Goal: Task Accomplishment & Management: Complete application form

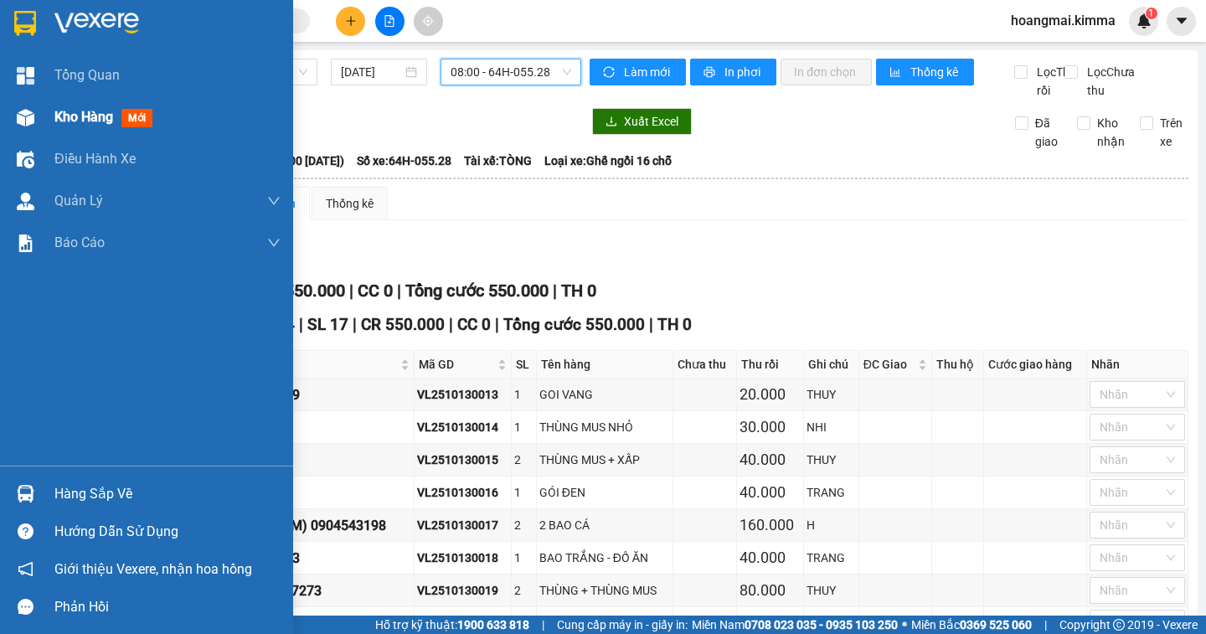
click at [71, 113] on span "Kho hàng" at bounding box center [83, 117] width 59 height 16
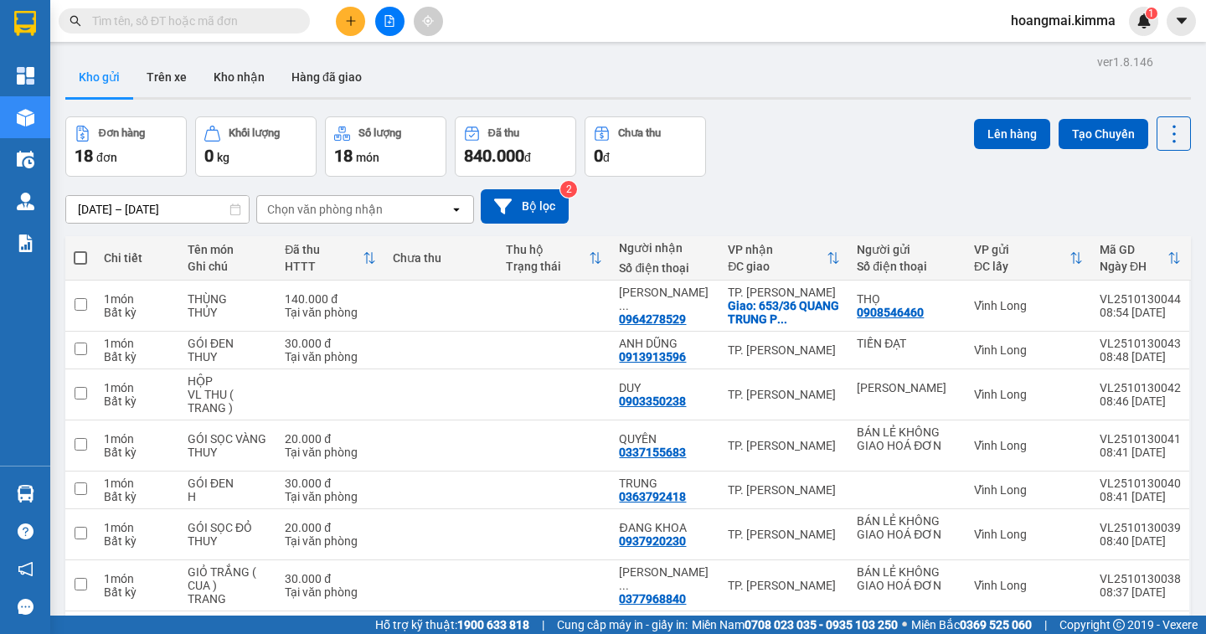
click at [81, 254] on span at bounding box center [80, 257] width 13 height 13
click at [80, 250] on input "checkbox" at bounding box center [80, 250] width 0 height 0
checkbox input "true"
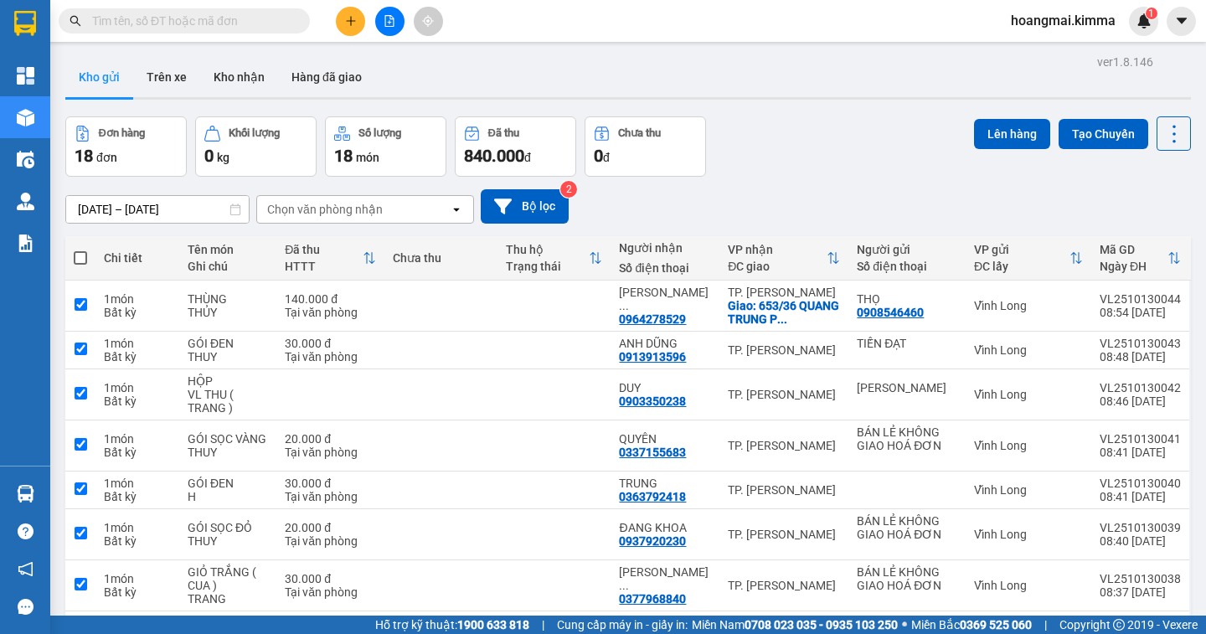
checkbox input "true"
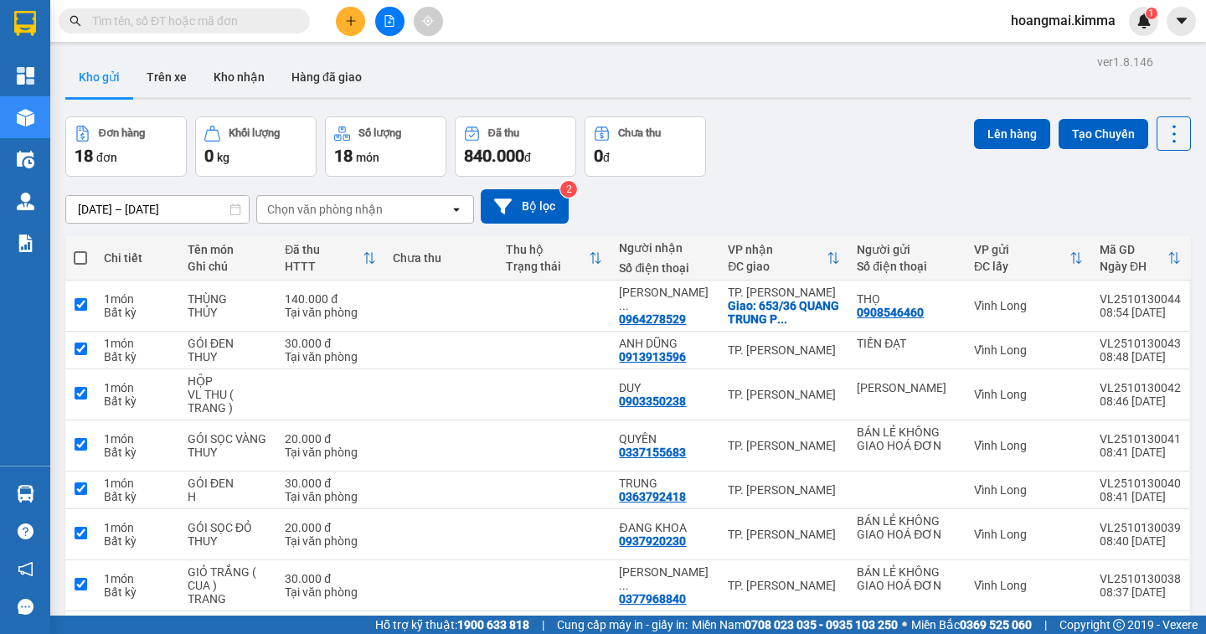
checkbox input "true"
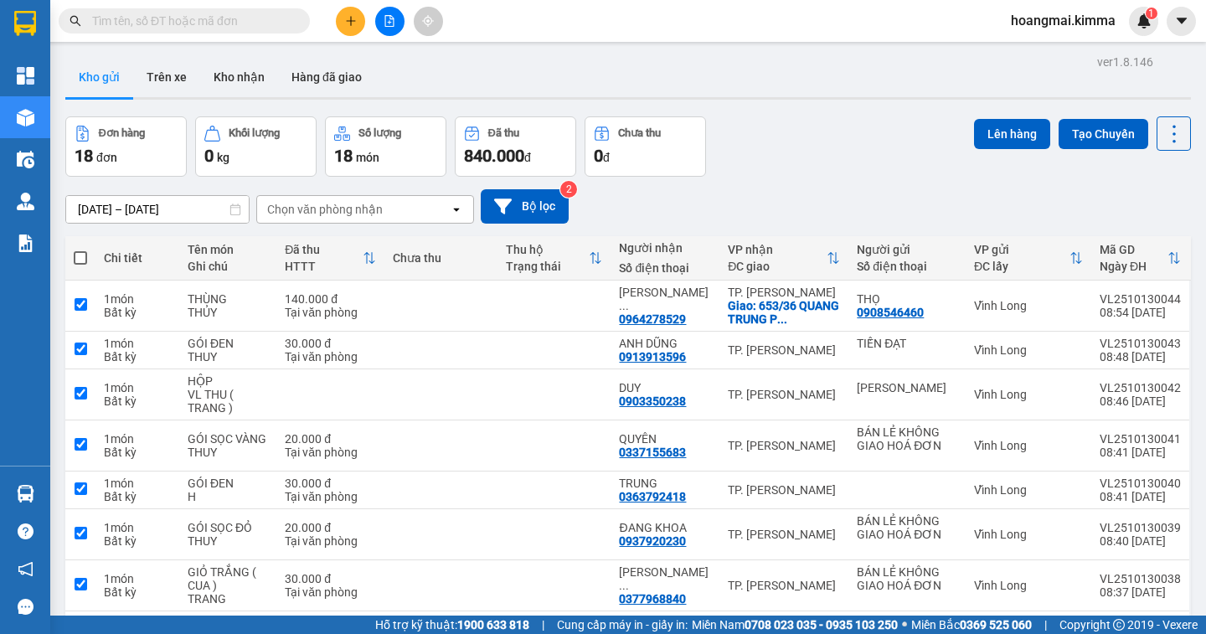
checkbox input "true"
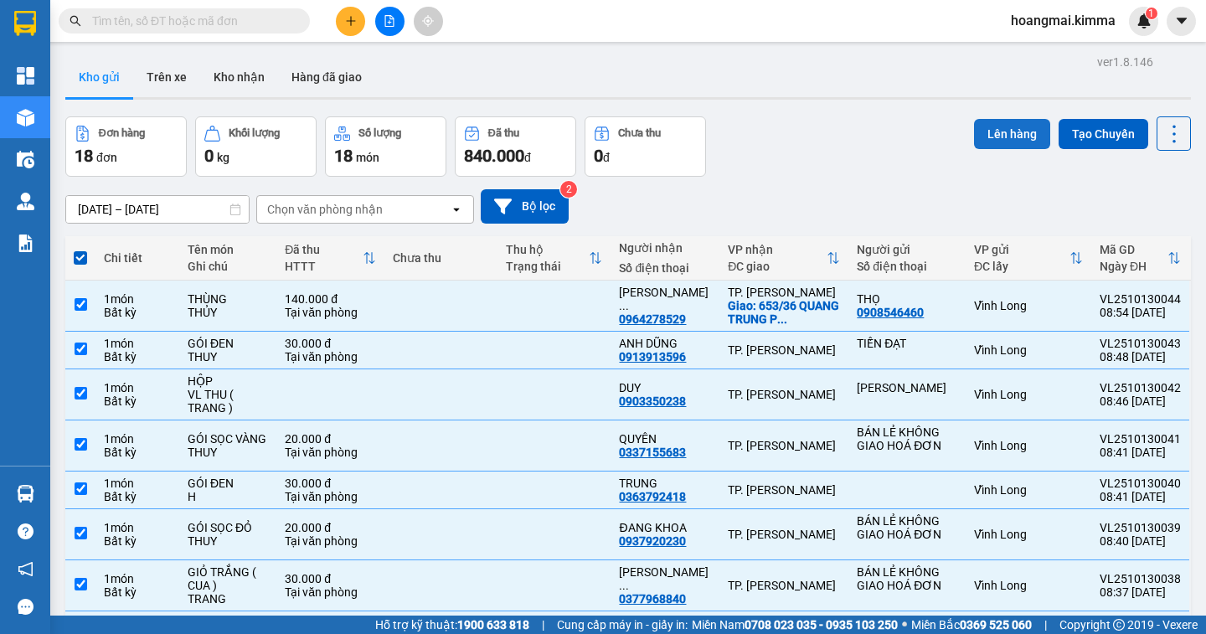
click at [992, 128] on button "Lên hàng" at bounding box center [1012, 134] width 76 height 30
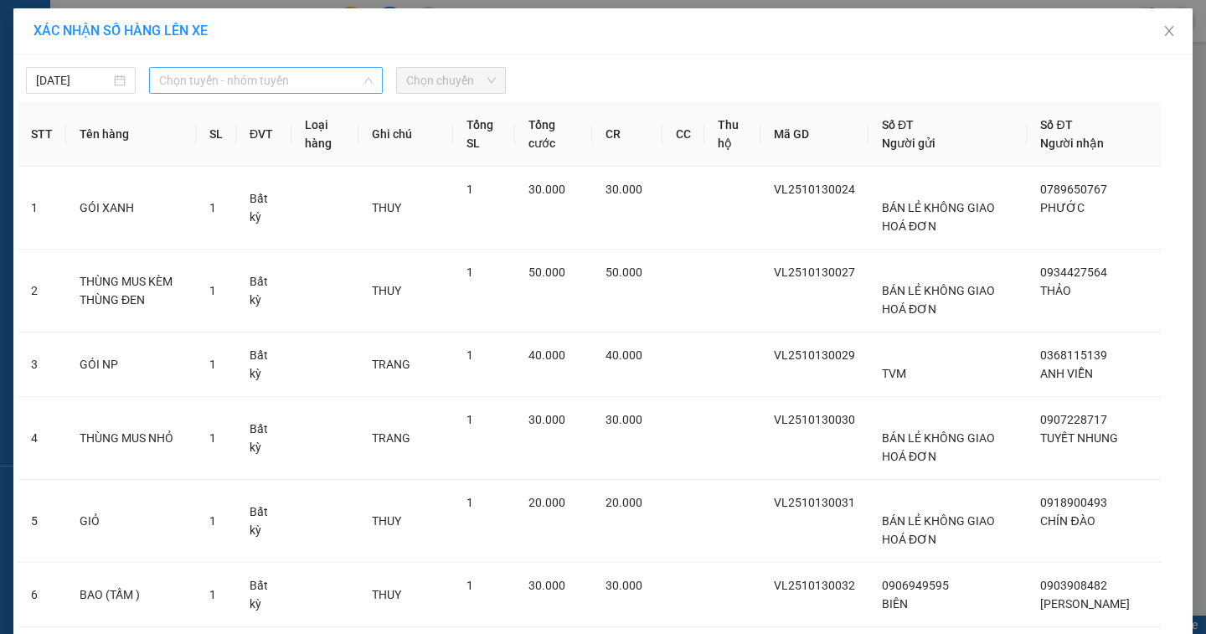
click at [161, 82] on span "Chọn tuyến - nhóm tuyến" at bounding box center [266, 80] width 214 height 25
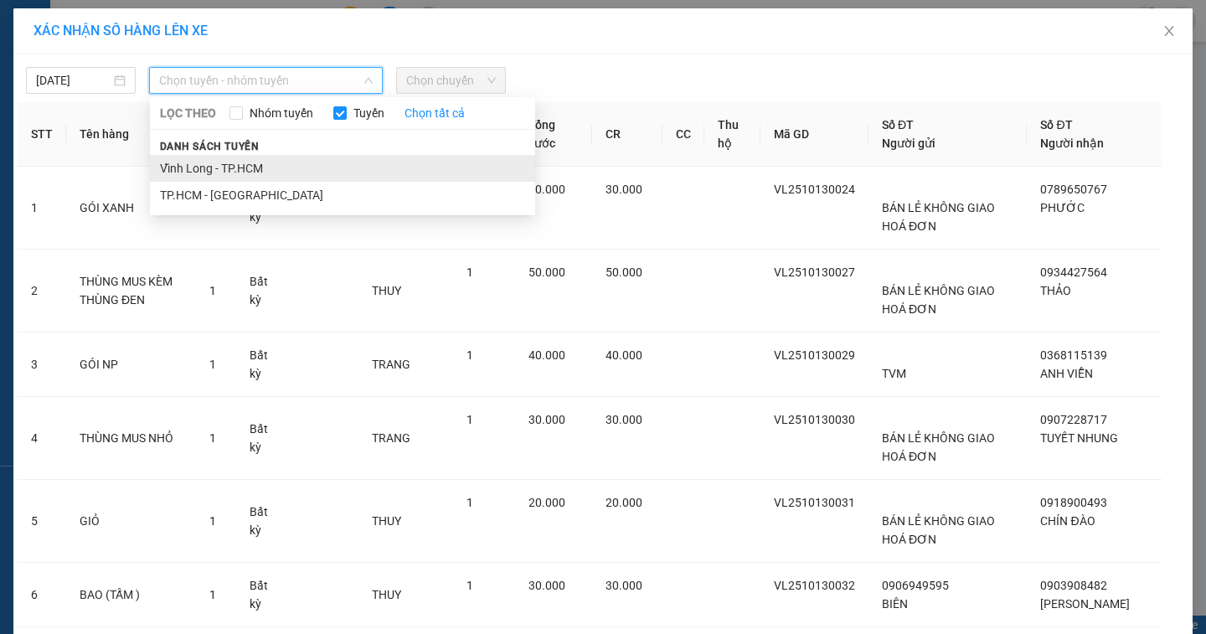
click at [168, 158] on li "Vĩnh Long - TP.HCM" at bounding box center [342, 168] width 385 height 27
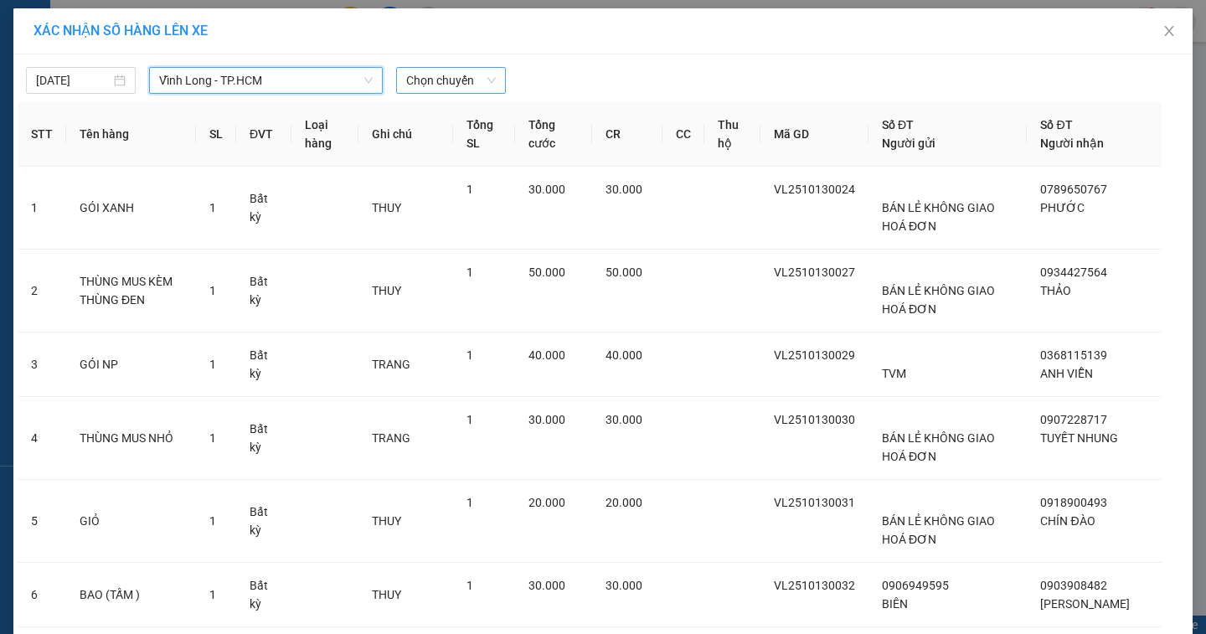
click at [423, 91] on span "Chọn chuyến" at bounding box center [451, 80] width 90 height 25
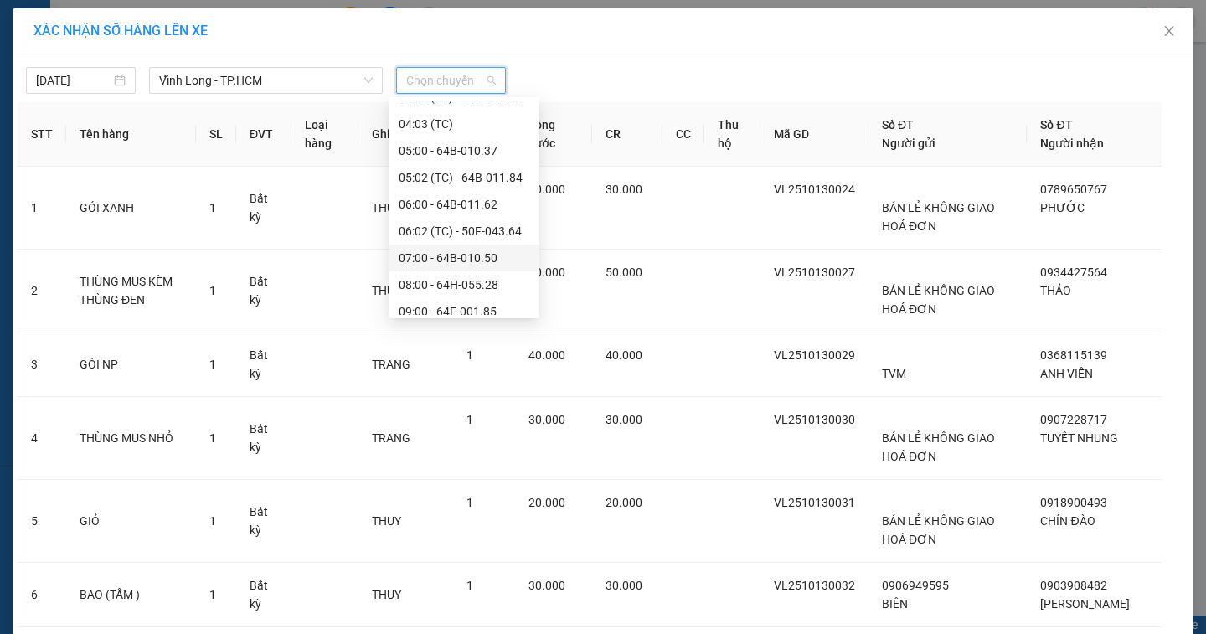
scroll to position [208, 0]
click at [456, 225] on div "09:00 - 64F-001.85" at bounding box center [464, 228] width 131 height 18
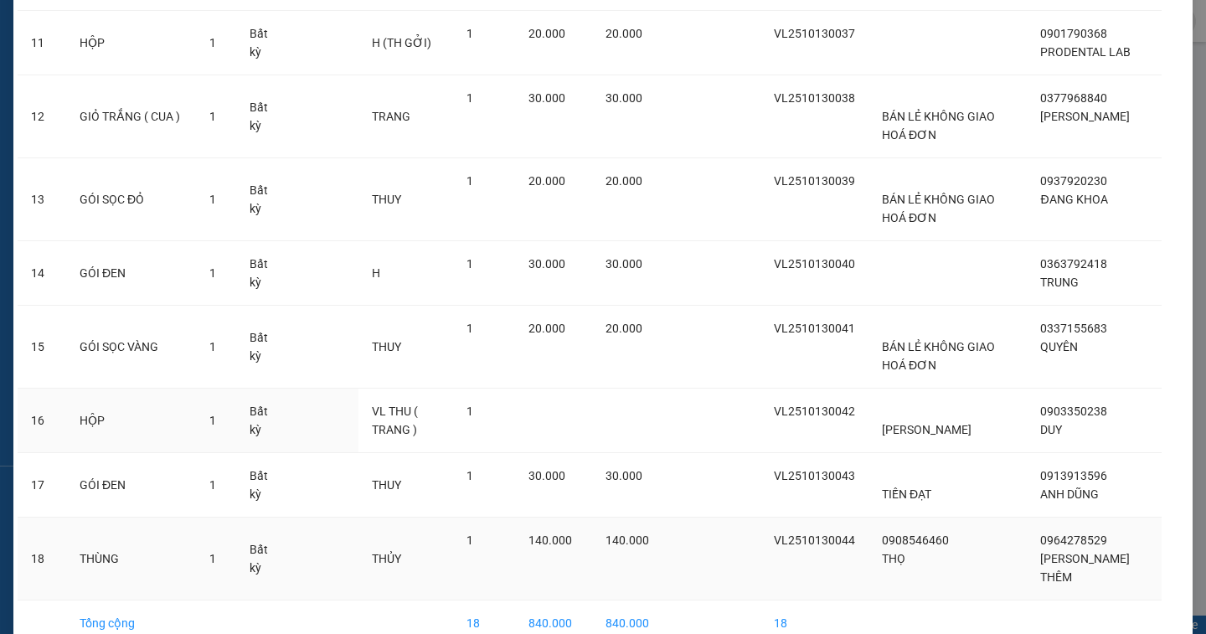
scroll to position [992, 0]
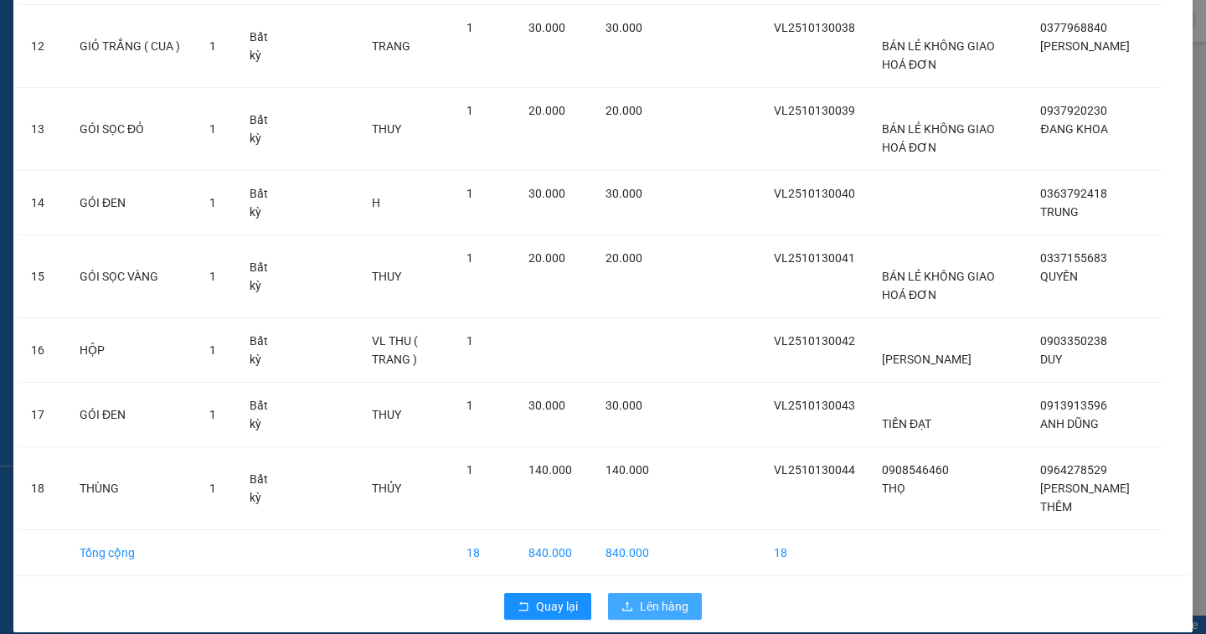
drag, startPoint x: 686, startPoint y: 584, endPoint x: 675, endPoint y: 580, distance: 11.4
click at [684, 593] on button "Lên hàng" at bounding box center [655, 606] width 94 height 27
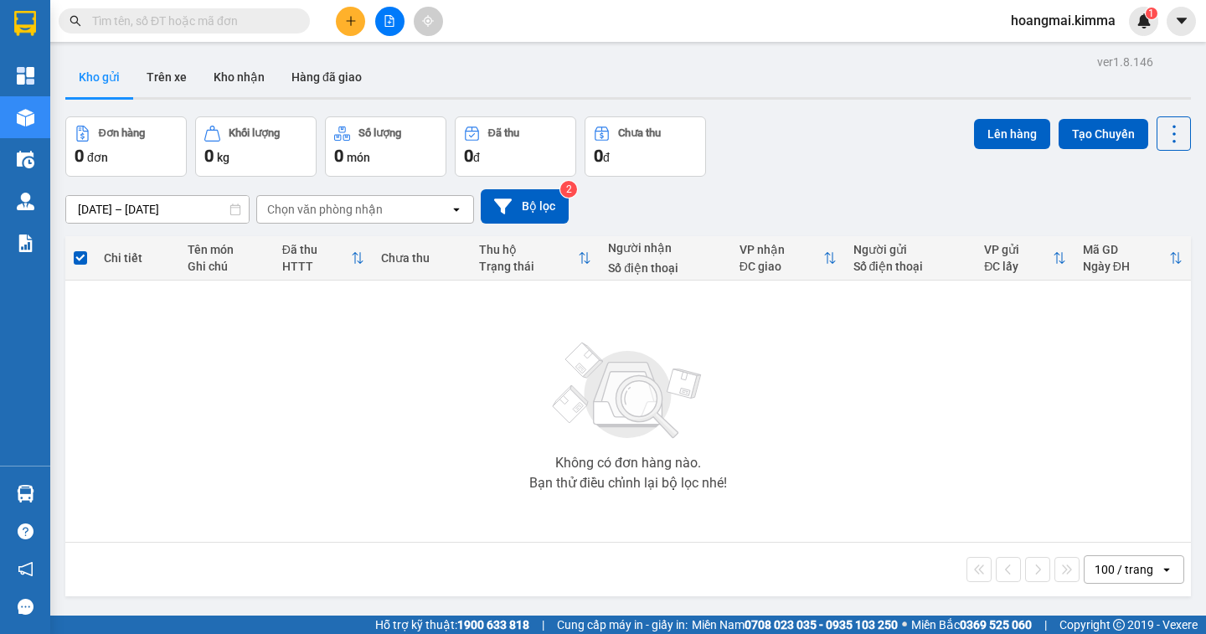
click at [383, 20] on button at bounding box center [389, 21] width 29 height 29
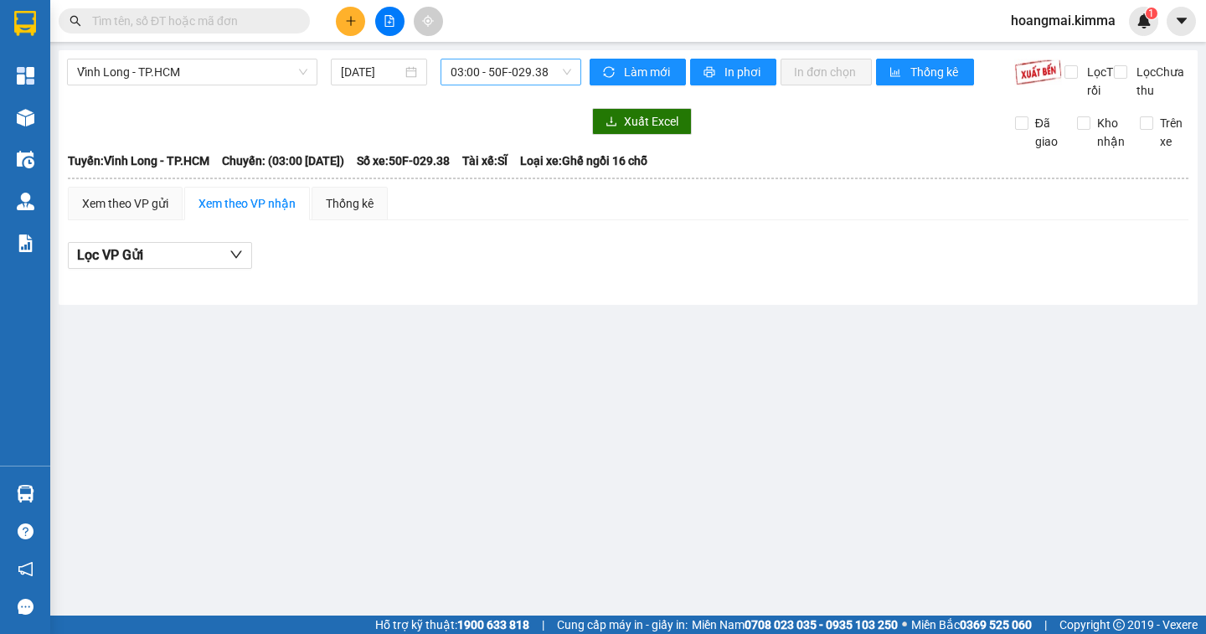
drag, startPoint x: 492, startPoint y: 58, endPoint x: 487, endPoint y: 65, distance: 8.6
click at [488, 58] on div "Vĩnh Long - TP.HCM 13/10/2025 03:00 - 50F-029.38 Làm mới In phơi In đơn chọn Th…" at bounding box center [628, 177] width 1139 height 255
click at [490, 72] on span "03:00 - 50F-029.38" at bounding box center [511, 71] width 121 height 25
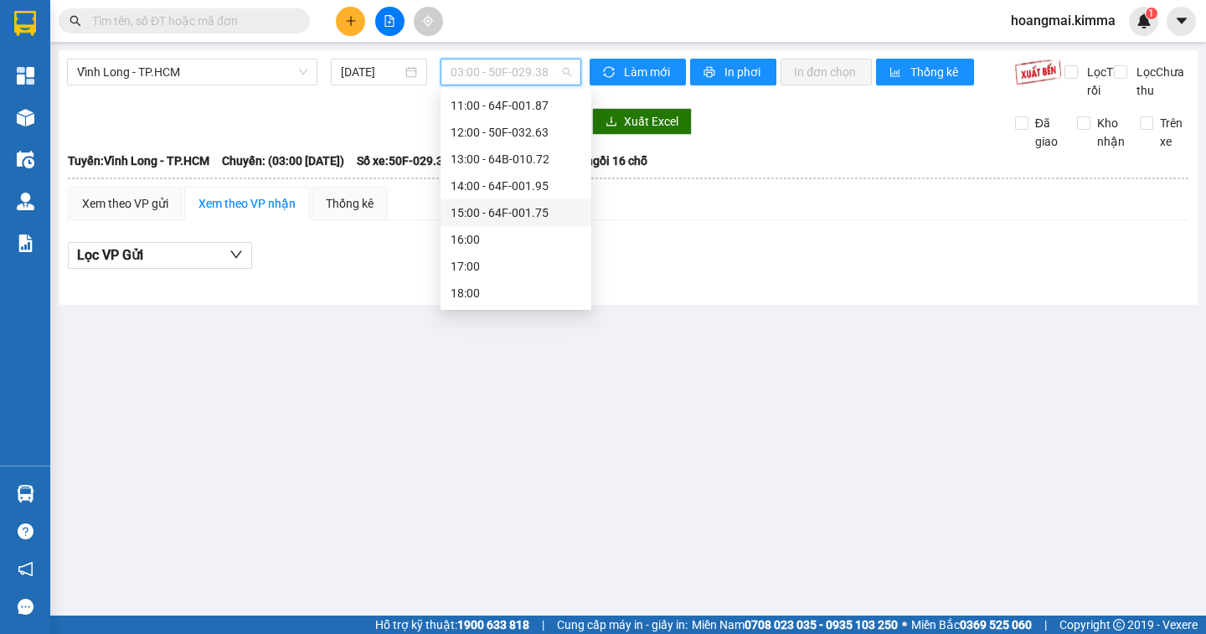
scroll to position [208, 0]
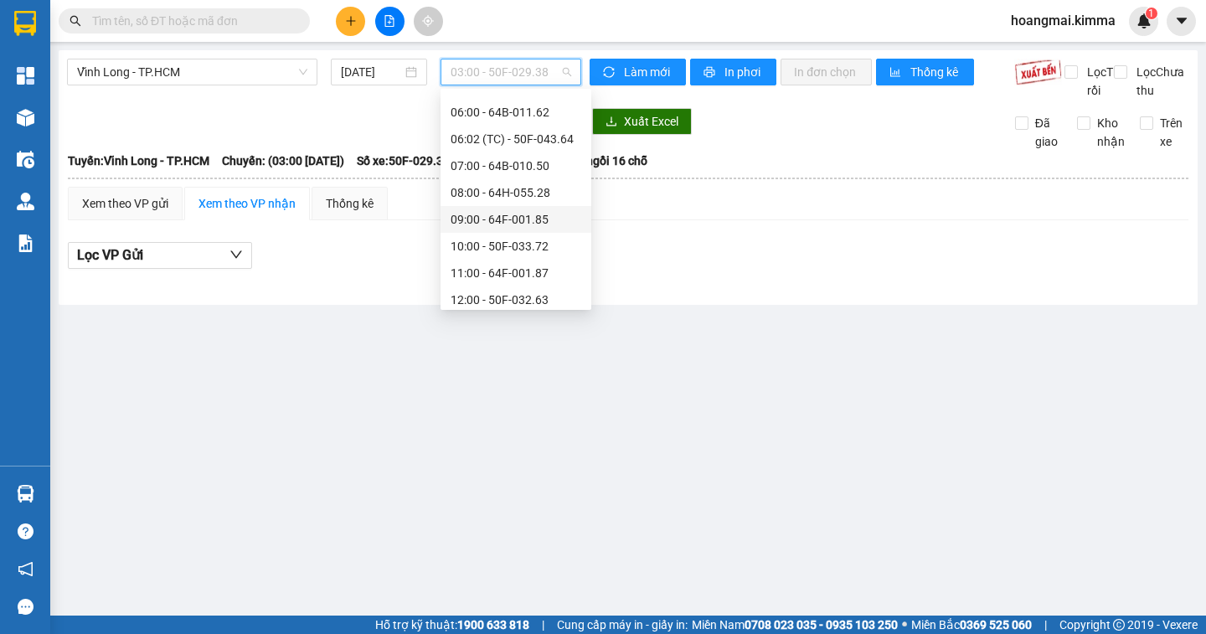
click at [493, 219] on div "09:00 - 64F-001.85" at bounding box center [516, 219] width 131 height 18
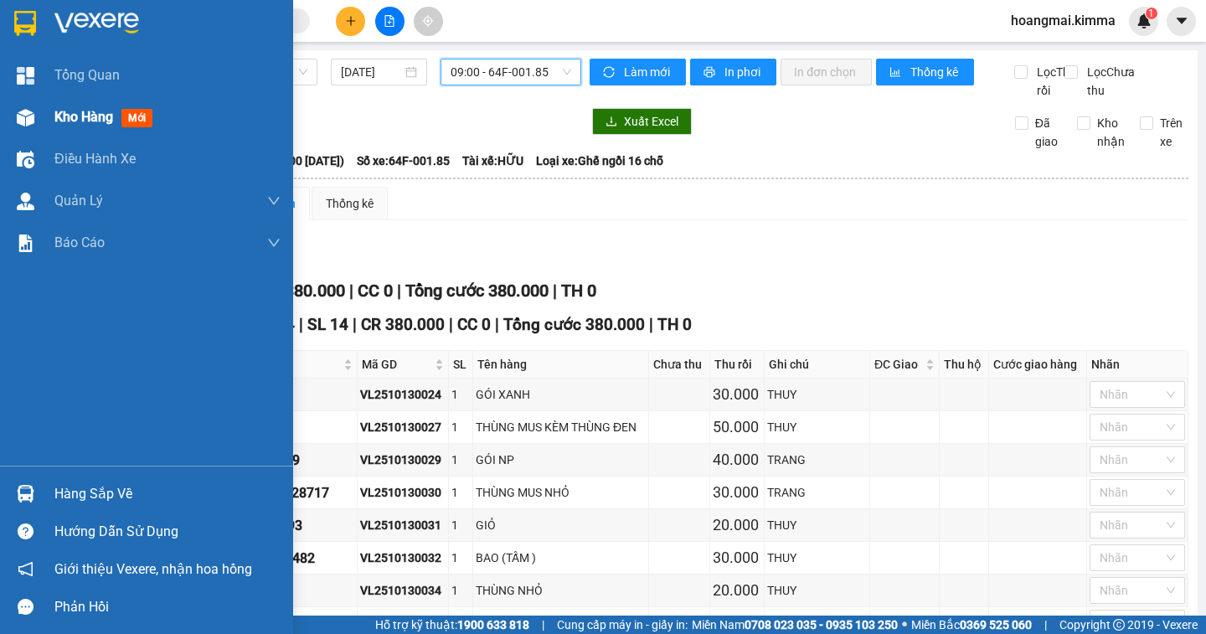
click at [58, 115] on span "Kho hàng" at bounding box center [83, 117] width 59 height 16
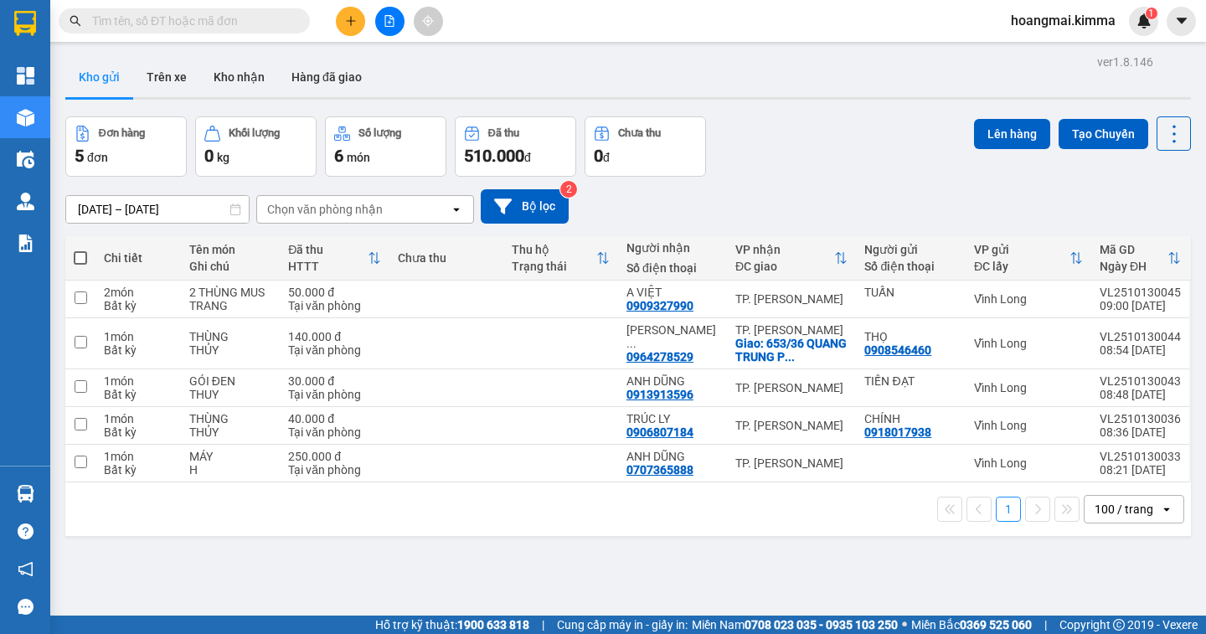
click at [387, 18] on icon "file-add" at bounding box center [390, 21] width 12 height 12
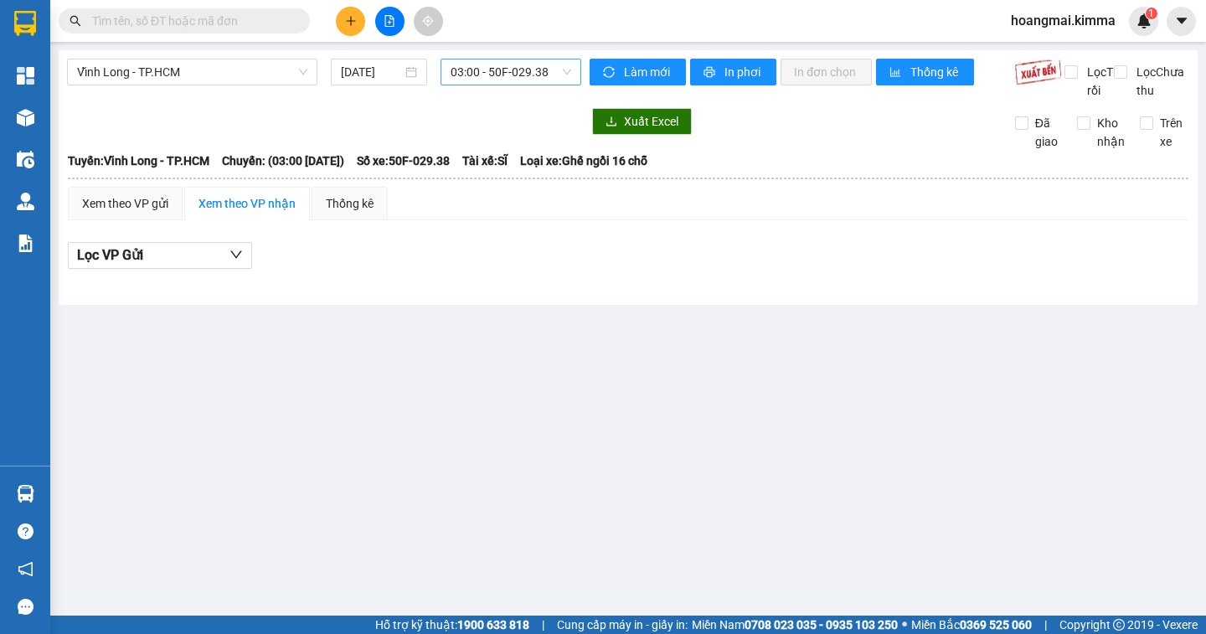
click at [513, 75] on span "03:00 - 50F-029.38" at bounding box center [511, 71] width 121 height 25
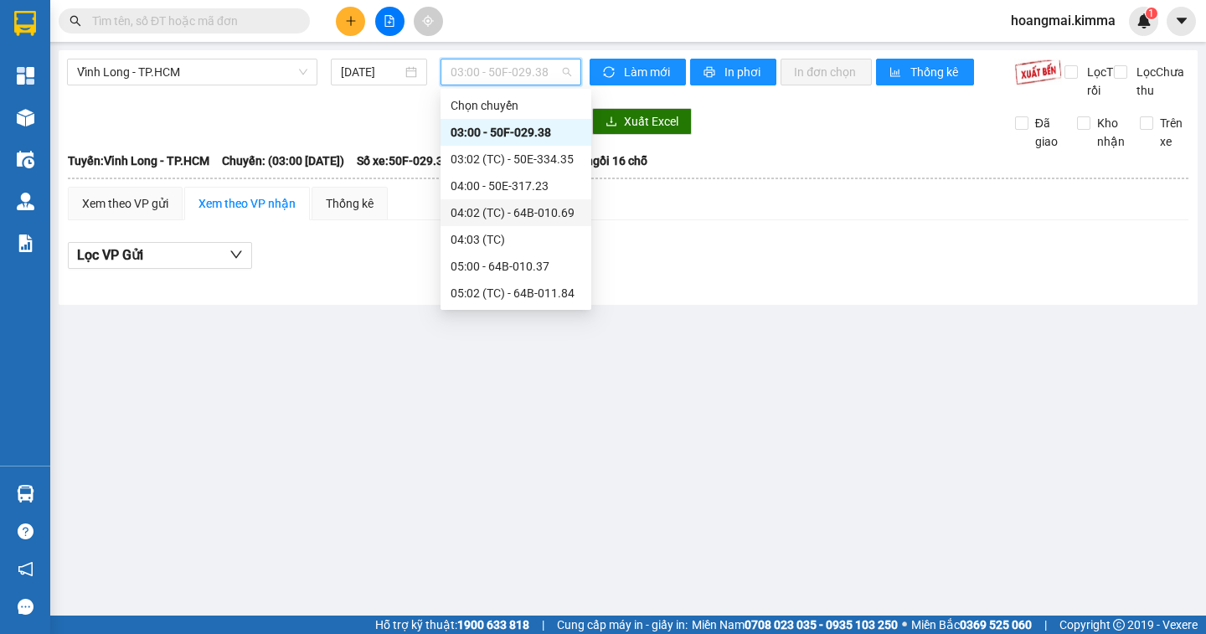
scroll to position [251, 0]
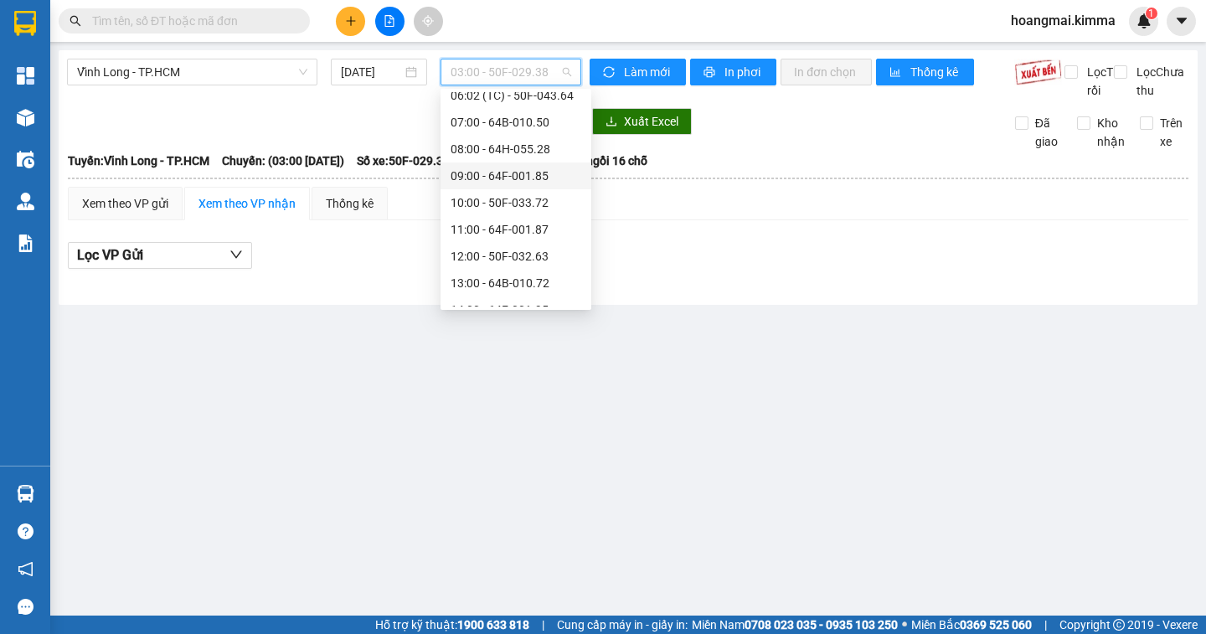
click at [498, 178] on div "09:00 - 64F-001.85" at bounding box center [516, 176] width 131 height 18
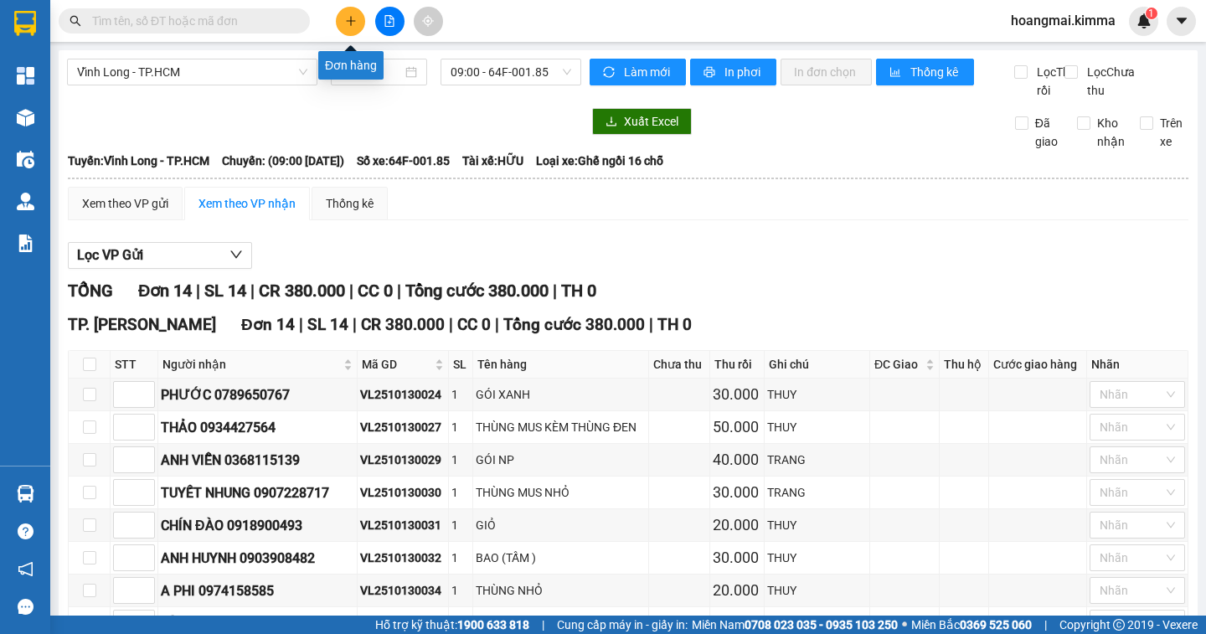
click at [343, 13] on button at bounding box center [350, 21] width 29 height 29
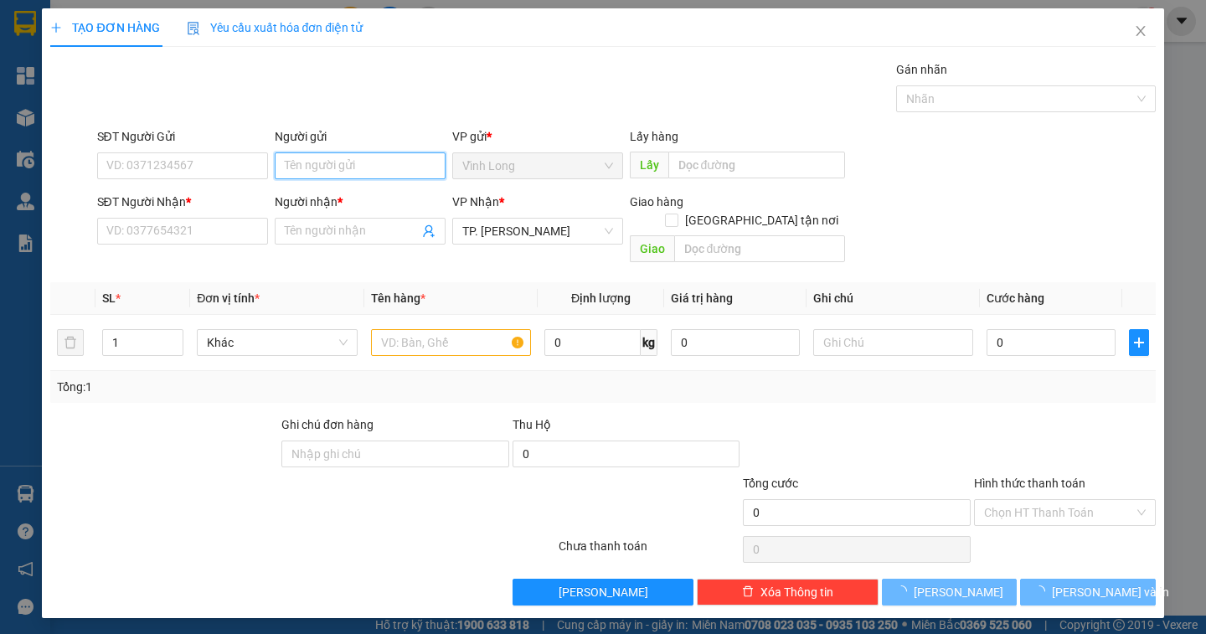
click at [327, 167] on input "Người gửi" at bounding box center [360, 165] width 171 height 27
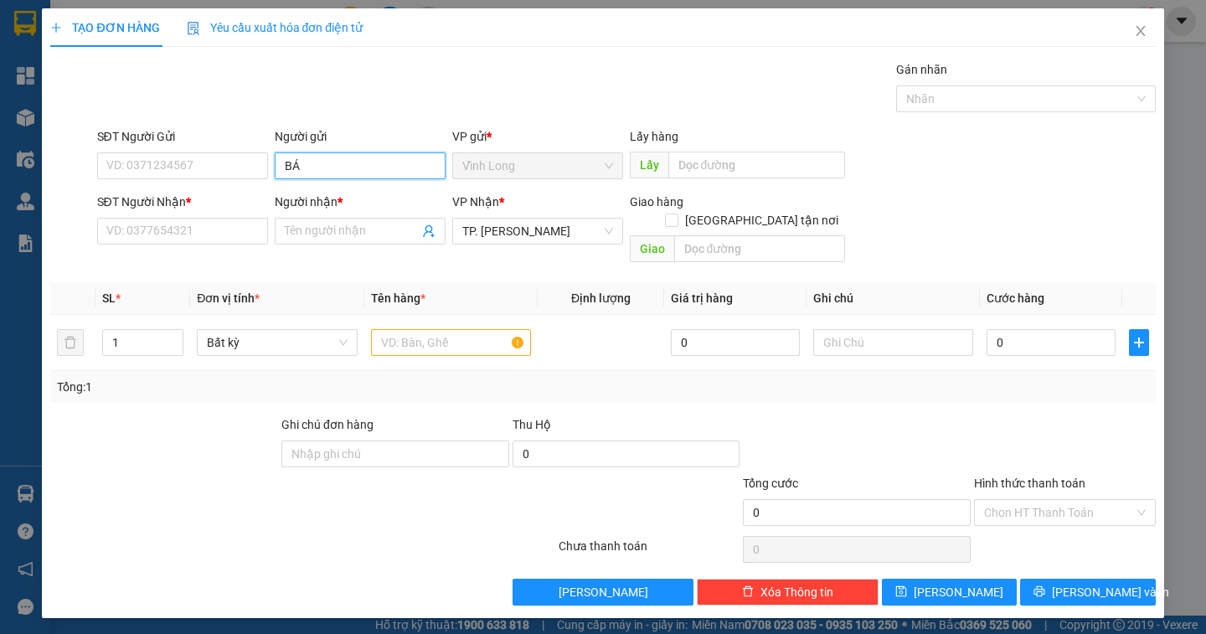
type input "BÁN"
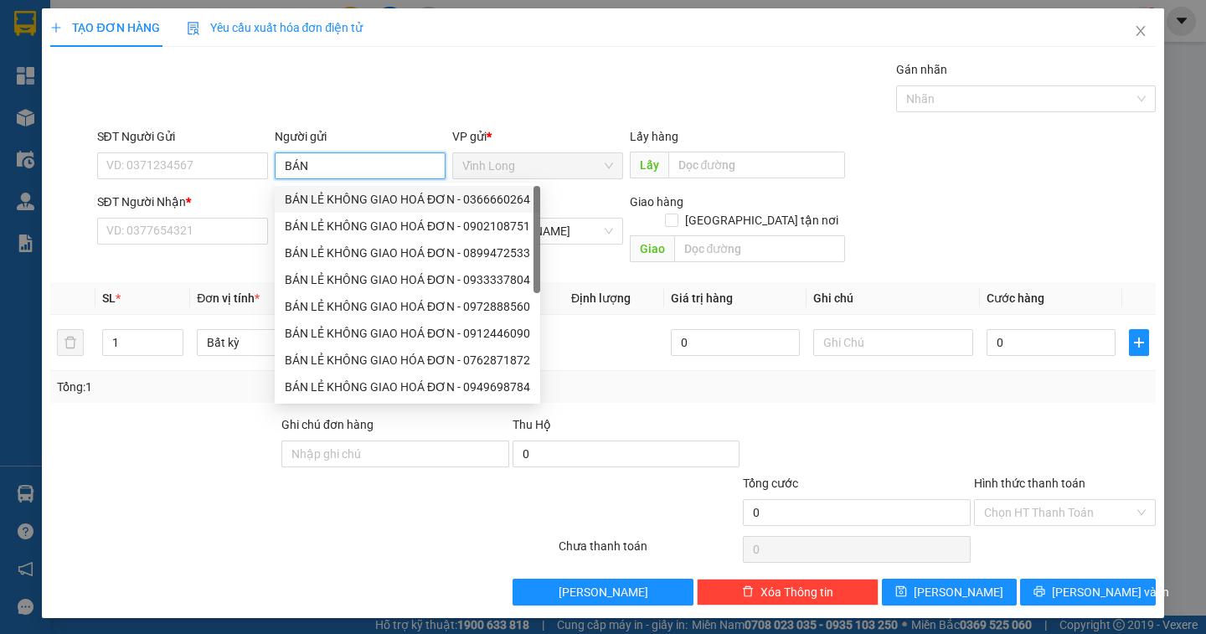
click at [360, 198] on div "BÁN LẺ KHÔNG GIAO HOÁ ĐƠN - 0366660264" at bounding box center [407, 199] width 245 height 18
type input "0366660264"
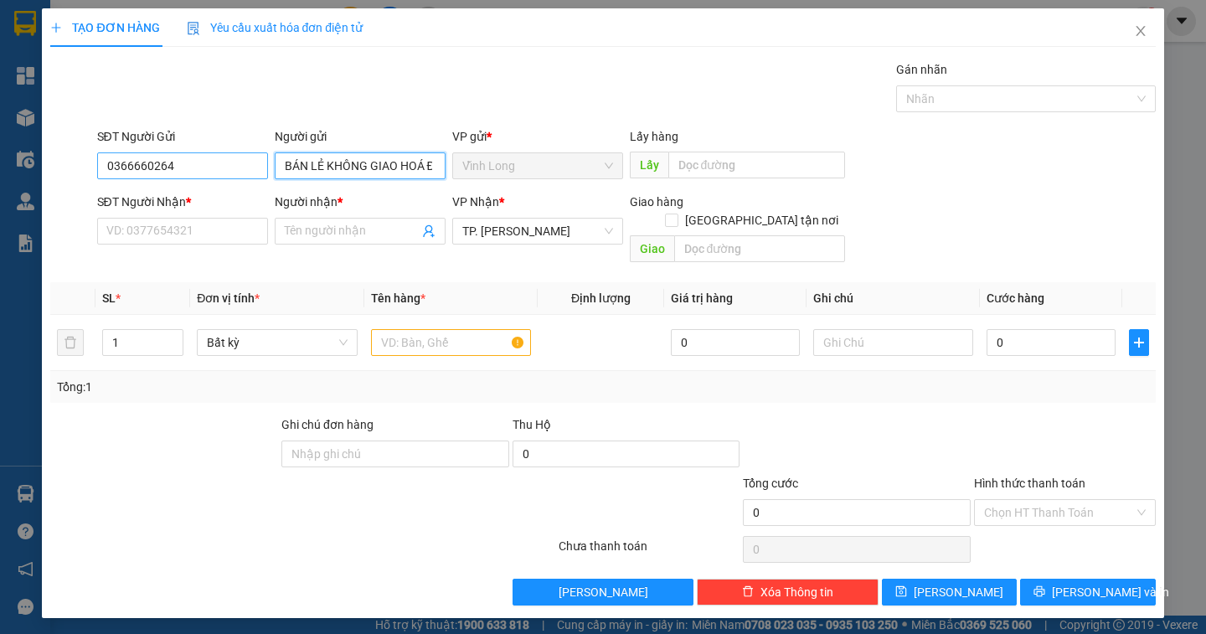
type input "BÁN LẺ KHÔNG GIAO HOÁ ĐƠN"
drag, startPoint x: 230, startPoint y: 167, endPoint x: 62, endPoint y: 132, distance: 171.8
click at [70, 170] on div "SĐT Người Gửi 0366660264 0366660264 Người gửi BÁN LẺ KHÔNG GIAO HOÁ ĐƠN VP gửi …" at bounding box center [603, 156] width 1108 height 59
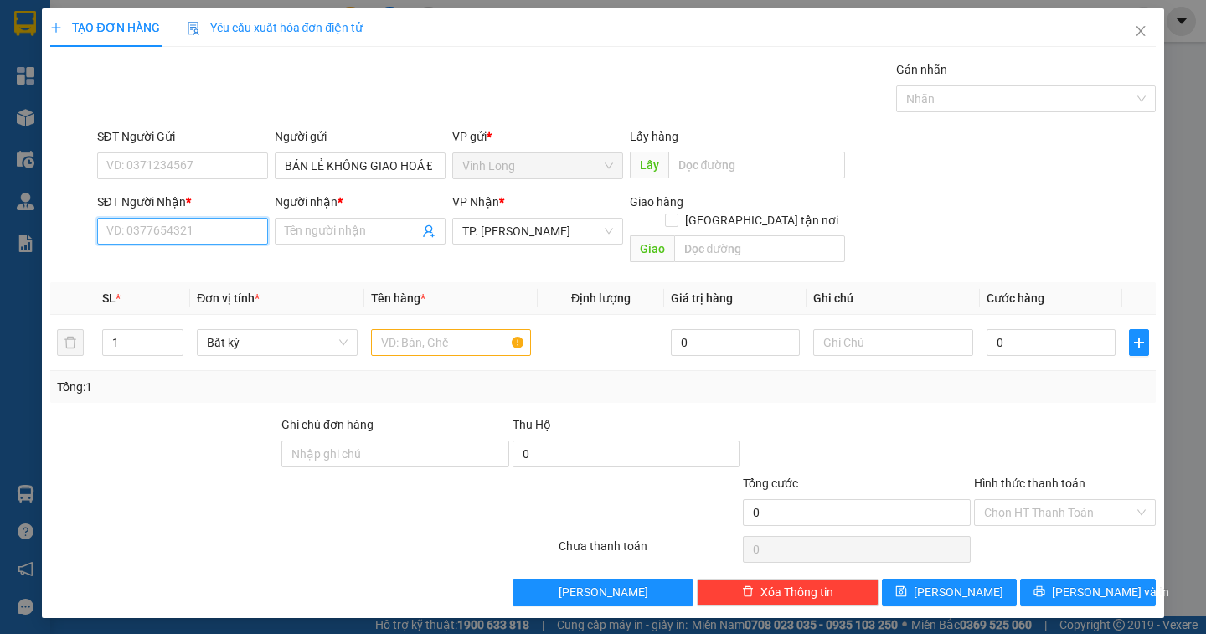
click at [116, 227] on input "SĐT Người Nhận *" at bounding box center [182, 231] width 171 height 27
type input "0937833783"
click at [178, 269] on div "0937833783 - TRẦN VĂN MINH" at bounding box center [189, 264] width 165 height 18
type input "TRẦN VĂN MINH"
type input "0937833783"
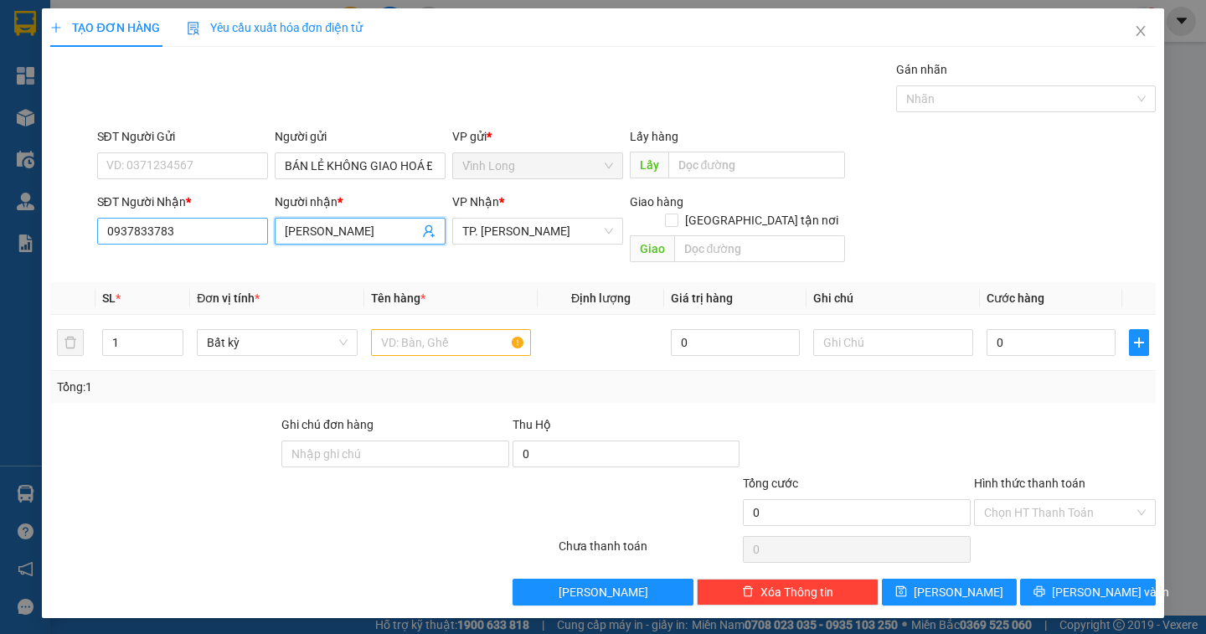
drag, startPoint x: 381, startPoint y: 231, endPoint x: 211, endPoint y: 235, distance: 170.1
click at [211, 235] on div "SĐT Người Nhận * 0937833783 Người nhận * TRẦN VĂN MINH TRẦN VĂN MINH VP Nhận * …" at bounding box center [626, 231] width 1065 height 77
type input "CAR VIET"
click at [432, 329] on input "text" at bounding box center [451, 342] width 160 height 27
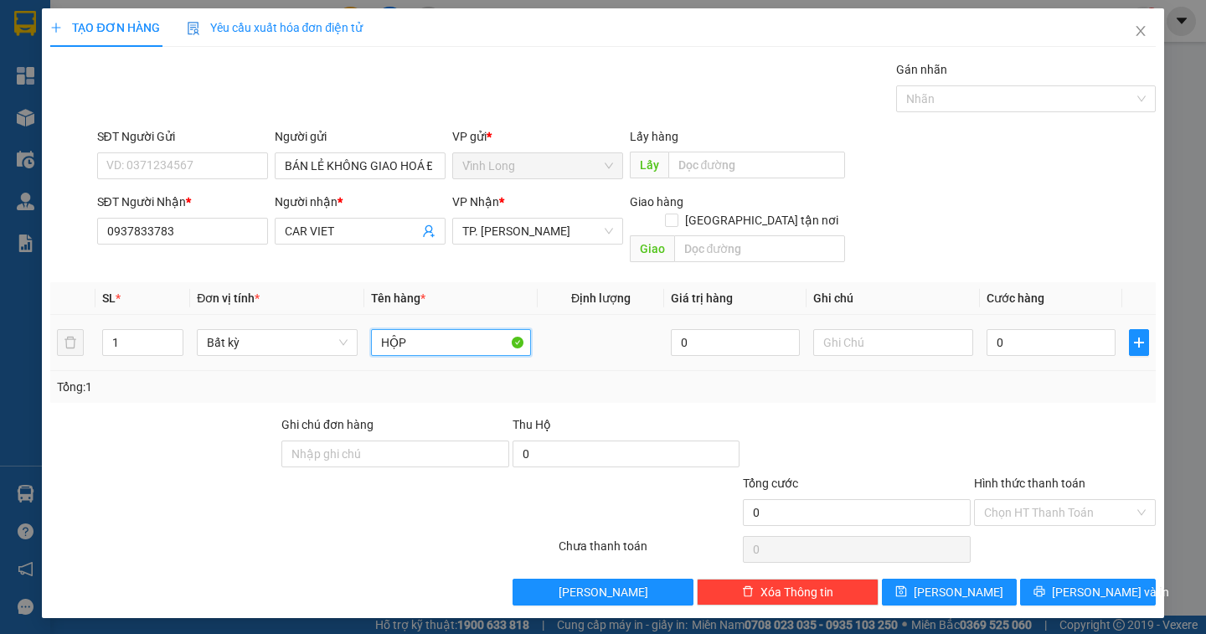
type input "HỘP"
type input "DÂN"
type input "2"
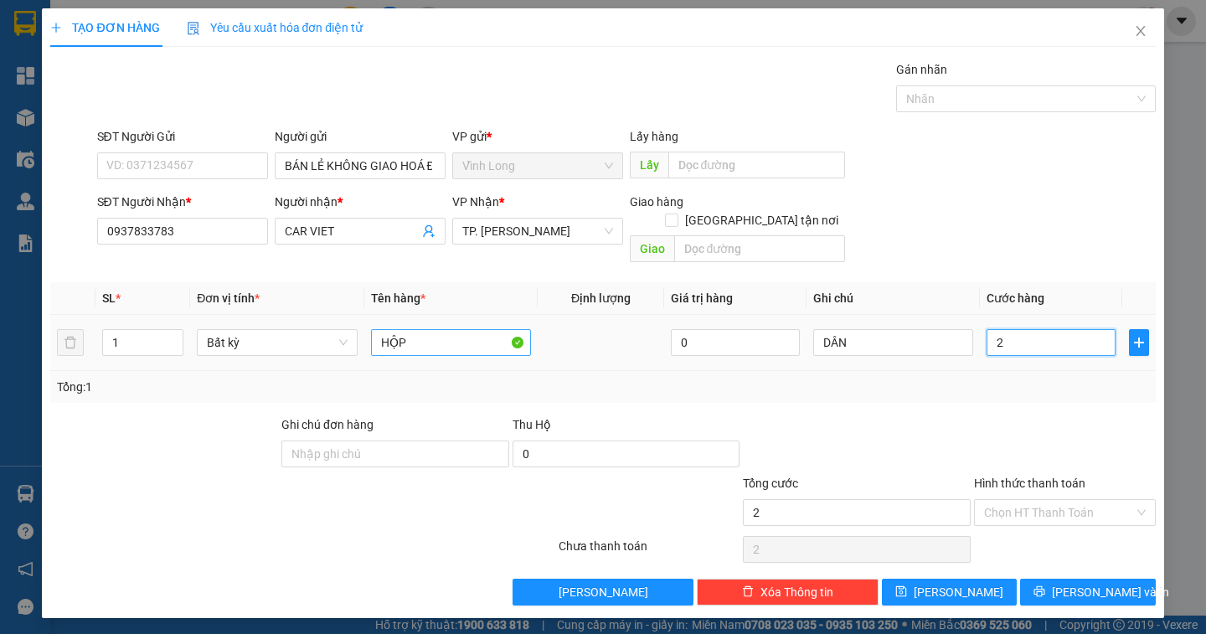
type input "20"
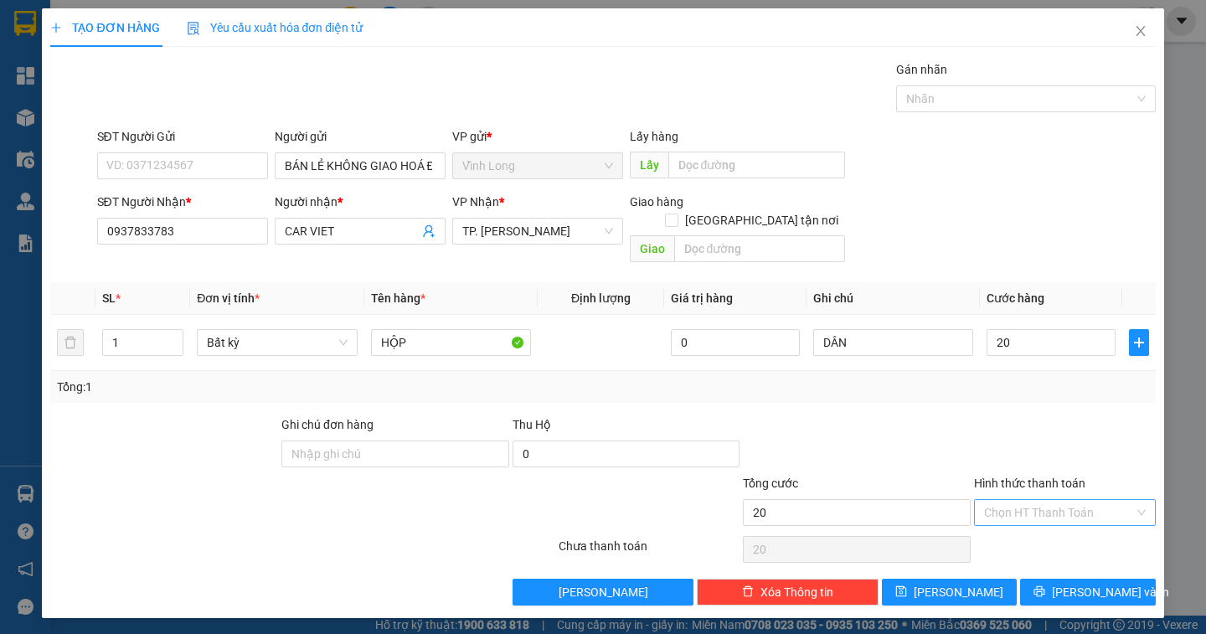
click at [1069, 500] on input "Hình thức thanh toán" at bounding box center [1059, 512] width 150 height 25
type input "20.000"
click at [1047, 528] on div "Tại văn phòng" at bounding box center [1065, 527] width 162 height 18
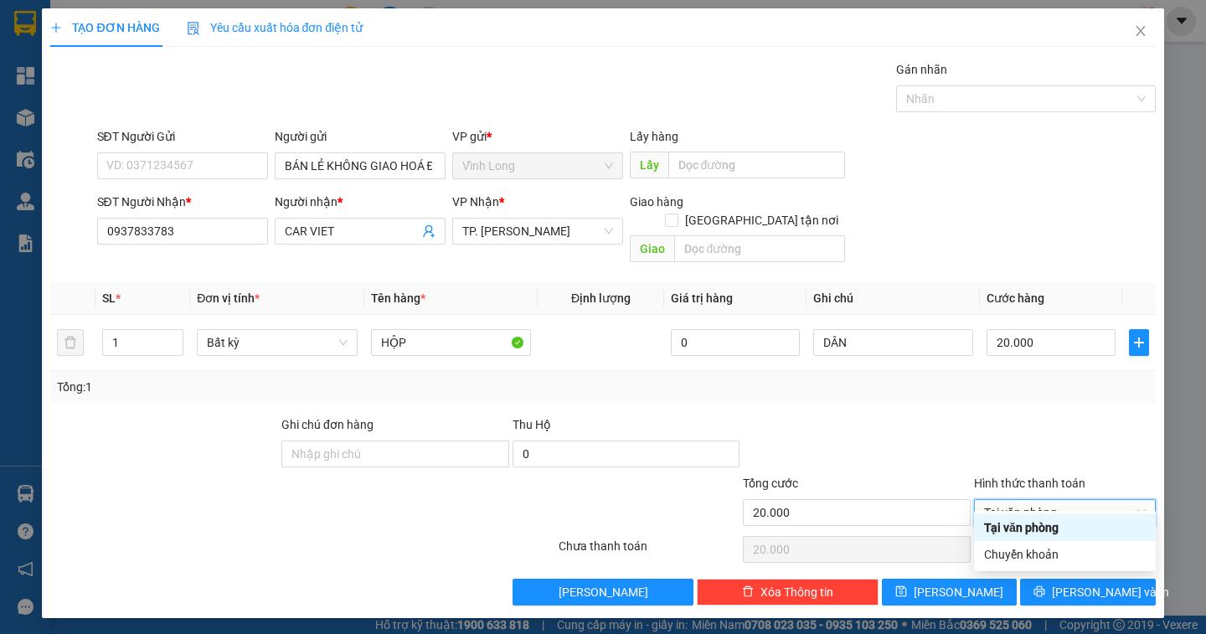
type input "0"
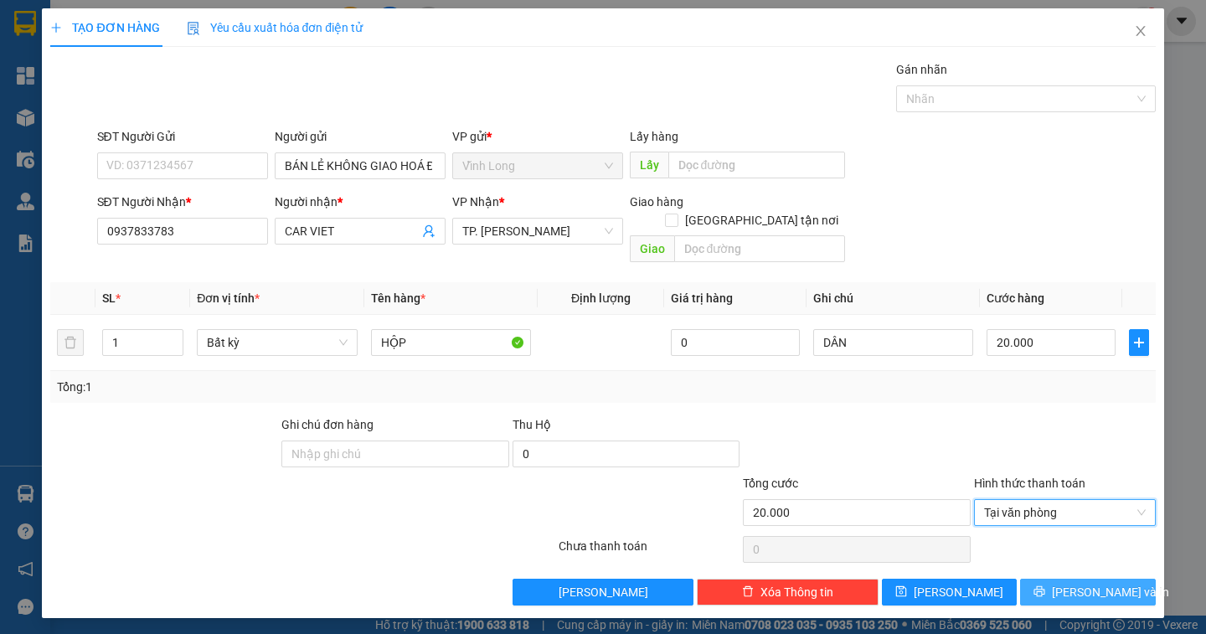
click at [1076, 583] on span "Lưu và In" at bounding box center [1110, 592] width 117 height 18
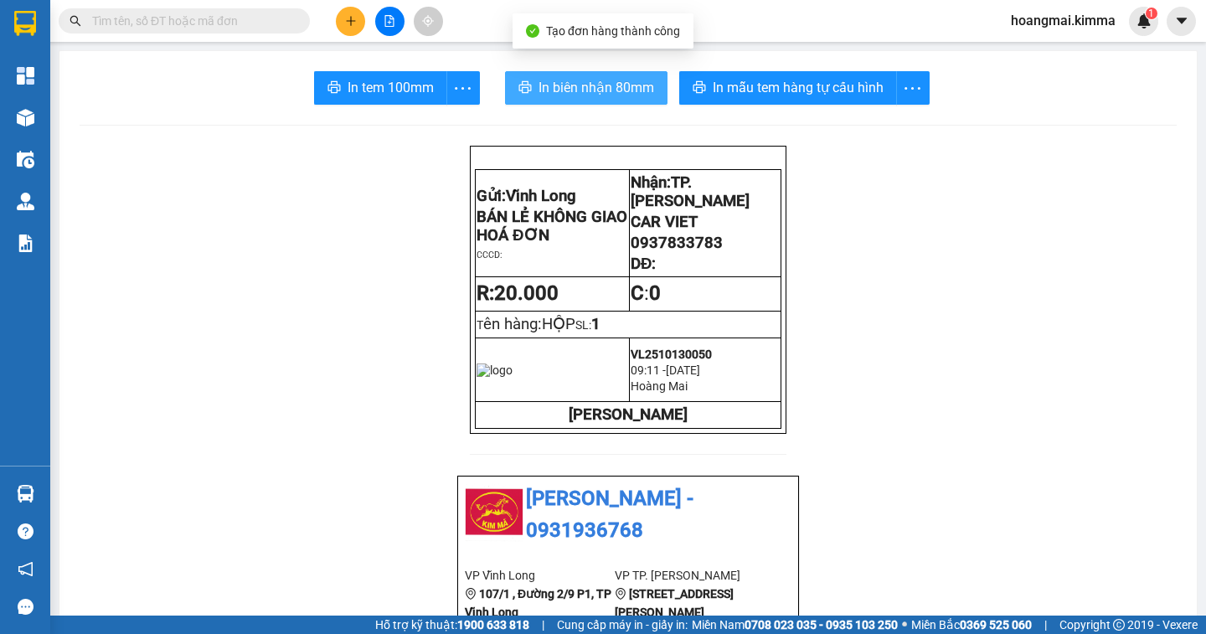
click at [554, 92] on span "In biên nhận 80mm" at bounding box center [596, 87] width 116 height 21
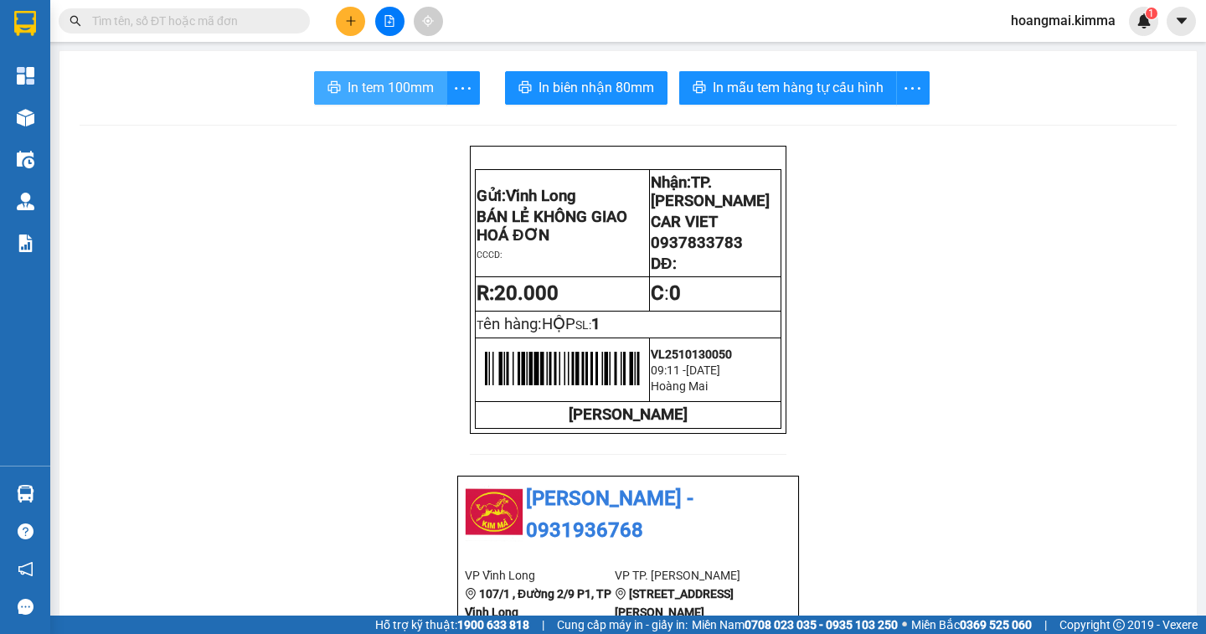
click at [404, 86] on span "In tem 100mm" at bounding box center [391, 87] width 86 height 21
click at [350, 18] on icon "plus" at bounding box center [351, 21] width 12 height 12
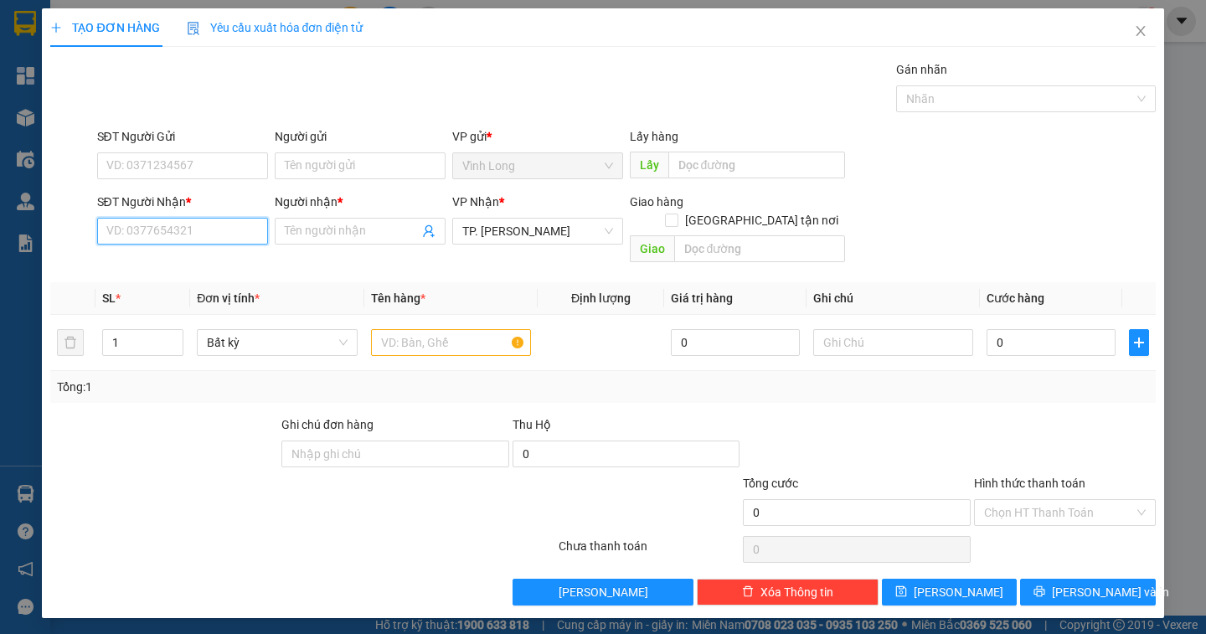
click at [121, 240] on input "SĐT Người Nhận *" at bounding box center [182, 231] width 171 height 27
click at [224, 260] on div "0909661798 - DUNG ( NAM KHOA)" at bounding box center [197, 264] width 181 height 18
type input "0909661798"
type input "DUNG ( NAM KHOA)"
type input "0909661798"
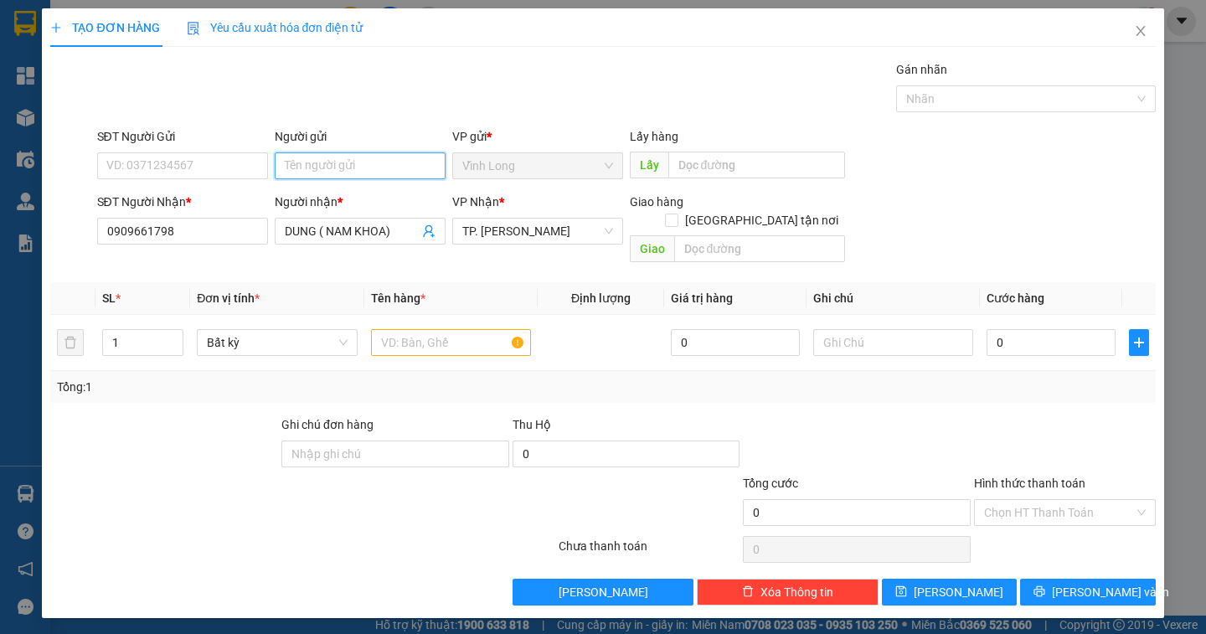
click at [317, 169] on input "Người gửi" at bounding box center [360, 165] width 171 height 27
type input "BÁN"
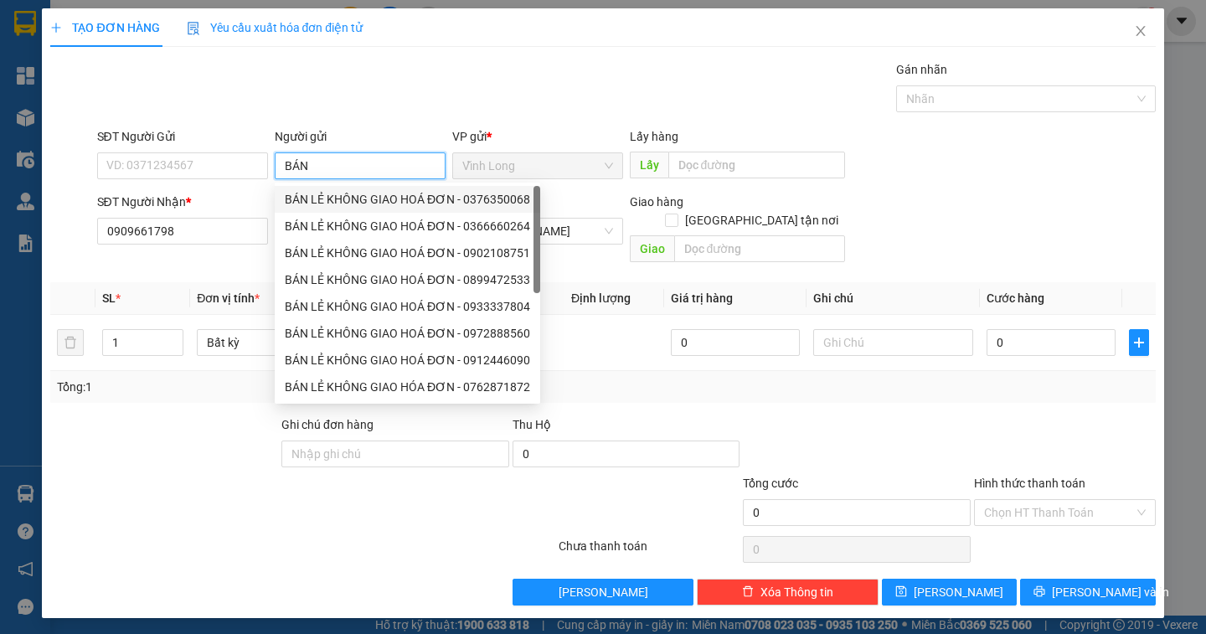
click at [317, 203] on div "BÁN LẺ KHÔNG GIAO HOÁ ĐƠN - 0376350068" at bounding box center [407, 199] width 245 height 18
type input "0376350068"
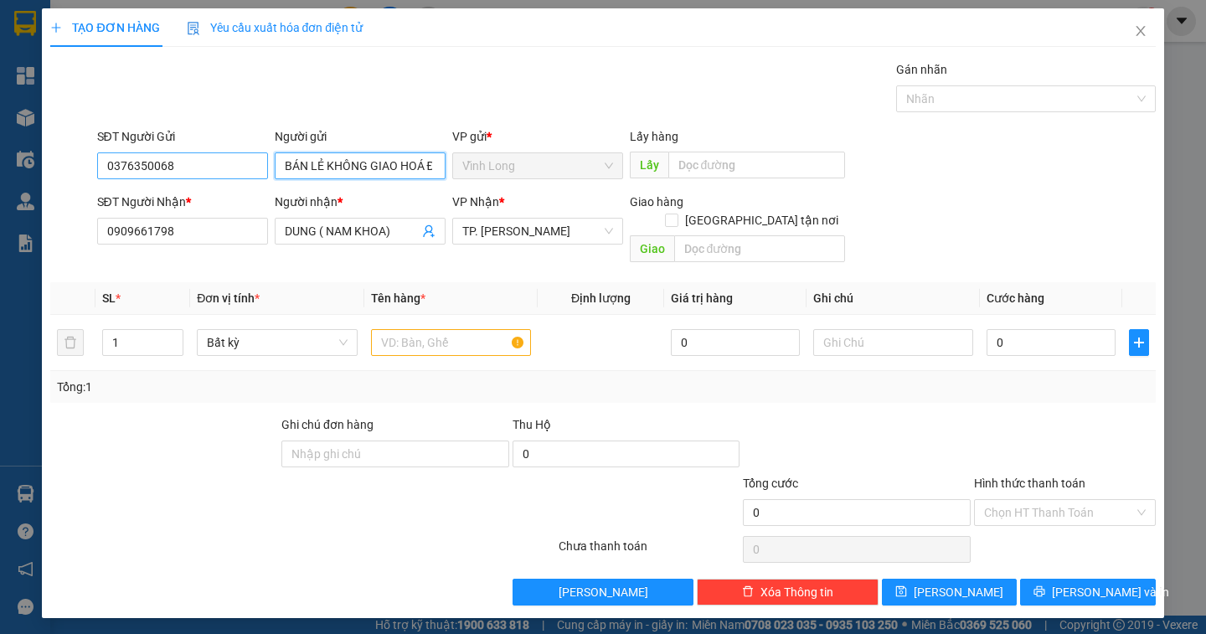
type input "BÁN LẺ KHÔNG GIAO HOÁ ĐƠN"
drag, startPoint x: 193, startPoint y: 172, endPoint x: 13, endPoint y: 153, distance: 180.2
click at [13, 153] on div "TẠO ĐƠN HÀNG Yêu cầu xuất hóa đơn điện tử Transit Pickup Surcharge Ids Transit …" at bounding box center [603, 317] width 1206 height 634
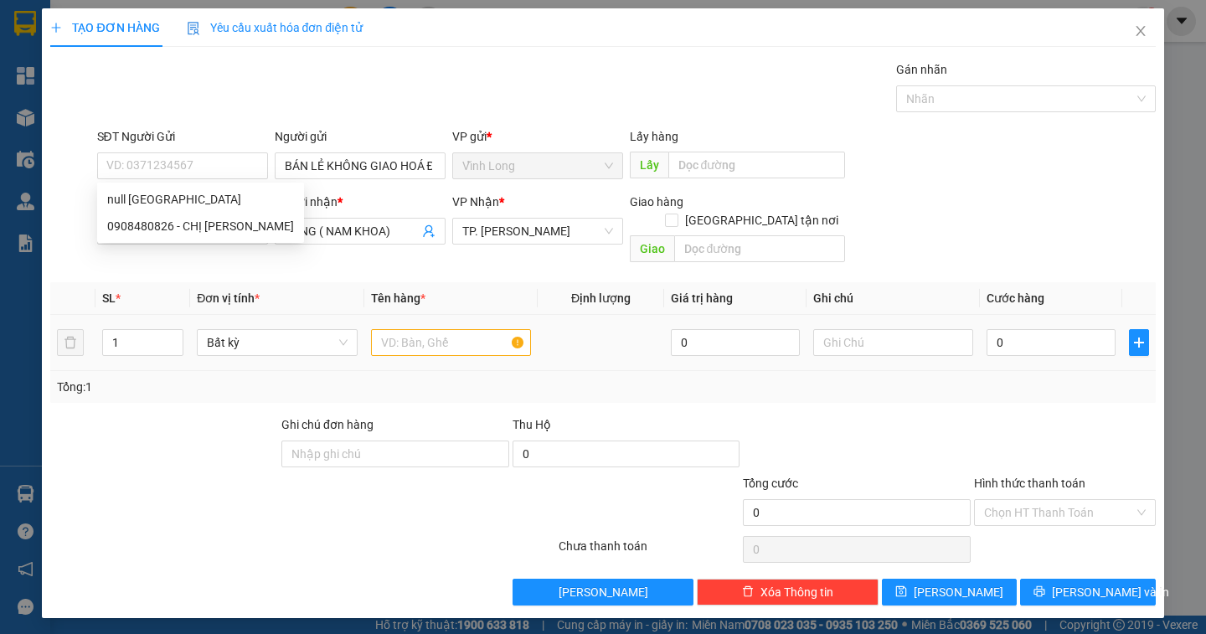
click at [448, 339] on div at bounding box center [451, 342] width 160 height 33
click at [425, 329] on input "text" at bounding box center [451, 342] width 160 height 27
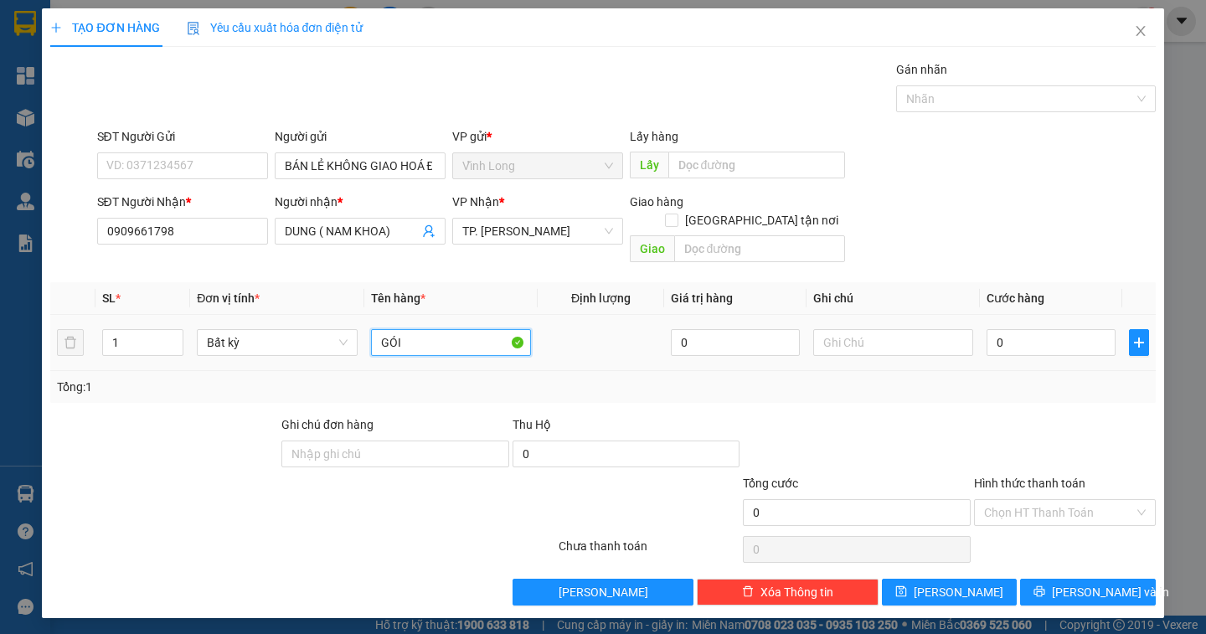
type input "GÓI"
type input "DÂN"
type input "25"
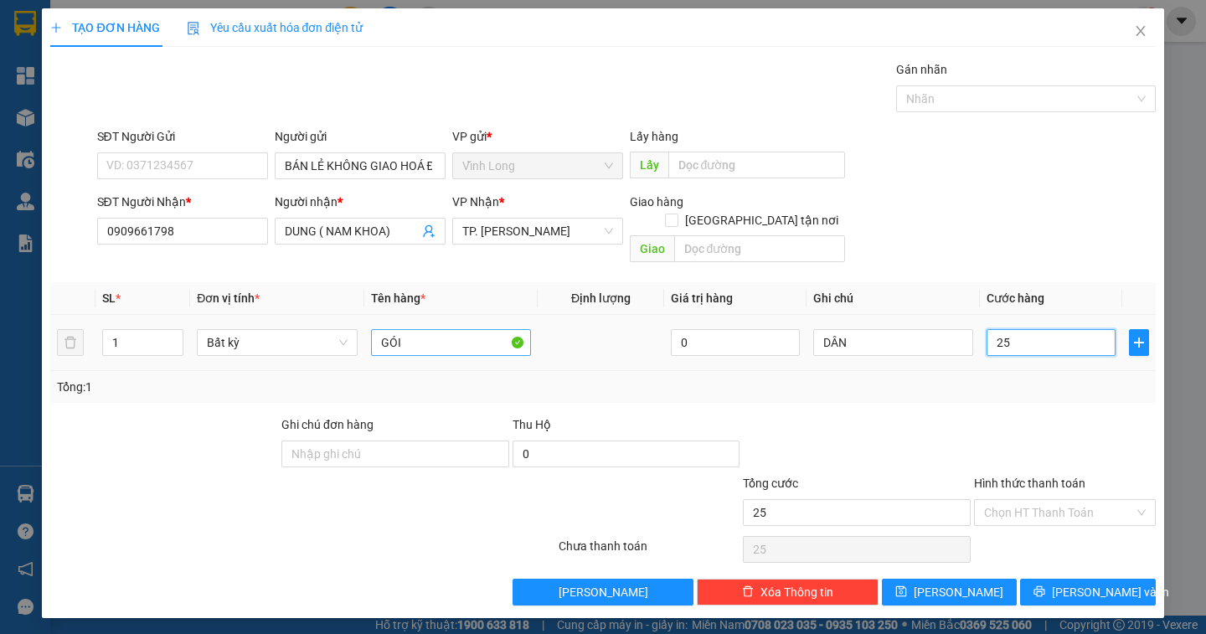
type input "250"
type input "25"
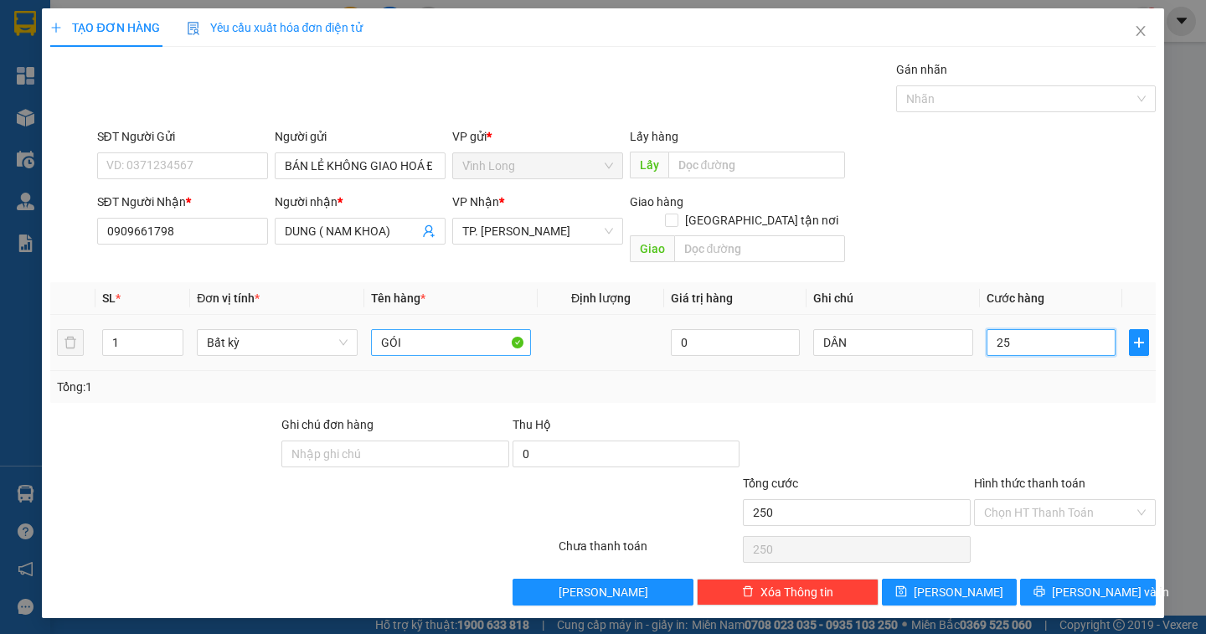
type input "25"
type input "2"
type input "20"
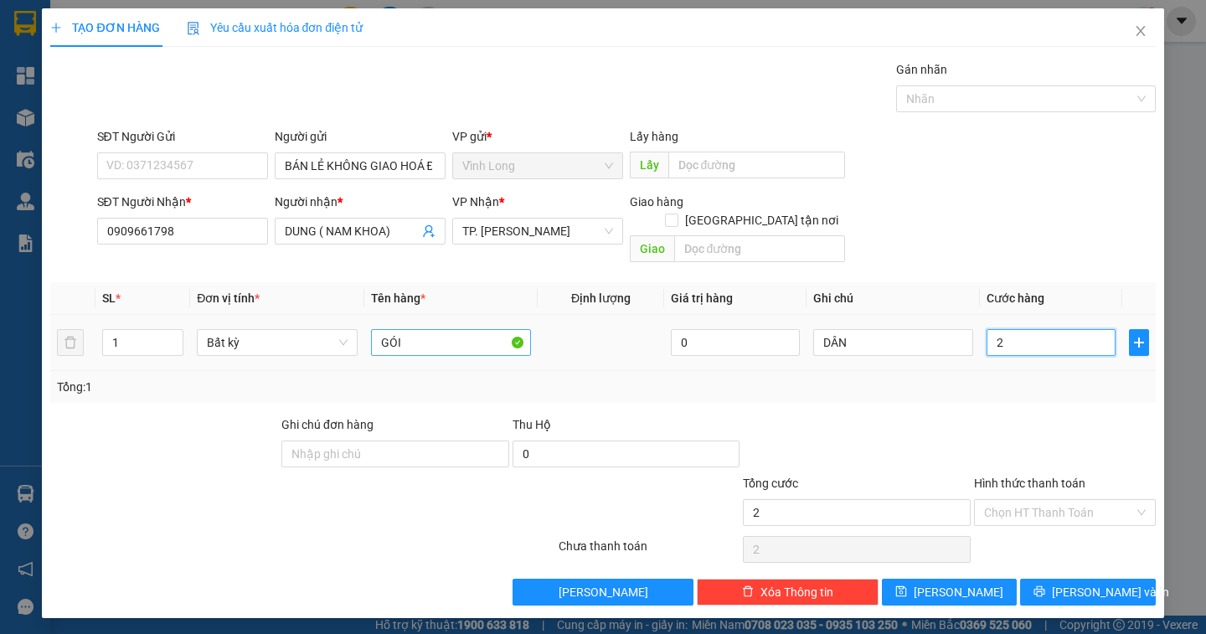
type input "20"
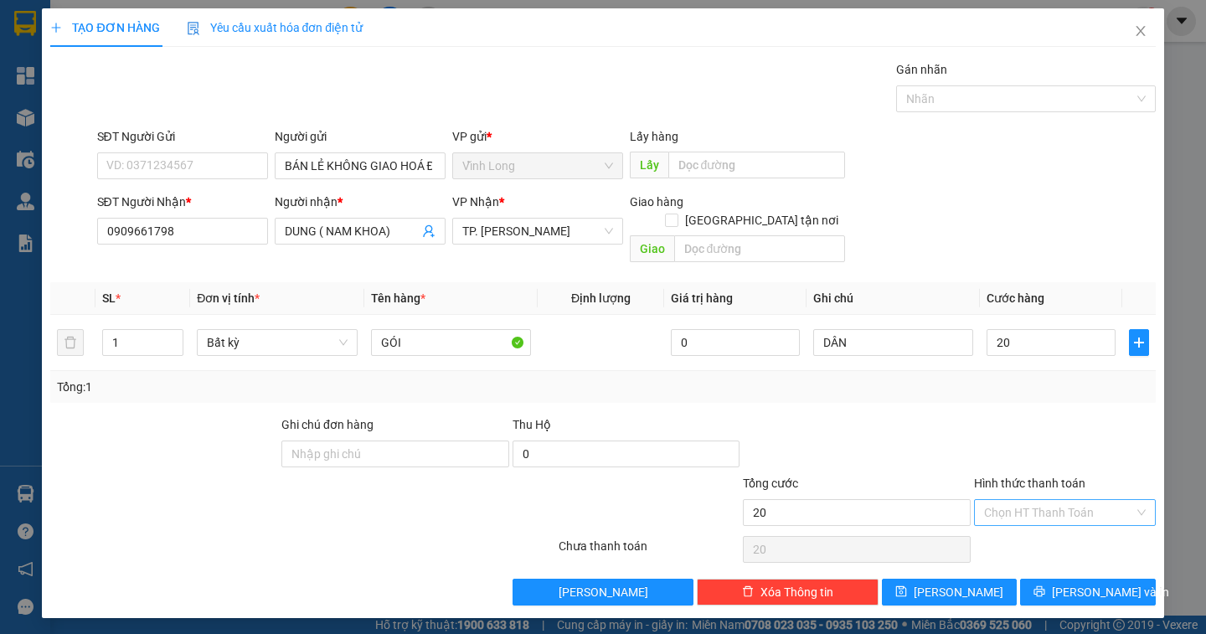
click at [1033, 500] on input "Hình thức thanh toán" at bounding box center [1059, 512] width 150 height 25
type input "20.000"
click at [1029, 524] on div "Tại văn phòng" at bounding box center [1065, 527] width 162 height 18
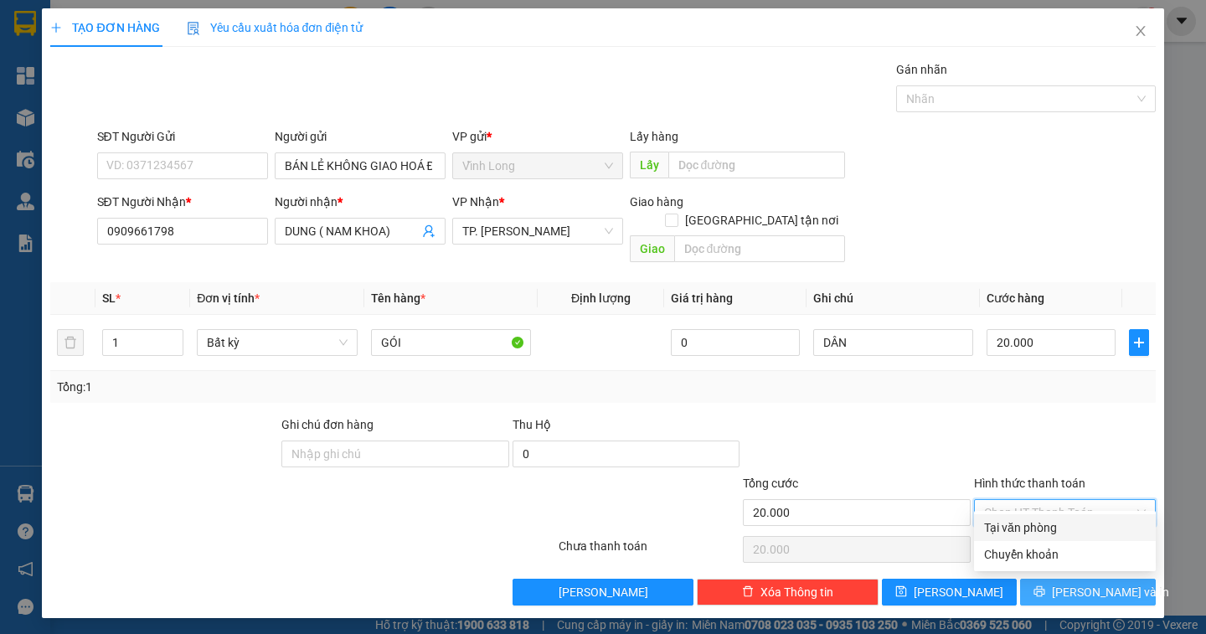
type input "0"
click at [1102, 583] on span "[PERSON_NAME] và In" at bounding box center [1110, 592] width 117 height 18
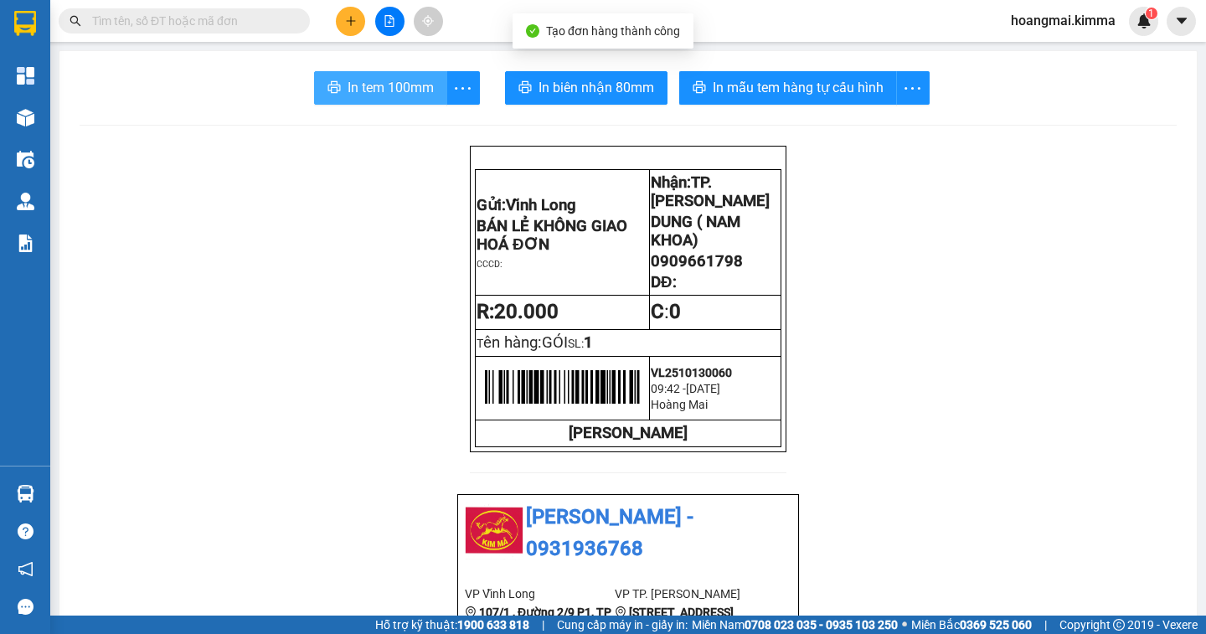
click at [393, 95] on span "In tem 100mm" at bounding box center [391, 87] width 86 height 21
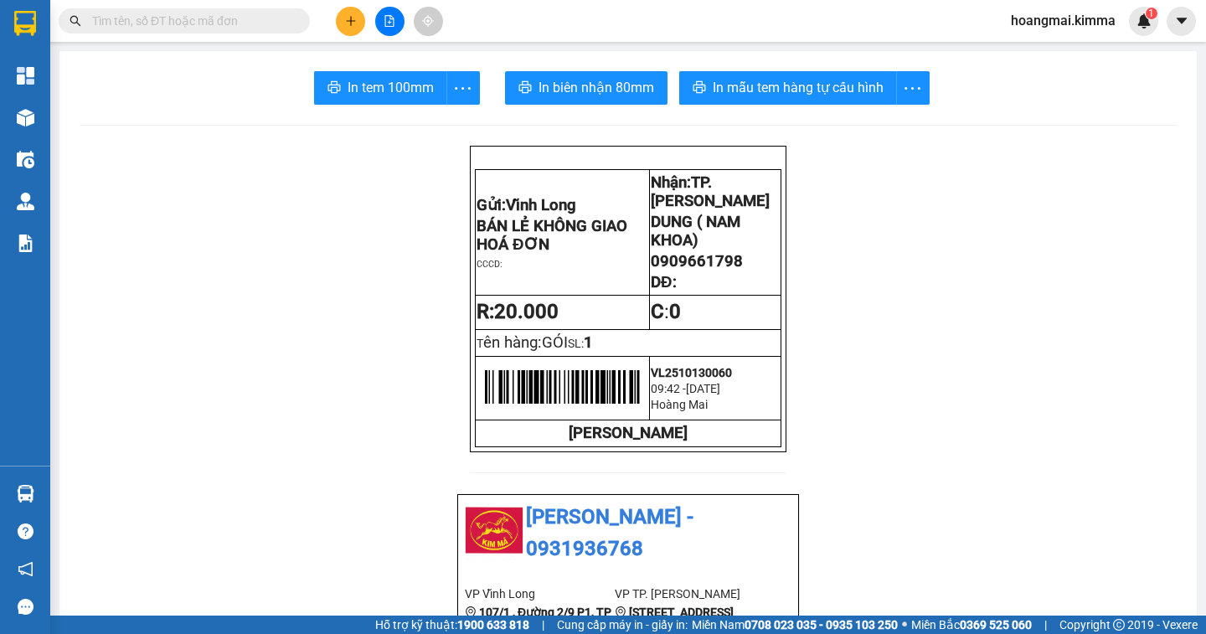
click at [353, 28] on button at bounding box center [350, 21] width 29 height 29
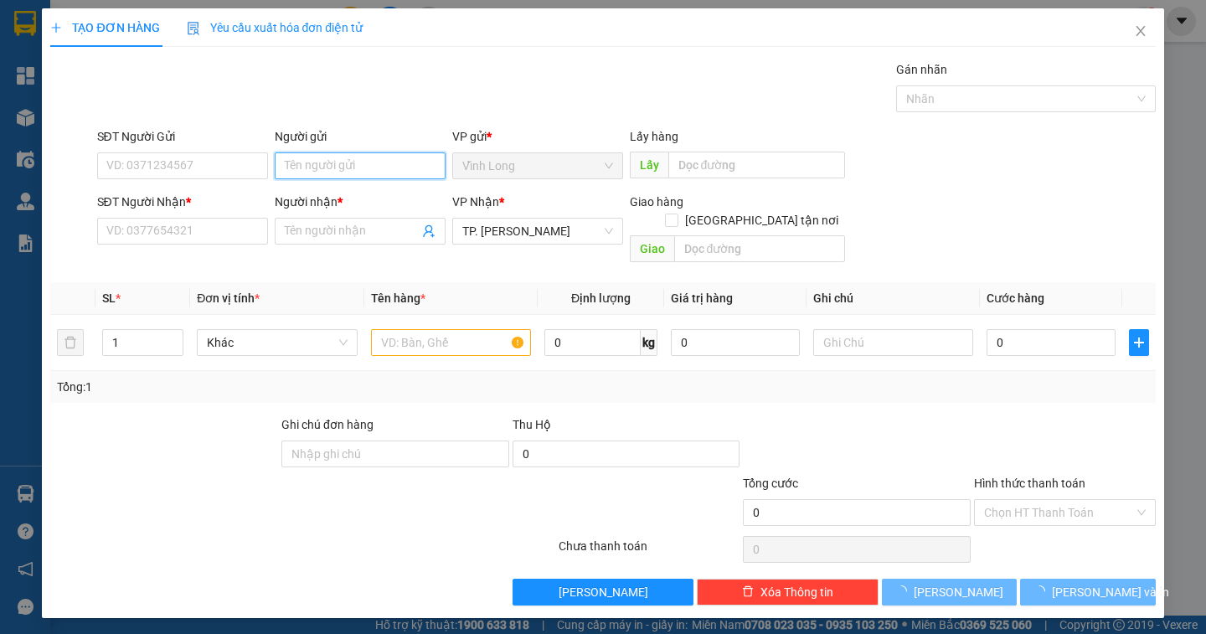
click at [320, 164] on input "Người gửi" at bounding box center [360, 165] width 171 height 27
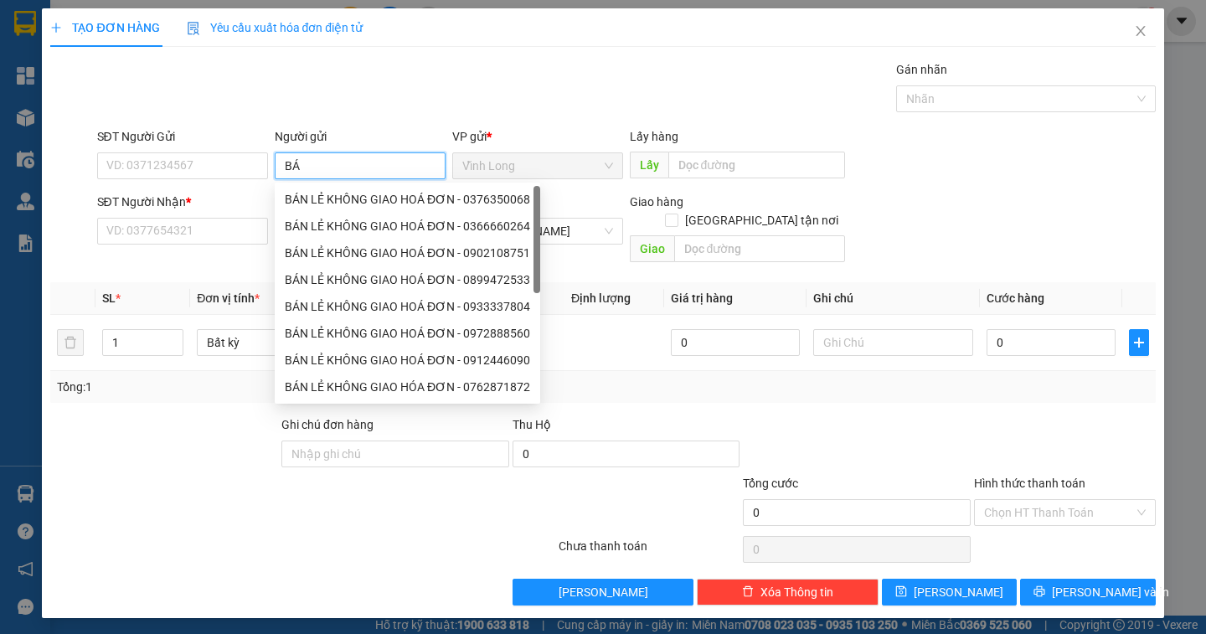
type input "BÁN"
click at [332, 196] on div "BÁN LẺ KHÔNG GIAO HOÁ ĐƠN - 0376350068" at bounding box center [407, 199] width 245 height 18
type input "0376350068"
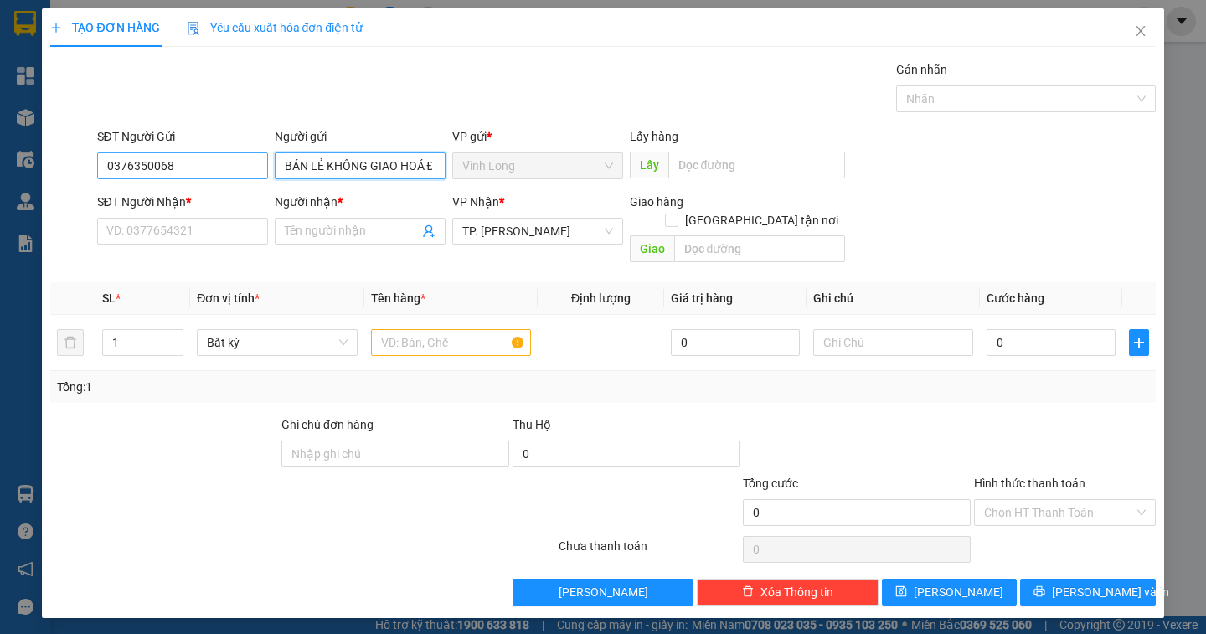
type input "BÁN LẺ KHÔNG GIAO HOÁ ĐƠN"
drag, startPoint x: 193, startPoint y: 171, endPoint x: 24, endPoint y: 174, distance: 168.4
click at [24, 174] on div "TẠO ĐƠN HÀNG Yêu cầu xuất hóa đơn điện tử Transit Pickup Surcharge Ids Transit …" at bounding box center [603, 317] width 1206 height 634
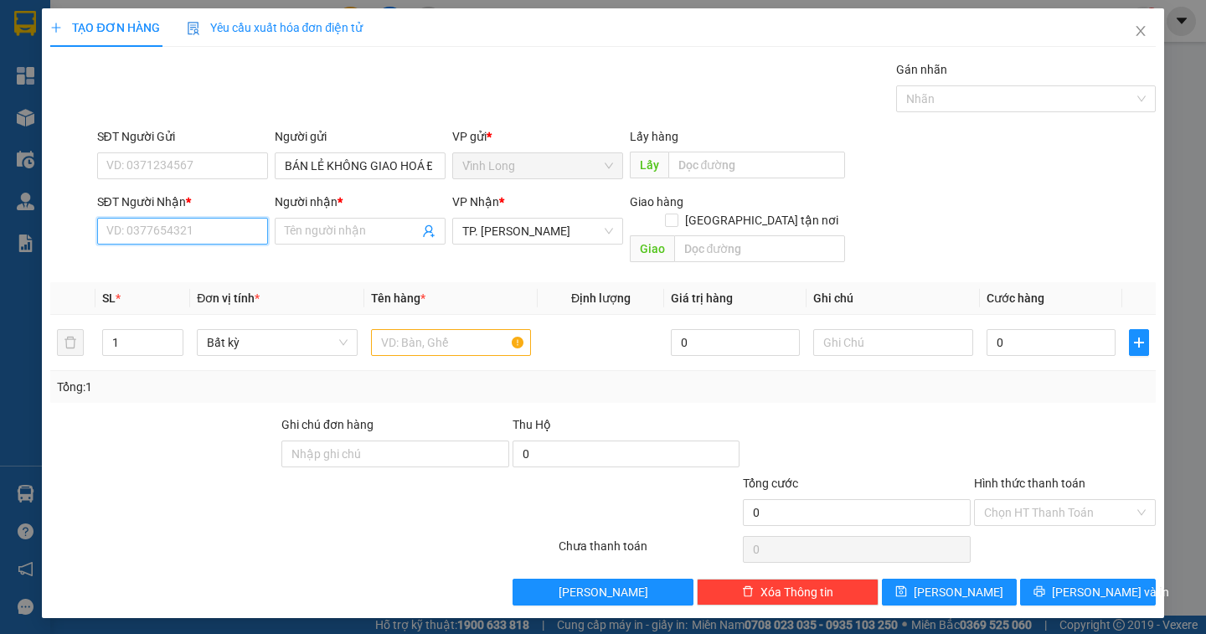
click at [135, 233] on input "SĐT Người Nhận *" at bounding box center [182, 231] width 171 height 27
click at [167, 270] on div "0933048440 - TRÍ" at bounding box center [182, 264] width 151 height 18
type input "0933048440"
type input "TRÍ"
type input "0933048440"
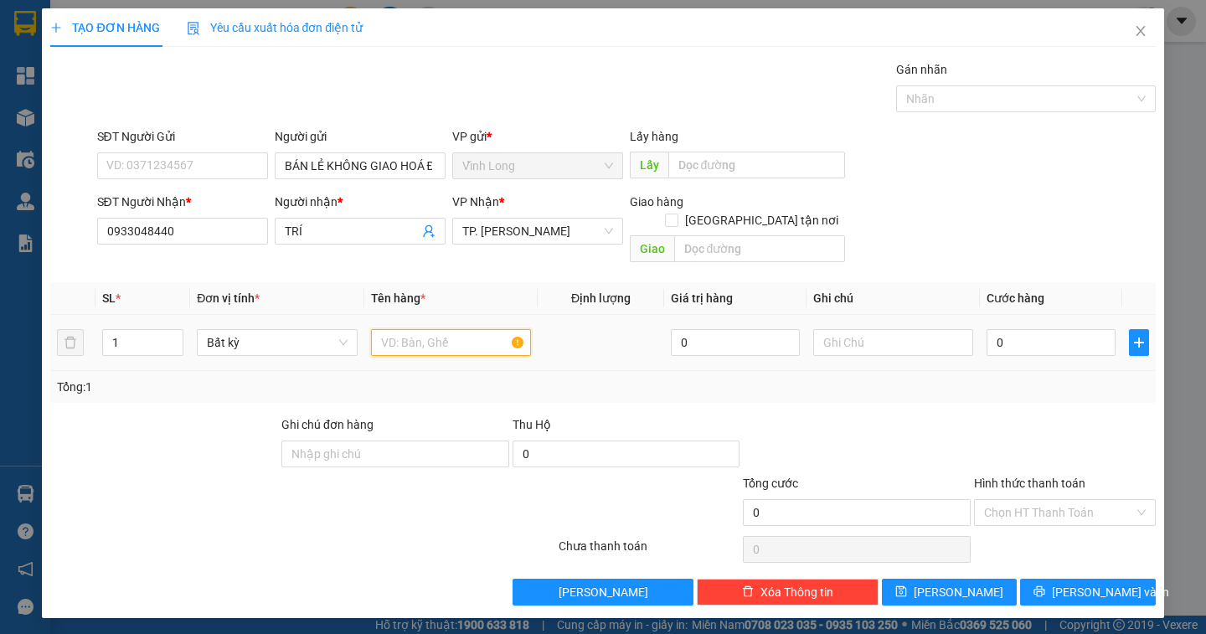
click at [407, 329] on input "text" at bounding box center [451, 342] width 160 height 27
type input "GÓI"
type input "DÂN"
type input "2"
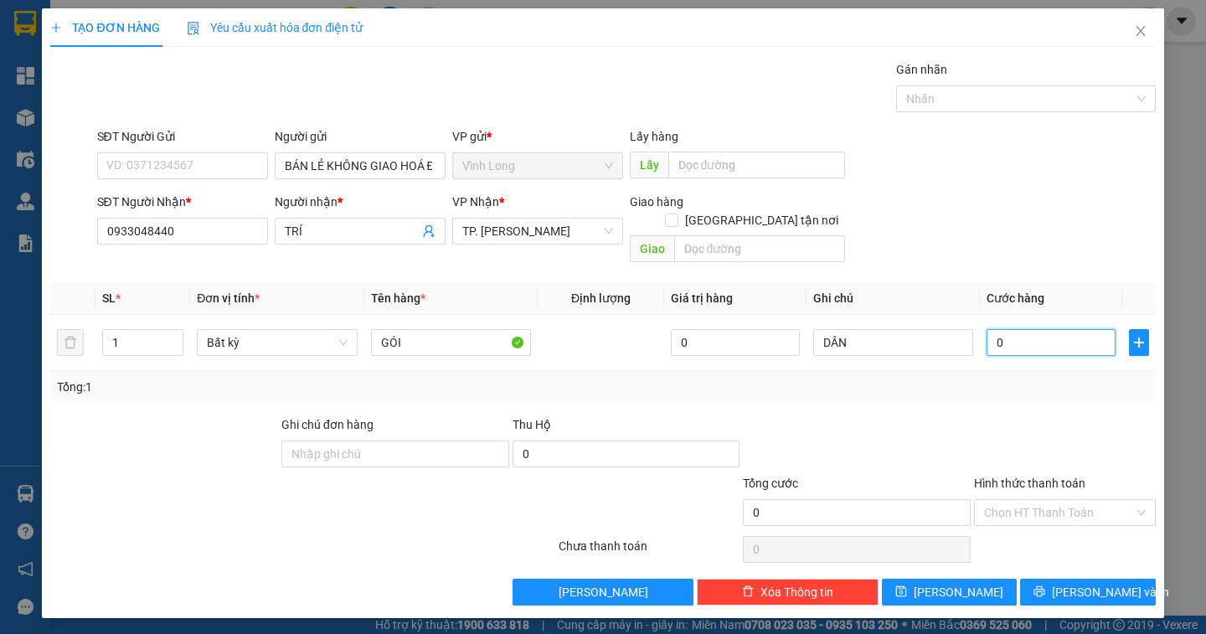
type input "2"
type input "20"
click at [1028, 500] on input "Hình thức thanh toán" at bounding box center [1059, 512] width 150 height 25
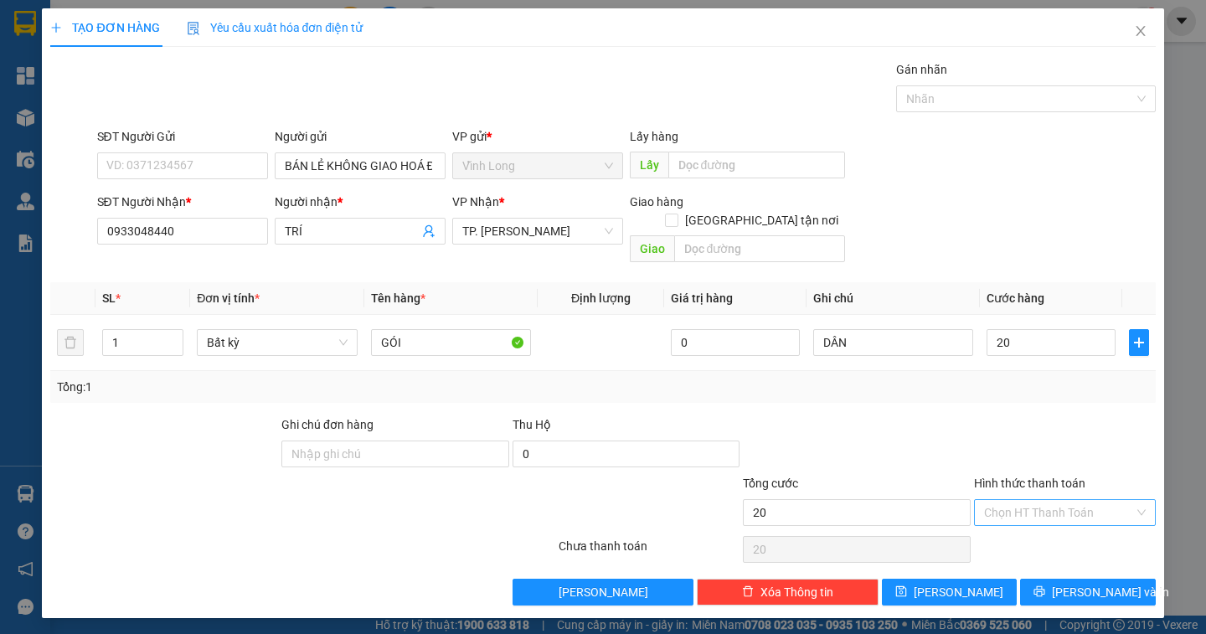
type input "20.000"
click at [1033, 518] on div "Tại văn phòng" at bounding box center [1065, 527] width 182 height 27
type input "0"
click at [1085, 554] on div "Transit Pickup Surcharge Ids Transit Deliver Surcharge Ids Transit Deliver Surc…" at bounding box center [602, 332] width 1105 height 545
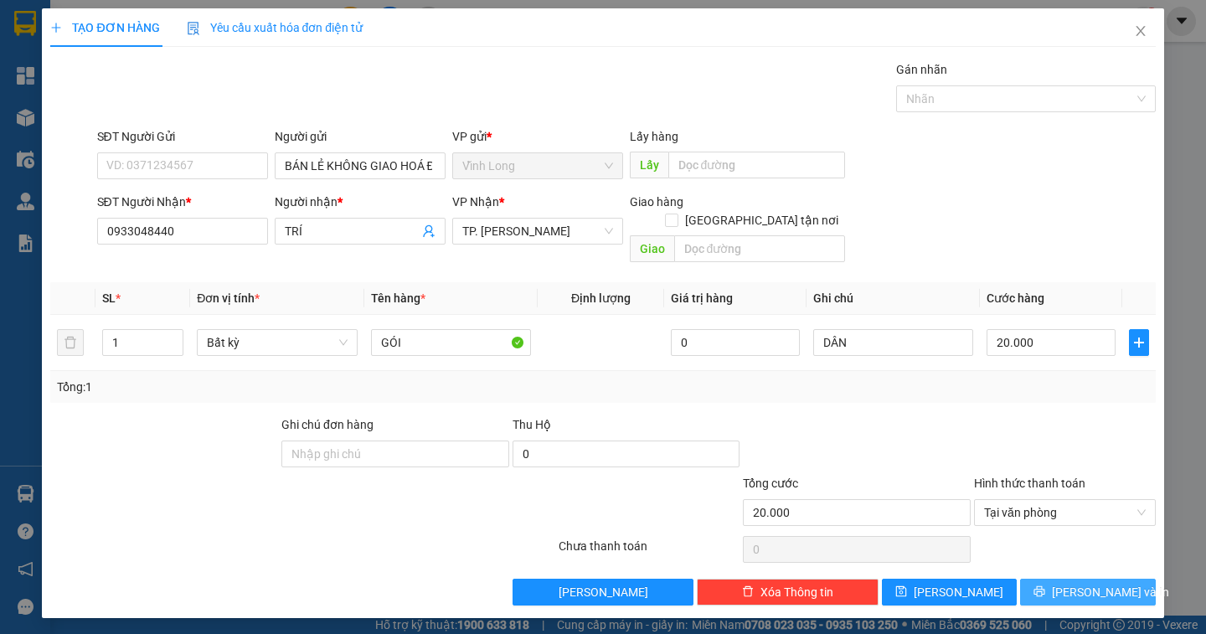
click at [1085, 583] on span "[PERSON_NAME] và In" at bounding box center [1110, 592] width 117 height 18
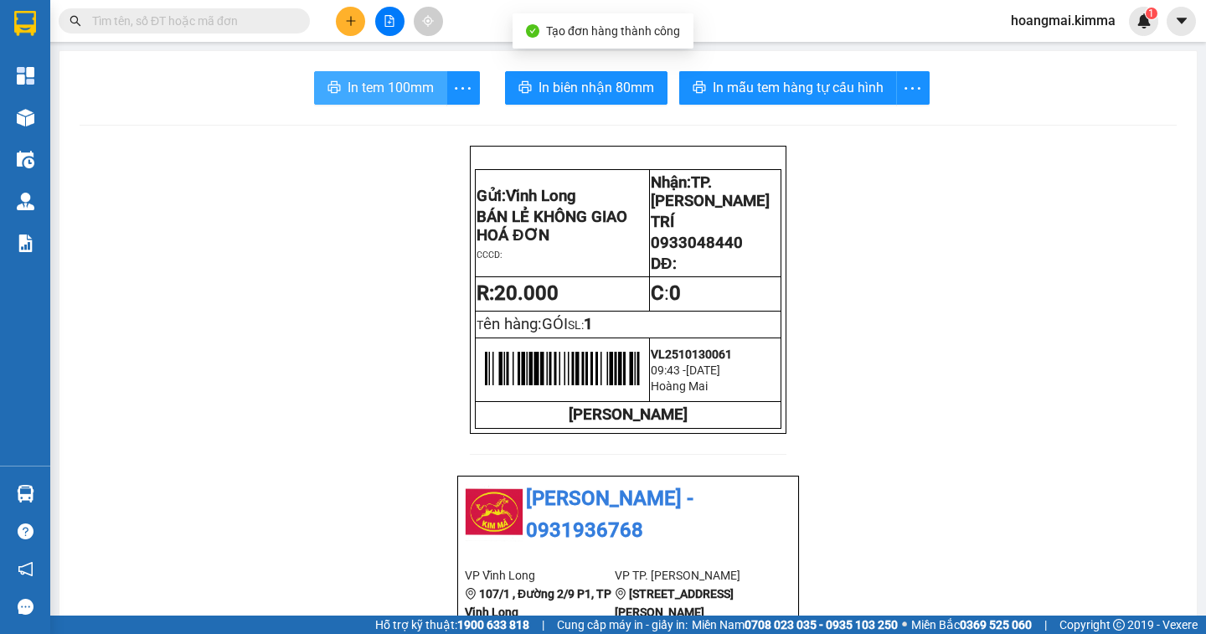
click at [363, 98] on span "In tem 100mm" at bounding box center [391, 87] width 86 height 21
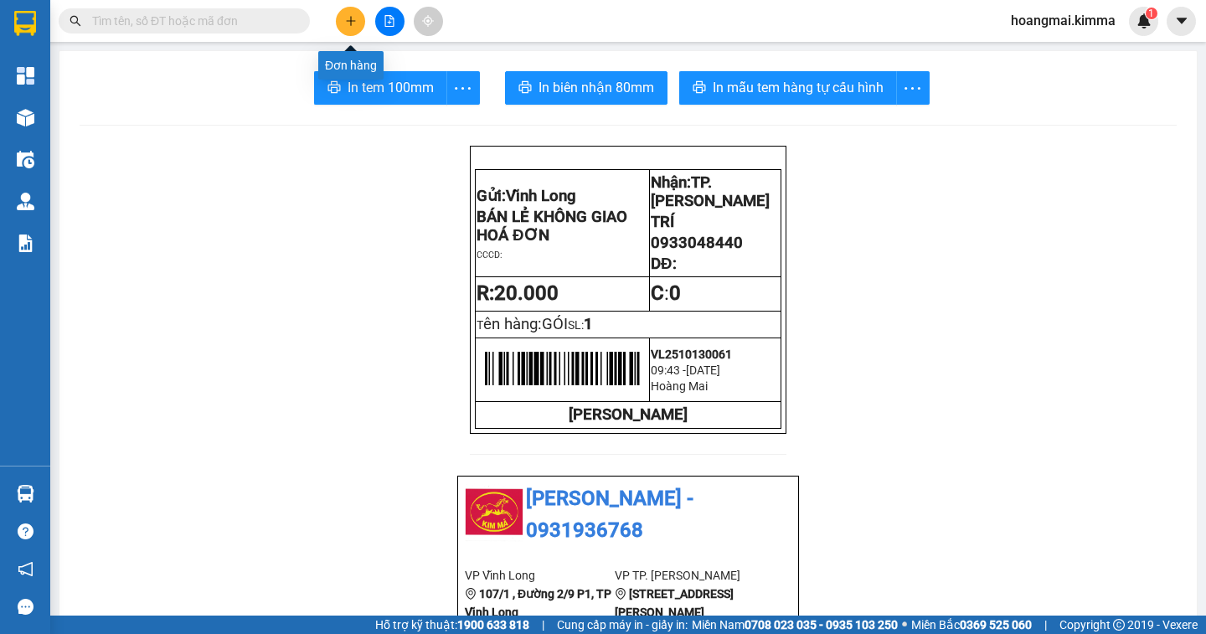
click at [357, 23] on button at bounding box center [350, 21] width 29 height 29
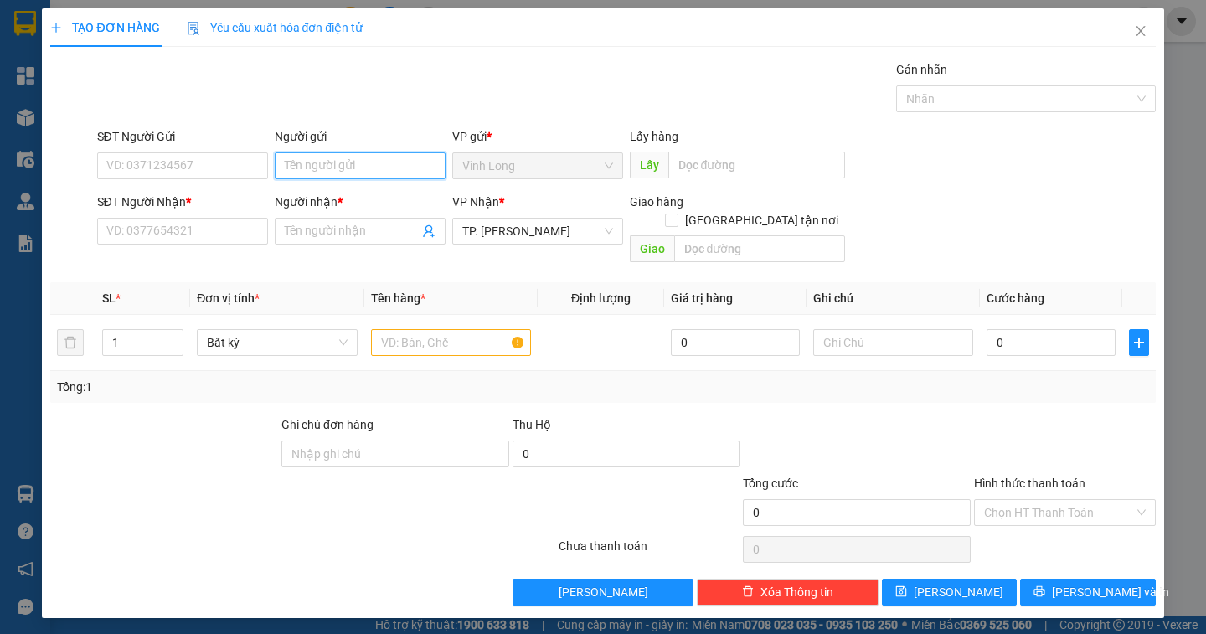
click at [318, 166] on input "Người gửi" at bounding box center [360, 165] width 171 height 27
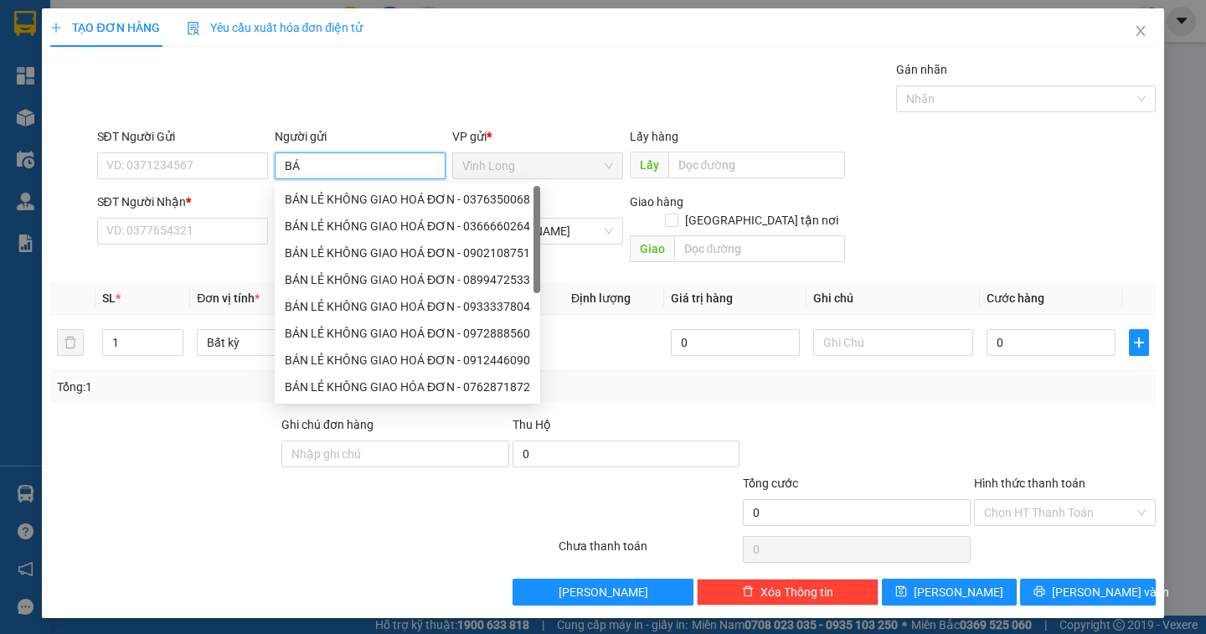
type input "BÁN"
click at [312, 190] on div "BÁN LẺ KHÔNG GIAO HOÁ ĐƠN - 0376350068" at bounding box center [407, 199] width 245 height 18
type input "0376350068"
type input "BÁN LẺ KHÔNG GIAO HOÁ ĐƠN"
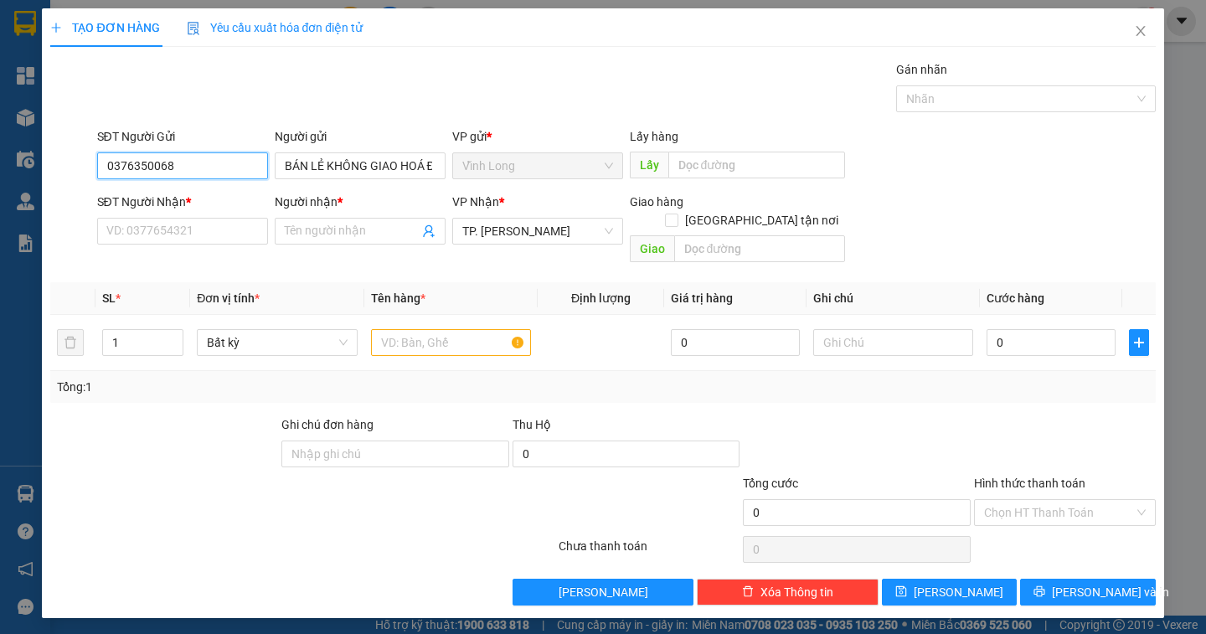
drag, startPoint x: 207, startPoint y: 167, endPoint x: 5, endPoint y: 161, distance: 201.9
click at [0, 167] on div "TẠO ĐƠN HÀNG Yêu cầu xuất hóa đơn điện tử Transit Pickup Surcharge Ids Transit …" at bounding box center [603, 317] width 1206 height 634
click at [116, 234] on input "SĐT Người Nhận *" at bounding box center [182, 231] width 171 height 27
type input "0902230607"
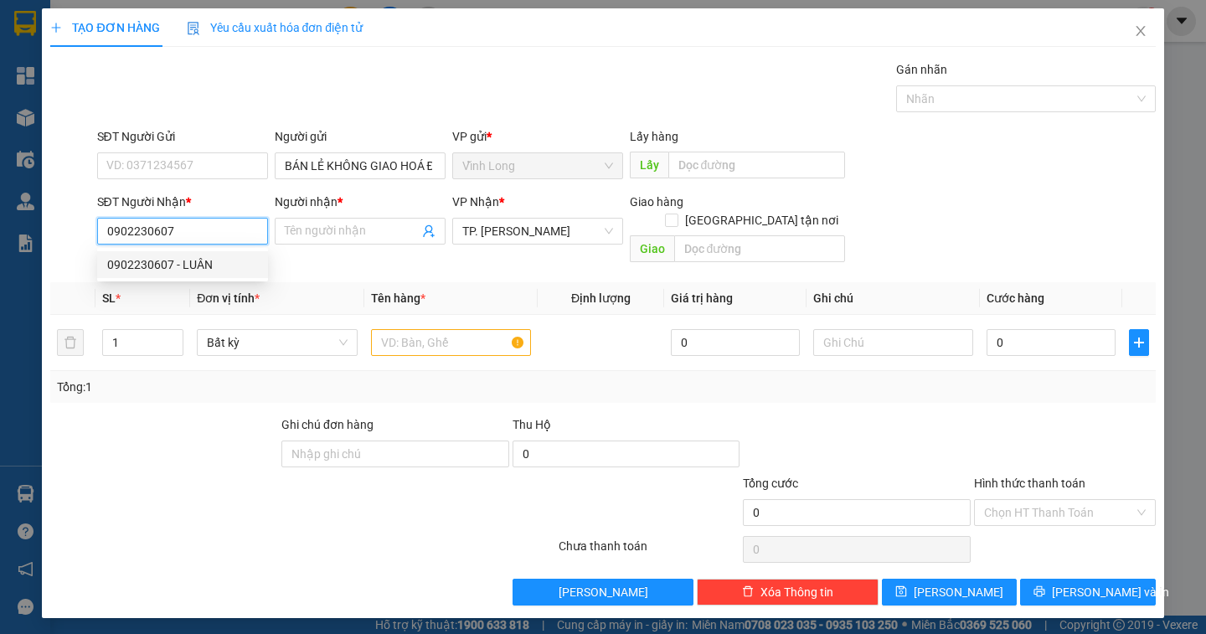
click at [227, 264] on div "0902230607 - LUÂN" at bounding box center [182, 264] width 151 height 18
type input "LUÂN"
type input "0902230607"
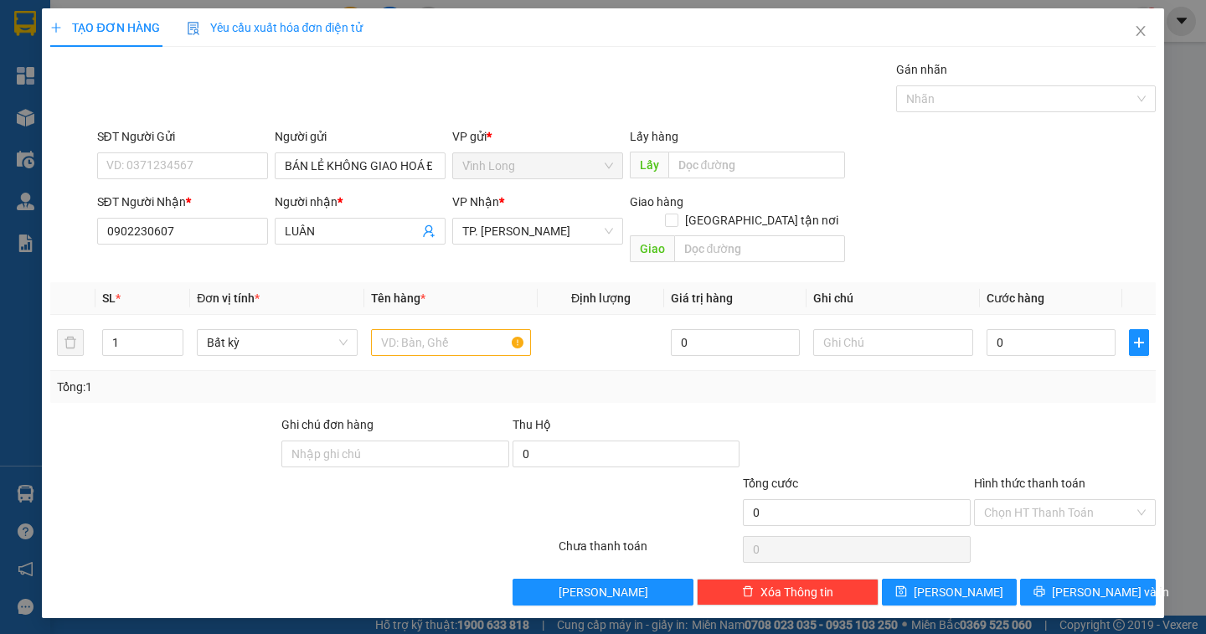
drag, startPoint x: 399, startPoint y: 287, endPoint x: 397, endPoint y: 296, distance: 8.7
click at [397, 294] on th "Tên hàng *" at bounding box center [450, 298] width 173 height 33
click at [398, 329] on input "text" at bounding box center [451, 342] width 160 height 27
type input "THƯ"
type input "DÂN"
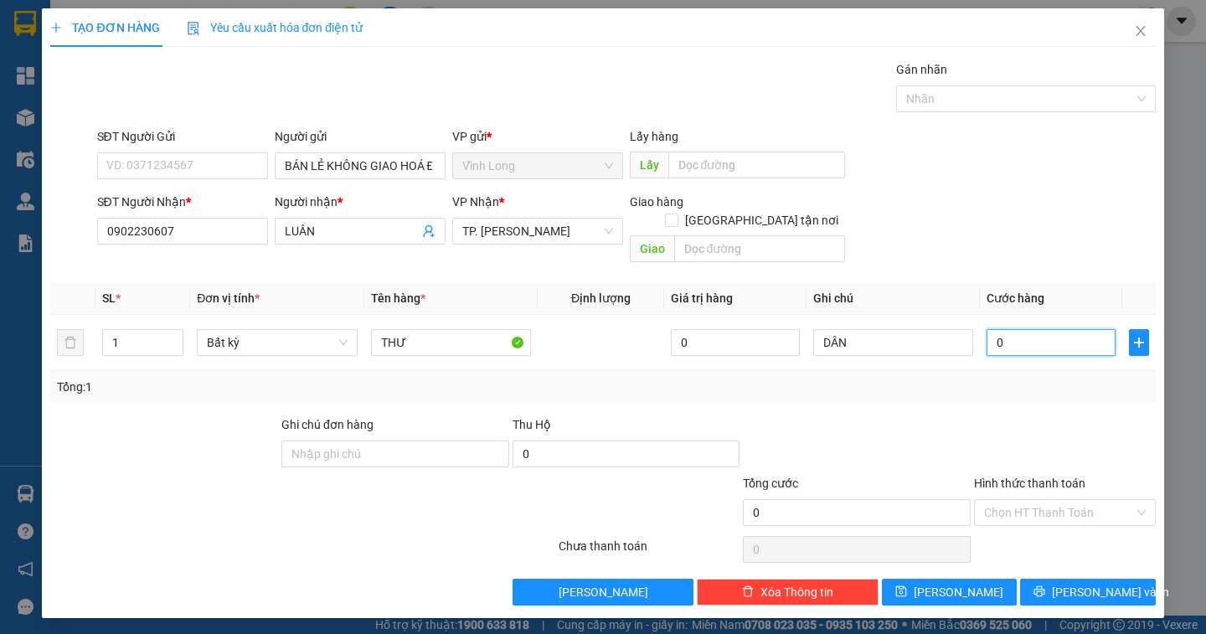
type input "2"
type input "20"
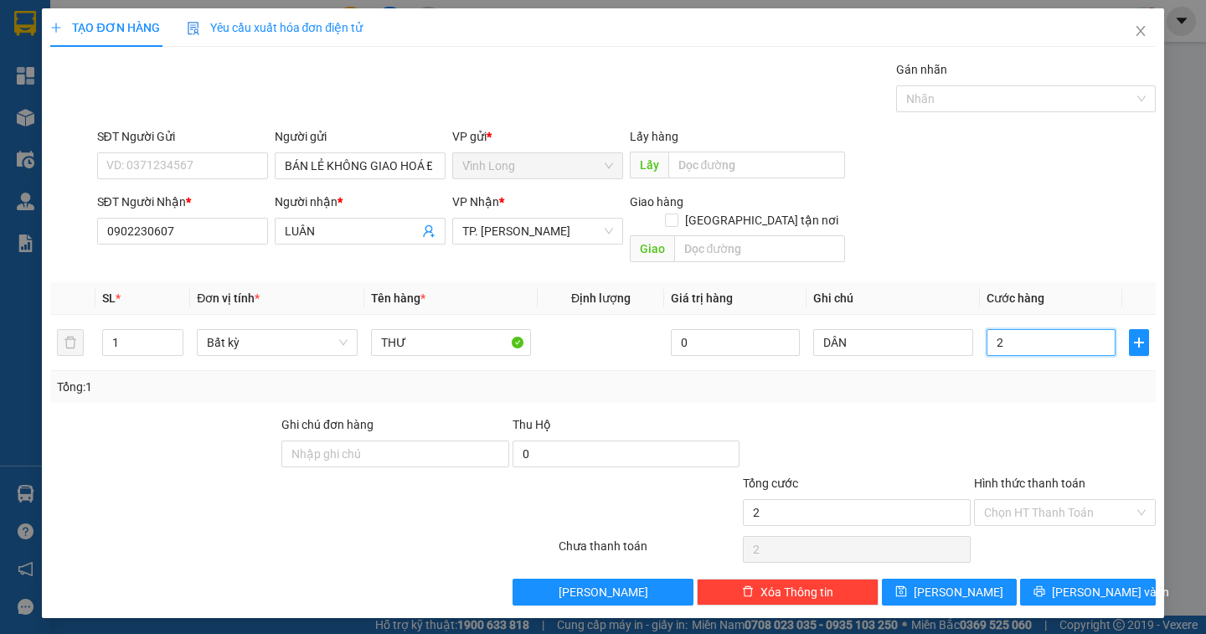
type input "20"
type input "20.000"
click at [1039, 507] on div "Hình thức thanh toán Chọn HT Thanh Toán" at bounding box center [1065, 503] width 182 height 59
click at [1035, 500] on input "Hình thức thanh toán" at bounding box center [1059, 512] width 150 height 25
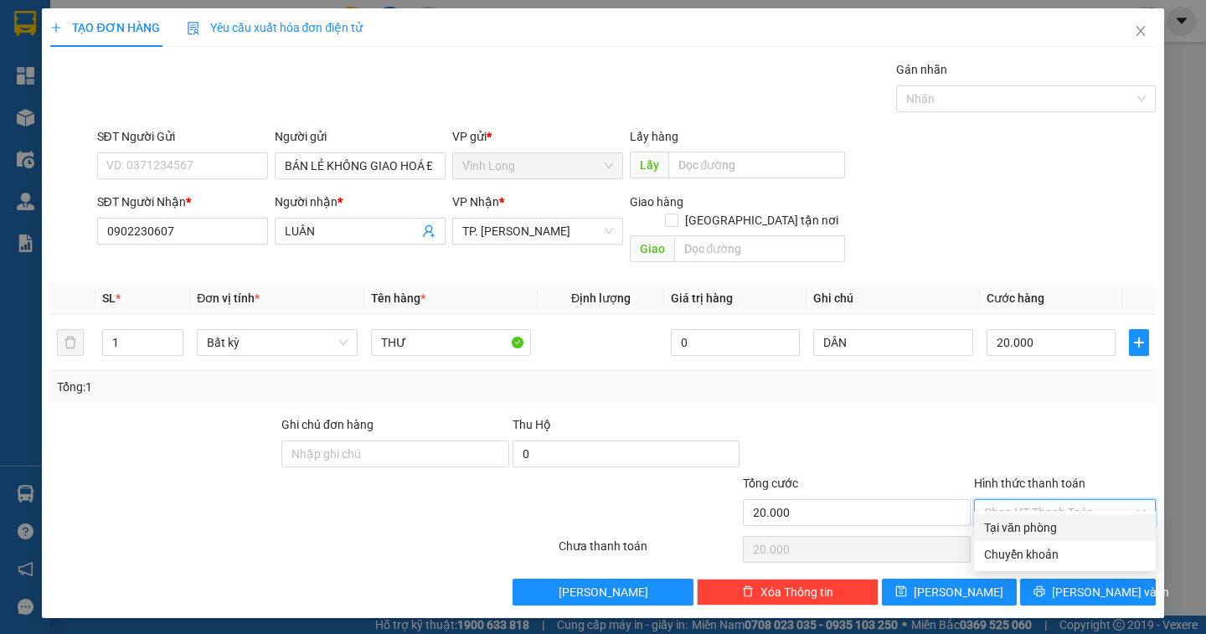
click at [1030, 524] on div "Tại văn phòng" at bounding box center [1065, 527] width 162 height 18
type input "0"
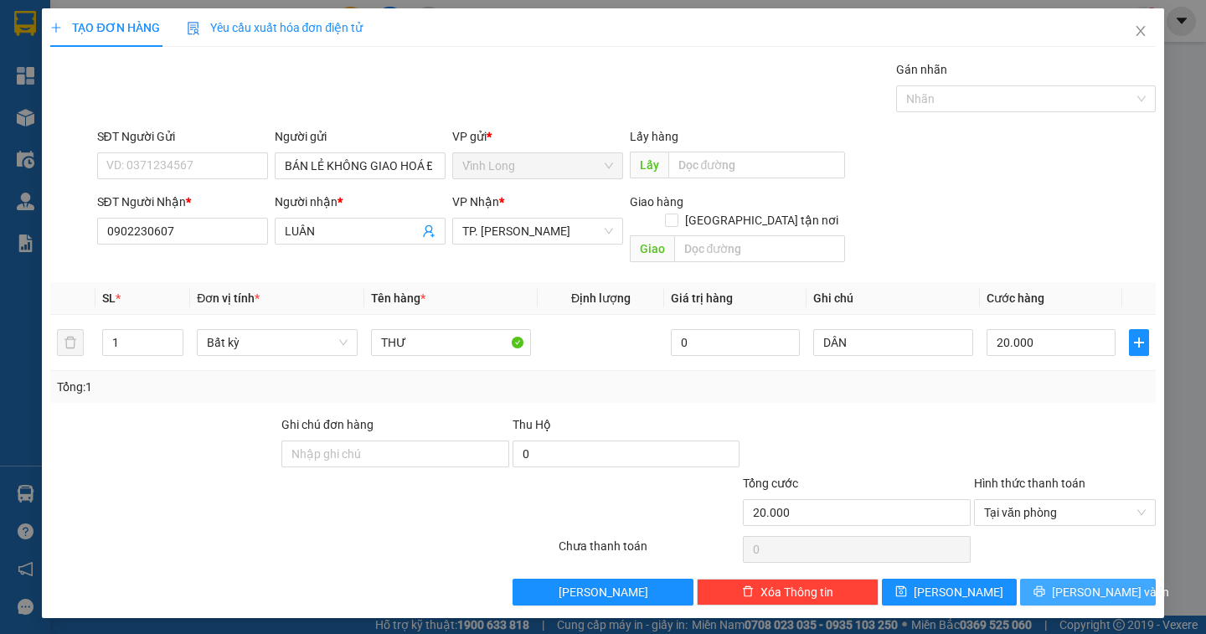
click at [1066, 579] on button "Lưu và In" at bounding box center [1087, 592] width 135 height 27
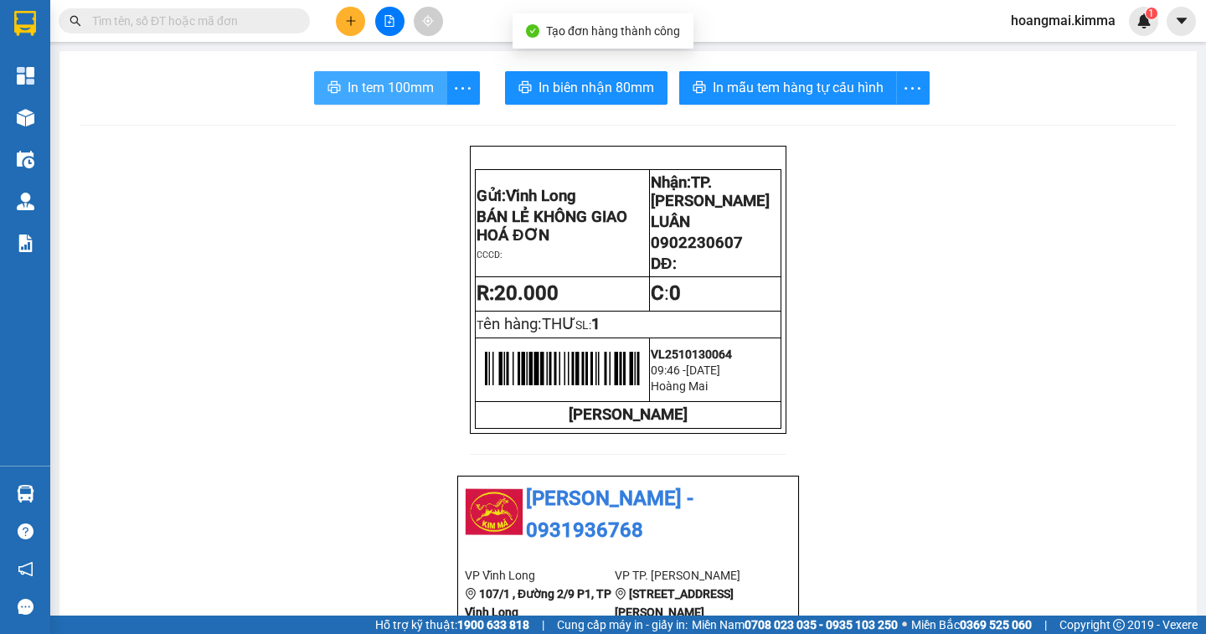
click at [385, 88] on span "In tem 100mm" at bounding box center [391, 87] width 86 height 21
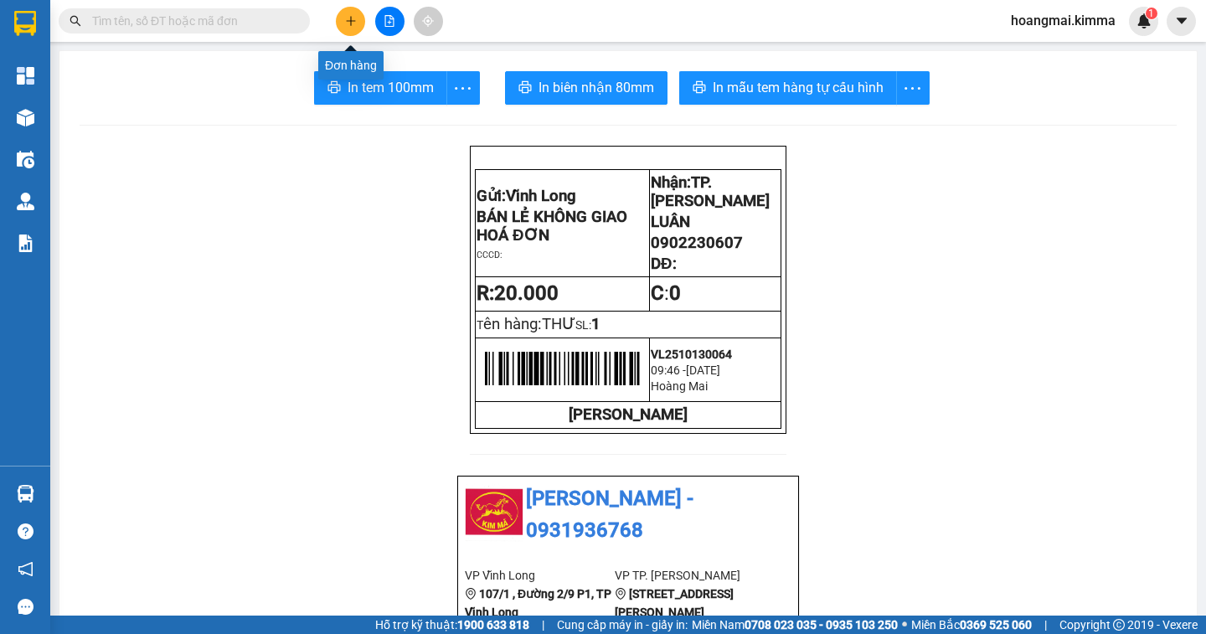
click at [358, 26] on button at bounding box center [350, 21] width 29 height 29
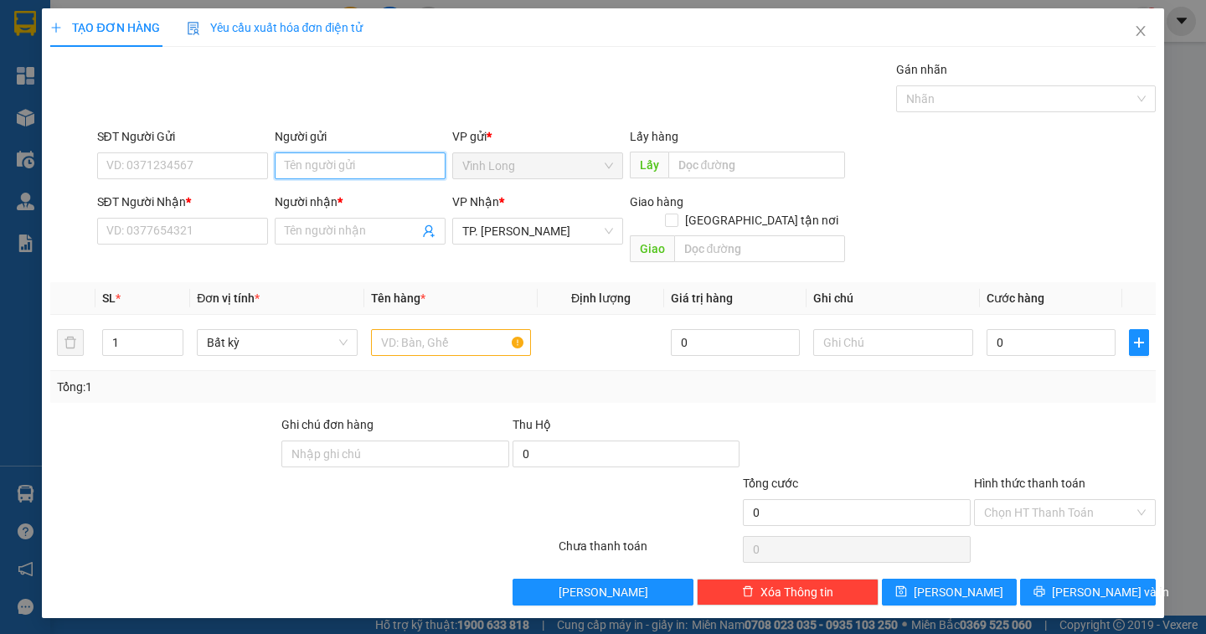
click at [287, 176] on input "Người gửi" at bounding box center [360, 165] width 171 height 27
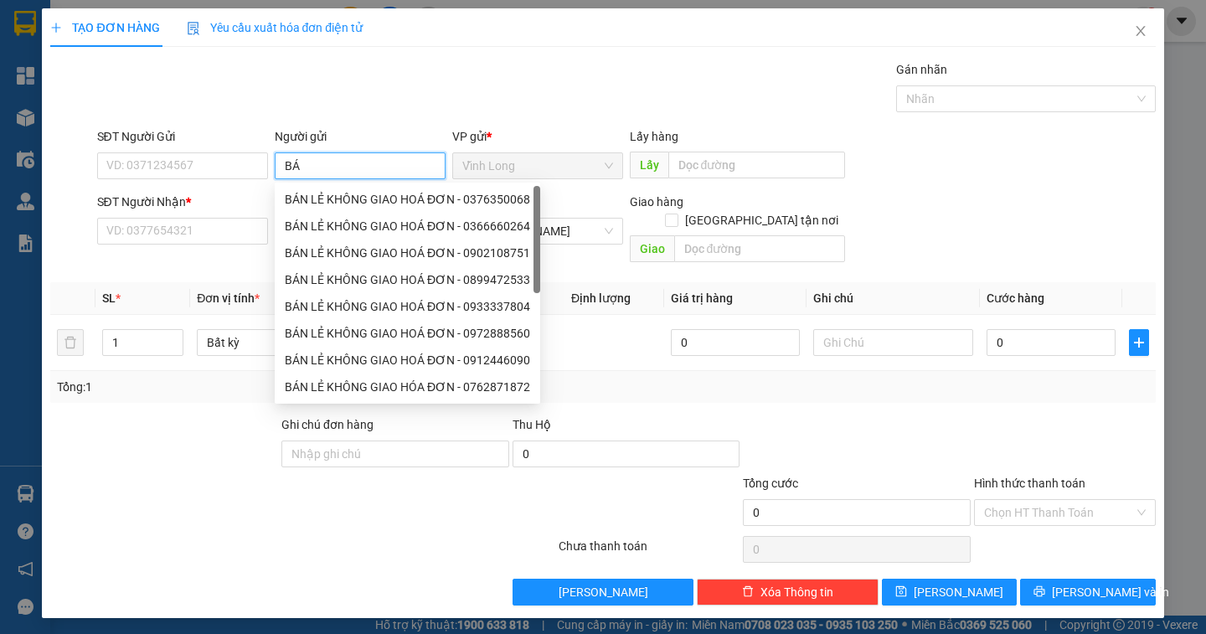
type input "BÁN"
click at [291, 201] on div "BÁN LẺ KHÔNG GIAO HOÁ ĐƠN - 0376350068" at bounding box center [407, 199] width 245 height 18
type input "0376350068"
type input "BÁN LẺ KHÔNG GIAO HOÁ ĐƠN"
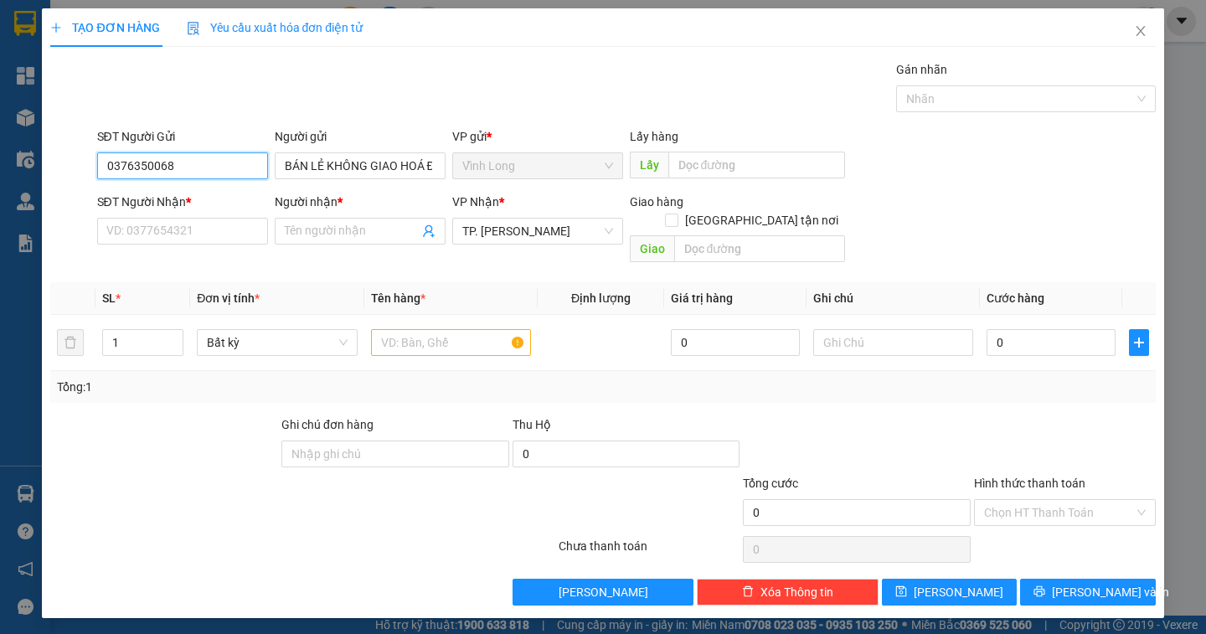
drag, startPoint x: 208, startPoint y: 162, endPoint x: 46, endPoint y: 169, distance: 161.8
click at [44, 172] on div "TẠO ĐƠN HÀNG Yêu cầu xuất hóa đơn điện tử Transit Pickup Surcharge Ids Transit …" at bounding box center [602, 313] width 1121 height 610
type input "2"
click at [173, 337] on icon "up" at bounding box center [174, 338] width 5 height 3
click at [382, 334] on input "text" at bounding box center [451, 342] width 160 height 27
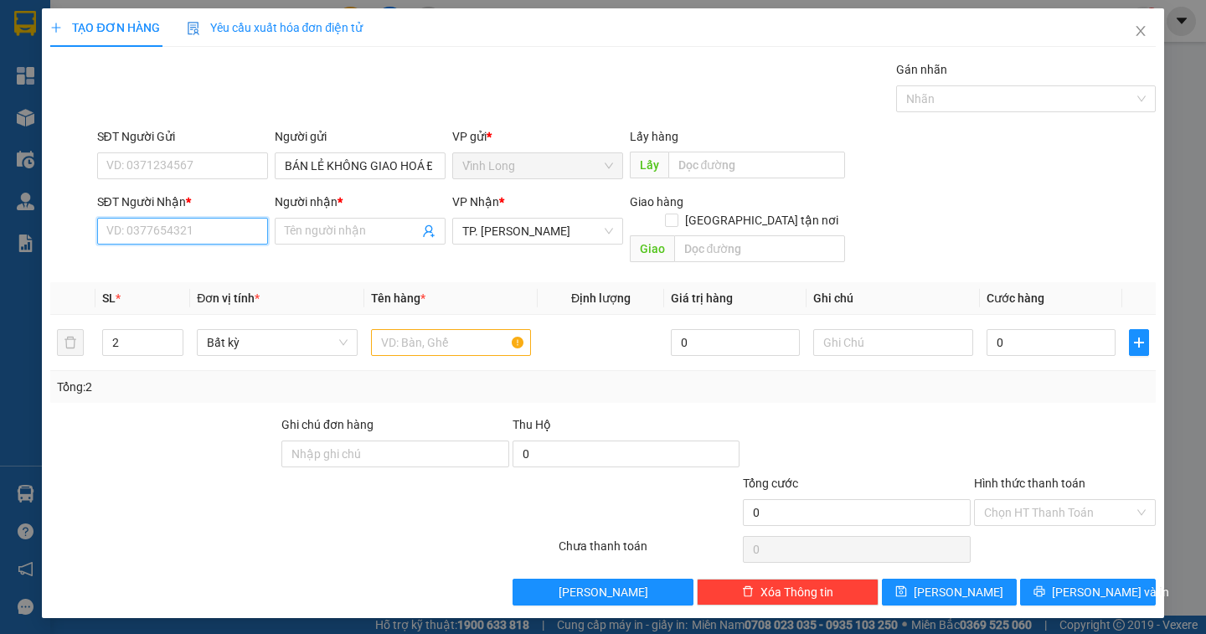
click at [152, 240] on input "SĐT Người Nhận *" at bounding box center [182, 231] width 171 height 27
type input "0794390291"
click at [311, 239] on input "Người nhận *" at bounding box center [352, 231] width 134 height 18
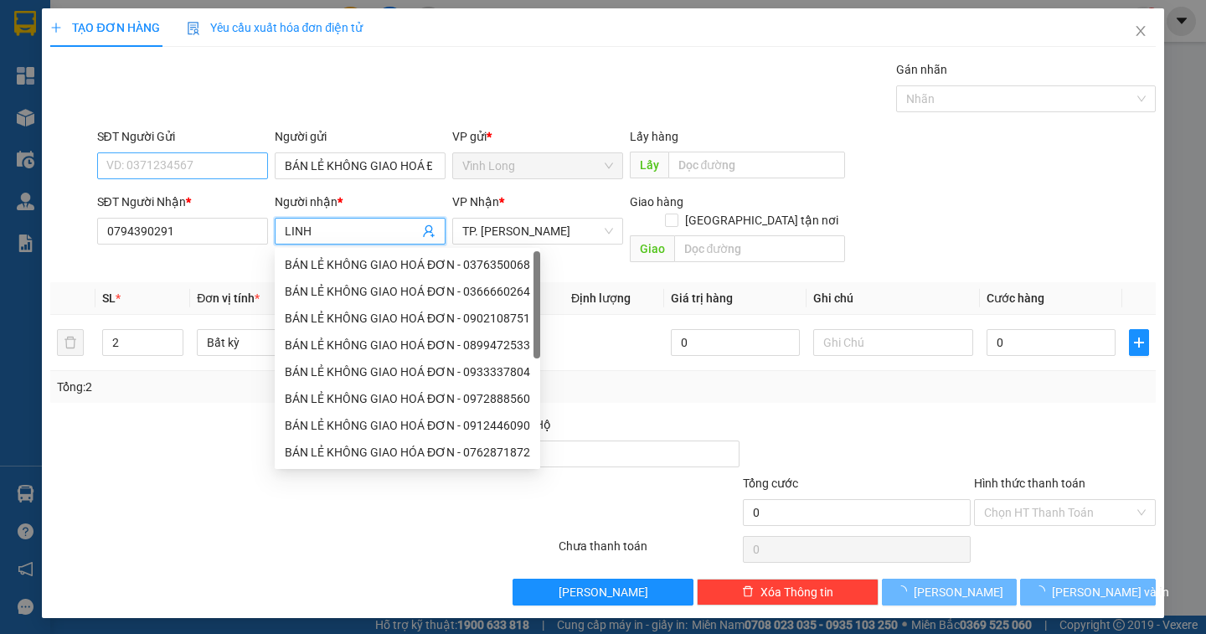
type input "LINH"
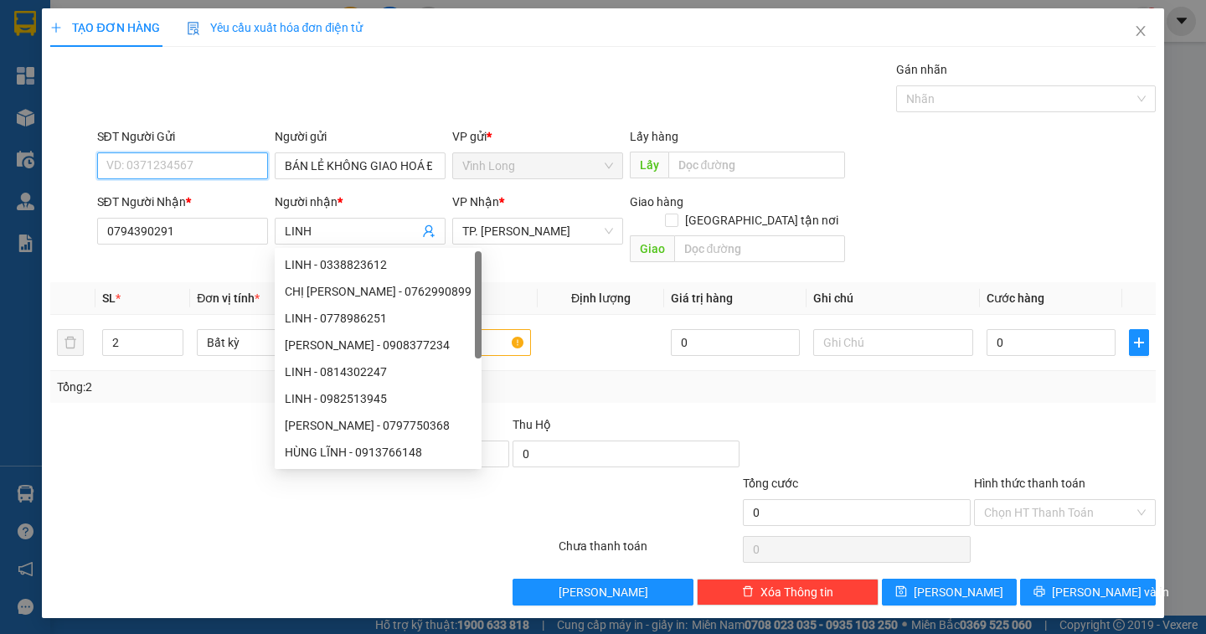
click at [137, 169] on input "SĐT Người Gửi" at bounding box center [182, 165] width 171 height 27
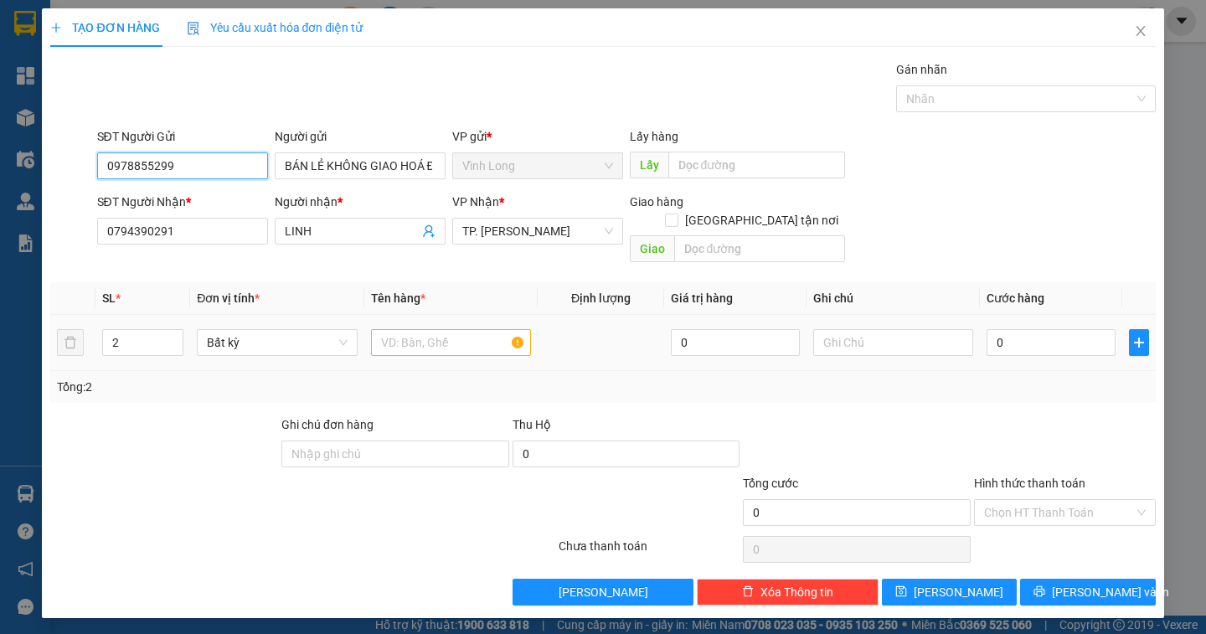
type input "0978855299"
click at [394, 329] on input "text" at bounding box center [451, 342] width 160 height 27
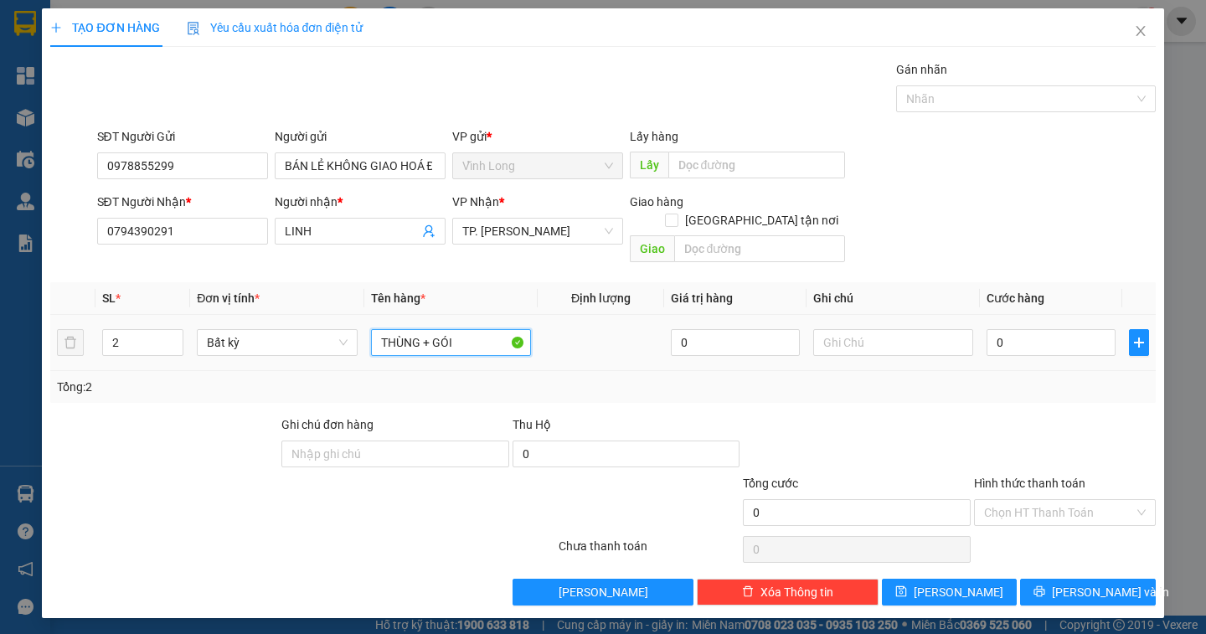
type input "THÙNG + GÓI"
type input "DÂN"
type input "7"
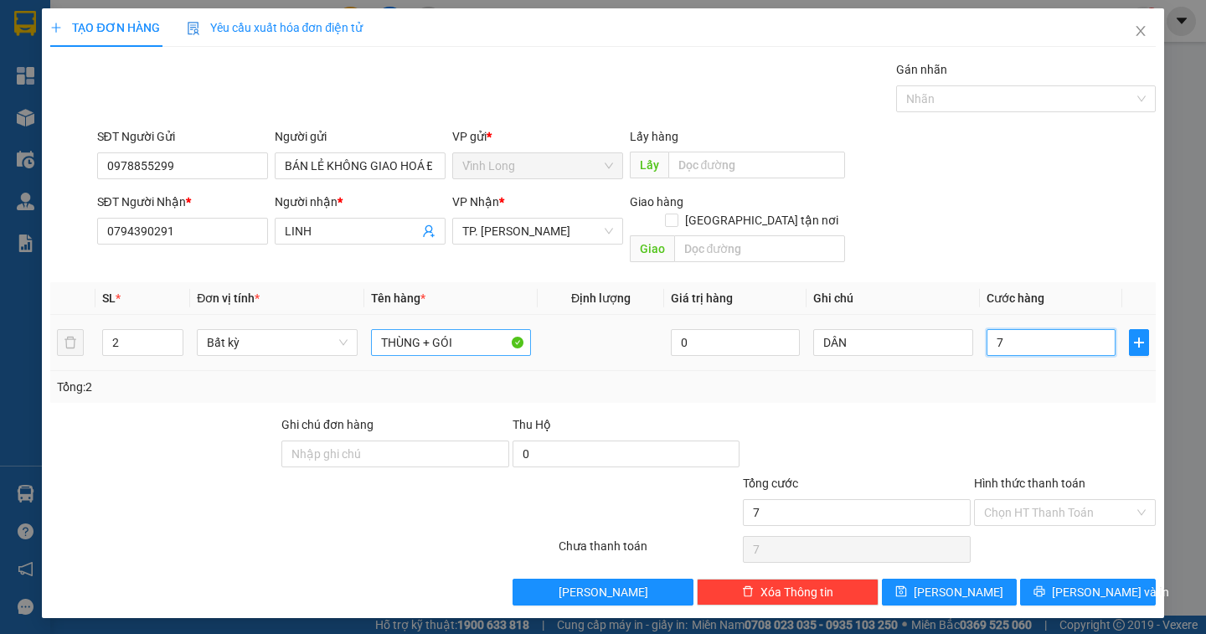
type input "70"
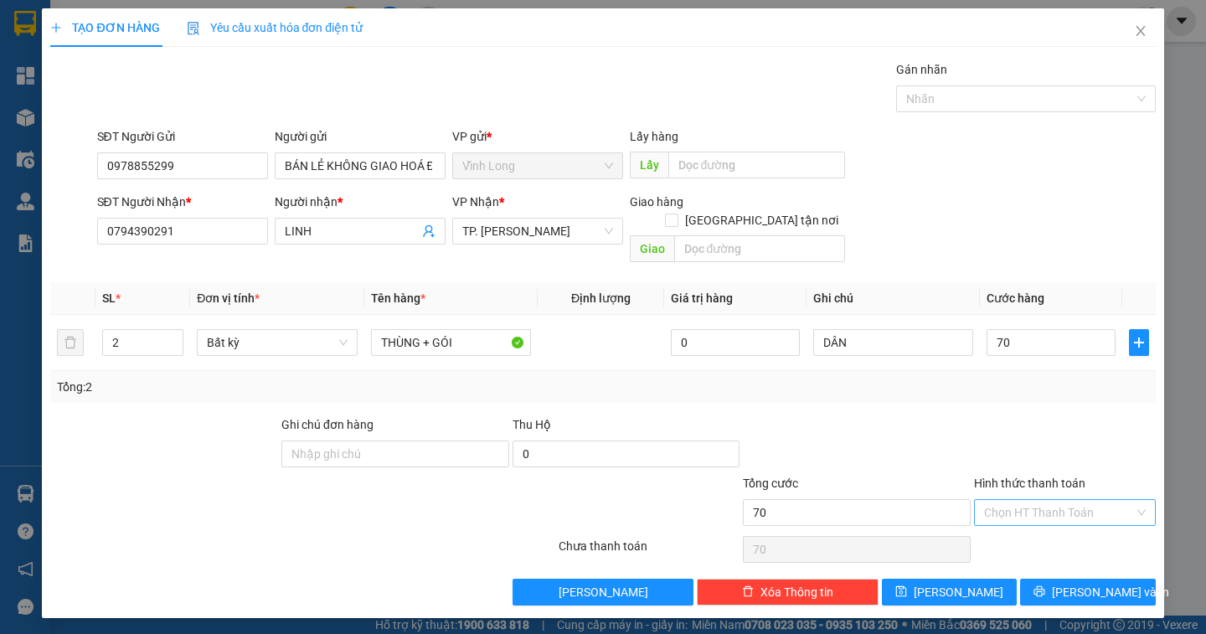
type input "70.000"
click at [1008, 500] on input "Hình thức thanh toán" at bounding box center [1059, 512] width 150 height 25
click at [1030, 526] on div "Tại văn phòng" at bounding box center [1065, 527] width 162 height 18
type input "0"
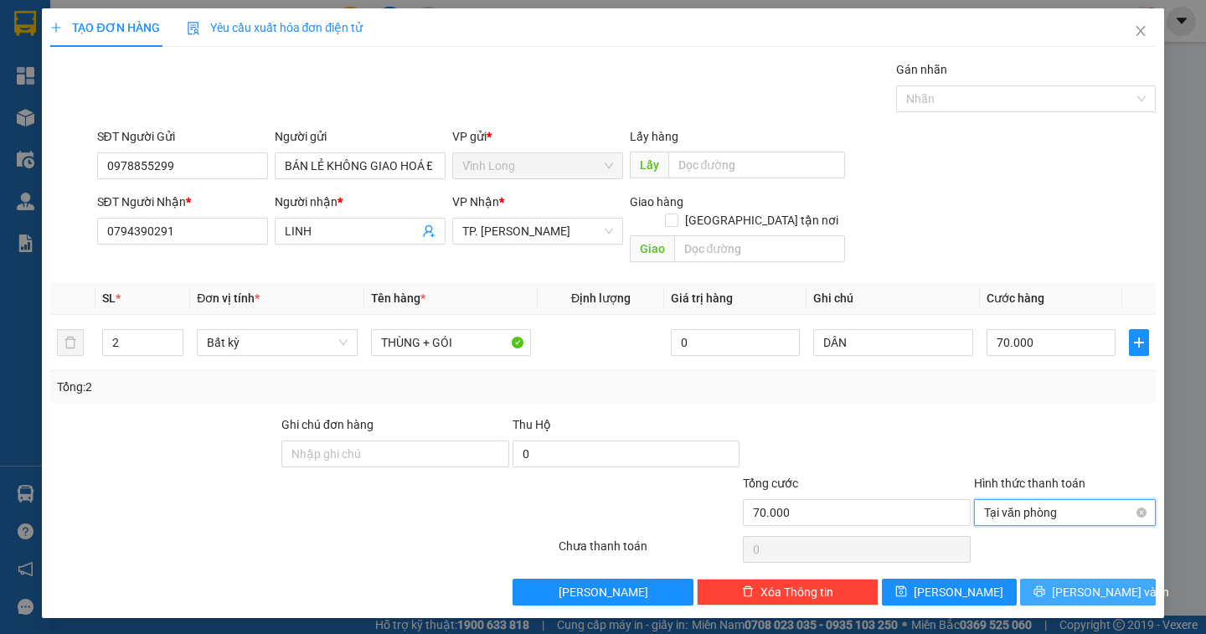
drag, startPoint x: 1096, startPoint y: 570, endPoint x: 1008, endPoint y: 493, distance: 116.9
click at [1095, 583] on span "[PERSON_NAME] và In" at bounding box center [1110, 592] width 117 height 18
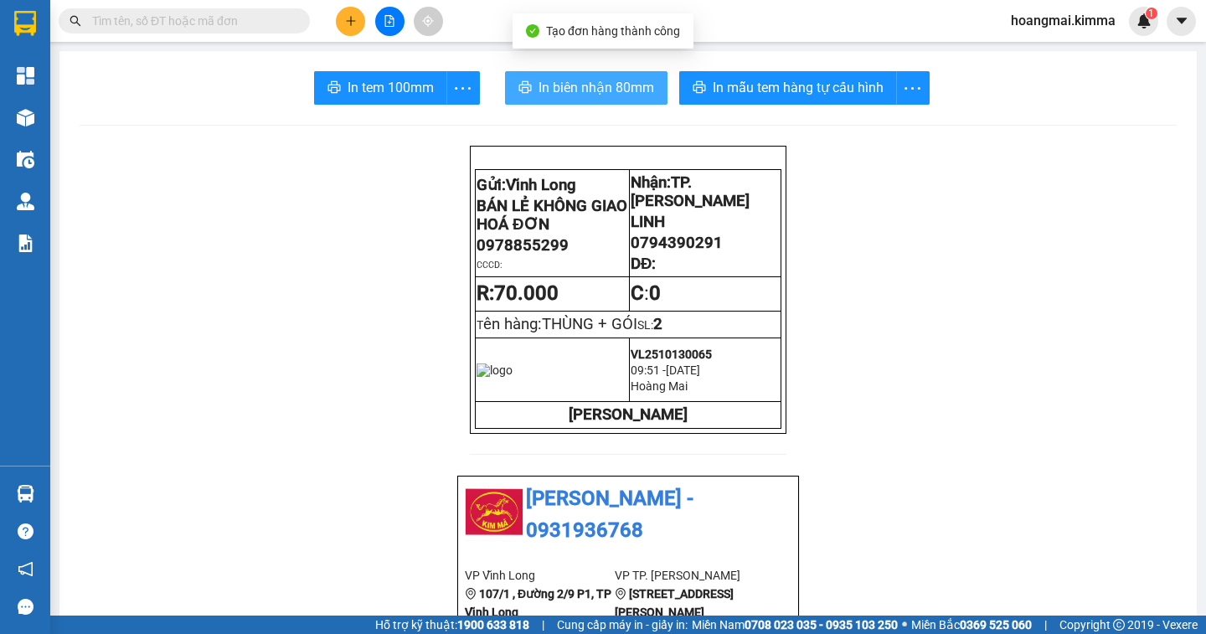
click at [570, 82] on span "In biên nhận 80mm" at bounding box center [596, 87] width 116 height 21
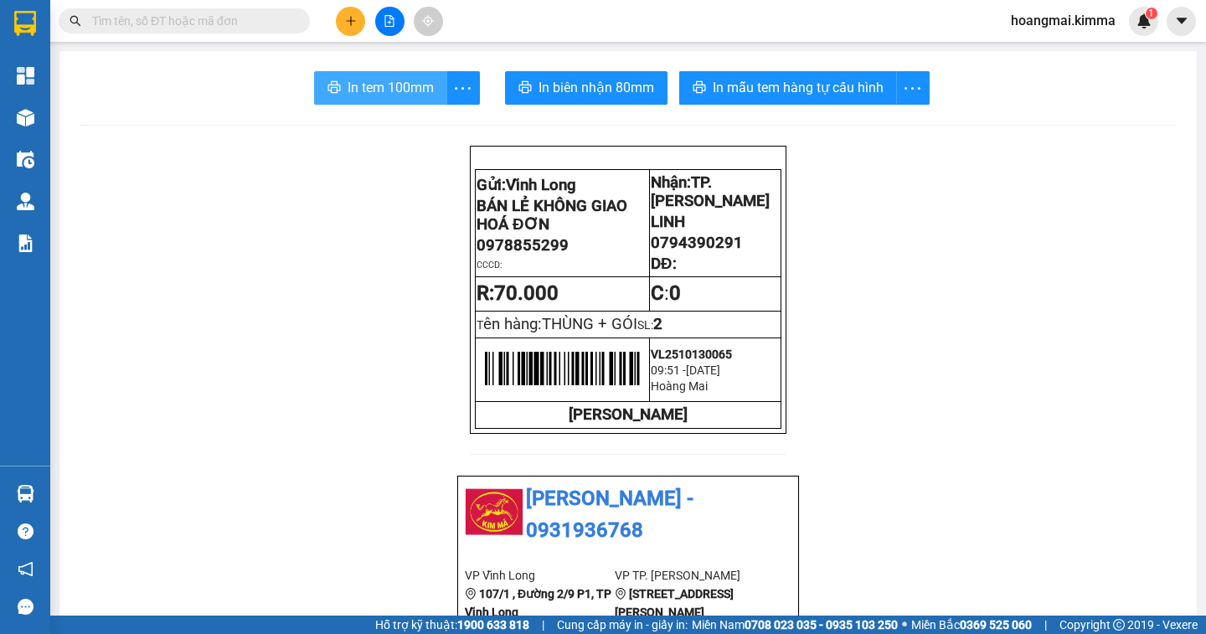
click at [407, 96] on span "In tem 100mm" at bounding box center [391, 87] width 86 height 21
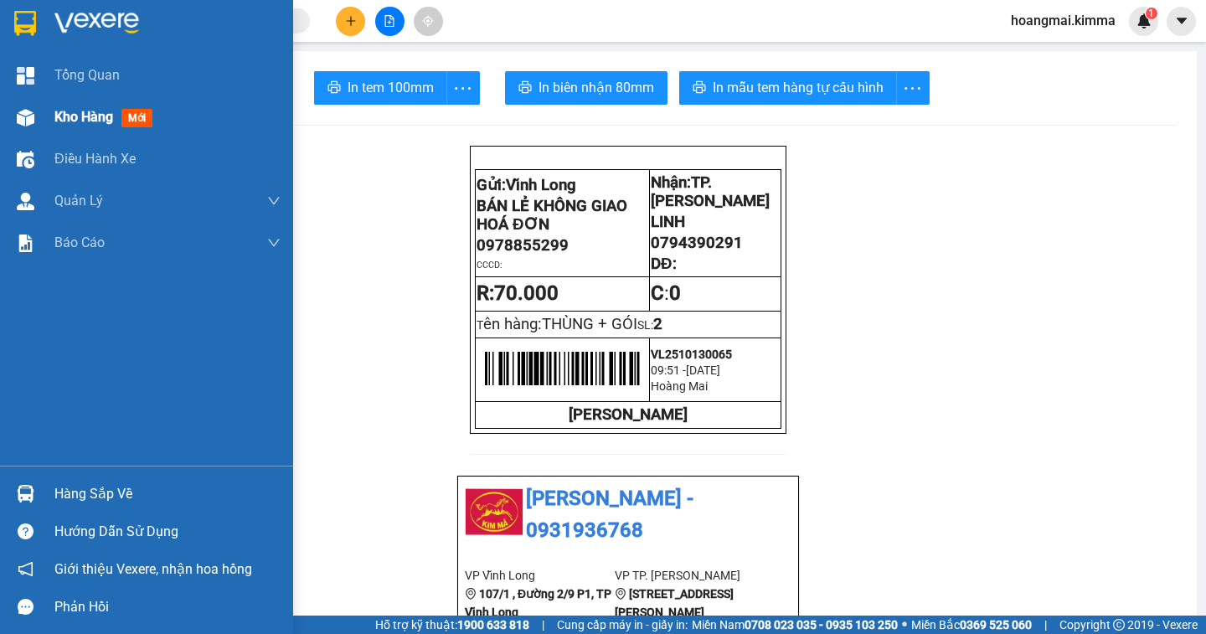
click at [95, 115] on span "Kho hàng" at bounding box center [83, 117] width 59 height 16
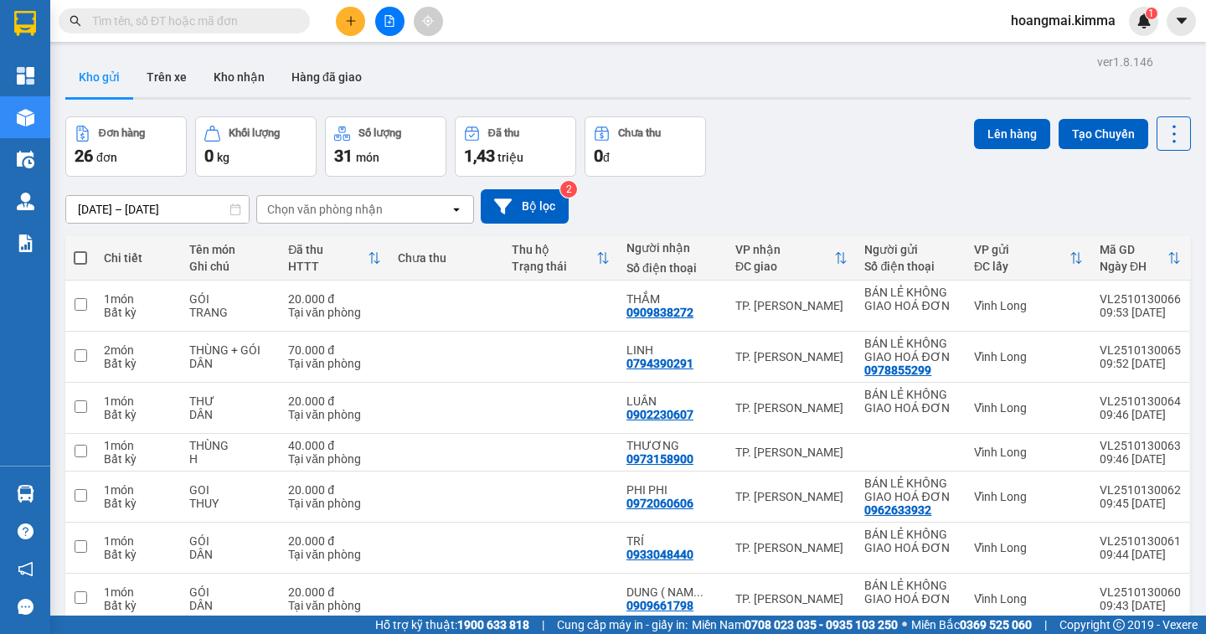
click at [78, 251] on span at bounding box center [80, 257] width 13 height 13
click at [80, 250] on input "checkbox" at bounding box center [80, 250] width 0 height 0
checkbox input "true"
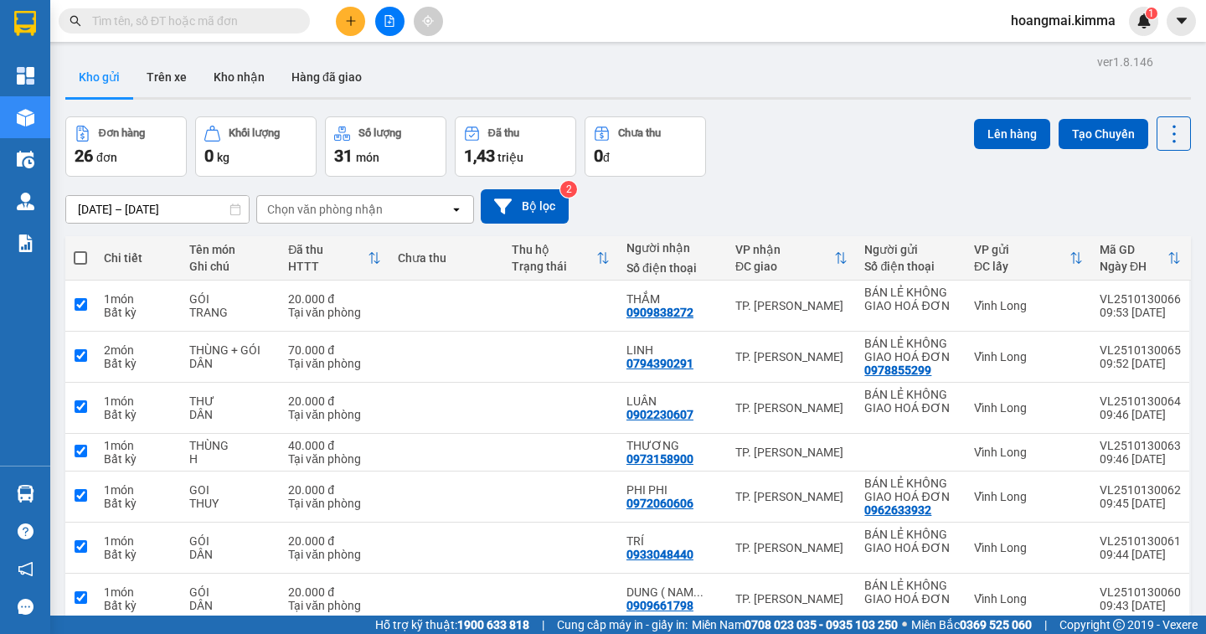
checkbox input "true"
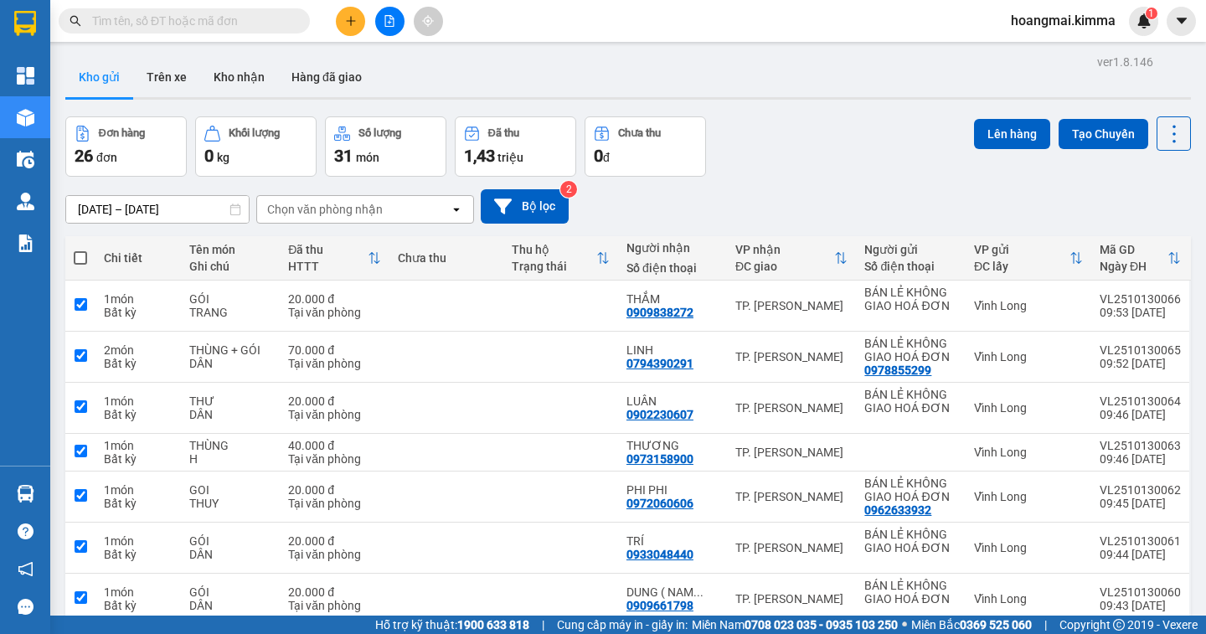
checkbox input "true"
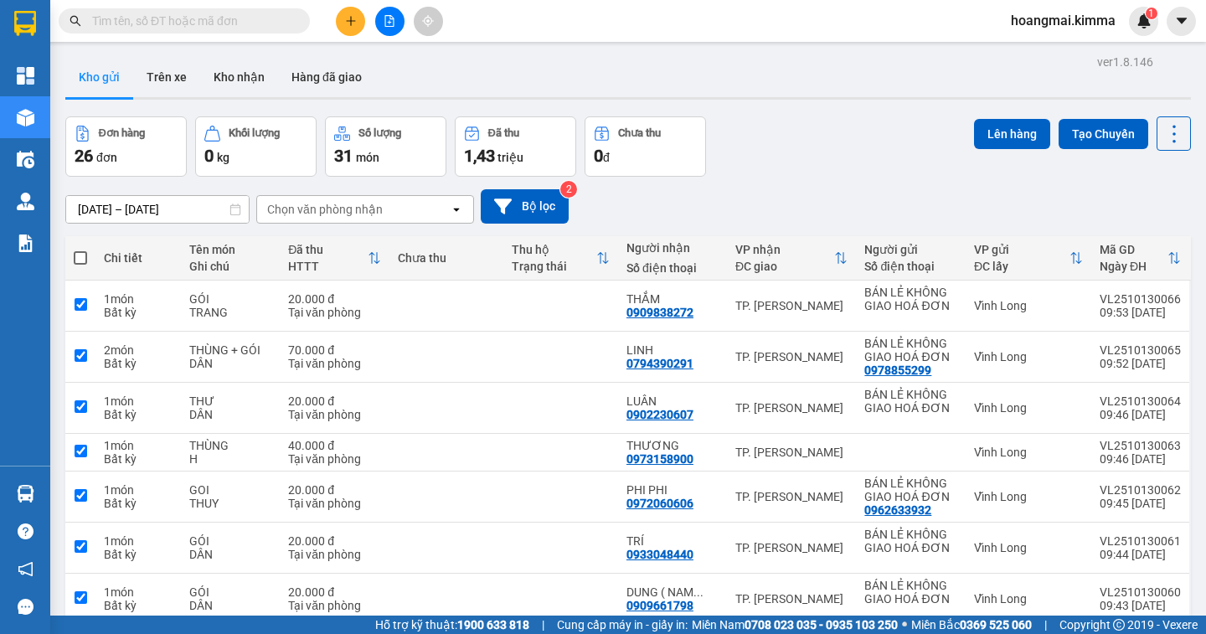
checkbox input "true"
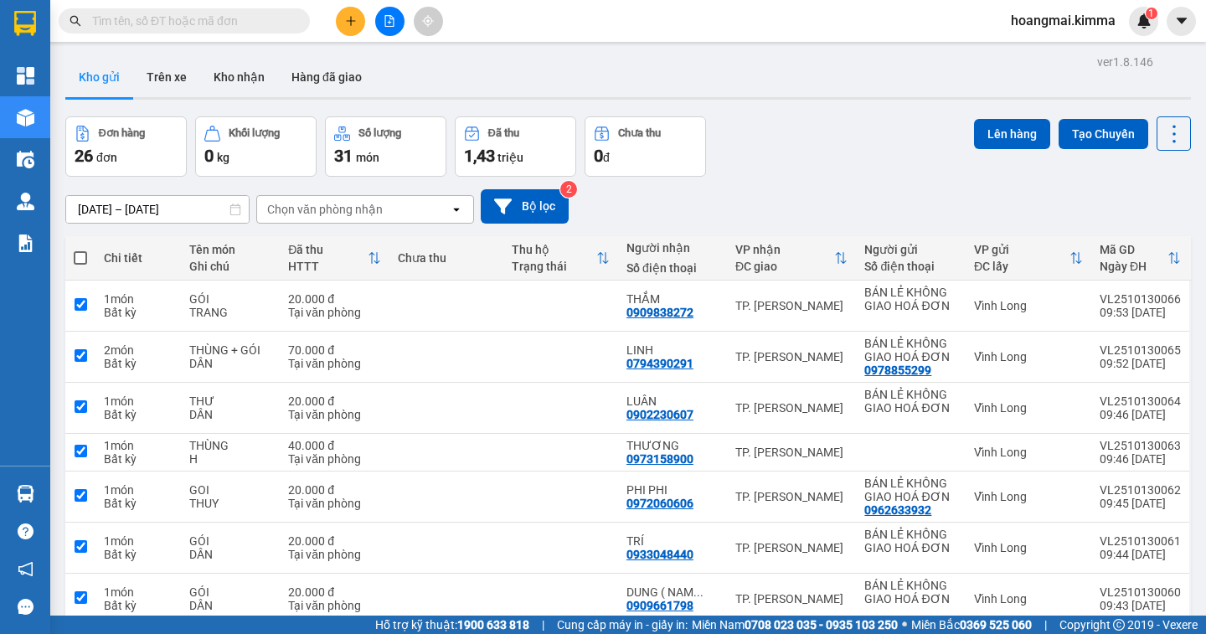
checkbox input "true"
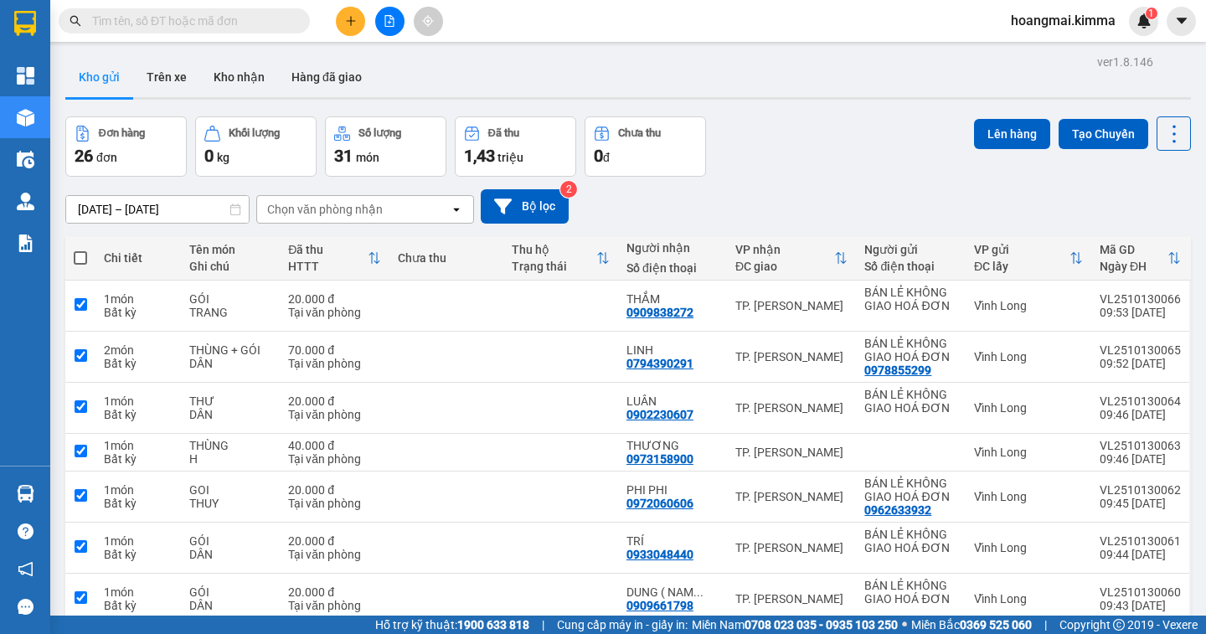
checkbox input "true"
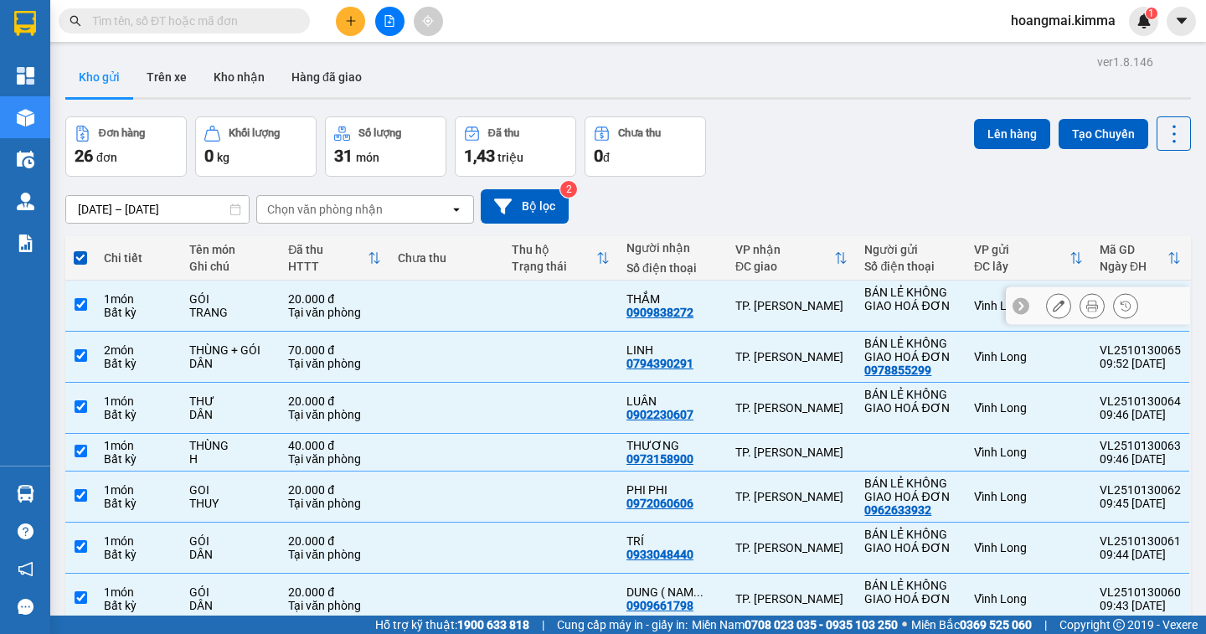
click at [80, 298] on input "checkbox" at bounding box center [81, 304] width 13 height 13
checkbox input "false"
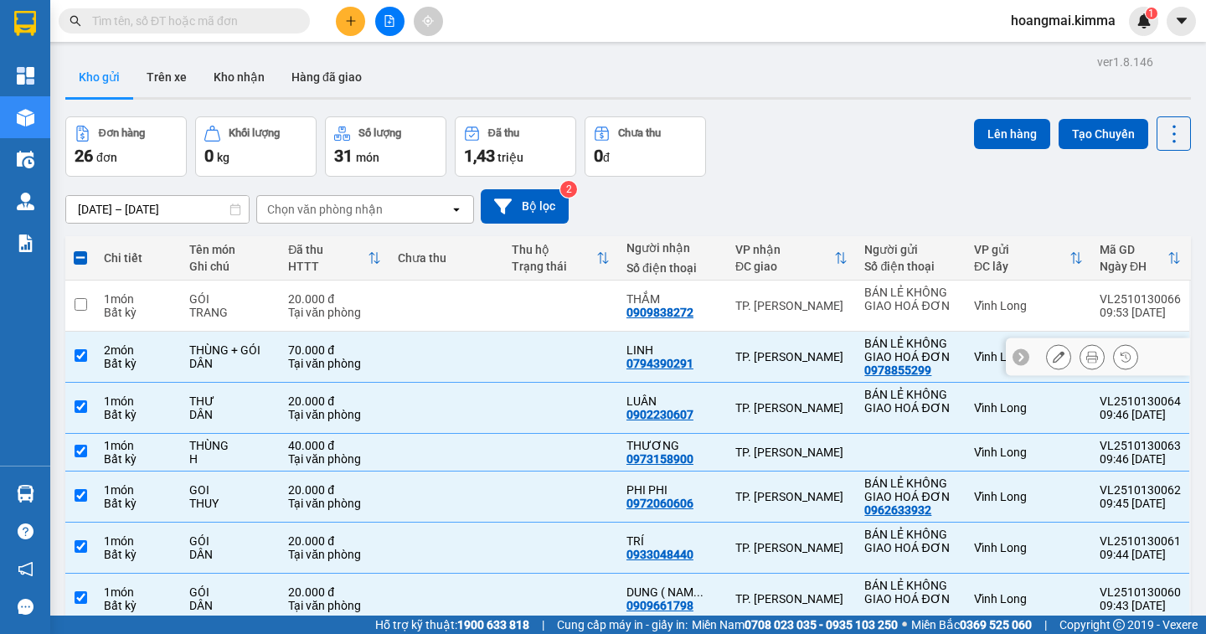
click at [82, 358] on input "checkbox" at bounding box center [81, 355] width 13 height 13
checkbox input "false"
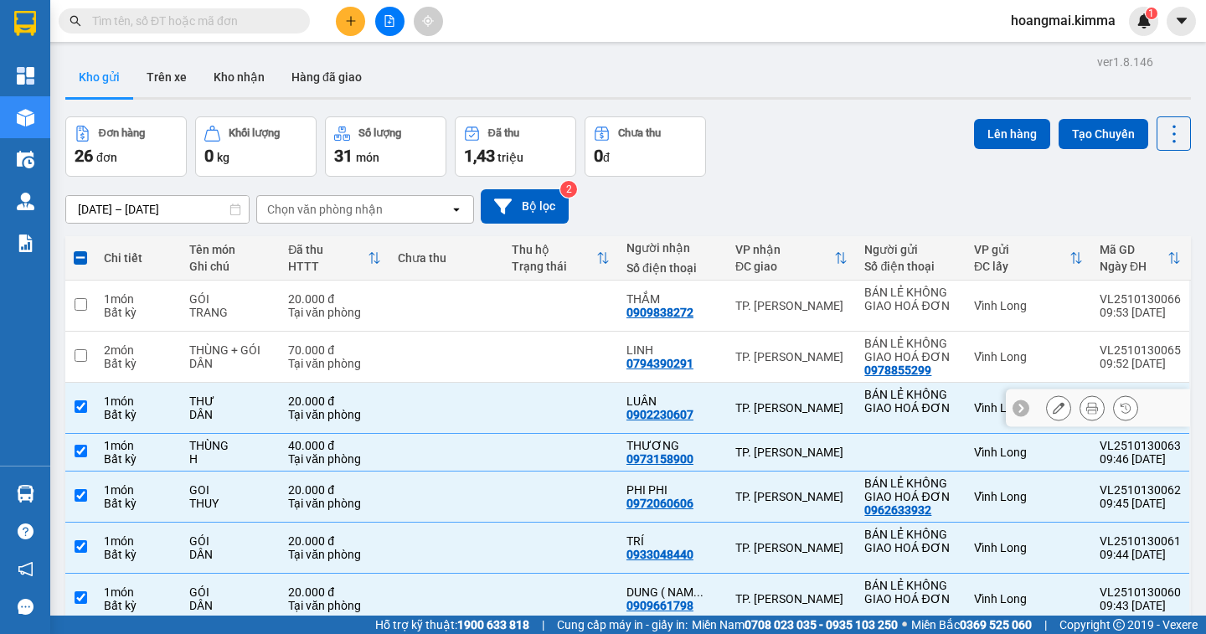
click at [80, 405] on input "checkbox" at bounding box center [81, 406] width 13 height 13
checkbox input "false"
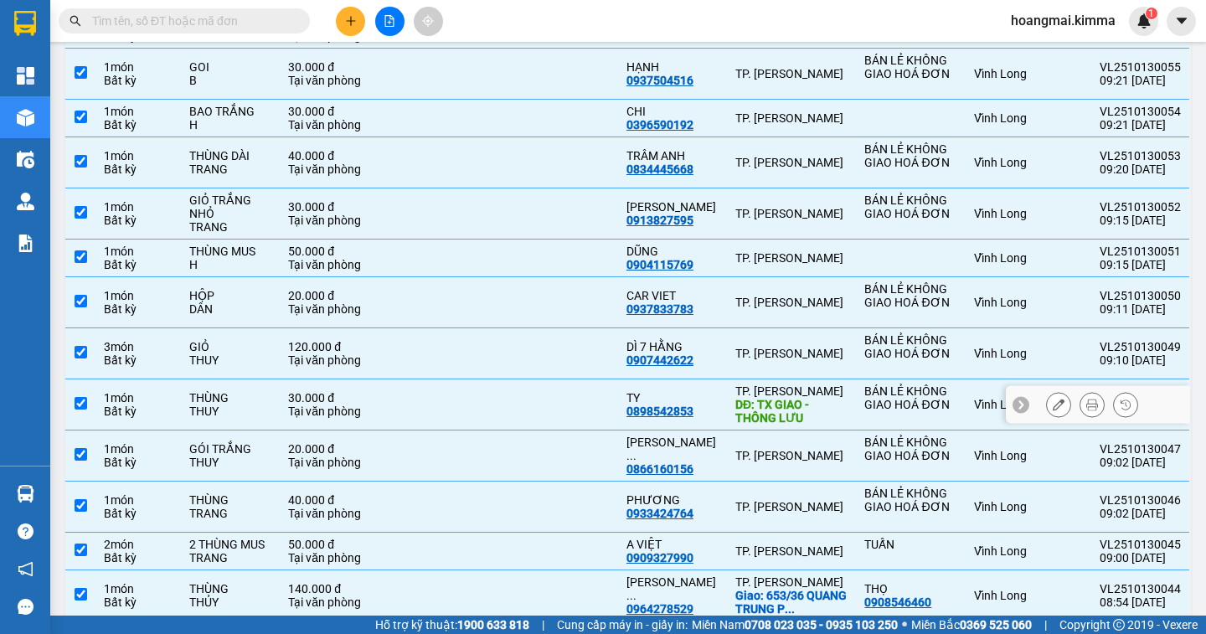
scroll to position [928, 0]
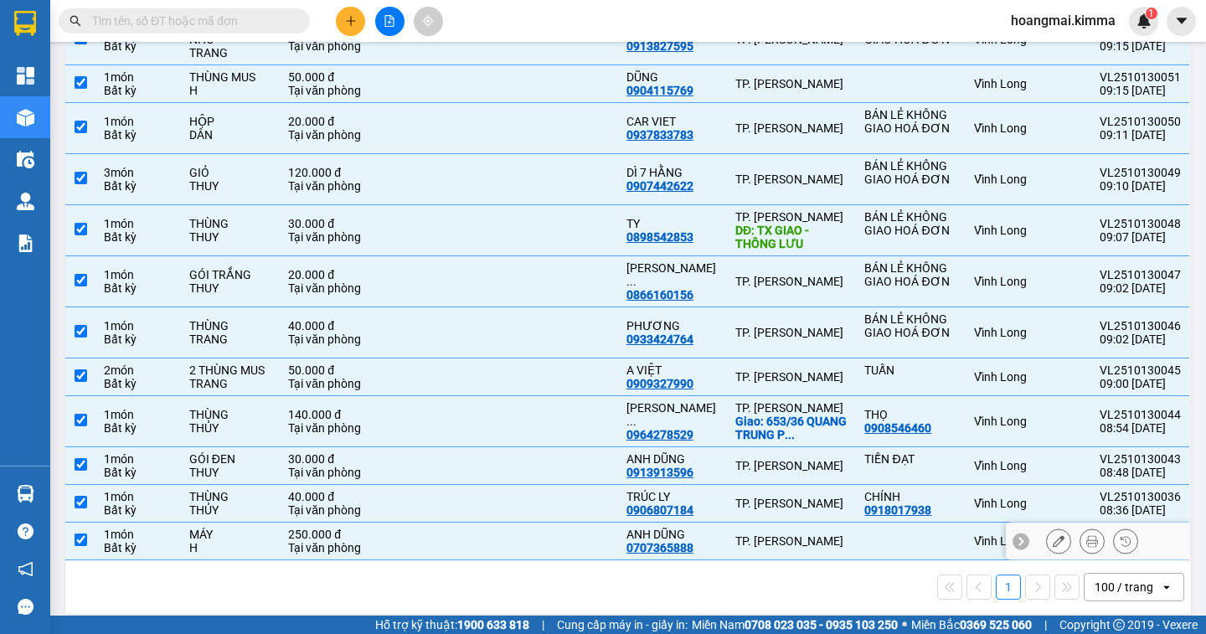
click at [82, 533] on input "checkbox" at bounding box center [81, 539] width 13 height 13
checkbox input "false"
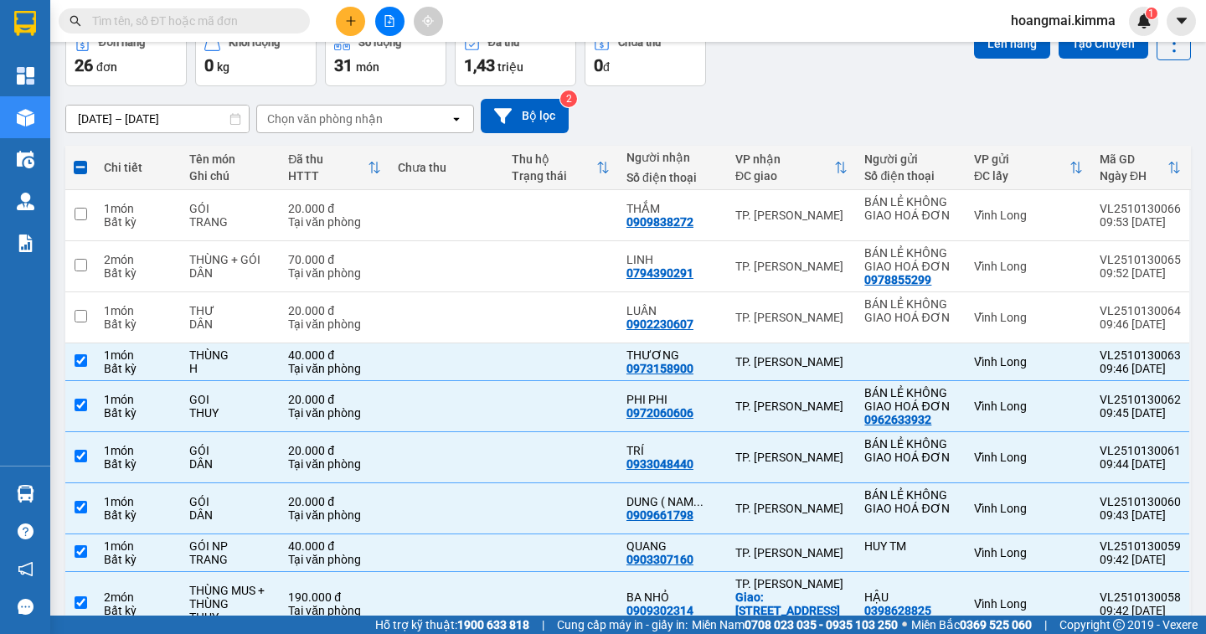
scroll to position [0, 0]
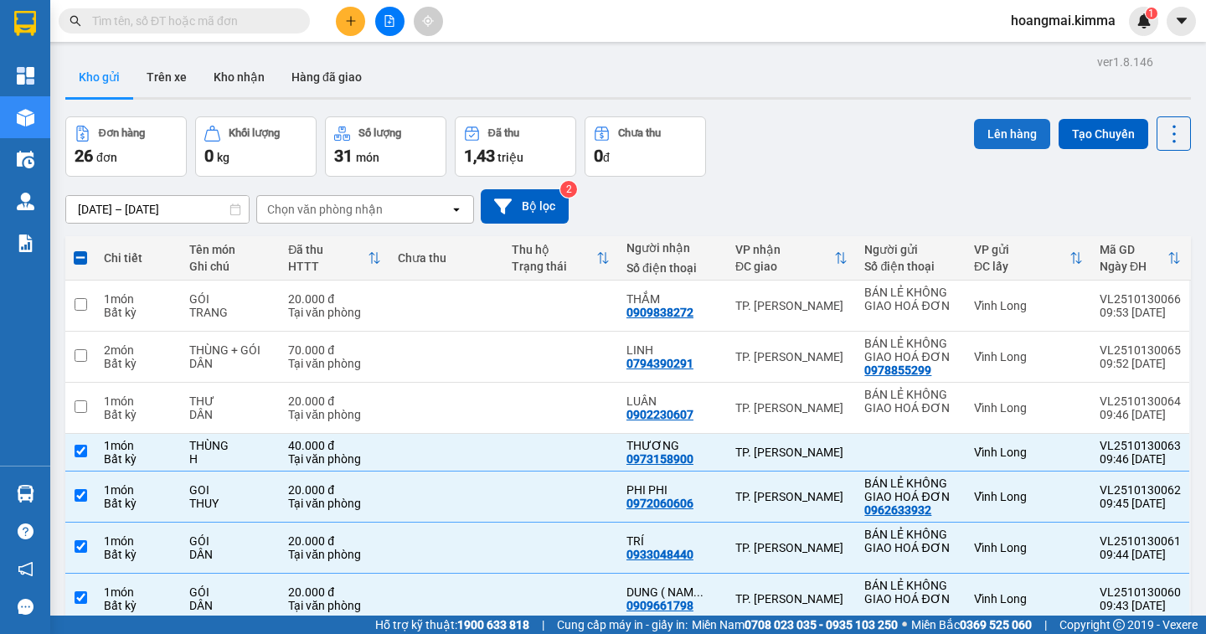
click at [974, 128] on button "Lên hàng" at bounding box center [1012, 134] width 76 height 30
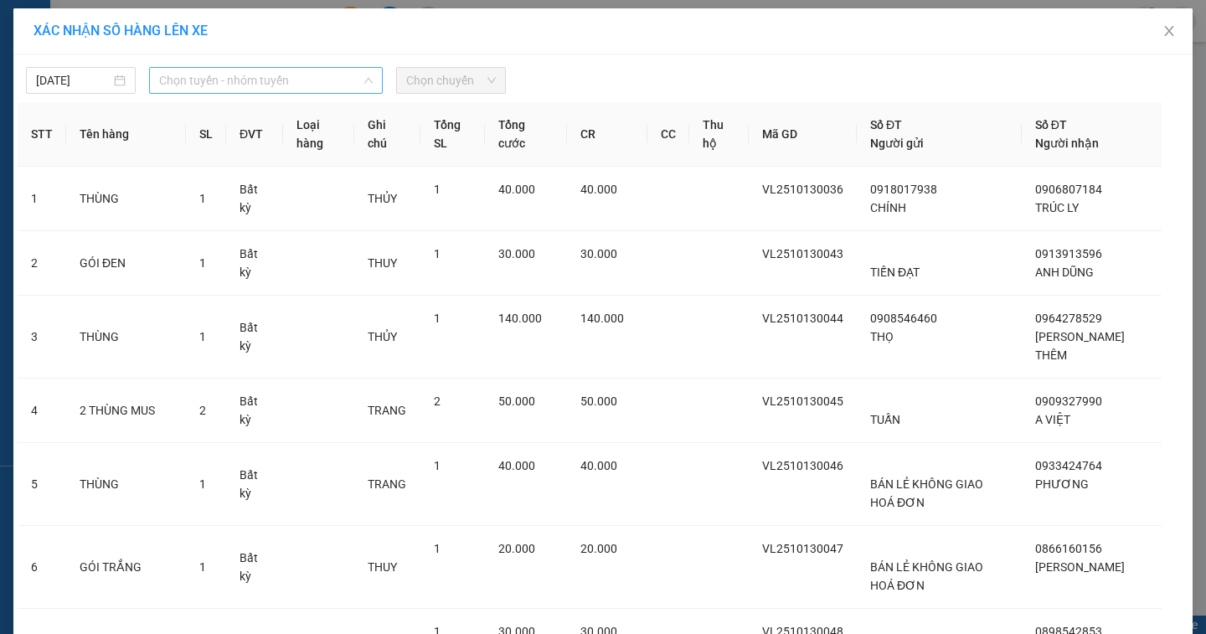
drag, startPoint x: 225, startPoint y: 84, endPoint x: 220, endPoint y: 72, distance: 12.8
click at [223, 84] on span "Chọn tuyến - nhóm tuyến" at bounding box center [266, 80] width 214 height 25
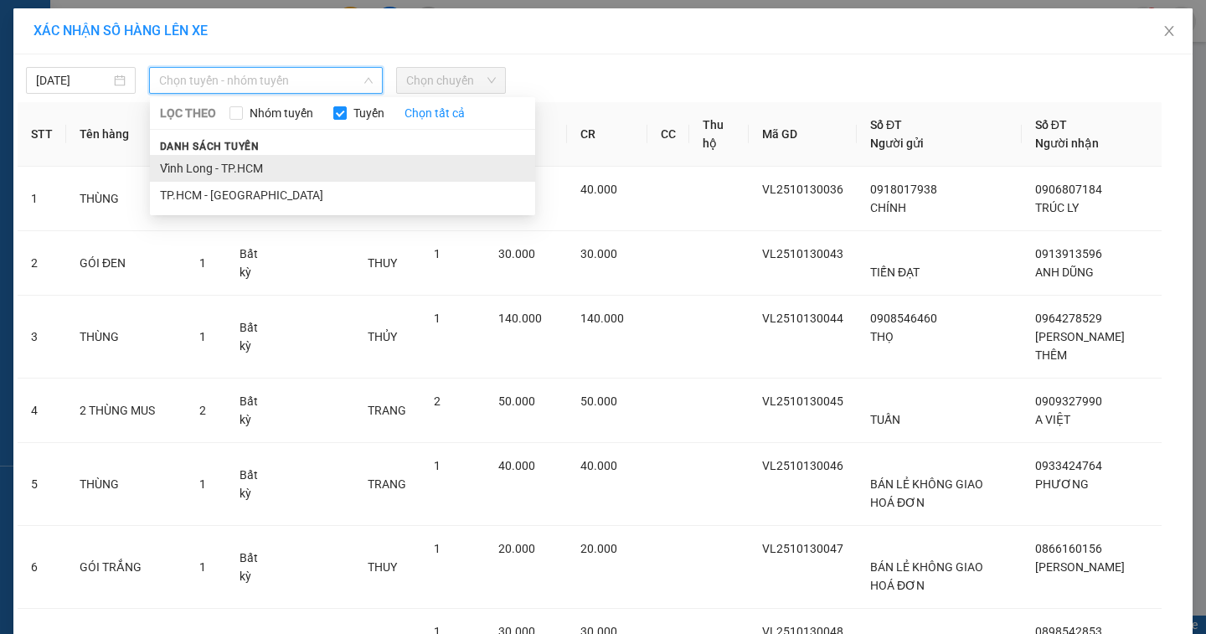
click at [184, 167] on li "Vĩnh Long - TP.HCM" at bounding box center [342, 168] width 385 height 27
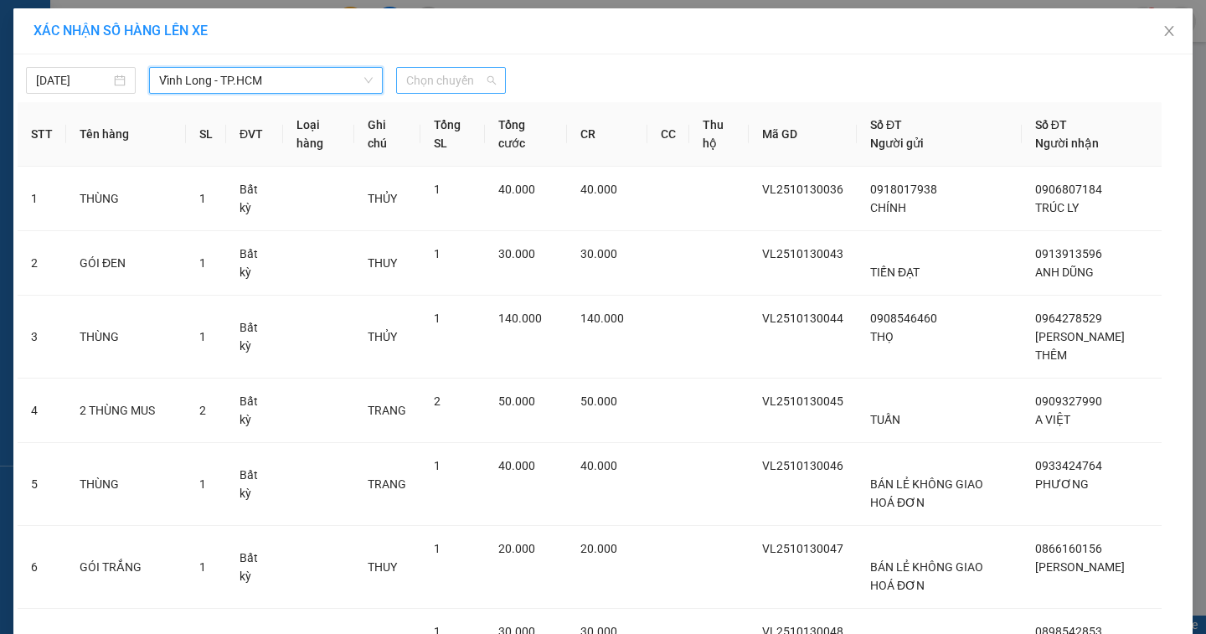
click at [406, 81] on span "Chọn chuyến" at bounding box center [451, 80] width 90 height 25
click at [1166, 36] on icon "close" at bounding box center [1168, 30] width 13 height 13
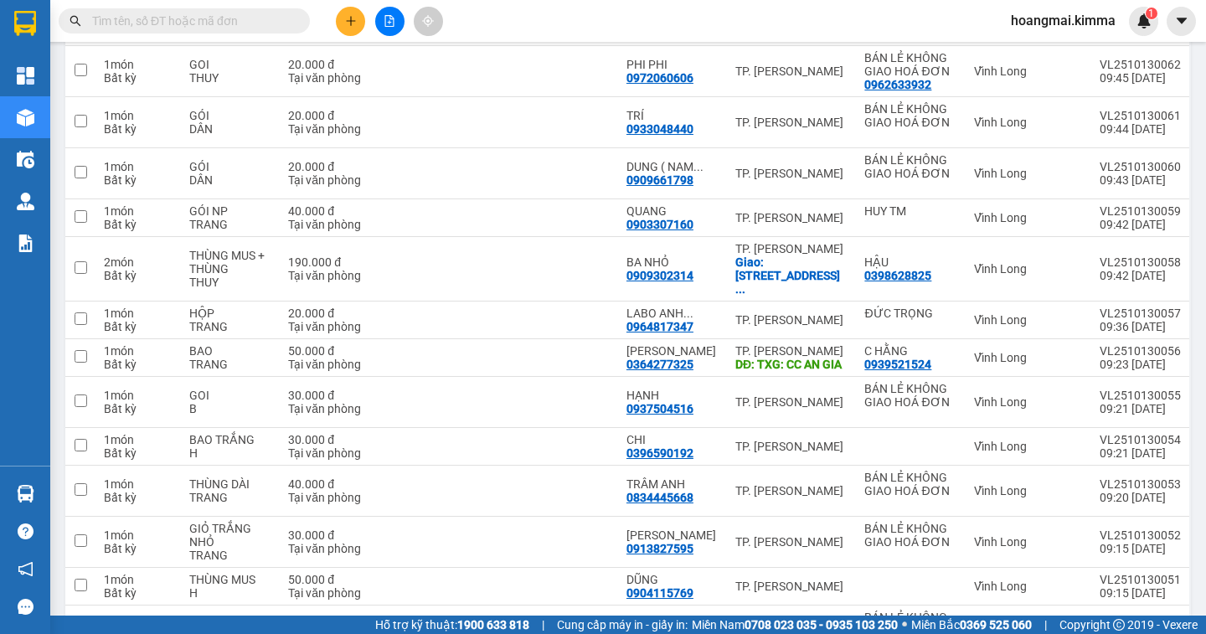
scroll to position [90, 0]
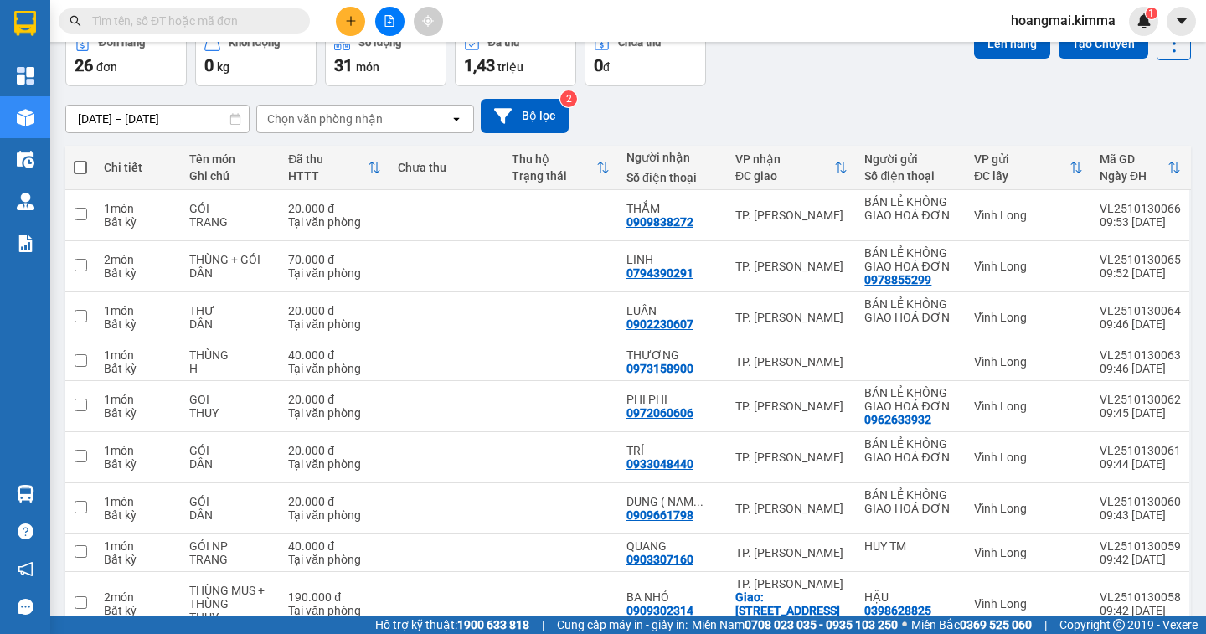
click at [77, 171] on span at bounding box center [80, 167] width 13 height 13
click at [80, 159] on input "checkbox" at bounding box center [80, 159] width 0 height 0
checkbox input "true"
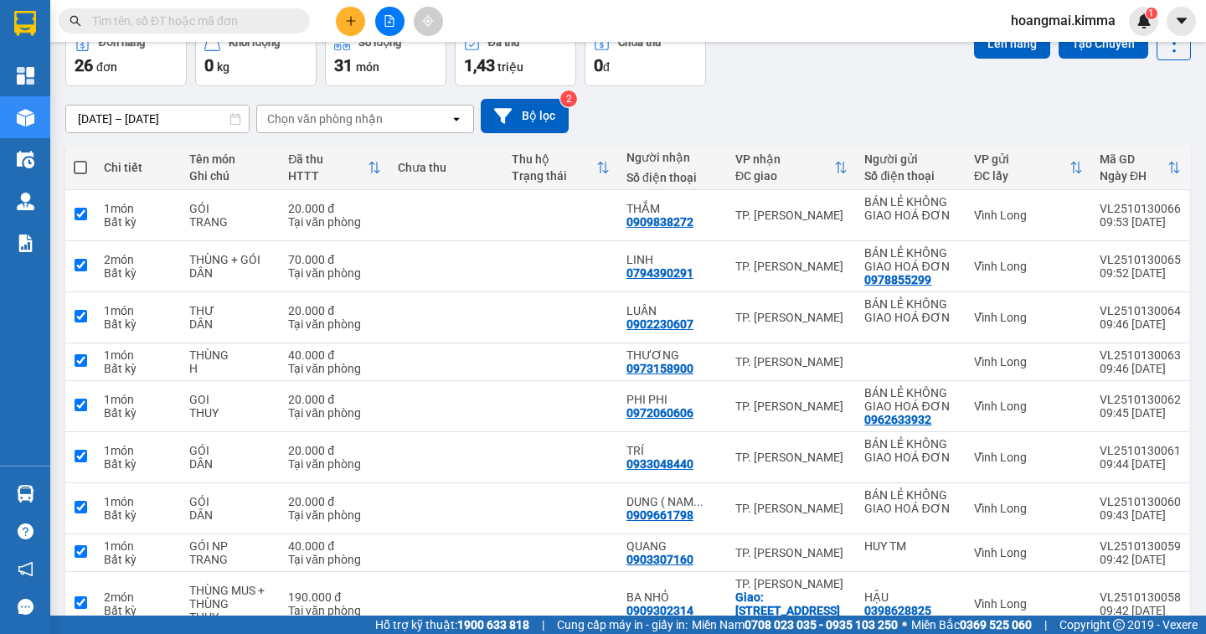
checkbox input "true"
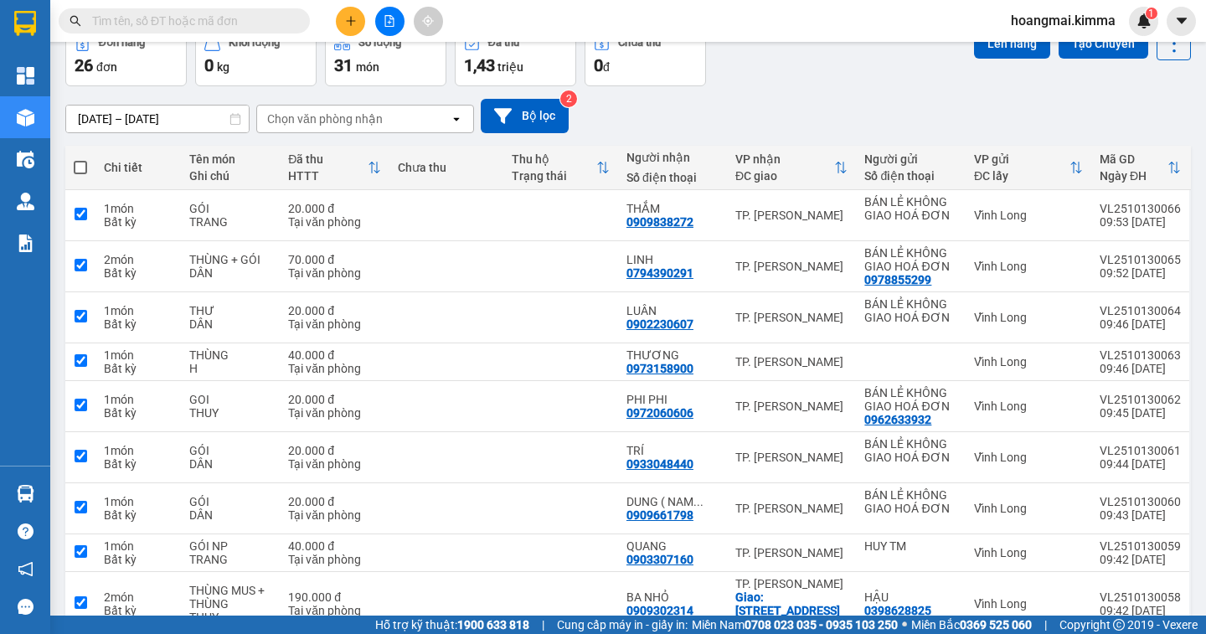
checkbox input "true"
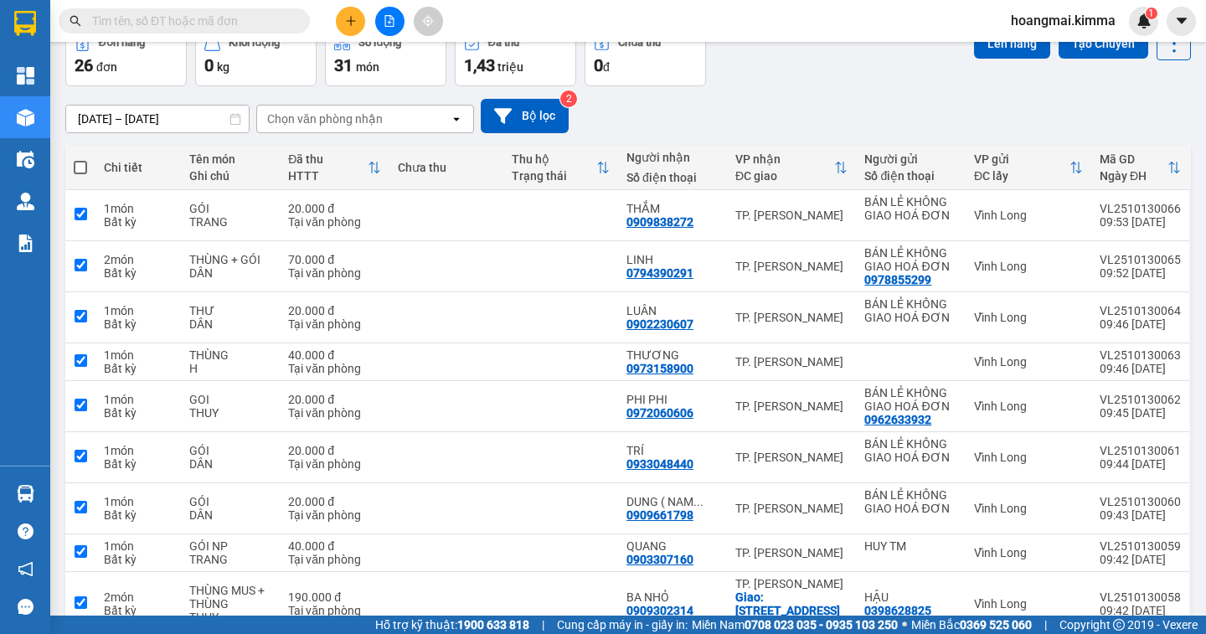
checkbox input "true"
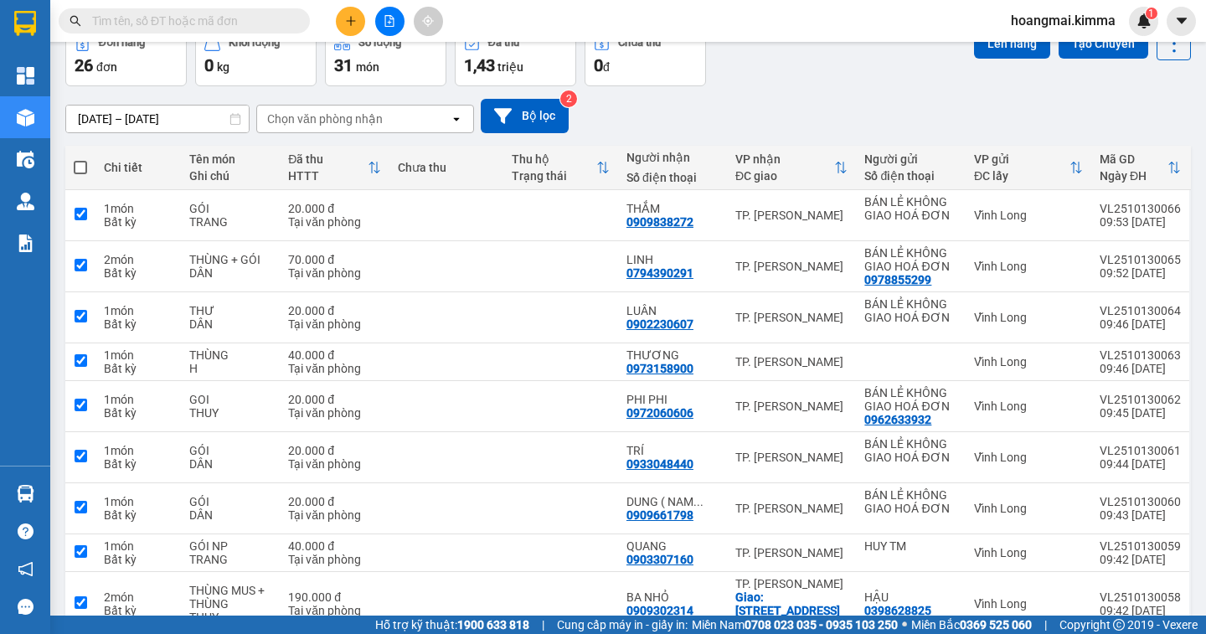
checkbox input "true"
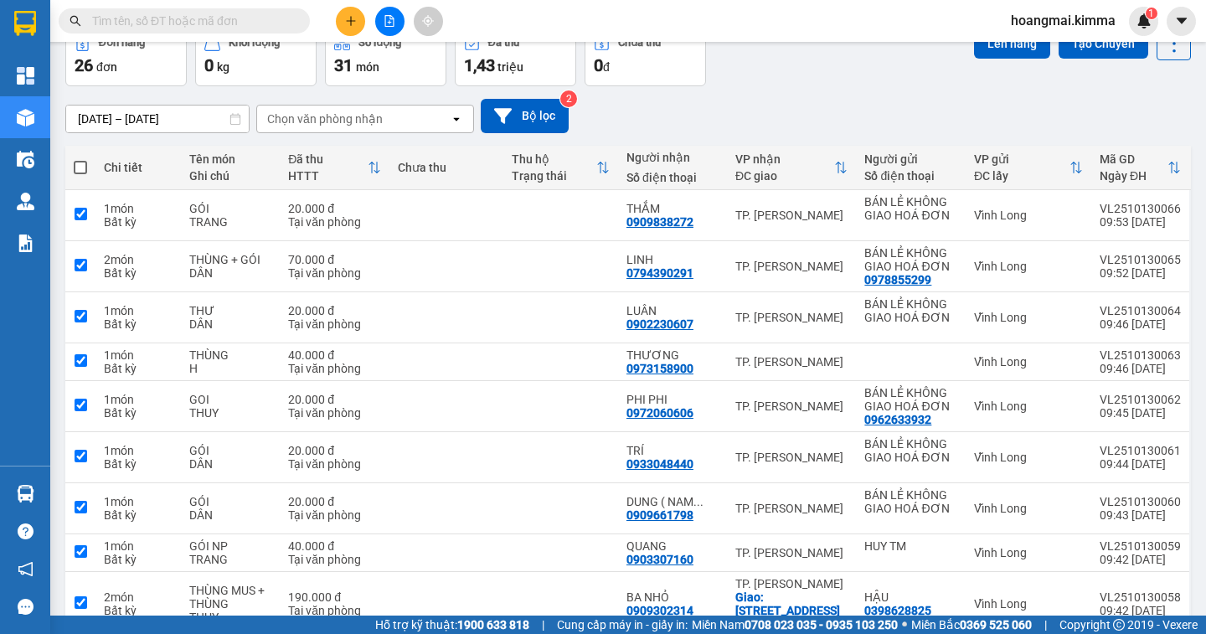
checkbox input "true"
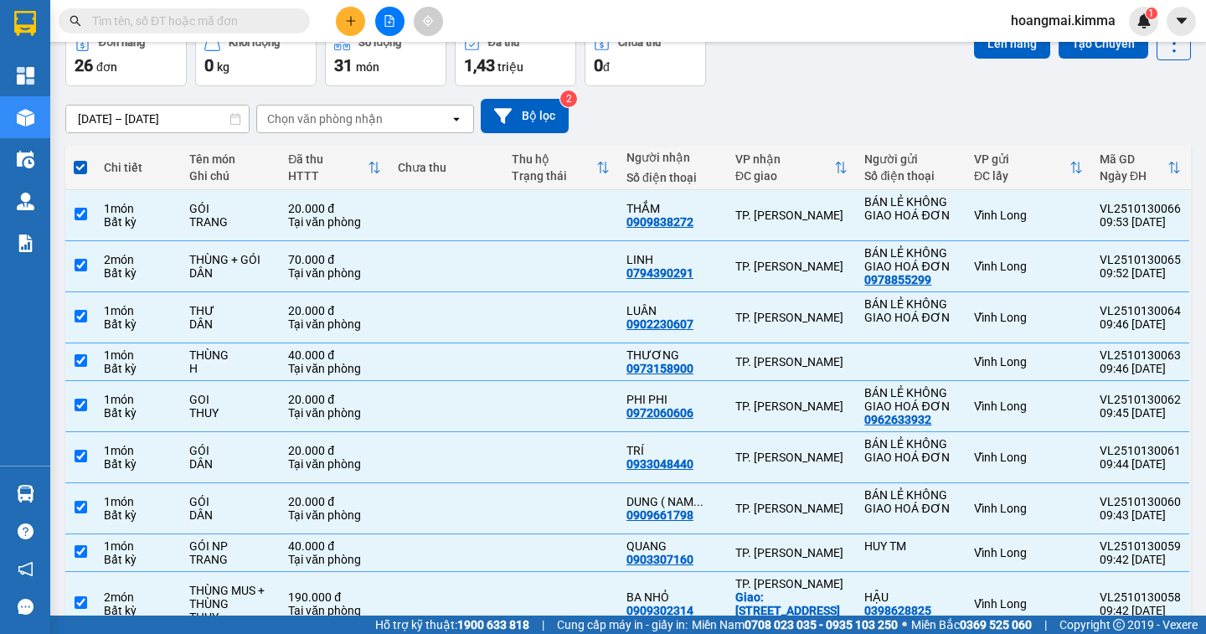
scroll to position [0, 0]
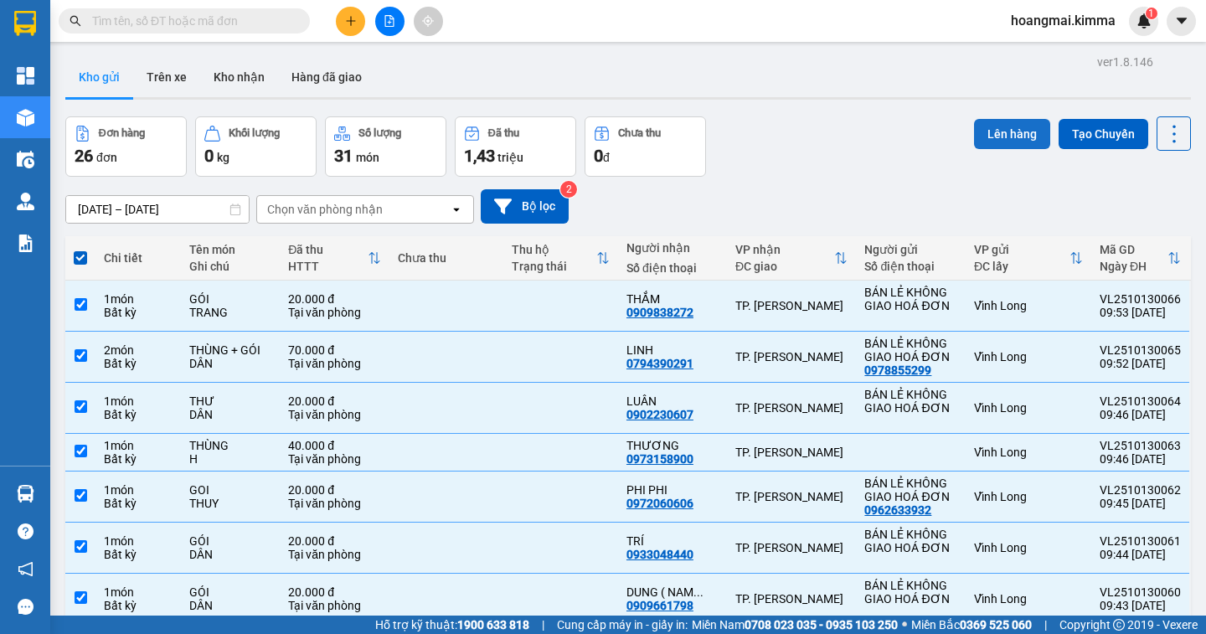
click at [976, 125] on button "Lên hàng" at bounding box center [1012, 134] width 76 height 30
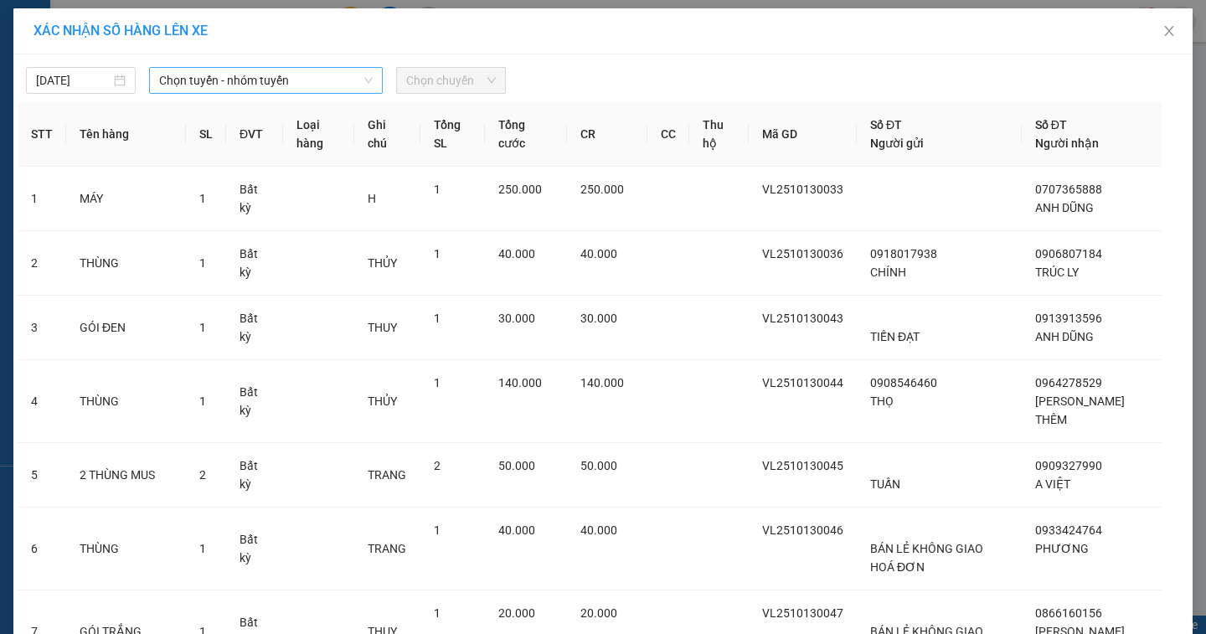
click at [224, 90] on span "Chọn tuyến - nhóm tuyến" at bounding box center [266, 80] width 214 height 25
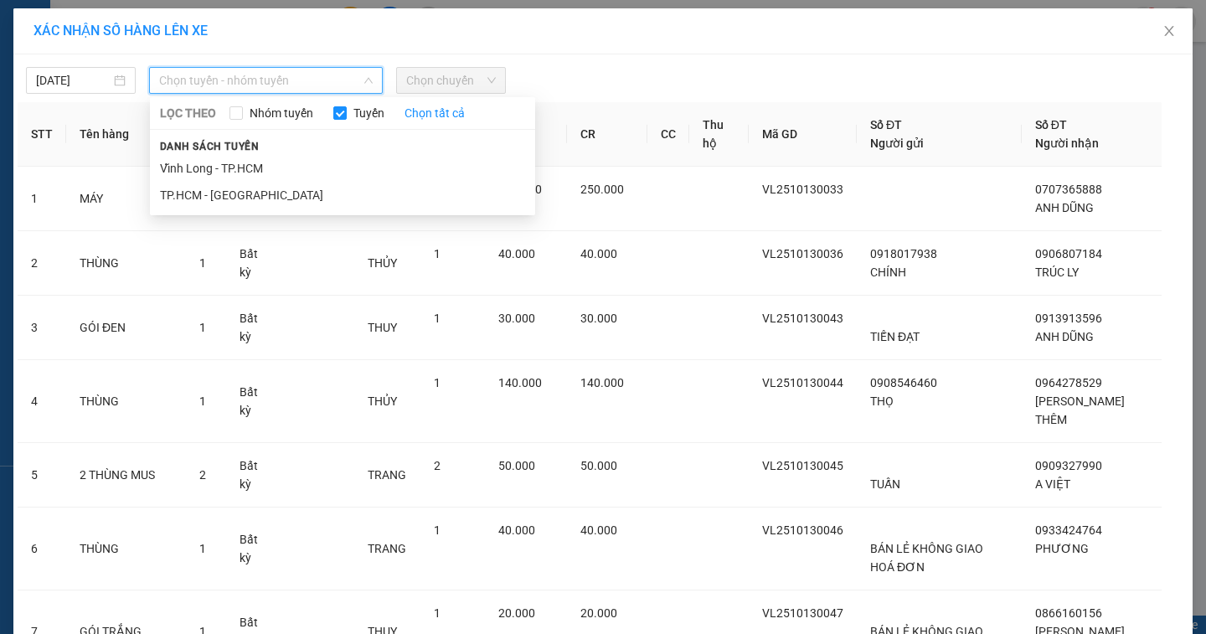
drag, startPoint x: 213, startPoint y: 164, endPoint x: 491, endPoint y: 113, distance: 282.7
click at [228, 160] on li "Vĩnh Long - TP.HCM" at bounding box center [342, 168] width 385 height 27
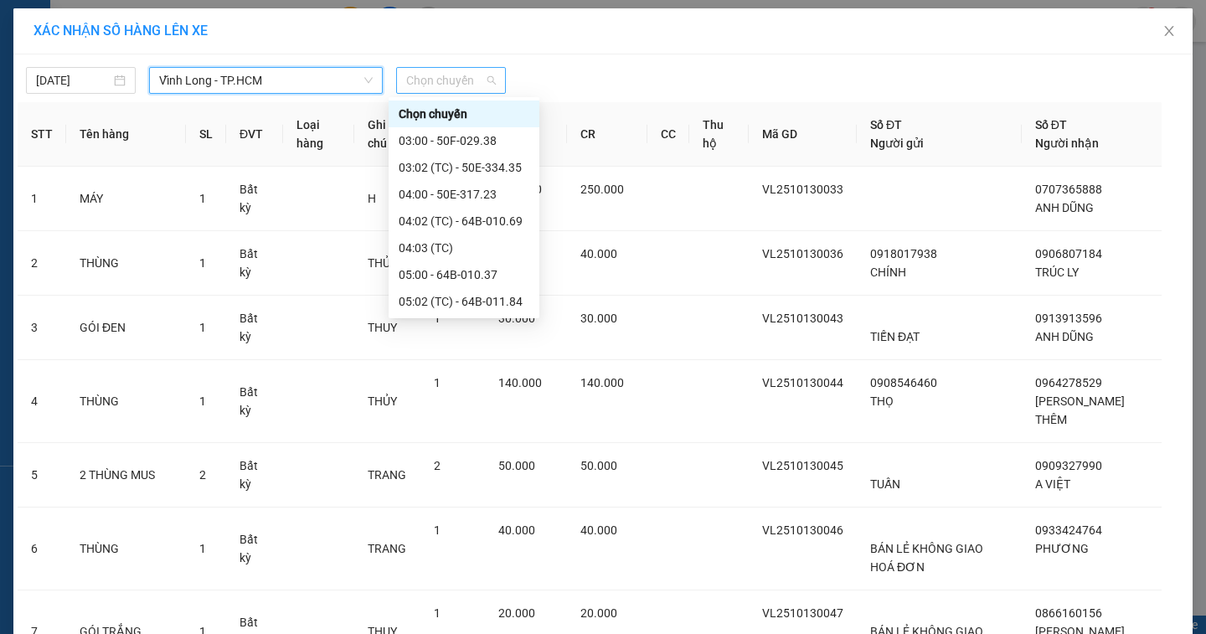
click at [468, 80] on span "Chọn chuyến" at bounding box center [451, 80] width 90 height 25
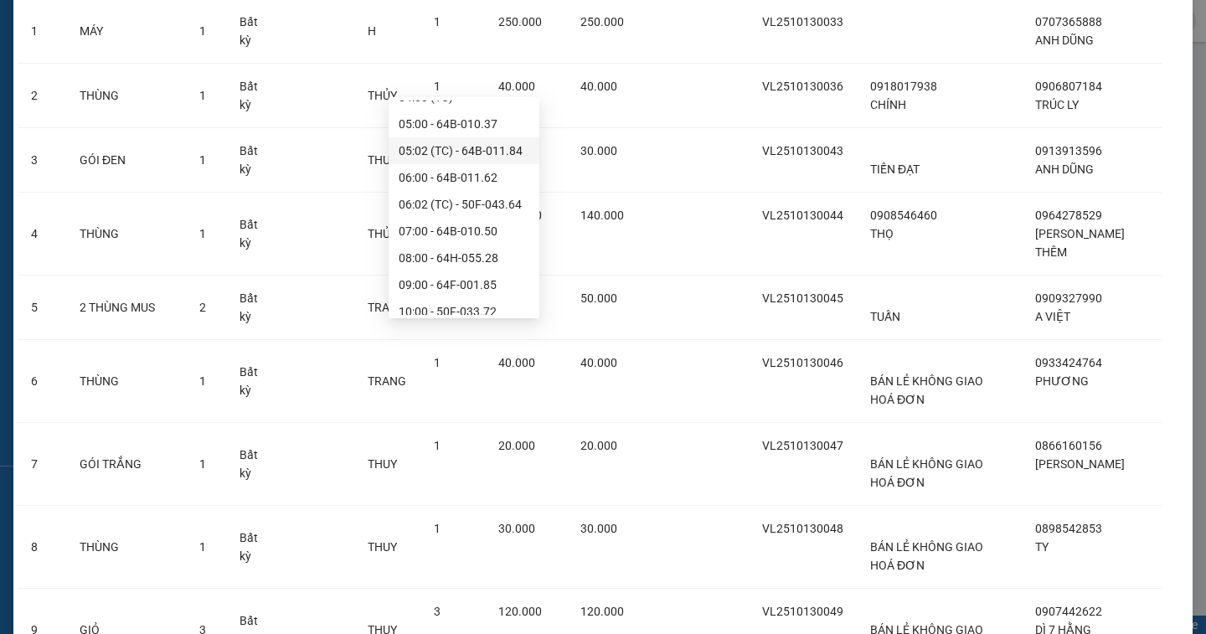
scroll to position [318, 0]
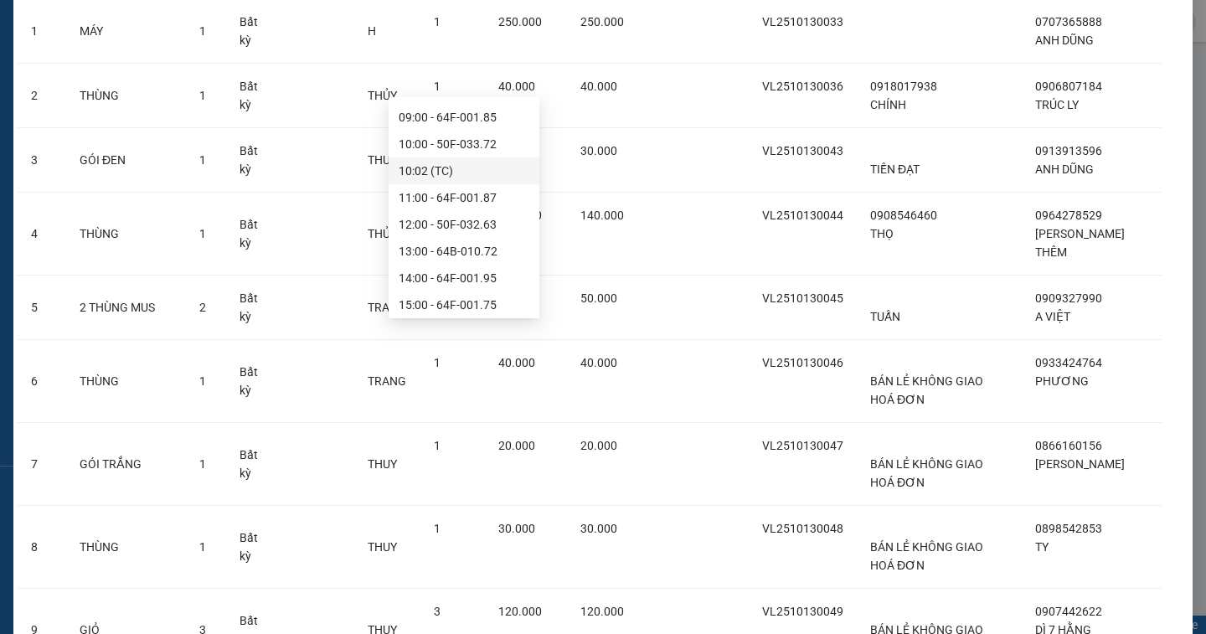
click at [441, 164] on div "10:02 (TC)" at bounding box center [464, 171] width 131 height 18
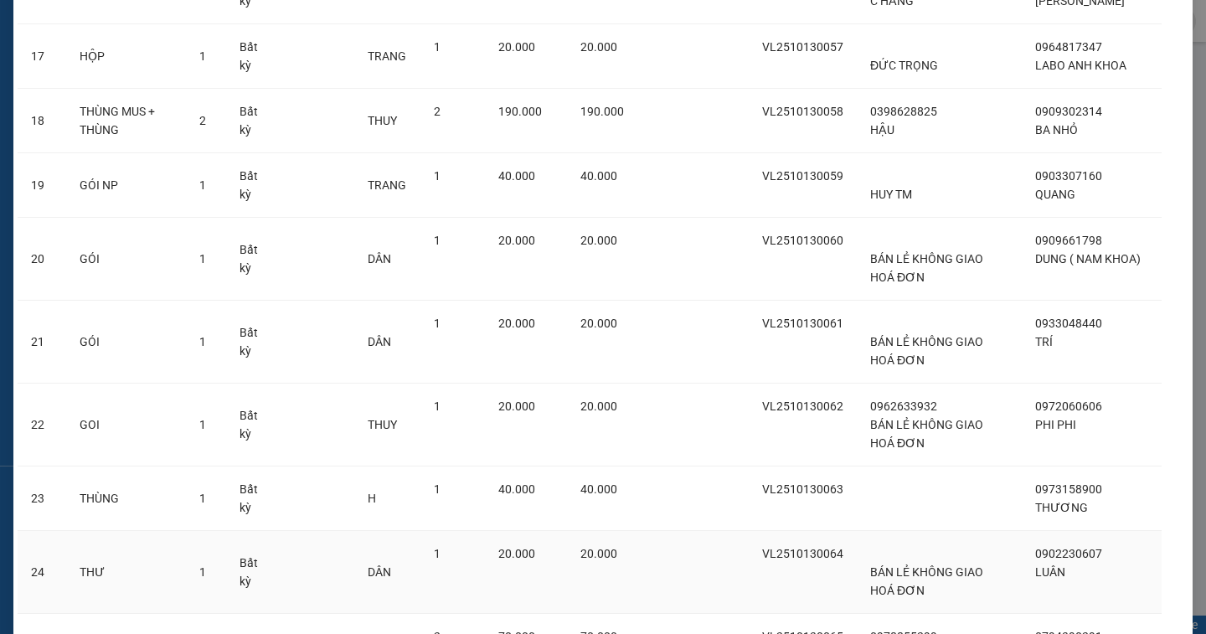
scroll to position [1600, 0]
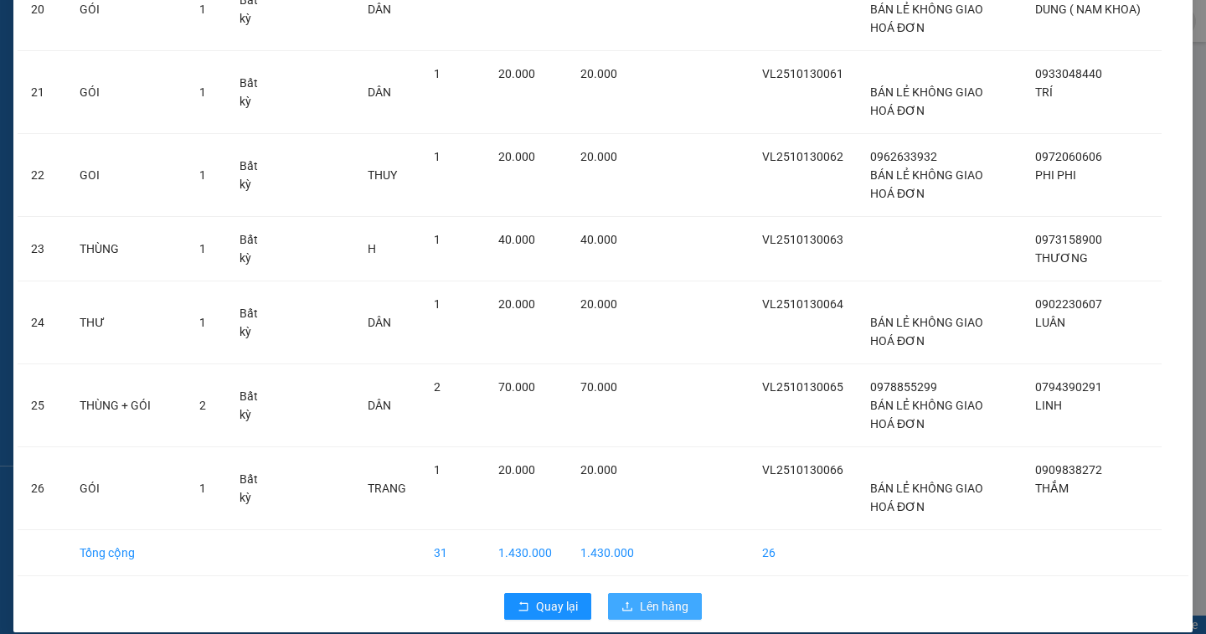
click at [683, 593] on button "Lên hàng" at bounding box center [655, 606] width 94 height 27
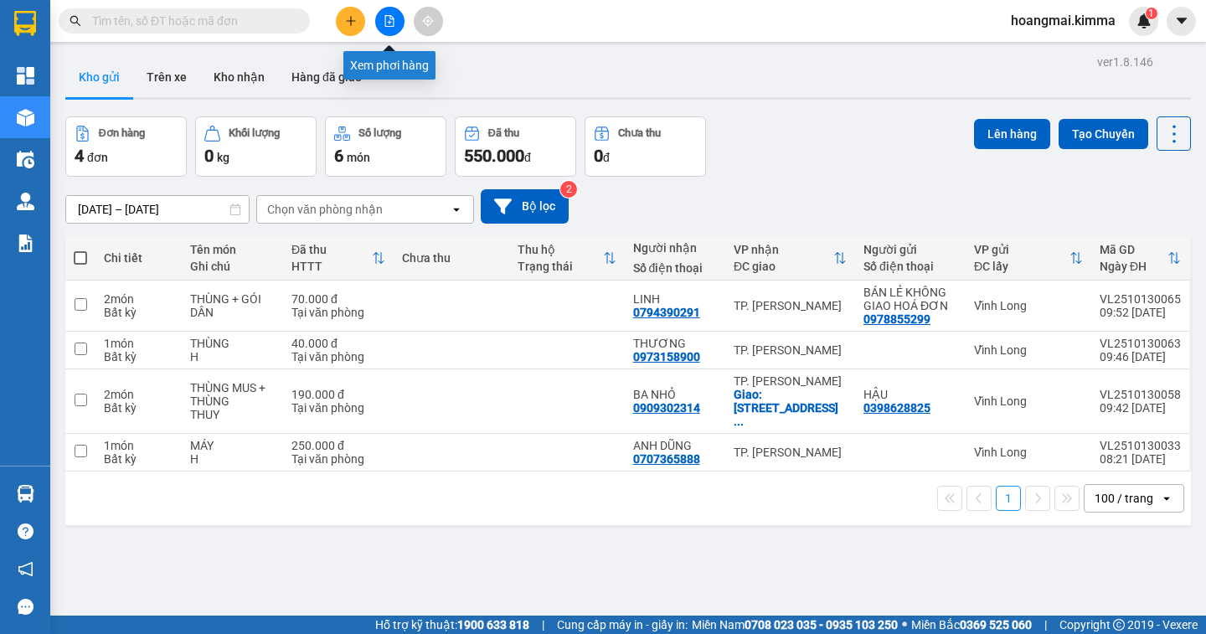
click at [395, 28] on button at bounding box center [389, 21] width 29 height 29
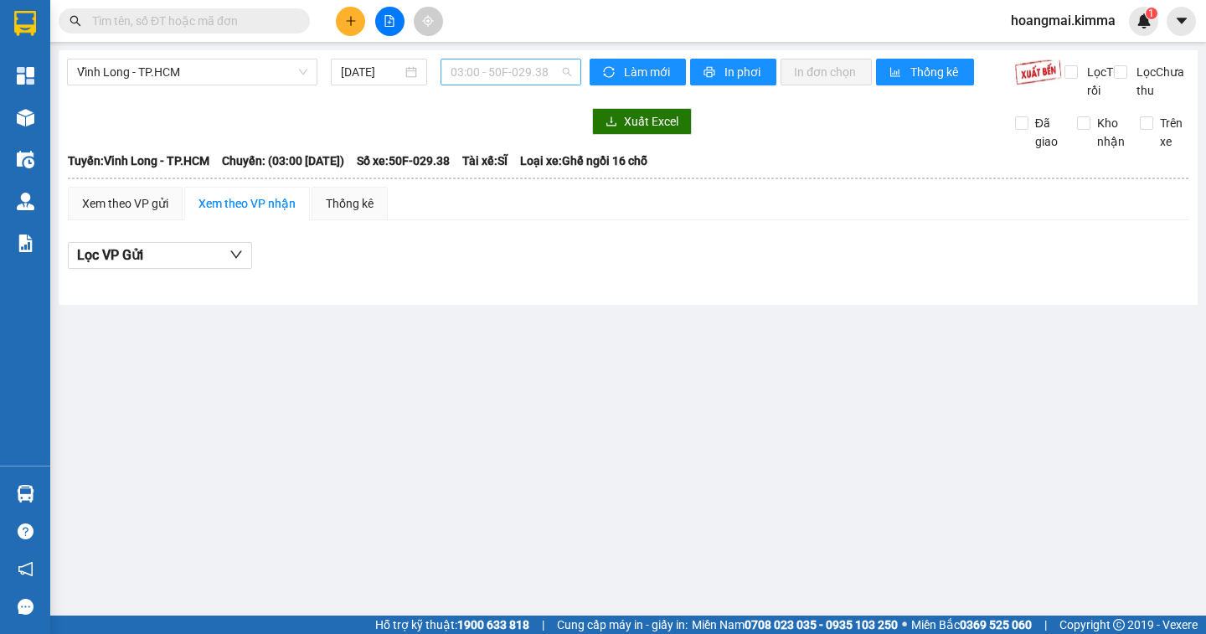
click at [472, 74] on span "03:00 - 50F-029.38" at bounding box center [511, 71] width 121 height 25
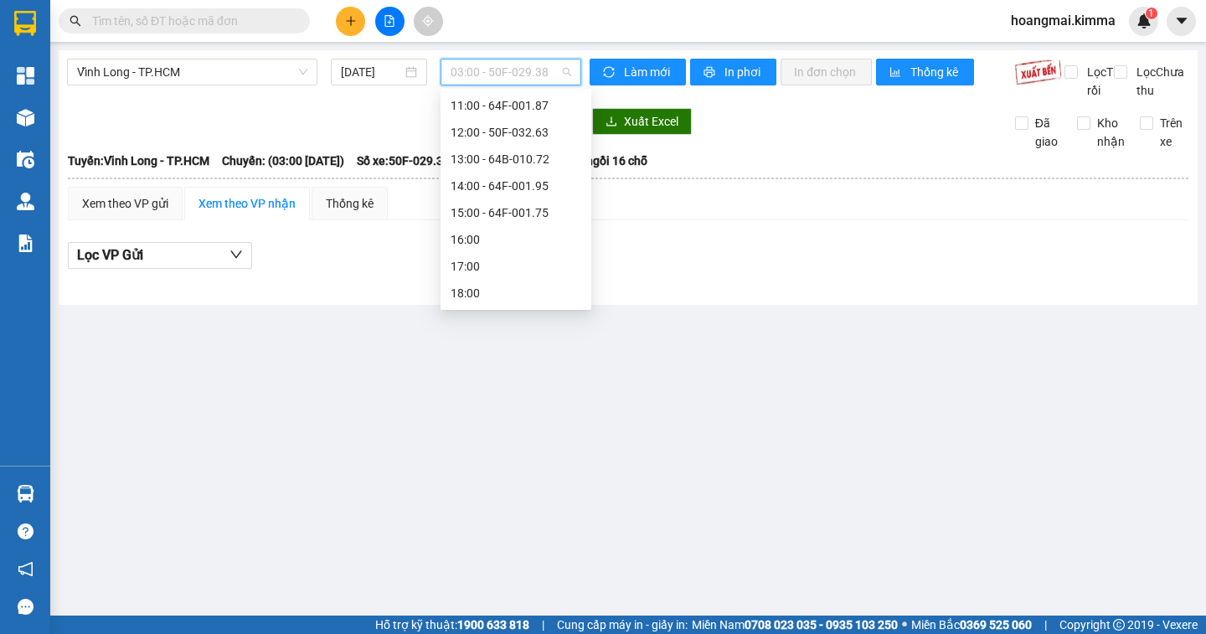
scroll to position [318, 0]
click at [471, 159] on div "10:02 (TC)" at bounding box center [516, 162] width 131 height 18
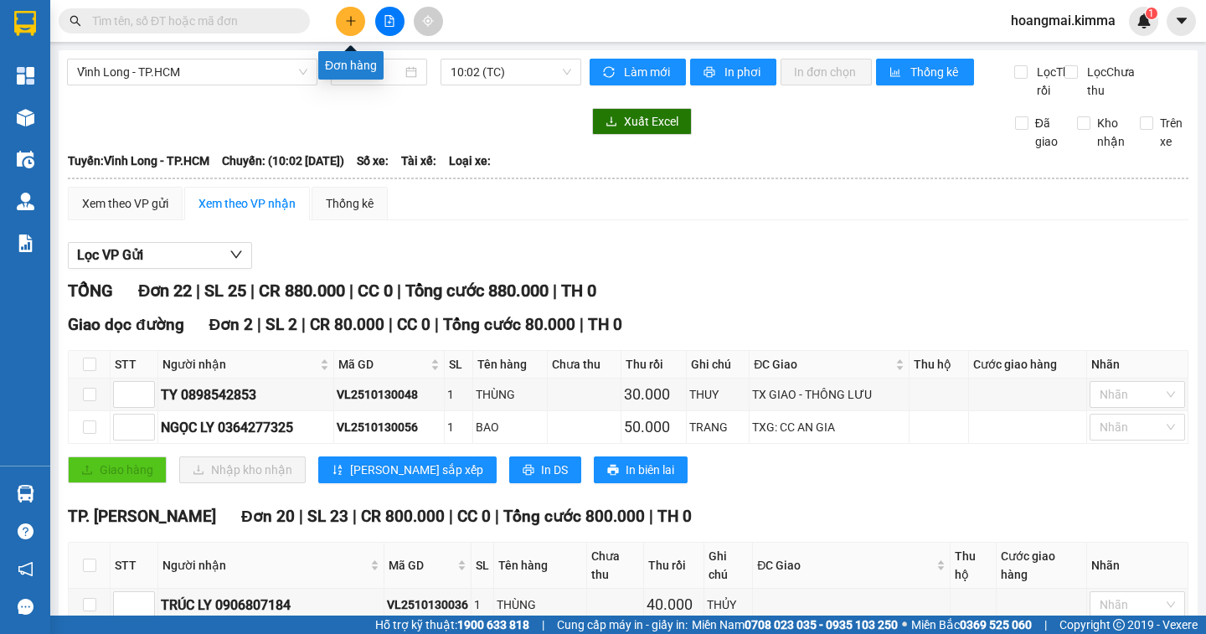
click at [346, 16] on icon "plus" at bounding box center [351, 21] width 12 height 12
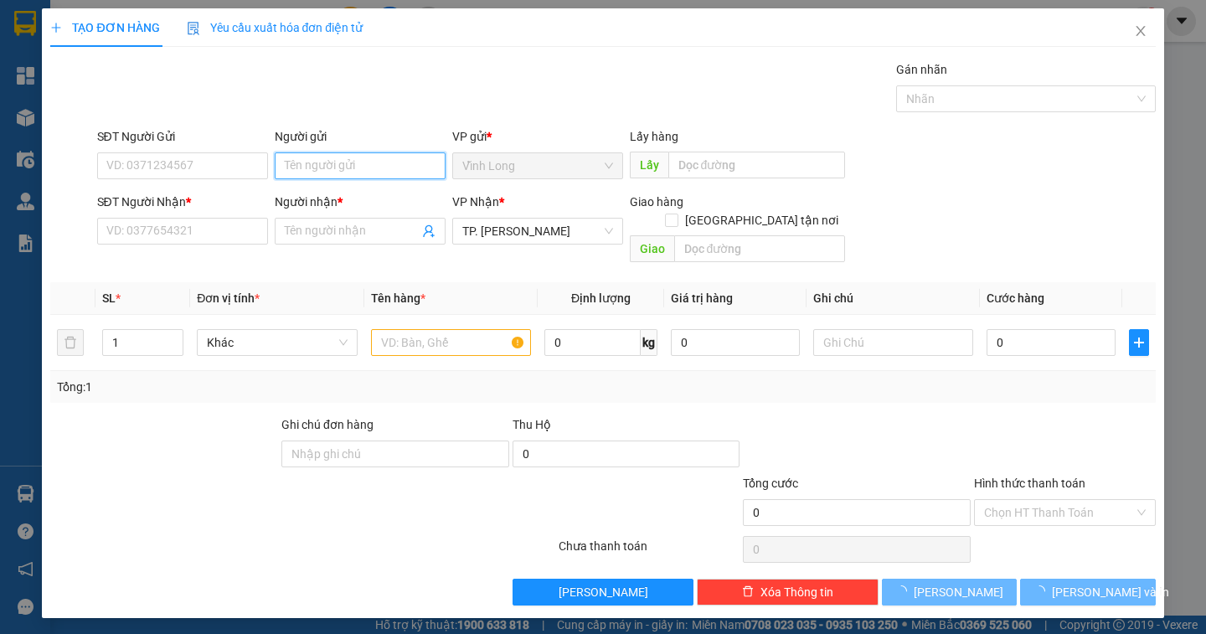
click at [292, 173] on input "Người gửi" at bounding box center [360, 165] width 171 height 27
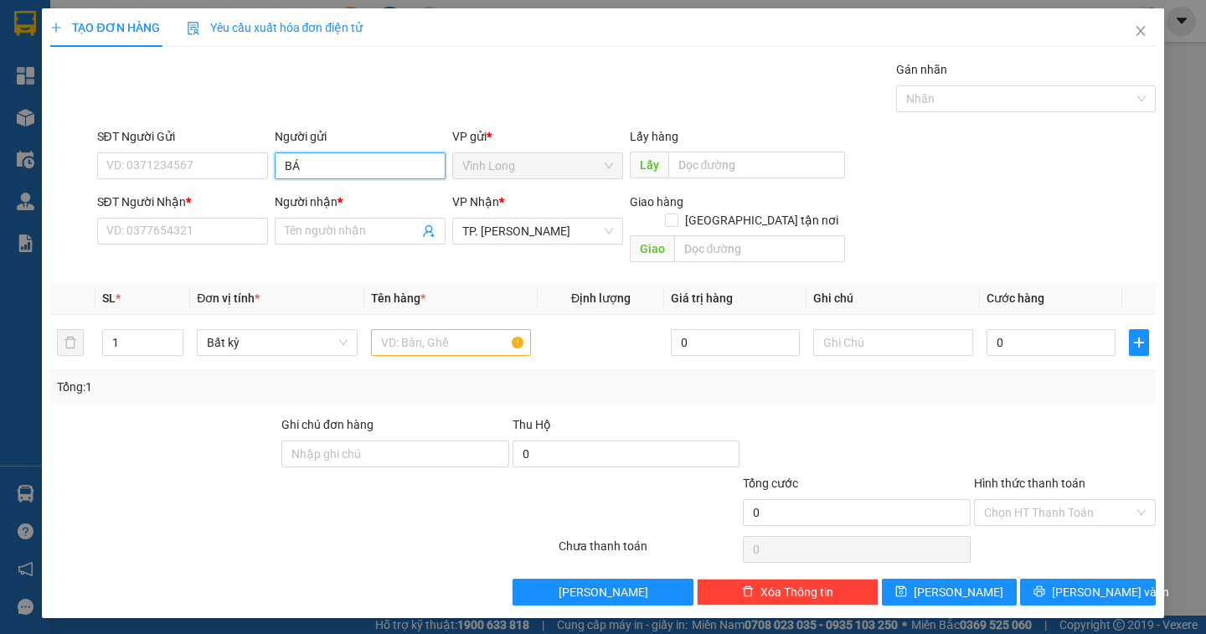
type input "BÁN"
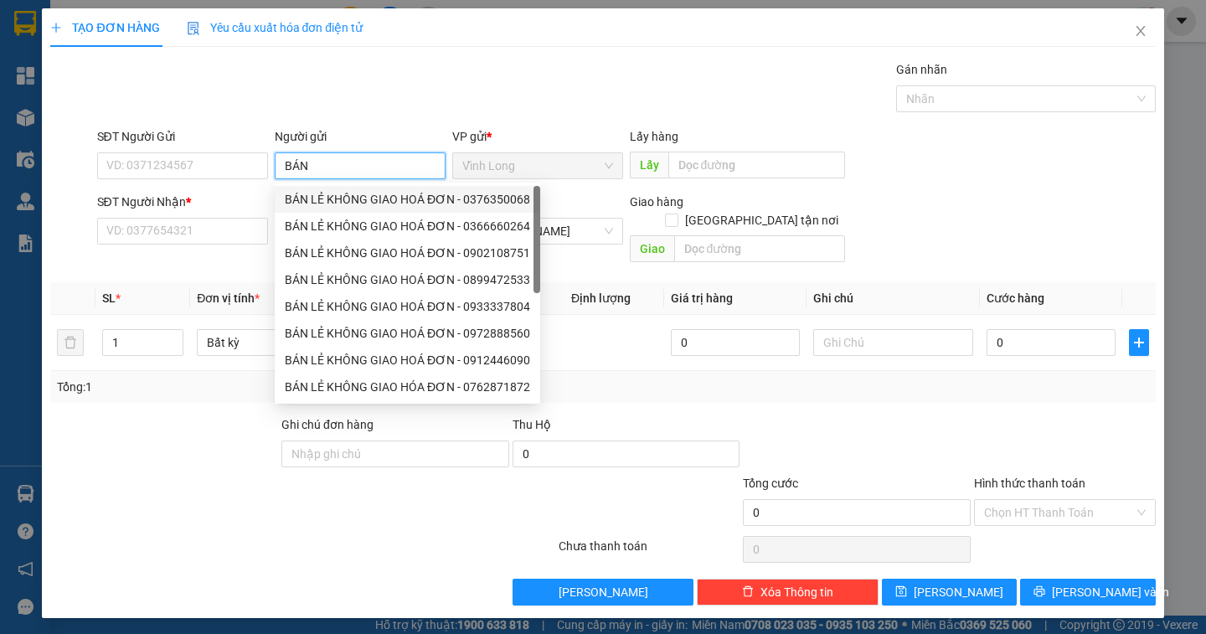
click at [317, 202] on div "BÁN LẺ KHÔNG GIAO HOÁ ĐƠN - 0376350068" at bounding box center [407, 199] width 245 height 18
type input "0376350068"
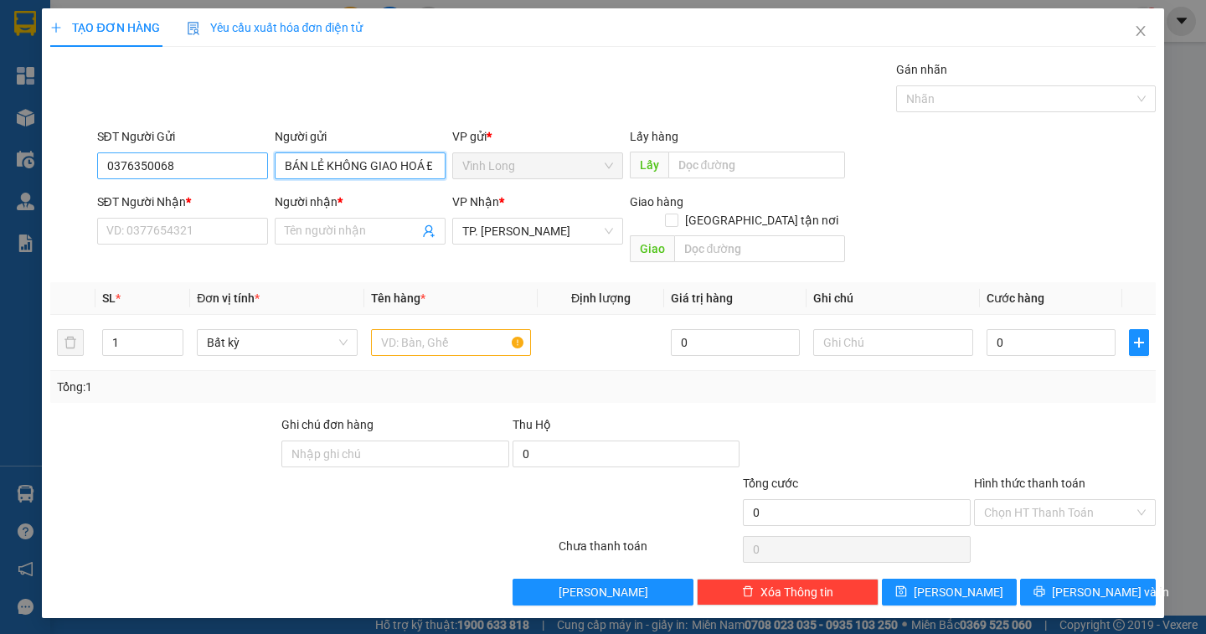
type input "BÁN LẺ KHÔNG GIAO HOÁ ĐƠN"
drag, startPoint x: 183, startPoint y: 167, endPoint x: 0, endPoint y: 155, distance: 183.8
click at [0, 155] on div "TẠO ĐƠN HÀNG Yêu cầu xuất hóa đơn điện tử Transit Pickup Surcharge Ids Transit …" at bounding box center [603, 317] width 1206 height 634
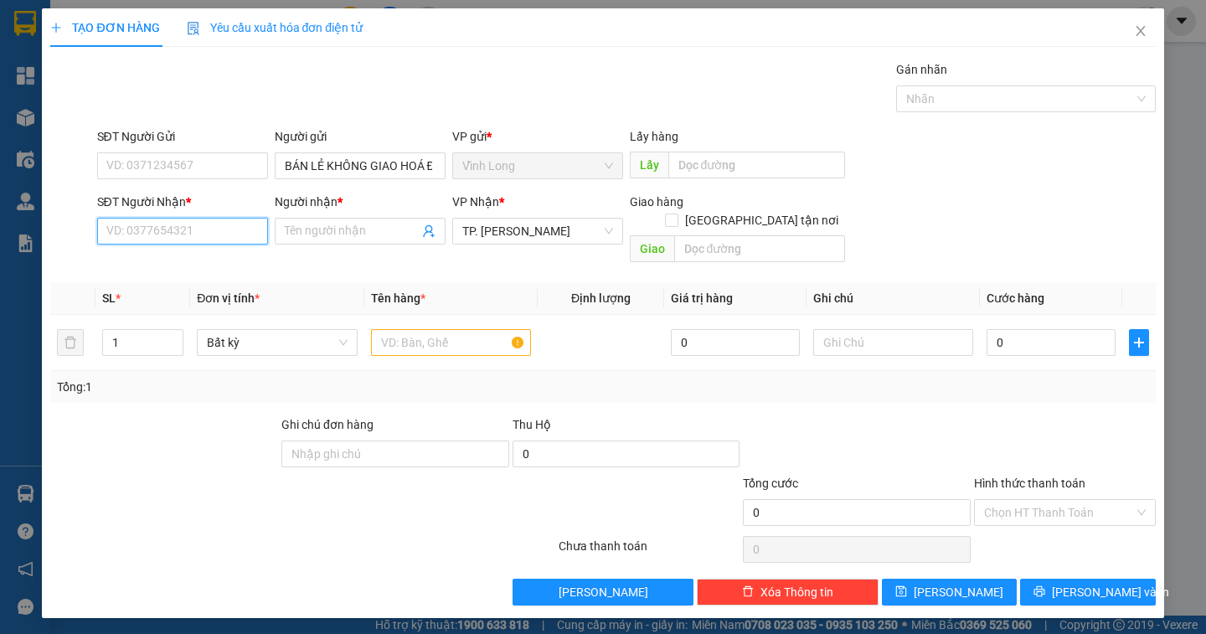
click at [111, 226] on input "SĐT Người Nhận *" at bounding box center [182, 231] width 171 height 27
type input "0939034937"
click at [197, 261] on div "0939034937 - CÔ LIÊN" at bounding box center [182, 264] width 151 height 18
type input "CÔ LIÊN"
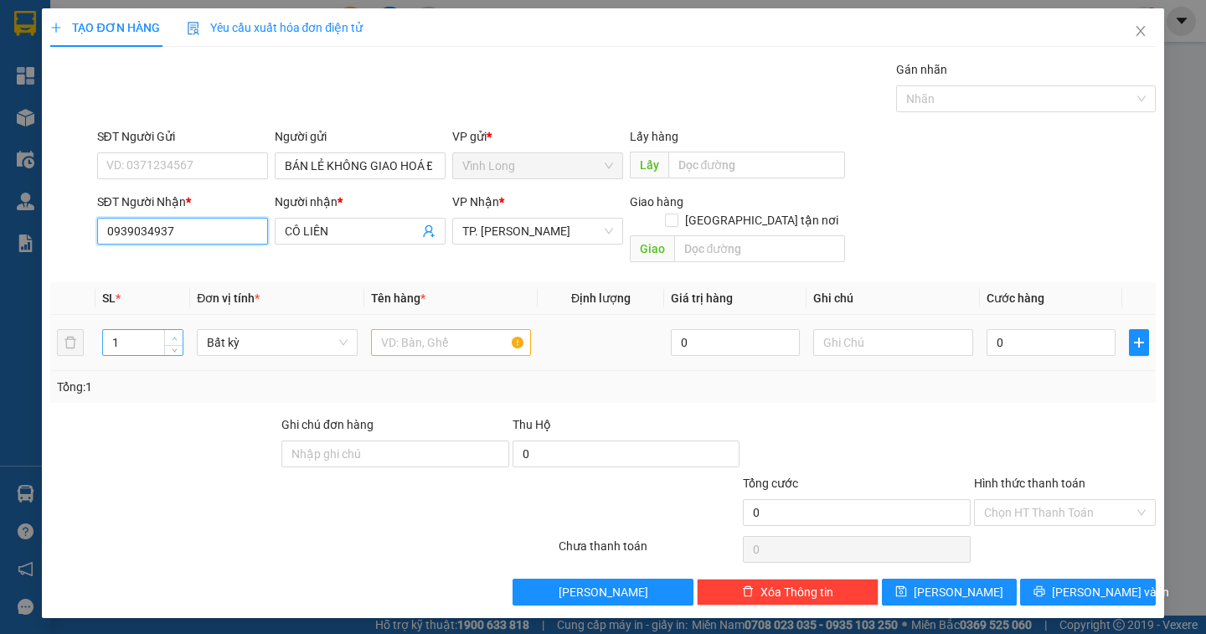
type input "0939034937"
type input "2"
click at [176, 336] on icon "up" at bounding box center [175, 339] width 6 height 6
click at [385, 331] on input "text" at bounding box center [451, 342] width 160 height 27
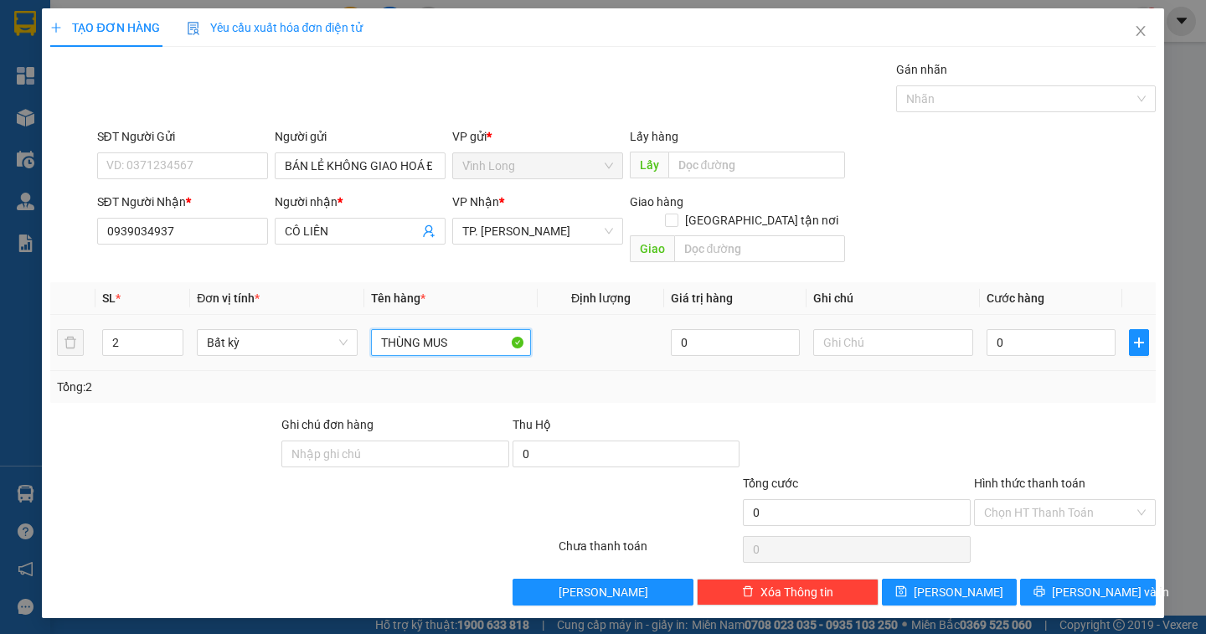
type input "THÙNG MUS"
type input "DÂN"
type input "9"
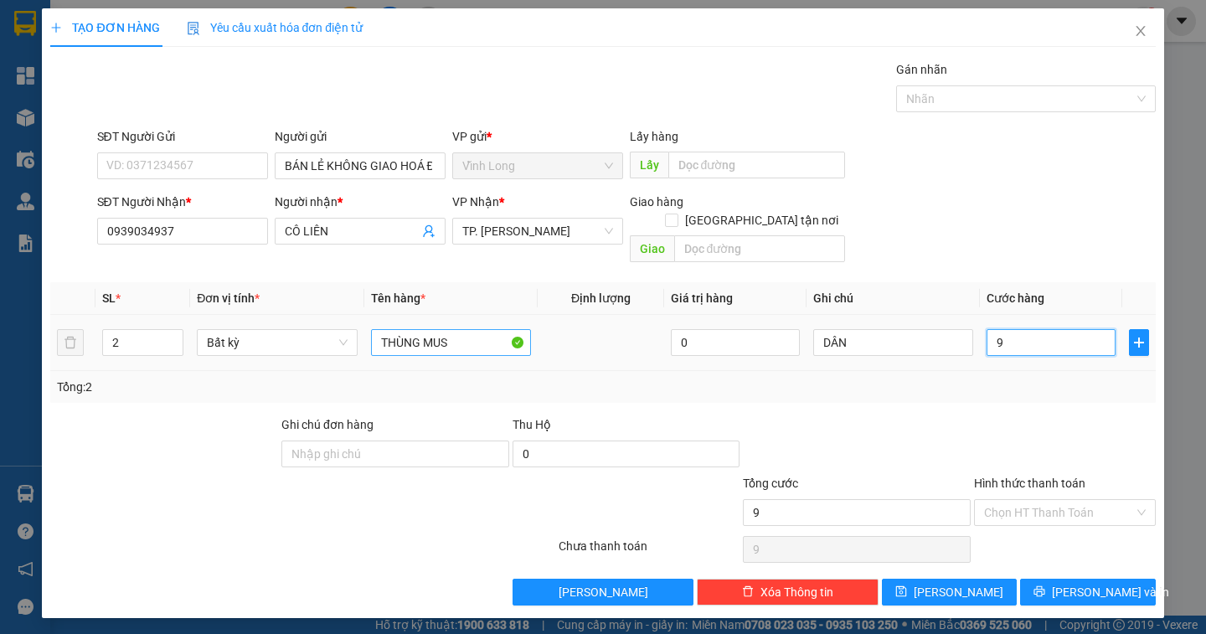
type input "90"
type input "90.000"
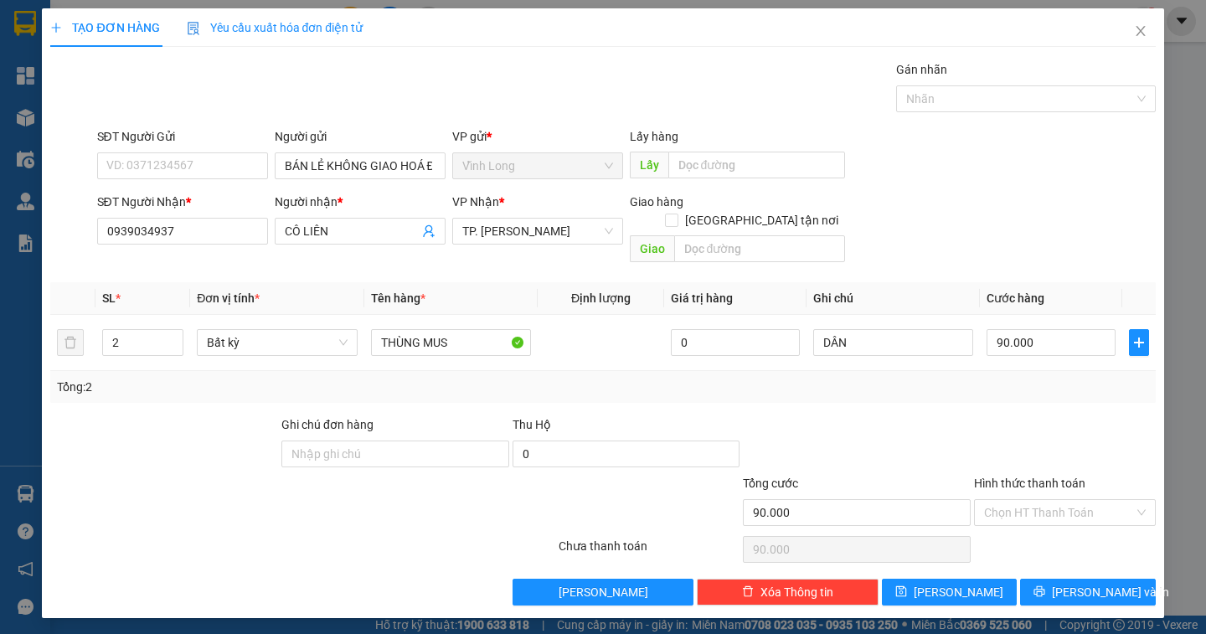
click at [1030, 474] on div "Hình thức thanh toán" at bounding box center [1065, 486] width 182 height 25
click at [1023, 500] on input "Hình thức thanh toán" at bounding box center [1059, 512] width 150 height 25
click at [1030, 530] on div "Tại văn phòng" at bounding box center [1065, 527] width 162 height 18
type input "0"
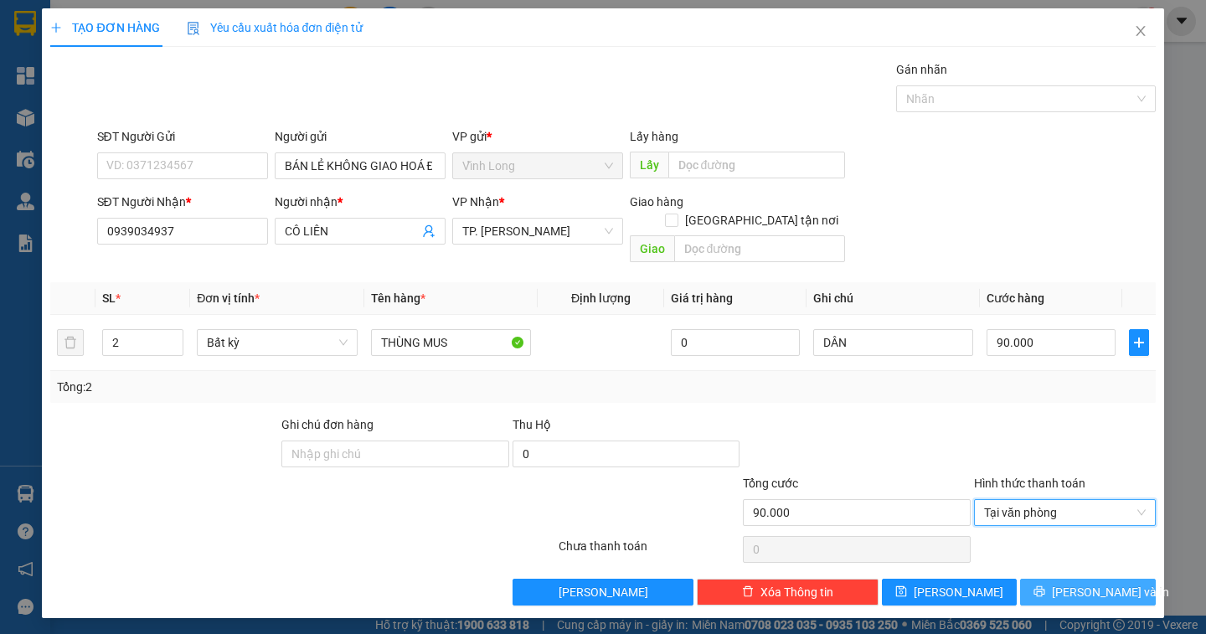
click at [1097, 583] on span "[PERSON_NAME] và In" at bounding box center [1110, 592] width 117 height 18
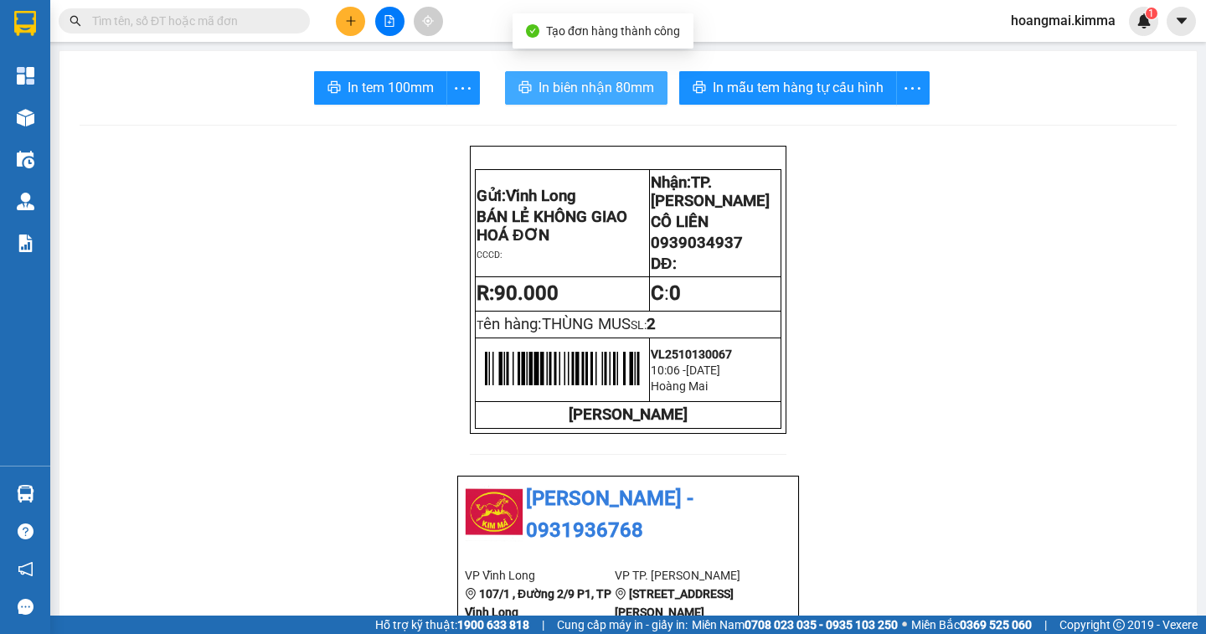
click at [559, 85] on span "In biên nhận 80mm" at bounding box center [596, 87] width 116 height 21
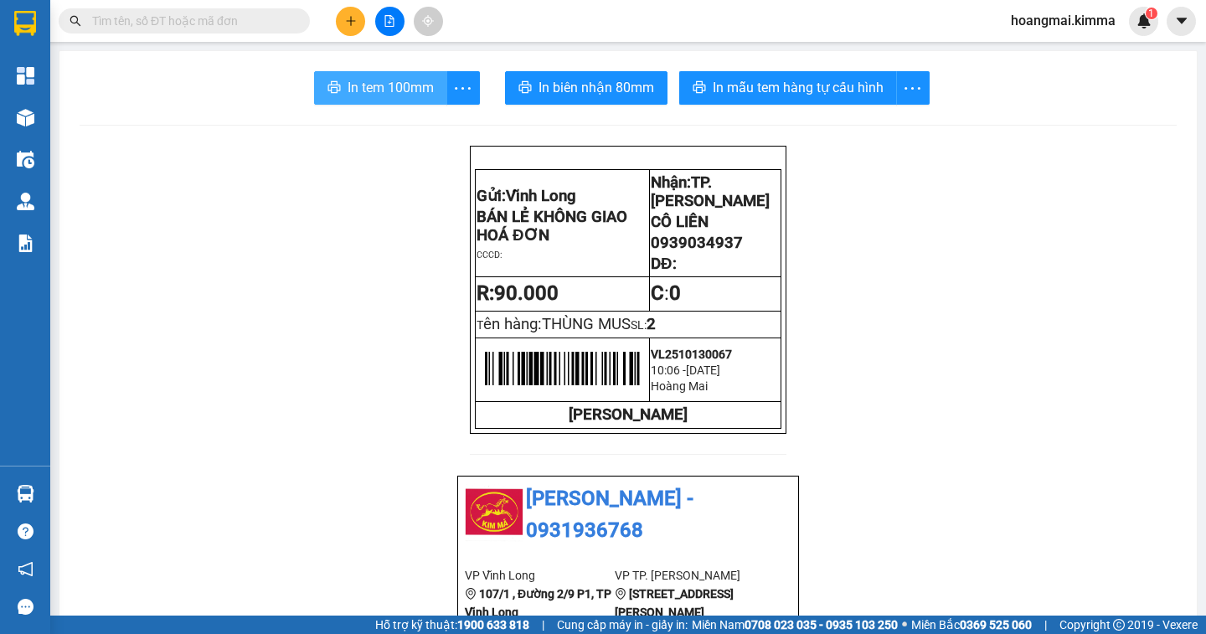
click at [333, 82] on icon "printer" at bounding box center [333, 86] width 13 height 13
drag, startPoint x: 148, startPoint y: 12, endPoint x: 141, endPoint y: 18, distance: 9.5
click at [147, 13] on input "text" at bounding box center [191, 21] width 198 height 18
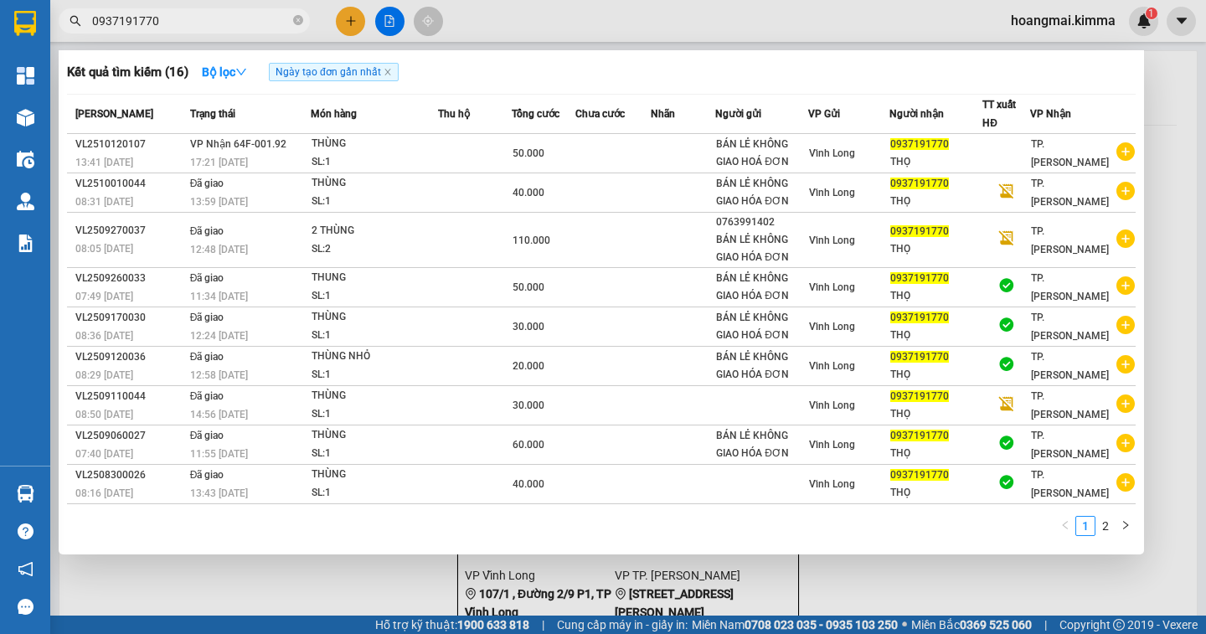
type input "0937191770"
click at [346, 19] on div at bounding box center [603, 317] width 1206 height 634
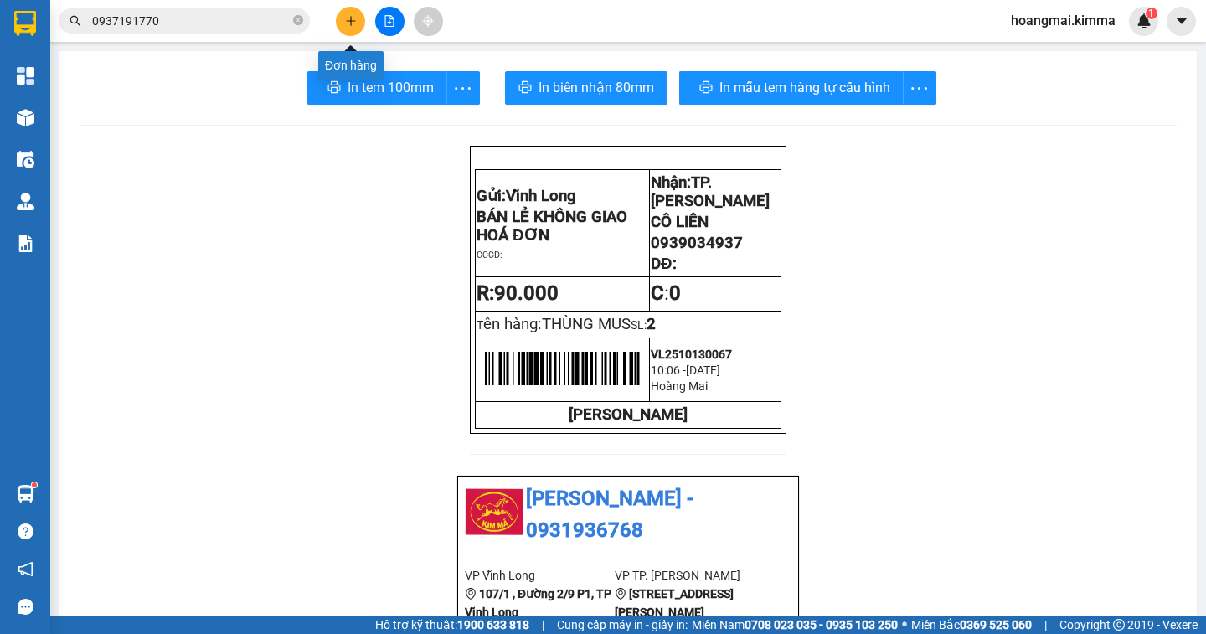
click at [357, 19] on button at bounding box center [350, 21] width 29 height 29
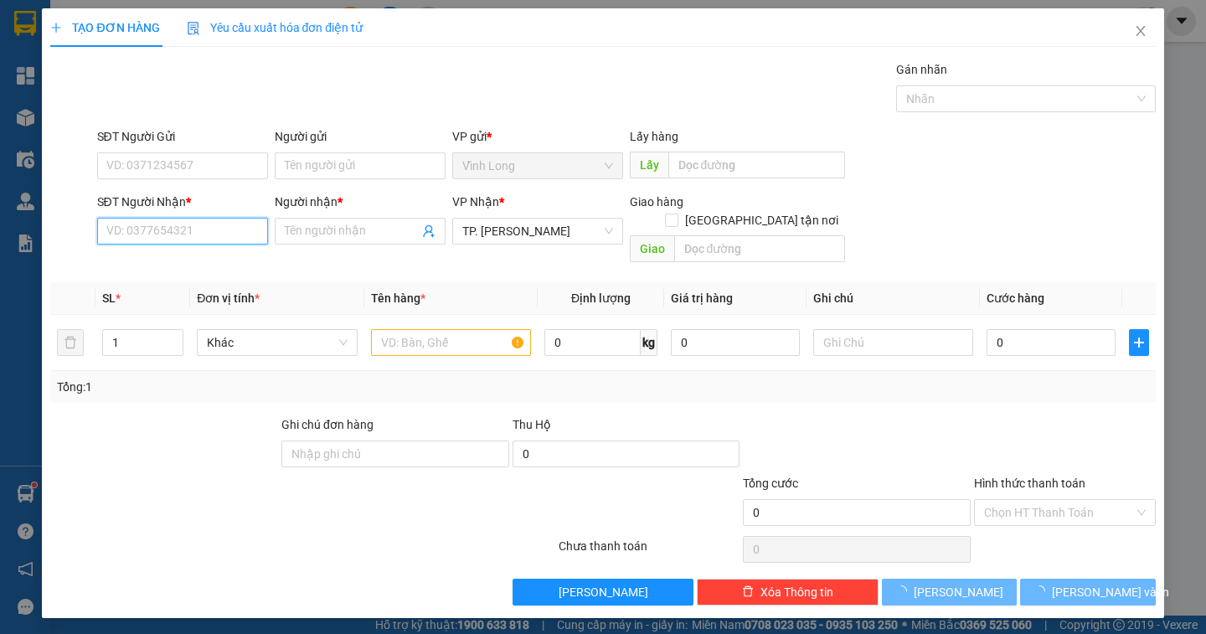
click at [192, 234] on input "SĐT Người Nhận *" at bounding box center [182, 231] width 171 height 27
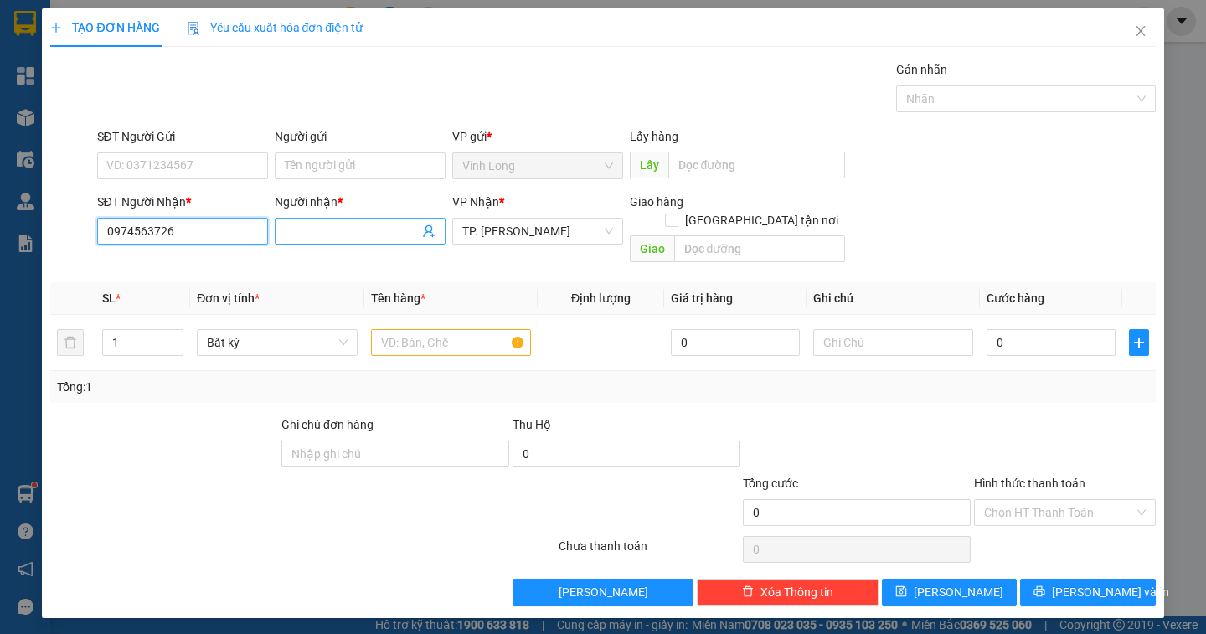
type input "0974563726"
click at [295, 238] on input "Người nhận *" at bounding box center [352, 231] width 134 height 18
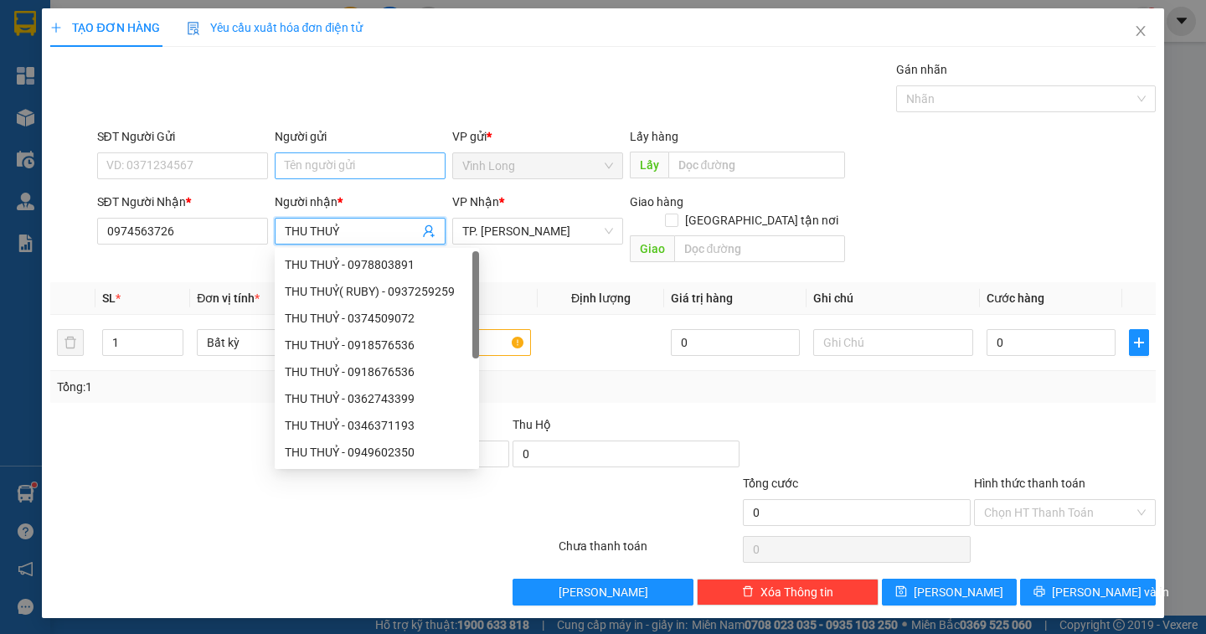
type input "THU THUỶ"
click at [301, 157] on input "Người gửi" at bounding box center [360, 165] width 171 height 27
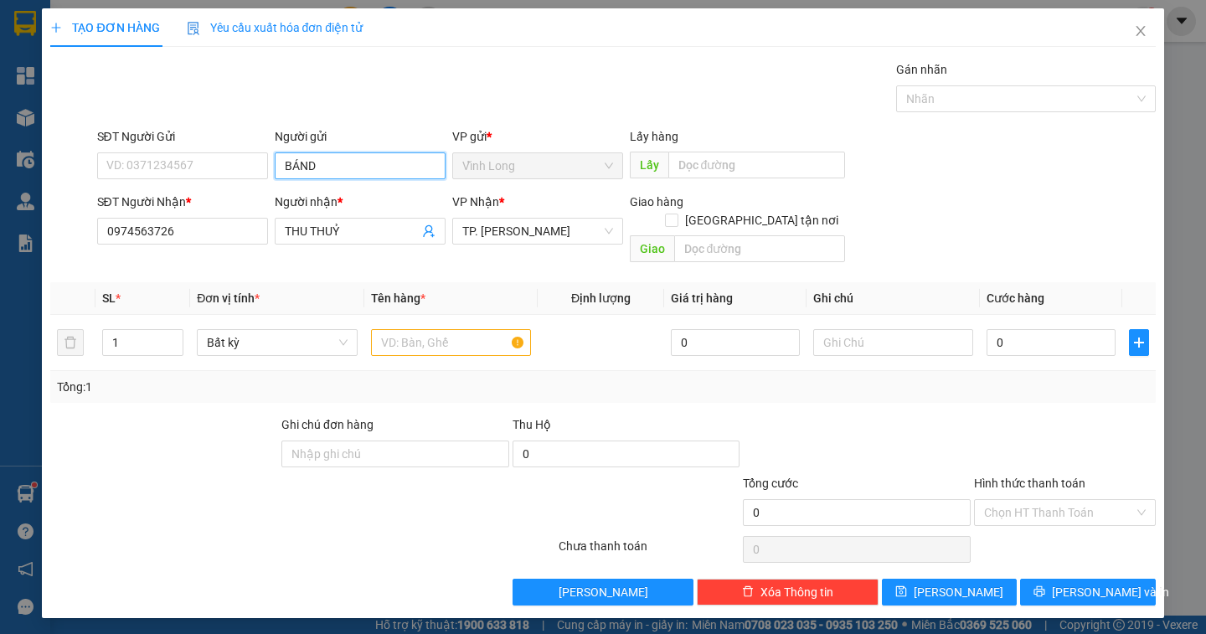
type input "BÁN"
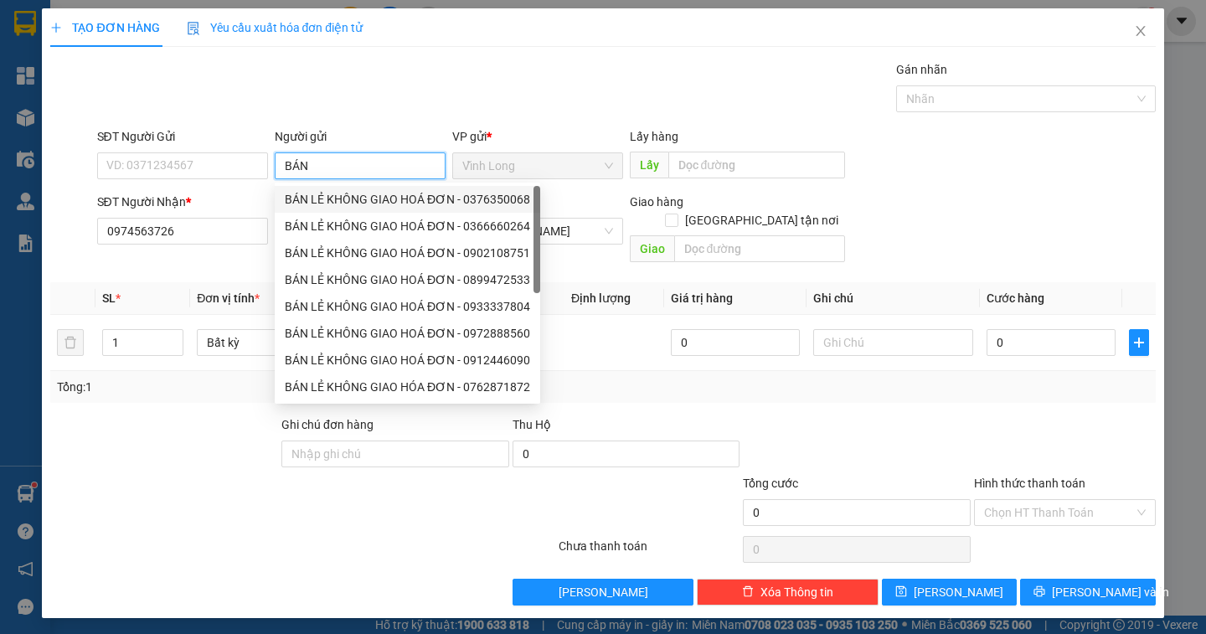
click at [336, 198] on div "BÁN LẺ KHÔNG GIAO HOÁ ĐƠN - 0376350068" at bounding box center [407, 199] width 245 height 18
type input "0376350068"
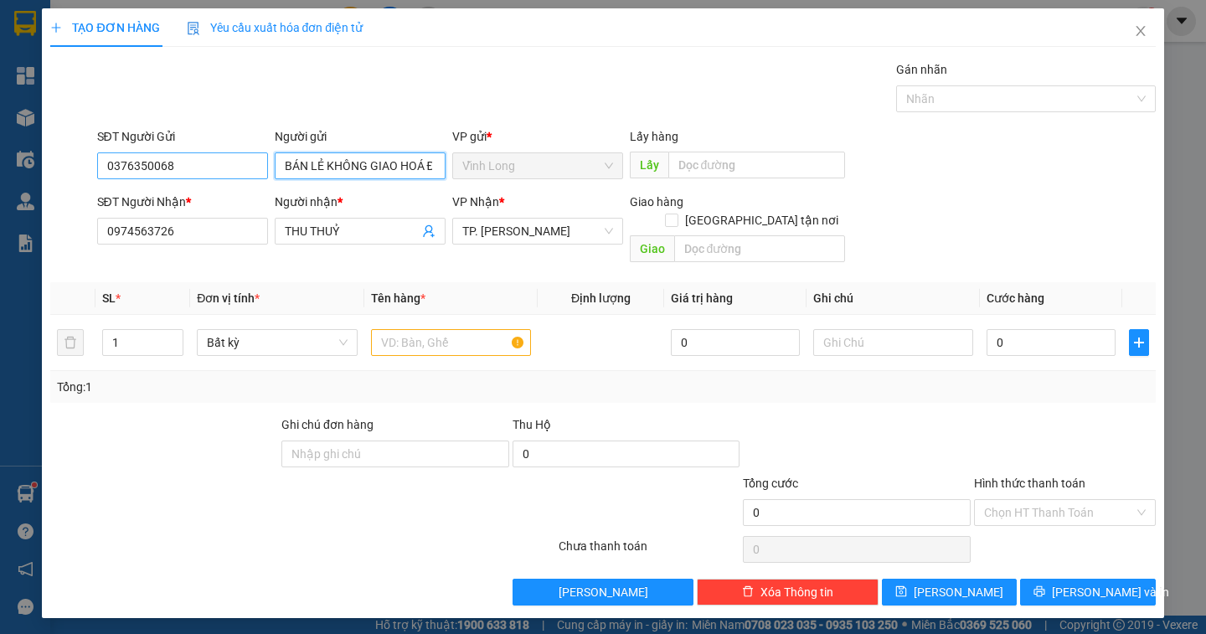
type input "BÁN LẺ KHÔNG GIAO HOÁ ĐƠN"
drag, startPoint x: 194, startPoint y: 171, endPoint x: 72, endPoint y: 177, distance: 122.4
click at [72, 177] on div "SĐT Người Gửi 0376350068 0376350068 Người gửi BÁN LẺ KHÔNG GIAO HOÁ ĐƠN VP gửi …" at bounding box center [603, 156] width 1108 height 59
type input "0906916061"
click at [400, 329] on input "text" at bounding box center [451, 342] width 160 height 27
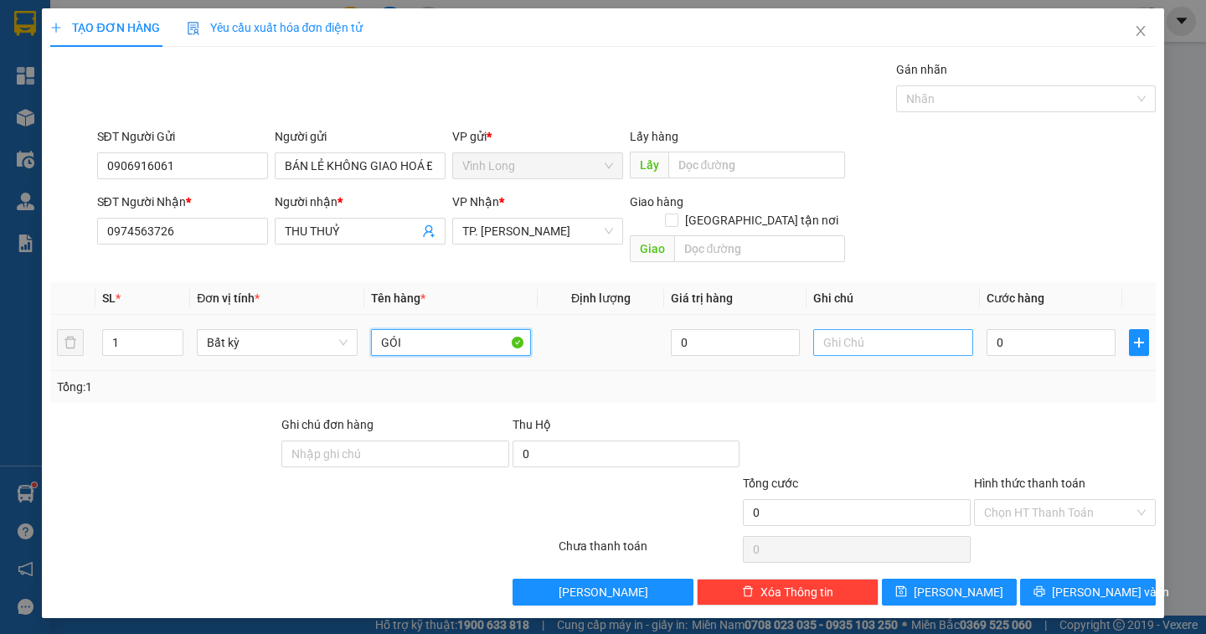
type input "GÓI"
click at [845, 330] on input "text" at bounding box center [893, 342] width 160 height 27
type input "D"
type input "ĐAN"
type input "3"
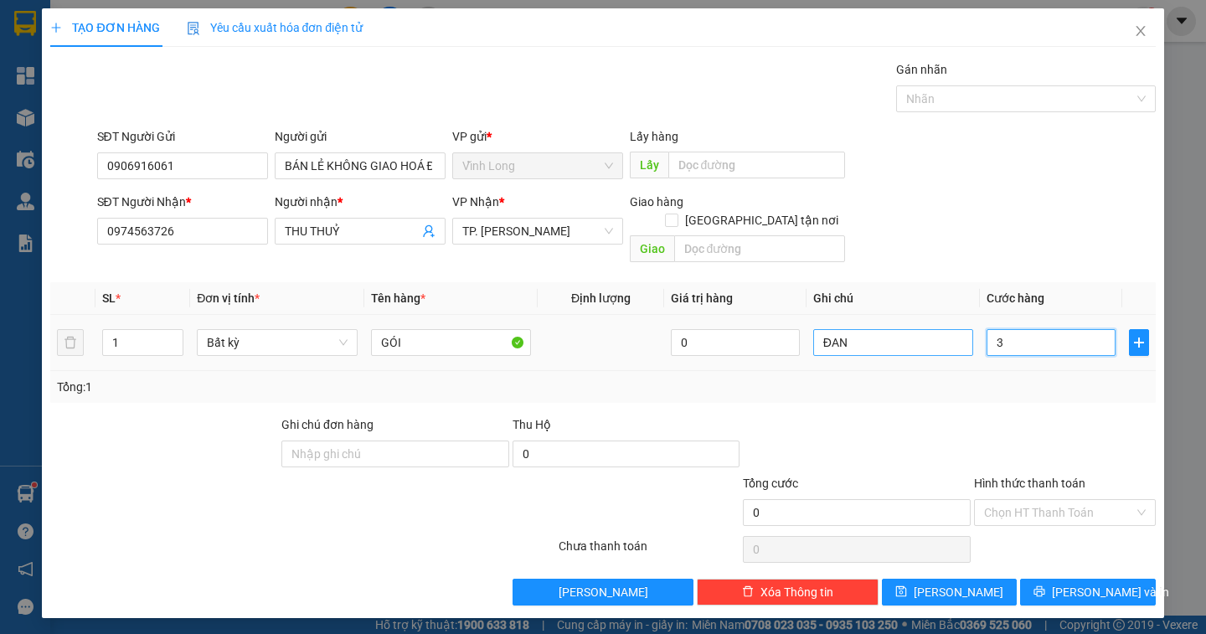
type input "3"
type input "30"
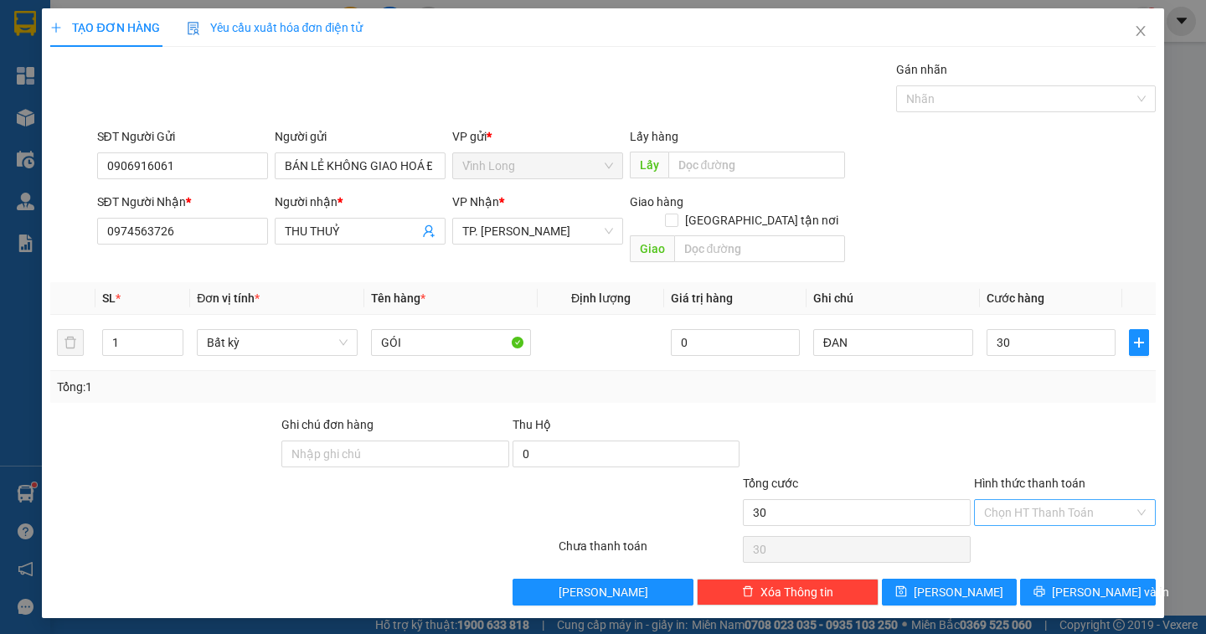
type input "30.000"
click at [1053, 500] on input "Hình thức thanh toán" at bounding box center [1059, 512] width 150 height 25
click at [1048, 522] on div "Tại văn phòng" at bounding box center [1065, 527] width 162 height 18
type input "0"
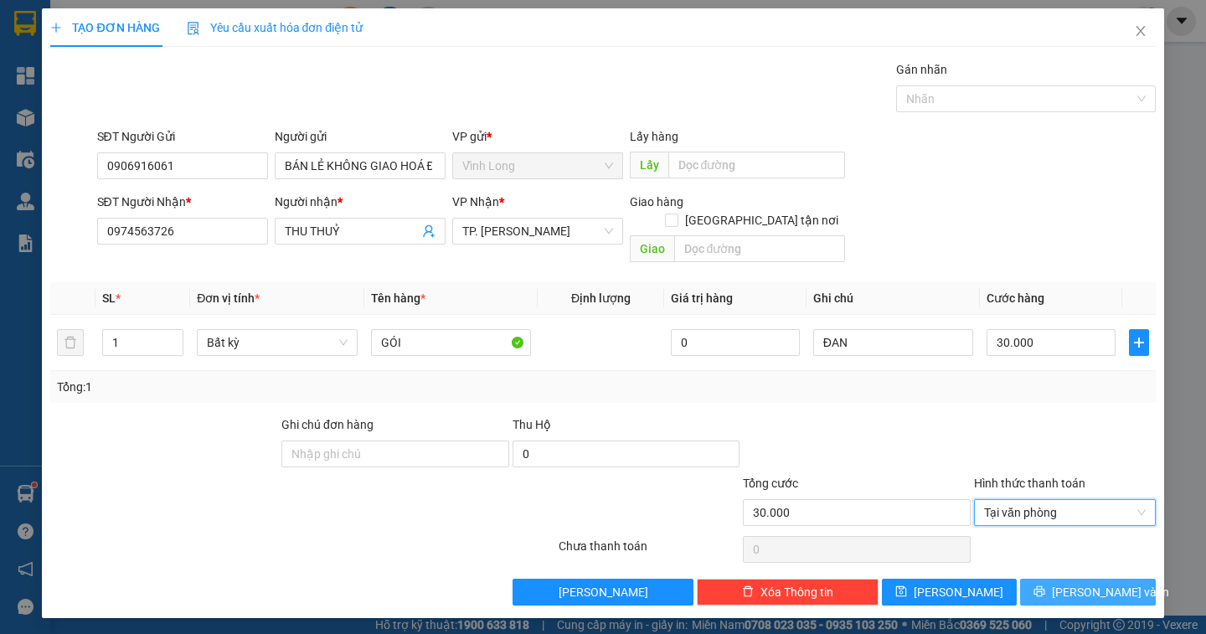
click at [1090, 583] on span "[PERSON_NAME] và In" at bounding box center [1110, 592] width 117 height 18
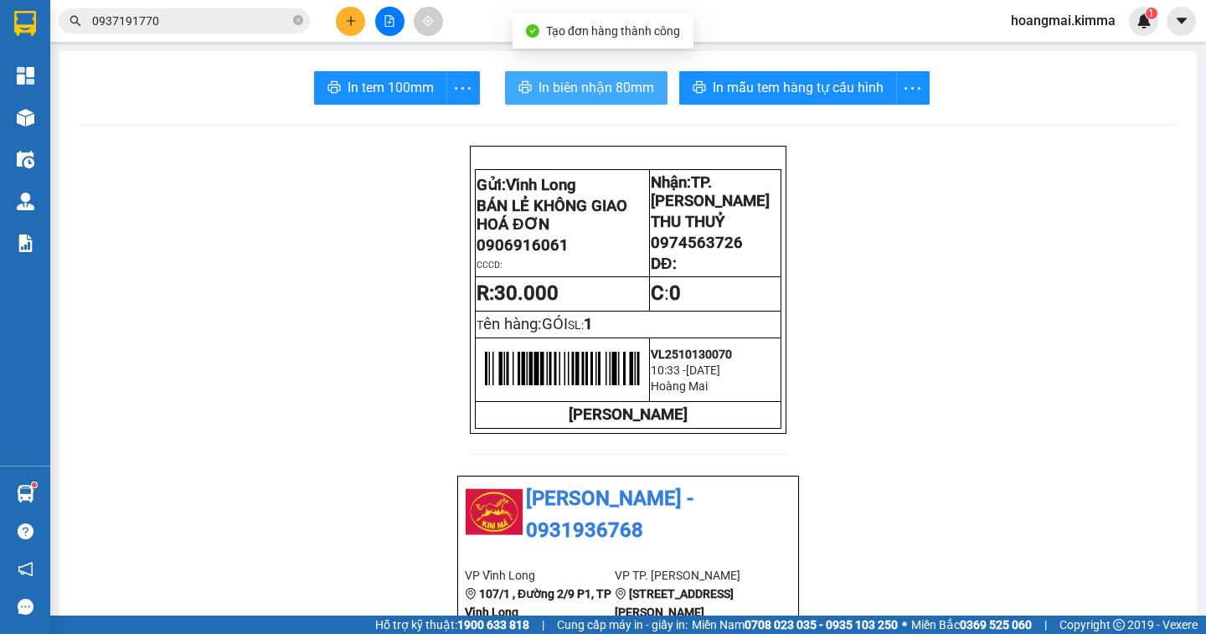
click at [541, 101] on button "In biên nhận 80mm" at bounding box center [586, 87] width 162 height 33
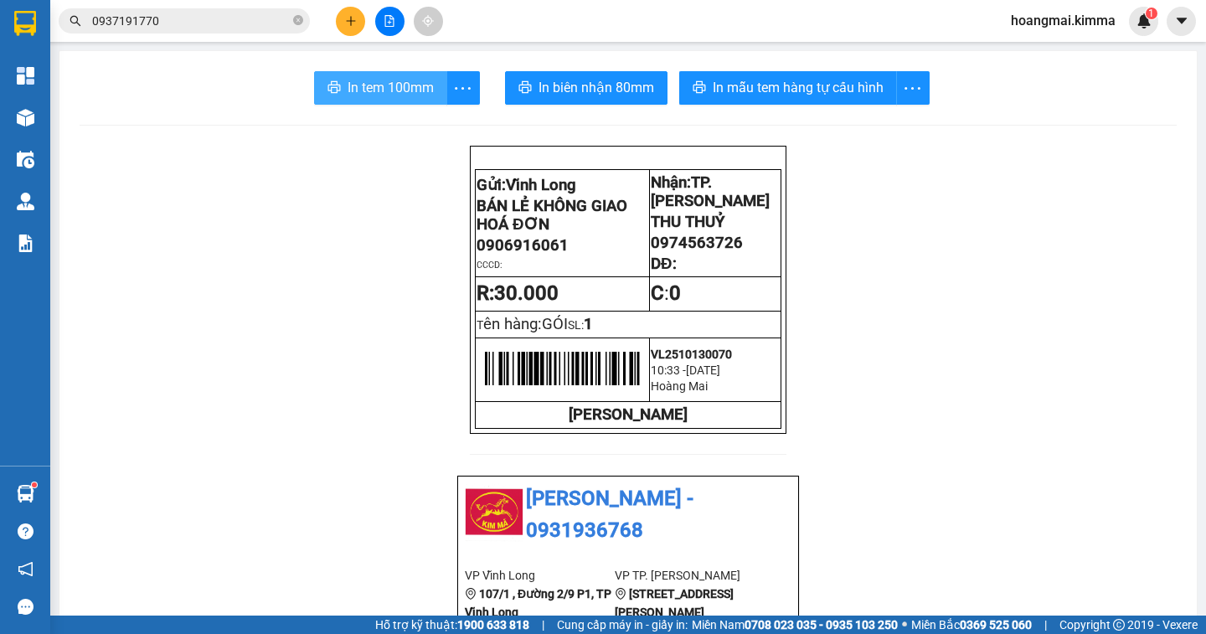
click at [358, 80] on span "In tem 100mm" at bounding box center [391, 87] width 86 height 21
click at [350, 9] on button at bounding box center [350, 21] width 29 height 29
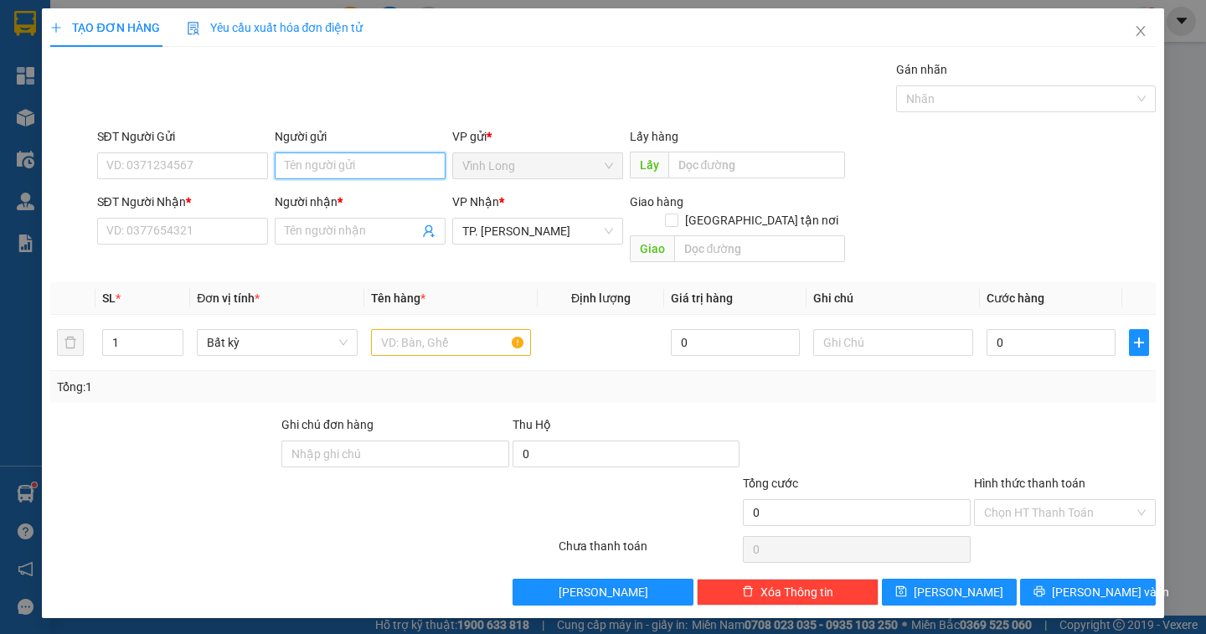
click at [339, 160] on input "Người gửi" at bounding box center [360, 165] width 171 height 27
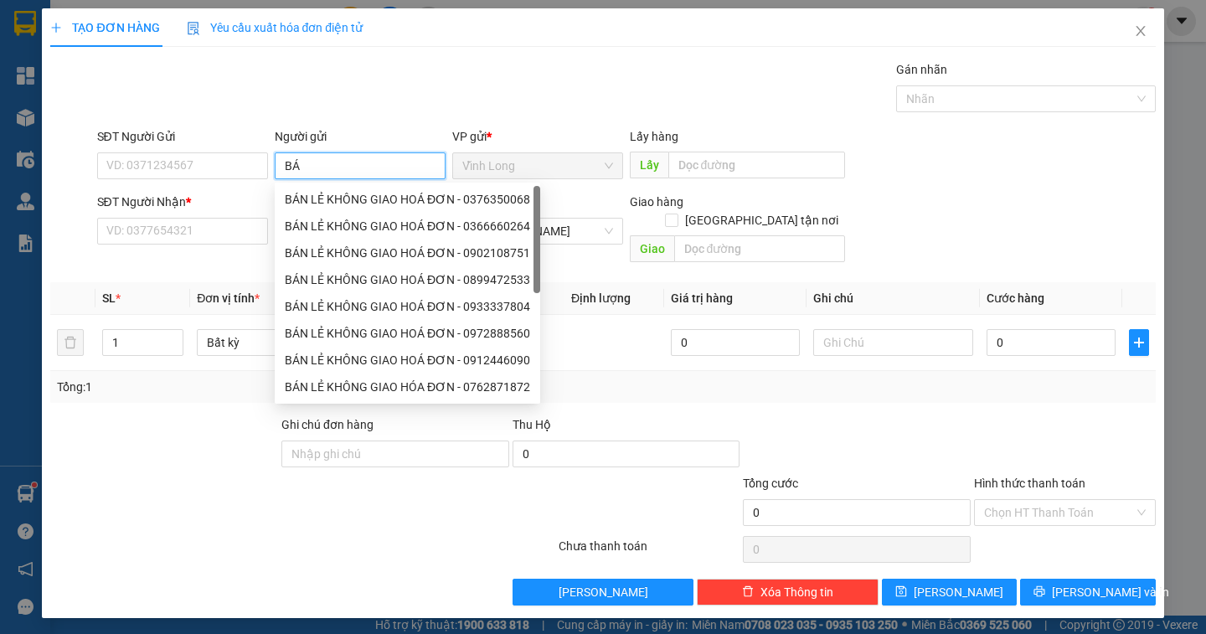
type input "BÁN"
click at [343, 193] on div "BÁN LẺ KHÔNG GIAO HOÁ ĐƠN - 0376350068" at bounding box center [407, 199] width 245 height 18
type input "0376350068"
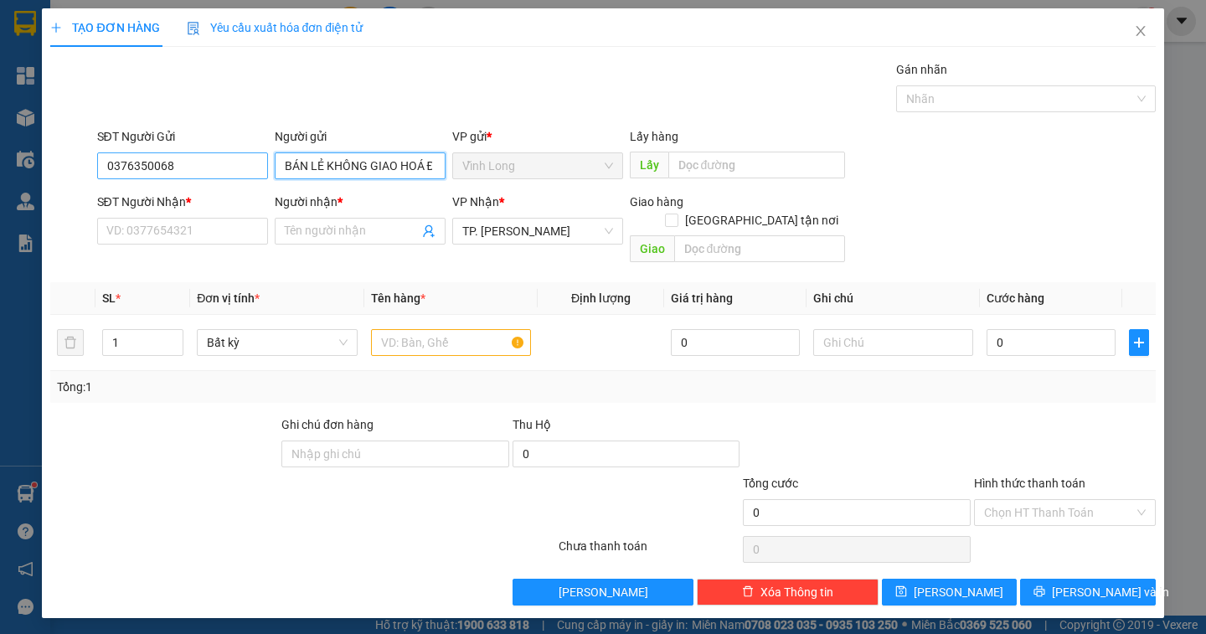
type input "BÁN LẺ KHÔNG GIAO HOÁ ĐƠN"
click at [193, 167] on input "0376350068" at bounding box center [182, 165] width 171 height 27
click at [9, 164] on div "TẠO ĐƠN HÀNG Yêu cầu xuất hóa đơn điện tử Transit Pickup Surcharge Ids Transit …" at bounding box center [603, 317] width 1206 height 634
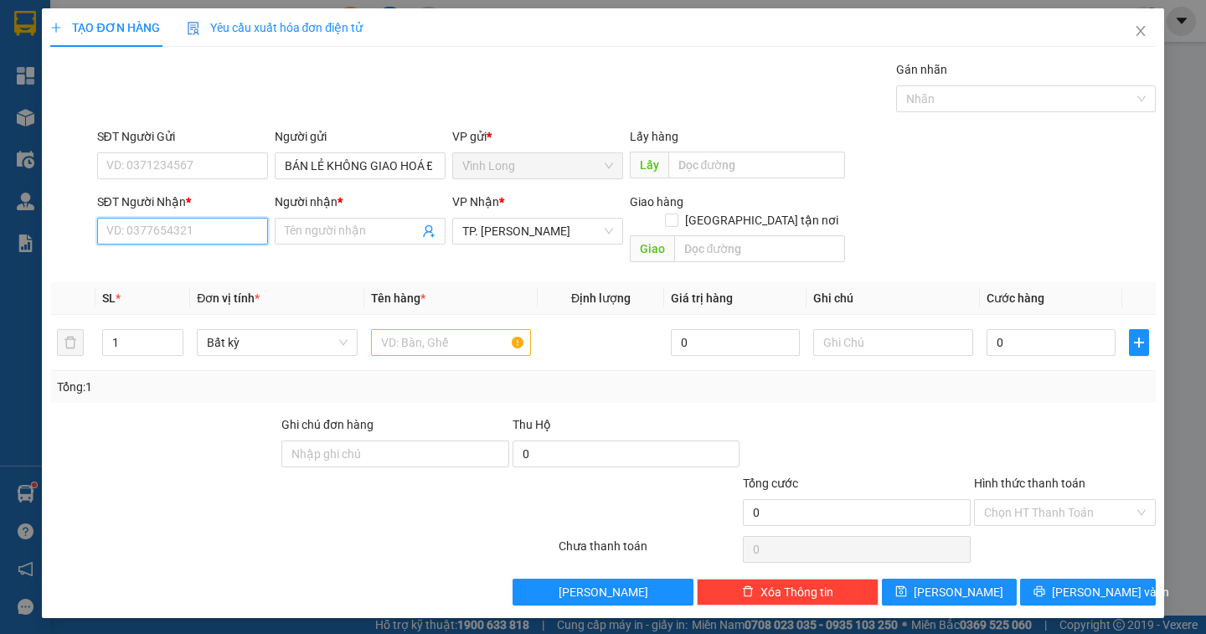
click at [116, 229] on input "SĐT Người Nhận *" at bounding box center [182, 231] width 171 height 27
drag, startPoint x: 162, startPoint y: 233, endPoint x: 80, endPoint y: 228, distance: 83.1
click at [80, 228] on div "SĐT Người Nhận * 7331 Người nhận * Tên người nhận VP Nhận * TP. Hồ Chí Minh Gia…" at bounding box center [603, 231] width 1108 height 77
type input "0903887331"
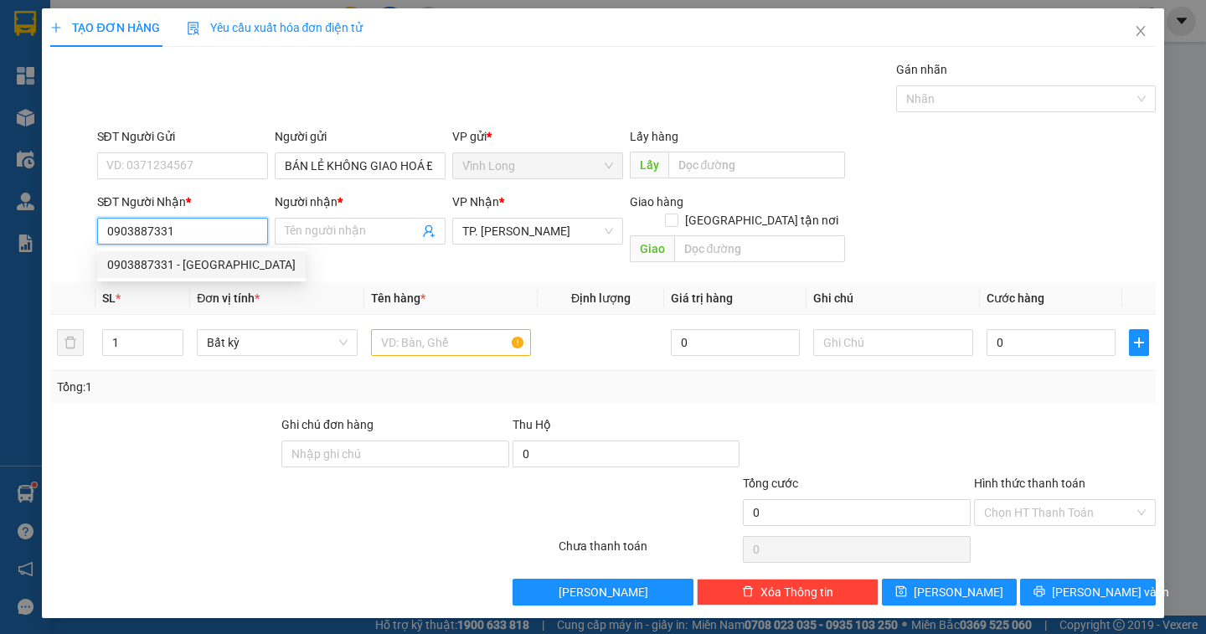
click at [152, 269] on div "0903887331 - CẨM TIÊN" at bounding box center [201, 264] width 188 height 18
type input "CẨM TIÊN"
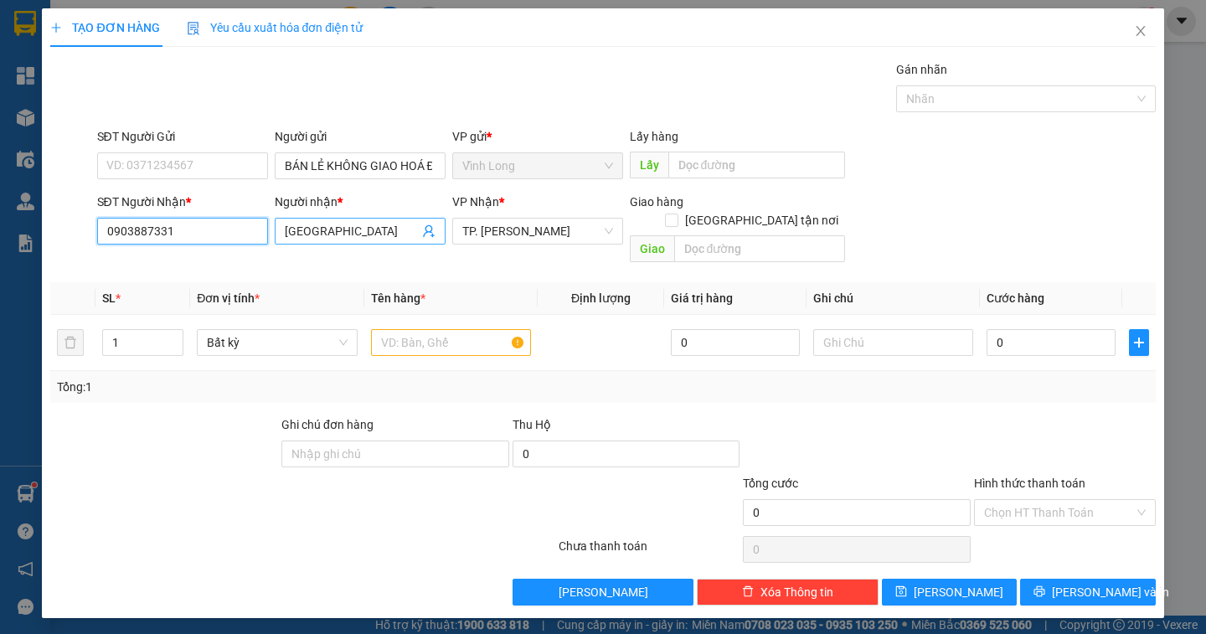
type input "0903887331"
drag, startPoint x: 306, startPoint y: 230, endPoint x: 252, endPoint y: 230, distance: 53.6
click at [252, 230] on div "SĐT Người Nhận * 0903887331 Người nhận * CẨM TIÊN VP Nhận * TP. Hồ Chí Minh Gia…" at bounding box center [626, 231] width 1065 height 77
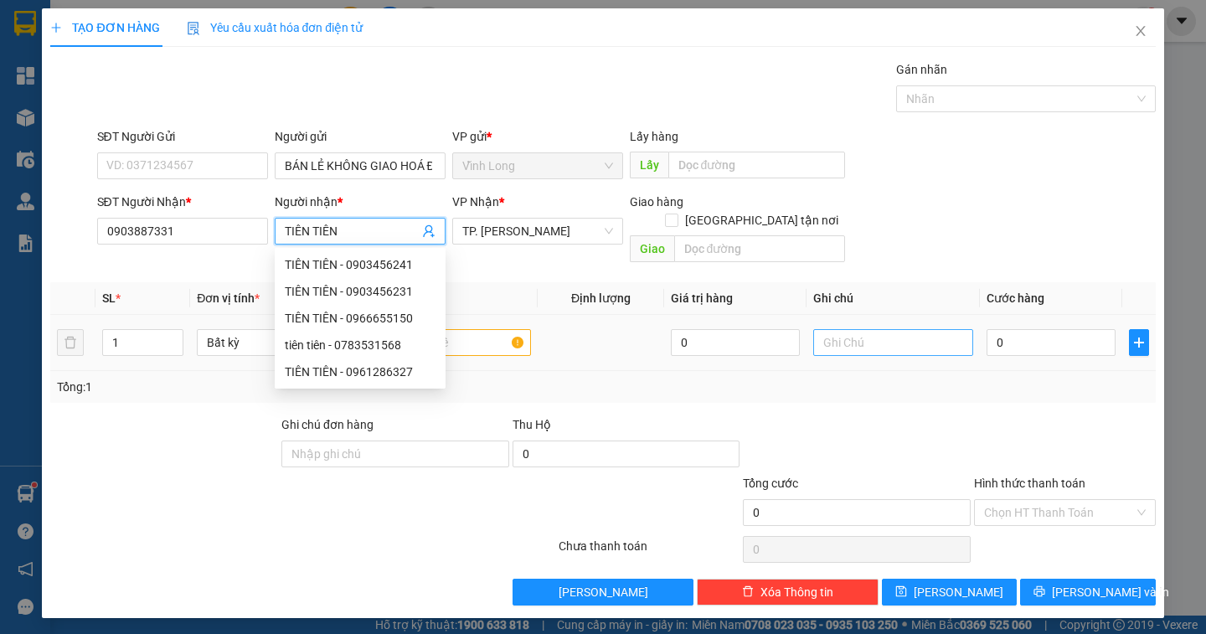
type input "TIÊN TIÊN"
click at [844, 329] on input "text" at bounding box center [893, 342] width 160 height 27
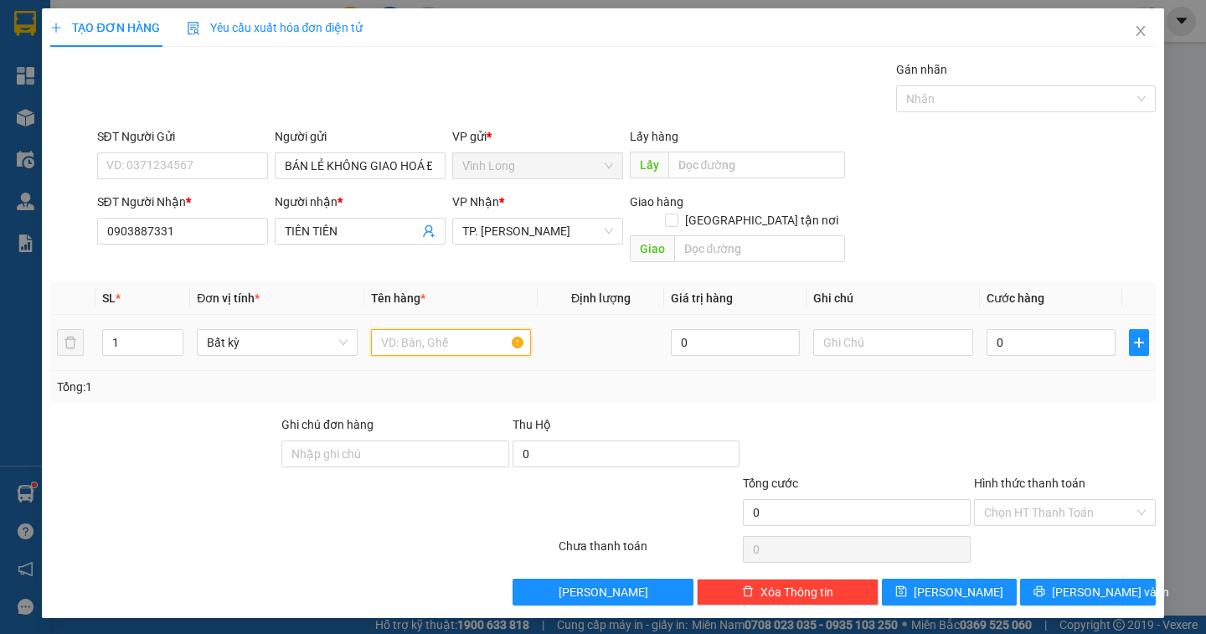
click at [480, 329] on input "text" at bounding box center [451, 342] width 160 height 27
type input "GÓI"
type input "DÂN"
type input "2"
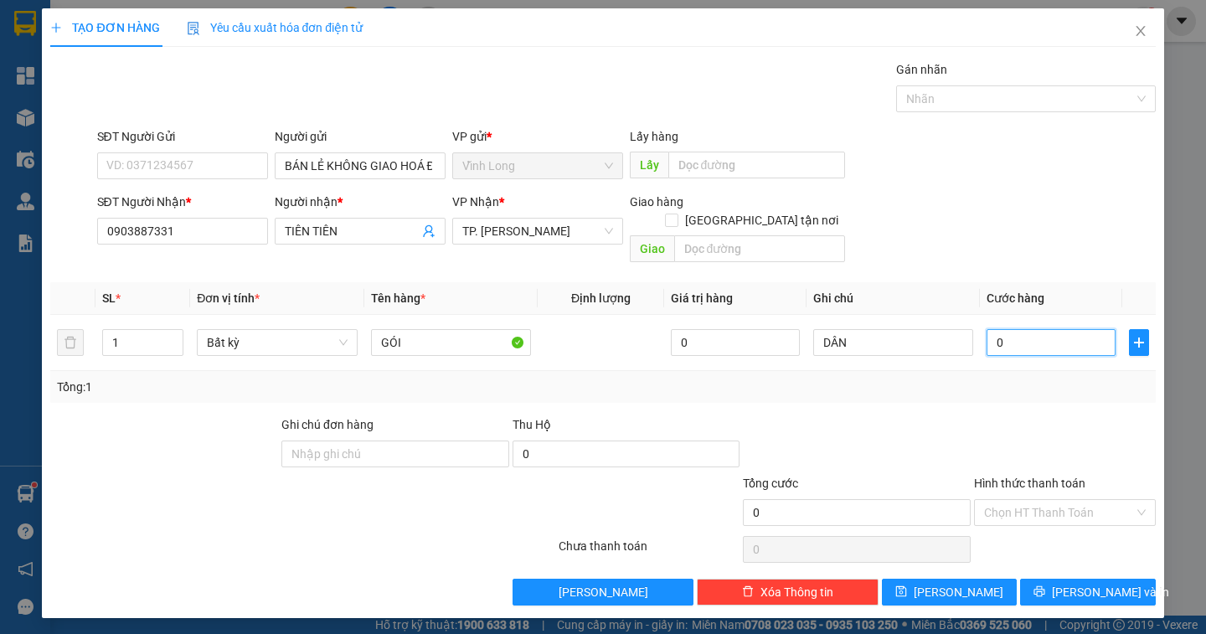
type input "2"
type input "20"
click at [1080, 502] on input "Hình thức thanh toán" at bounding box center [1059, 512] width 150 height 25
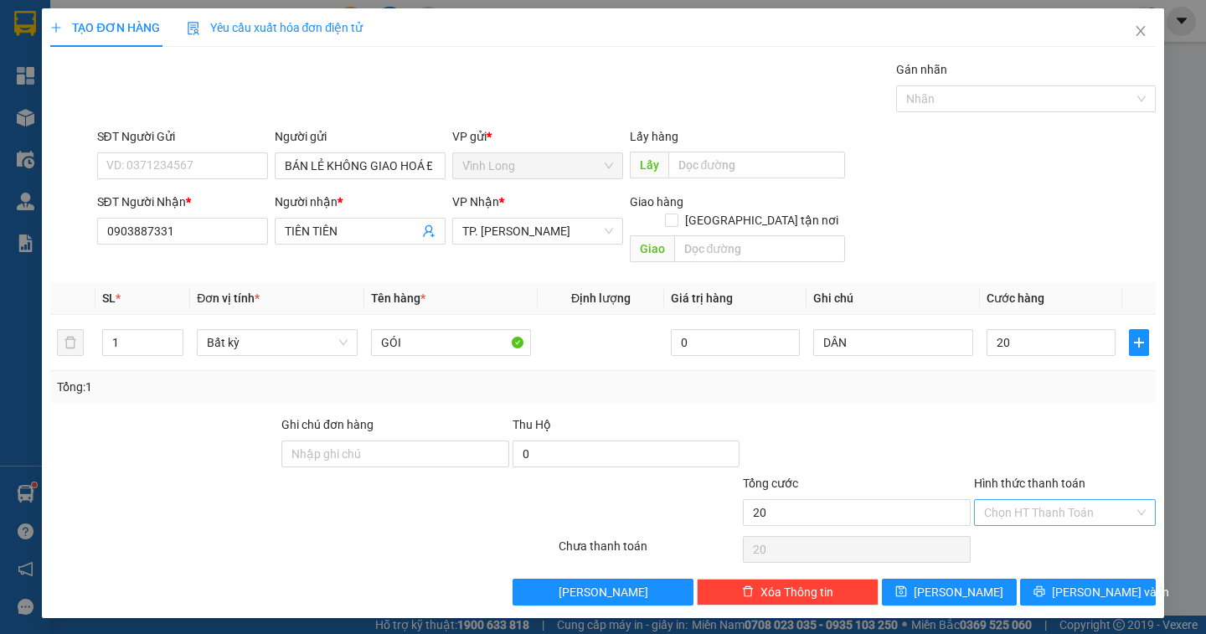
type input "20.000"
drag, startPoint x: 1057, startPoint y: 526, endPoint x: 1081, endPoint y: 538, distance: 27.3
click at [1056, 526] on div "Tại văn phòng" at bounding box center [1065, 527] width 162 height 18
type input "0"
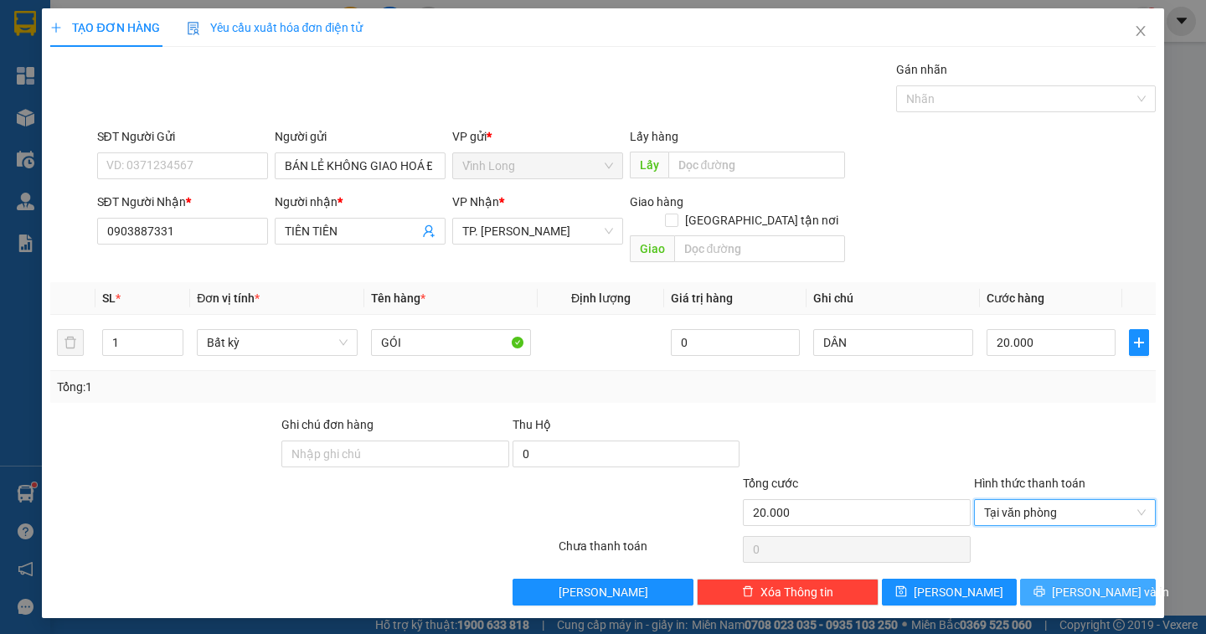
click at [1108, 583] on span "[PERSON_NAME] và In" at bounding box center [1110, 592] width 117 height 18
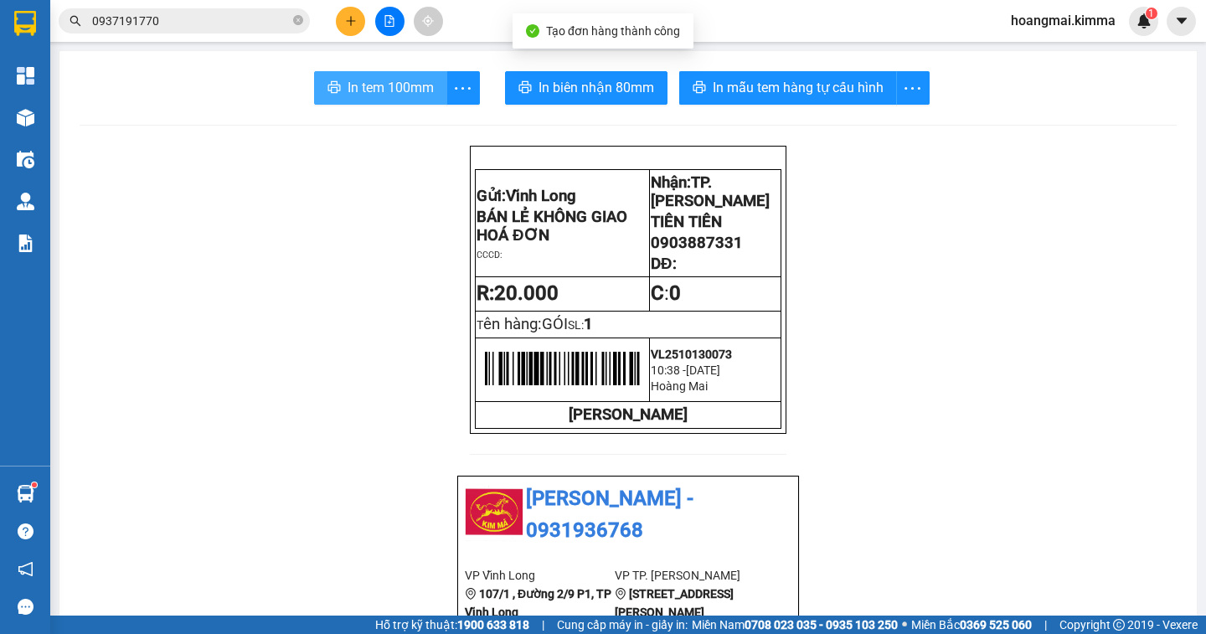
click at [371, 83] on span "In tem 100mm" at bounding box center [391, 87] width 86 height 21
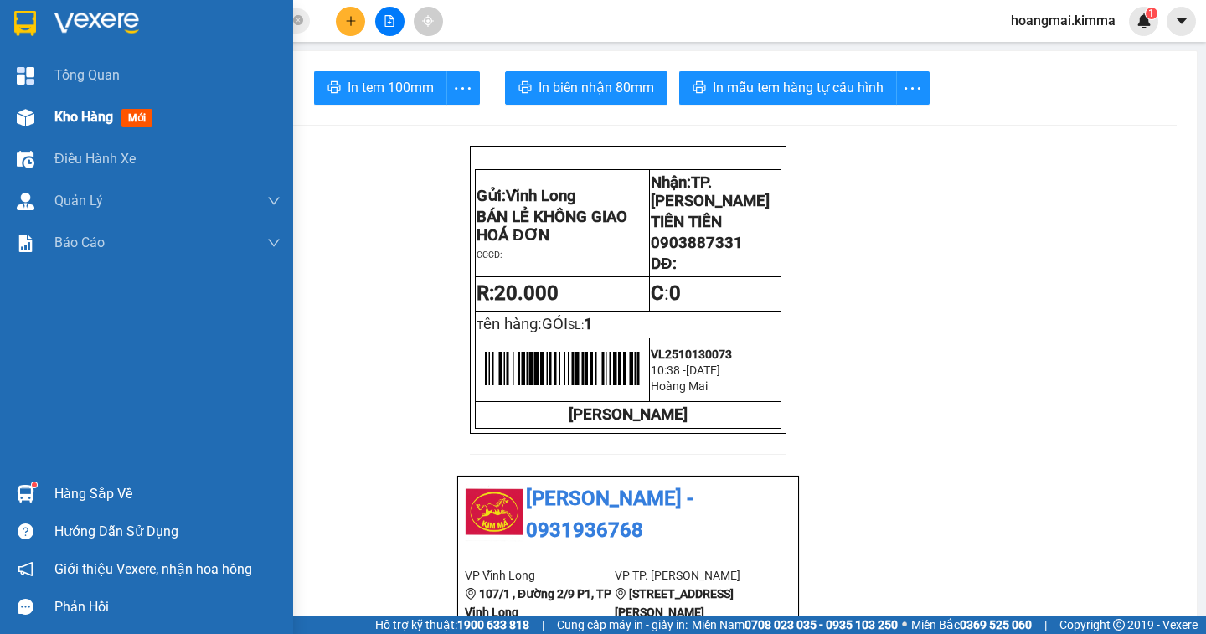
click at [78, 116] on span "Kho hàng" at bounding box center [83, 117] width 59 height 16
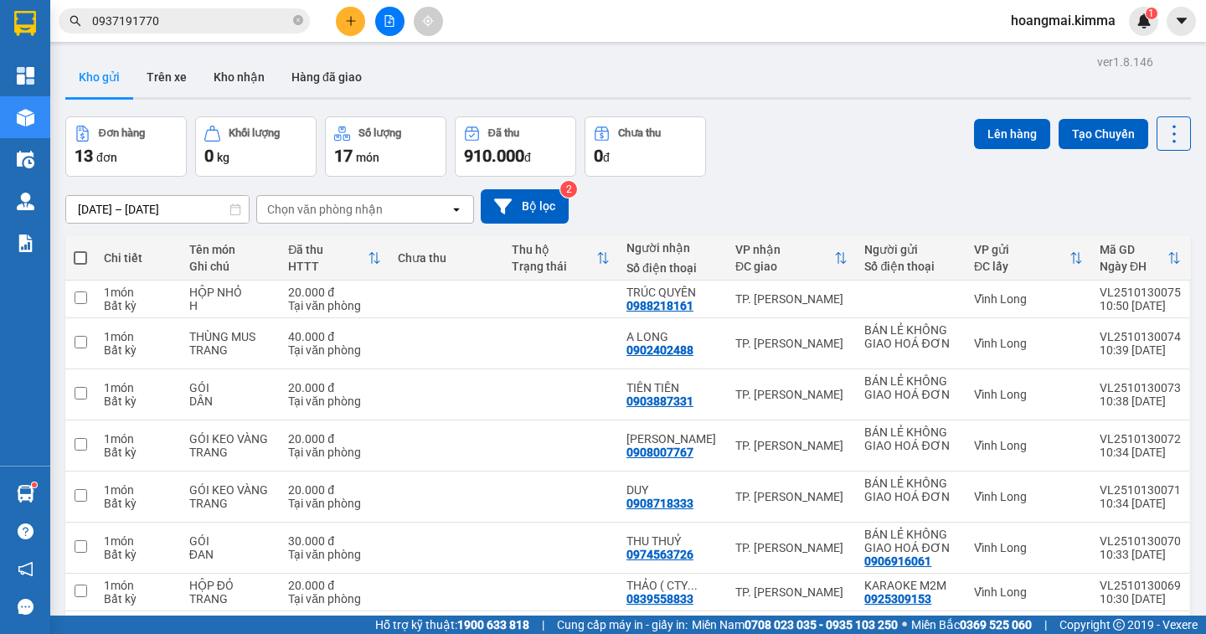
click at [84, 260] on span at bounding box center [80, 257] width 13 height 13
click at [80, 250] on input "checkbox" at bounding box center [80, 250] width 0 height 0
checkbox input "true"
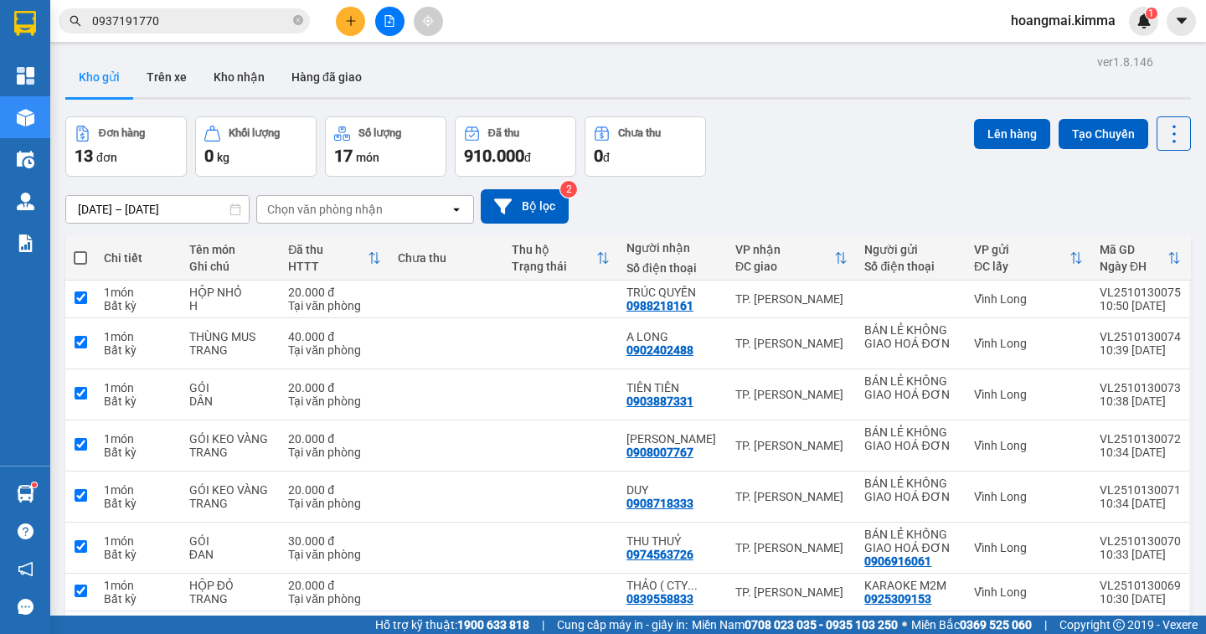
checkbox input "true"
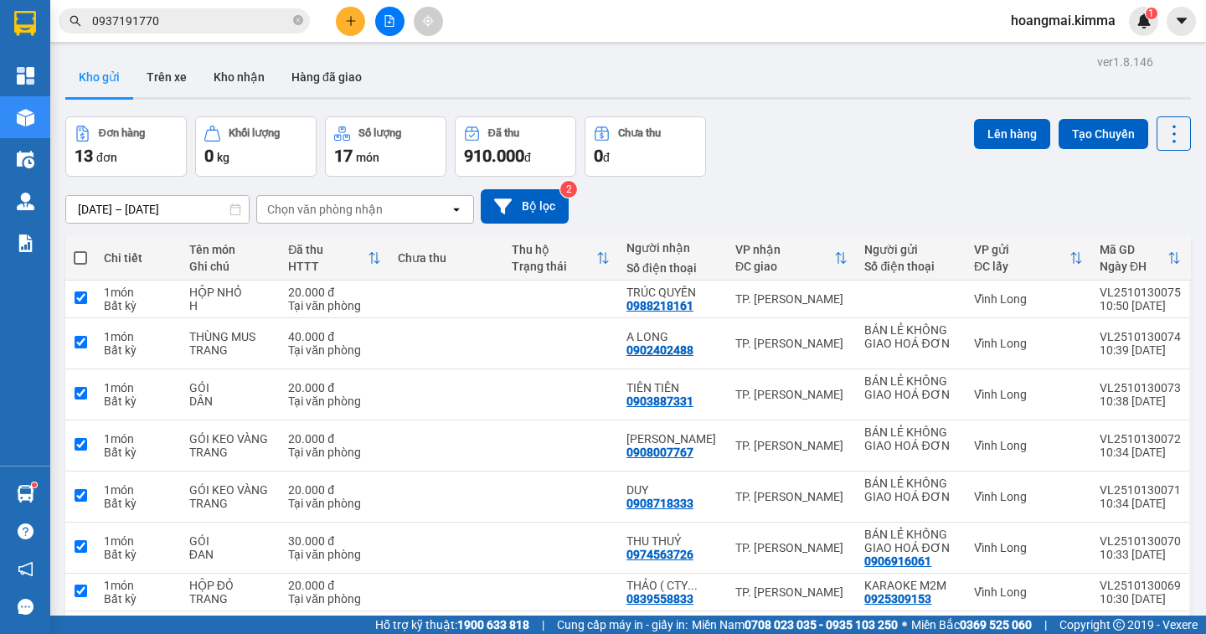
checkbox input "true"
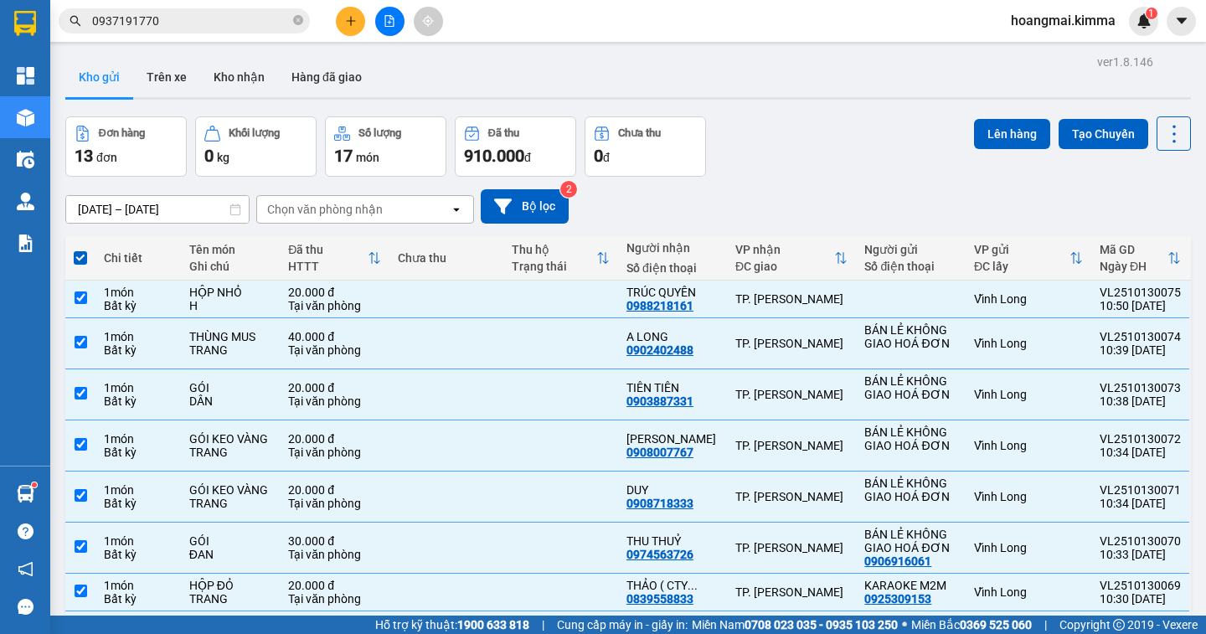
scroll to position [331, 0]
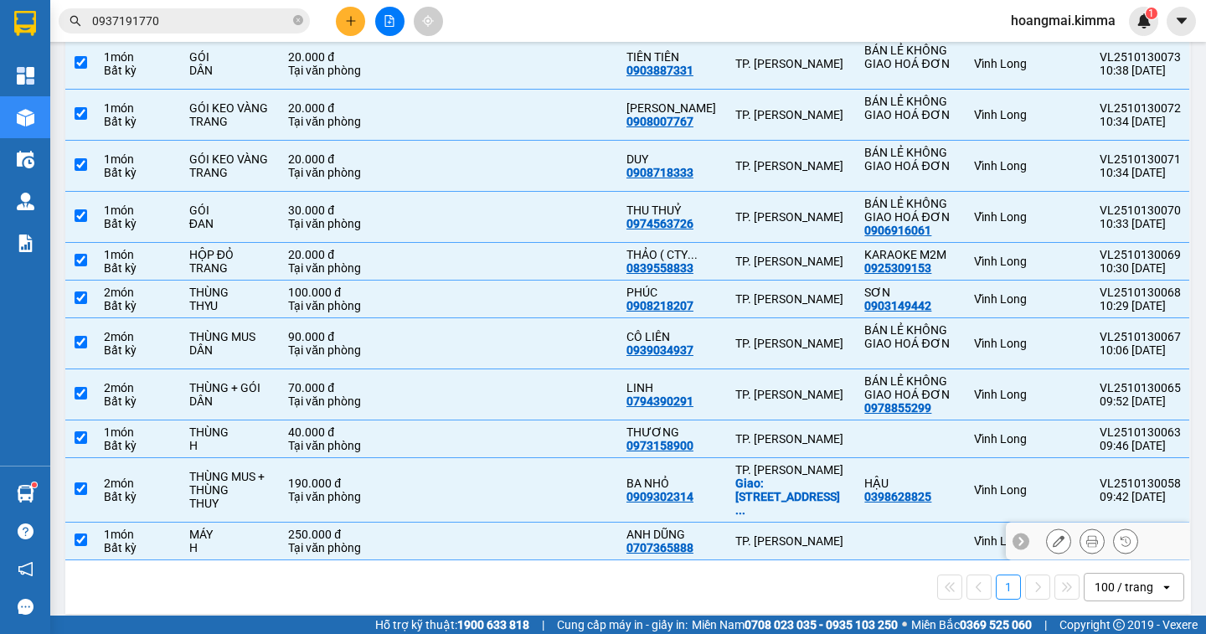
click at [69, 523] on td at bounding box center [80, 542] width 30 height 38
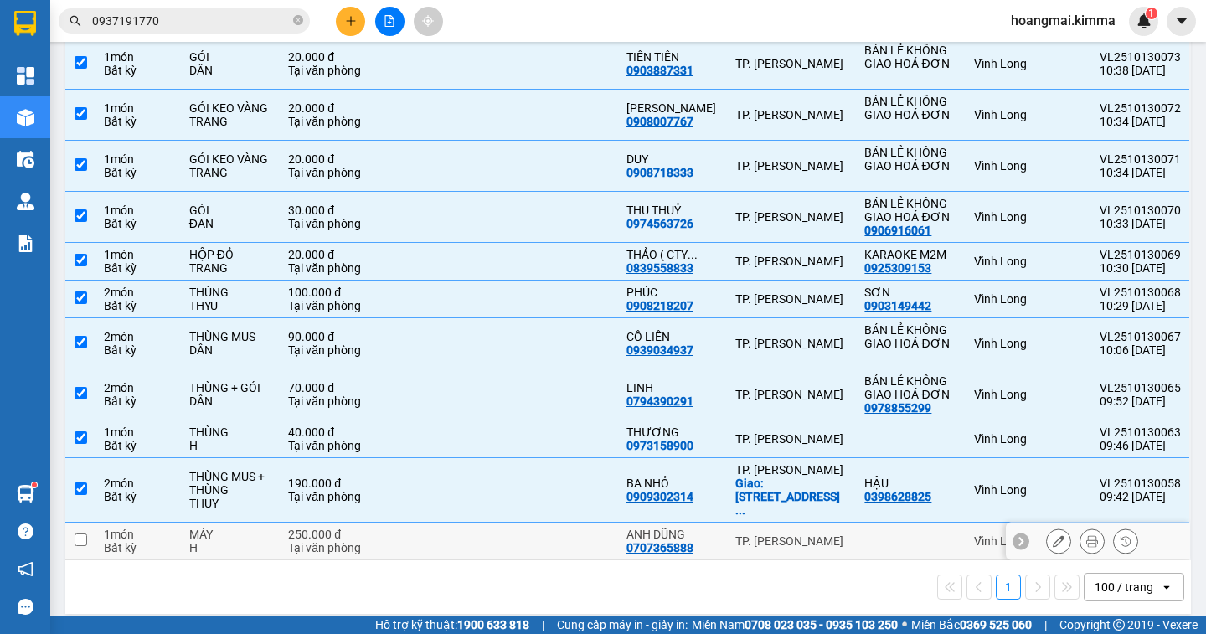
checkbox input "false"
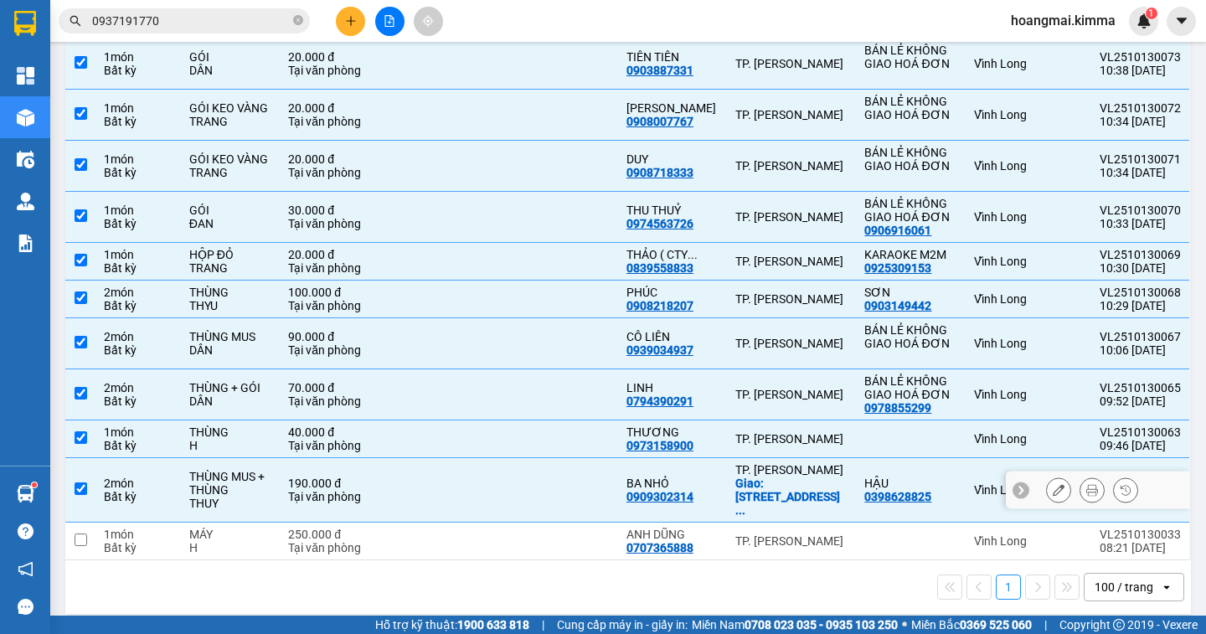
click at [73, 483] on td at bounding box center [80, 490] width 30 height 64
checkbox input "false"
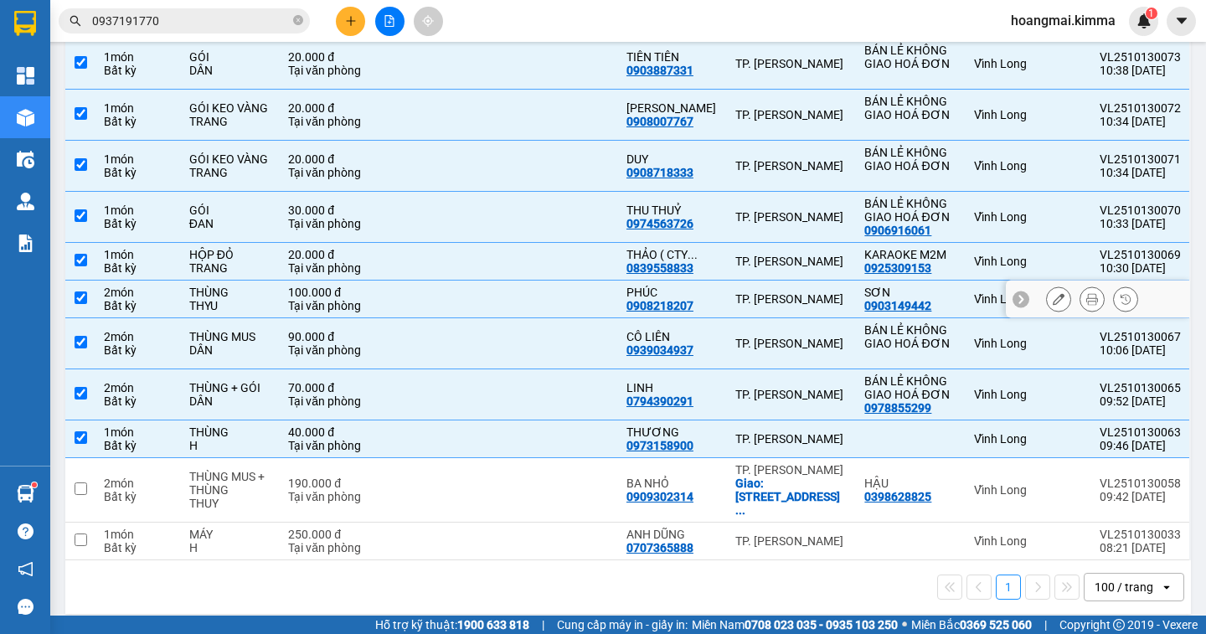
click at [80, 296] on input "checkbox" at bounding box center [81, 297] width 13 height 13
checkbox input "false"
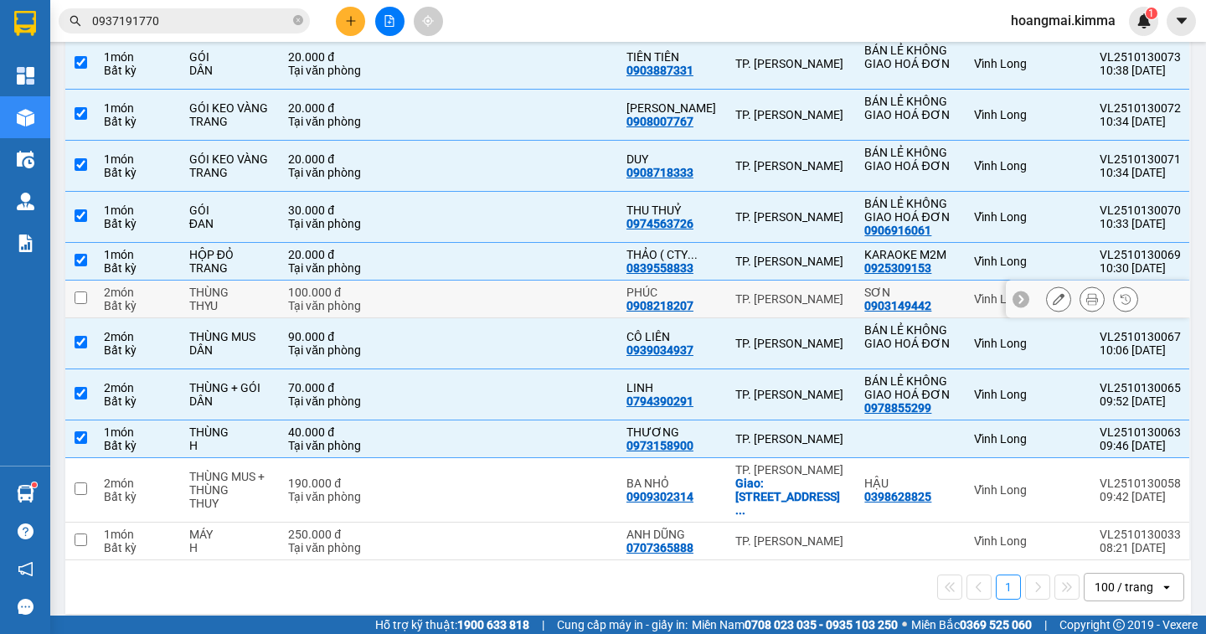
scroll to position [0, 0]
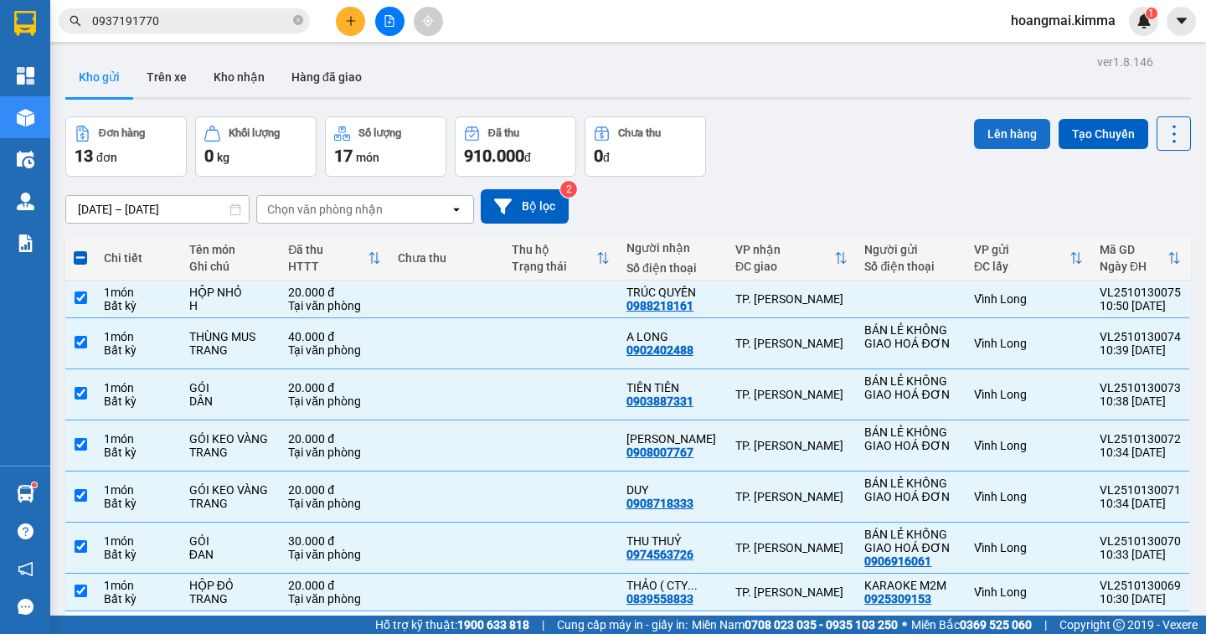
click at [977, 134] on button "Lên hàng" at bounding box center [1012, 134] width 76 height 30
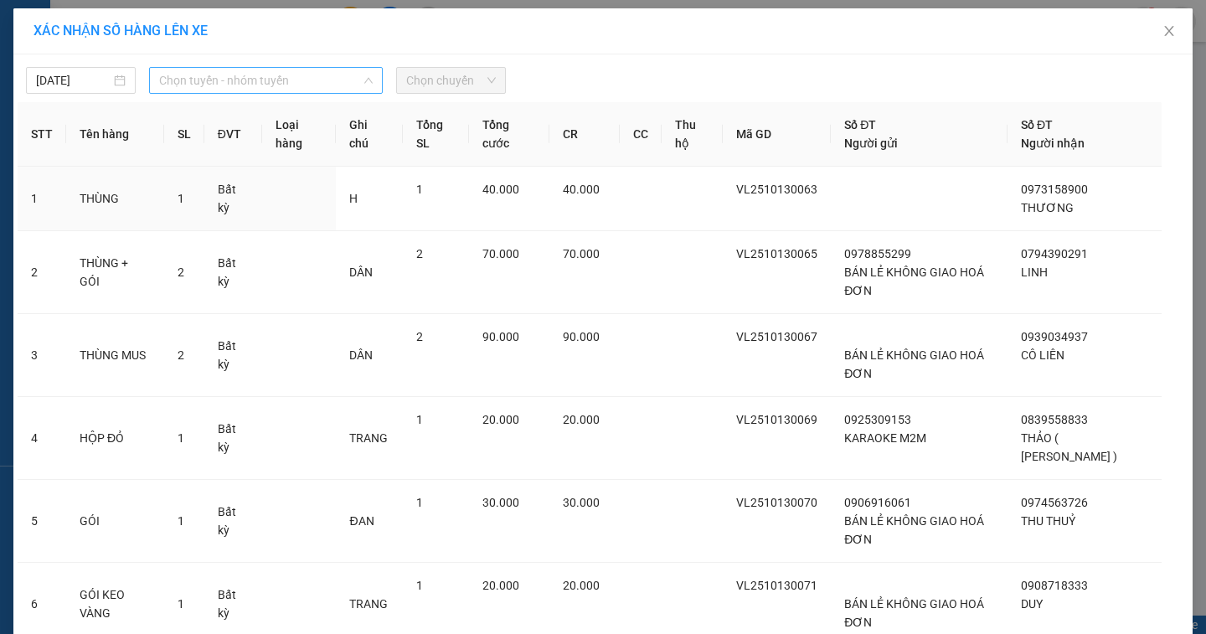
click at [239, 77] on span "Chọn tuyến - nhóm tuyến" at bounding box center [266, 80] width 214 height 25
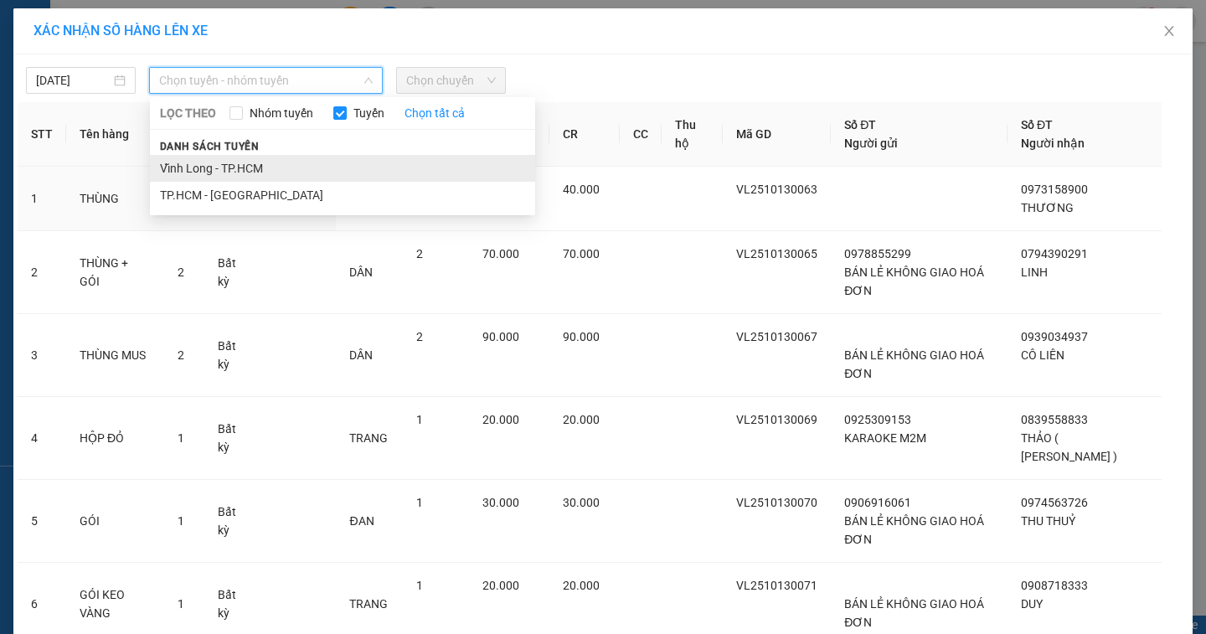
click at [258, 175] on li "Vĩnh Long - TP.HCM" at bounding box center [342, 168] width 385 height 27
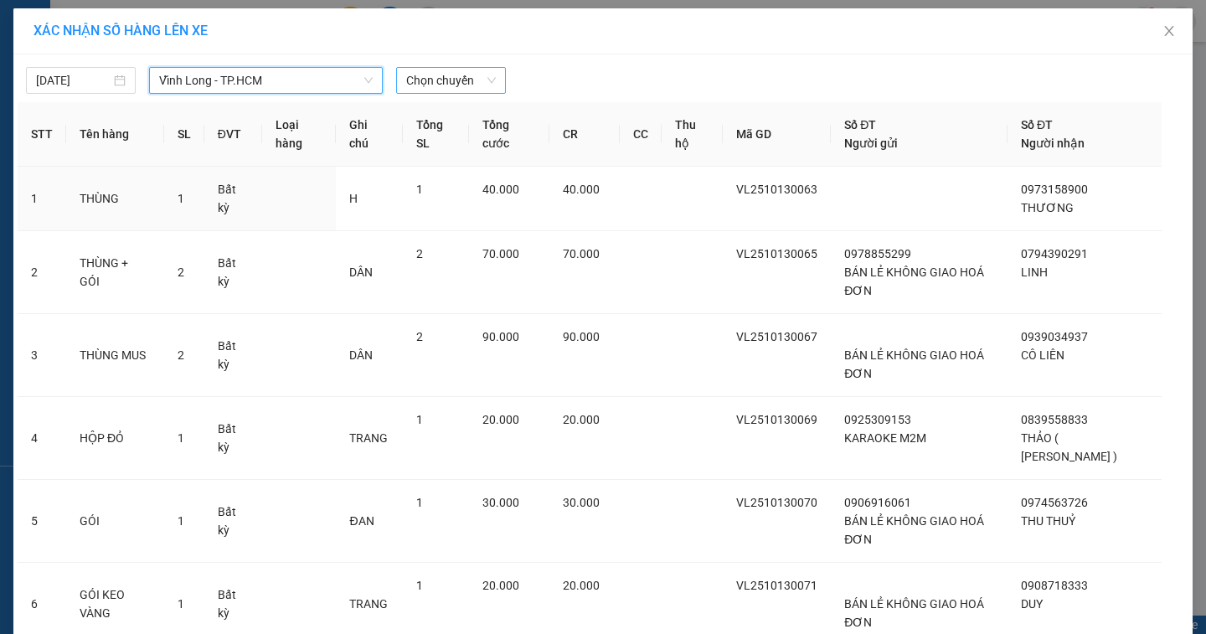
click at [441, 92] on span "Chọn chuyến" at bounding box center [451, 80] width 90 height 25
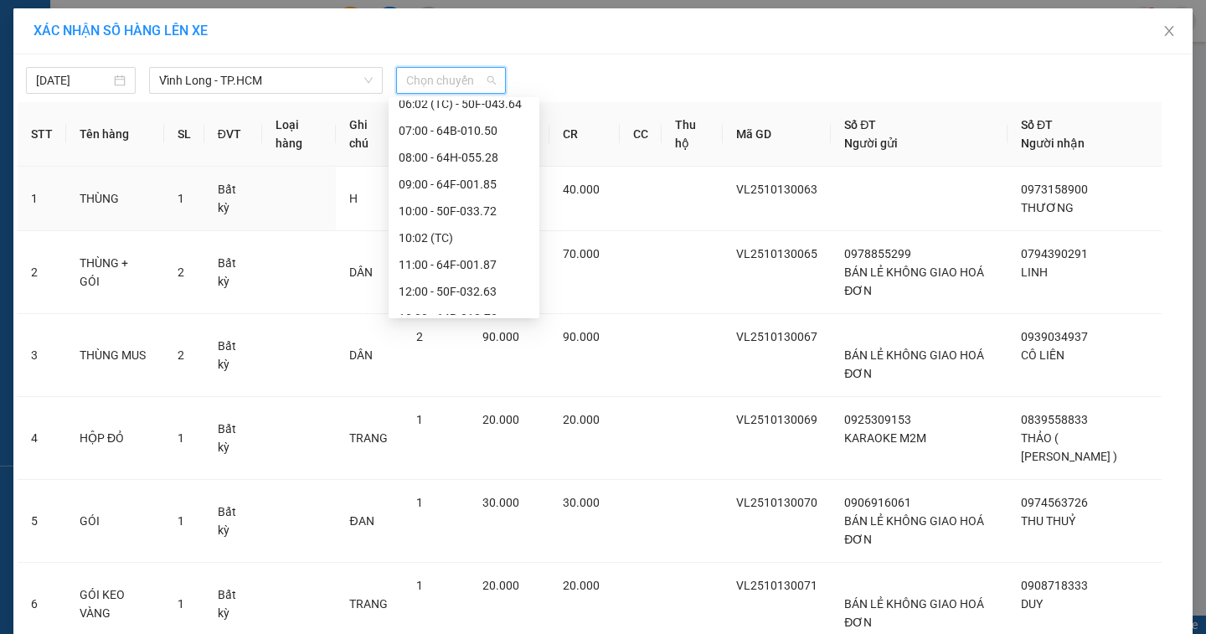
scroll to position [335, 0]
click at [464, 188] on div "11:00 - 64F-001.87" at bounding box center [464, 181] width 131 height 18
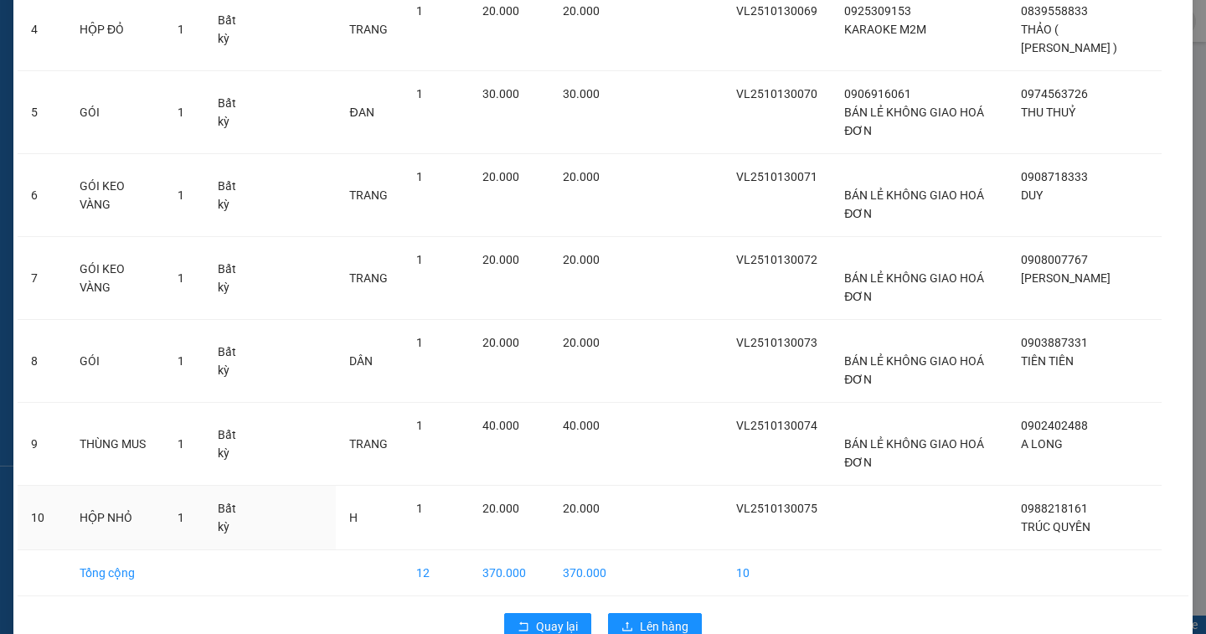
scroll to position [457, 0]
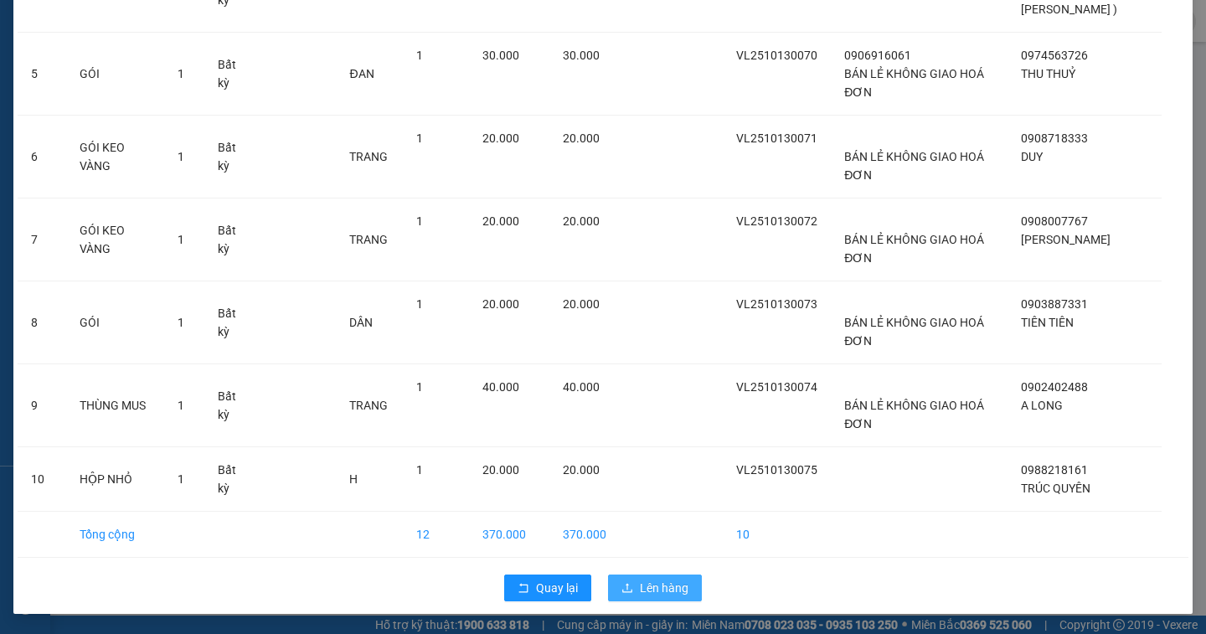
click at [677, 597] on button "Lên hàng" at bounding box center [655, 587] width 94 height 27
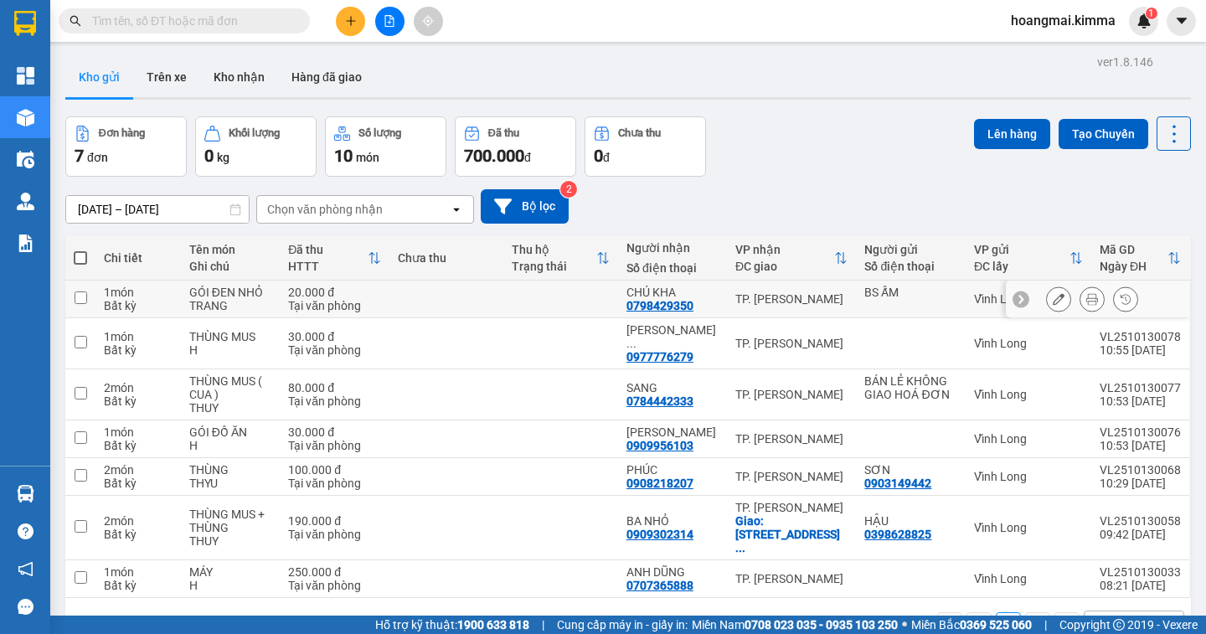
click at [83, 301] on input "checkbox" at bounding box center [81, 297] width 13 height 13
checkbox input "true"
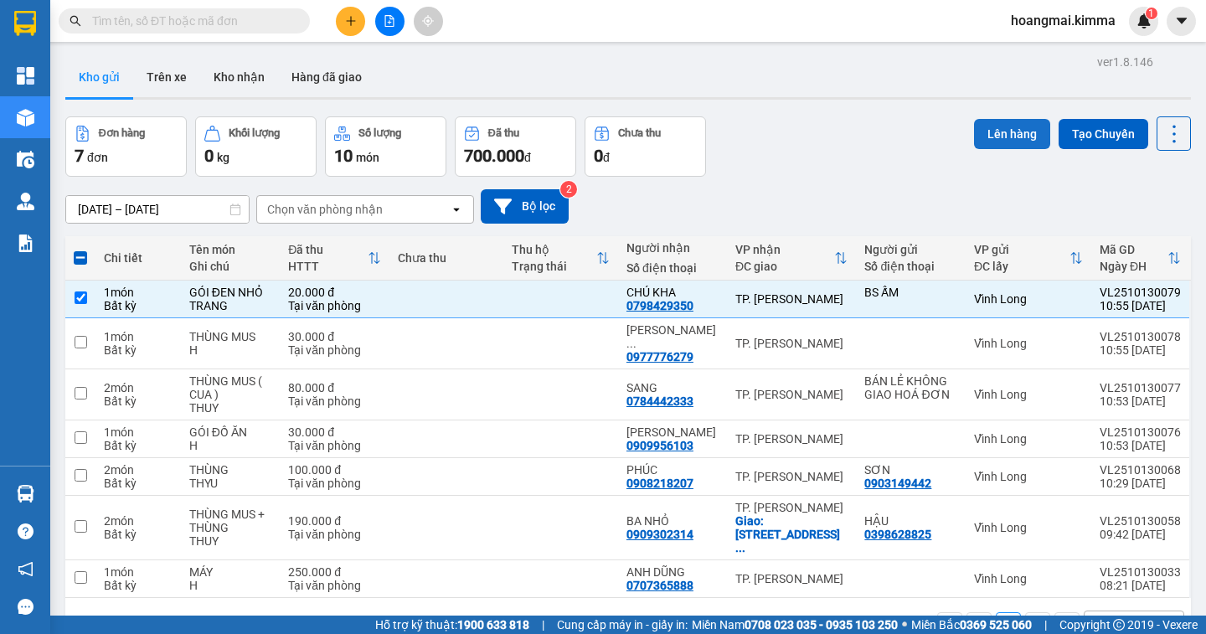
click at [974, 134] on button "Lên hàng" at bounding box center [1012, 134] width 76 height 30
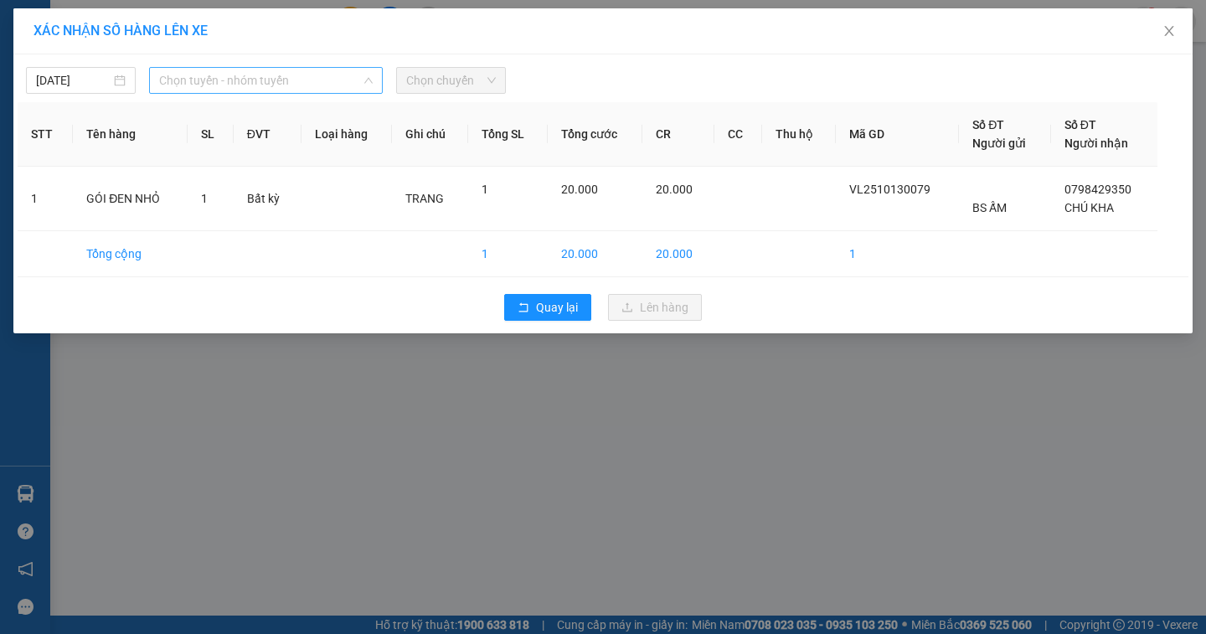
click at [230, 81] on span "Chọn tuyến - nhóm tuyến" at bounding box center [266, 80] width 214 height 25
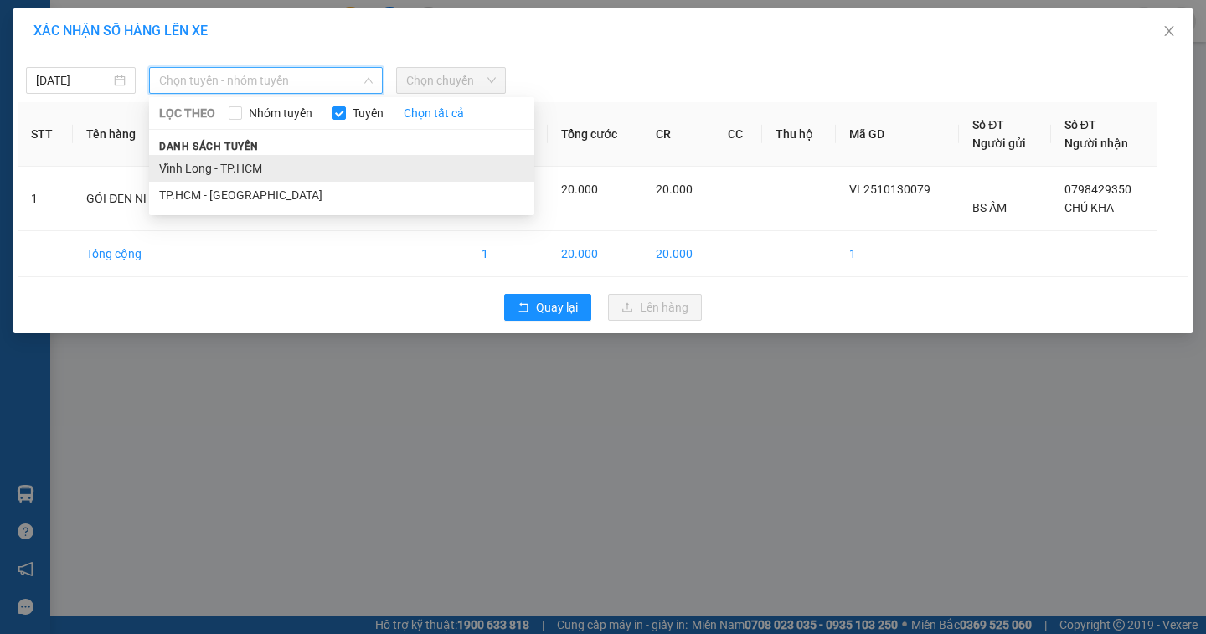
click at [202, 168] on li "Vĩnh Long - TP.HCM" at bounding box center [341, 168] width 385 height 27
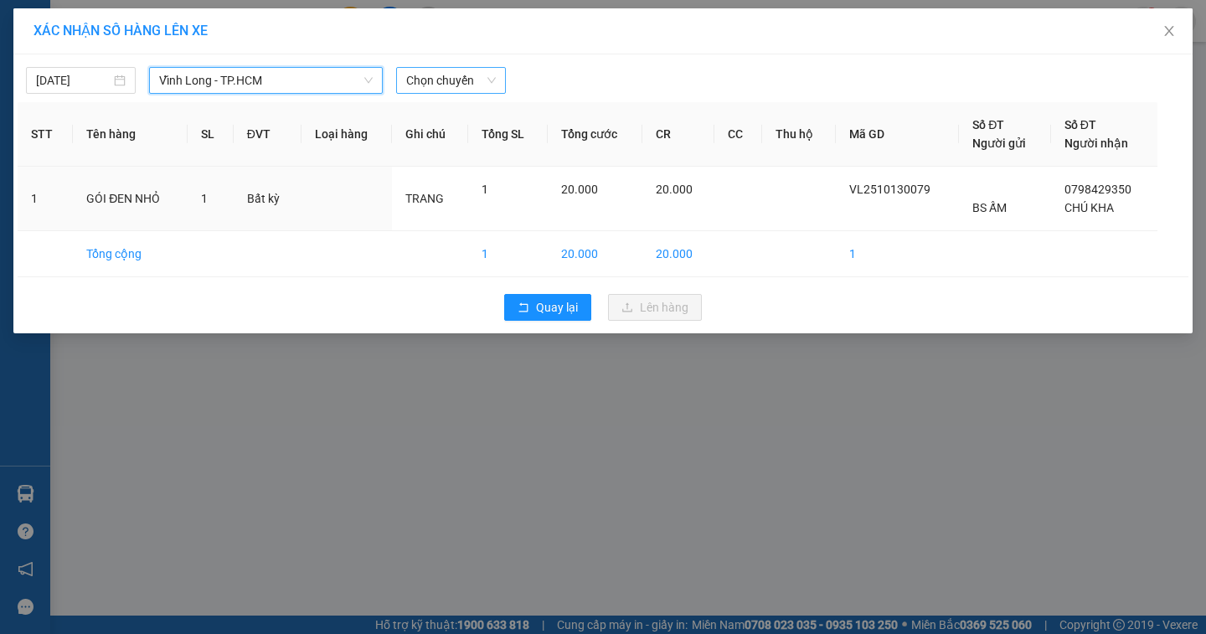
click at [430, 85] on span "Chọn chuyến" at bounding box center [451, 80] width 90 height 25
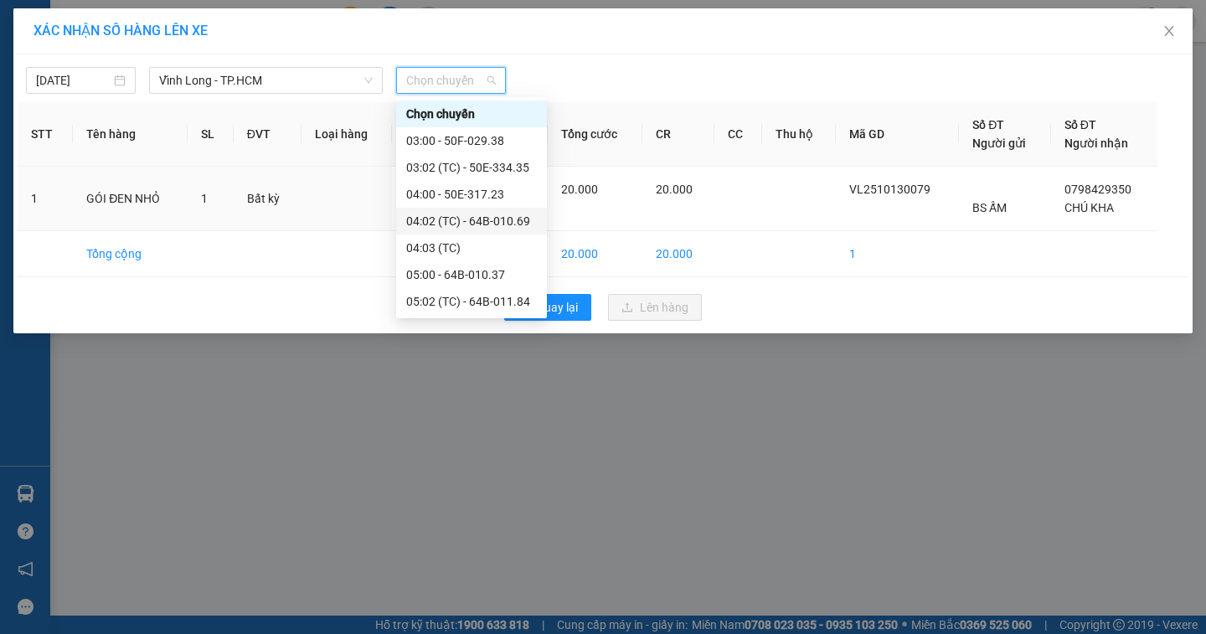
scroll to position [251, 0]
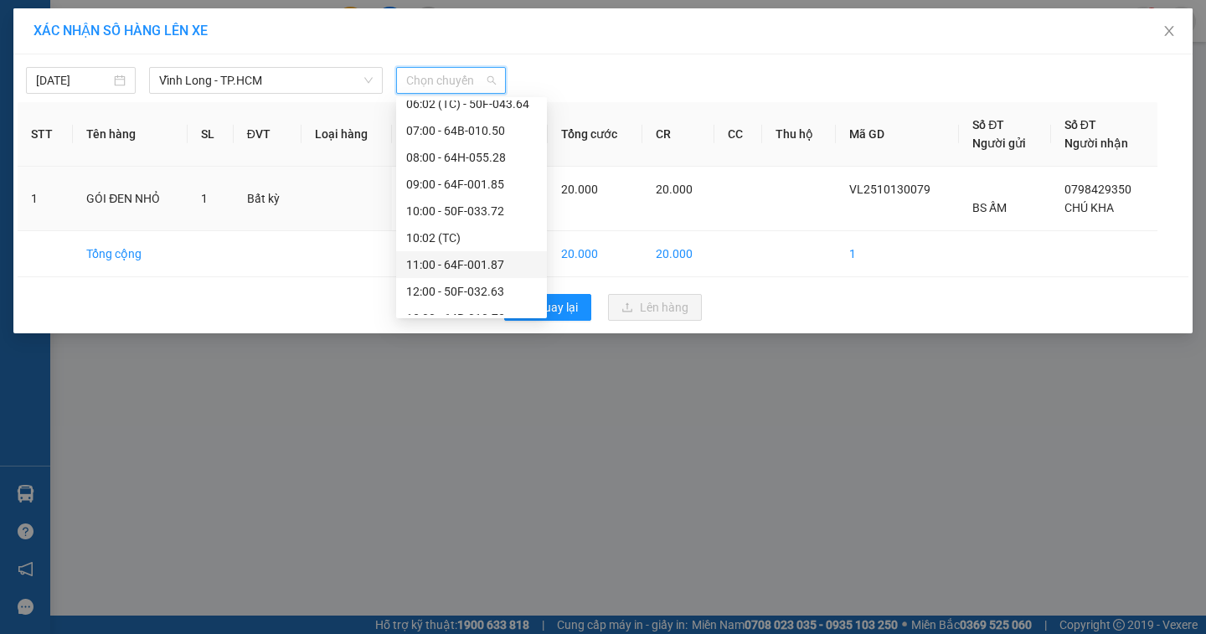
click at [432, 264] on div "11:00 - 64F-001.87" at bounding box center [471, 264] width 131 height 18
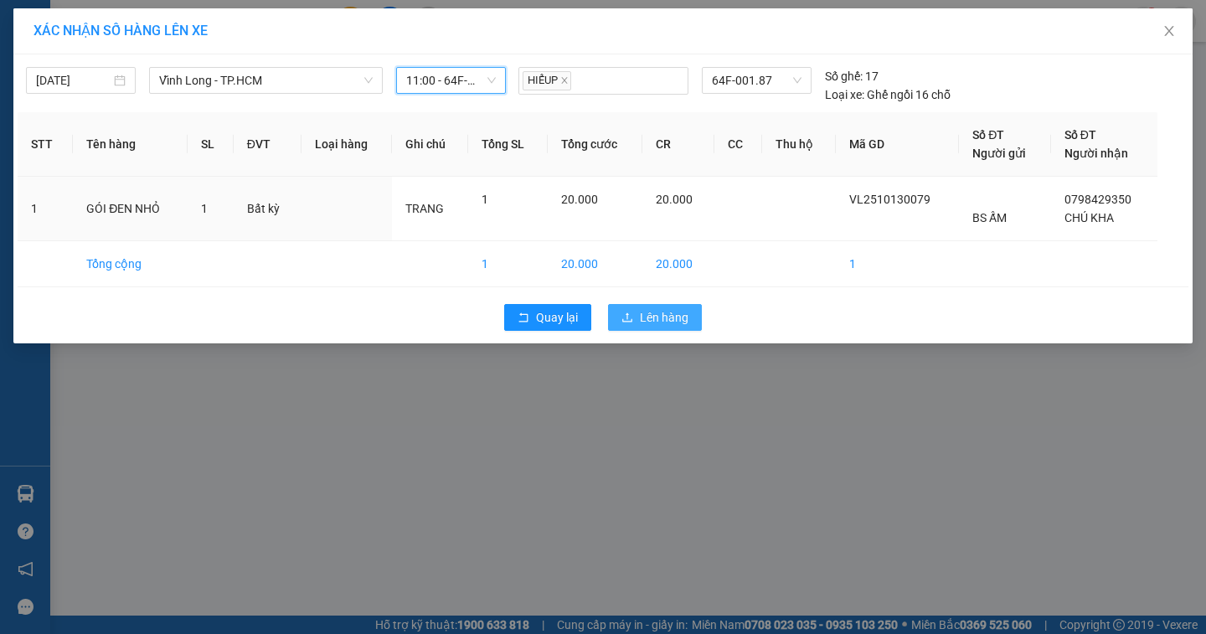
click at [663, 319] on span "Lên hàng" at bounding box center [664, 317] width 49 height 18
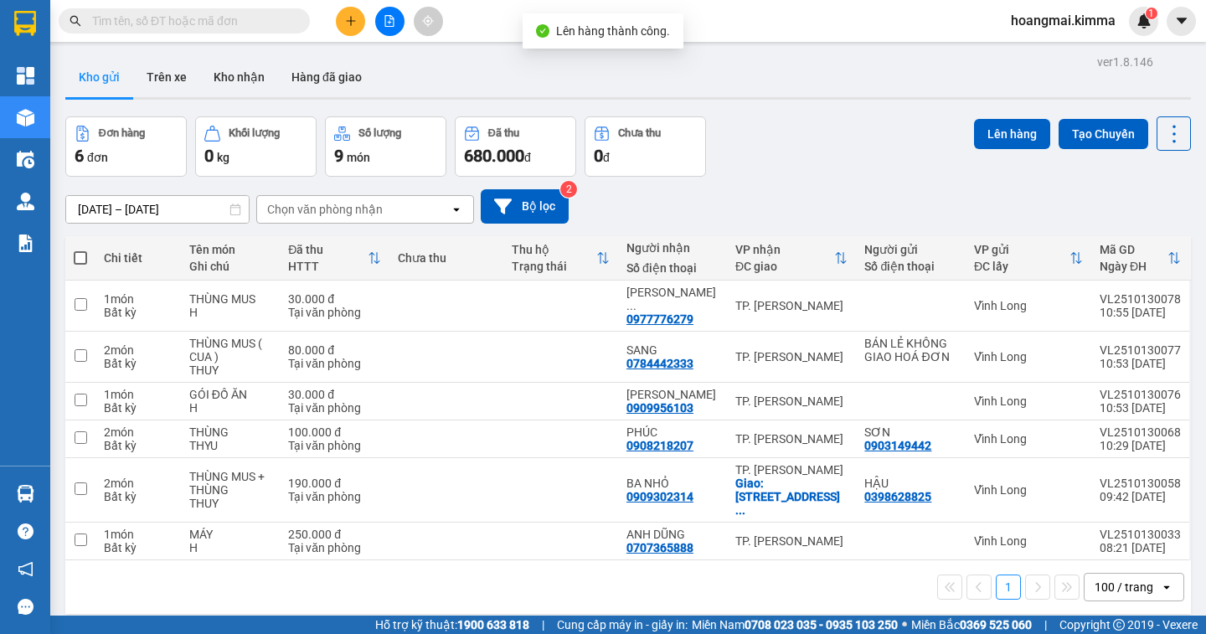
click at [389, 18] on icon "file-add" at bounding box center [390, 21] width 12 height 12
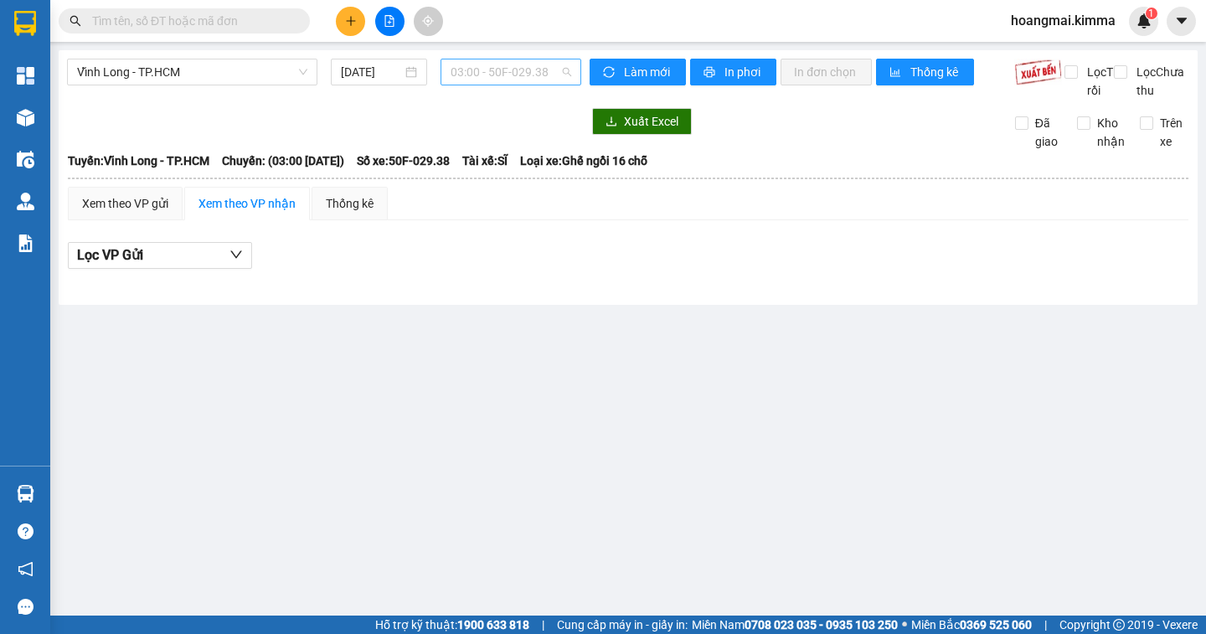
click at [490, 83] on span "03:00 - 50F-029.38" at bounding box center [511, 71] width 121 height 25
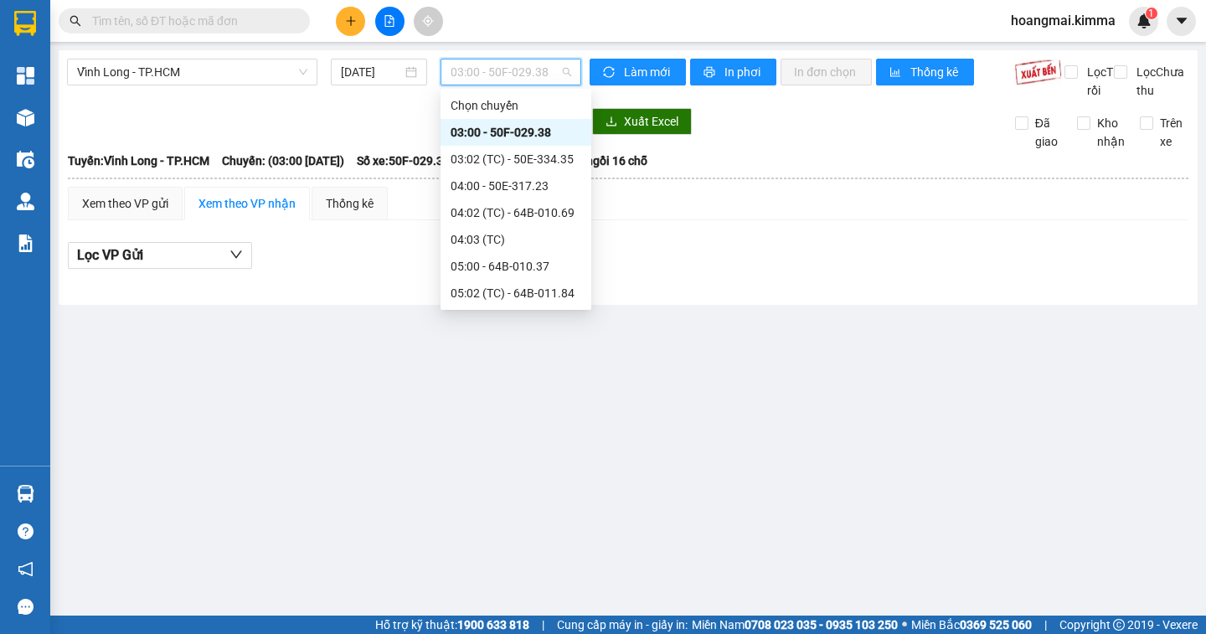
scroll to position [251, 0]
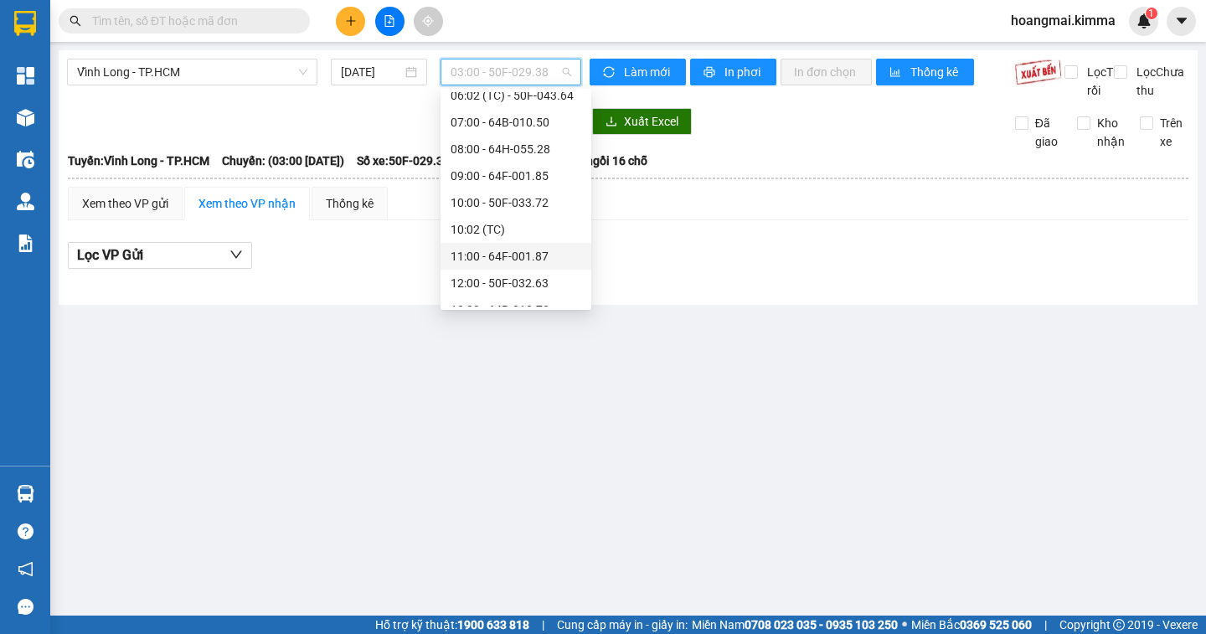
click at [517, 252] on div "11:00 - 64F-001.87" at bounding box center [516, 256] width 131 height 18
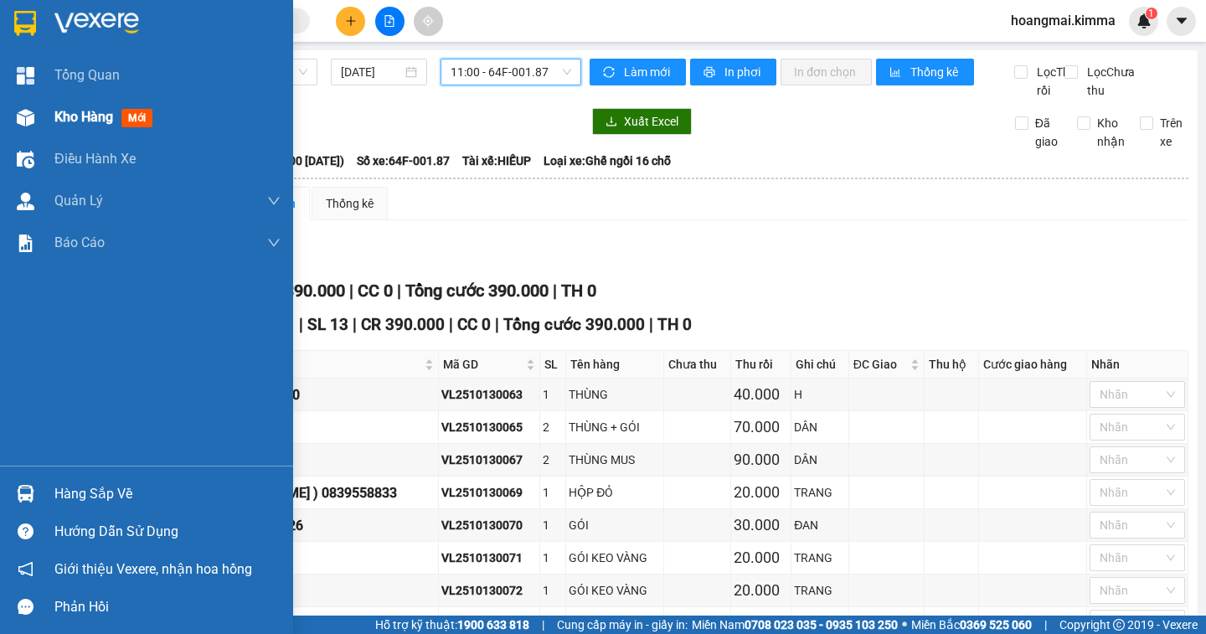
click at [83, 125] on span "Kho hàng" at bounding box center [83, 117] width 59 height 16
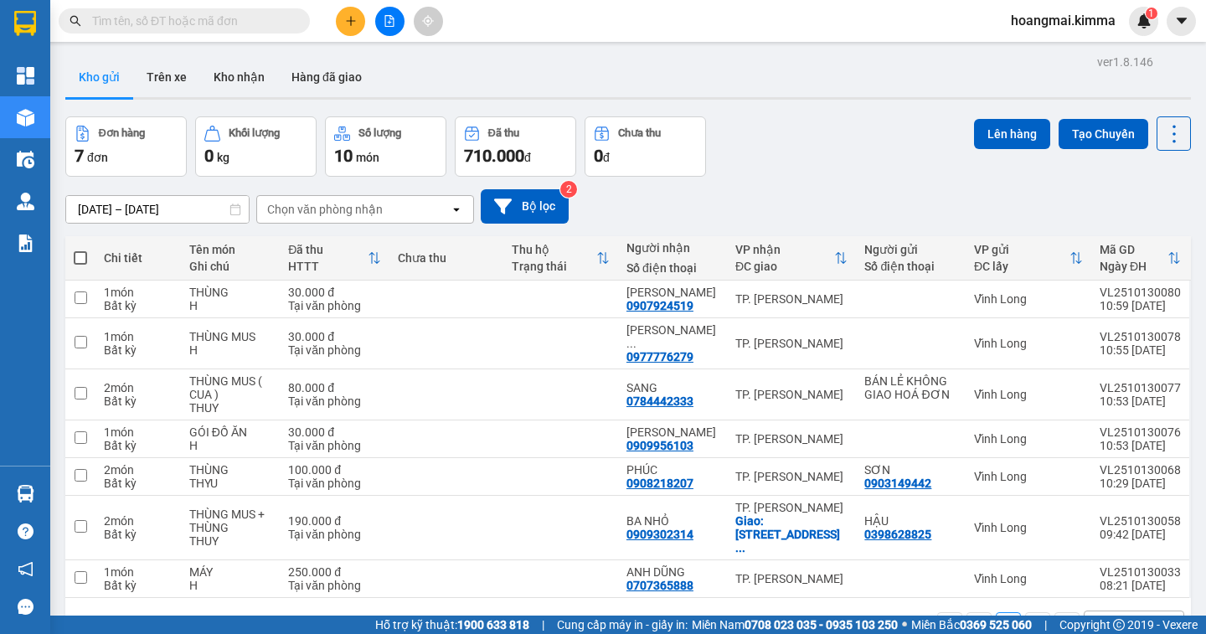
click at [349, 28] on button at bounding box center [350, 21] width 29 height 29
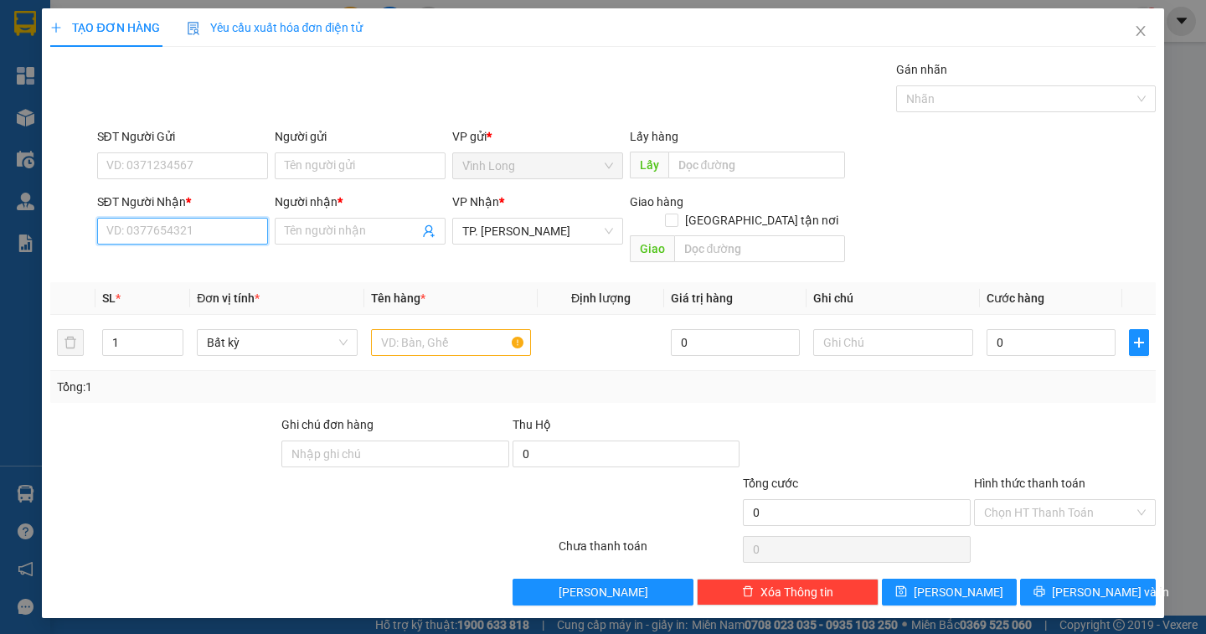
click at [196, 223] on input "SĐT Người Nhận *" at bounding box center [182, 231] width 171 height 27
type input "0908657395"
click at [190, 265] on div "0908657395 - [PERSON_NAME]" at bounding box center [189, 264] width 165 height 18
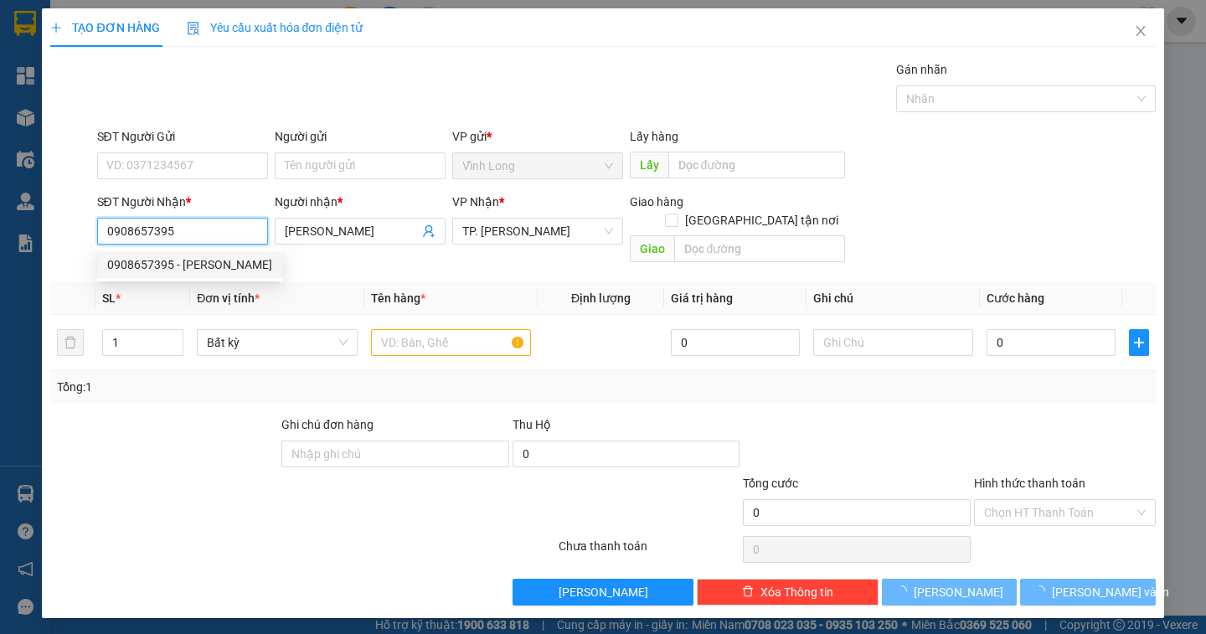
type input "[PERSON_NAME]"
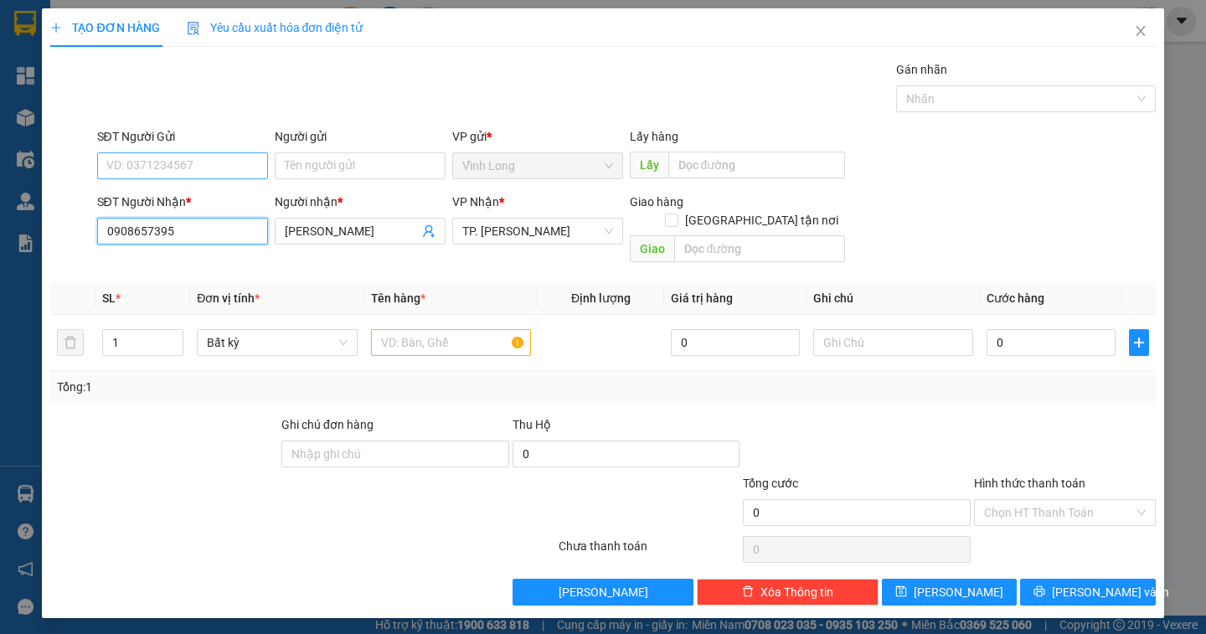
type input "0908657395"
click at [205, 171] on input "SĐT Người Gửi" at bounding box center [182, 165] width 171 height 27
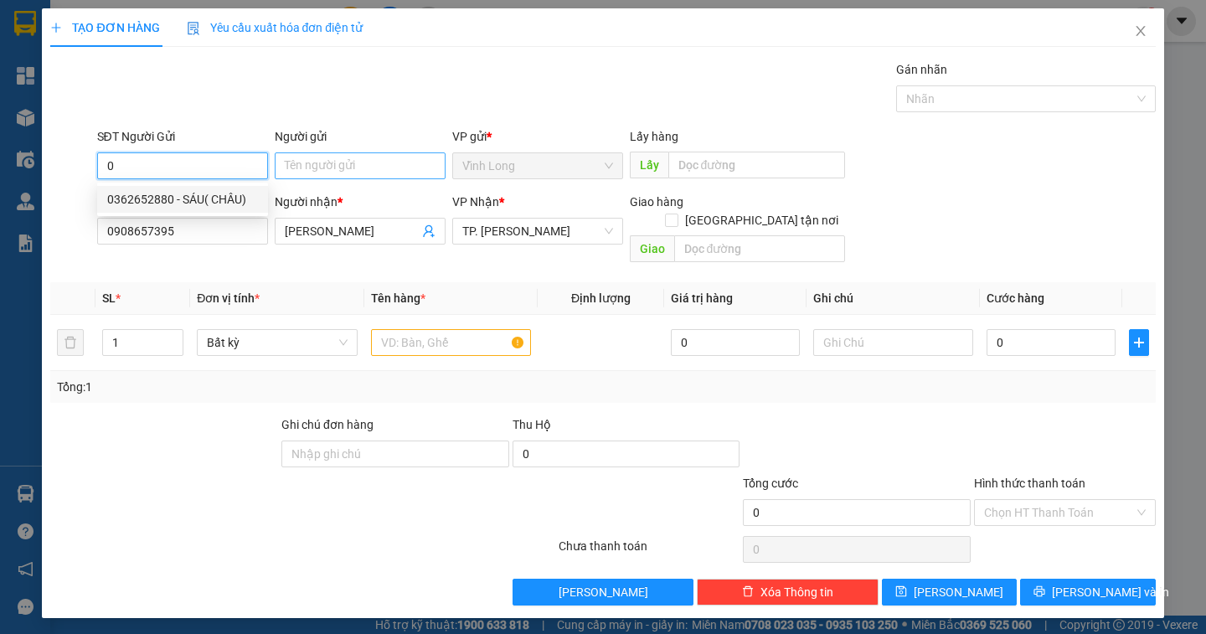
type input "0"
click at [305, 167] on input "Người gửi" at bounding box center [360, 165] width 171 height 27
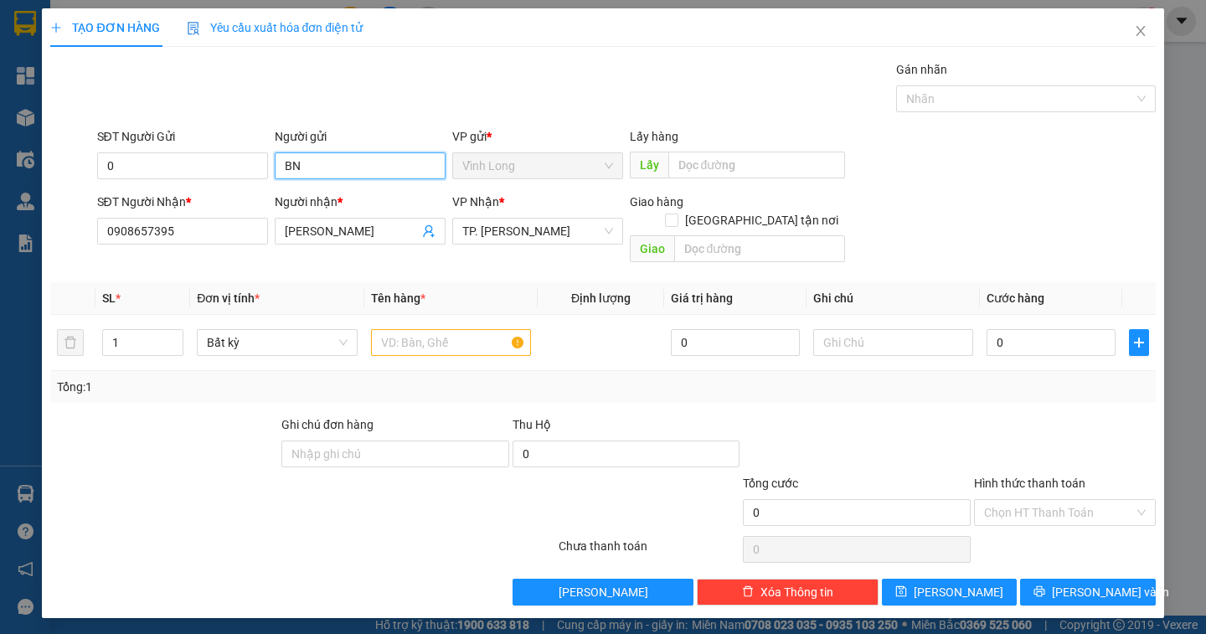
type input "B"
type input "BÁN"
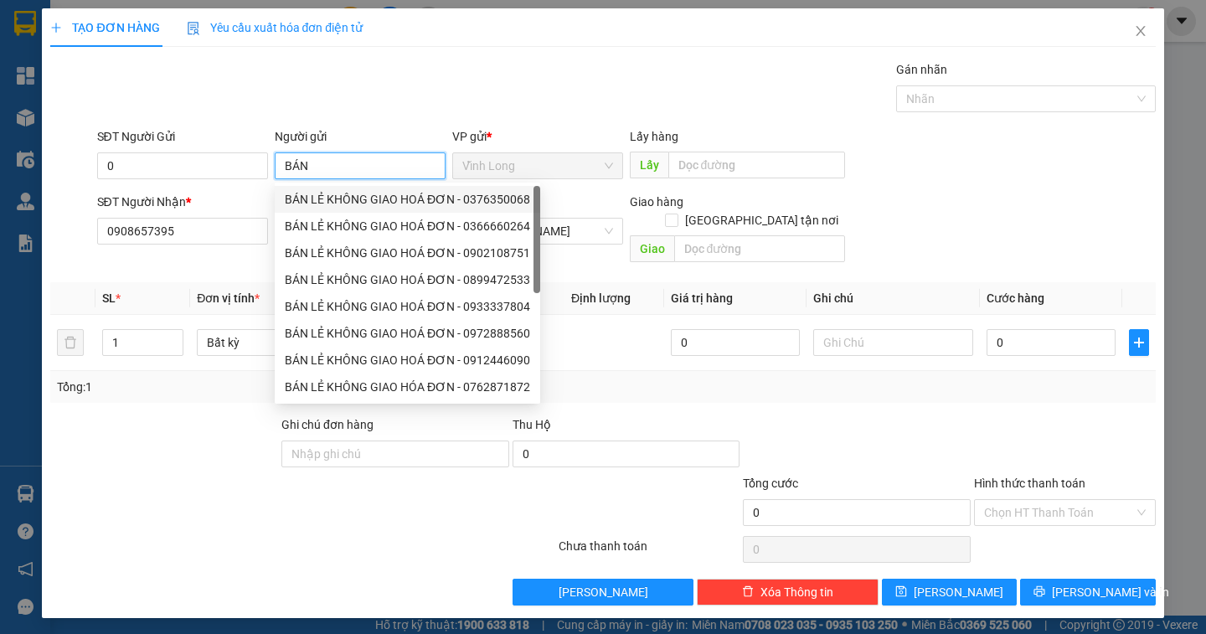
click at [397, 193] on div "BÁN LẺ KHÔNG GIAO HOÁ ĐƠN - 0376350068" at bounding box center [407, 199] width 245 height 18
type input "0376350068"
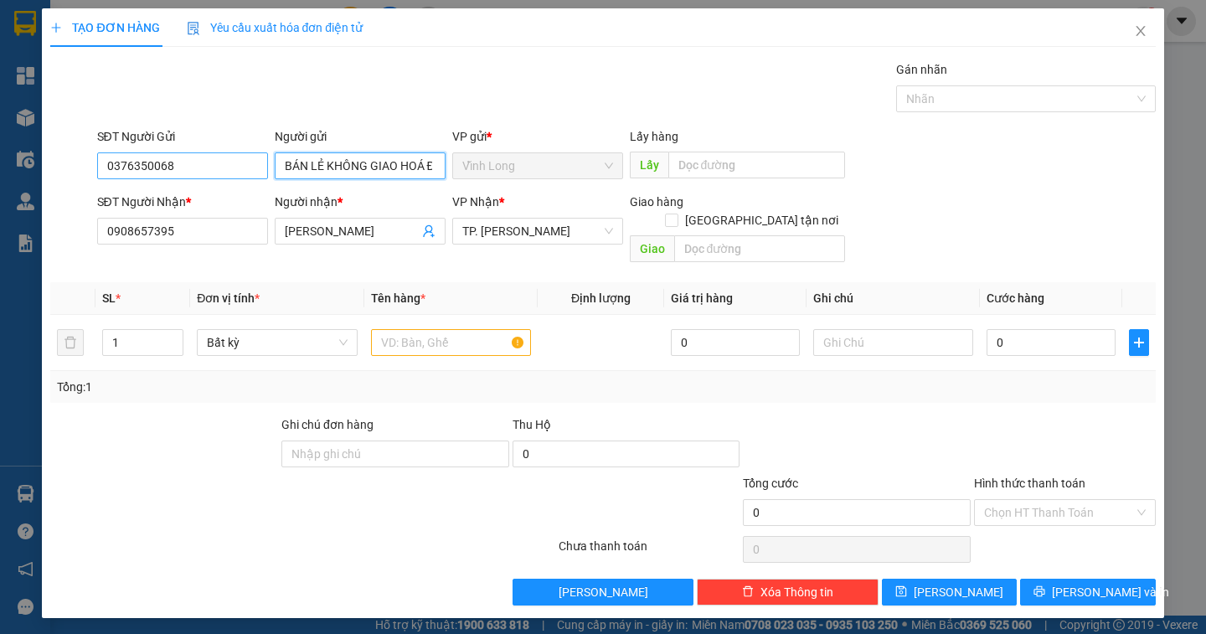
type input "BÁN LẺ KHÔNG GIAO HOÁ ĐƠN"
drag, startPoint x: 186, startPoint y: 168, endPoint x: 0, endPoint y: 141, distance: 188.0
click at [0, 141] on div "TẠO ĐƠN HÀNG Yêu cầu xuất hóa đơn điện tử Transit Pickup Surcharge Ids Transit …" at bounding box center [603, 317] width 1206 height 634
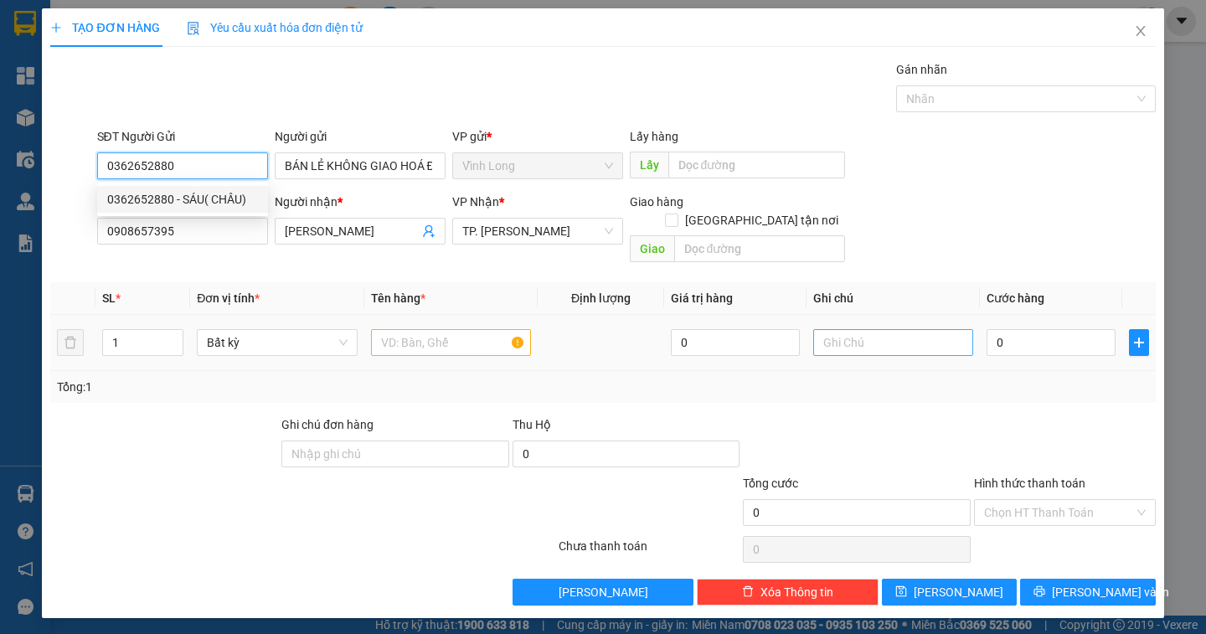
type input "0362652880"
click at [870, 329] on input "text" at bounding box center [893, 342] width 160 height 27
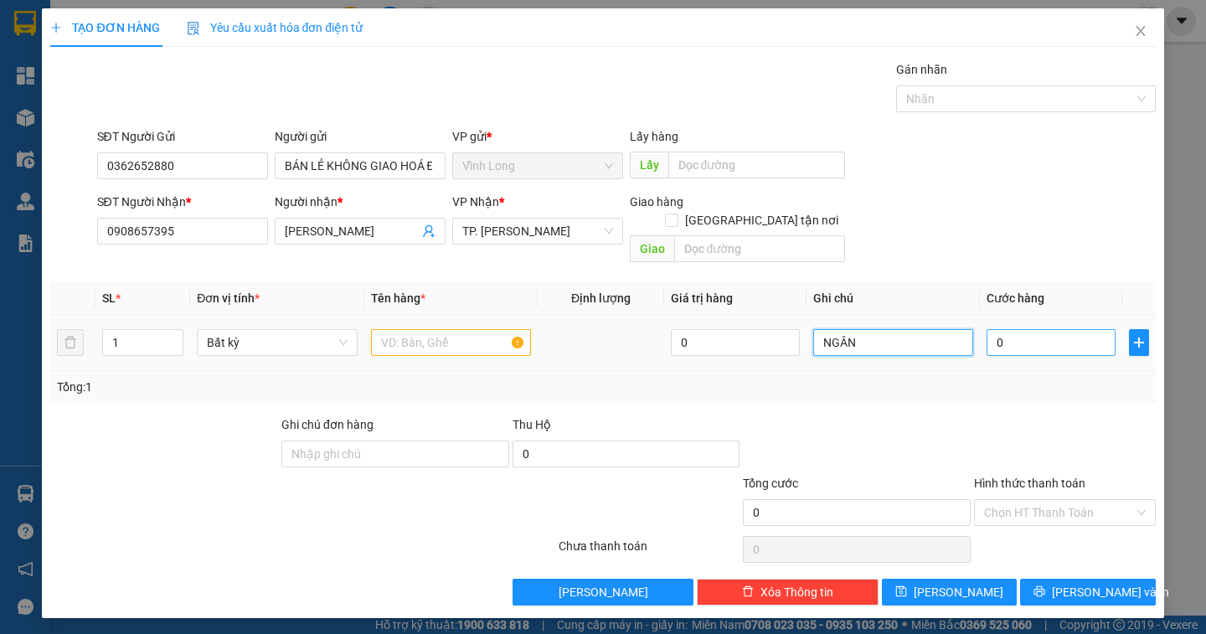
type input "NGÂN"
click at [1040, 329] on input "0" at bounding box center [1050, 342] width 129 height 27
type input "3"
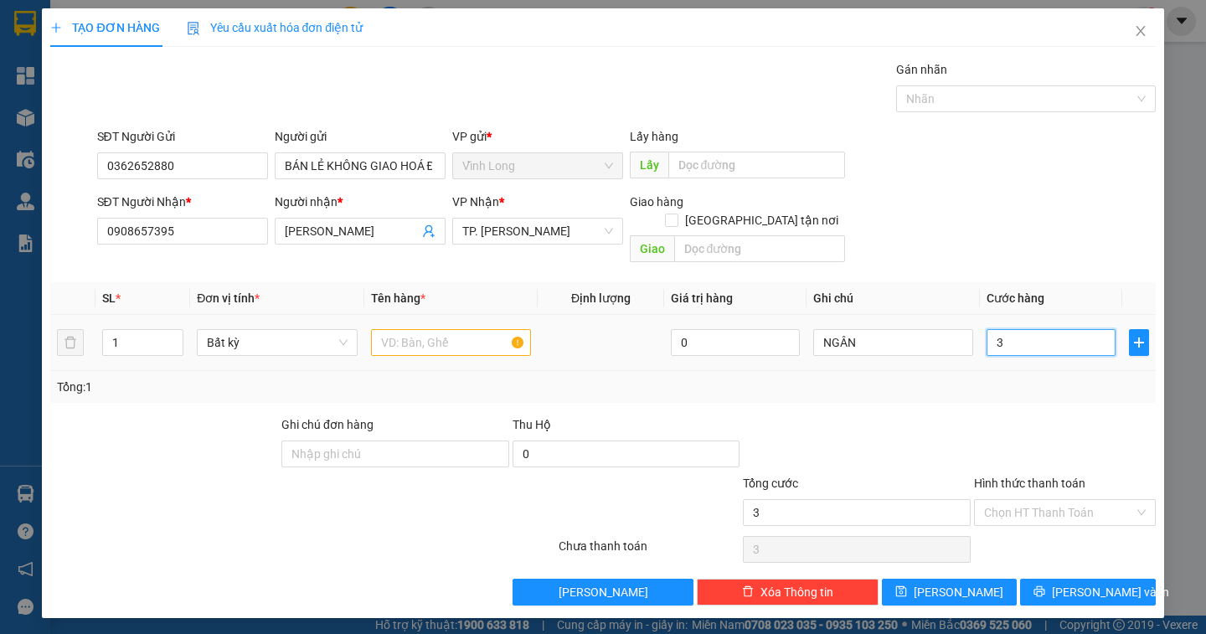
type input "30"
type input "30.000"
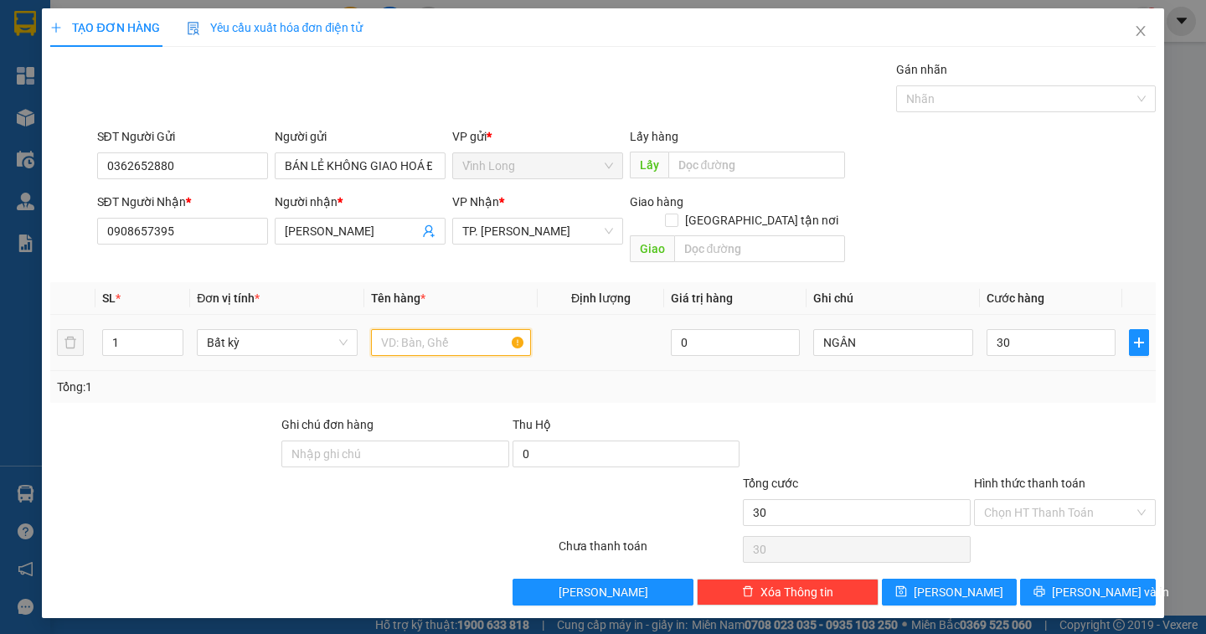
type input "30.000"
click at [424, 329] on input "text" at bounding box center [451, 342] width 160 height 27
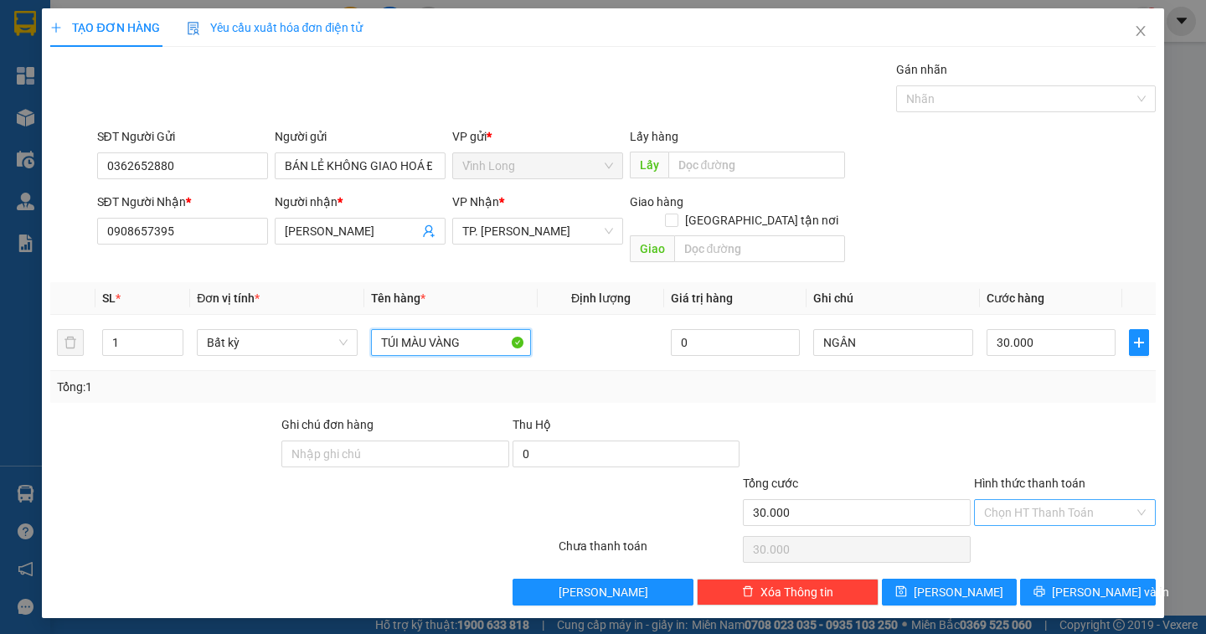
type input "TÚI MÀU VÀNG"
click at [1121, 500] on input "Hình thức thanh toán" at bounding box center [1059, 512] width 150 height 25
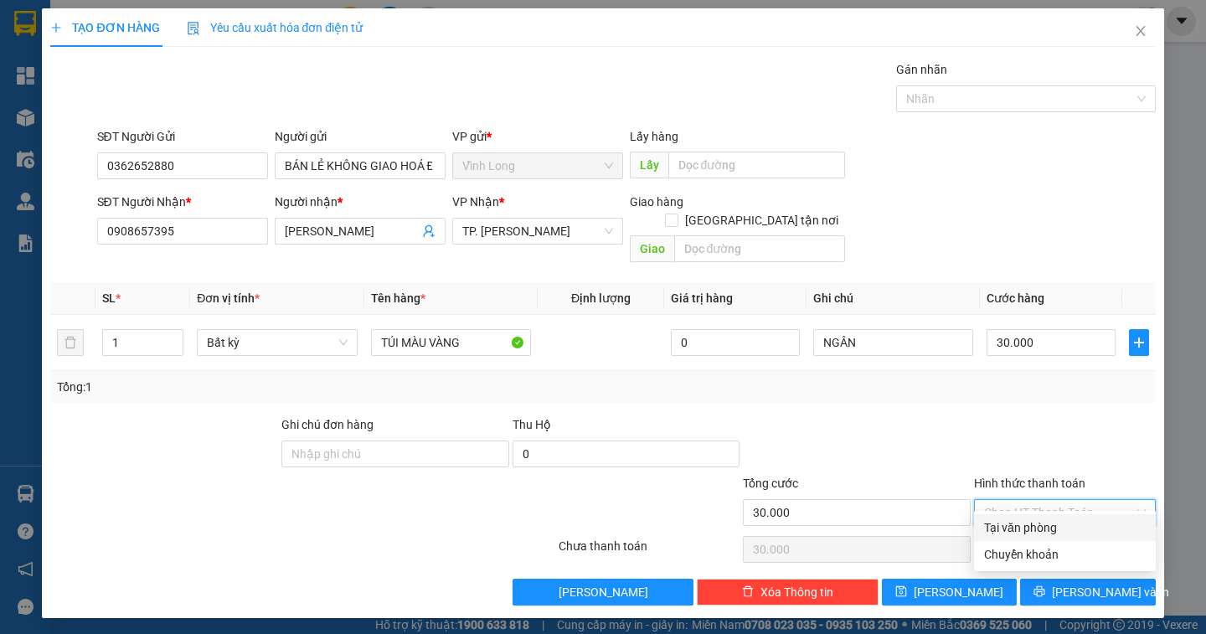
click at [1091, 526] on div "Tại văn phòng" at bounding box center [1065, 527] width 162 height 18
type input "0"
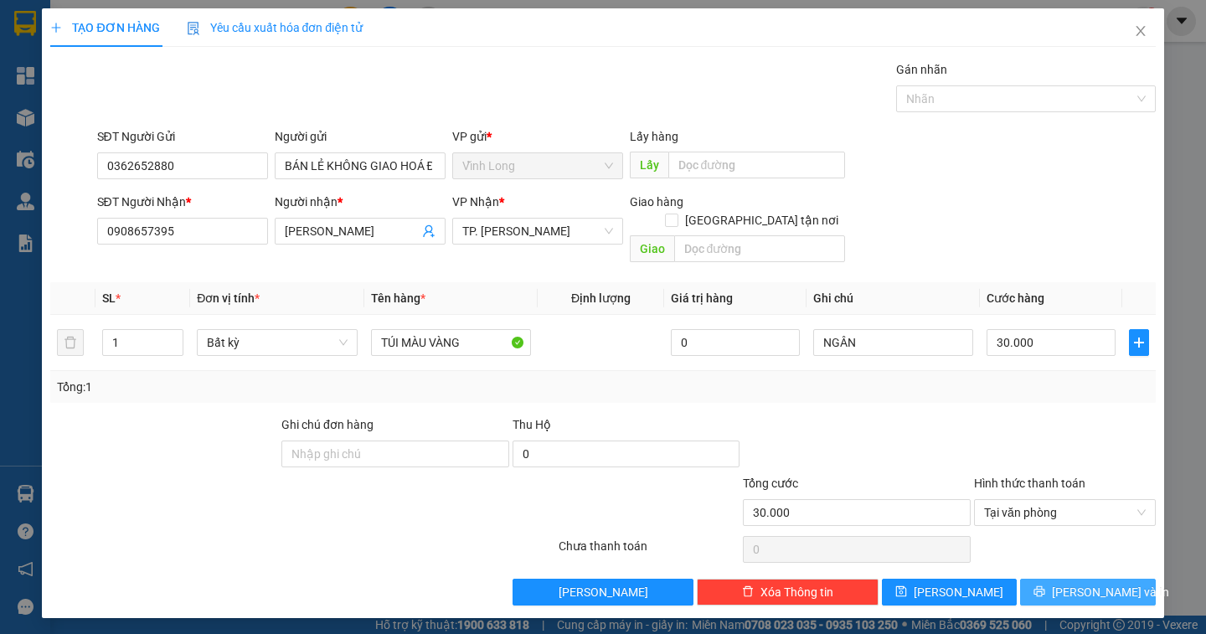
click at [1087, 583] on span "[PERSON_NAME] và In" at bounding box center [1110, 592] width 117 height 18
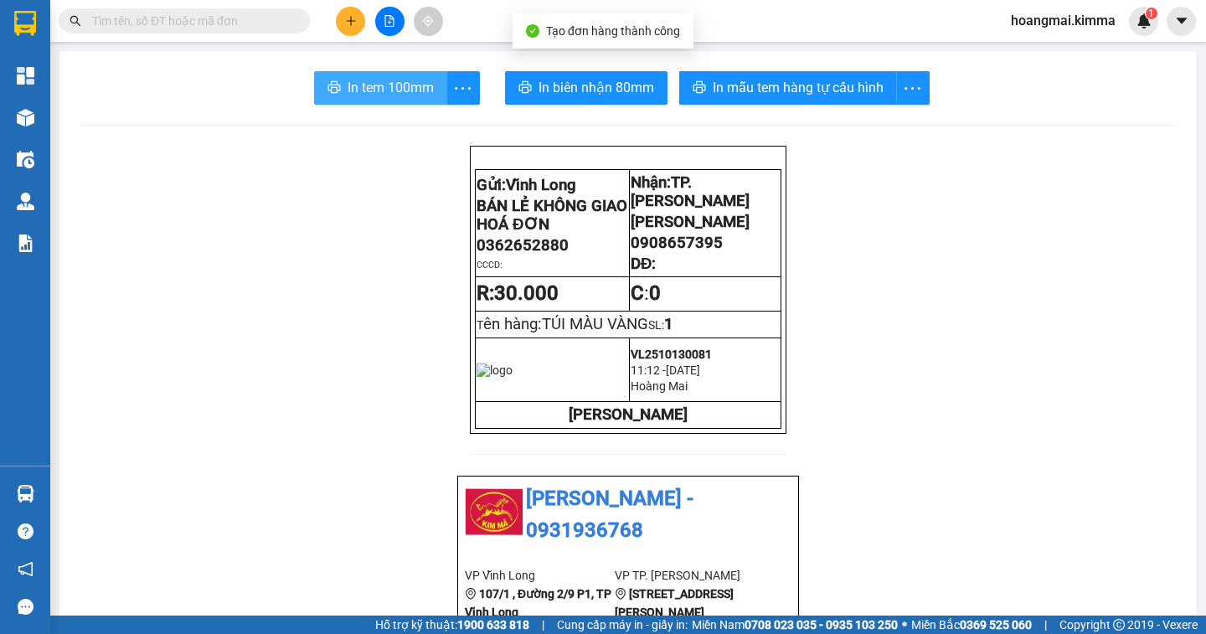
click at [398, 99] on button "In tem 100mm" at bounding box center [380, 87] width 133 height 33
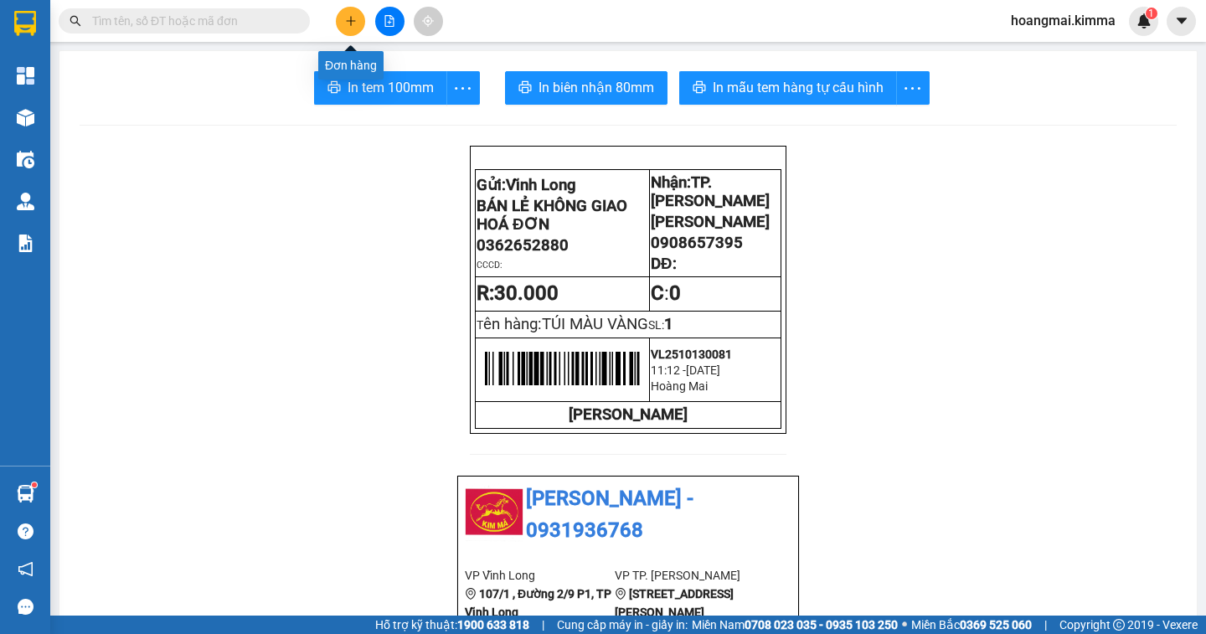
click at [353, 28] on button at bounding box center [350, 21] width 29 height 29
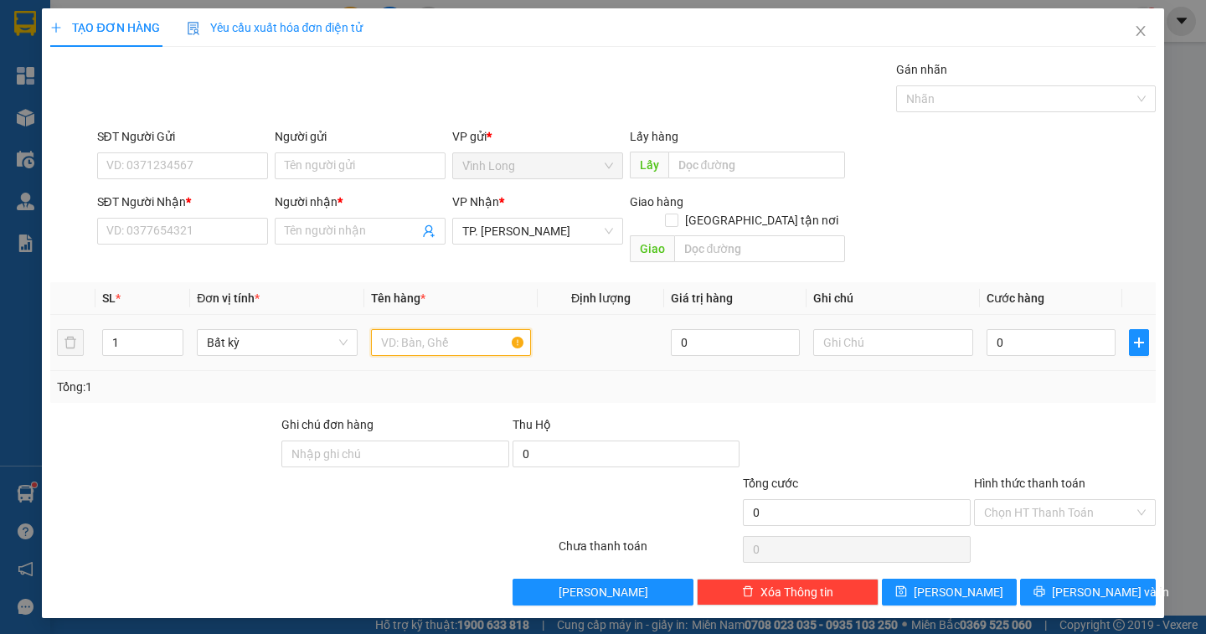
click at [464, 329] on input "text" at bounding box center [451, 342] width 160 height 27
click at [451, 329] on input "text" at bounding box center [451, 342] width 160 height 27
click at [202, 239] on input "SĐT Người Nhận *" at bounding box center [182, 231] width 171 height 27
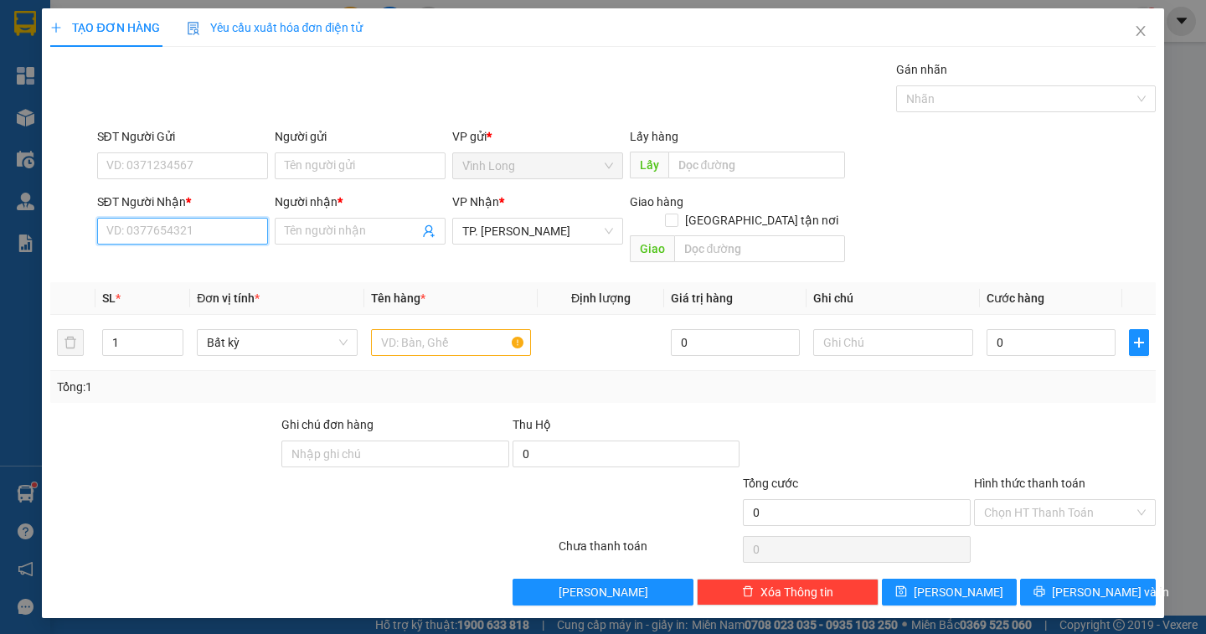
click at [202, 239] on input "SĐT Người Nhận *" at bounding box center [182, 231] width 171 height 27
type input "0903862200"
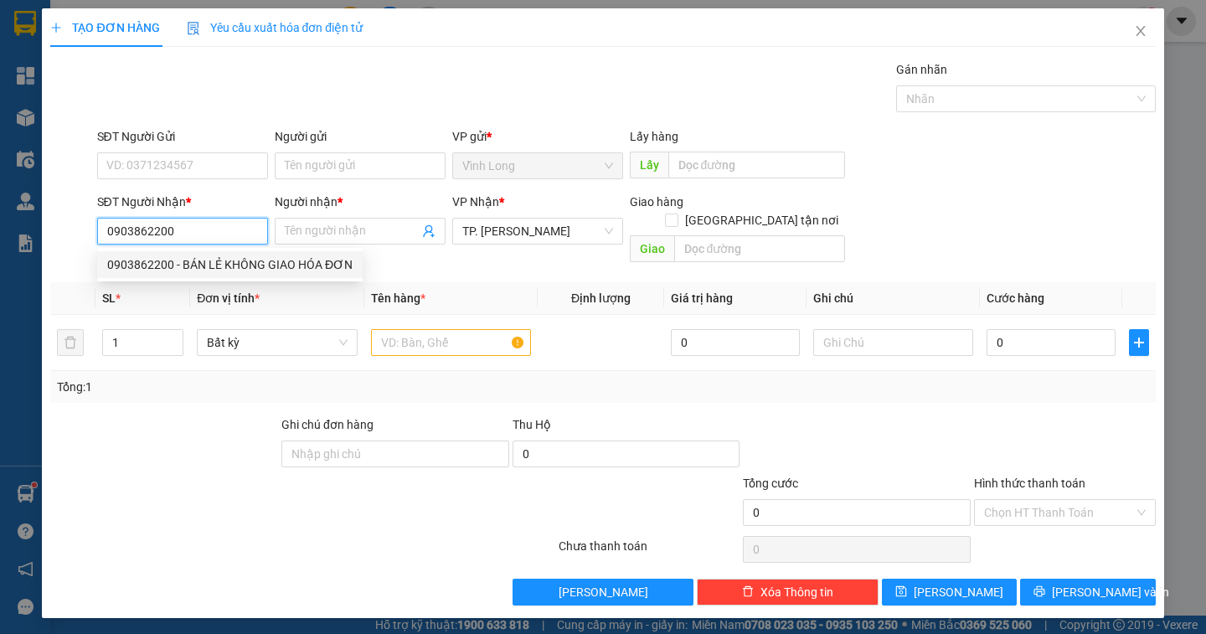
click at [250, 267] on div "0903862200 - BÁN LẺ KHÔNG GIAO HÓA ĐƠN" at bounding box center [229, 264] width 245 height 18
type input "BÁN LẺ KHÔNG GIAO HÓA ĐƠN"
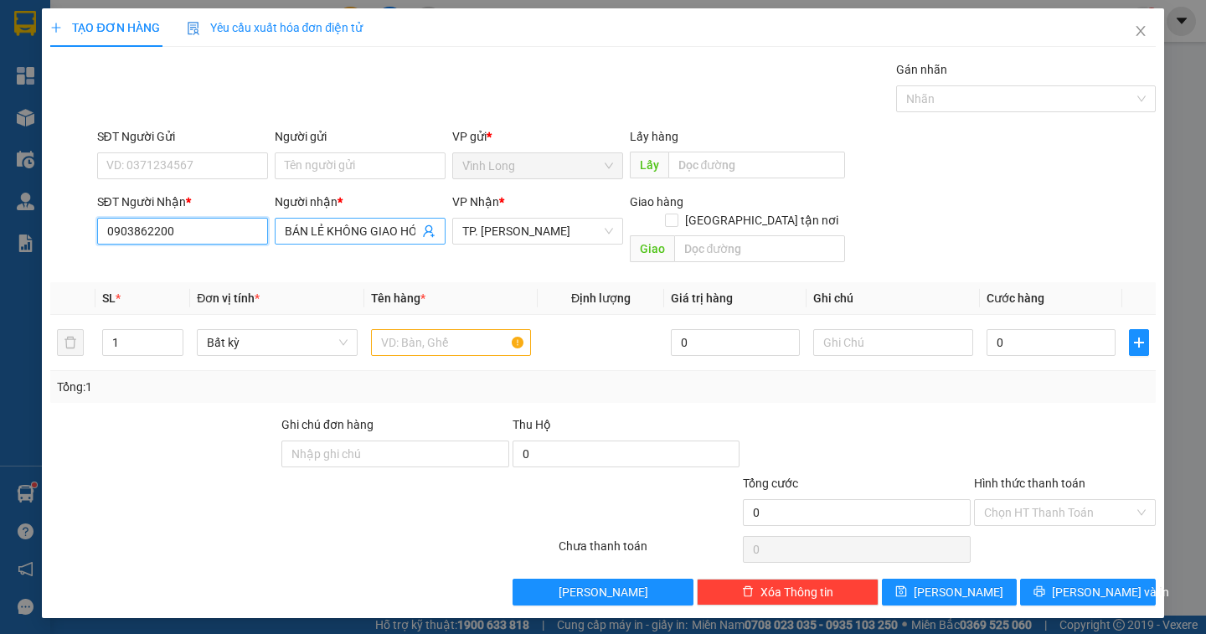
type input "0903862200"
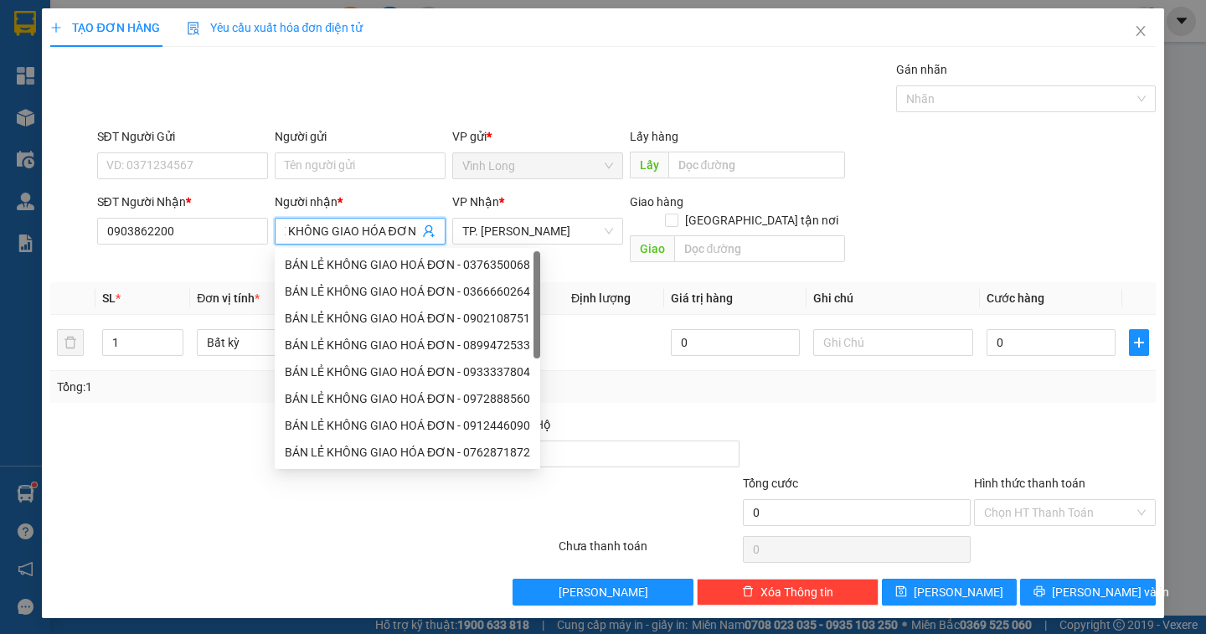
drag, startPoint x: 286, startPoint y: 230, endPoint x: 477, endPoint y: 255, distance: 193.4
click at [477, 255] on body "Kết quả tìm kiếm ( 0 ) Bộ lọc Ngày tạo đơn gần nhất No Data hoangmai.kimma 1 Tổ…" at bounding box center [603, 317] width 1206 height 634
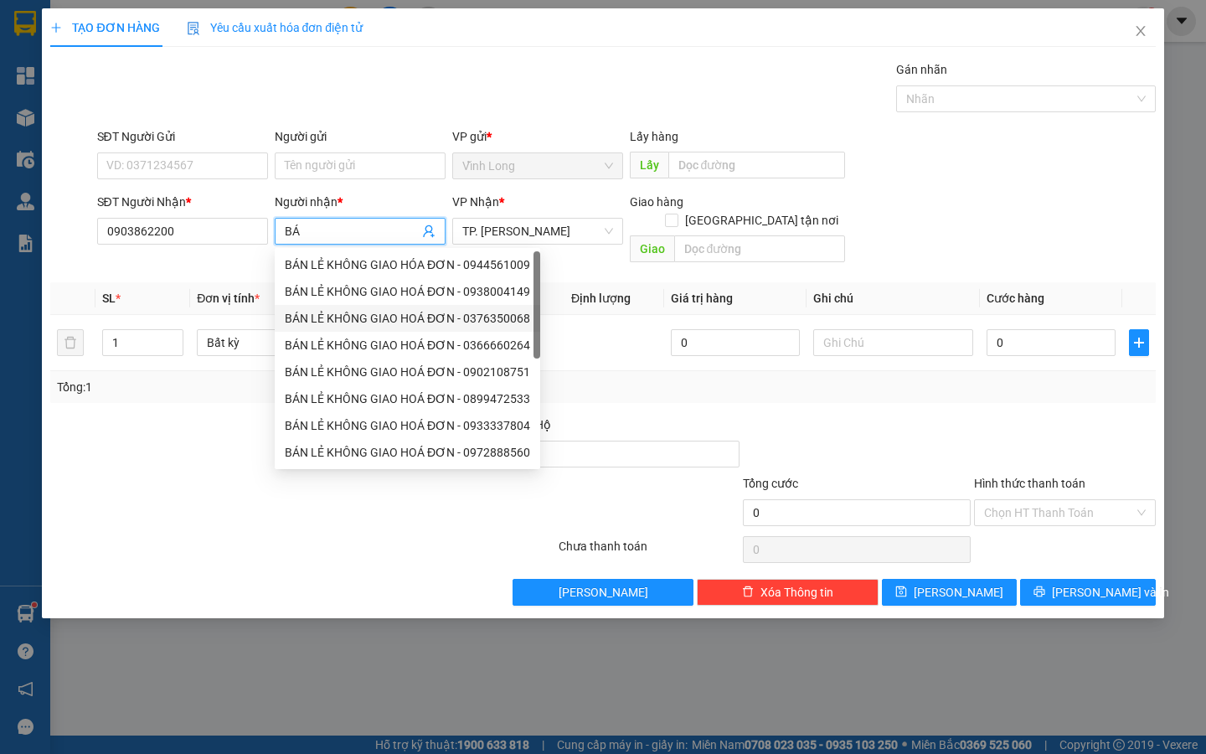
type input "B"
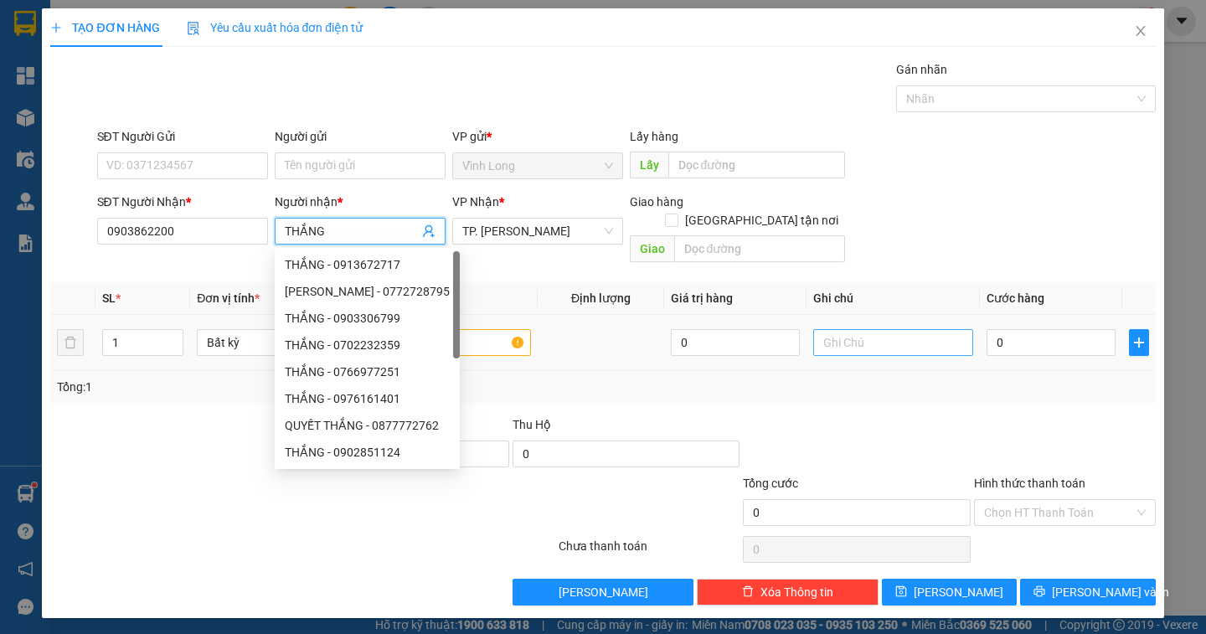
type input "THẮNG"
click at [853, 329] on input "text" at bounding box center [893, 342] width 160 height 27
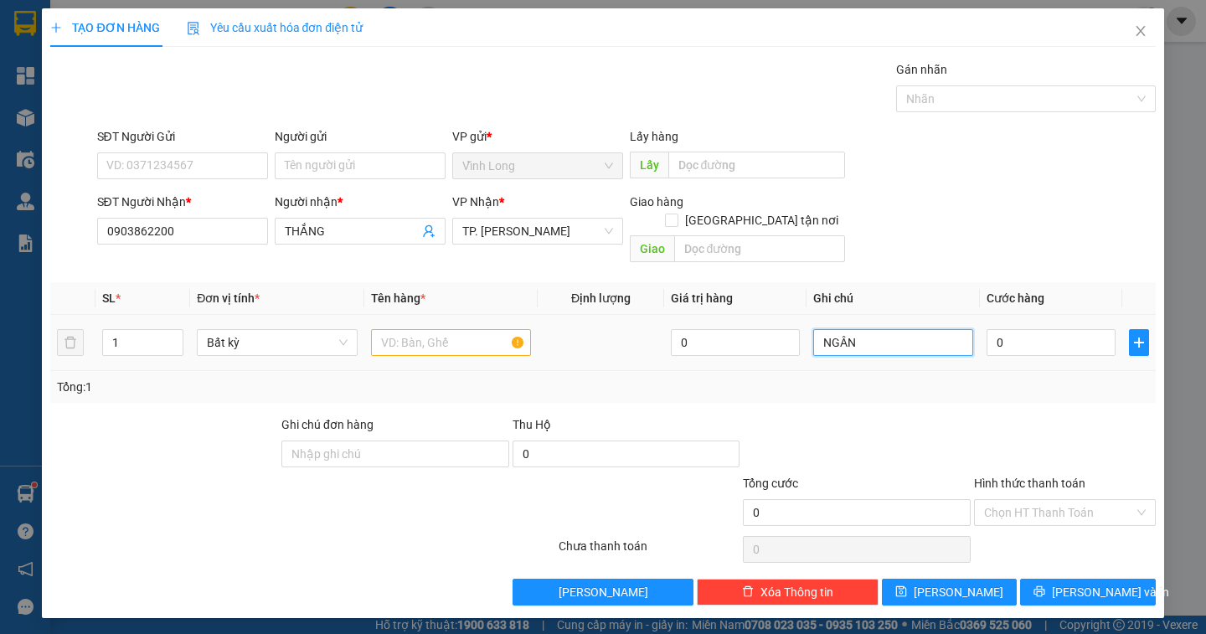
type input "NGÂN"
click at [446, 329] on input "text" at bounding box center [451, 342] width 160 height 27
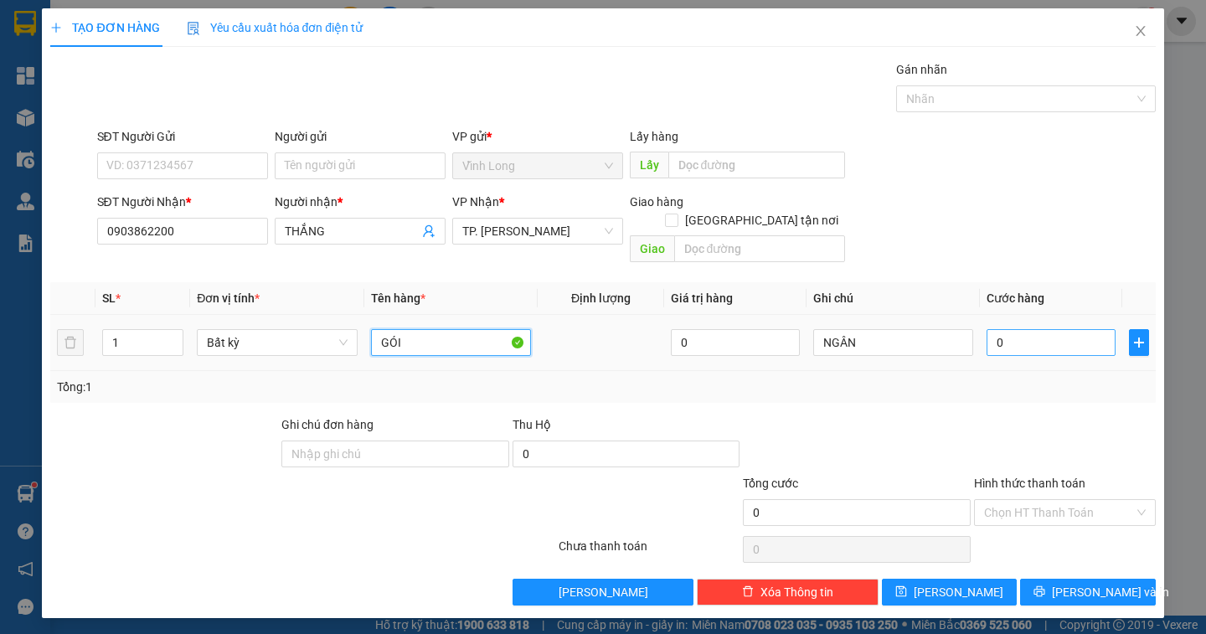
type input "GÓI"
click at [1023, 336] on input "0" at bounding box center [1050, 342] width 129 height 27
type input "5"
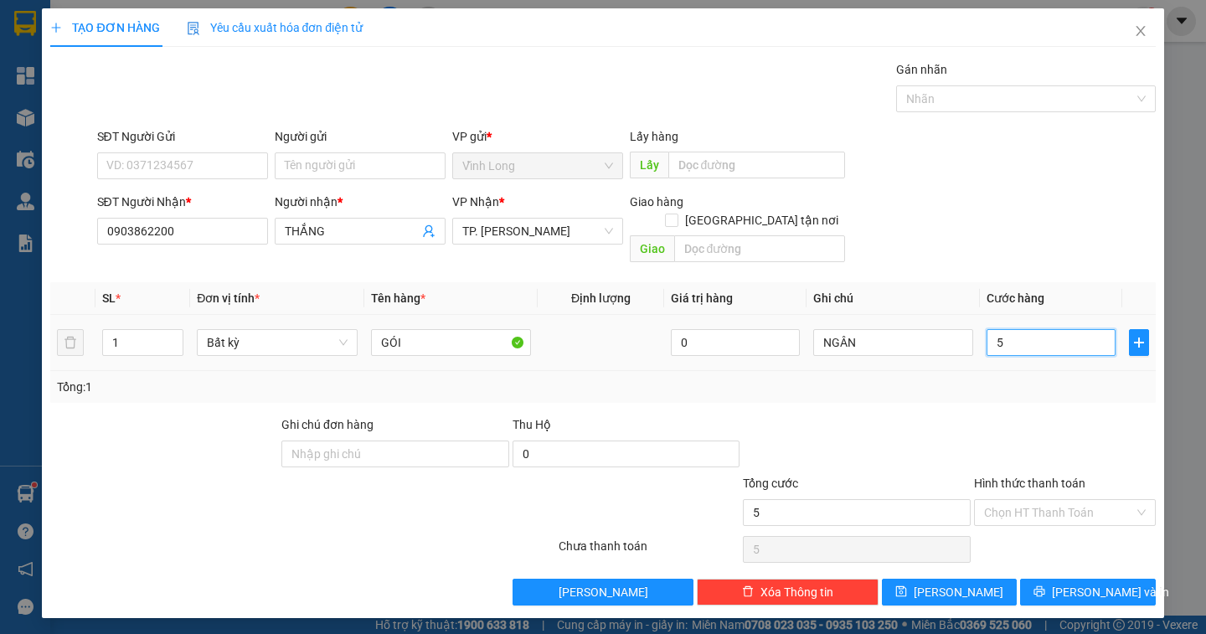
type input "50"
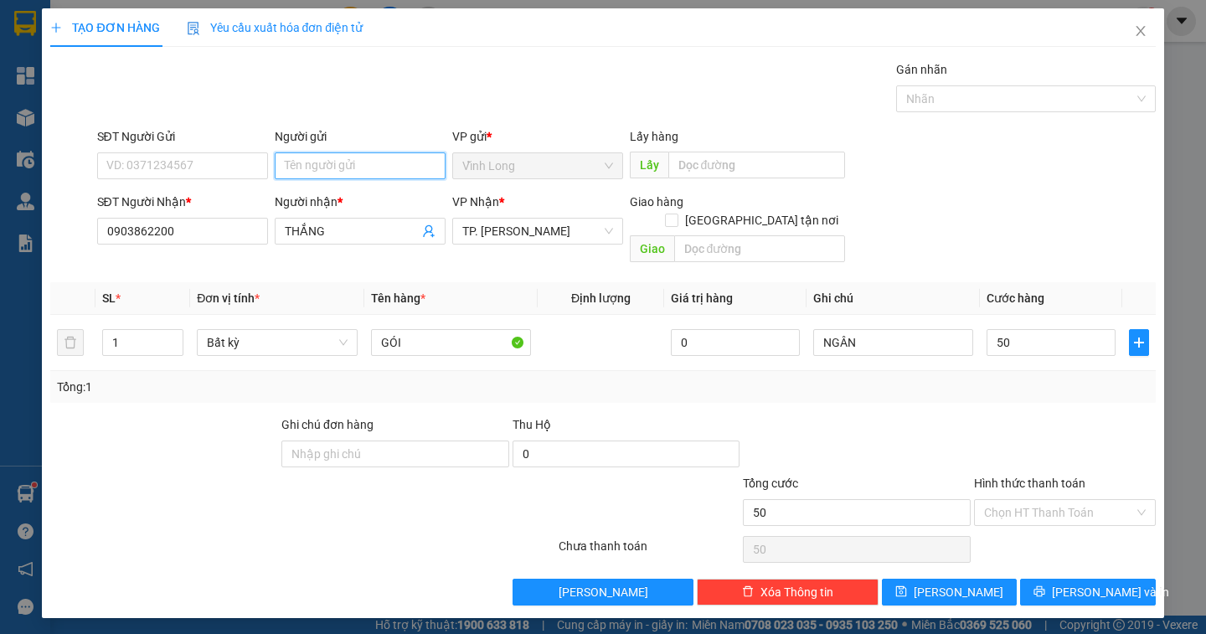
type input "50.000"
click at [313, 160] on input "Người gửi" at bounding box center [360, 165] width 171 height 27
type input "BÁN"
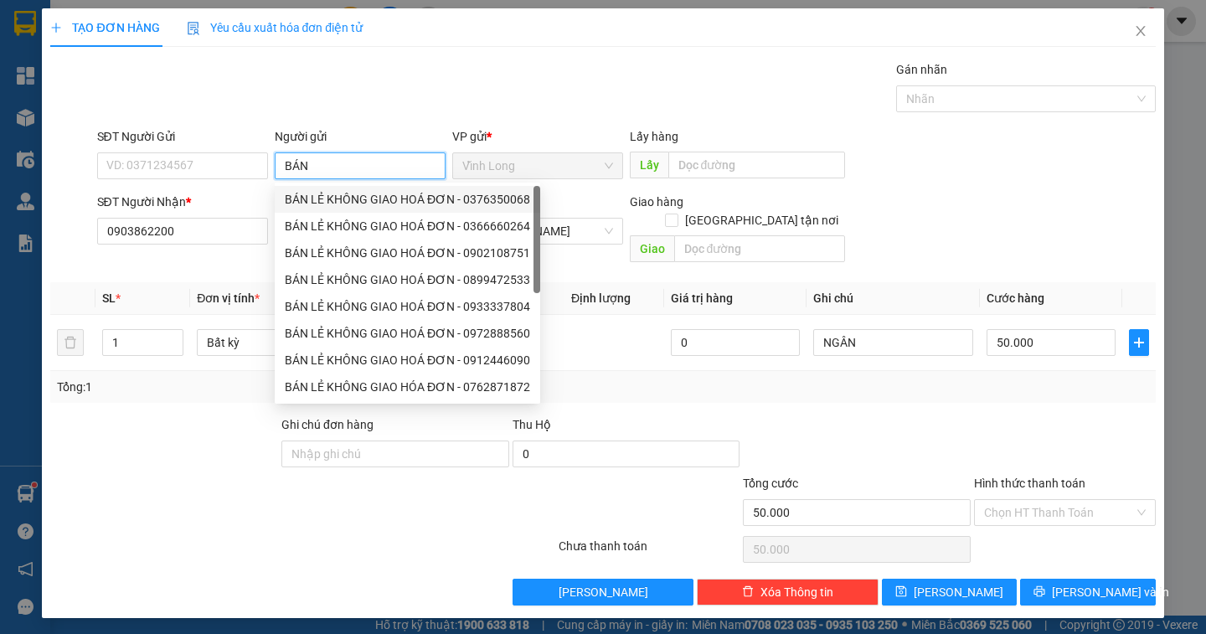
drag, startPoint x: 373, startPoint y: 193, endPoint x: 259, endPoint y: 189, distance: 114.0
click at [367, 193] on div "BÁN LẺ KHÔNG GIAO HOÁ ĐƠN - 0376350068" at bounding box center [407, 199] width 245 height 18
type input "0376350068"
type input "BÁN LẺ KHÔNG GIAO HOÁ ĐƠN"
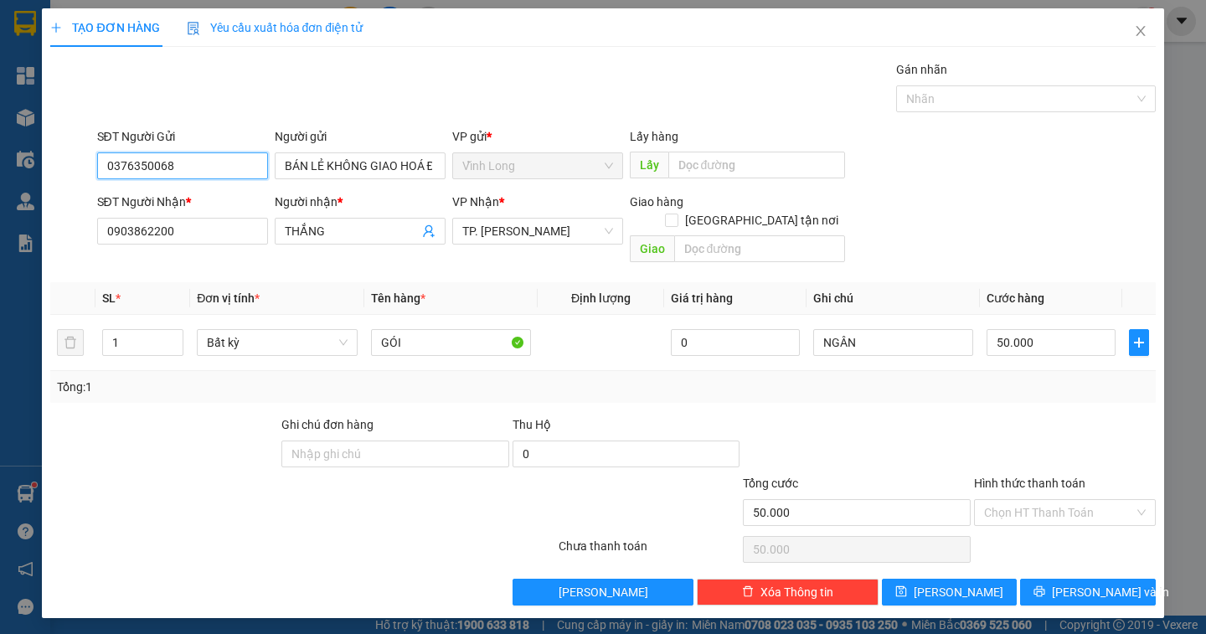
drag, startPoint x: 140, startPoint y: 161, endPoint x: 4, endPoint y: 170, distance: 136.0
click at [4, 170] on div "TẠO ĐƠN HÀNG Yêu cầu xuất hóa đơn điện tử Transit Pickup Surcharge Ids Transit …" at bounding box center [603, 317] width 1206 height 634
type input "0358031857"
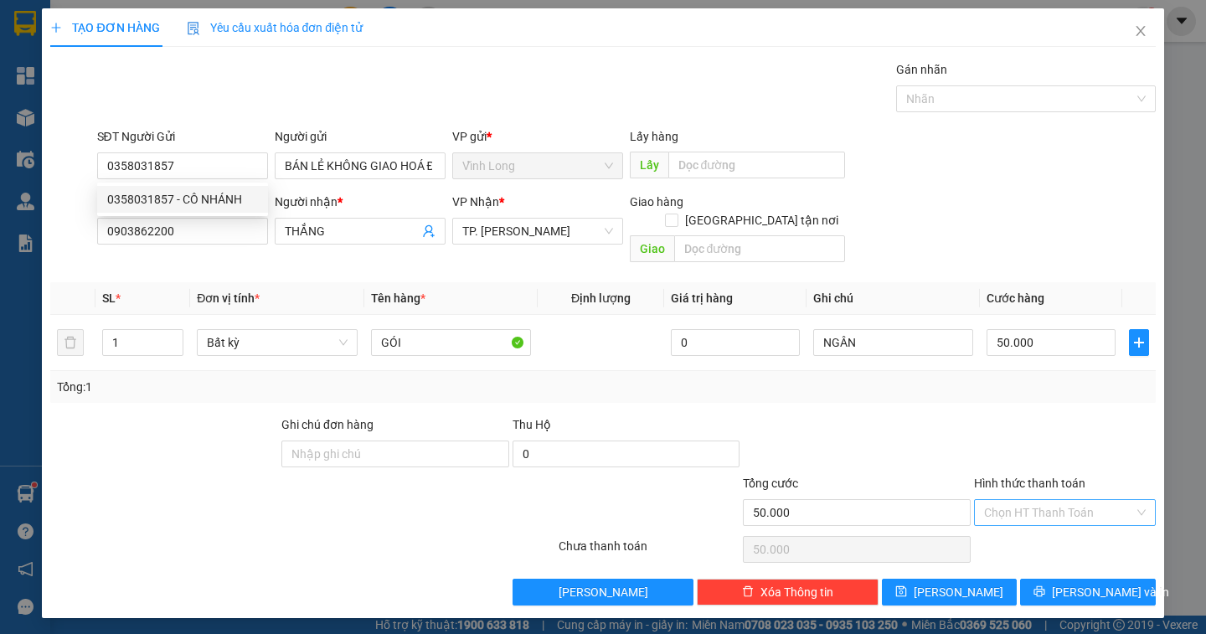
click at [1033, 500] on input "Hình thức thanh toán" at bounding box center [1059, 512] width 150 height 25
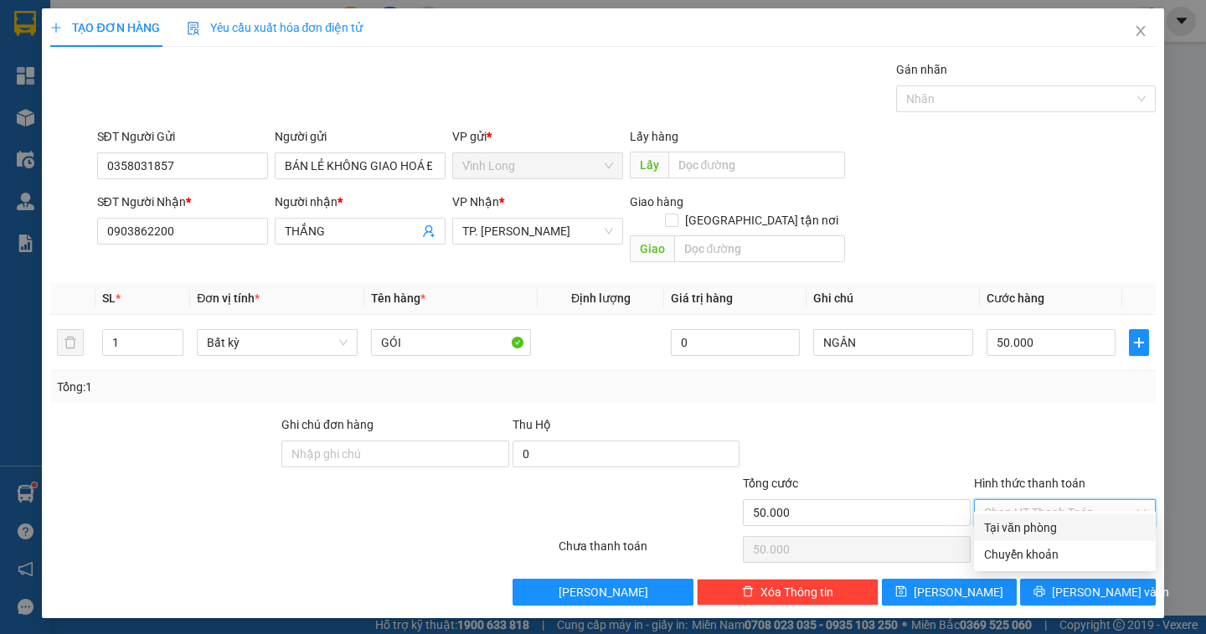
click at [1043, 526] on div "Tại văn phòng" at bounding box center [1065, 527] width 162 height 18
type input "0"
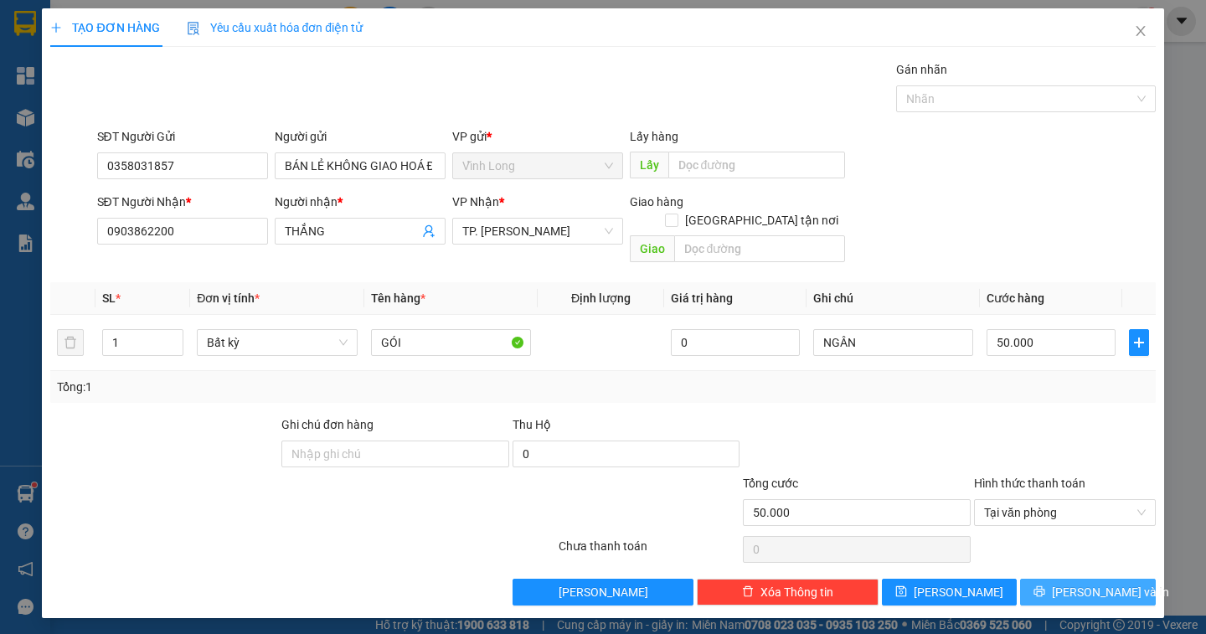
click at [1045, 585] on icon "printer" at bounding box center [1039, 591] width 12 height 12
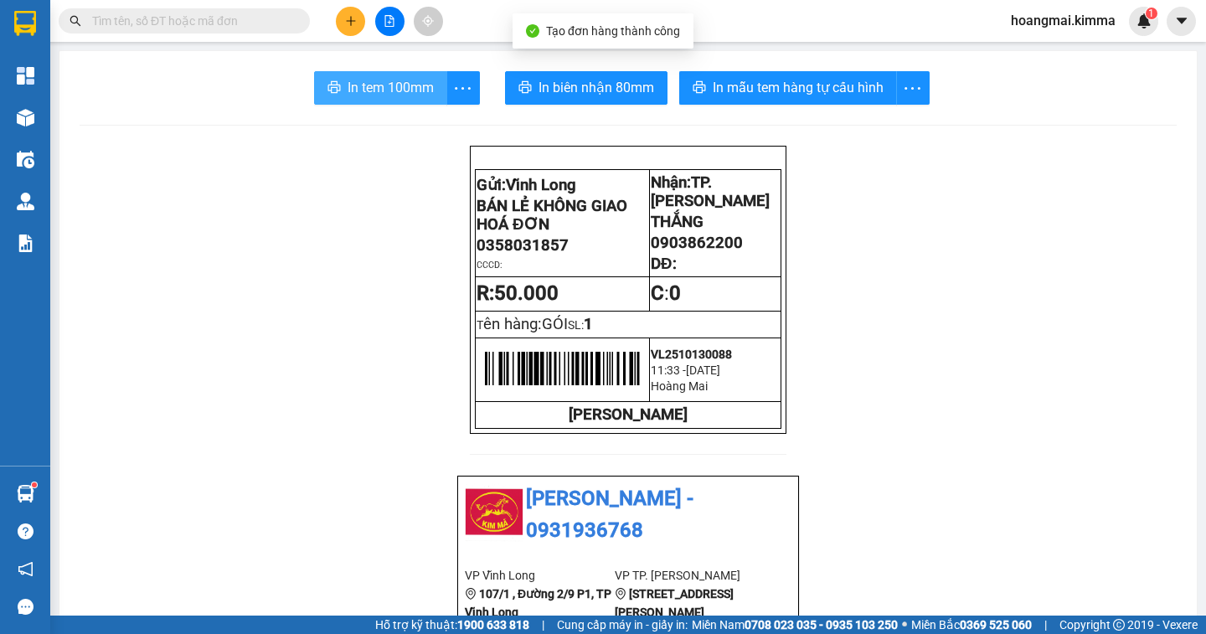
click at [401, 86] on span "In tem 100mm" at bounding box center [391, 87] width 86 height 21
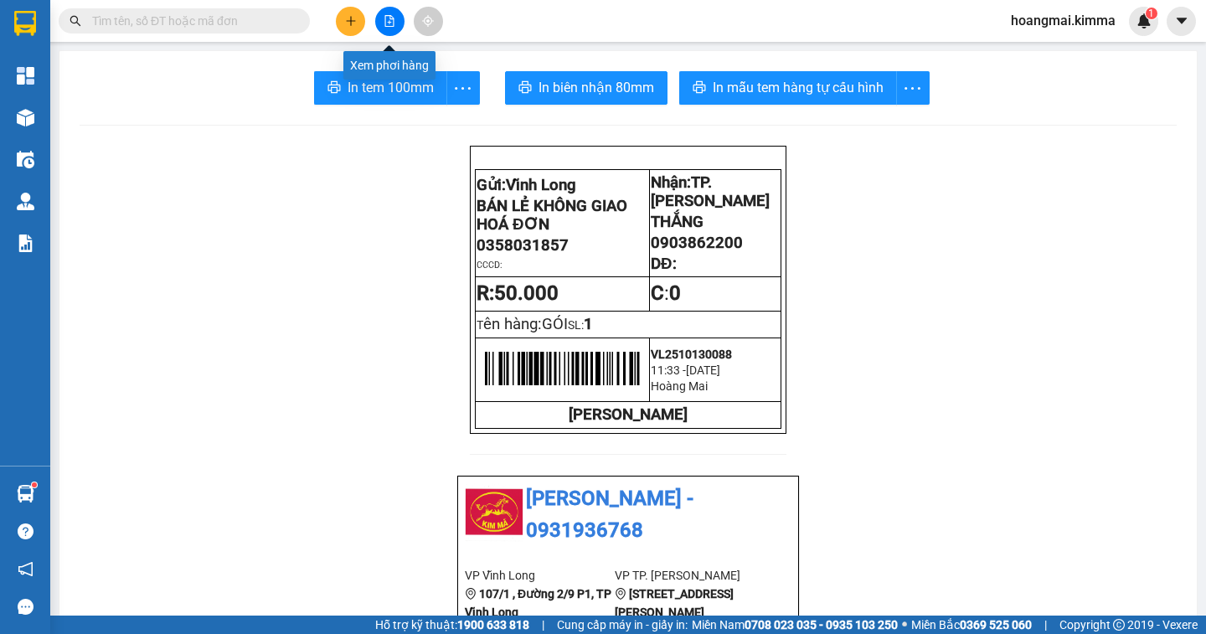
click at [384, 28] on button at bounding box center [389, 21] width 29 height 29
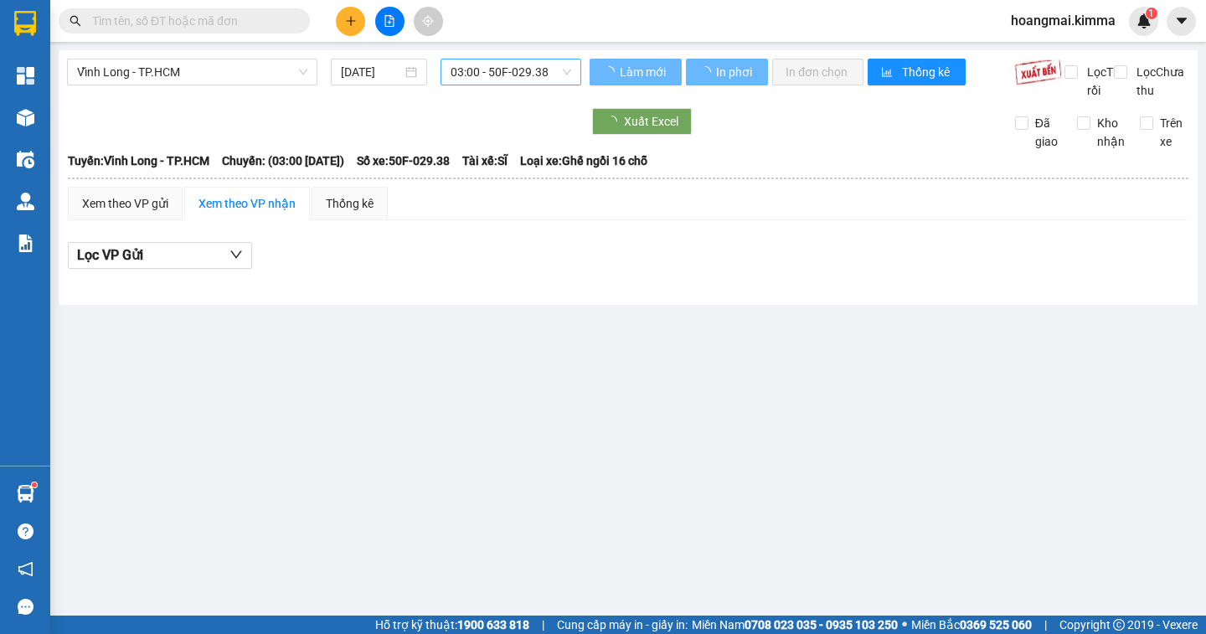
click at [529, 80] on span "03:00 - 50F-029.38" at bounding box center [511, 71] width 121 height 25
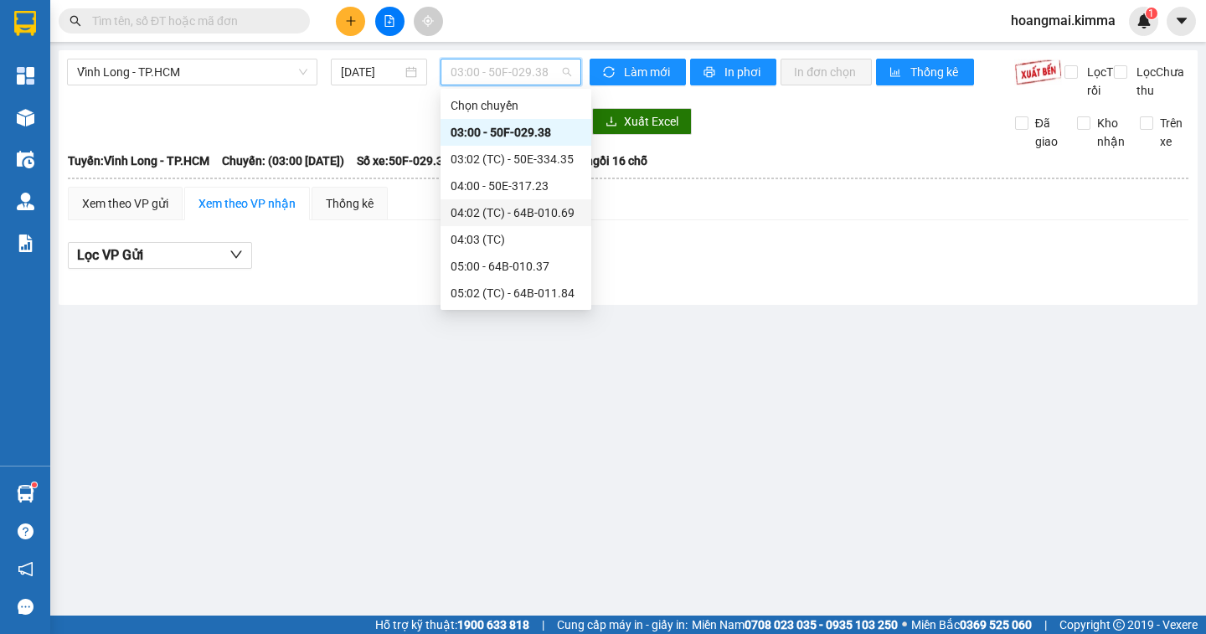
scroll to position [251, 0]
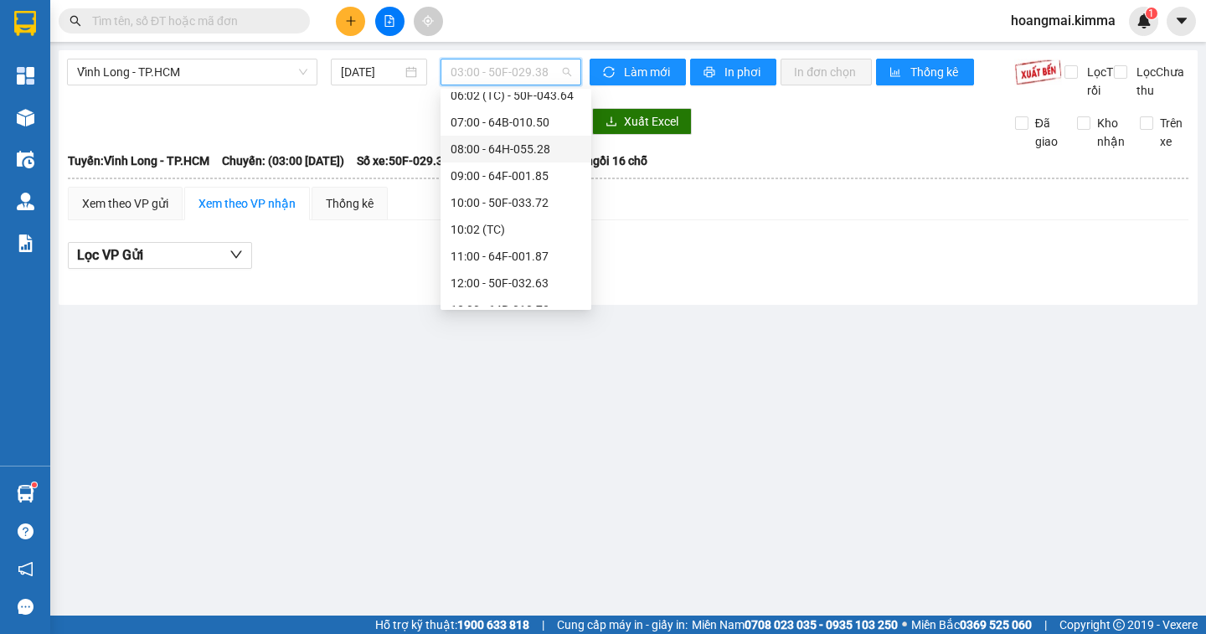
click at [561, 152] on div "08:00 - 64H-055.28" at bounding box center [516, 149] width 131 height 18
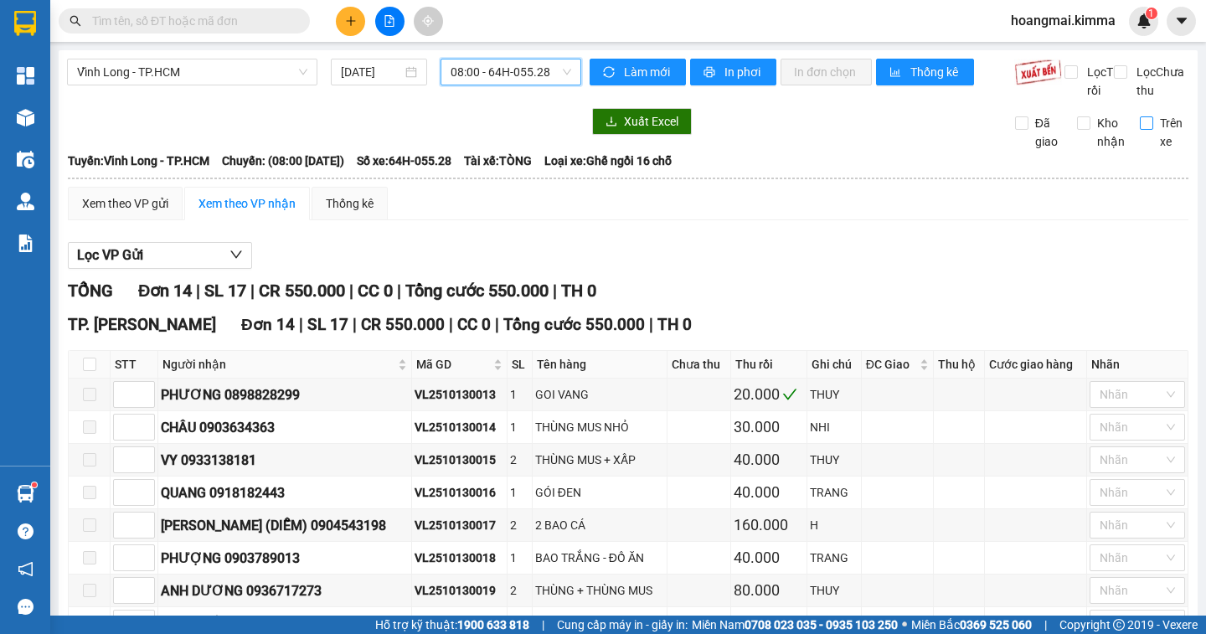
click at [1140, 130] on input "Trên xe" at bounding box center [1146, 122] width 13 height 13
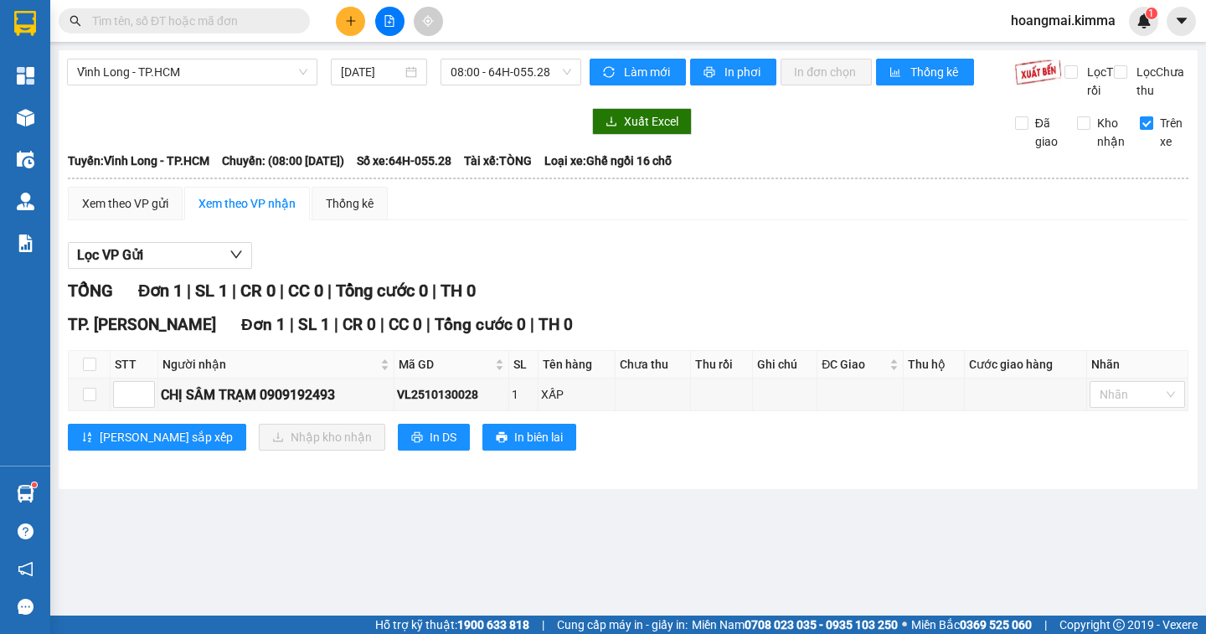
click at [1148, 130] on input "Trên xe" at bounding box center [1146, 122] width 13 height 13
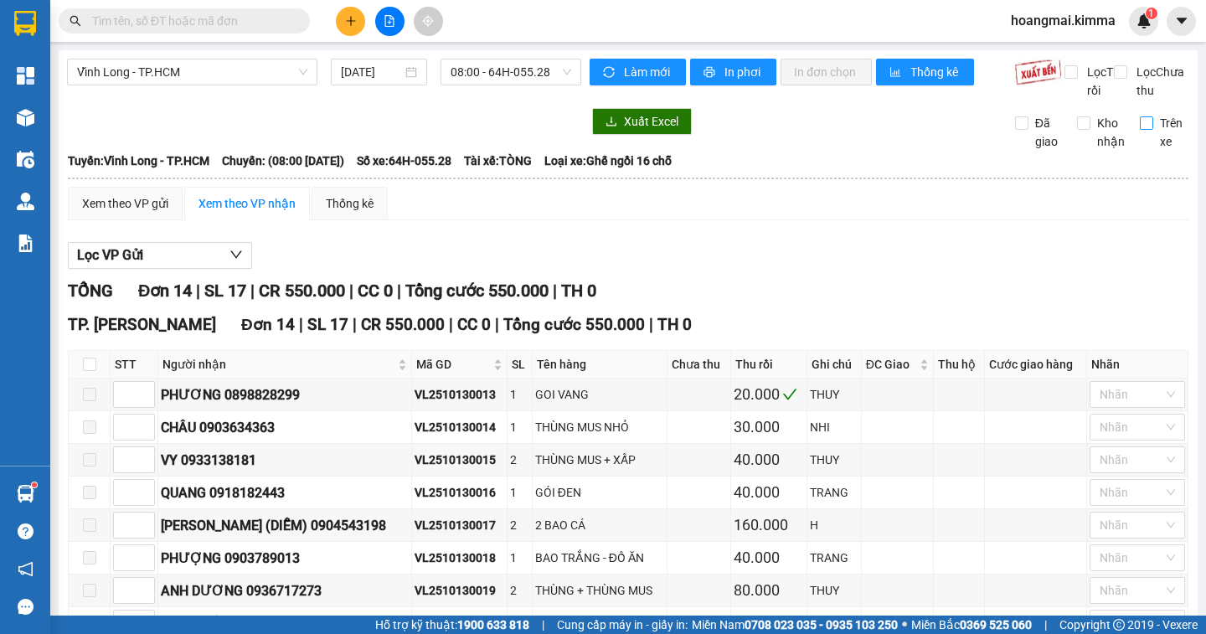
click at [1140, 130] on input "Trên xe" at bounding box center [1146, 122] width 13 height 13
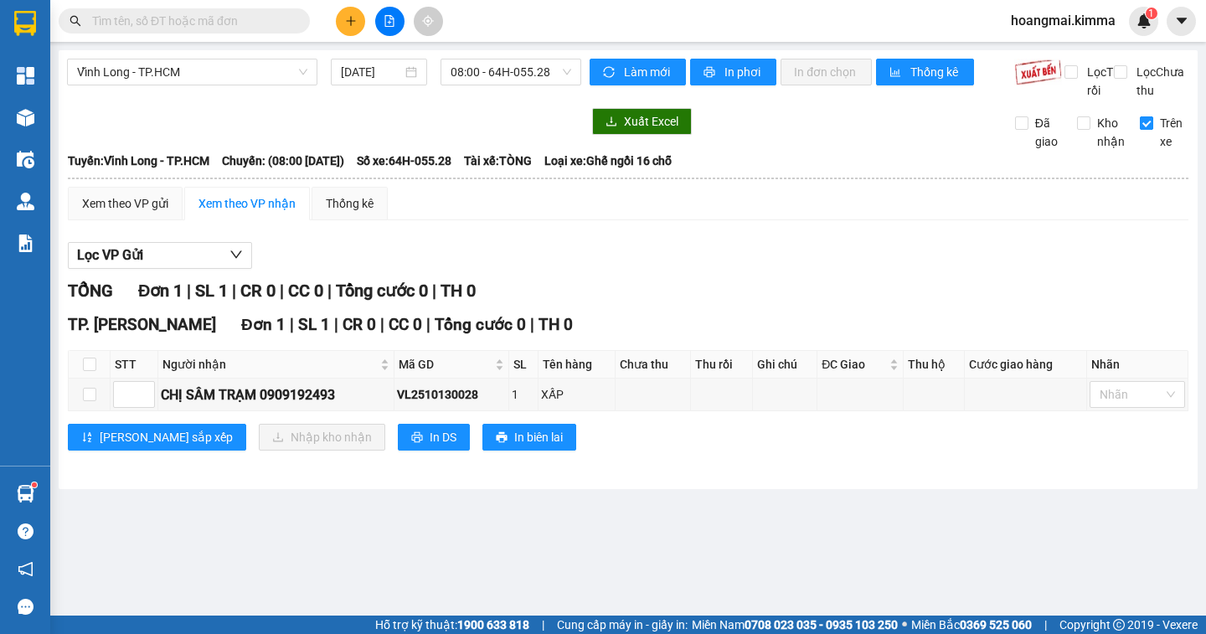
click at [1145, 130] on input "Trên xe" at bounding box center [1146, 122] width 13 height 13
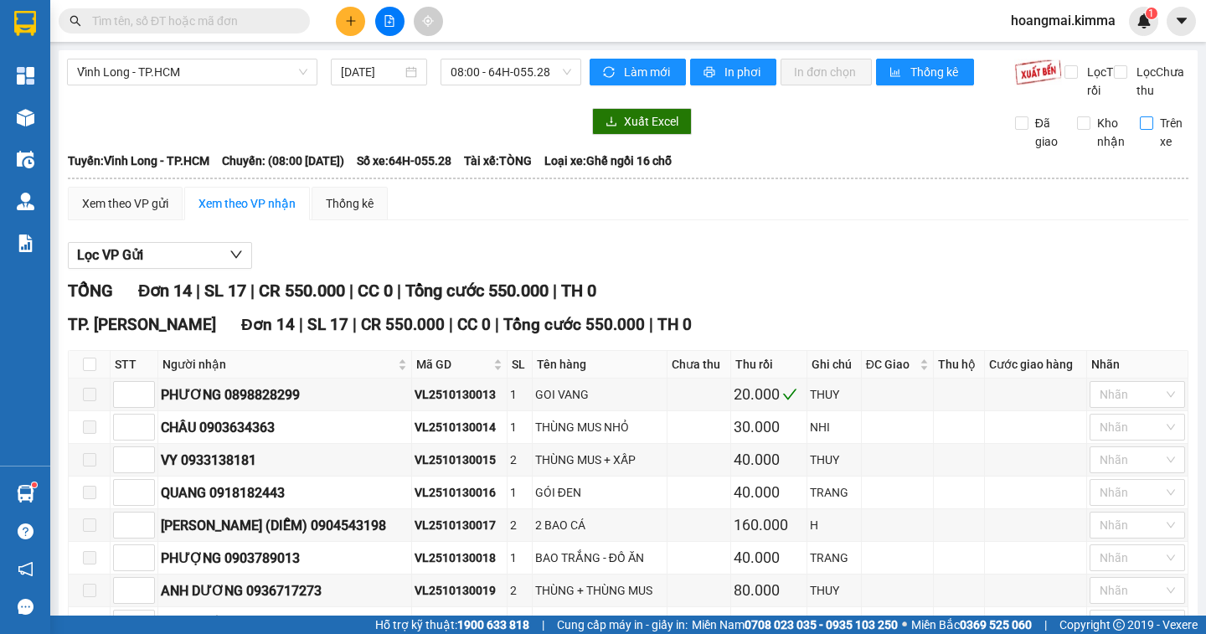
click at [1140, 130] on input "Trên xe" at bounding box center [1146, 122] width 13 height 13
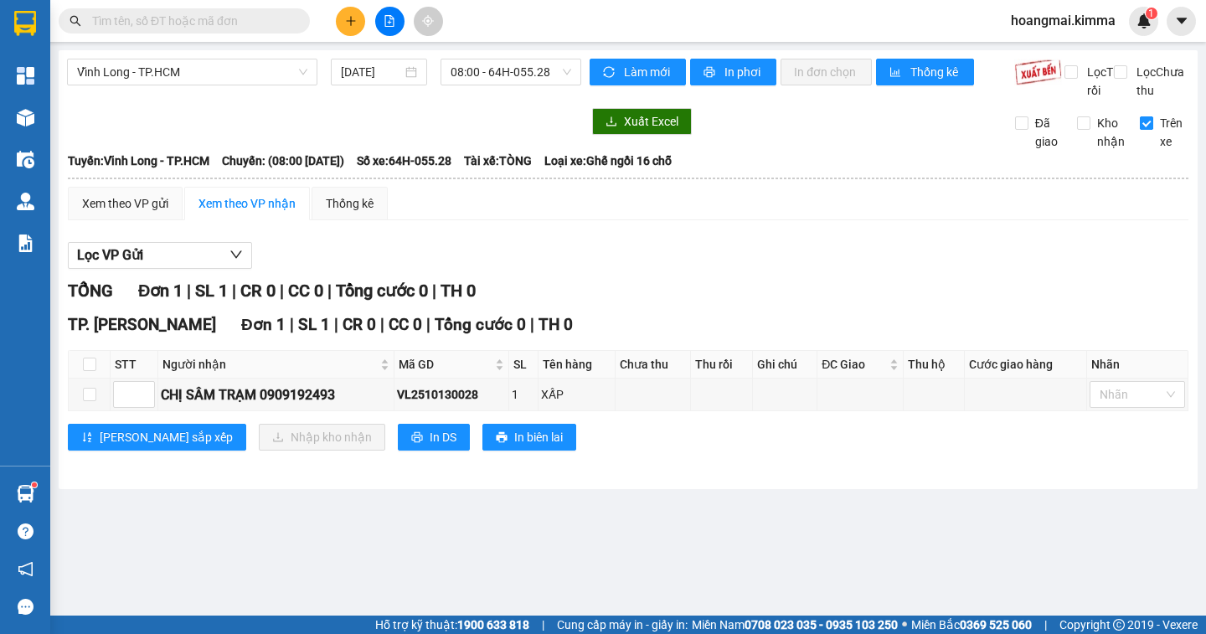
click at [1142, 130] on input "Trên xe" at bounding box center [1146, 122] width 13 height 13
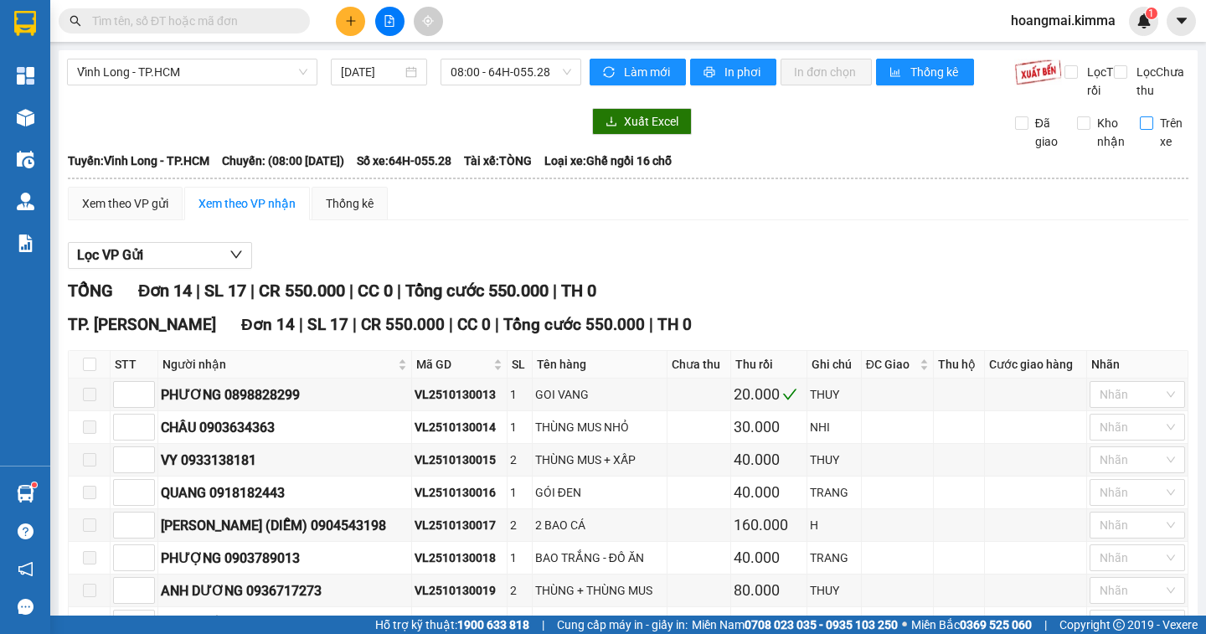
click at [1140, 130] on input "Trên xe" at bounding box center [1146, 122] width 13 height 13
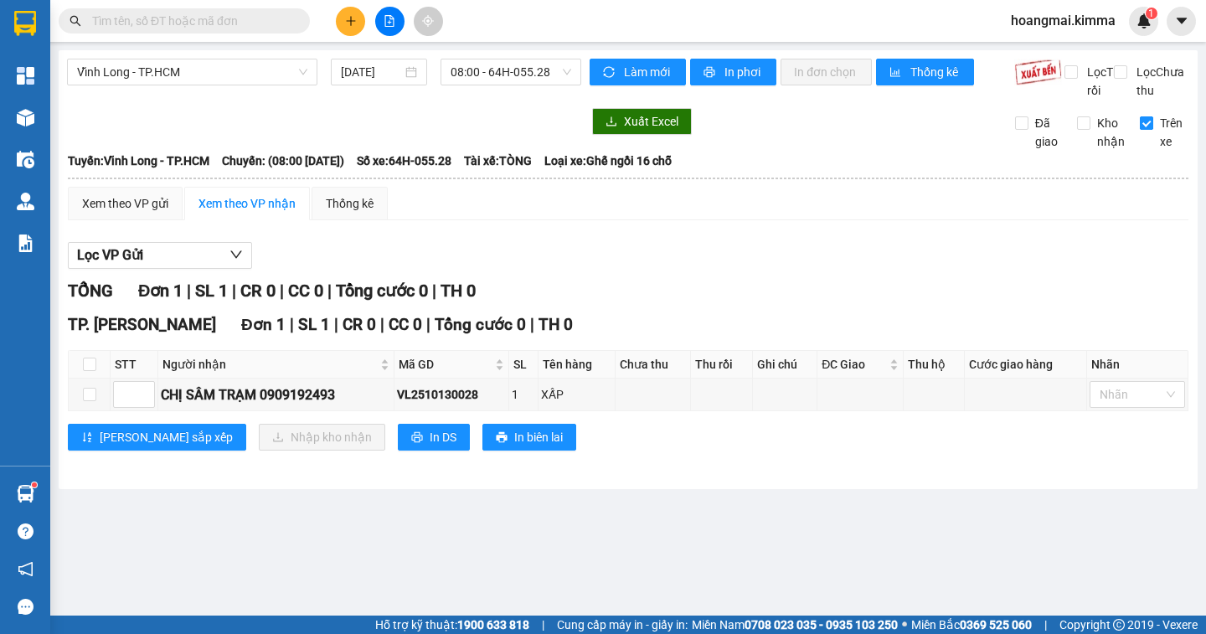
click at [1141, 130] on input "Trên xe" at bounding box center [1146, 122] width 13 height 13
checkbox input "false"
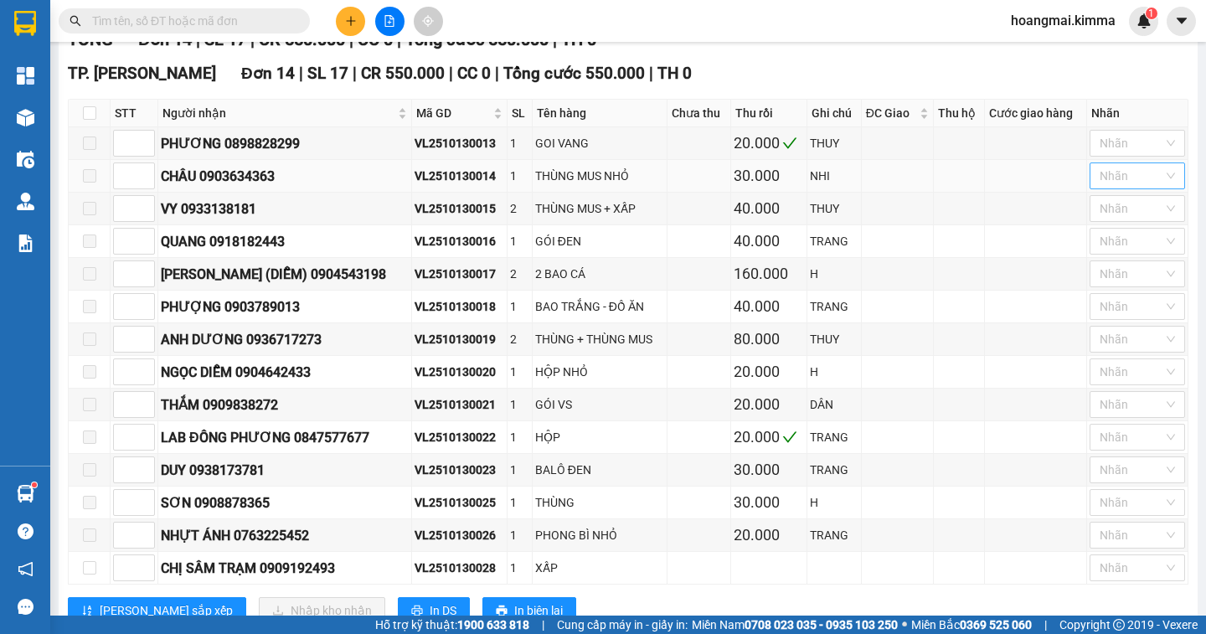
scroll to position [325, 0]
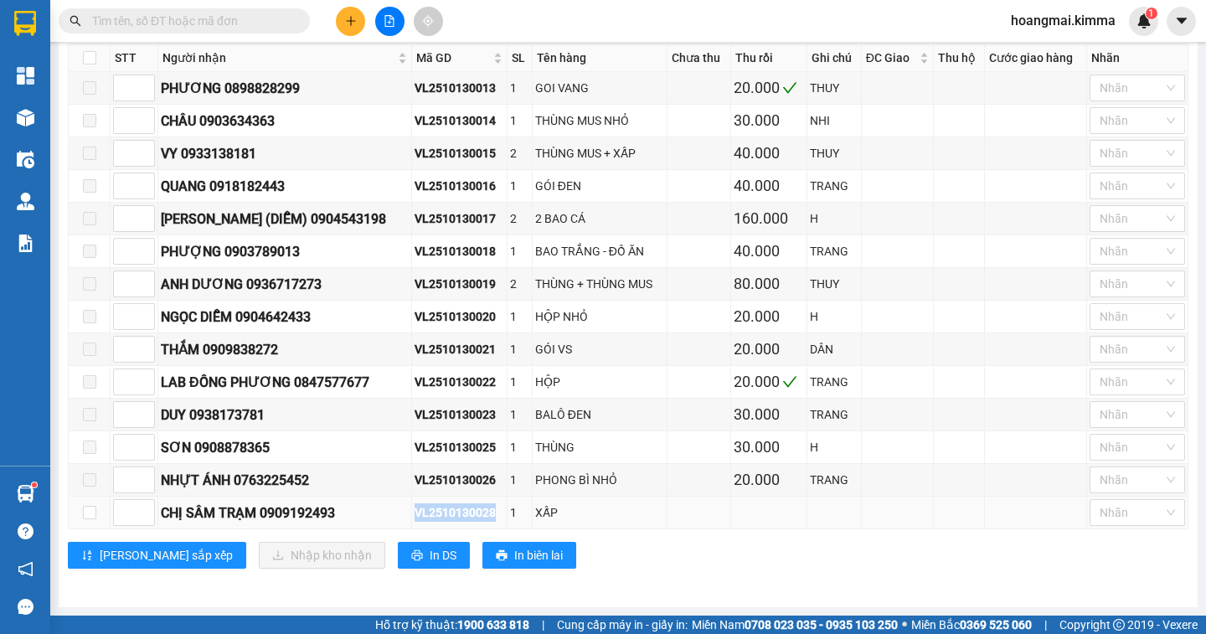
drag, startPoint x: 488, startPoint y: 512, endPoint x: 402, endPoint y: 518, distance: 86.5
click at [415, 518] on div "VL2510130028" at bounding box center [460, 512] width 90 height 18
copy div "VL2510130028"
paste input "VL2510130028"
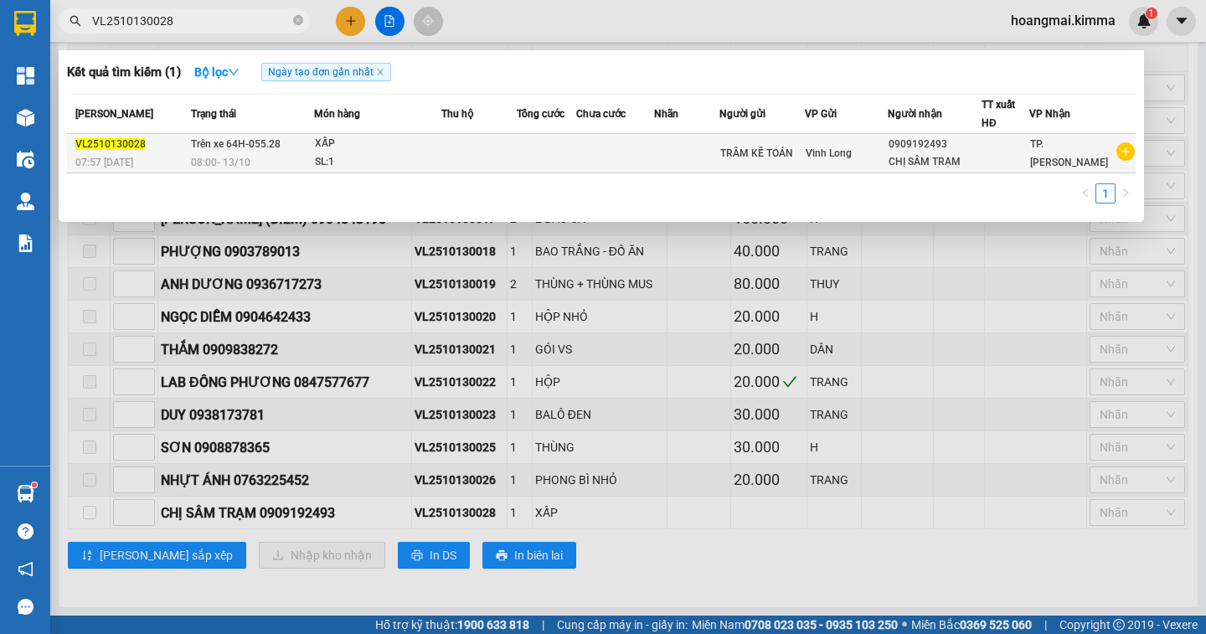
type input "VL2510130028"
click at [981, 167] on div "CHỊ SÂM TRẠM" at bounding box center [935, 162] width 92 height 18
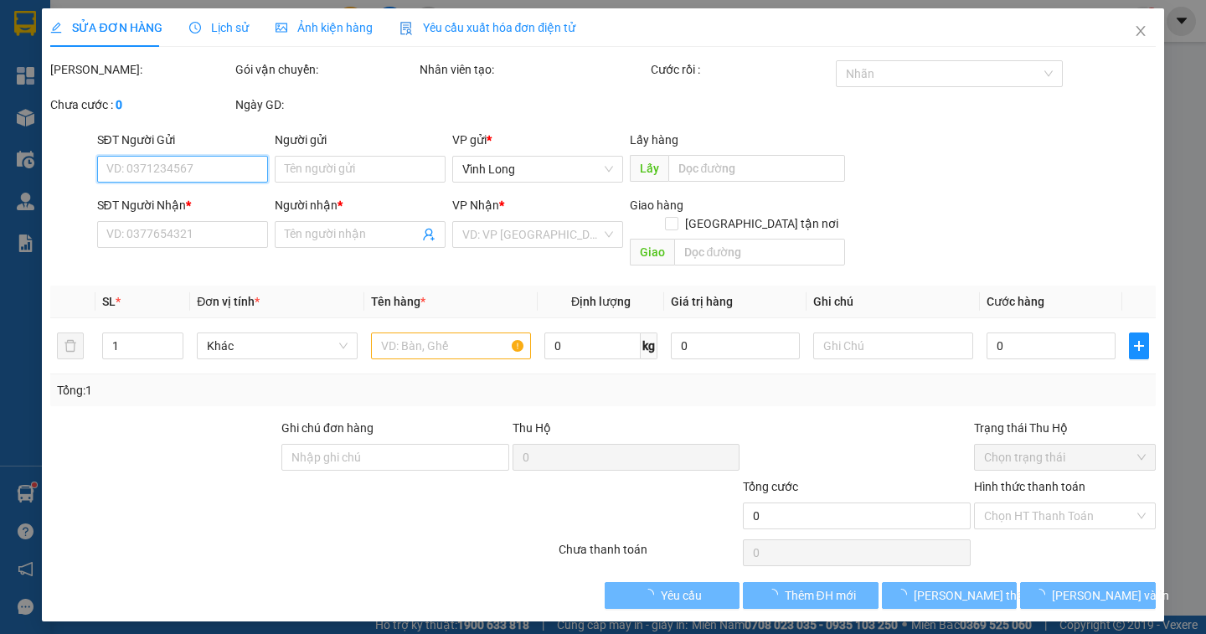
type input "TRÂM KẾ TOÁN"
type input "0909192493"
type input "CHỊ SÂM TRẠM"
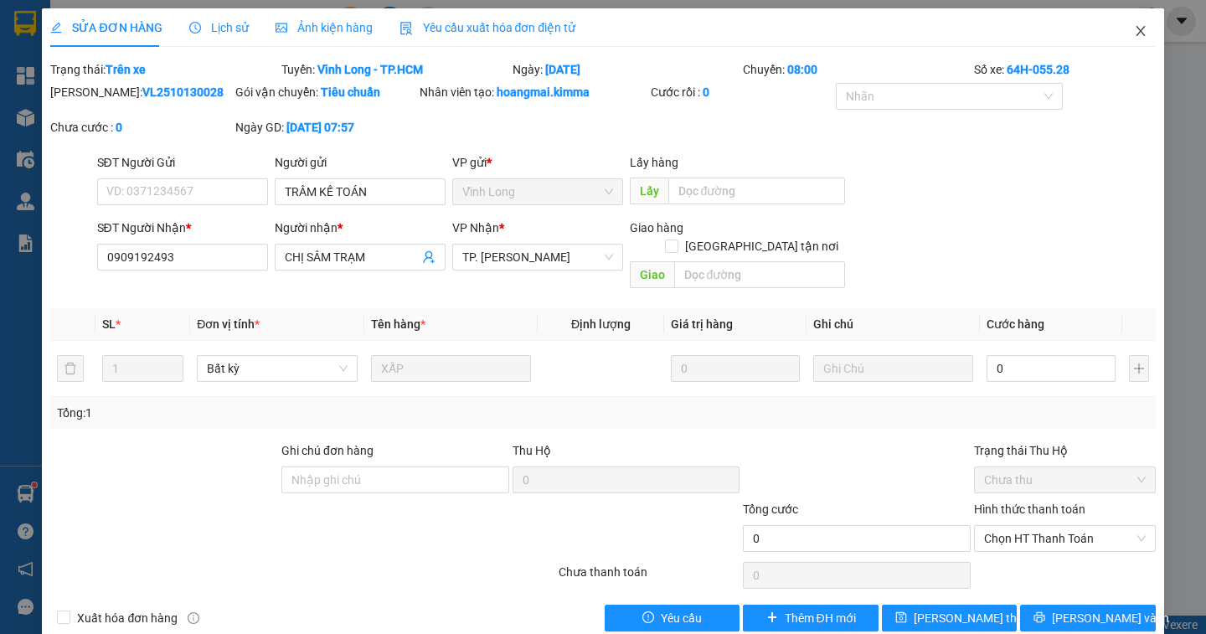
click at [1134, 30] on icon "close" at bounding box center [1140, 30] width 13 height 13
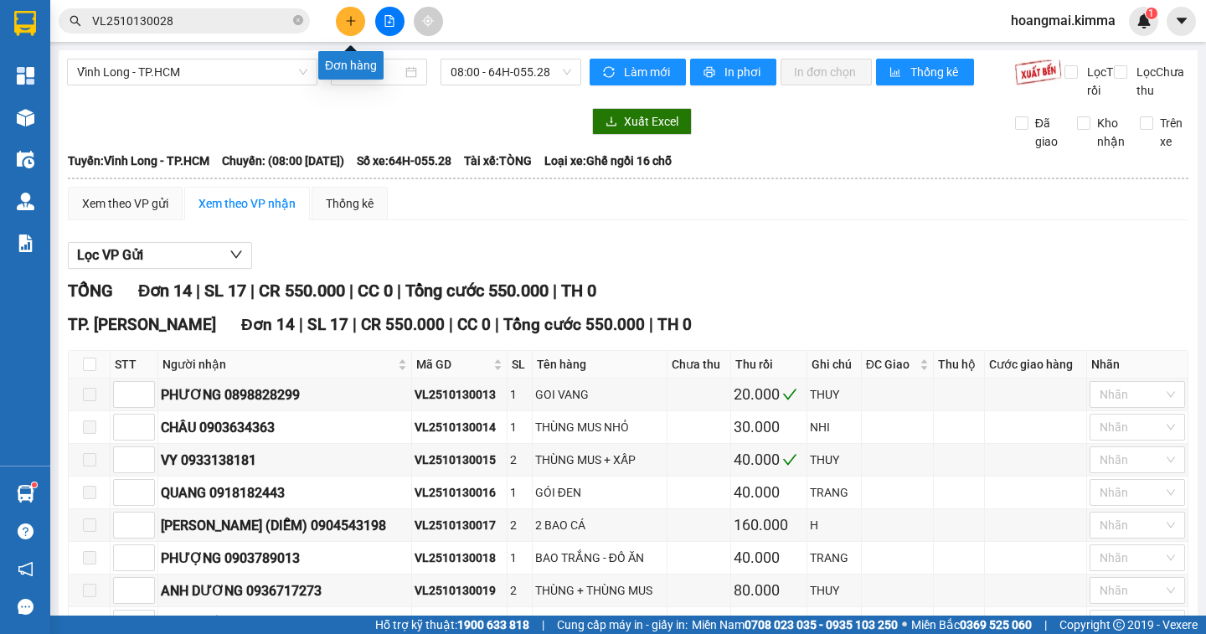
click at [345, 27] on button at bounding box center [350, 21] width 29 height 29
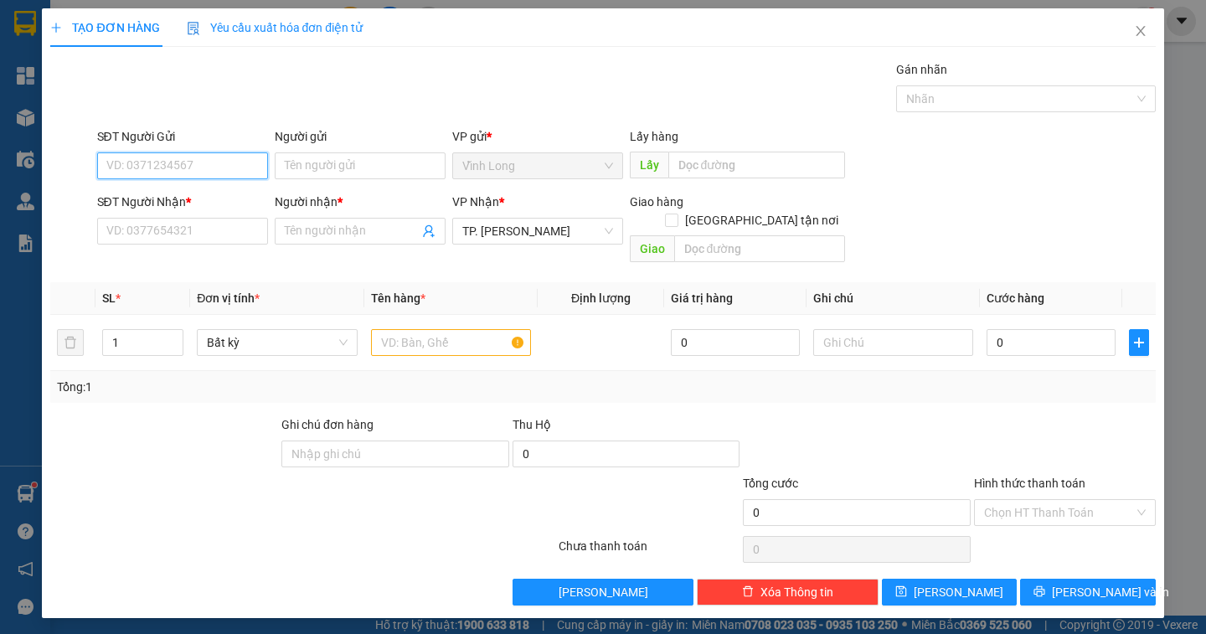
click at [212, 170] on input "SĐT Người Gửi" at bounding box center [182, 165] width 171 height 27
click at [305, 165] on input "Người gửi" at bounding box center [360, 165] width 171 height 27
type input "BÁN"
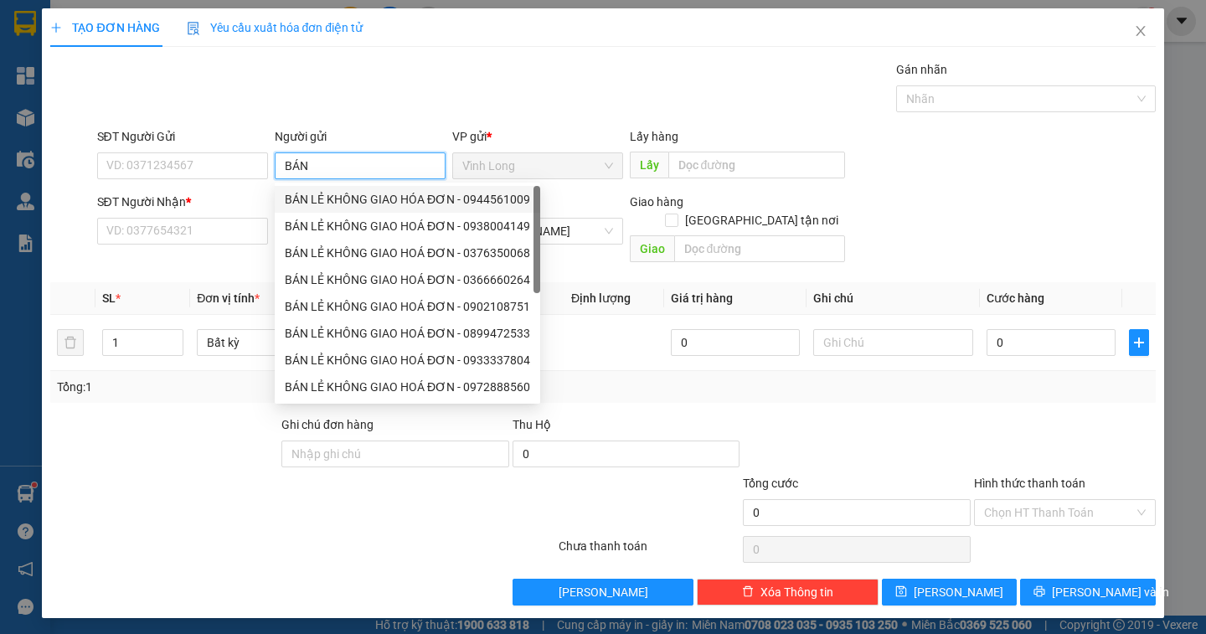
drag, startPoint x: 363, startPoint y: 202, endPoint x: 206, endPoint y: 186, distance: 158.2
click at [358, 200] on div "BÁN LẺ KHÔNG GIAO HÓA ĐƠN - 0944561009" at bounding box center [407, 199] width 245 height 18
type input "0944561009"
type input "BÁN LẺ KHÔNG GIAO HÓA ĐƠN"
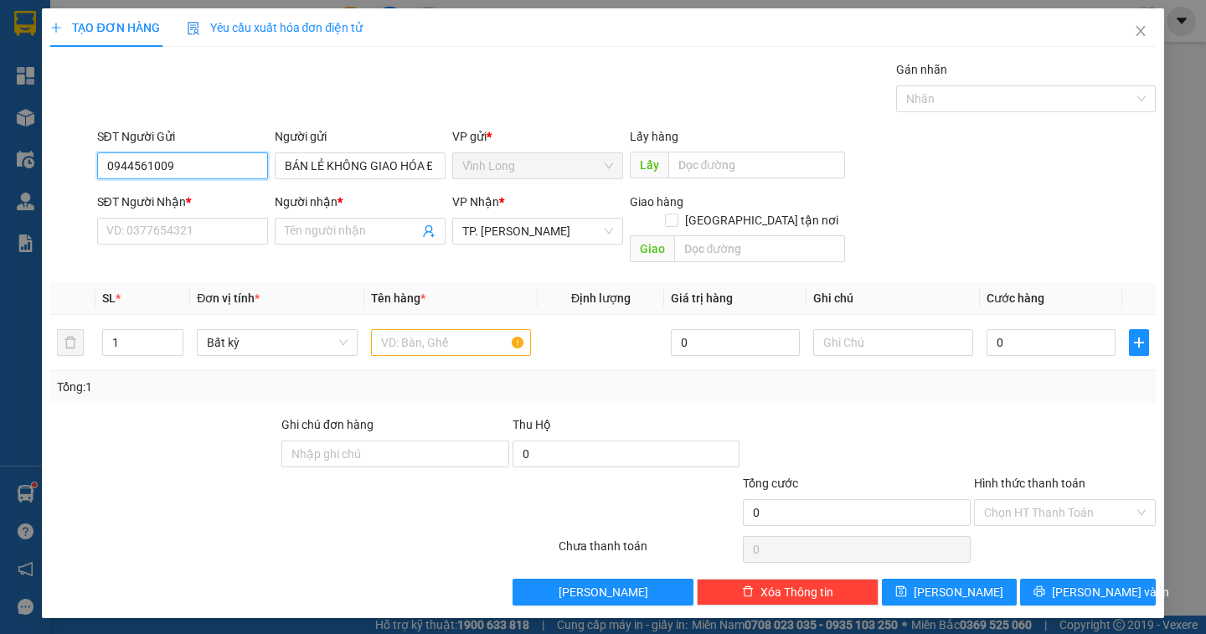
drag, startPoint x: 193, startPoint y: 170, endPoint x: 0, endPoint y: 184, distance: 194.0
click at [0, 184] on div "TẠO ĐƠN HÀNG Yêu cầu xuất hóa đơn điện tử Transit Pickup Surcharge Ids Transit …" at bounding box center [603, 317] width 1206 height 634
click at [190, 239] on input "SĐT Người Nhận *" at bounding box center [182, 231] width 171 height 27
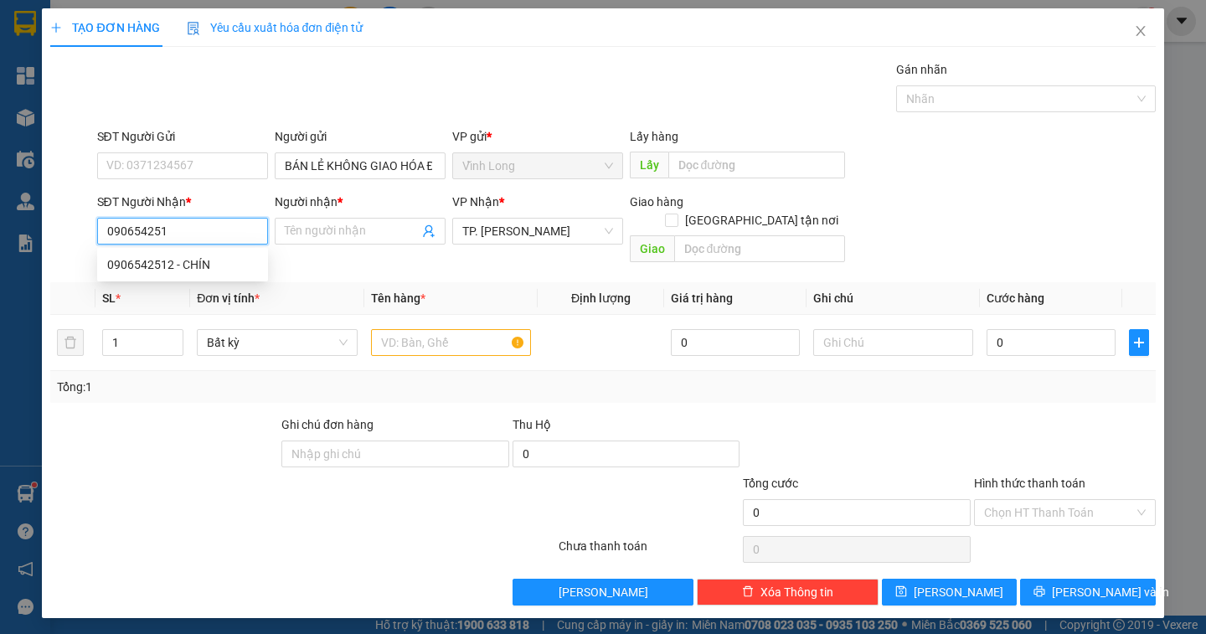
type input "0906542512"
click at [194, 261] on div "0906542512 - CHÍN" at bounding box center [182, 264] width 151 height 18
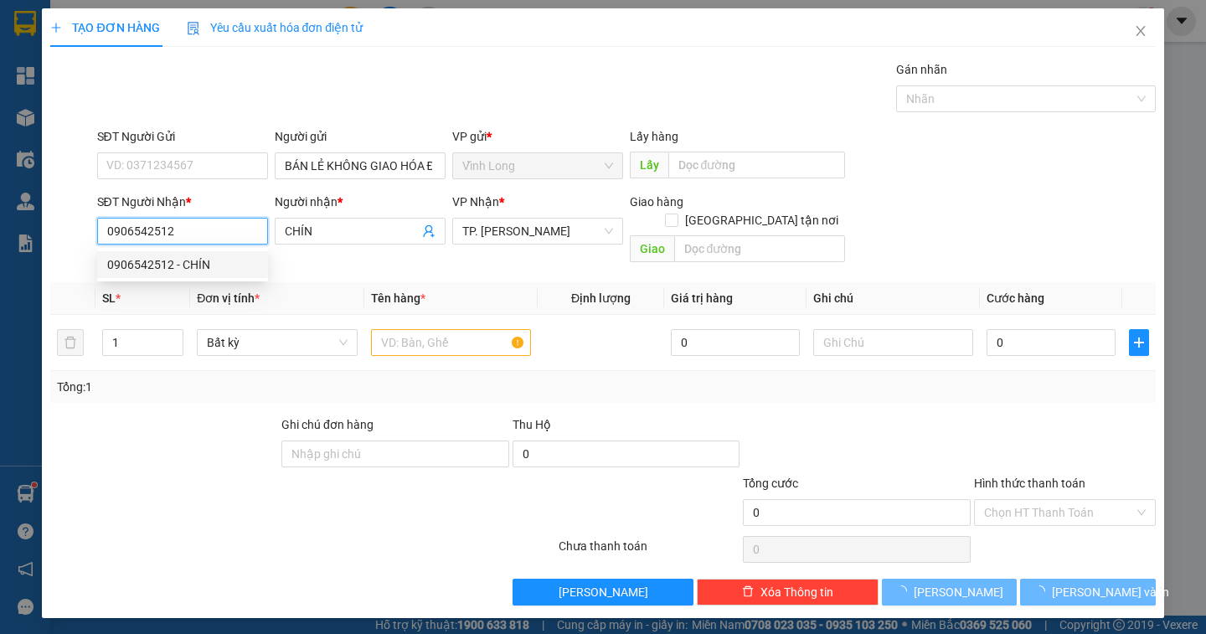
type input "CHÍN"
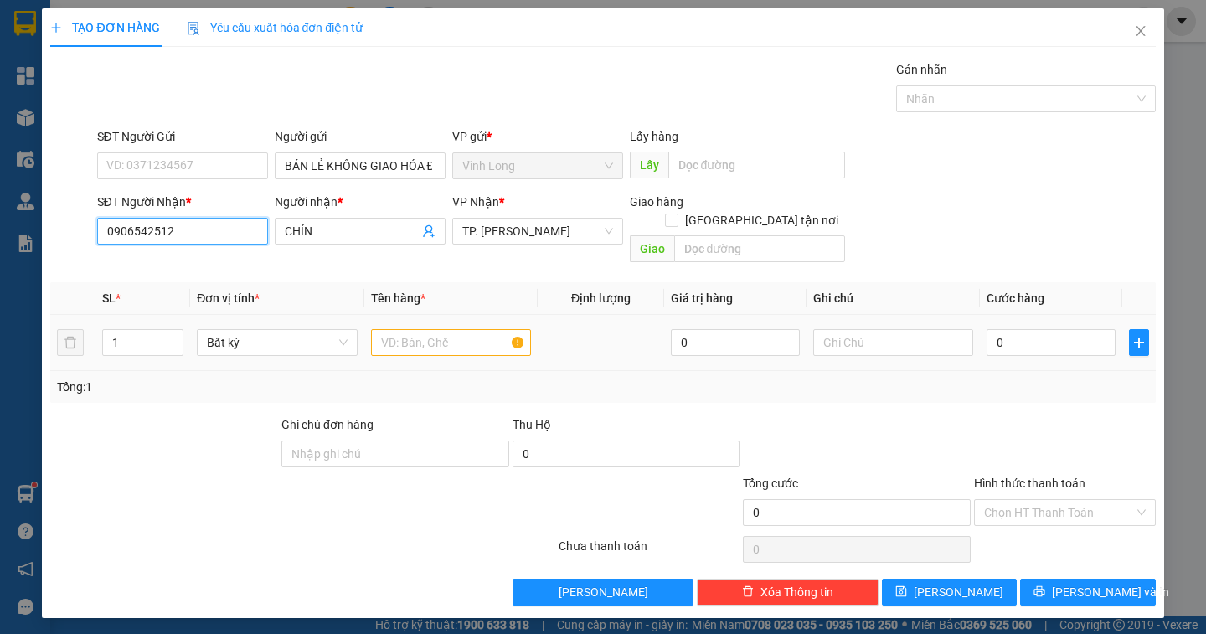
type input "0906542512"
click at [441, 329] on input "text" at bounding box center [451, 342] width 160 height 27
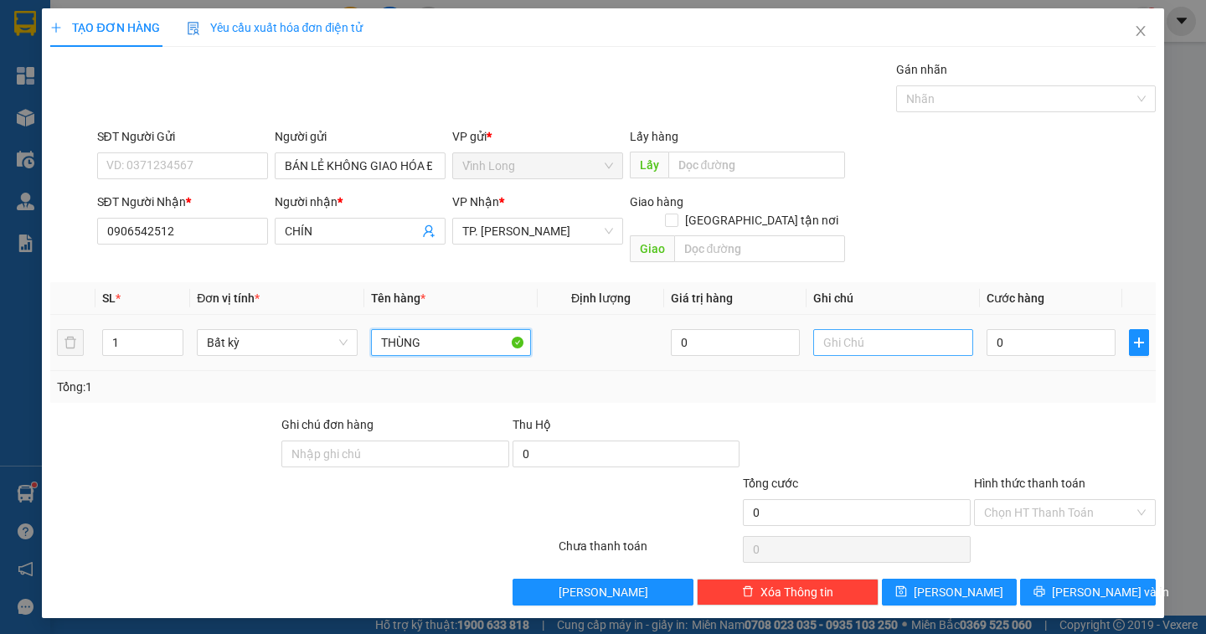
type input "THÙNG"
click at [859, 329] on input "text" at bounding box center [893, 342] width 160 height 27
type input "NGÂN/PHÚC"
click at [1053, 329] on input "0" at bounding box center [1050, 342] width 129 height 27
type input "5"
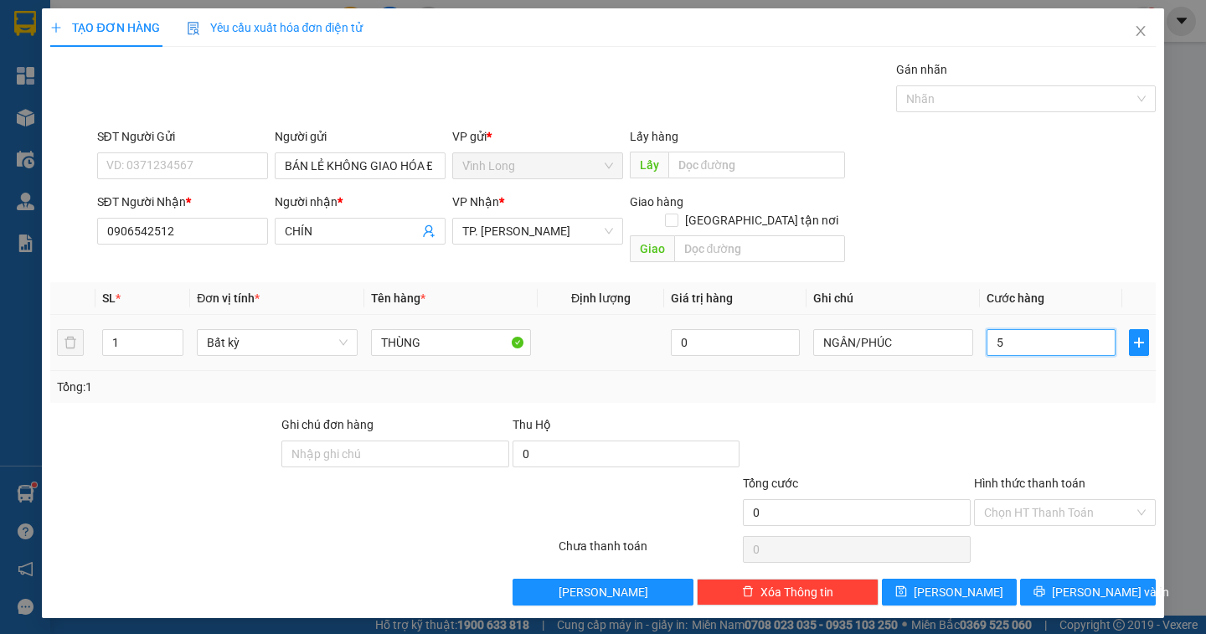
type input "5"
type input "50"
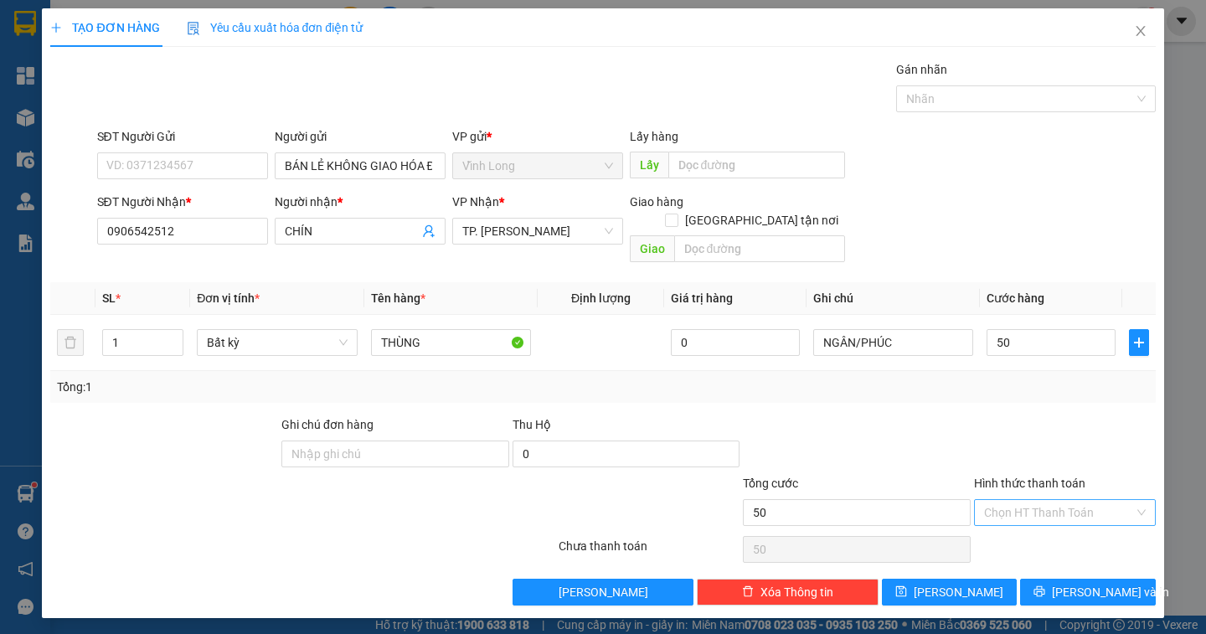
click at [1097, 500] on input "Hình thức thanh toán" at bounding box center [1059, 512] width 150 height 25
type input "50.000"
click at [1069, 524] on div "Tại văn phòng" at bounding box center [1065, 527] width 162 height 18
type input "0"
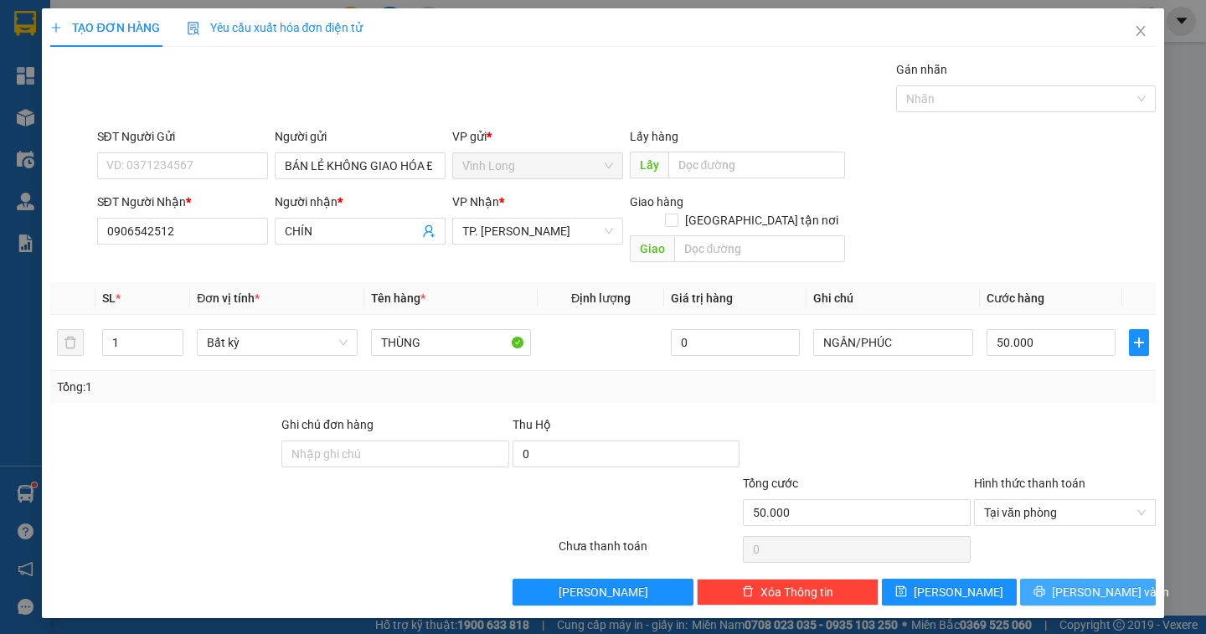
click at [1071, 579] on button "[PERSON_NAME] và In" at bounding box center [1087, 592] width 135 height 27
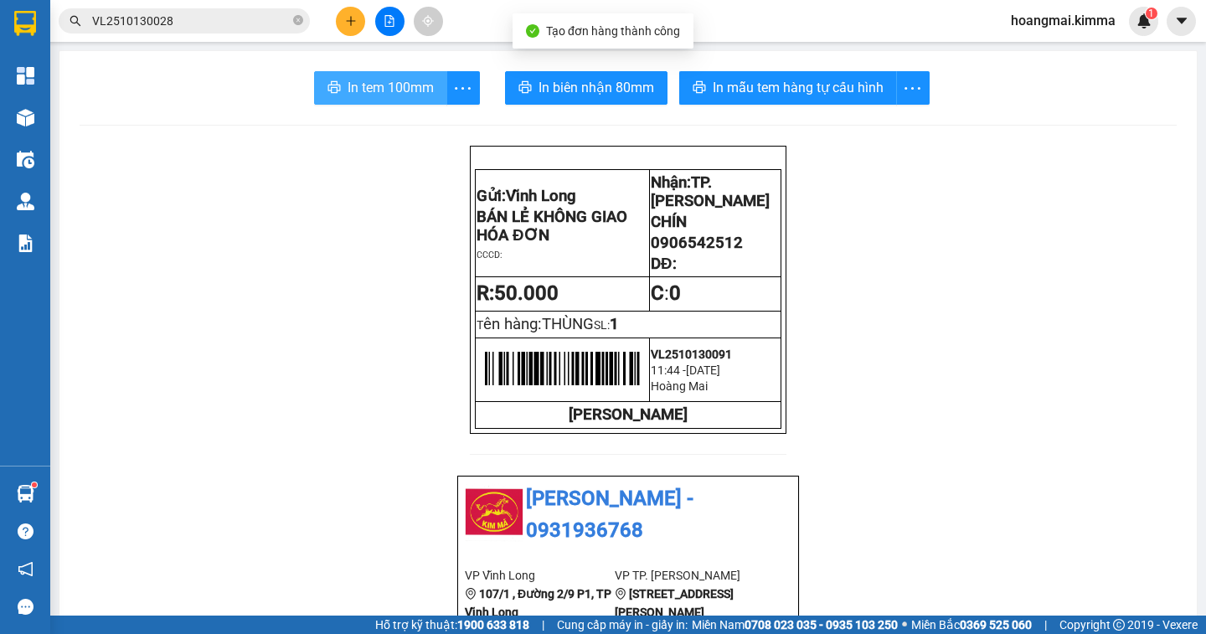
click at [397, 95] on span "In tem 100mm" at bounding box center [391, 87] width 86 height 21
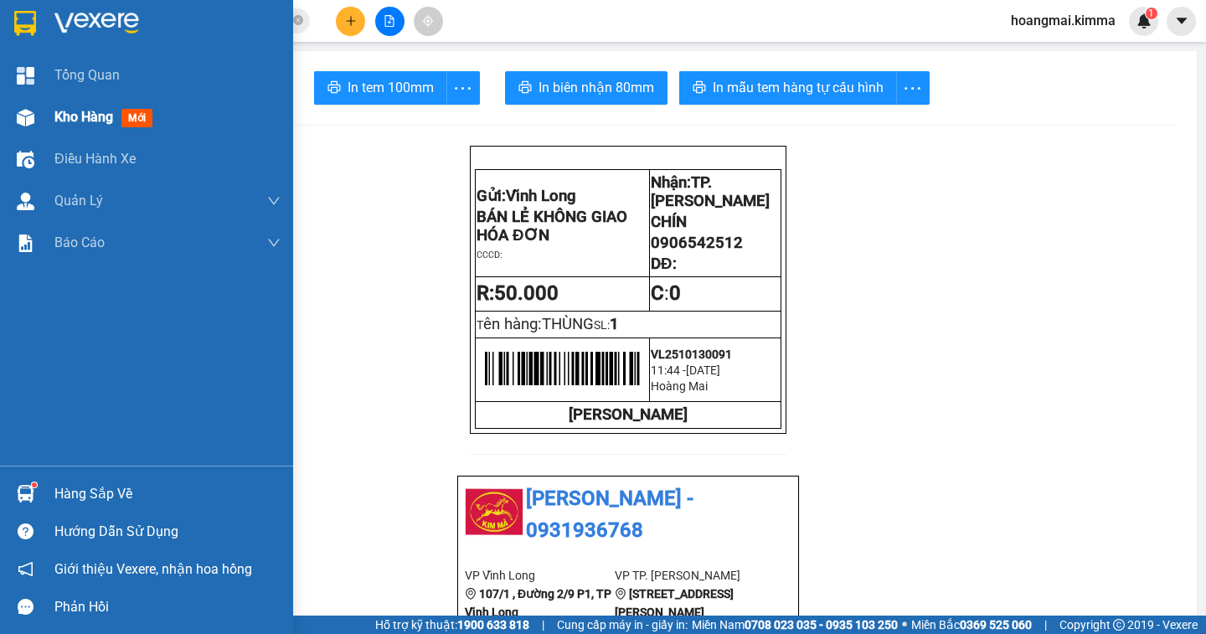
click at [83, 120] on span "Kho hàng" at bounding box center [83, 117] width 59 height 16
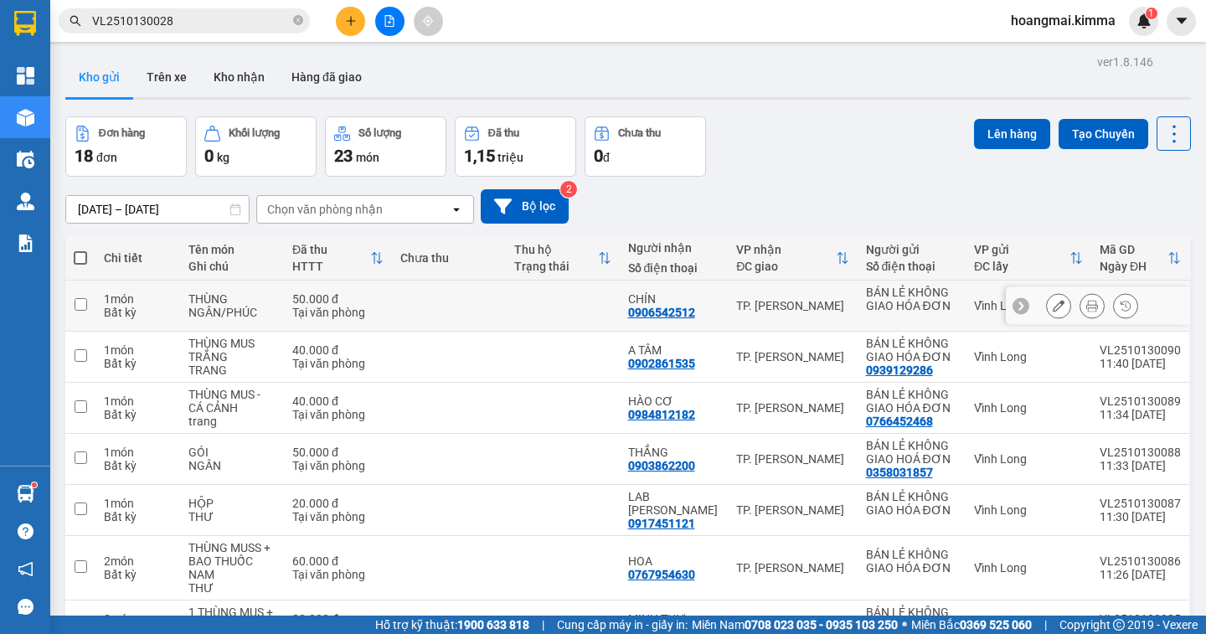
click at [1047, 309] on button at bounding box center [1058, 305] width 23 height 29
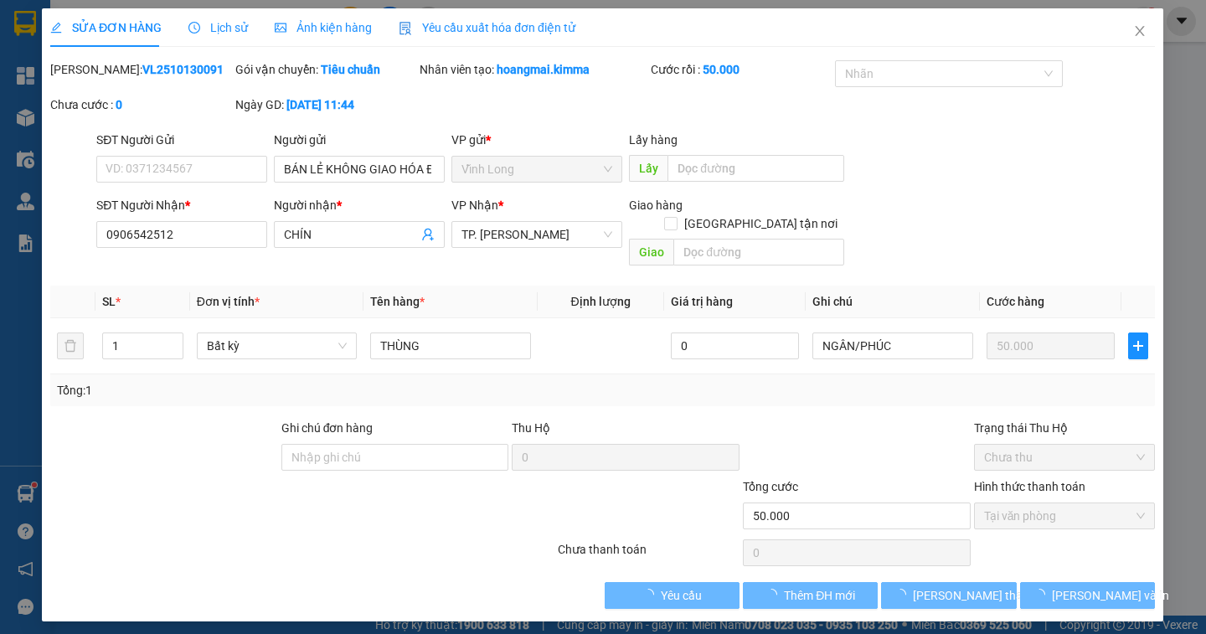
type input "BÁN LẺ KHÔNG GIAO HÓA ĐƠN"
type input "0906542512"
type input "CHÍN"
type input "50.000"
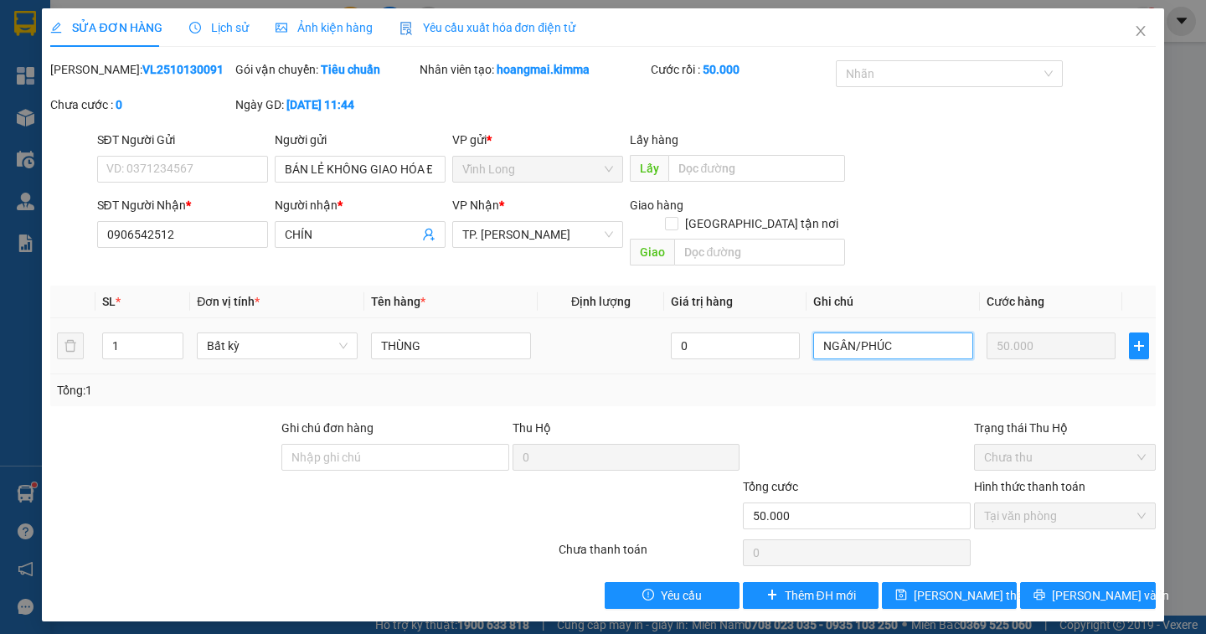
click at [895, 332] on input "NGÂN/PHÚC" at bounding box center [893, 345] width 160 height 27
type input "NGÂN/PHÚC MẬP"
click at [945, 586] on span "[PERSON_NAME] thay đổi" at bounding box center [981, 595] width 134 height 18
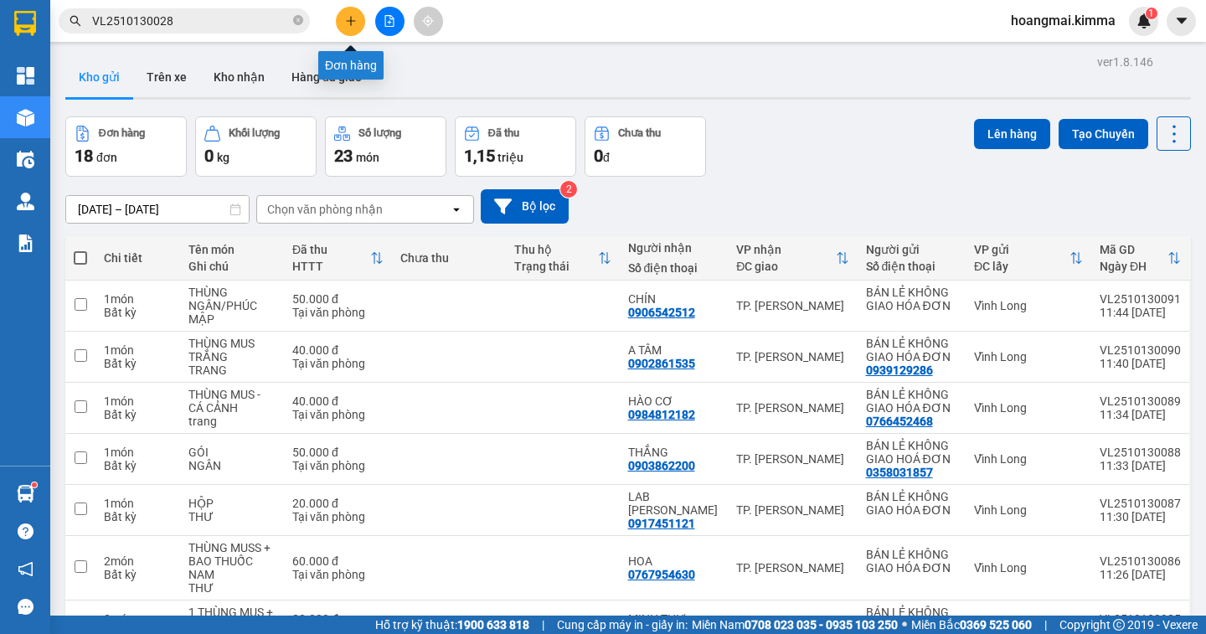
click at [348, 22] on icon "plus" at bounding box center [351, 21] width 12 height 12
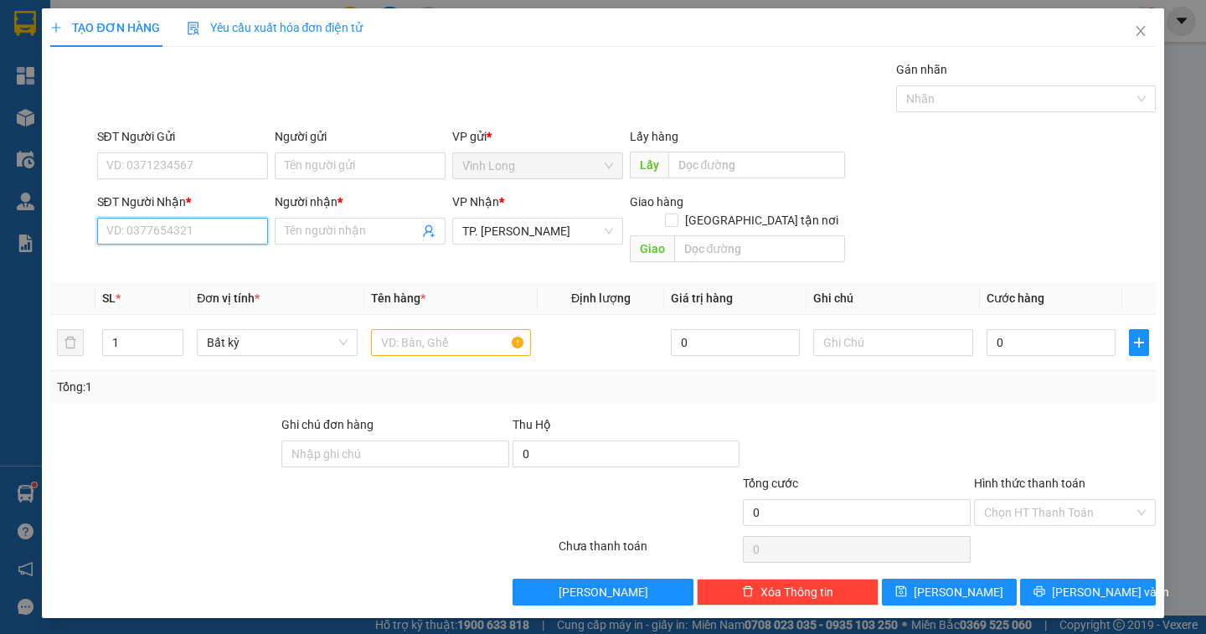
click at [200, 237] on input "SĐT Người Nhận *" at bounding box center [182, 231] width 171 height 27
type input "0372651826"
click at [197, 265] on div "0372651826 - HÂN" at bounding box center [182, 264] width 151 height 18
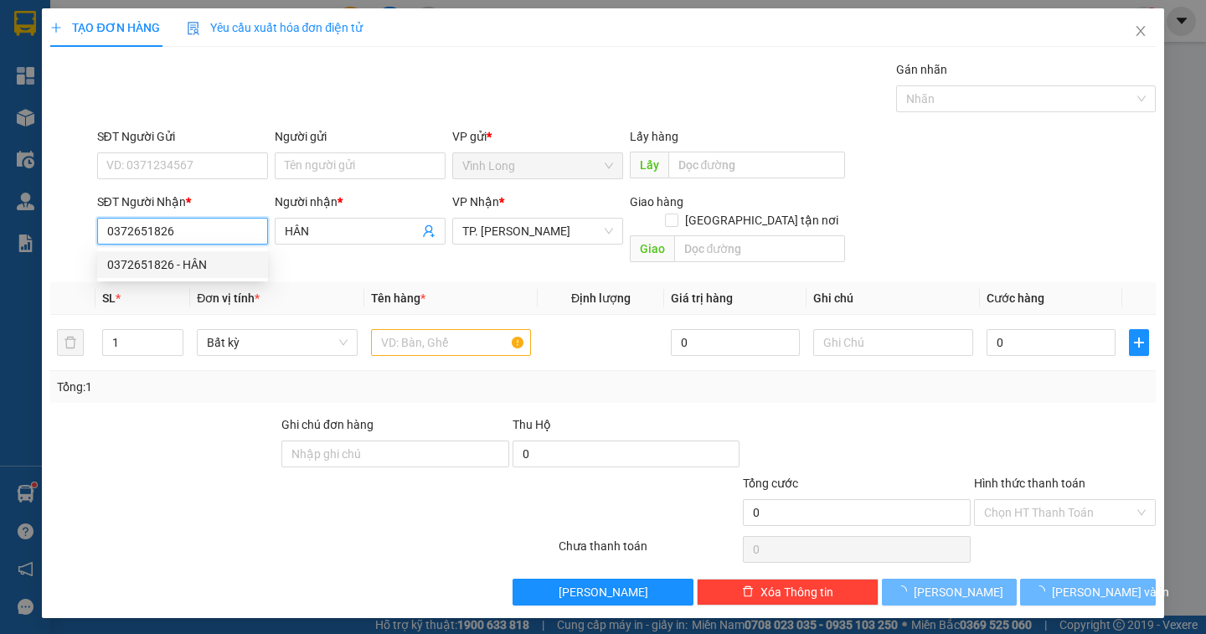
type input "HÂN"
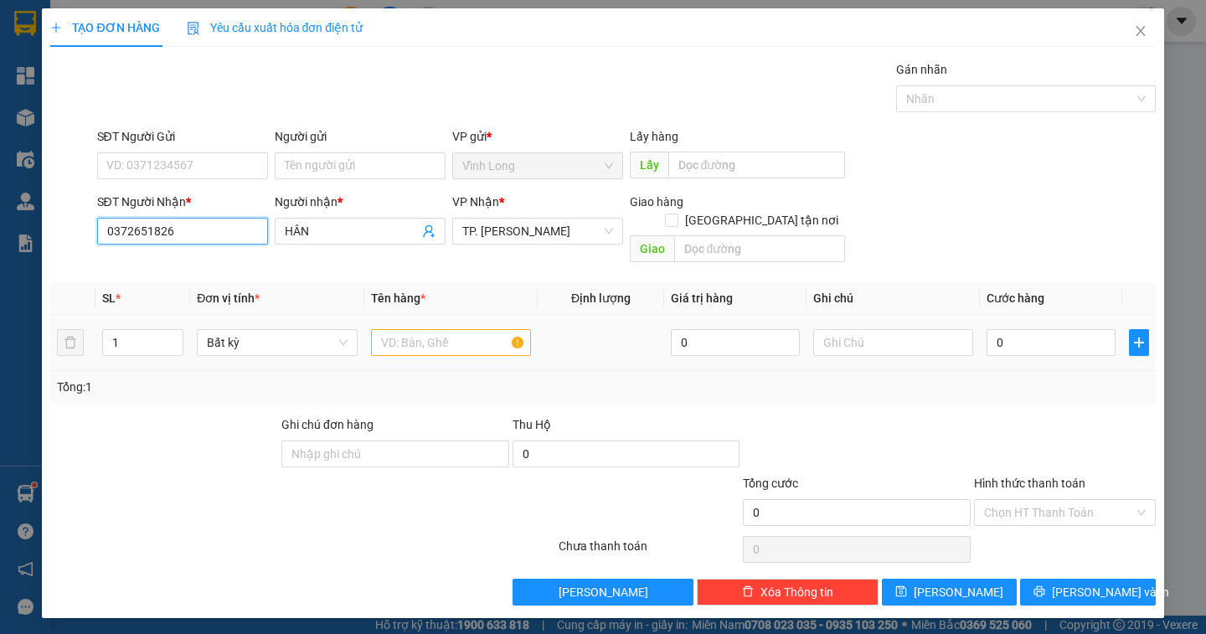
type input "0372651826"
click at [410, 329] on input "text" at bounding box center [451, 342] width 160 height 27
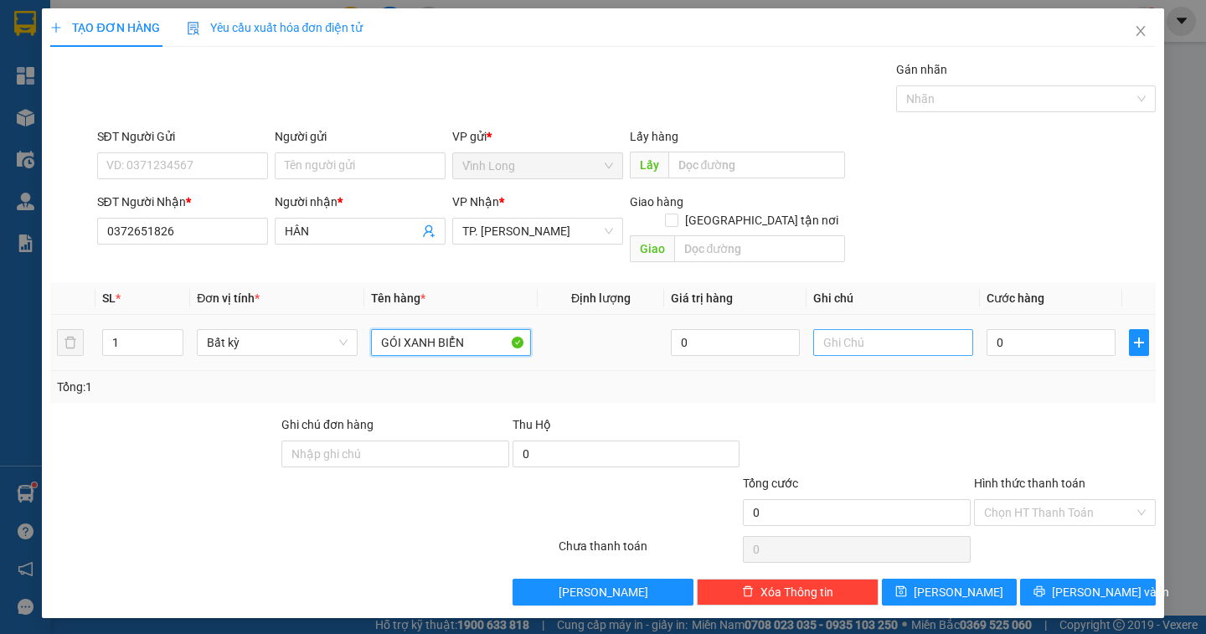
type input "GÓI XANH BIỂN"
click at [851, 329] on input "text" at bounding box center [893, 342] width 160 height 27
type input "NGÂN"
click at [1010, 329] on input "0" at bounding box center [1050, 342] width 129 height 27
type input "3"
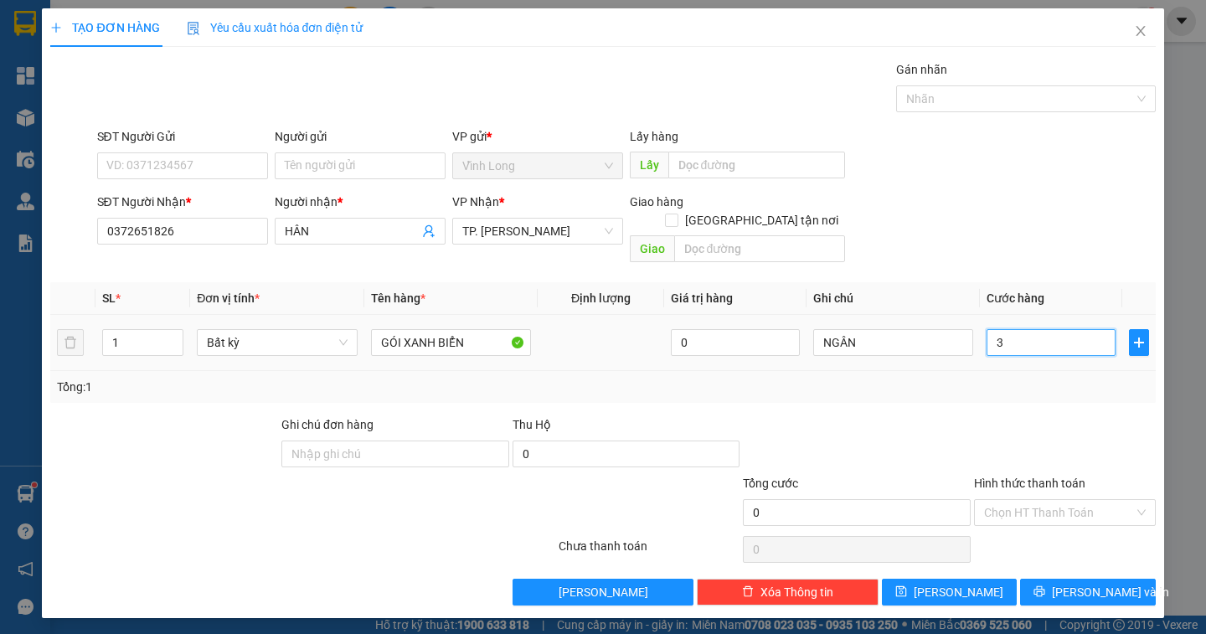
type input "3"
type input "30"
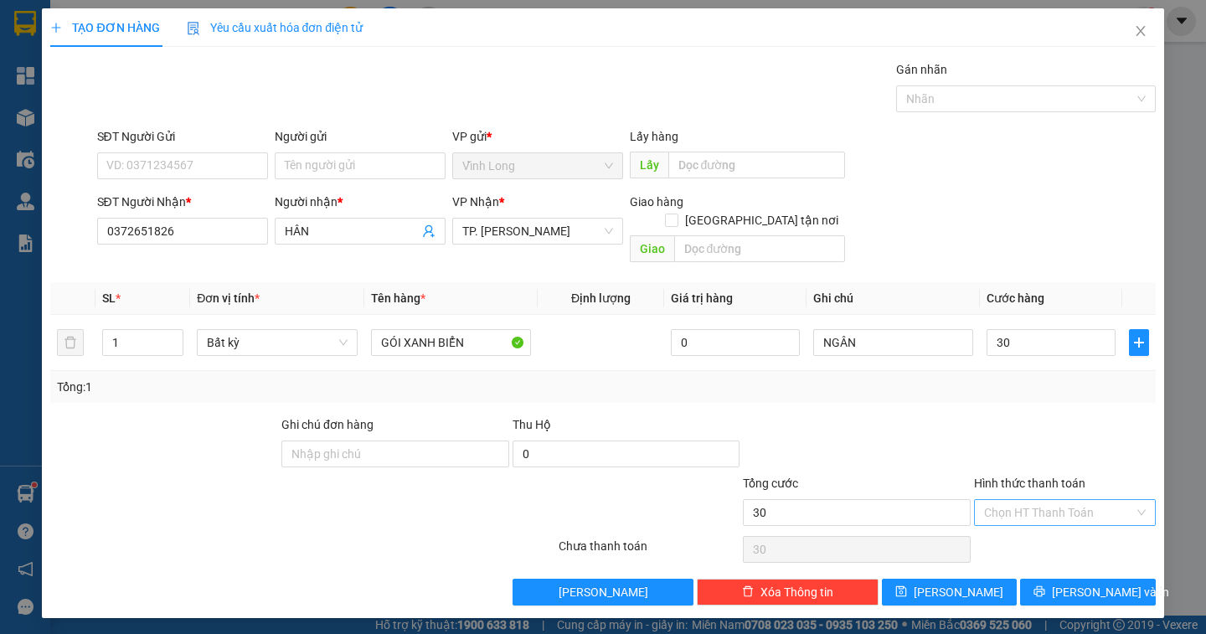
type input "30.000"
click at [1017, 500] on input "Hình thức thanh toán" at bounding box center [1059, 512] width 150 height 25
click at [1021, 522] on div "Tại văn phòng" at bounding box center [1065, 527] width 162 height 18
type input "0"
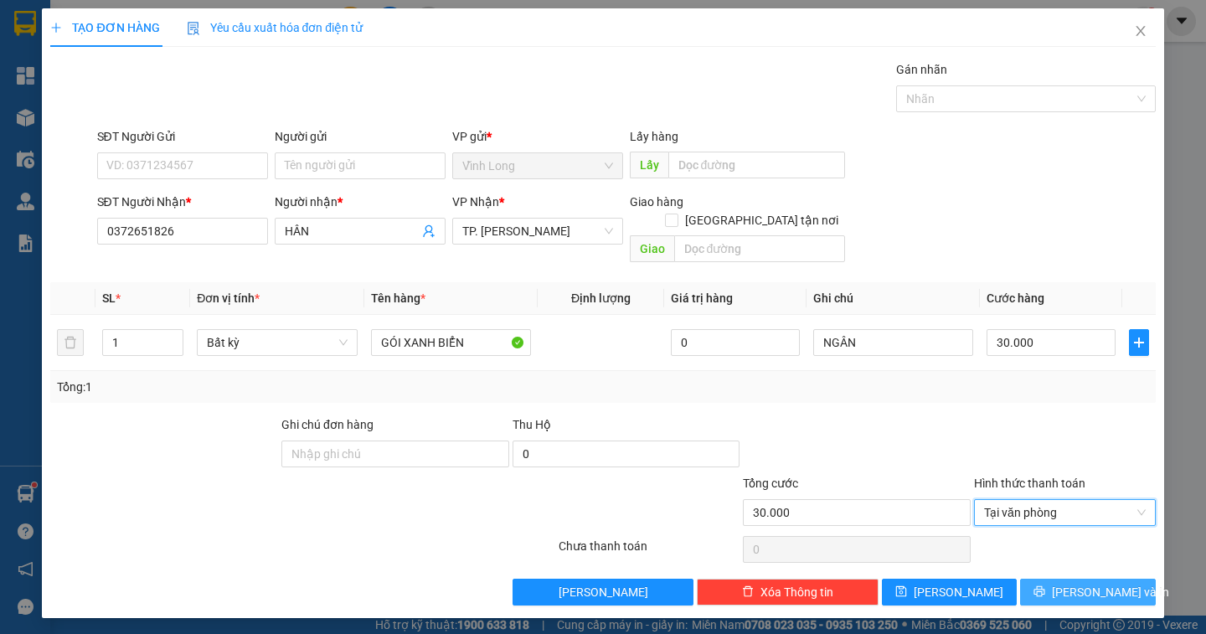
click at [1053, 579] on button "[PERSON_NAME] và In" at bounding box center [1087, 592] width 135 height 27
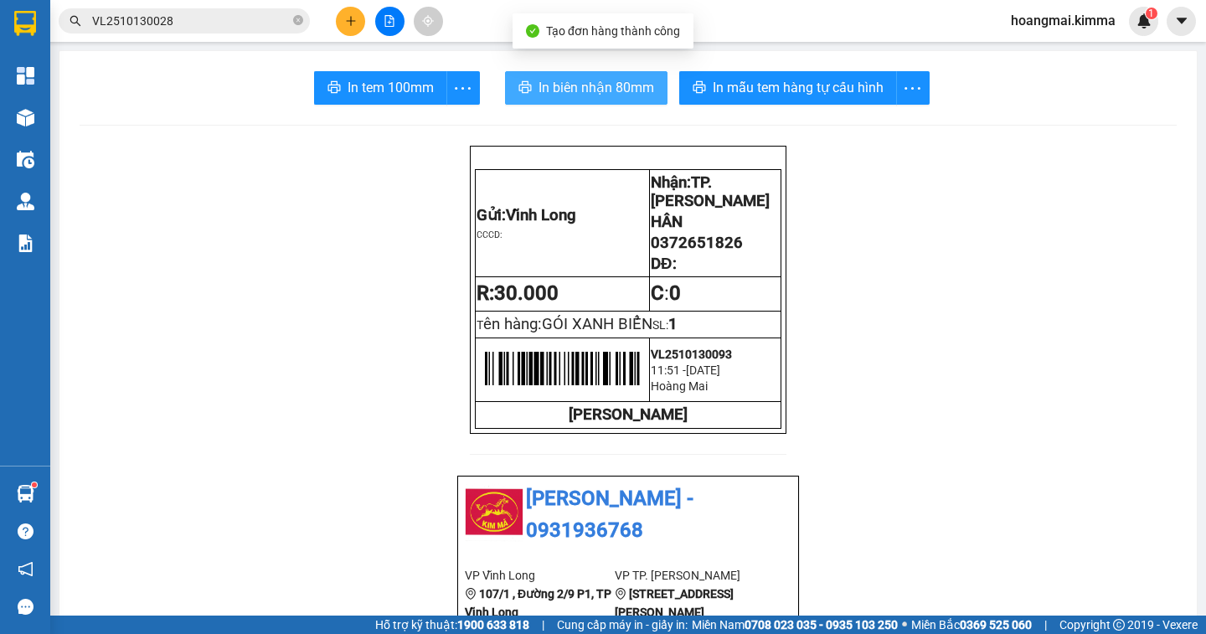
click at [610, 94] on span "In biên nhận 80mm" at bounding box center [596, 87] width 116 height 21
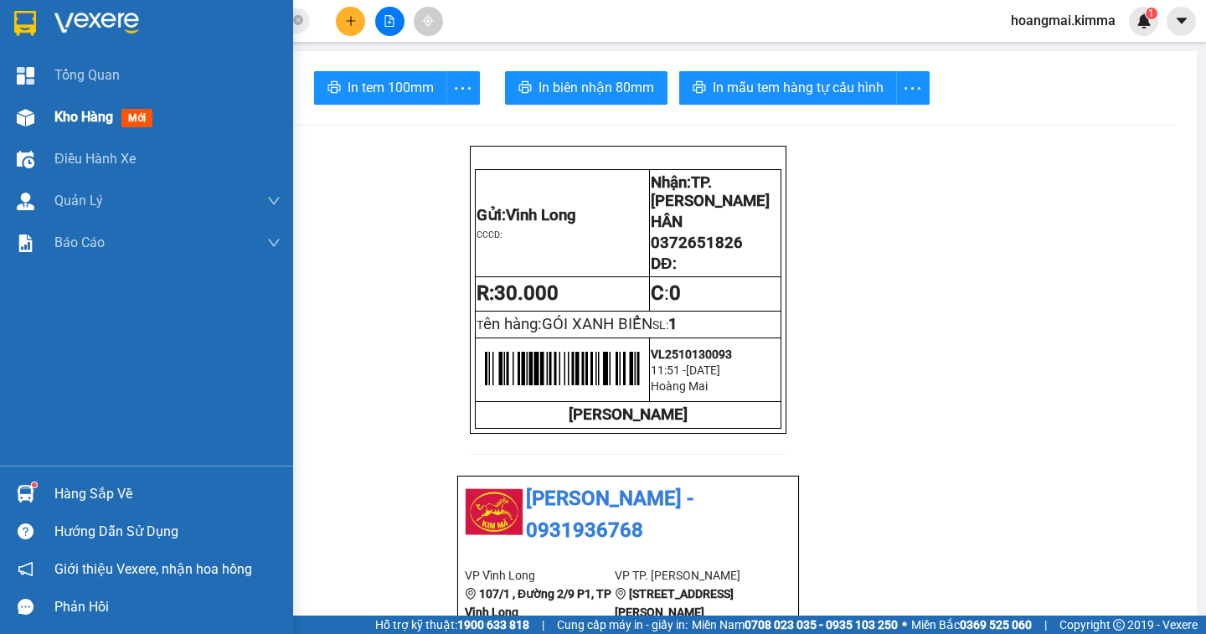
click at [79, 116] on span "Kho hàng" at bounding box center [83, 117] width 59 height 16
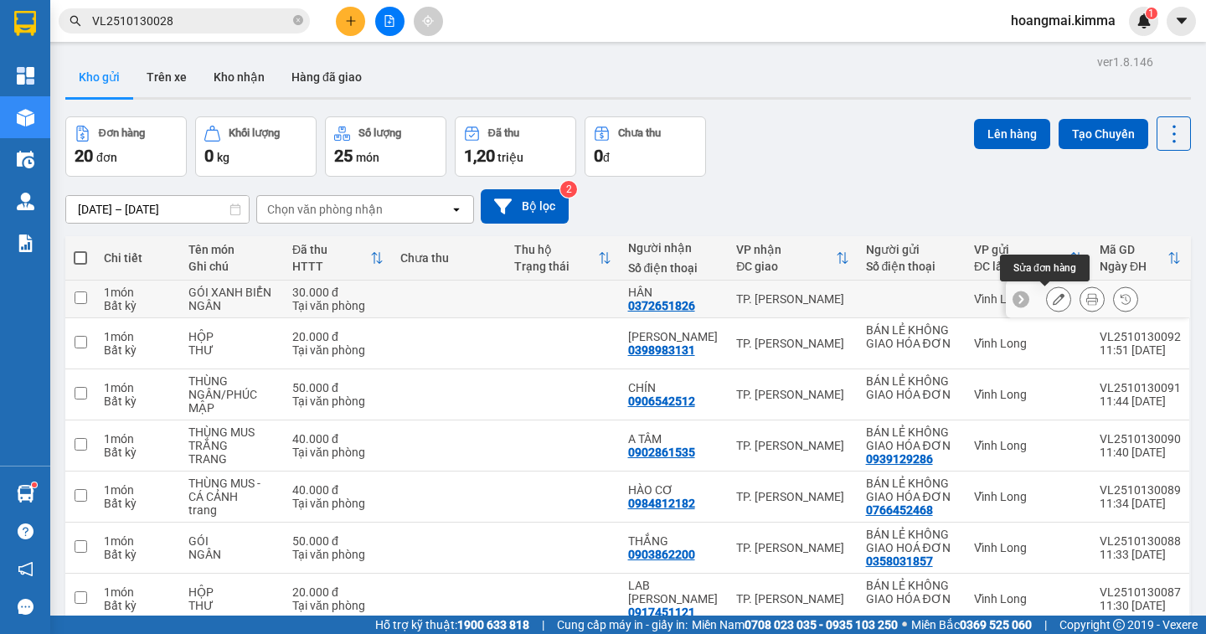
click at [1051, 308] on button at bounding box center [1058, 299] width 23 height 29
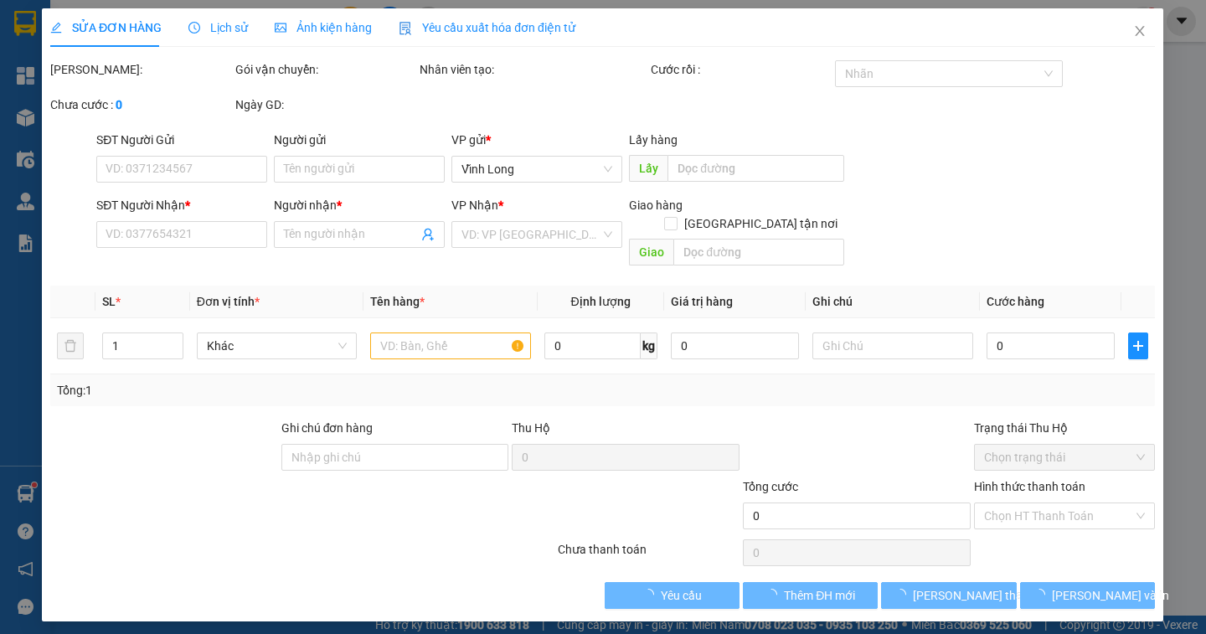
type input "0372651826"
type input "HÂN"
type input "30.000"
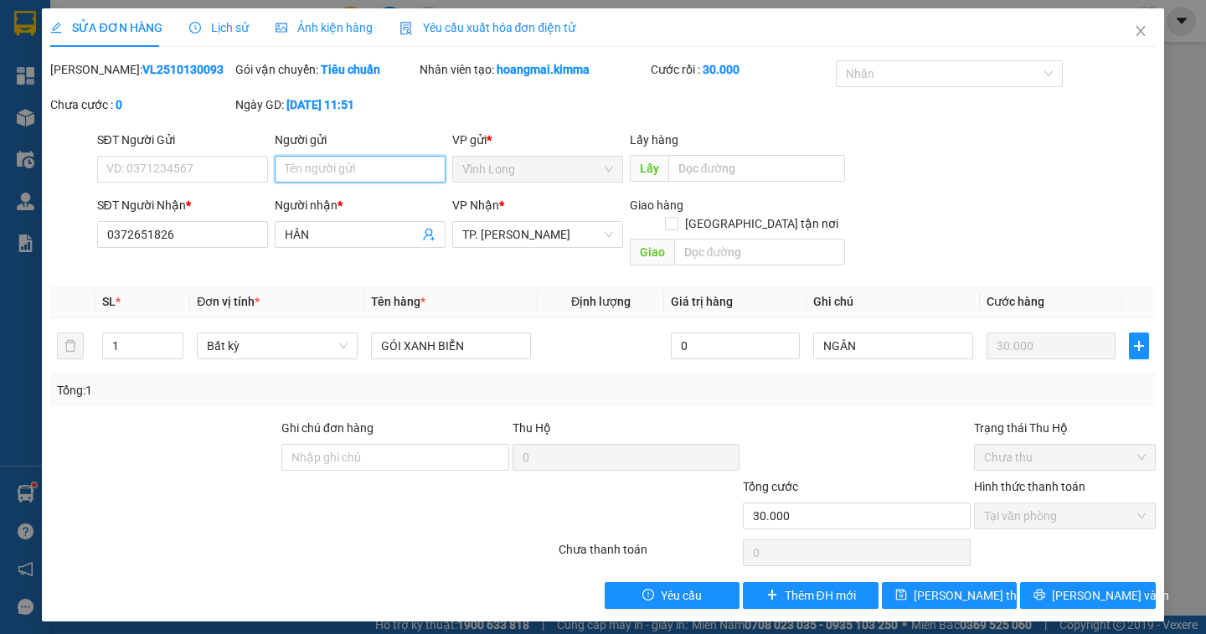
click at [354, 174] on input "Người gửi" at bounding box center [360, 169] width 171 height 27
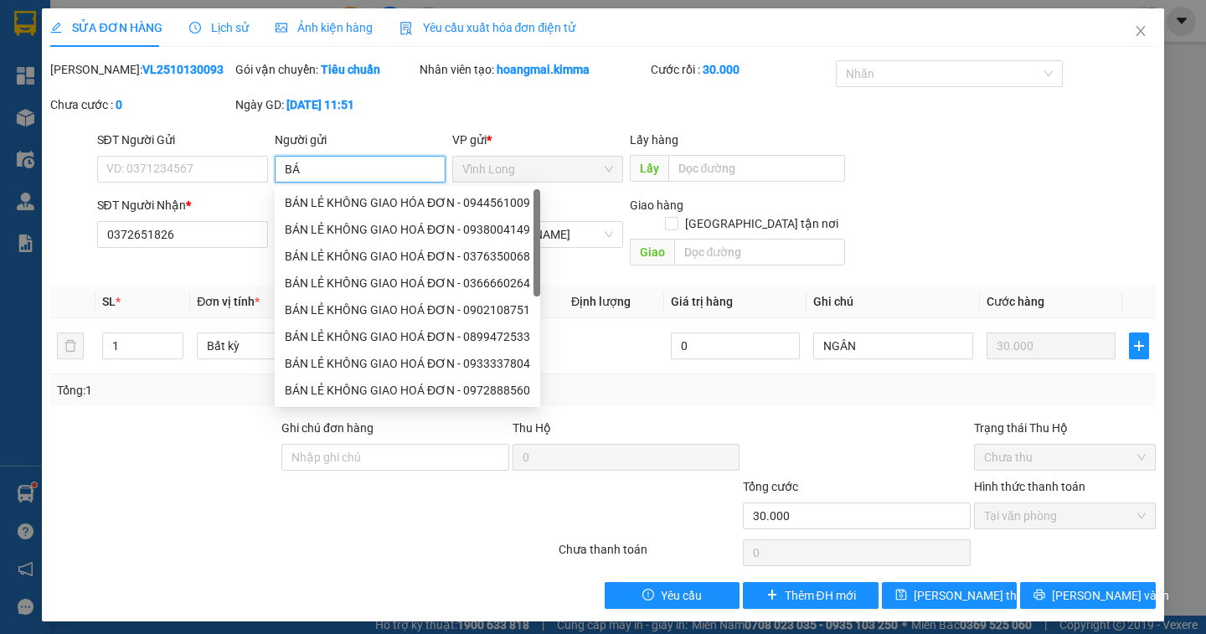
type input "BÁN"
click at [388, 210] on div "BÁN LẺ KHÔNG GIAO HÓA ĐƠN - 0944561009" at bounding box center [407, 202] width 245 height 18
type input "0944561009"
type input "BÁN LẺ KHÔNG GIAO HÓA ĐƠN"
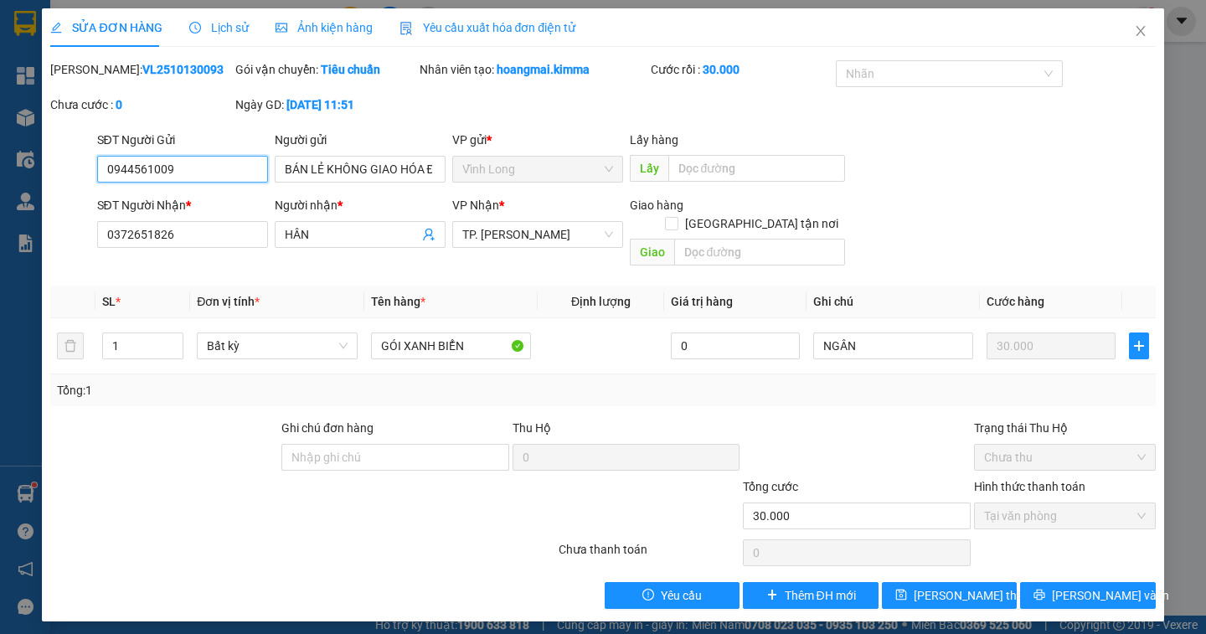
drag, startPoint x: 178, startPoint y: 175, endPoint x: 0, endPoint y: 170, distance: 177.6
click at [0, 170] on div "SỬA ĐƠN HÀNG Lịch sử Ảnh kiện hàng Yêu cầu xuất hóa đơn điện tử Total Paid Fee …" at bounding box center [603, 317] width 1206 height 634
click at [982, 586] on span "[PERSON_NAME] thay đổi" at bounding box center [981, 595] width 134 height 18
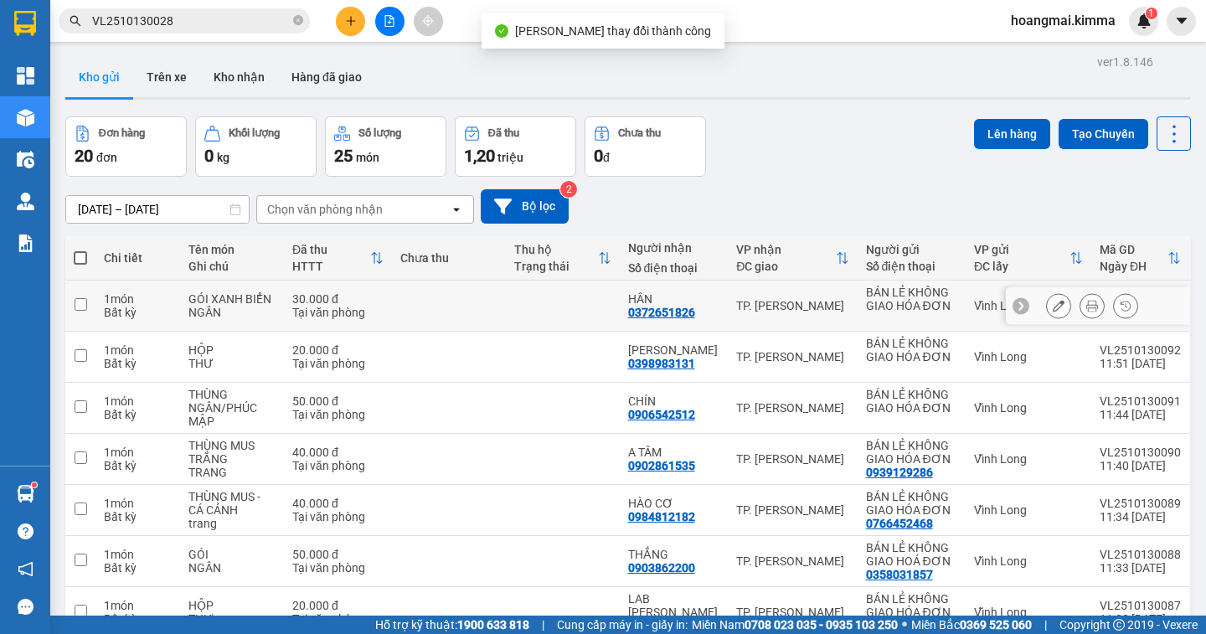
click at [1086, 308] on icon at bounding box center [1092, 306] width 12 height 12
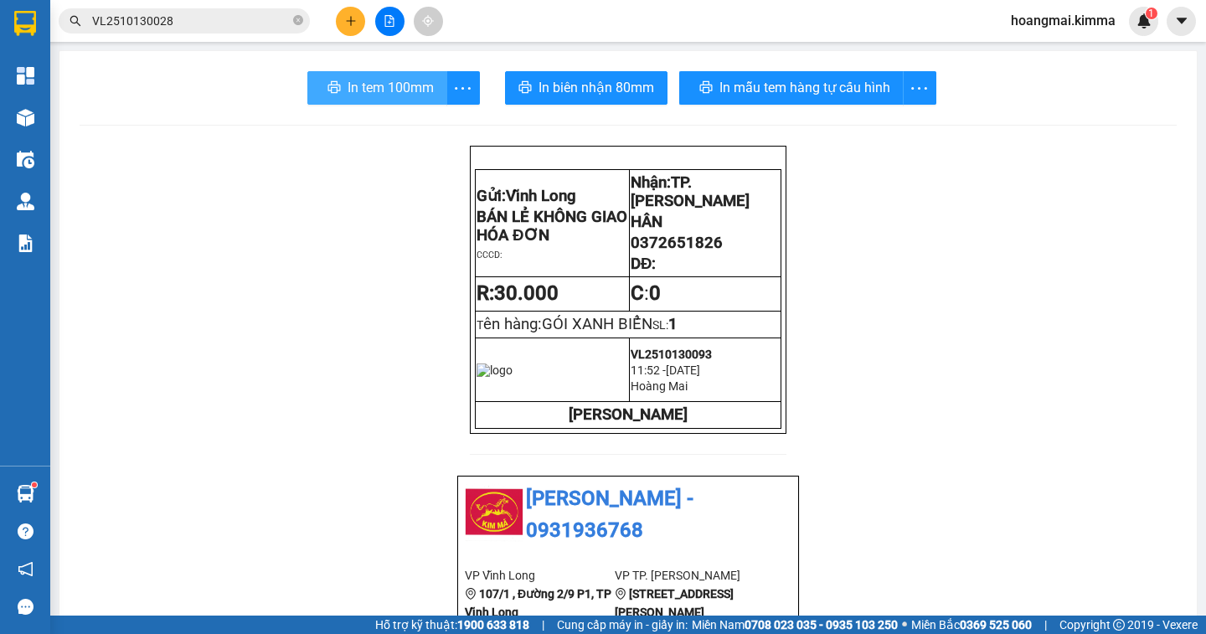
click at [364, 80] on span "In tem 100mm" at bounding box center [391, 87] width 86 height 21
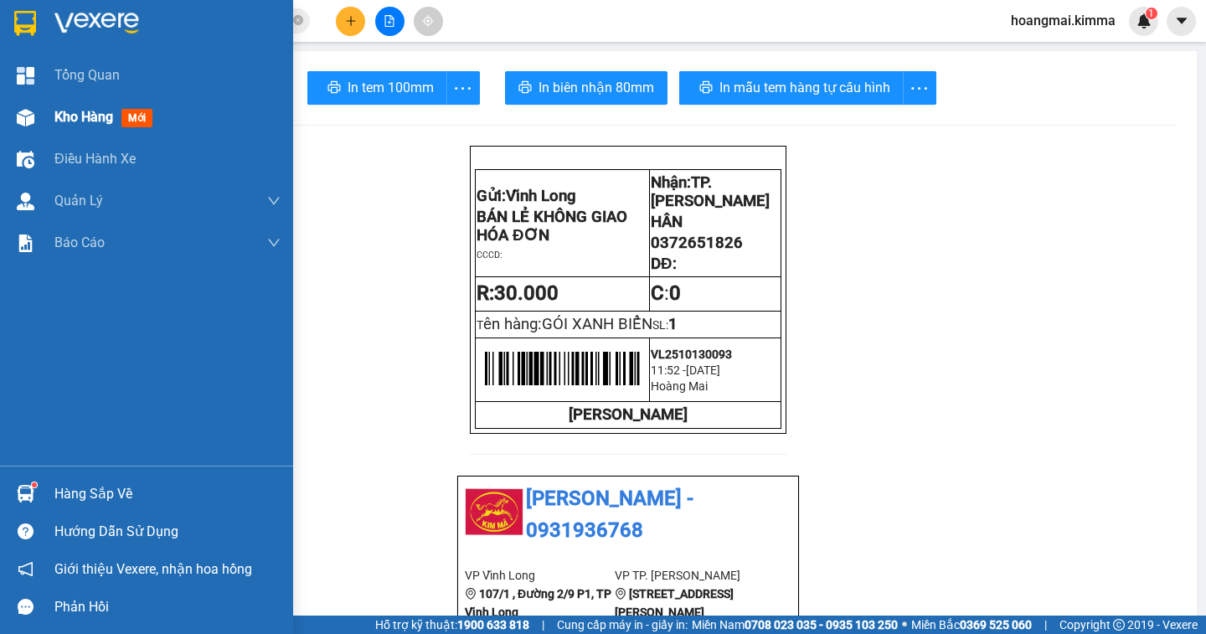
click at [74, 128] on div "Kho hàng mới" at bounding box center [167, 117] width 226 height 42
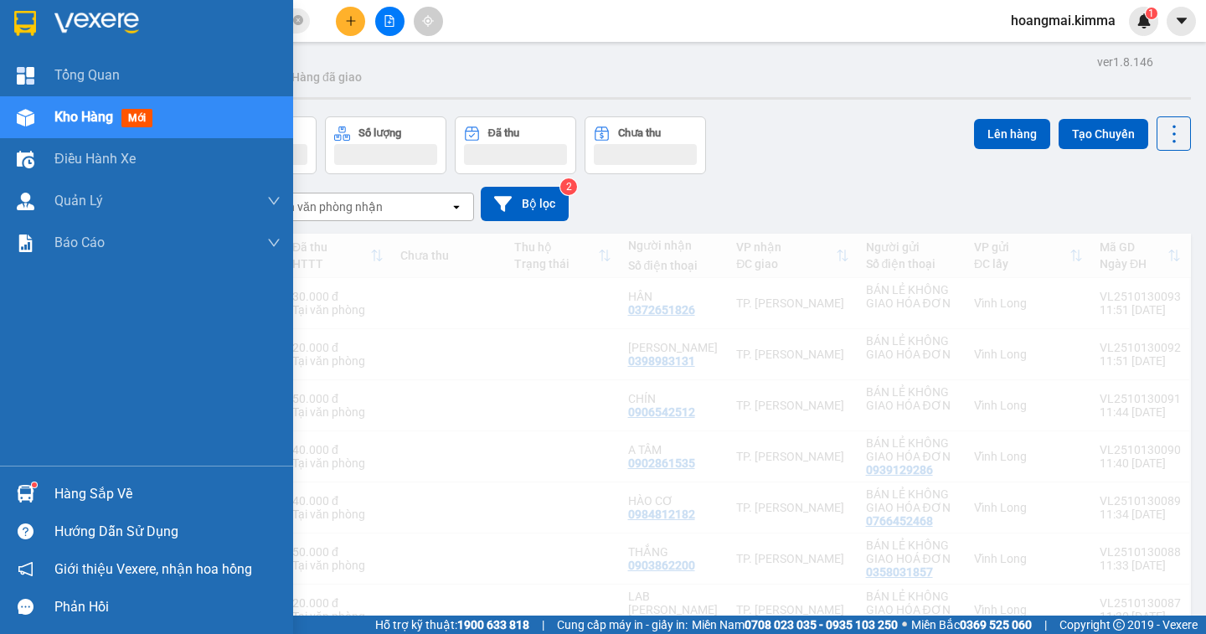
click at [100, 117] on span "Kho hàng" at bounding box center [83, 117] width 59 height 16
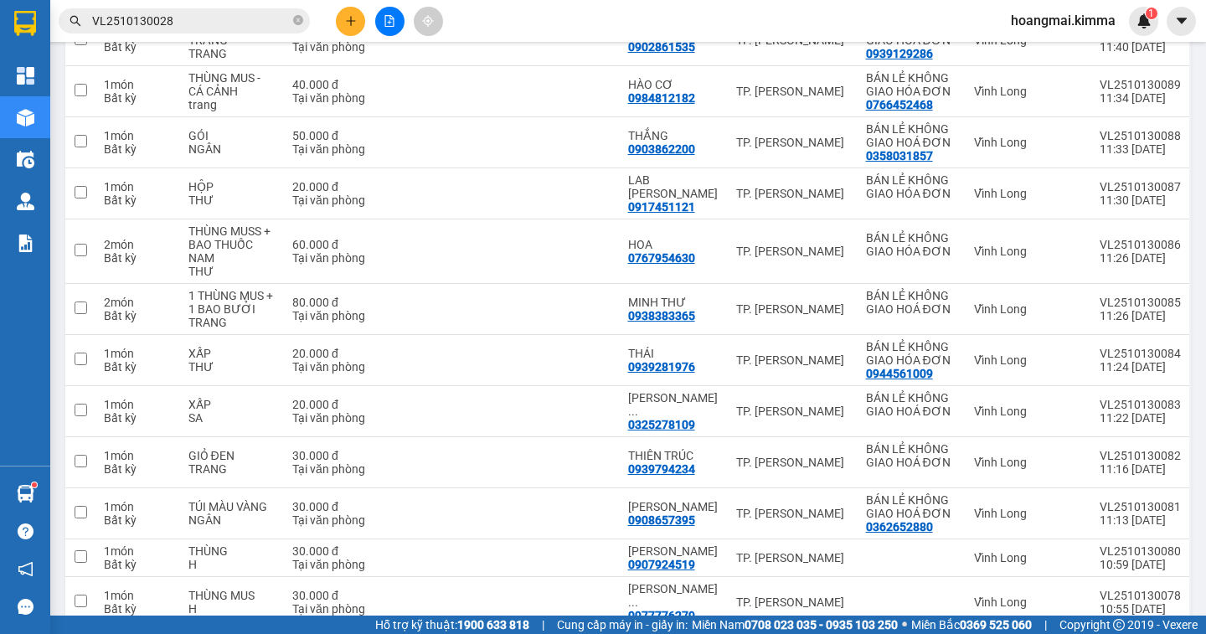
scroll to position [702, 0]
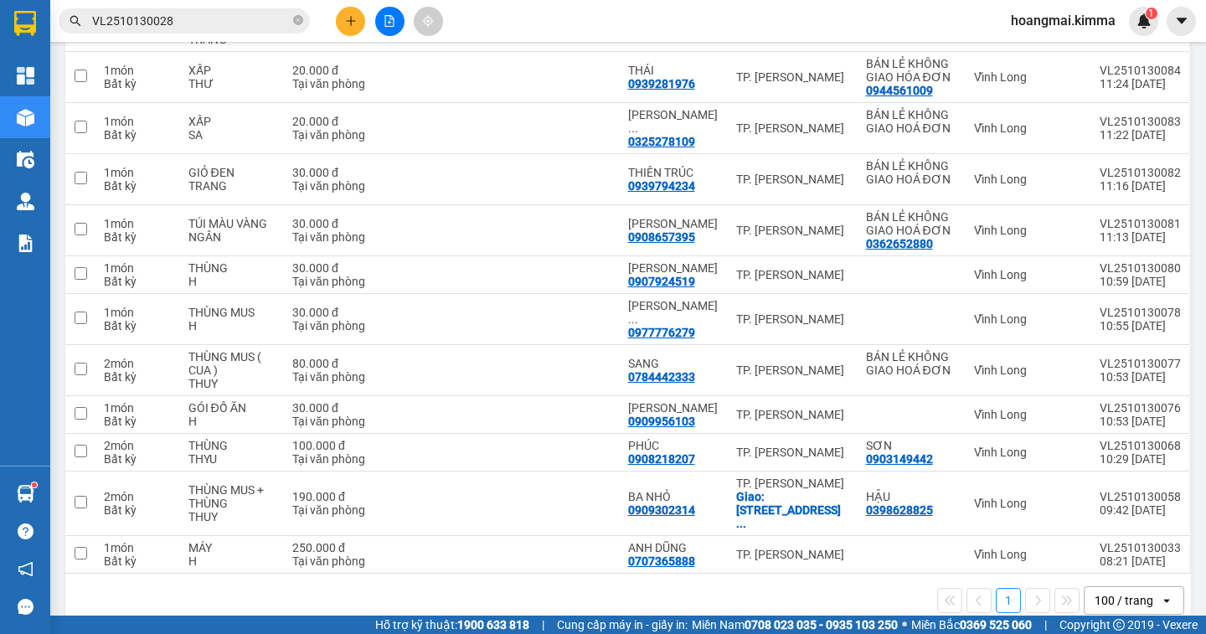
click at [1133, 592] on div "100 / trang" at bounding box center [1124, 600] width 59 height 17
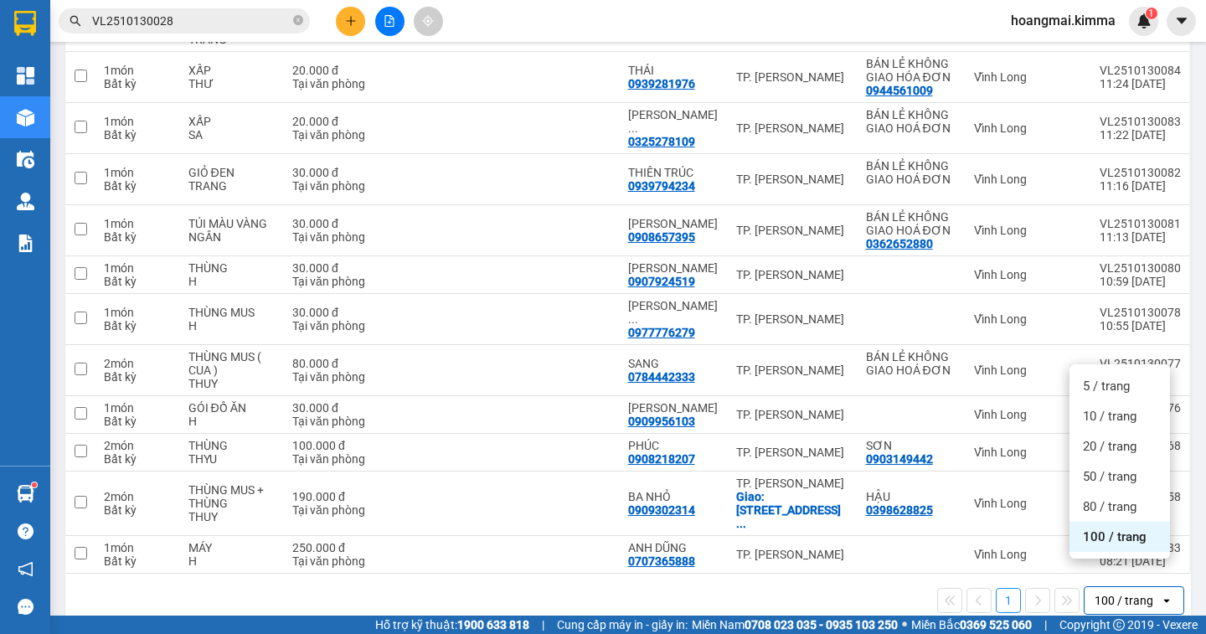
click at [1123, 551] on div "100 / trang" at bounding box center [1119, 537] width 100 height 30
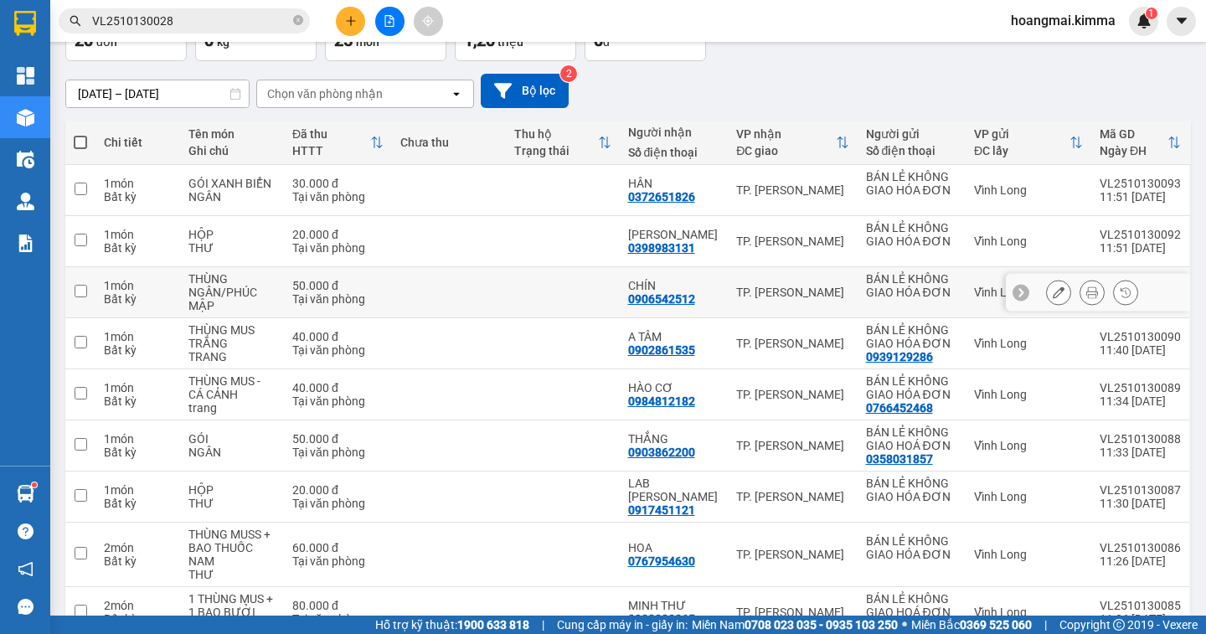
scroll to position [0, 0]
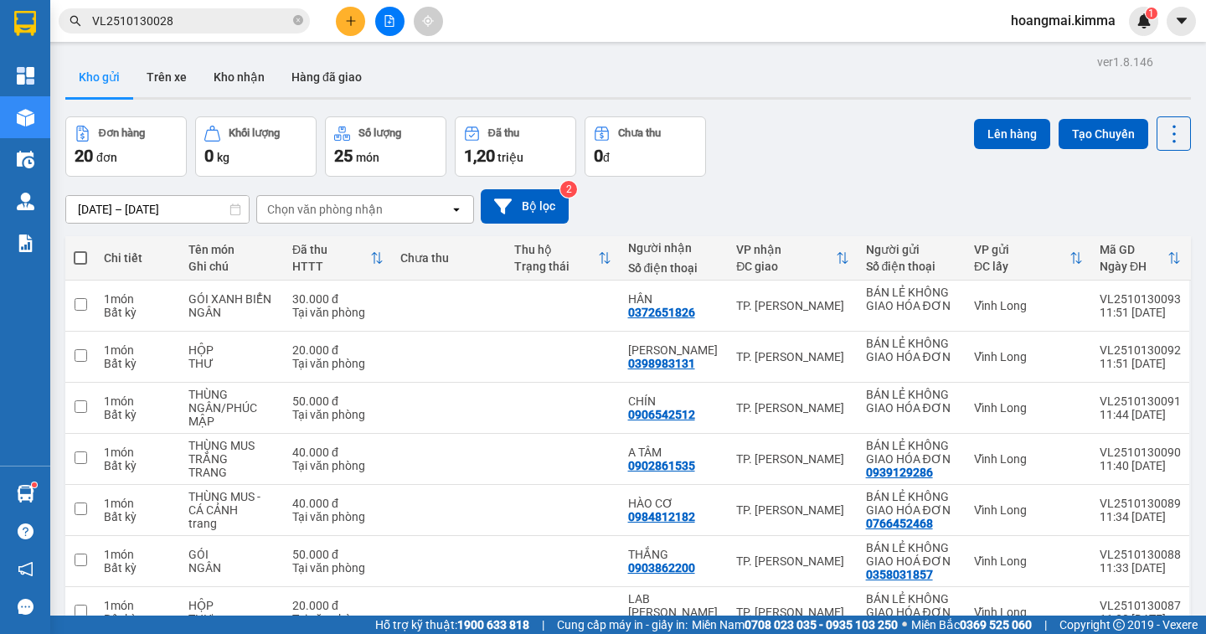
click at [83, 255] on span at bounding box center [80, 257] width 13 height 13
click at [80, 250] on input "checkbox" at bounding box center [80, 250] width 0 height 0
checkbox input "true"
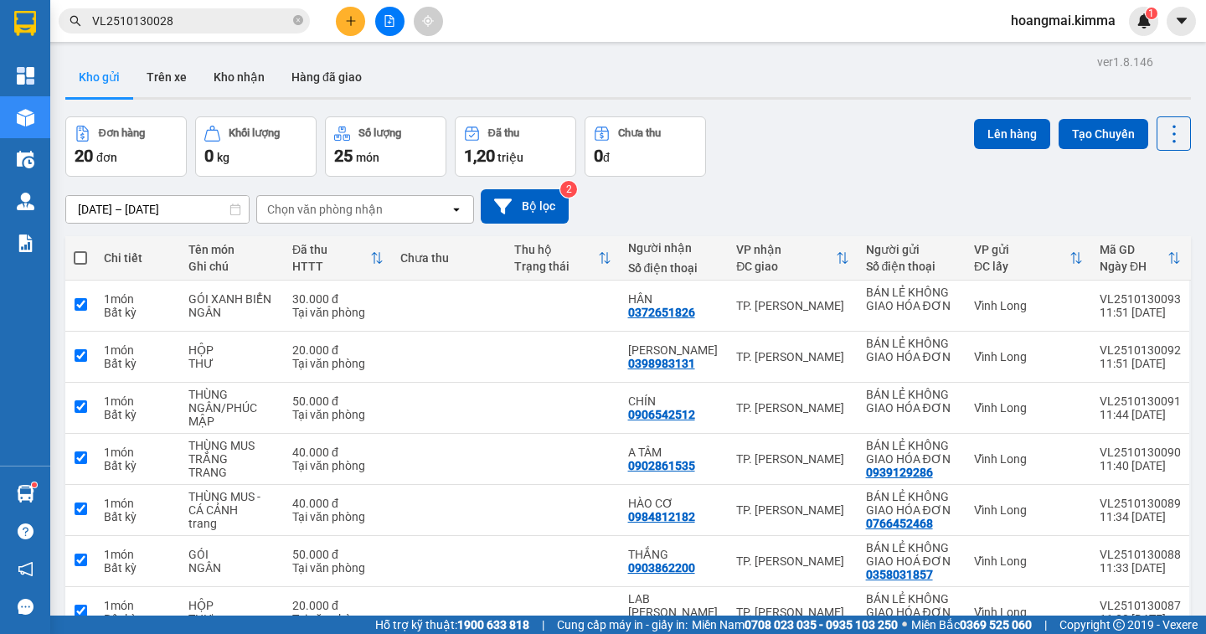
checkbox input "true"
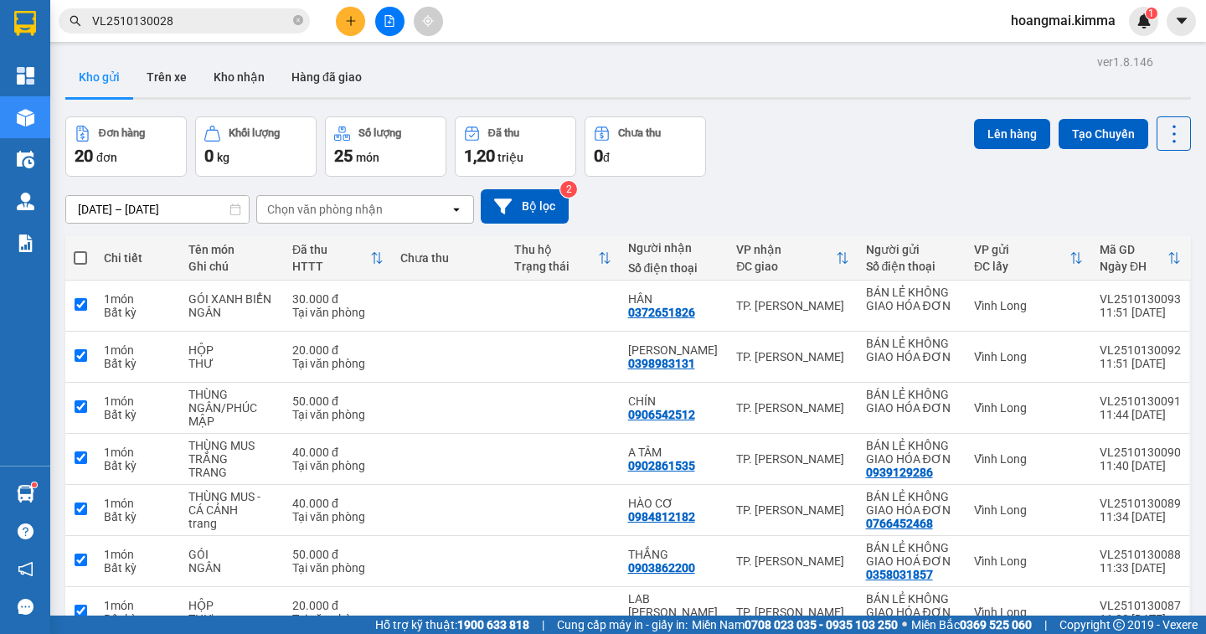
checkbox input "true"
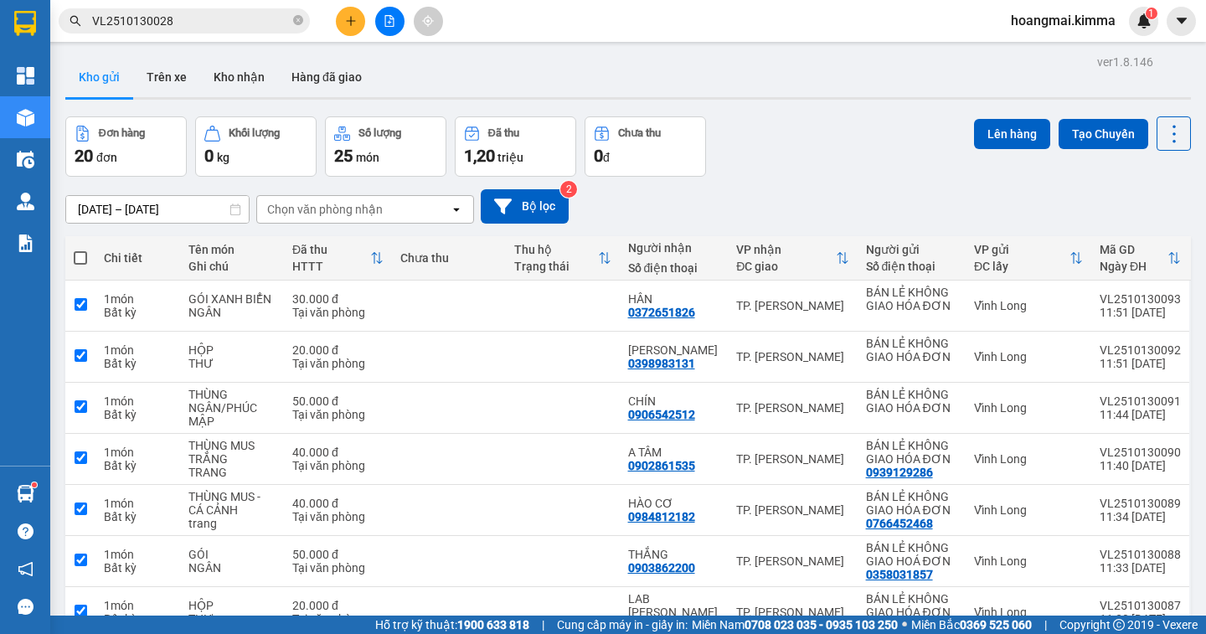
checkbox input "true"
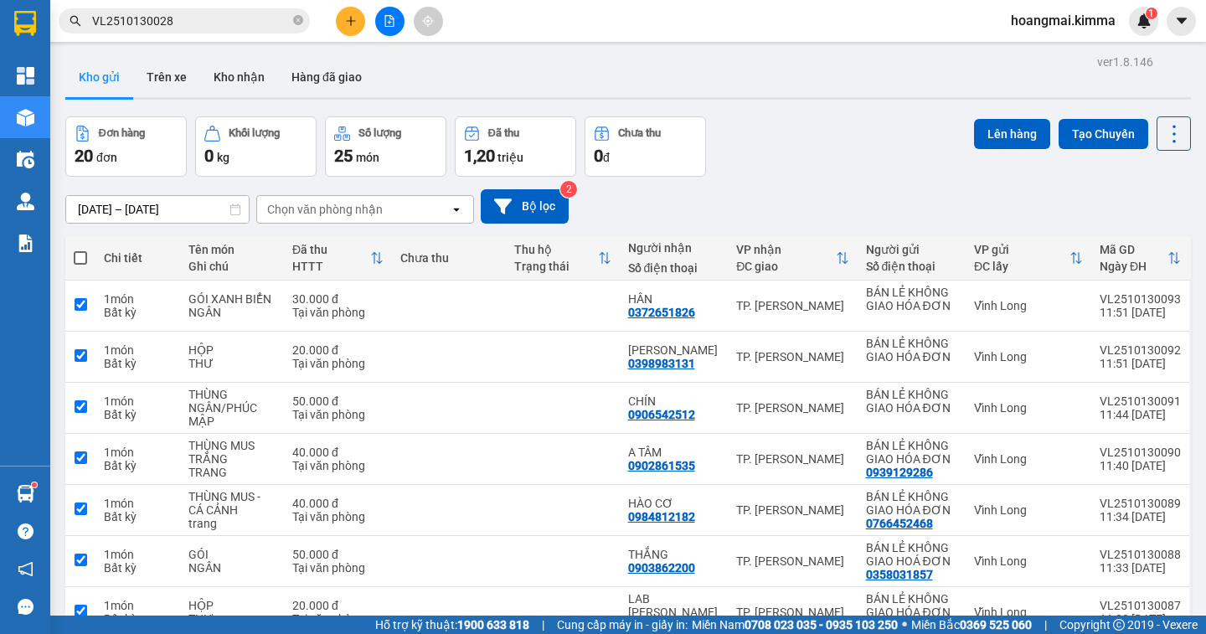
checkbox input "true"
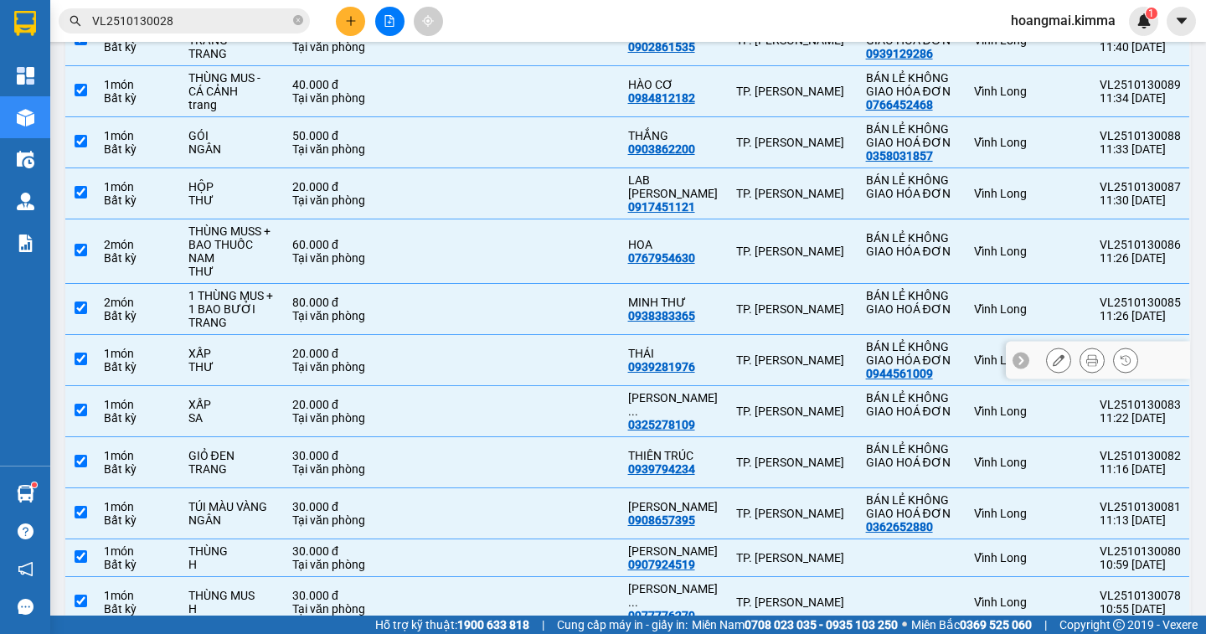
scroll to position [670, 0]
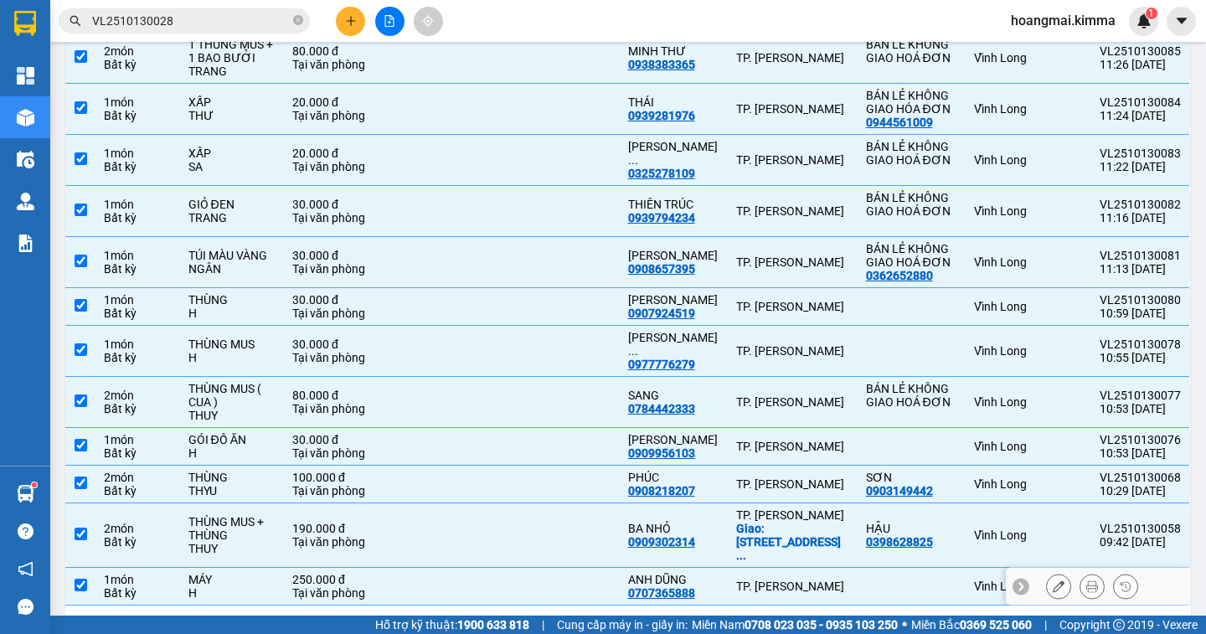
click at [80, 579] on input "checkbox" at bounding box center [81, 585] width 13 height 13
checkbox input "false"
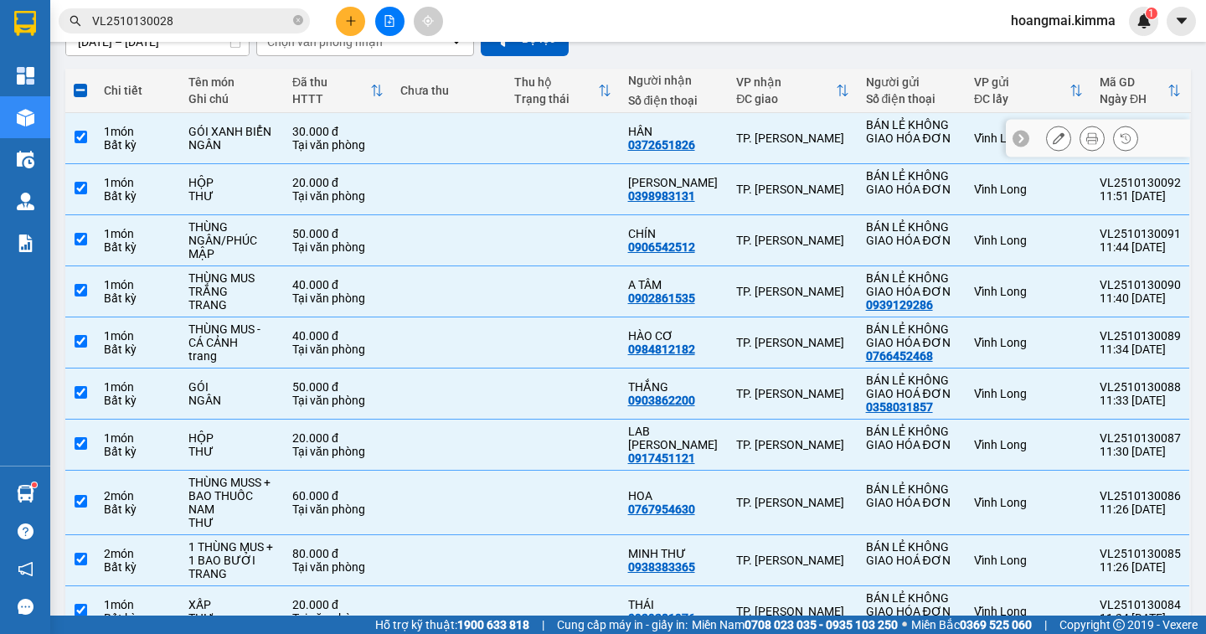
scroll to position [0, 0]
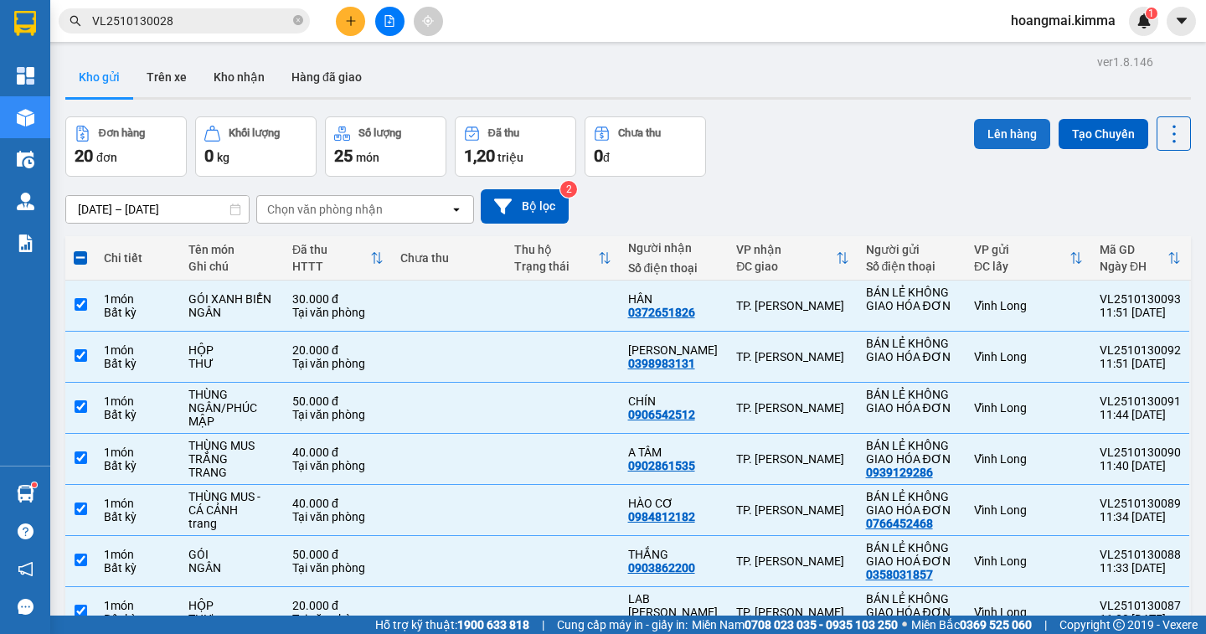
click at [998, 139] on button "Lên hàng" at bounding box center [1012, 134] width 76 height 30
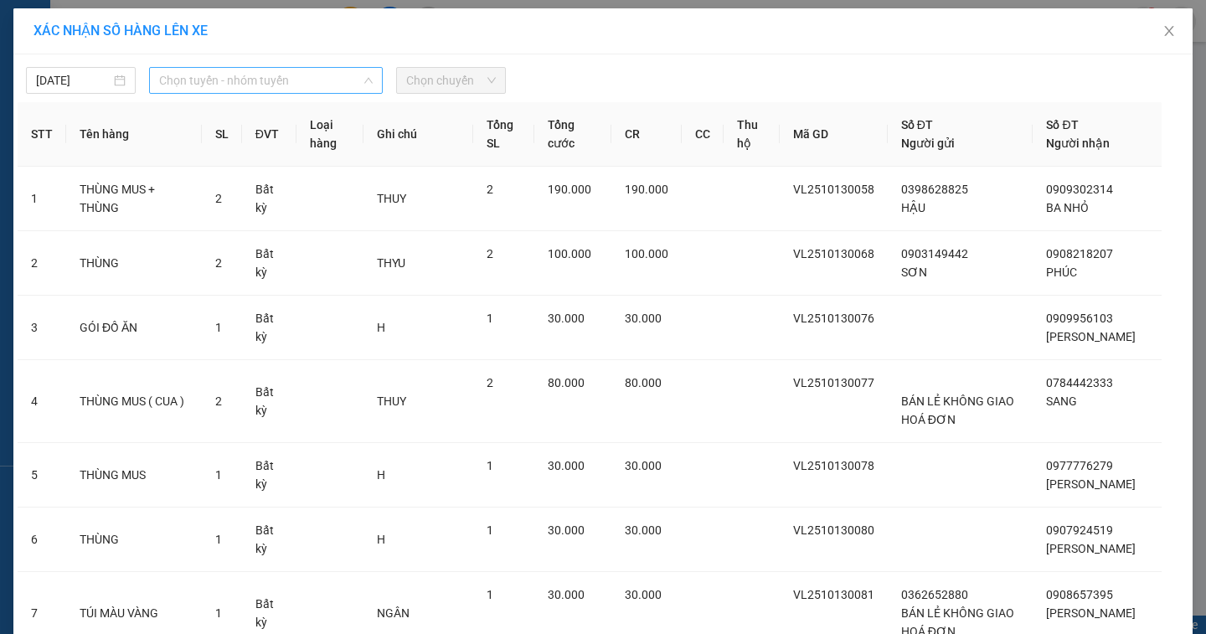
click at [268, 85] on span "Chọn tuyến - nhóm tuyến" at bounding box center [266, 80] width 214 height 25
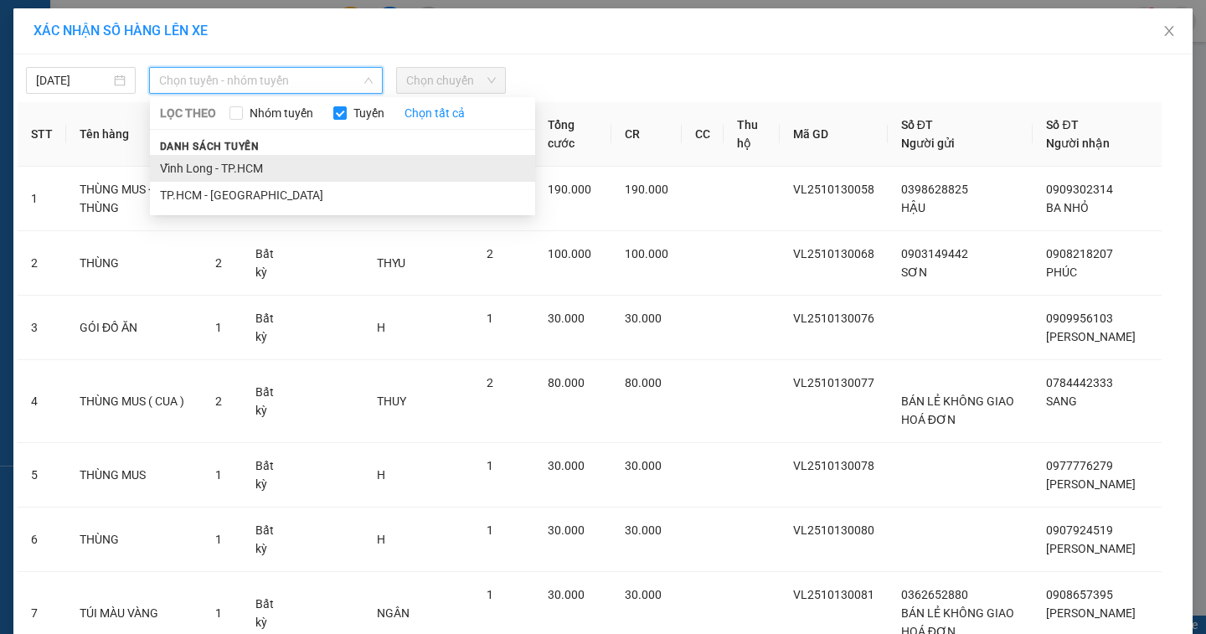
click at [268, 168] on li "Vĩnh Long - TP.HCM" at bounding box center [342, 168] width 385 height 27
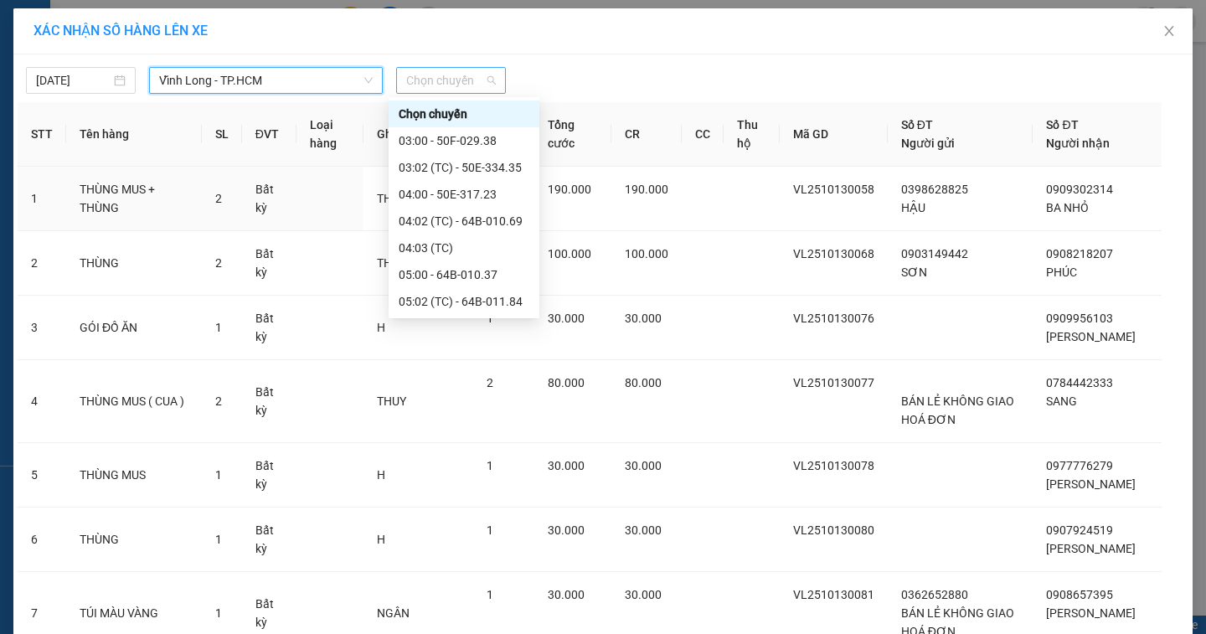
click at [486, 78] on span "Chọn chuyến" at bounding box center [451, 80] width 90 height 25
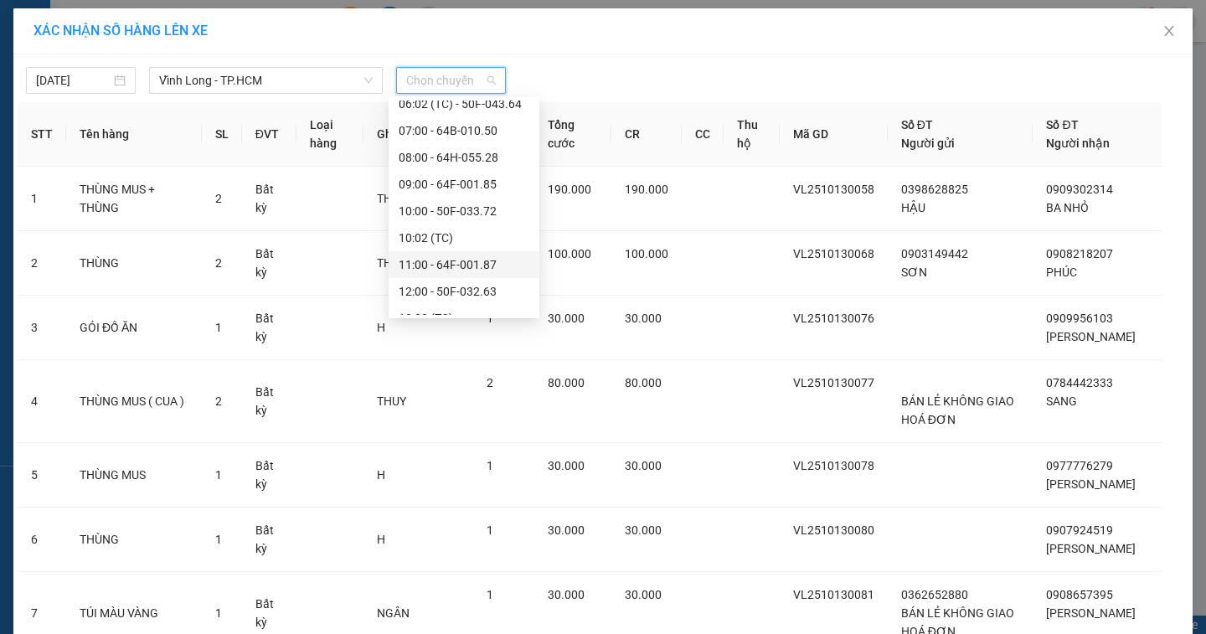
scroll to position [335, 0]
click at [502, 227] on div "12:02 (TC)" at bounding box center [464, 234] width 131 height 18
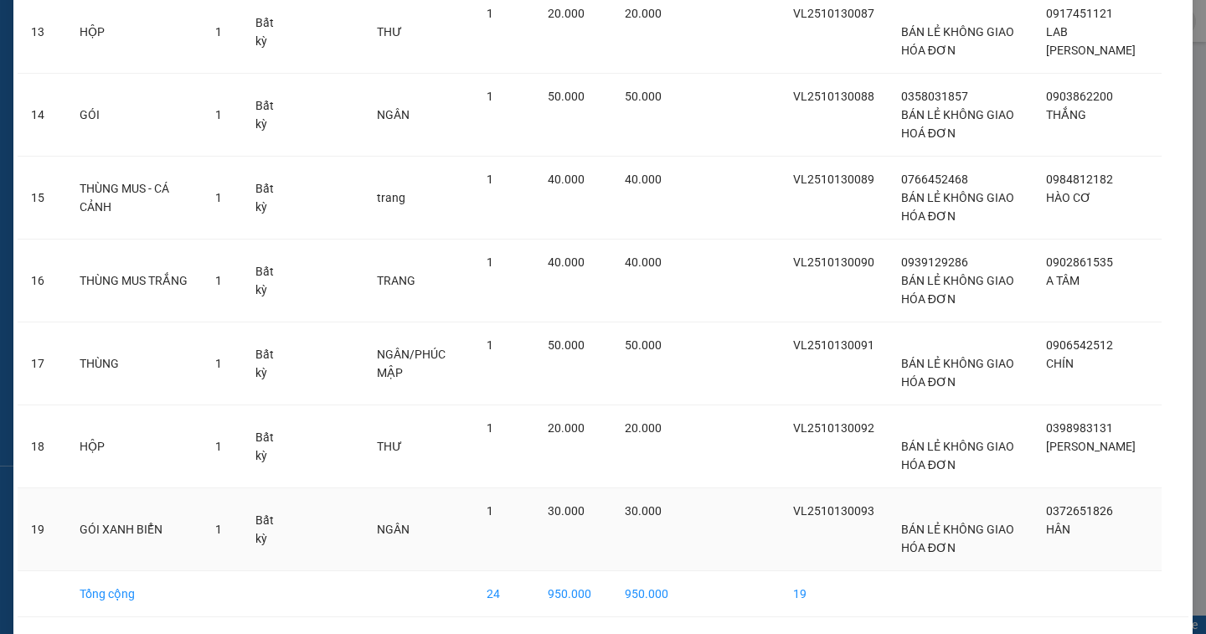
scroll to position [1167, 0]
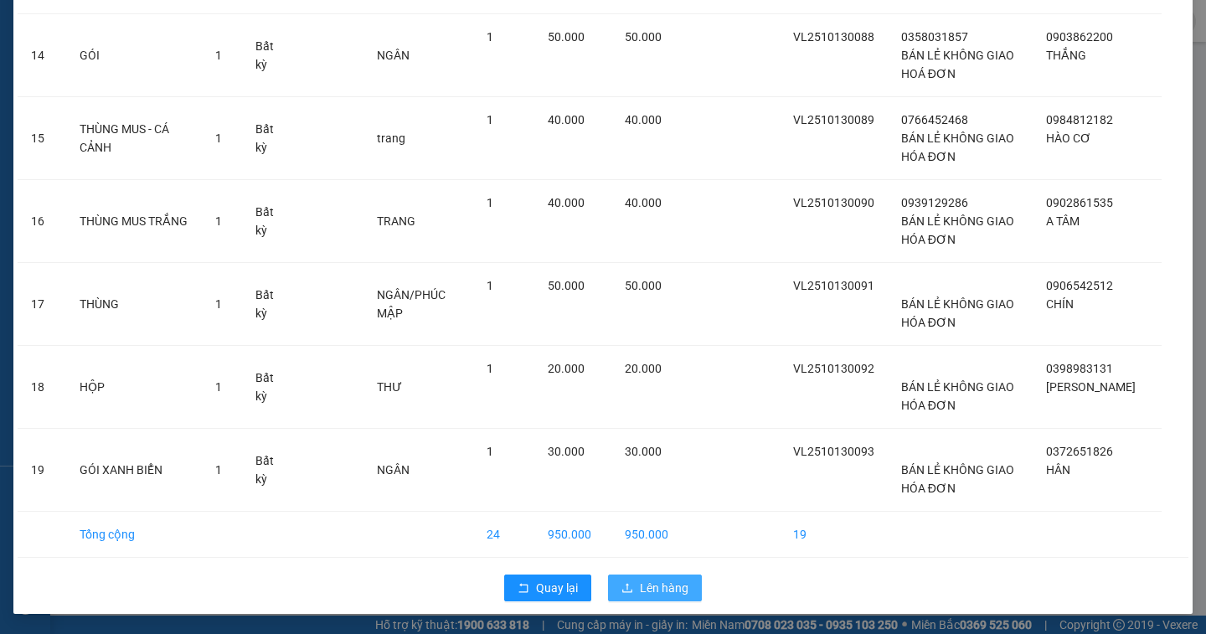
click at [655, 590] on span "Lên hàng" at bounding box center [664, 588] width 49 height 18
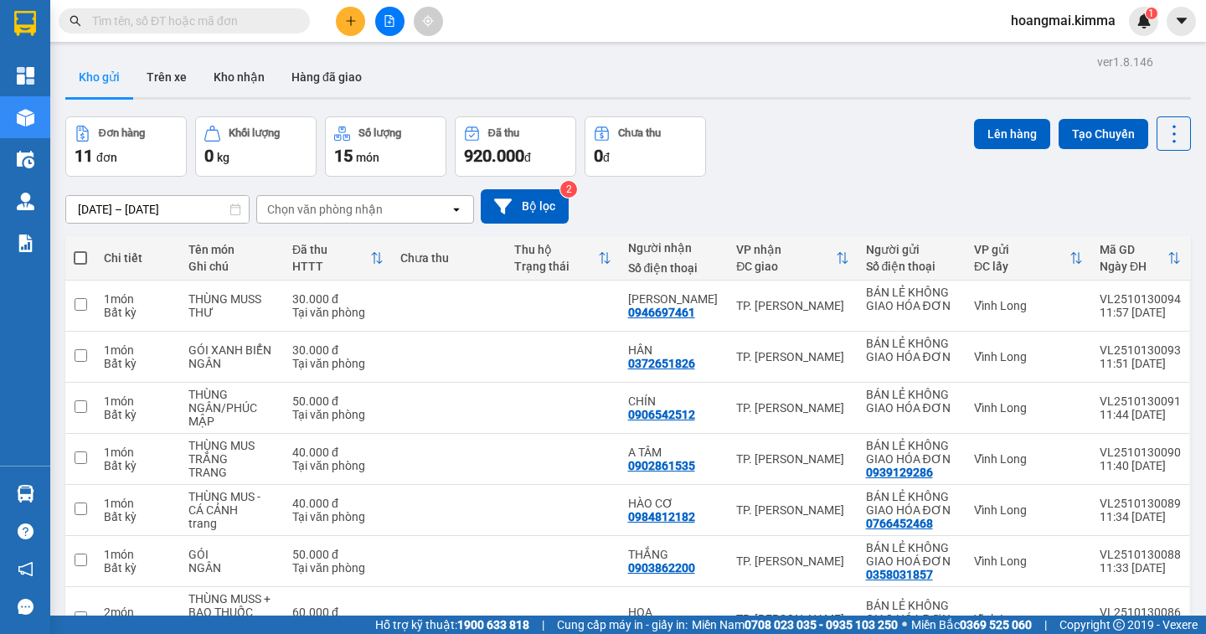
click at [382, 24] on button at bounding box center [389, 21] width 29 height 29
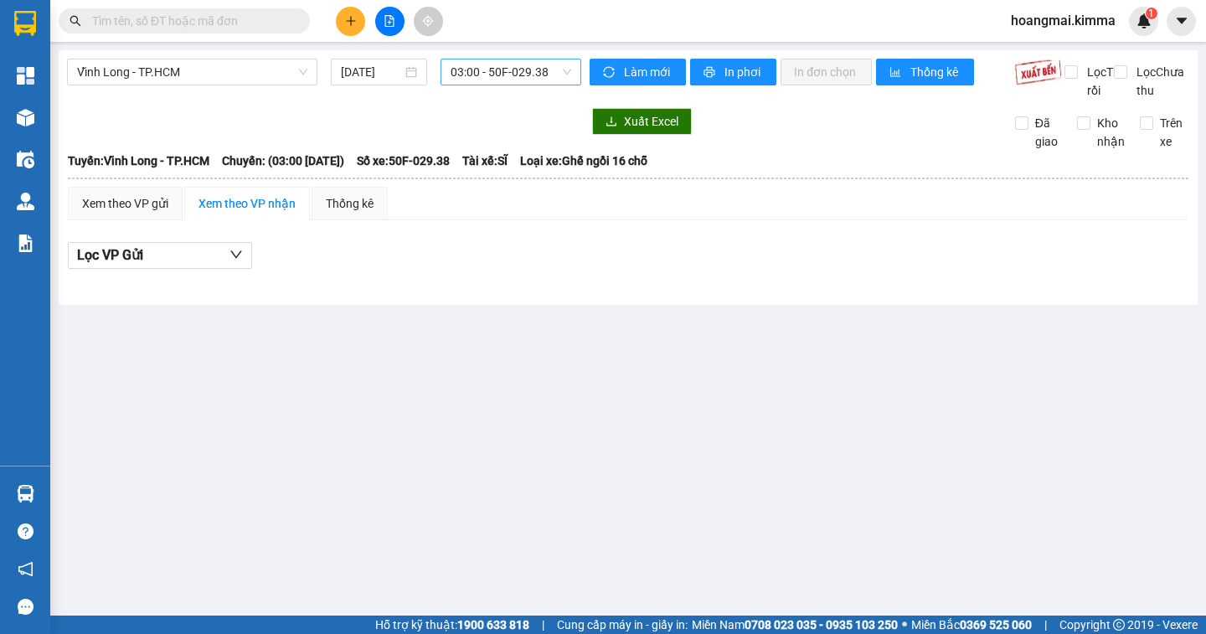
click at [554, 79] on span "03:00 - 50F-029.38" at bounding box center [511, 71] width 121 height 25
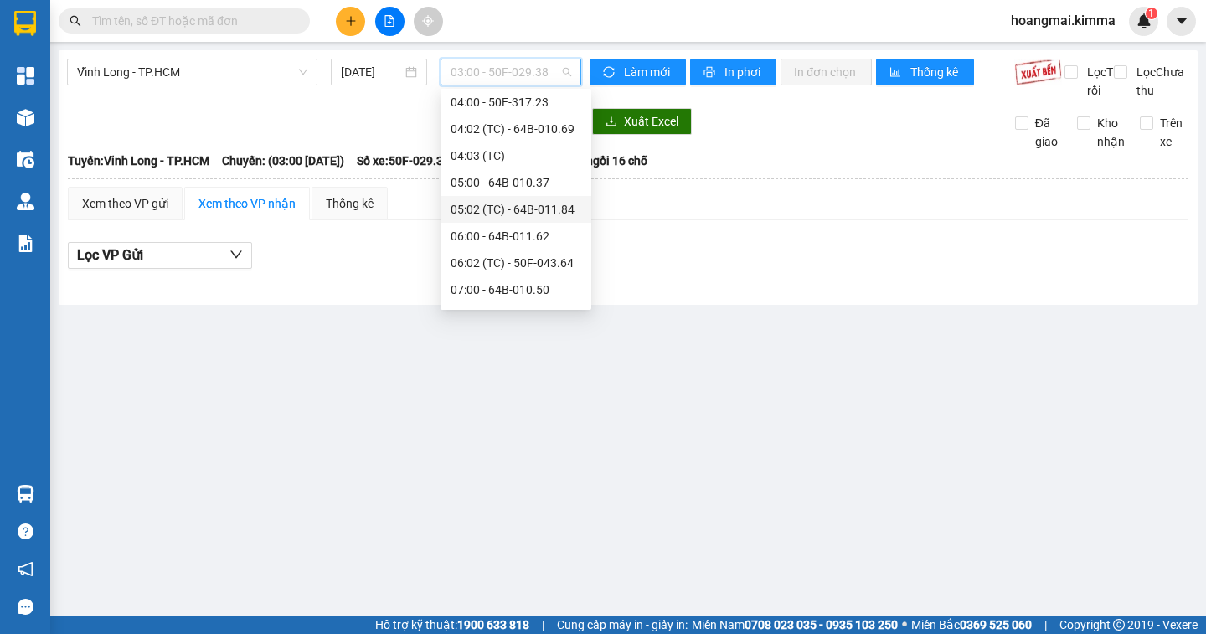
scroll to position [251, 0]
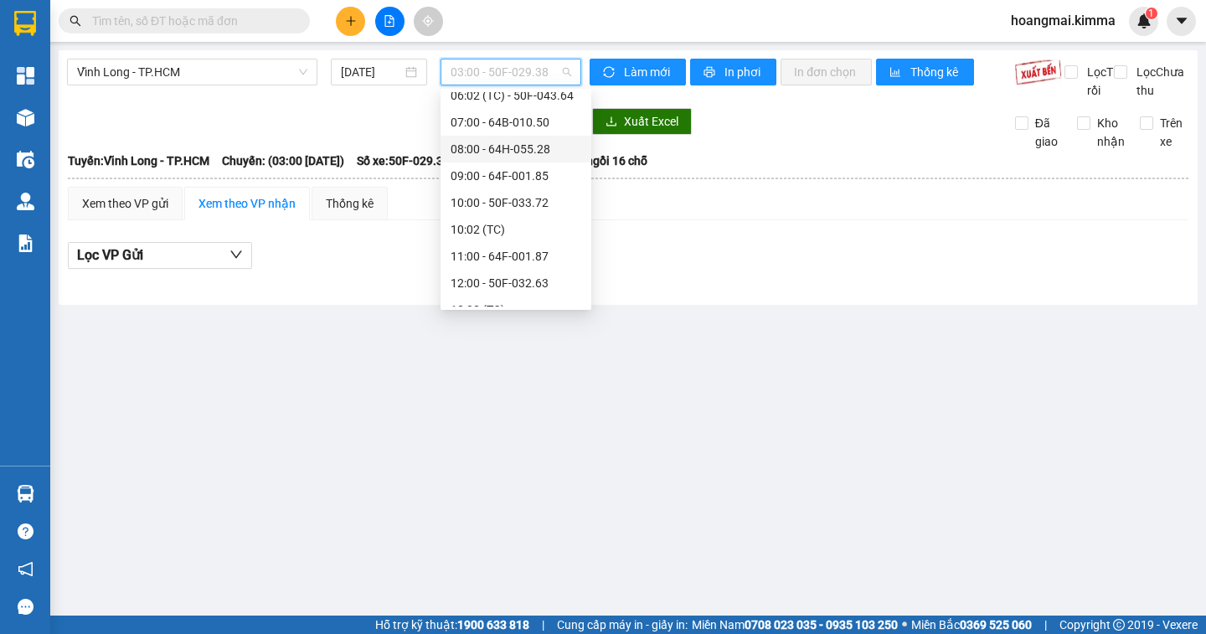
click at [564, 156] on div "08:00 - 64H-055.28" at bounding box center [516, 149] width 131 height 18
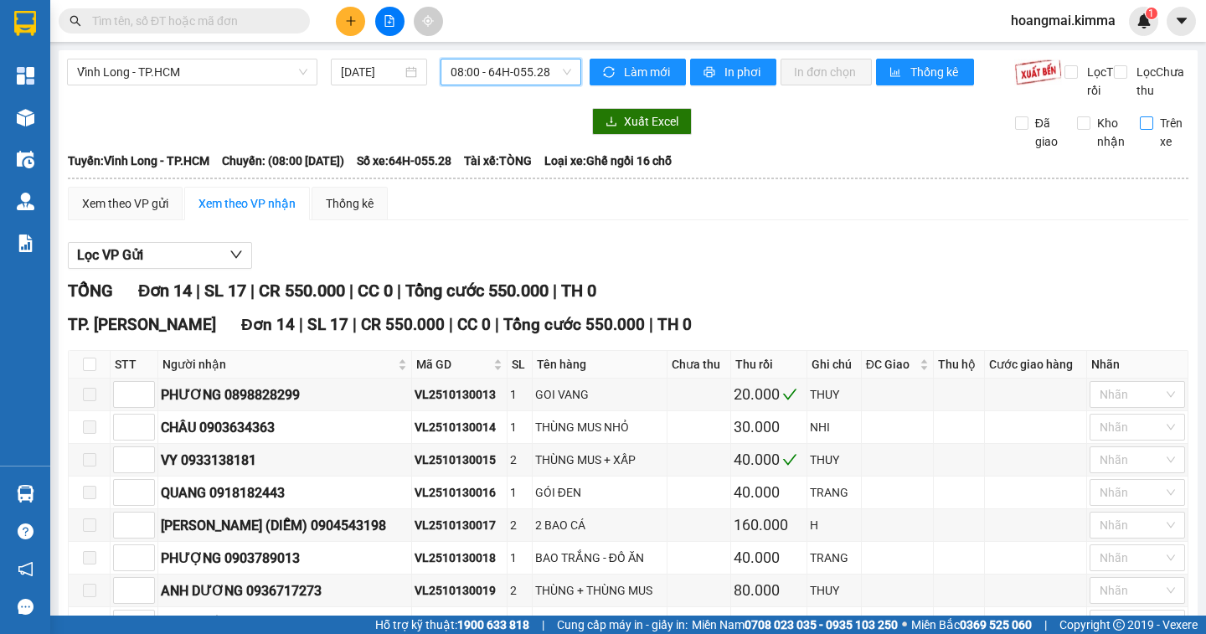
click at [1140, 130] on input "Trên xe" at bounding box center [1146, 122] width 13 height 13
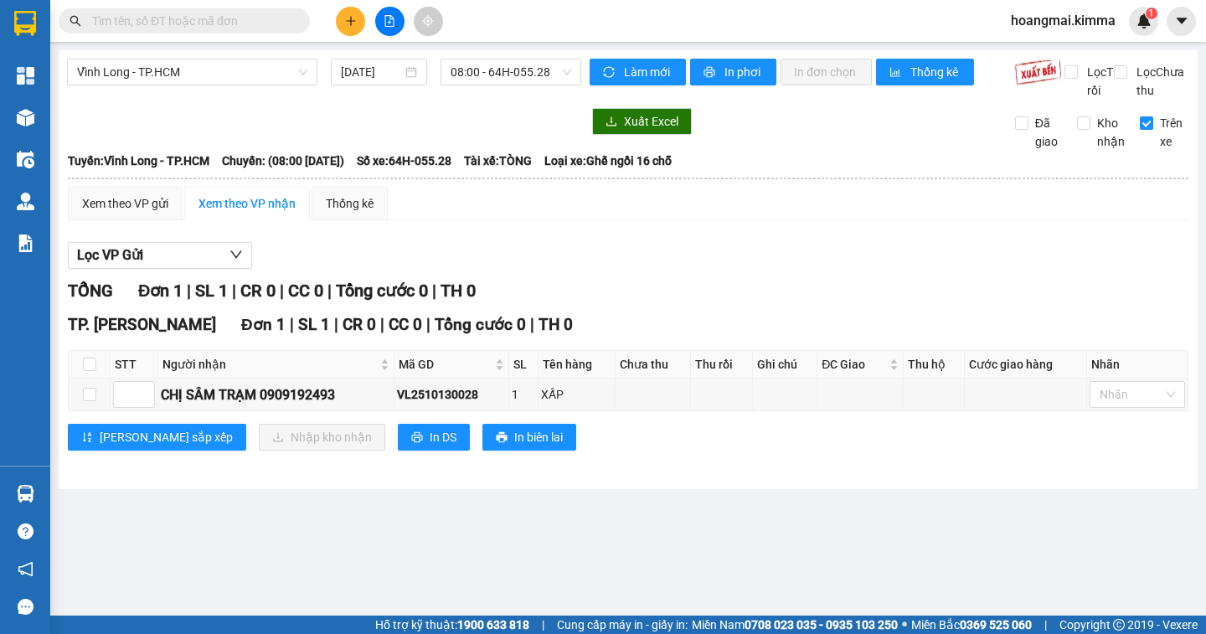
click at [1147, 130] on input "Trên xe" at bounding box center [1146, 122] width 13 height 13
checkbox input "false"
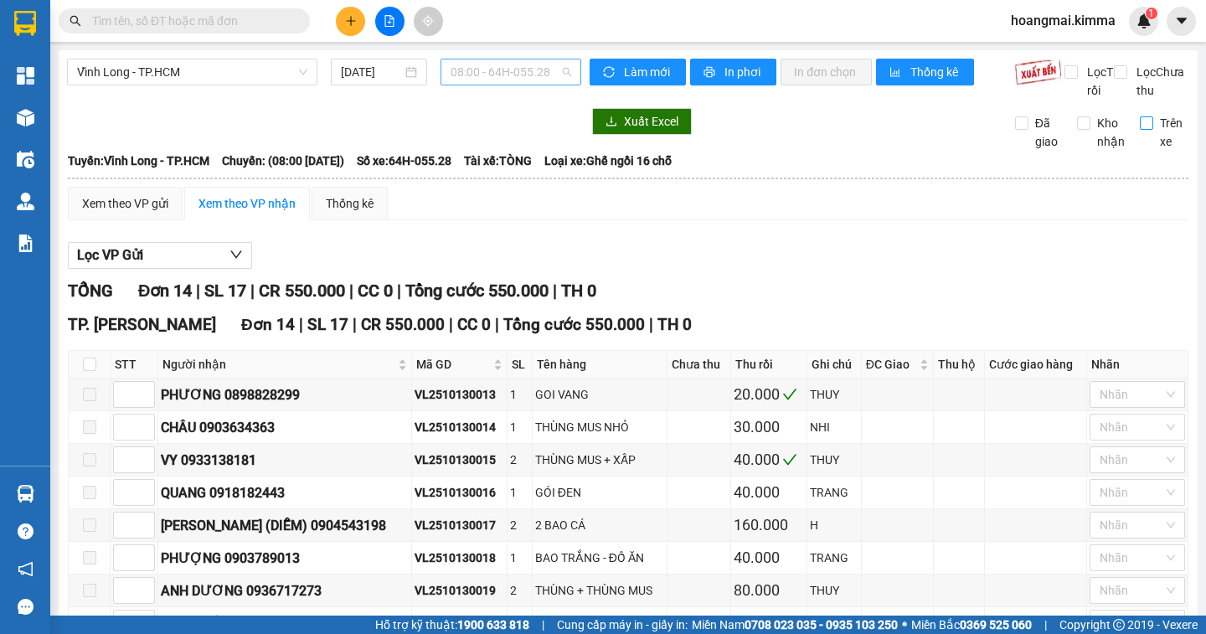
click at [552, 76] on span "08:00 - 64H-055.28" at bounding box center [511, 71] width 121 height 25
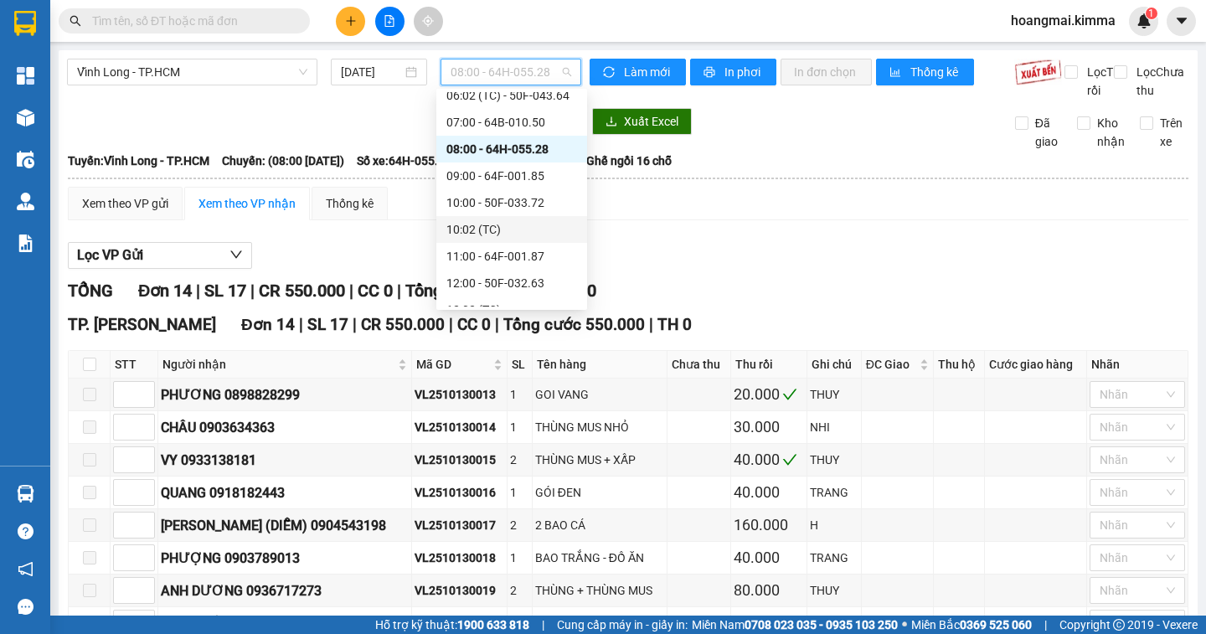
scroll to position [429, 0]
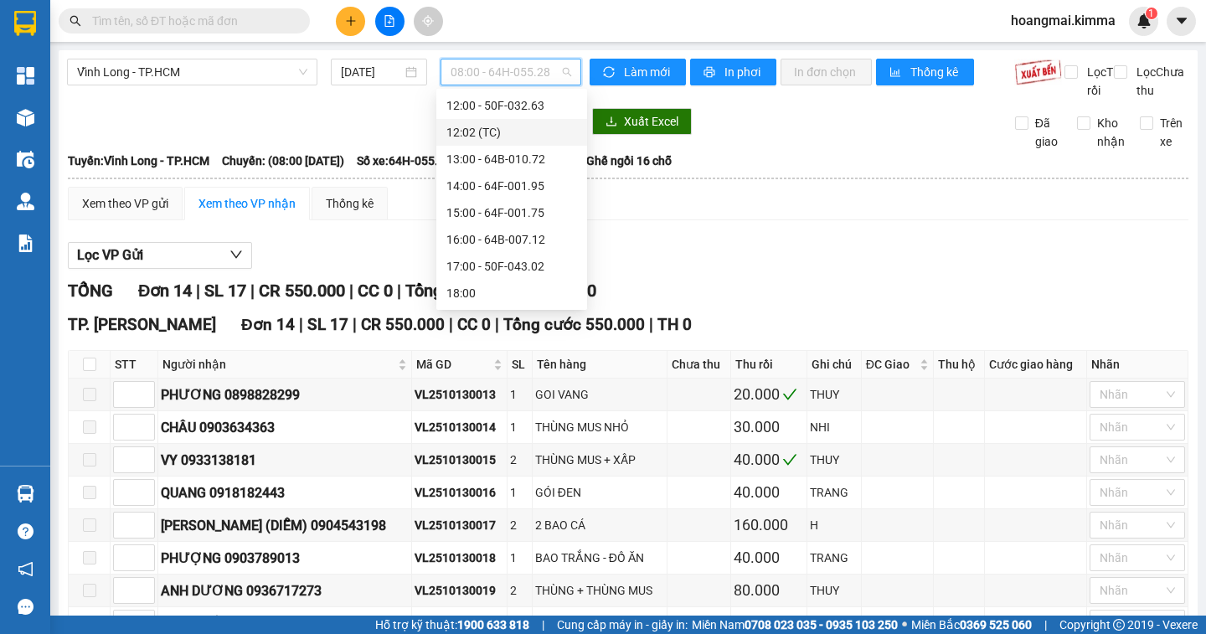
click at [545, 136] on div "12:02 (TC)" at bounding box center [511, 132] width 131 height 18
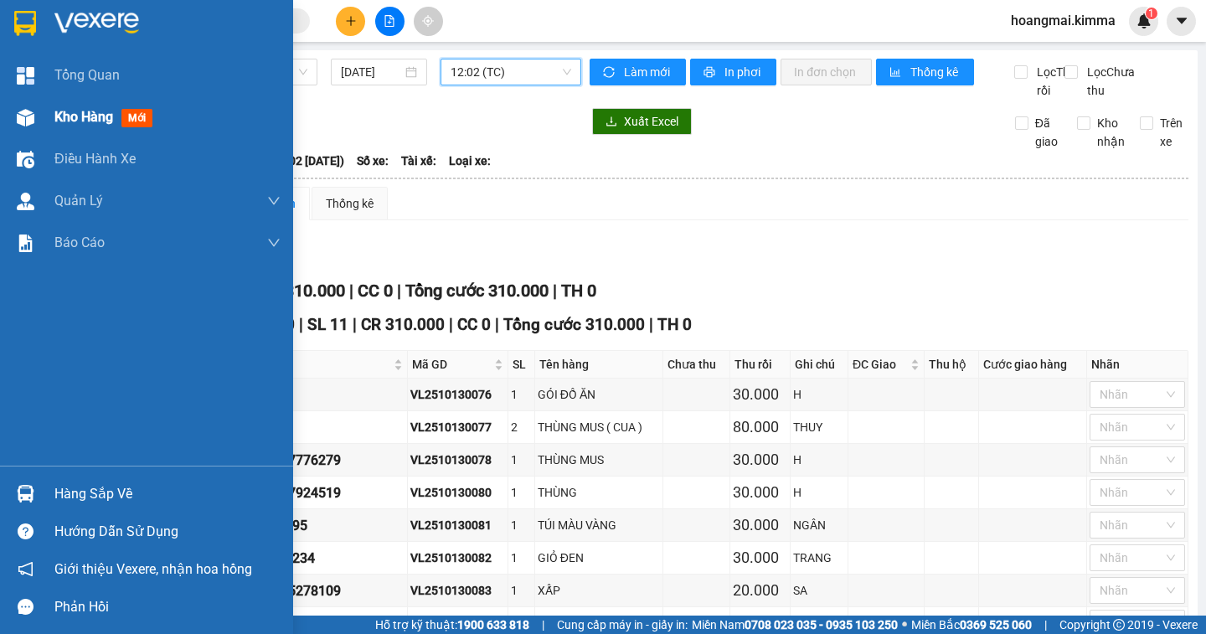
click at [72, 119] on span "Kho hàng" at bounding box center [83, 117] width 59 height 16
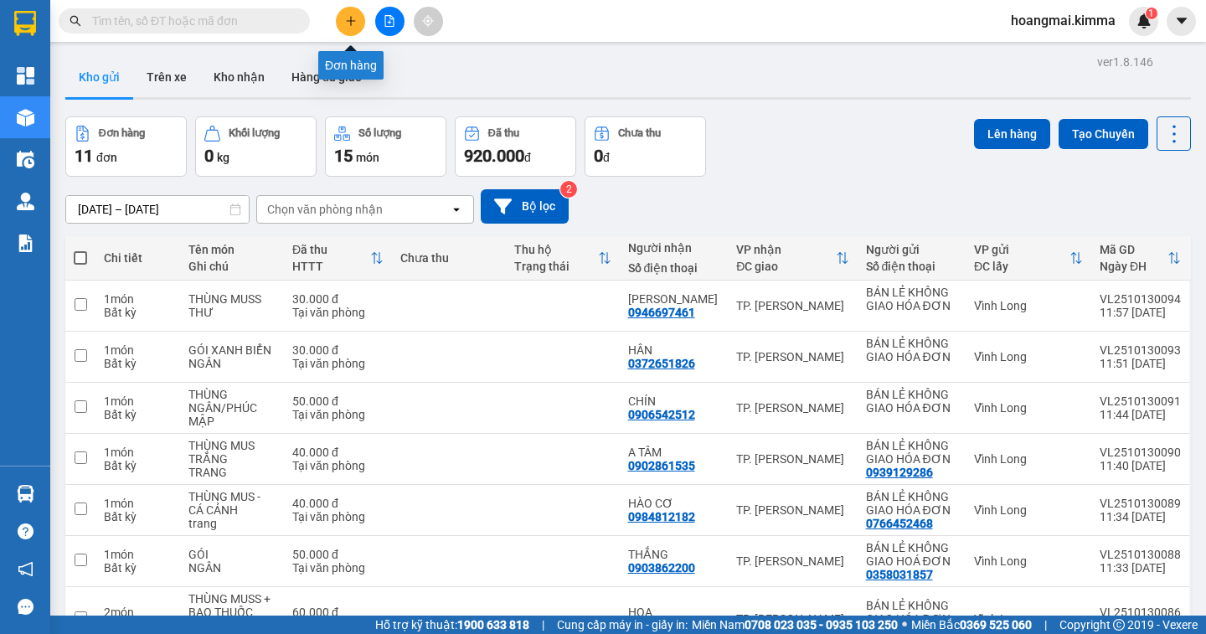
click at [355, 24] on icon "plus" at bounding box center [351, 21] width 12 height 12
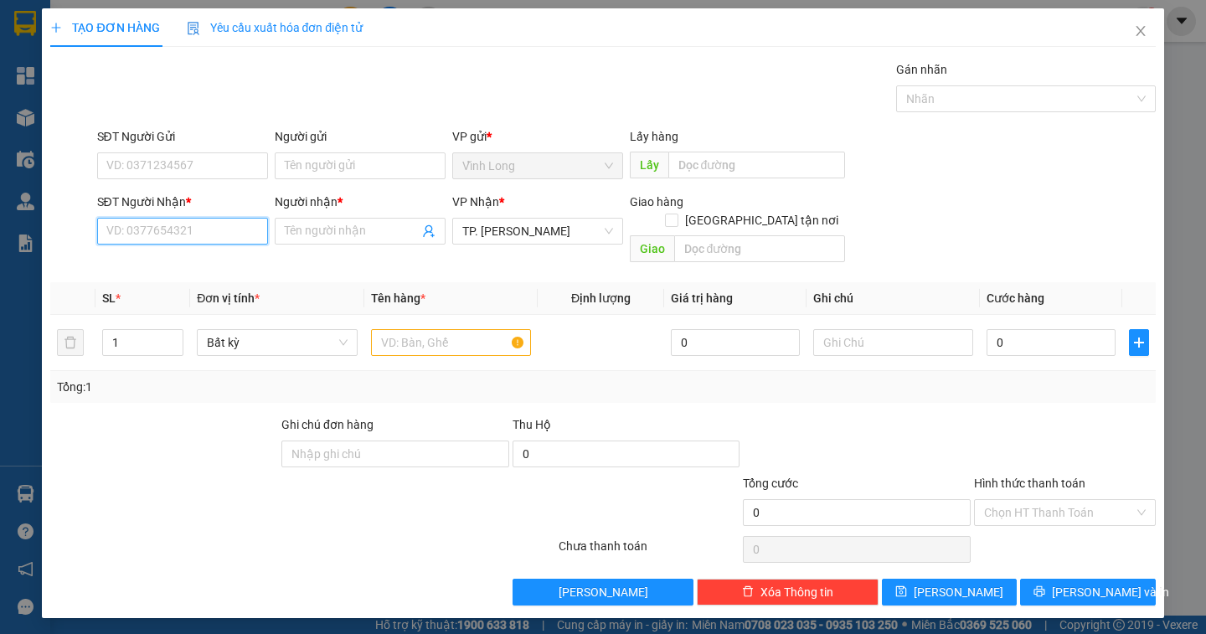
click at [195, 234] on input "SĐT Người Nhận *" at bounding box center [182, 231] width 171 height 27
click at [411, 329] on input "text" at bounding box center [451, 342] width 160 height 27
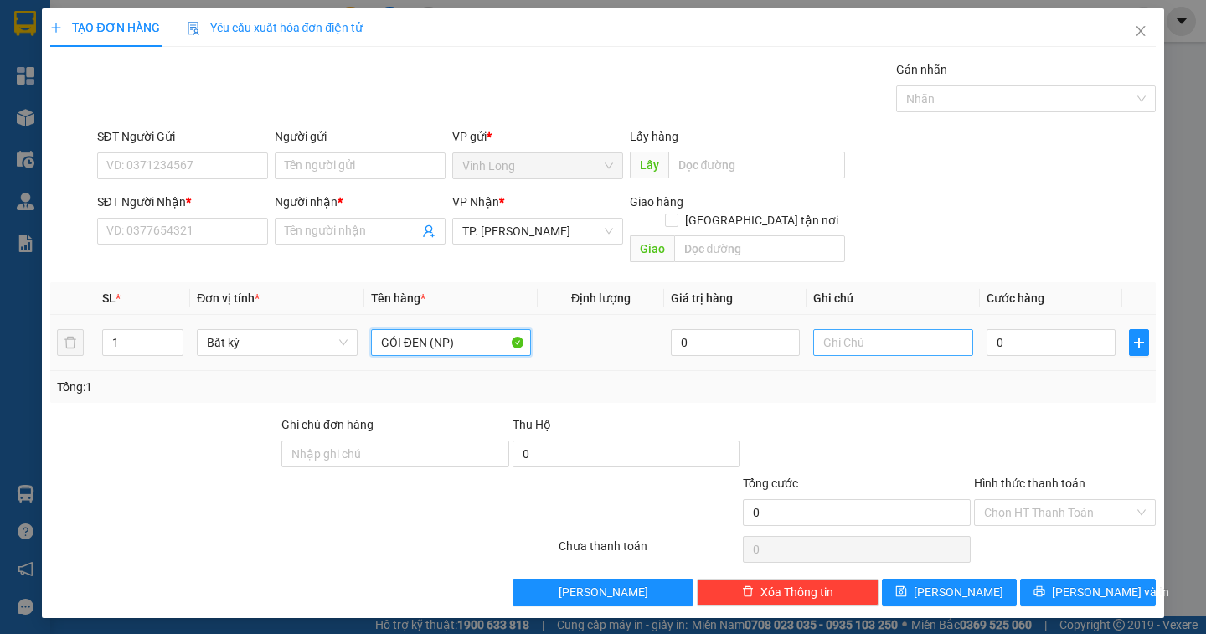
type input "GÓI ĐEN (NP)"
drag, startPoint x: 874, startPoint y: 329, endPoint x: 879, endPoint y: 315, distance: 15.1
click at [877, 329] on input "text" at bounding box center [893, 342] width 160 height 27
type input "NGÂN"
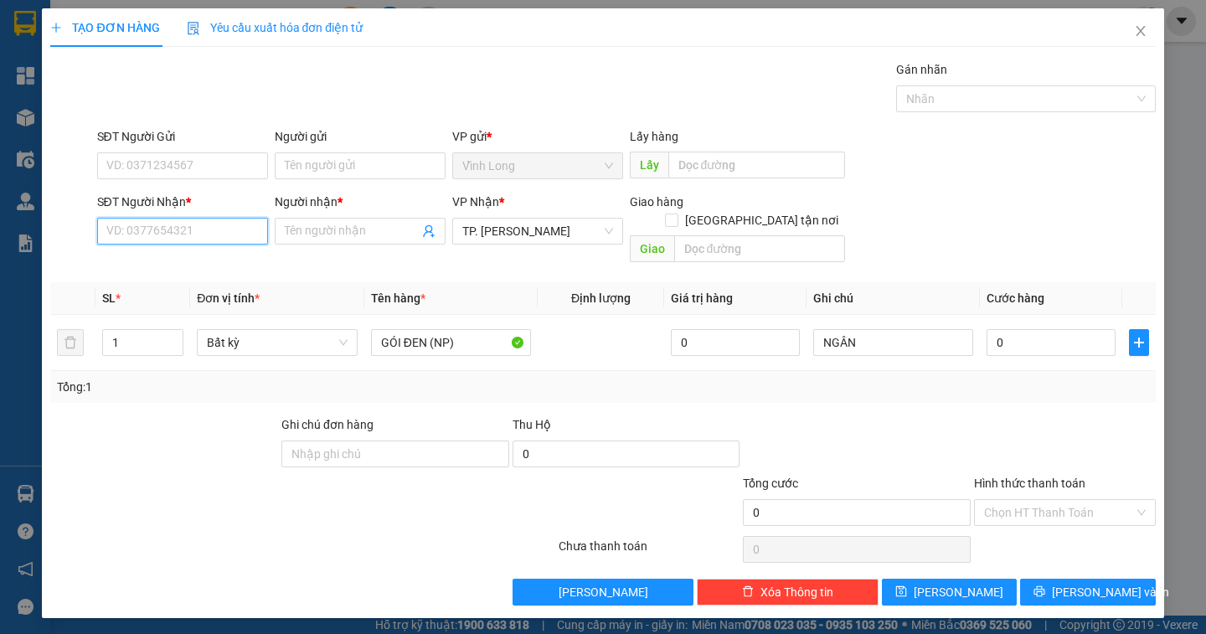
click at [212, 235] on input "SĐT Người Nhận *" at bounding box center [182, 231] width 171 height 27
type input "0788951589"
click at [217, 261] on div "0788951589 - [PERSON_NAME]" at bounding box center [189, 264] width 165 height 18
type input "THU HƯƠNG"
type input "0788951589"
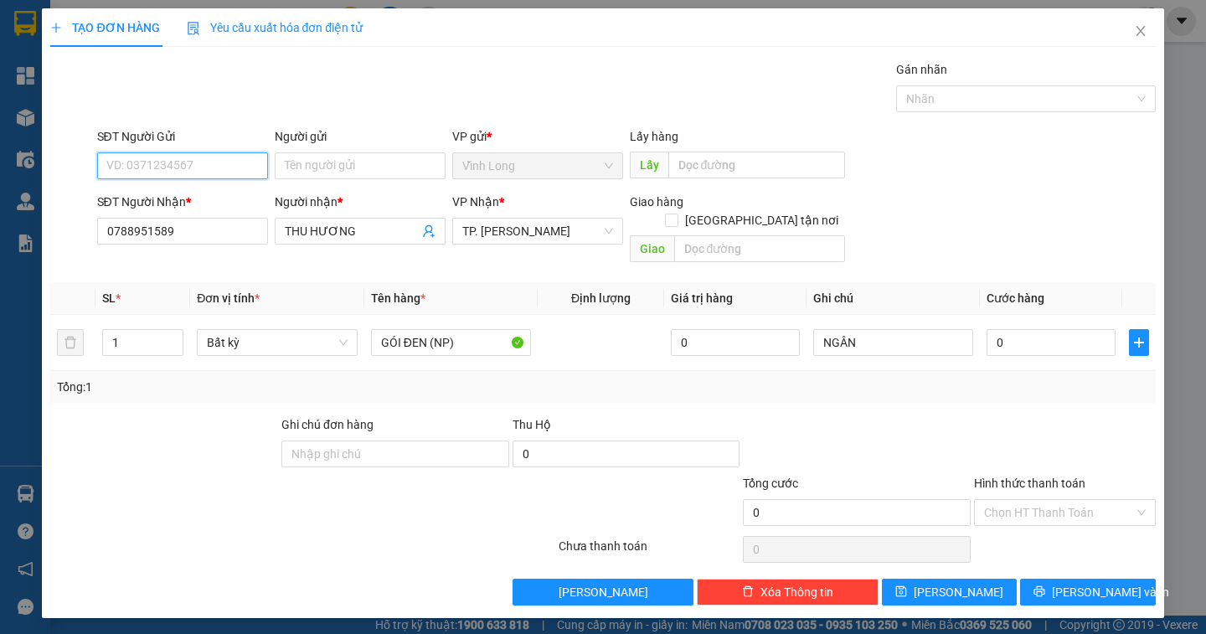
click at [199, 168] on input "SĐT Người Gửi" at bounding box center [182, 165] width 171 height 27
type input "0974822125"
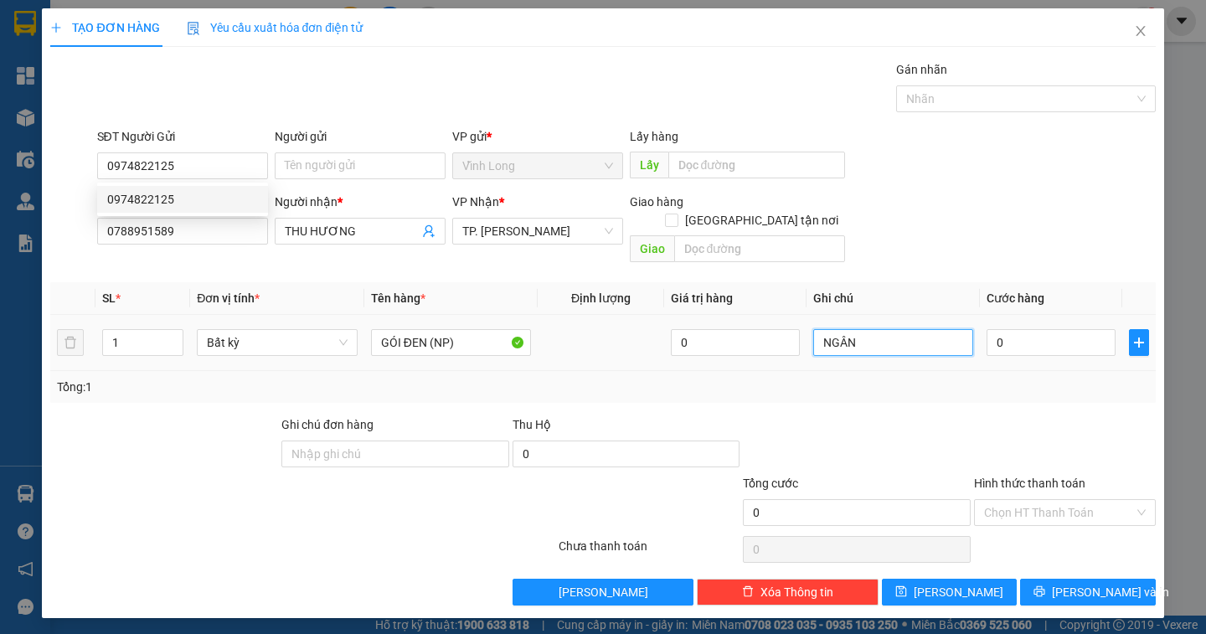
click at [872, 329] on input "NGÂN" at bounding box center [893, 342] width 160 height 27
type input "NGÂN/HỒNG"
click at [1016, 329] on input "0" at bounding box center [1050, 342] width 129 height 27
type input "1"
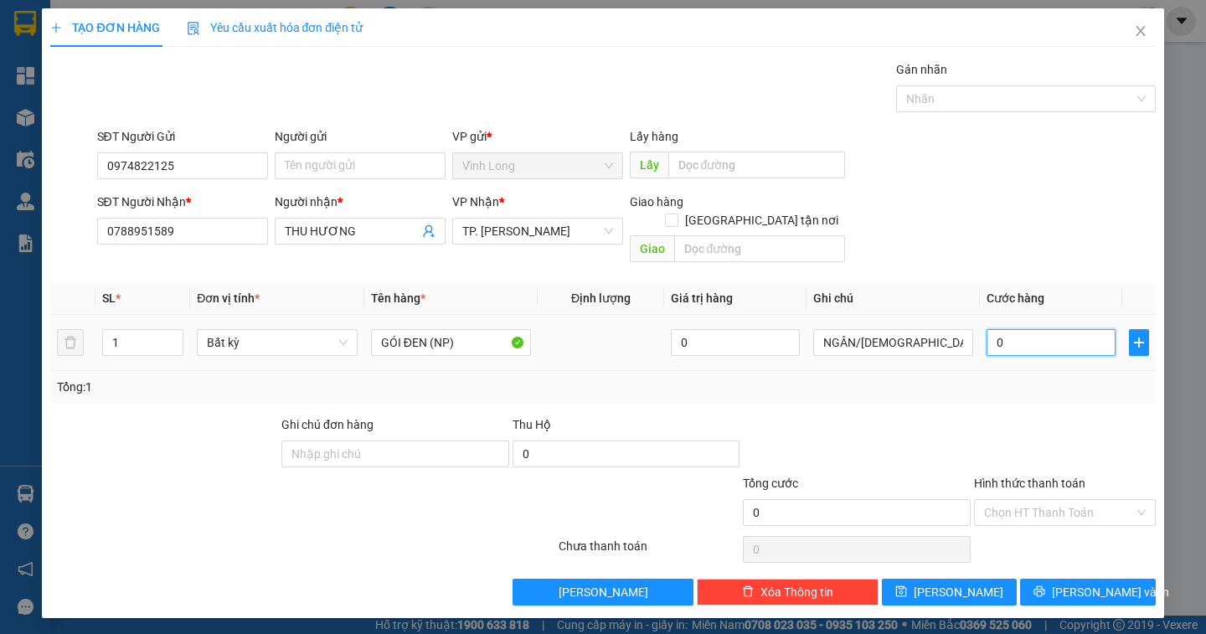
type input "1"
type input "10"
type input "100"
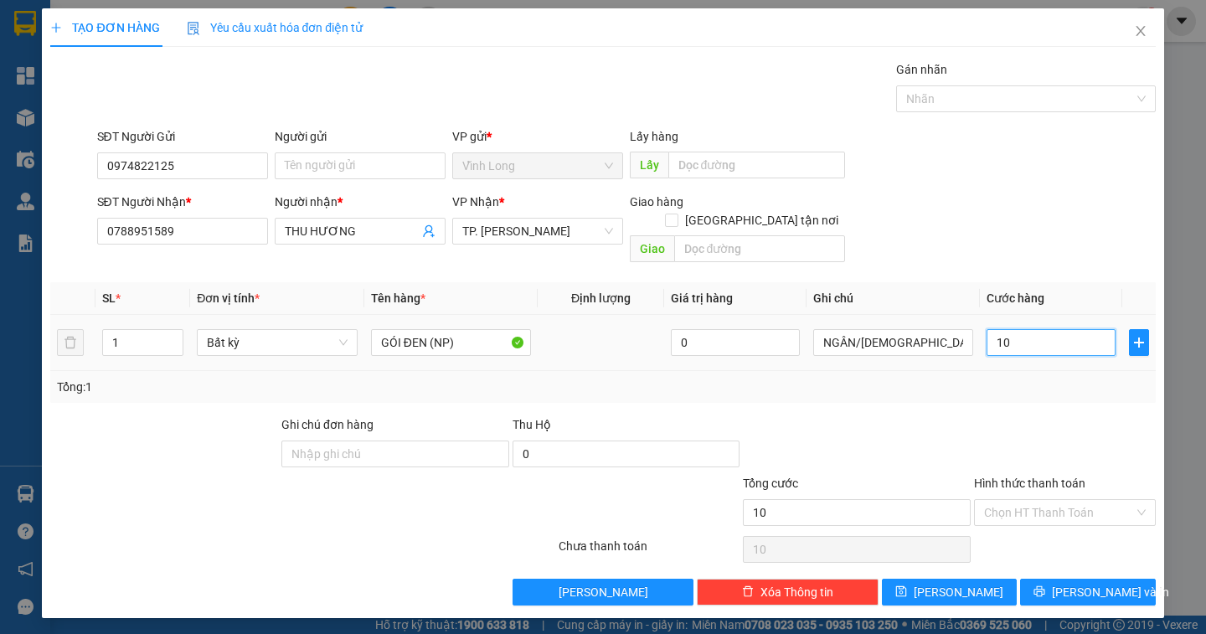
type input "100"
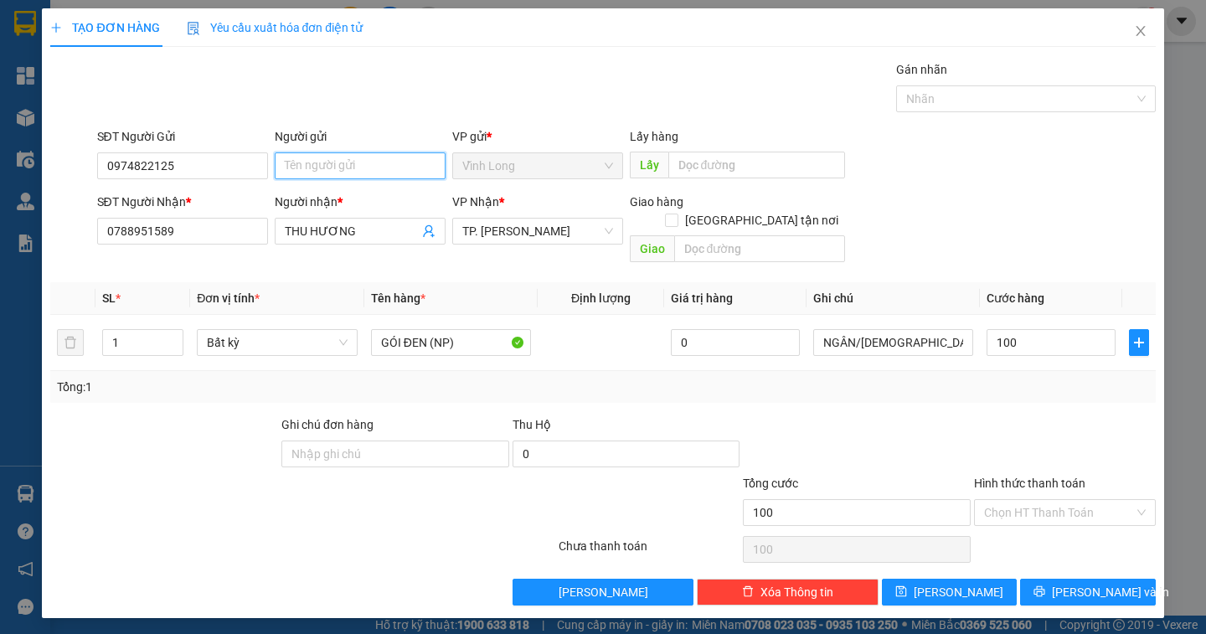
type input "100.000"
click at [291, 166] on input "Người gửi" at bounding box center [360, 165] width 171 height 27
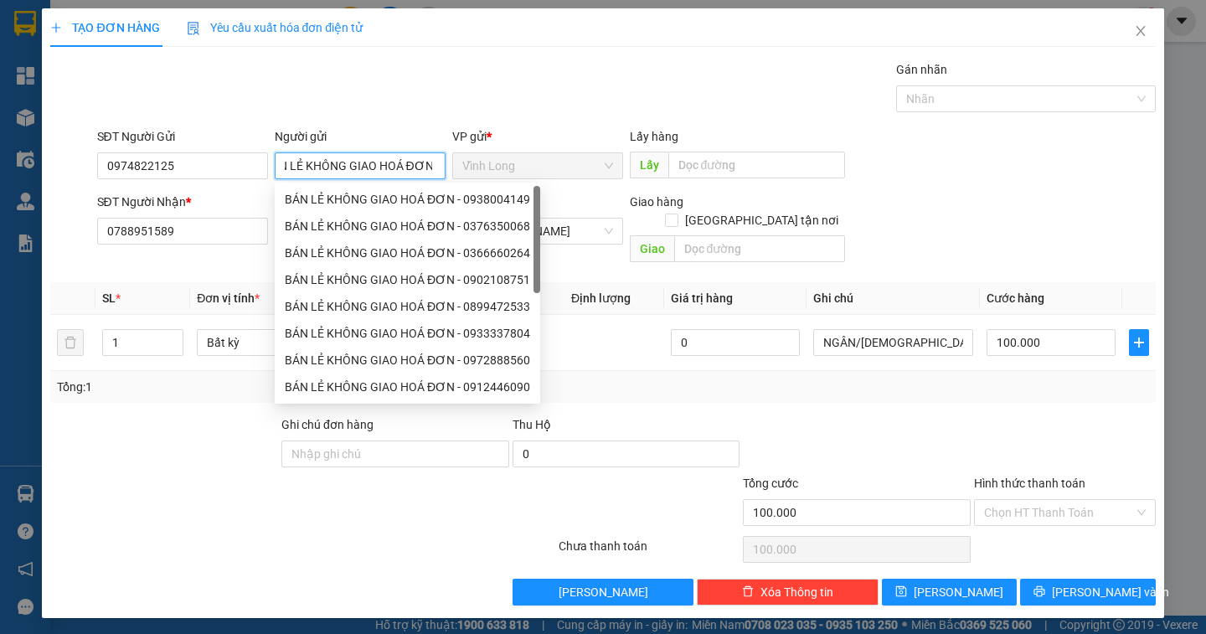
scroll to position [0, 22]
type input "BÁN LẺ KHÔNG GIAO HOÁ ĐƠN"
click at [1094, 500] on input "Hình thức thanh toán" at bounding box center [1059, 512] width 150 height 25
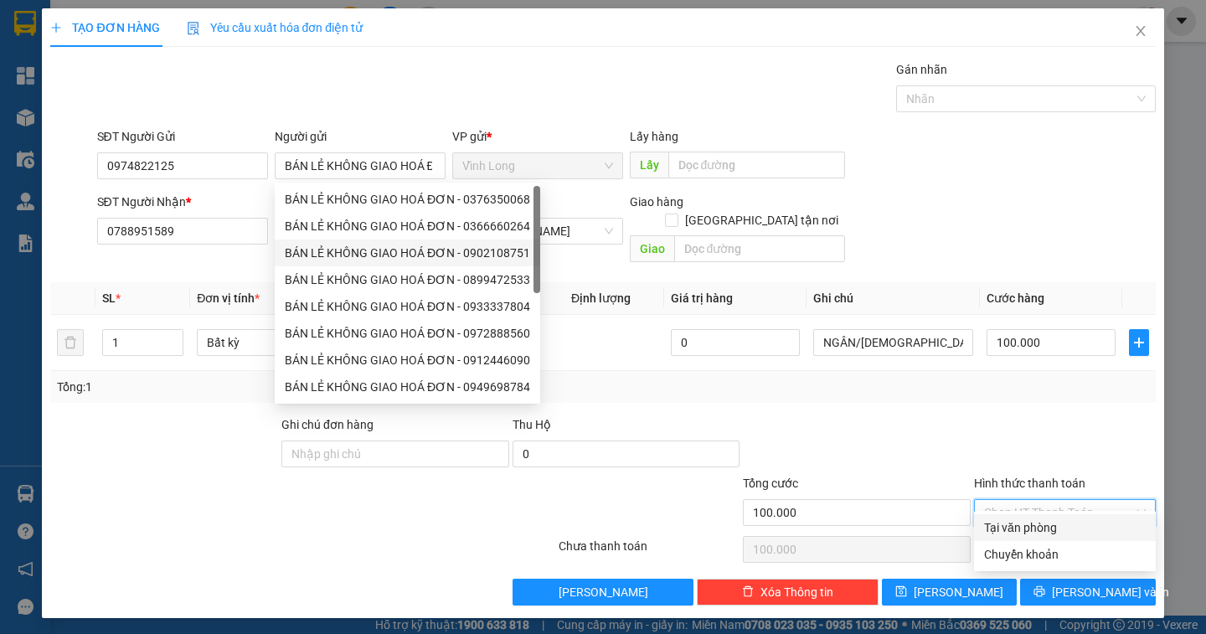
click at [1056, 526] on div "Tại văn phòng" at bounding box center [1065, 527] width 162 height 18
type input "0"
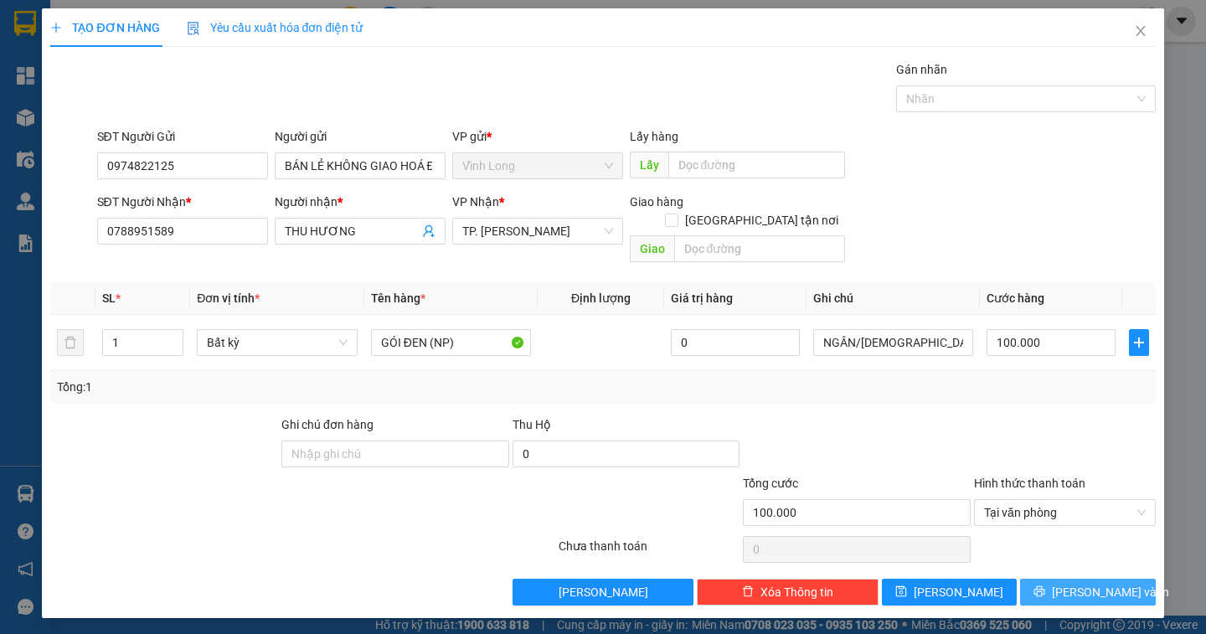
click at [1095, 583] on span "[PERSON_NAME] và In" at bounding box center [1110, 592] width 117 height 18
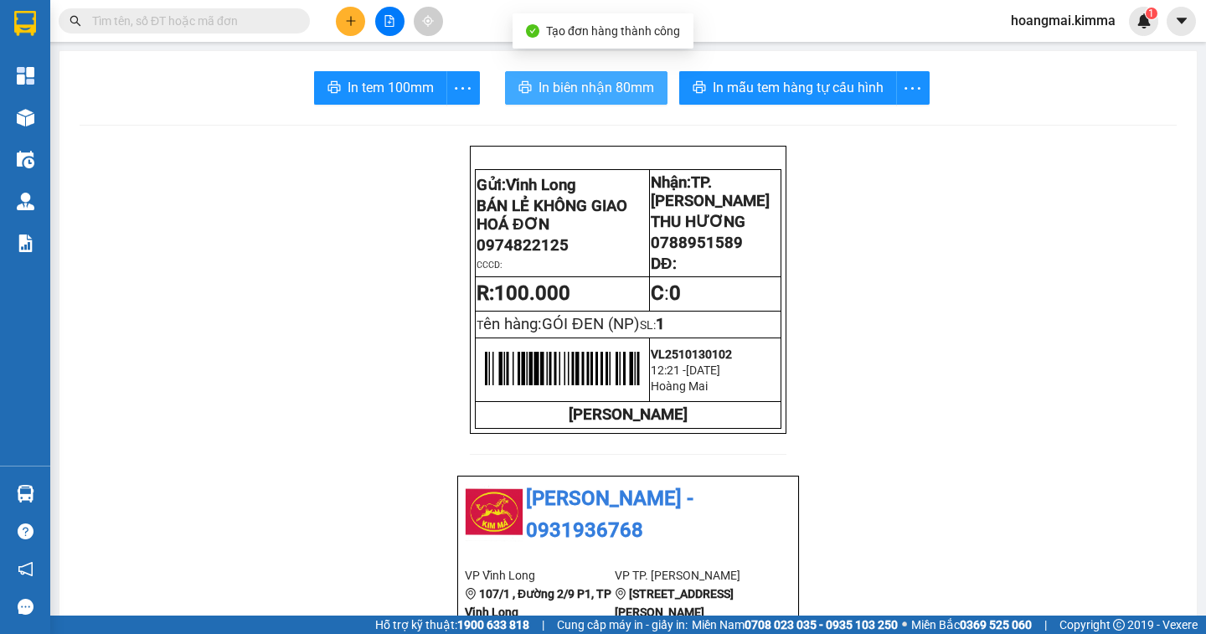
click at [571, 90] on span "In biên nhận 80mm" at bounding box center [596, 87] width 116 height 21
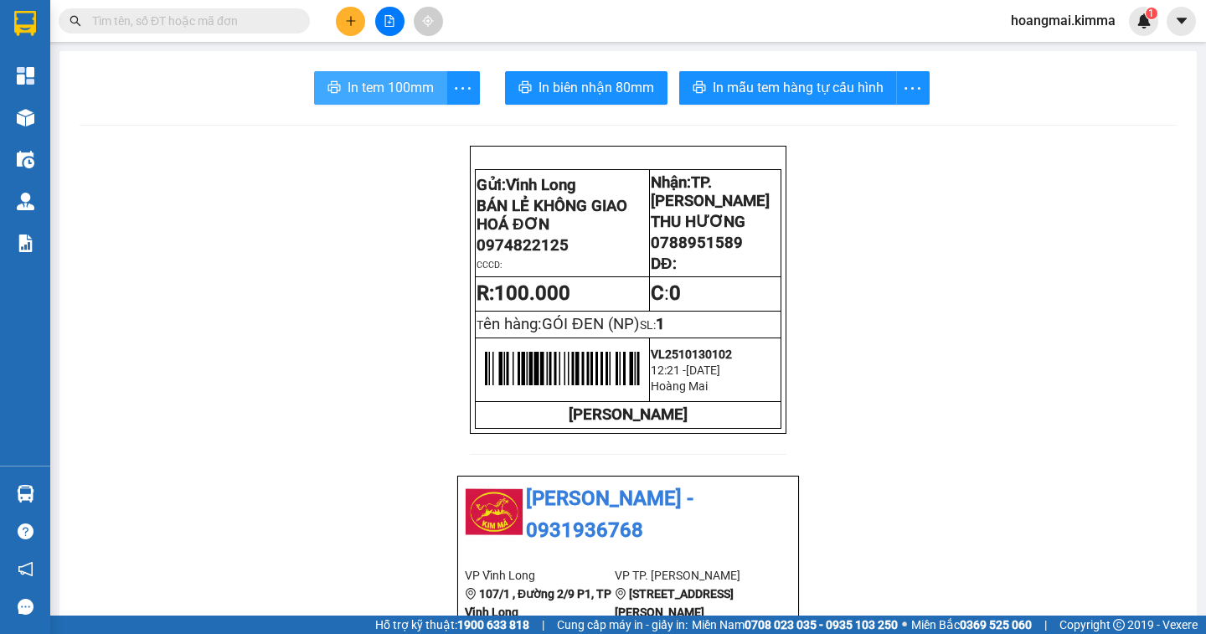
click at [348, 90] on span "In tem 100mm" at bounding box center [391, 87] width 86 height 21
click at [372, 95] on span "In tem 100mm" at bounding box center [391, 87] width 86 height 21
click at [151, 19] on input "text" at bounding box center [191, 21] width 198 height 18
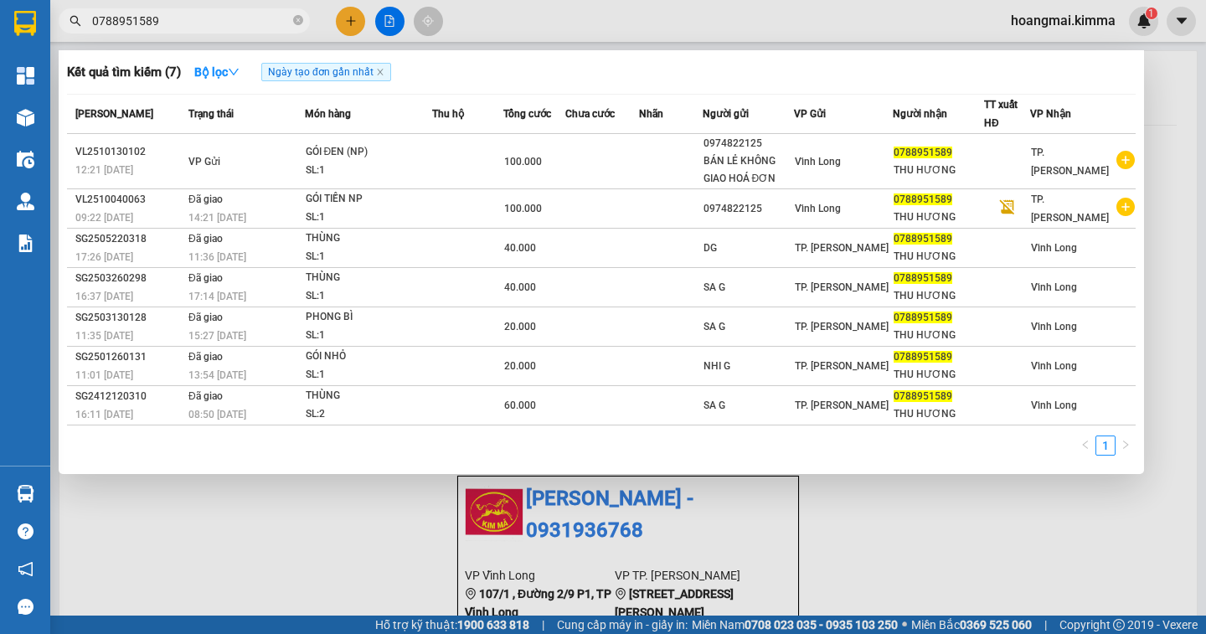
type input "0788951589"
click at [356, 26] on div at bounding box center [603, 317] width 1206 height 634
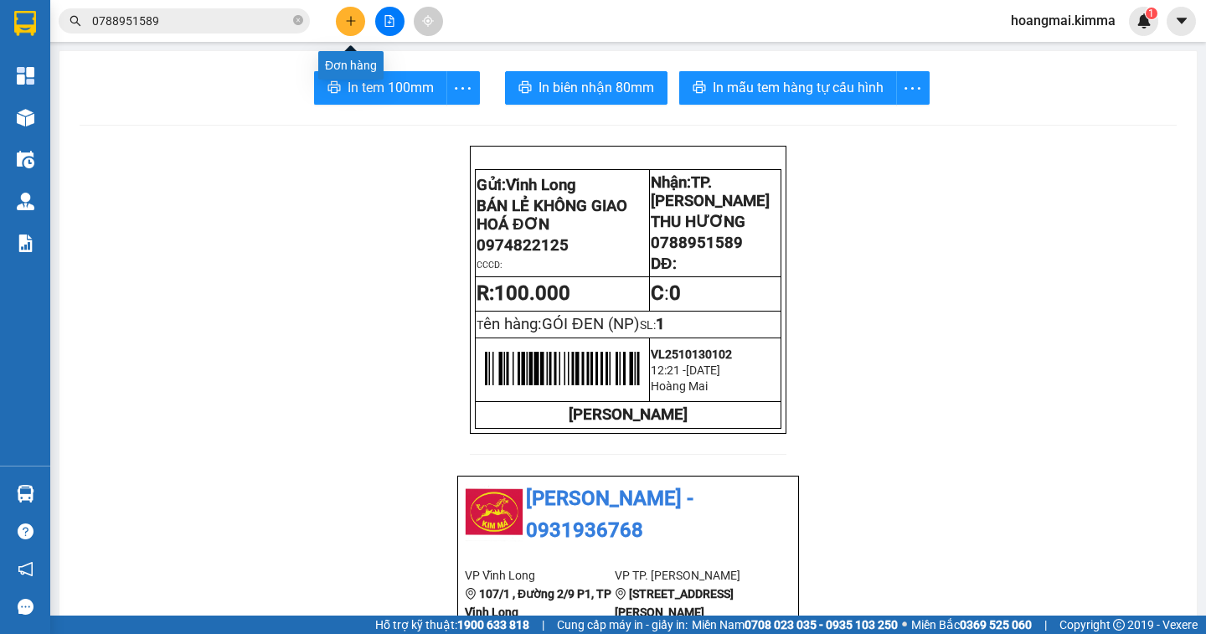
click at [357, 26] on button at bounding box center [350, 21] width 29 height 29
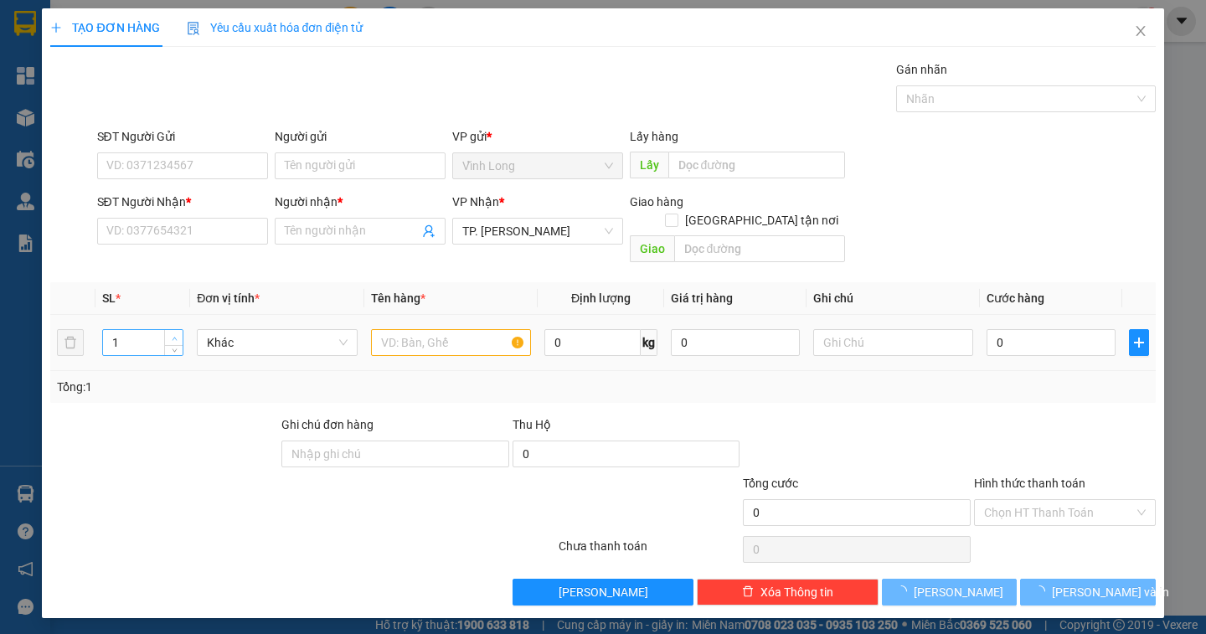
type input "2"
click at [174, 333] on span "up" at bounding box center [174, 338] width 10 height 10
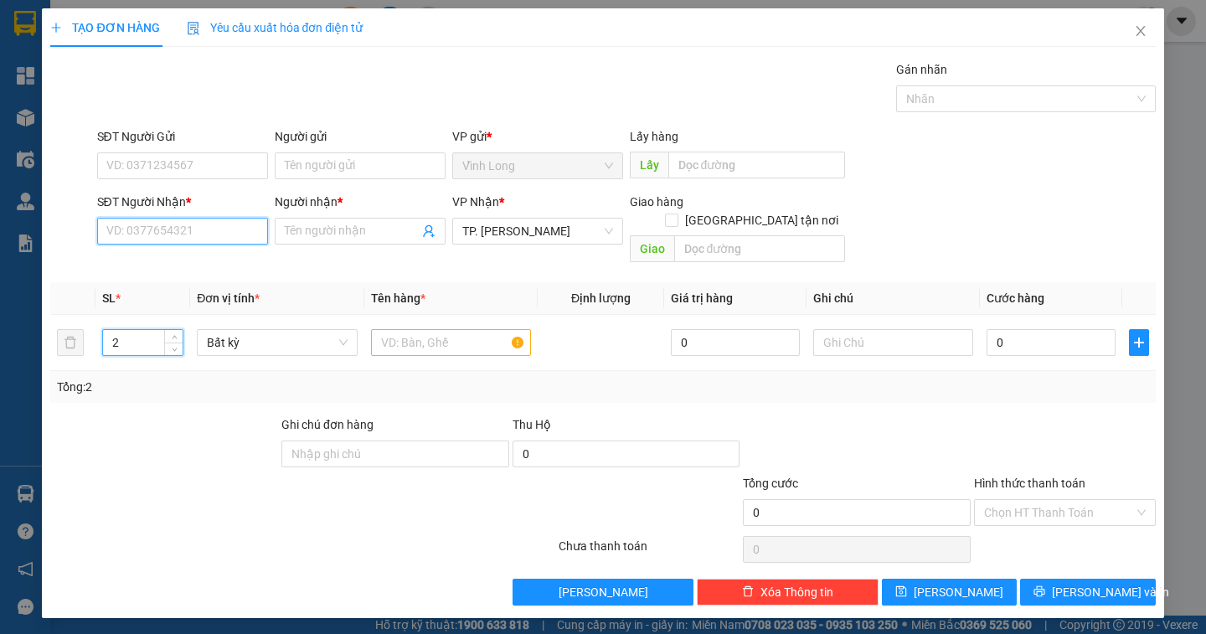
click at [138, 230] on input "SĐT Người Nhận *" at bounding box center [182, 231] width 171 height 27
type input "0938368219"
click at [193, 259] on div "0938368219 - QUÝ" at bounding box center [182, 264] width 151 height 18
type input "QUÝ"
type input "0938368219"
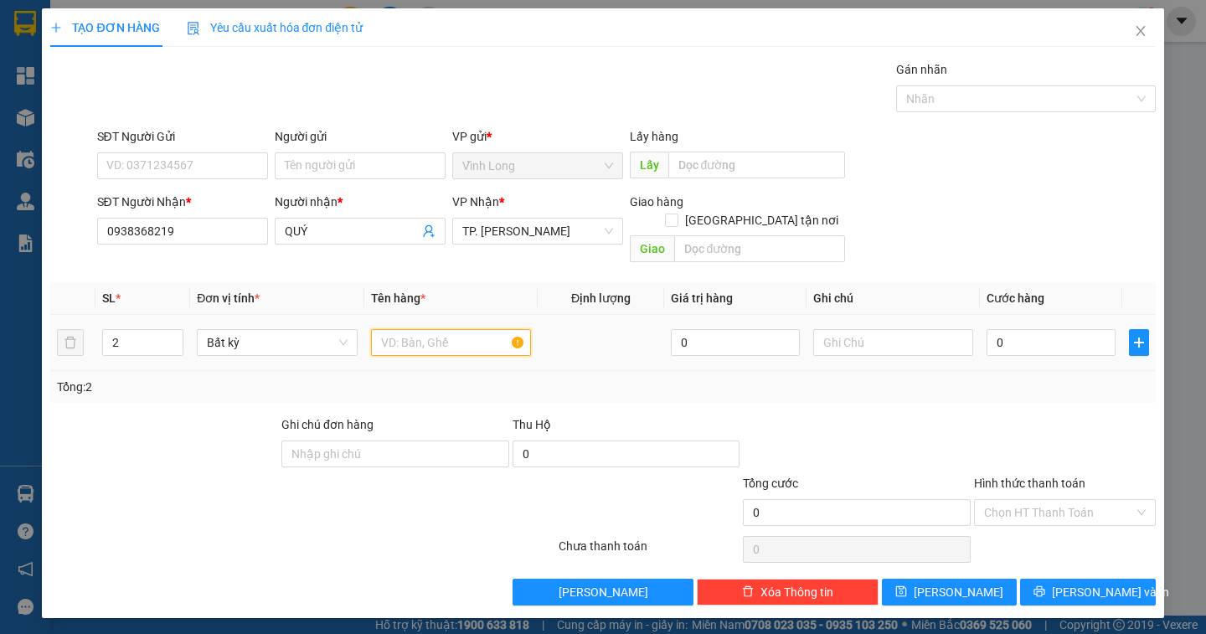
click at [409, 329] on input "text" at bounding box center [451, 342] width 160 height 27
type input "BAO TRÁI CÂY"
click at [863, 329] on input "text" at bounding box center [893, 342] width 160 height 27
type input "NGÂN"
type input "9"
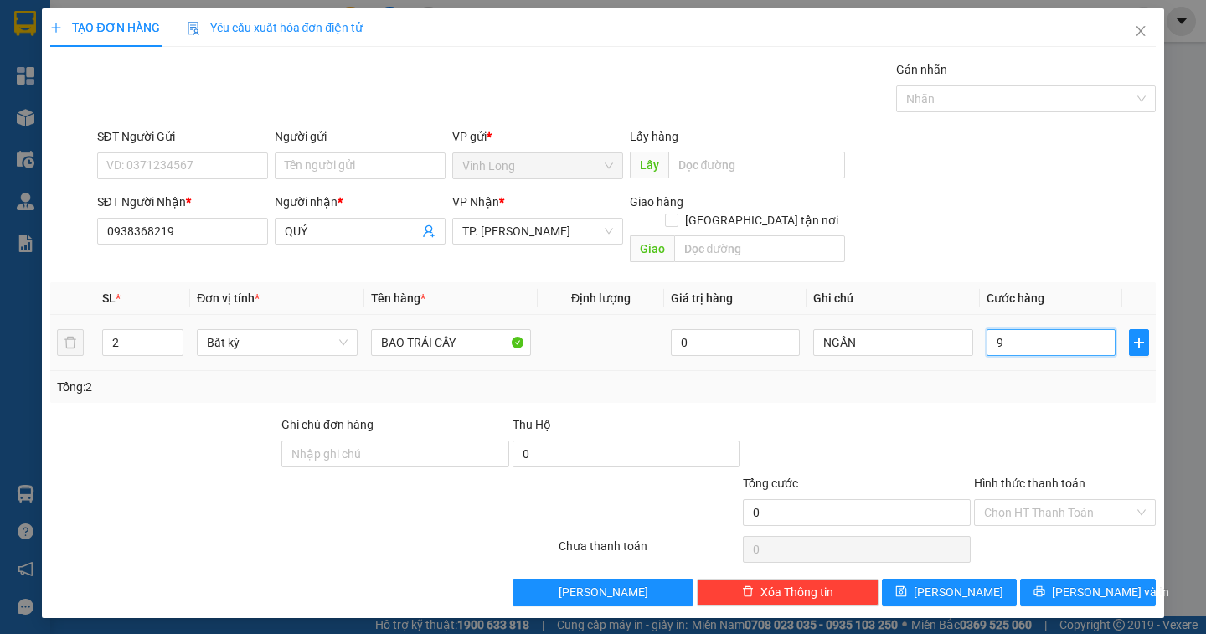
type input "9"
type input "90"
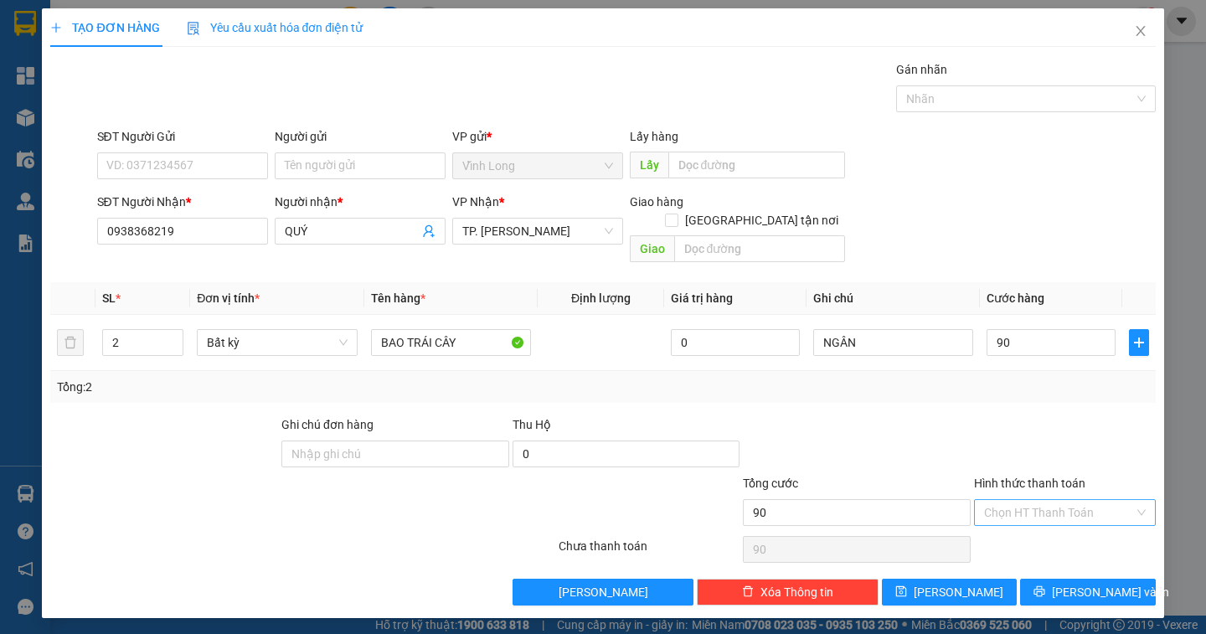
type input "90.000"
click at [1046, 500] on input "Hình thức thanh toán" at bounding box center [1059, 512] width 150 height 25
click at [1031, 528] on div "Tại văn phòng" at bounding box center [1065, 527] width 162 height 18
type input "0"
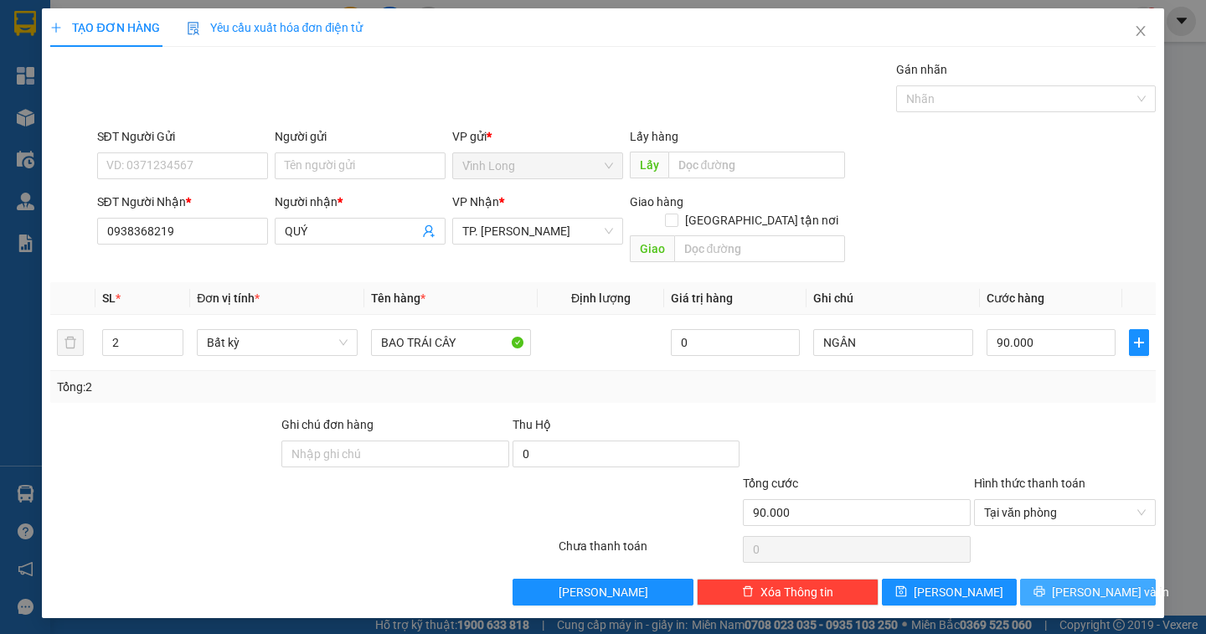
click at [1053, 579] on button "[PERSON_NAME] và In" at bounding box center [1087, 592] width 135 height 27
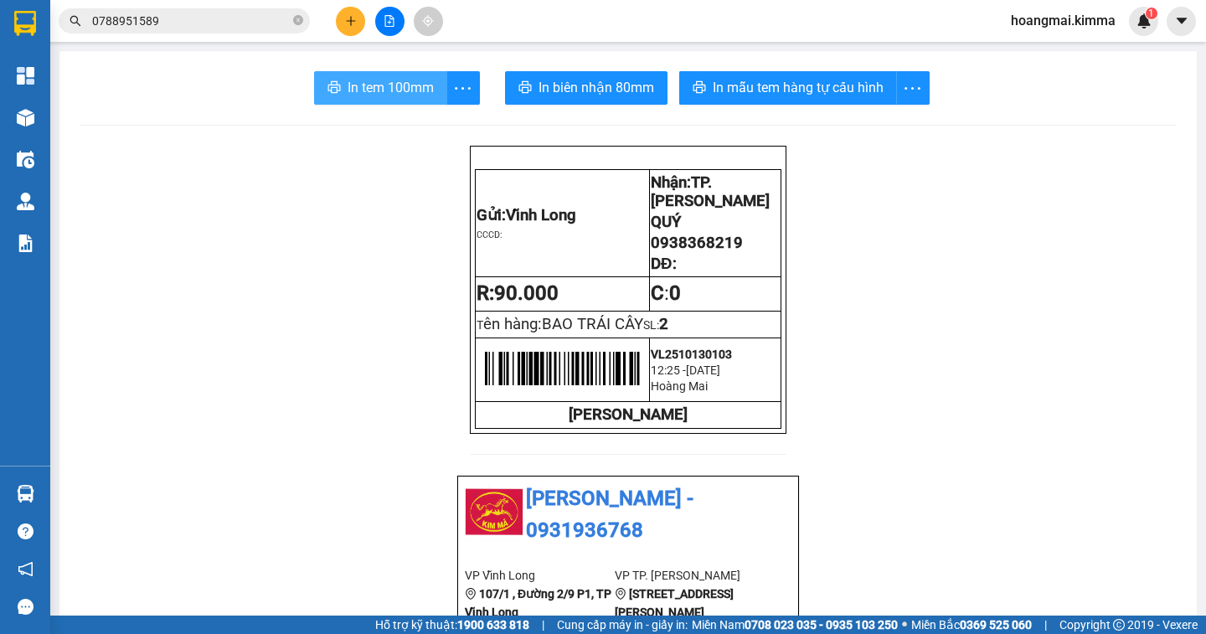
click at [403, 93] on span "In tem 100mm" at bounding box center [391, 87] width 86 height 21
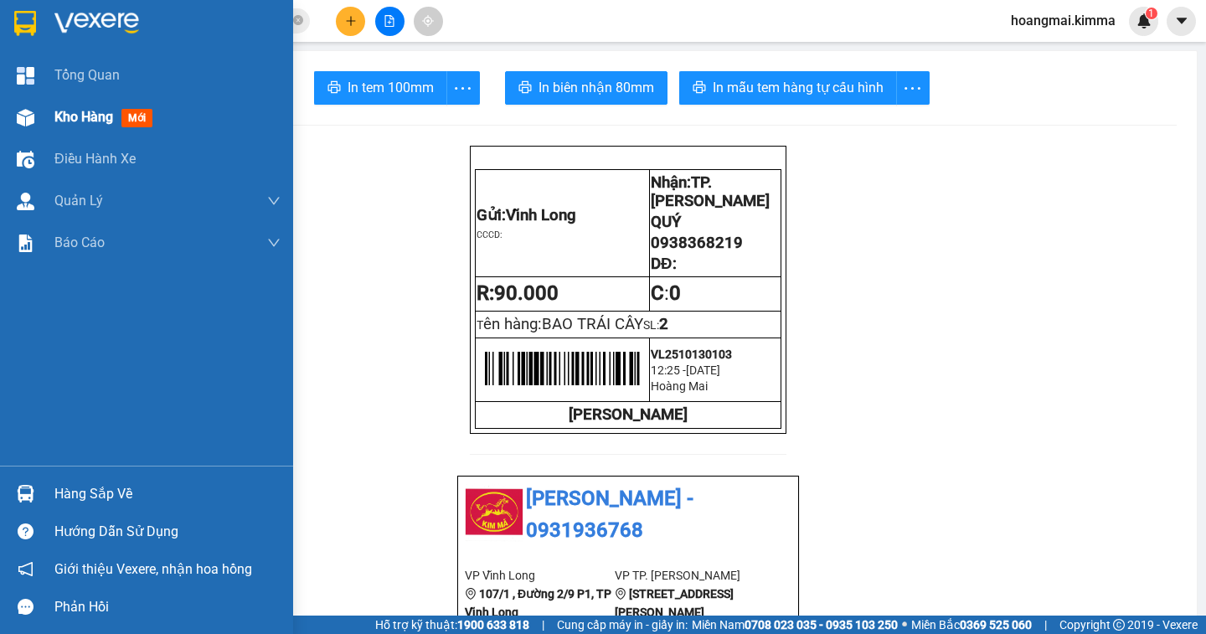
click at [85, 124] on span "Kho hàng" at bounding box center [83, 117] width 59 height 16
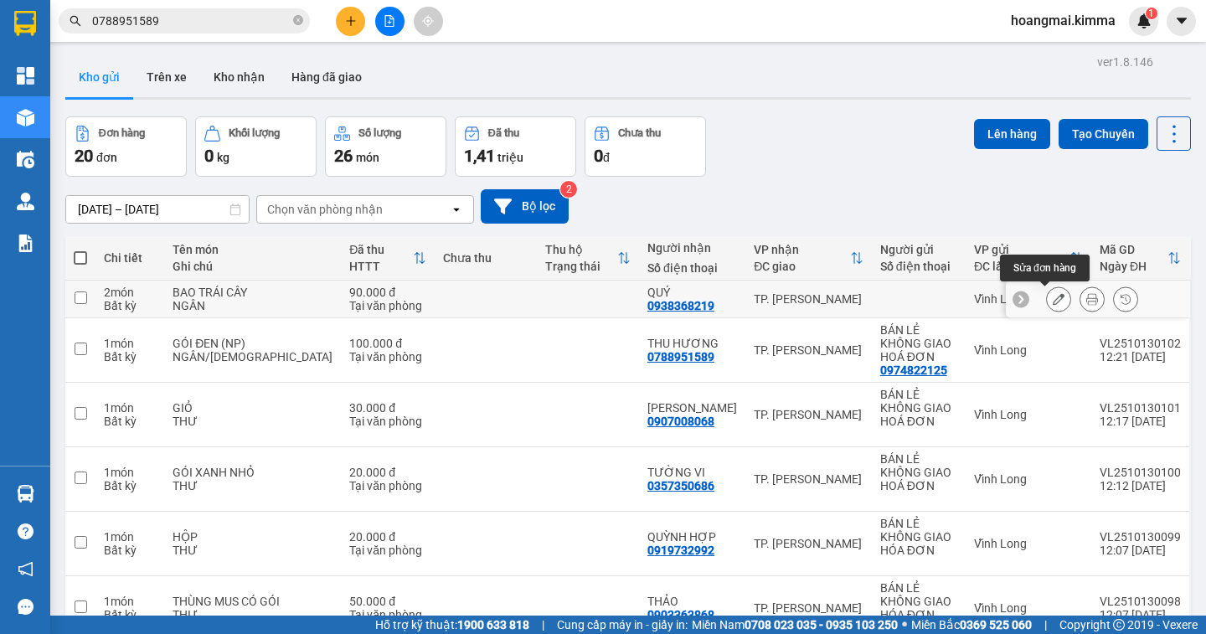
click at [1053, 302] on icon at bounding box center [1059, 299] width 12 height 12
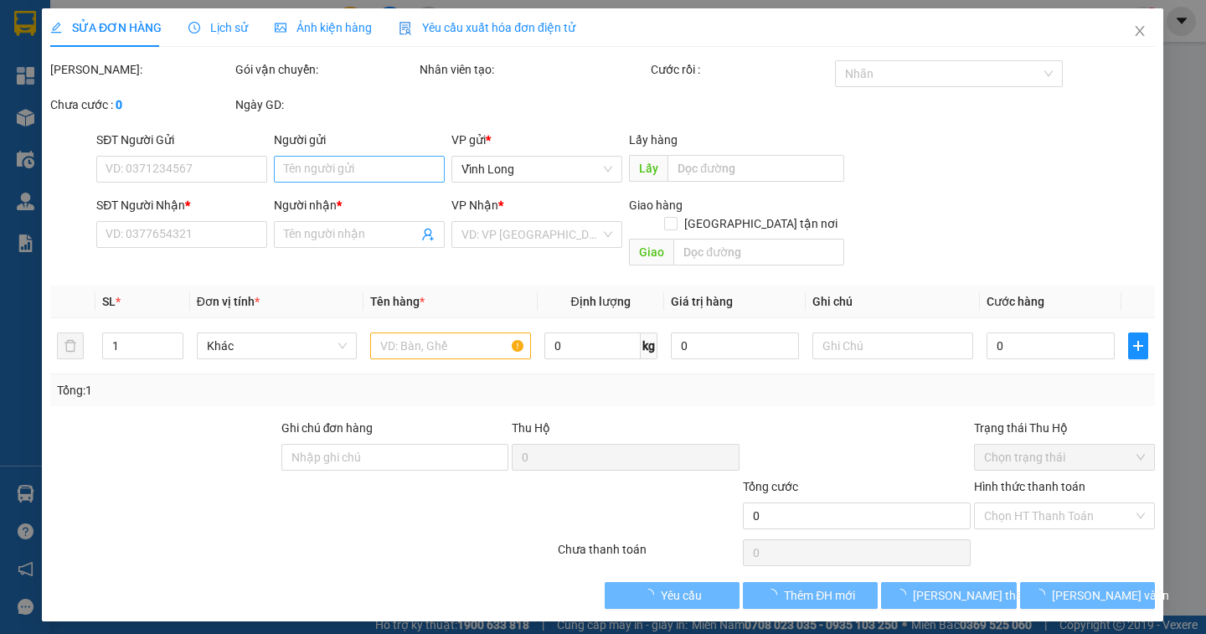
type input "0938368219"
type input "QUÝ"
type input "90.000"
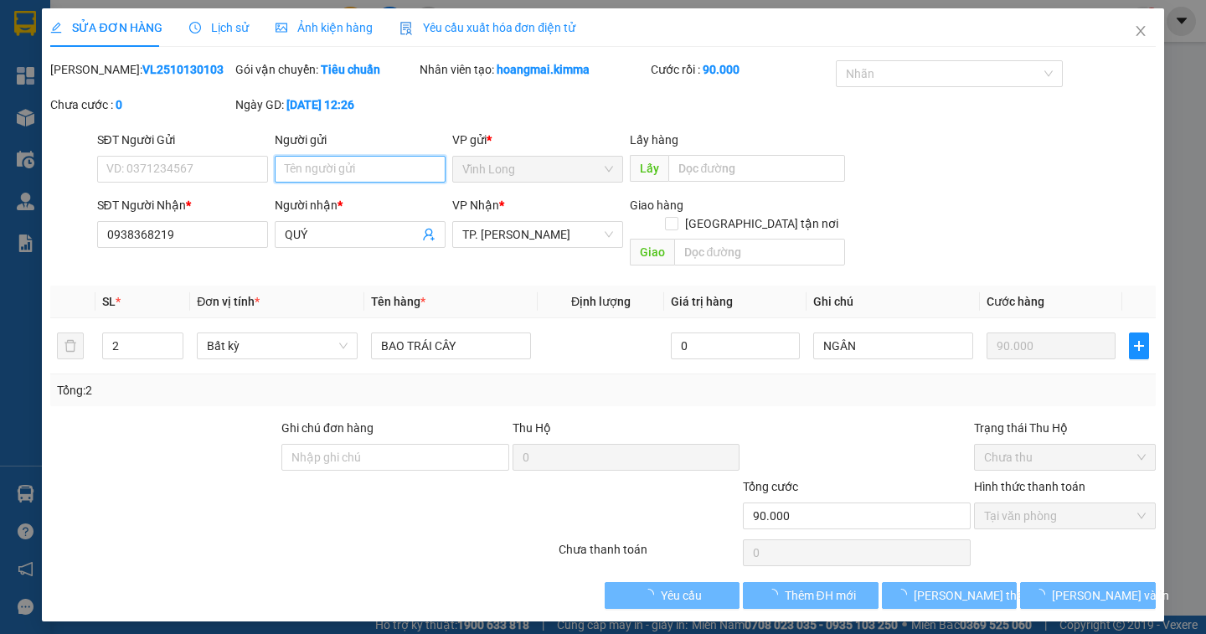
click at [302, 172] on input "Người gửi" at bounding box center [360, 169] width 171 height 27
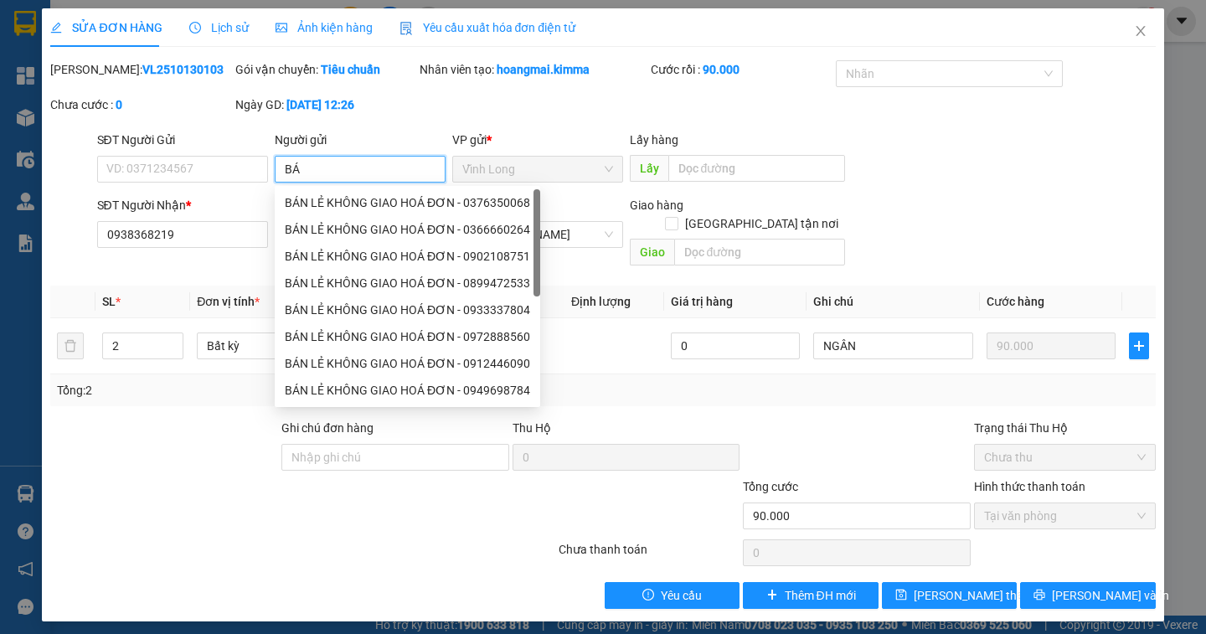
type input "BÁN"
click at [407, 214] on div "BÁN LẺ KHÔNG GIAO HÓA ĐƠN - 0944561009" at bounding box center [407, 202] width 265 height 27
type input "0944561009"
type input "BÁN LẺ KHÔNG GIAO HÓA ĐƠN"
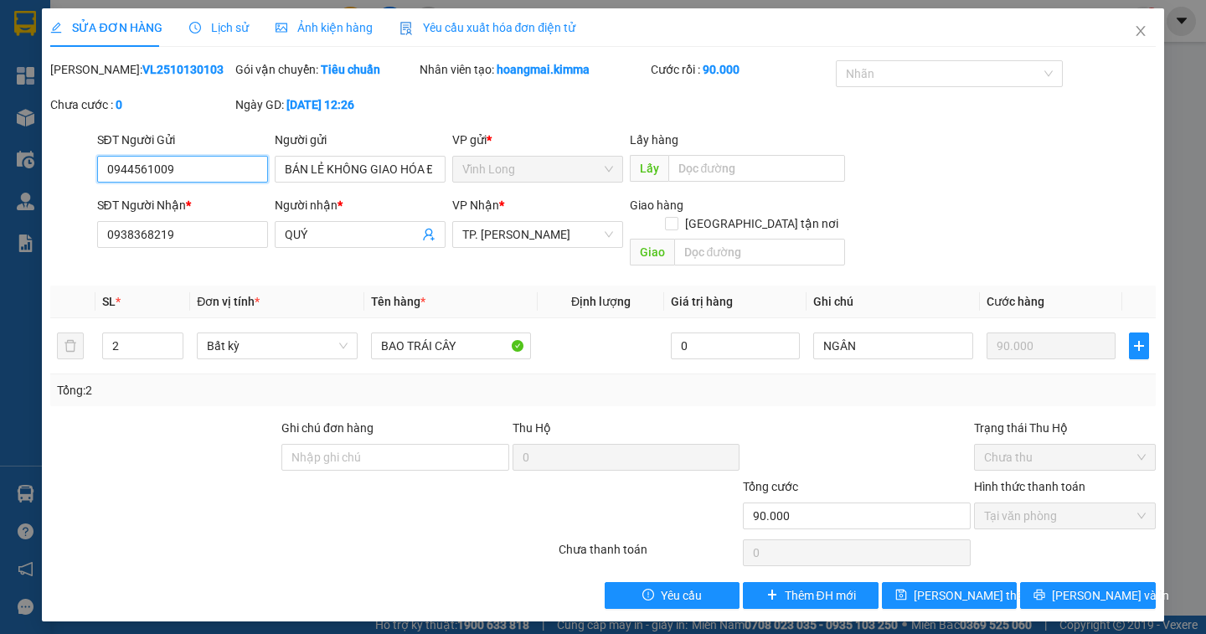
drag, startPoint x: 184, startPoint y: 178, endPoint x: 0, endPoint y: 167, distance: 184.6
click at [0, 167] on div "SỬA ĐƠN HÀNG Lịch sử Ảnh kiện hàng Yêu cầu xuất hóa đơn điện tử Total Paid Fee …" at bounding box center [603, 317] width 1206 height 634
click at [958, 586] on span "[PERSON_NAME] thay đổi" at bounding box center [981, 595] width 134 height 18
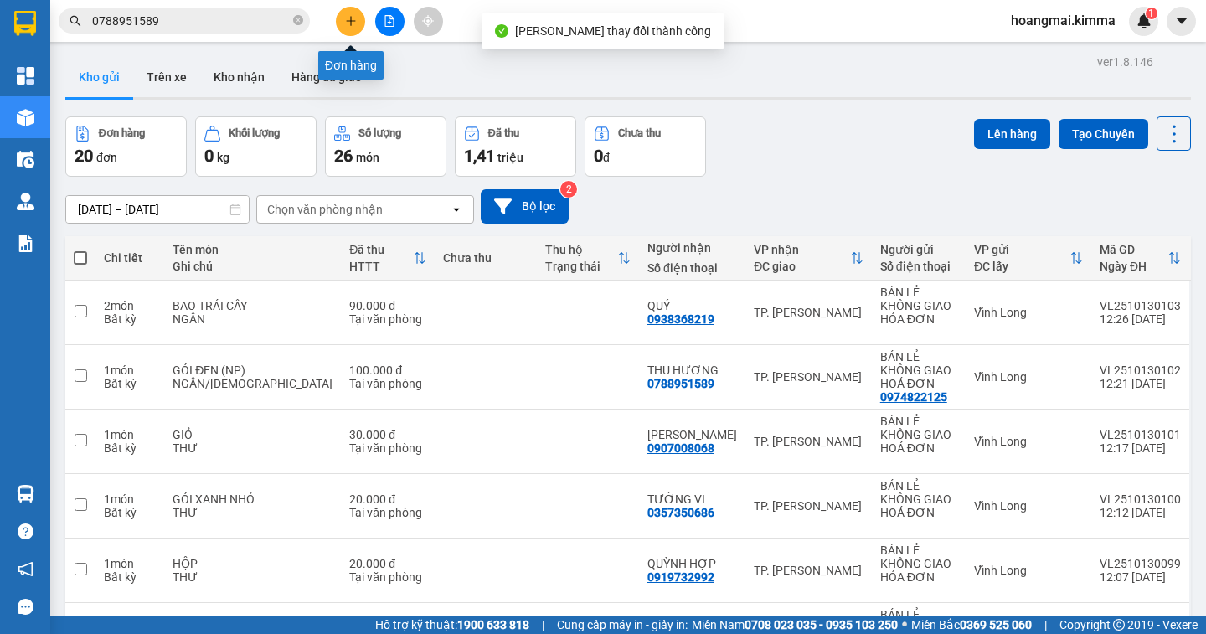
click at [347, 24] on icon "plus" at bounding box center [351, 21] width 12 height 12
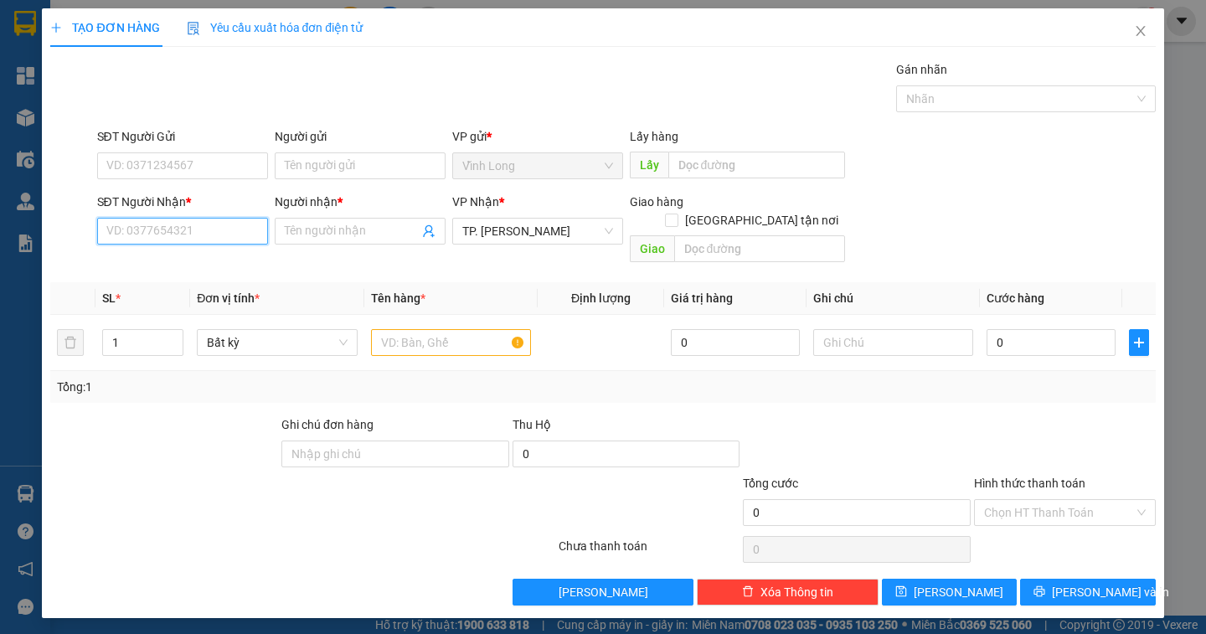
click at [201, 234] on input "SĐT Người Nhận *" at bounding box center [182, 231] width 171 height 27
drag, startPoint x: 201, startPoint y: 234, endPoint x: 363, endPoint y: 262, distance: 164.8
click at [207, 233] on input "SĐT Người Nhận *" at bounding box center [182, 231] width 171 height 27
type input "0792420971"
click at [302, 235] on input "Người nhận *" at bounding box center [352, 231] width 134 height 18
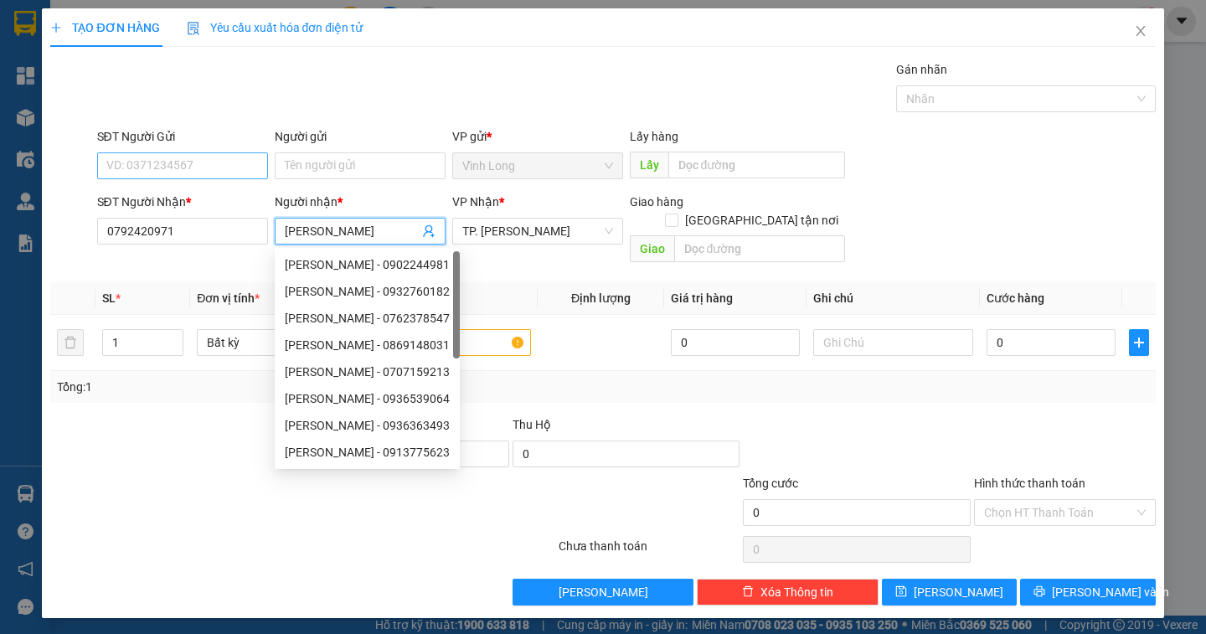
type input "[PERSON_NAME]"
click at [157, 160] on input "SĐT Người Gửi" at bounding box center [182, 165] width 171 height 27
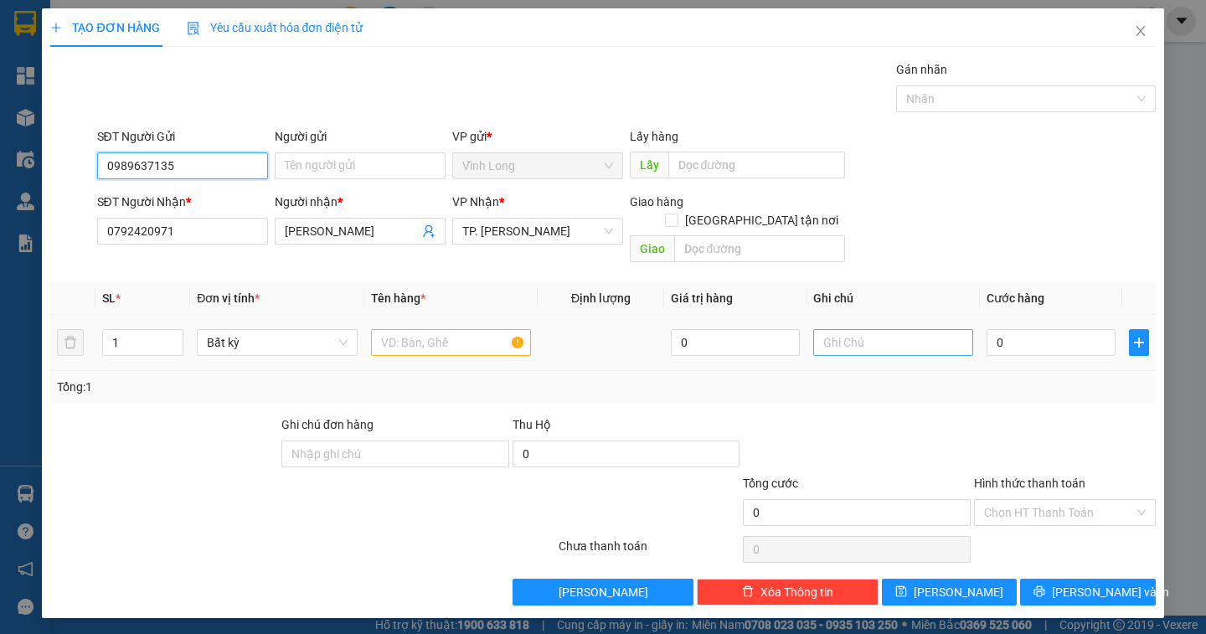
type input "0989637135"
click at [872, 330] on input "text" at bounding box center [893, 342] width 160 height 27
type input "NGÂN/ BÉ HAI"
click at [1012, 329] on input "0" at bounding box center [1050, 342] width 129 height 27
type input "2"
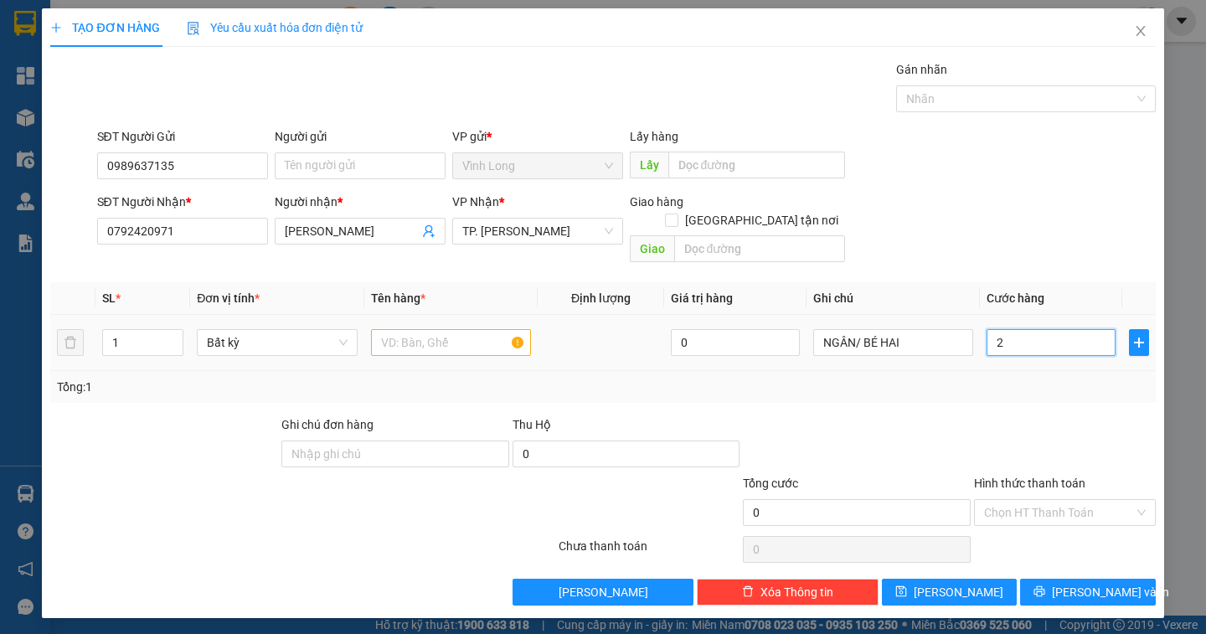
type input "2"
type input "20"
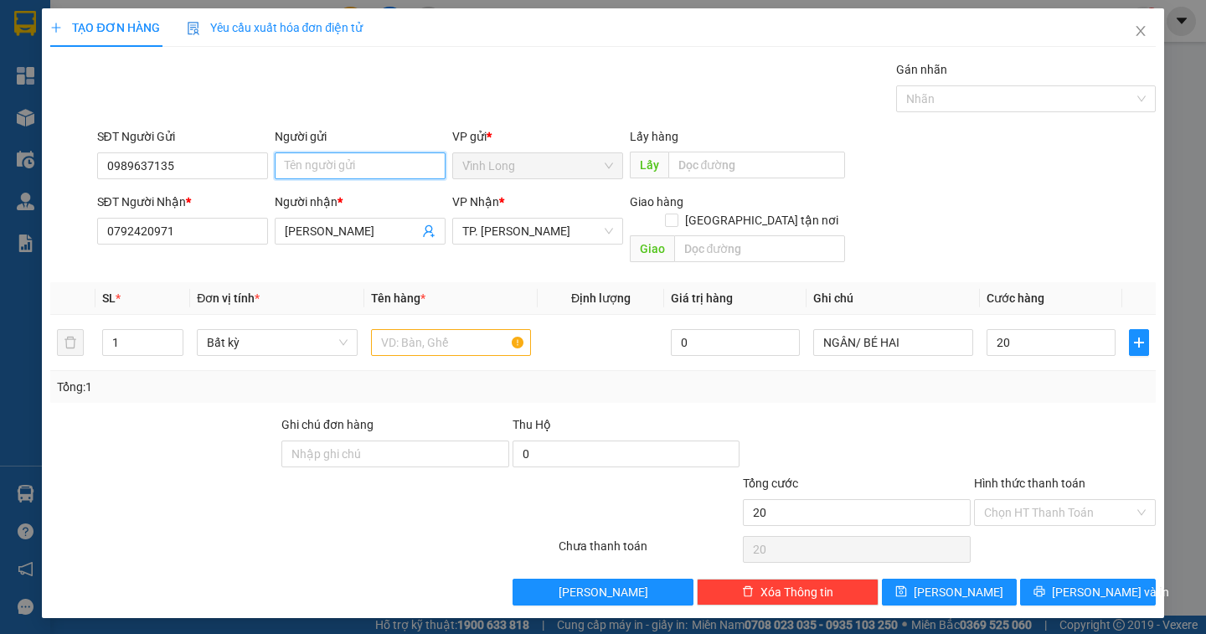
type input "20.000"
click at [308, 171] on input "Người gửi" at bounding box center [360, 165] width 171 height 27
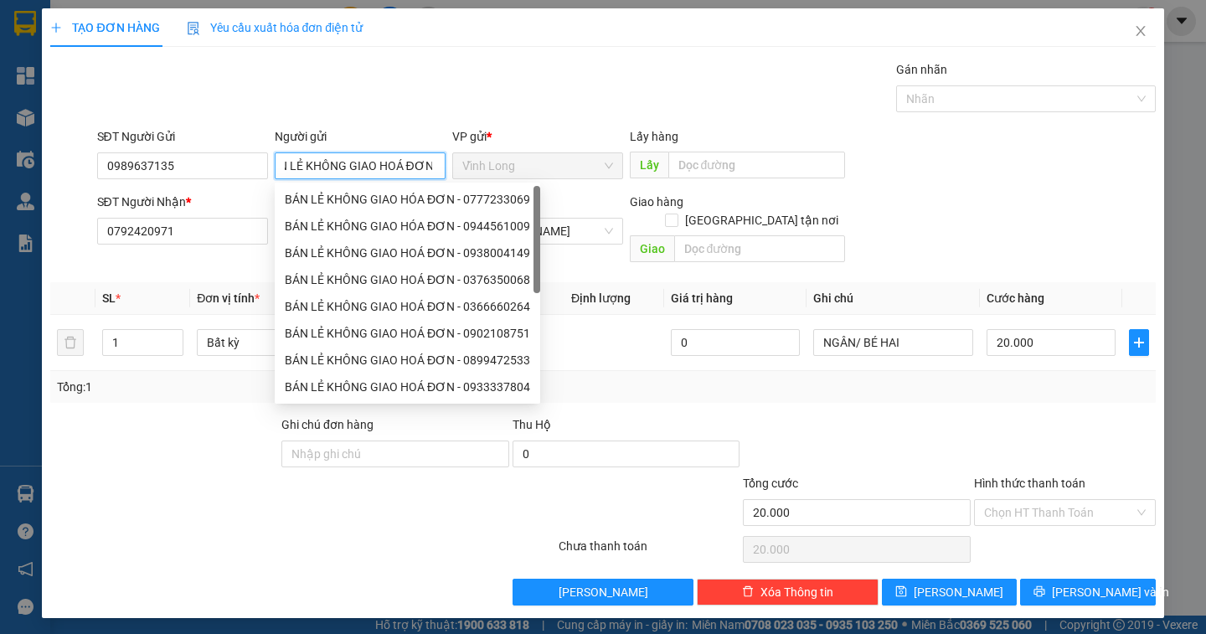
scroll to position [0, 22]
type input "BÁN LẺ KHÔNG GIAO HOÁ ĐƠN"
click at [1095, 500] on input "Hình thức thanh toán" at bounding box center [1059, 512] width 150 height 25
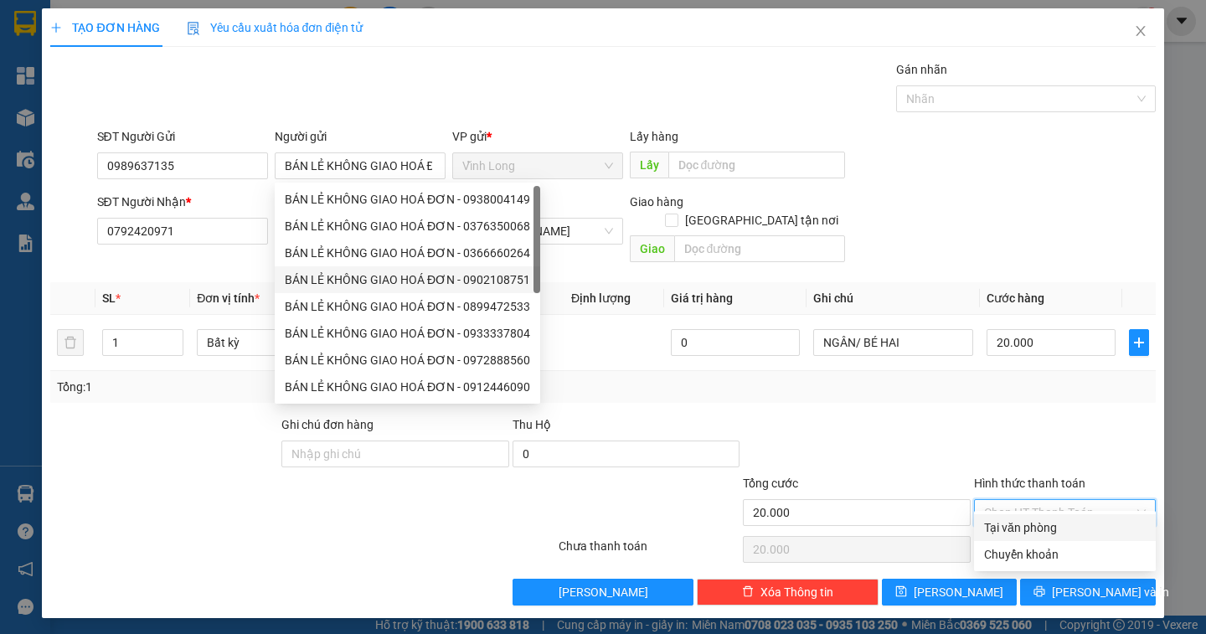
click at [1065, 531] on div "Tại văn phòng" at bounding box center [1065, 527] width 162 height 18
type input "0"
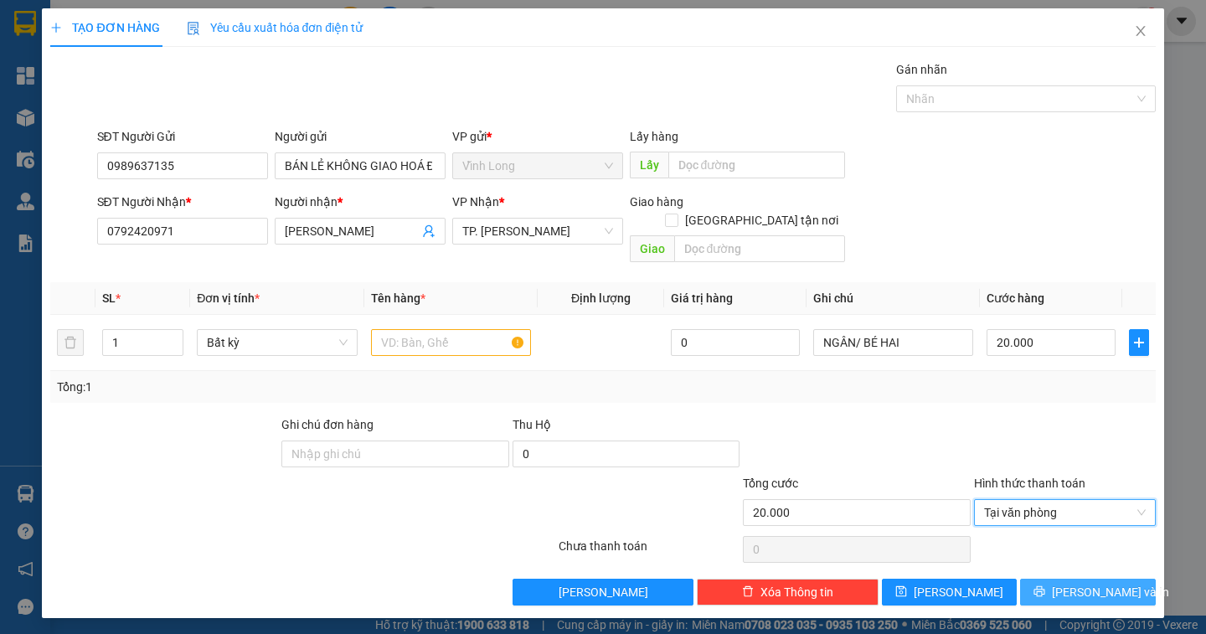
click at [1086, 583] on span "[PERSON_NAME] và In" at bounding box center [1110, 592] width 117 height 18
click at [449, 335] on input "text" at bounding box center [451, 342] width 160 height 27
drag, startPoint x: 449, startPoint y: 335, endPoint x: 458, endPoint y: 306, distance: 30.7
click at [456, 329] on input "text" at bounding box center [451, 342] width 160 height 27
type input "XẤP"
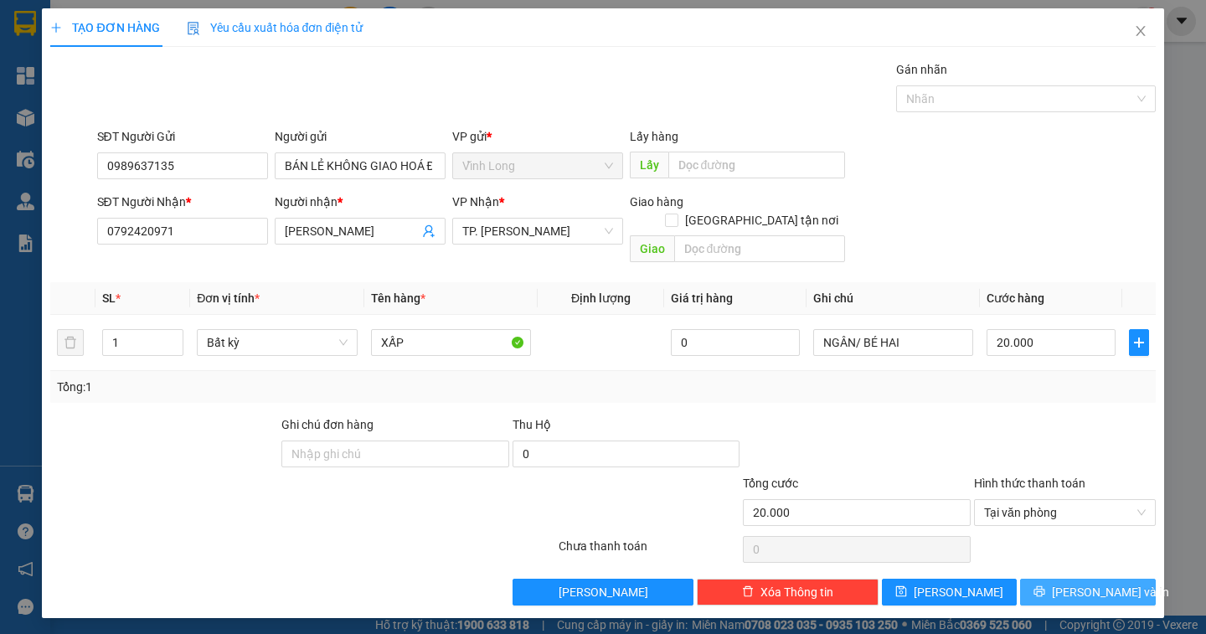
click at [1095, 583] on span "[PERSON_NAME] và In" at bounding box center [1110, 592] width 117 height 18
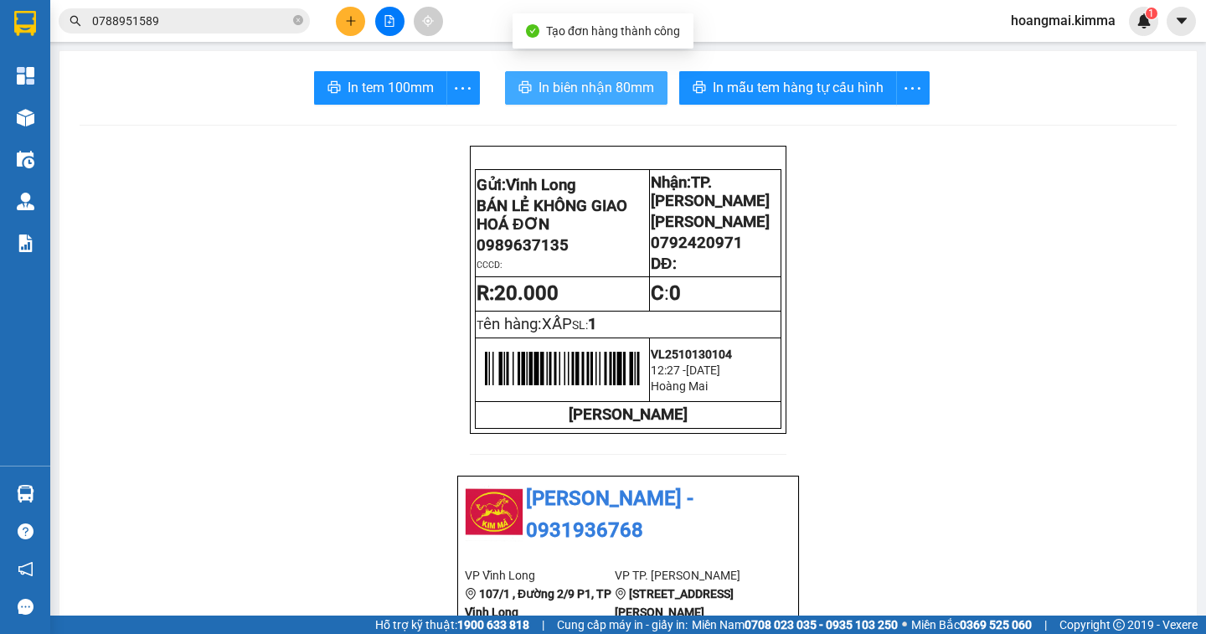
click at [579, 88] on span "In biên nhận 80mm" at bounding box center [596, 87] width 116 height 21
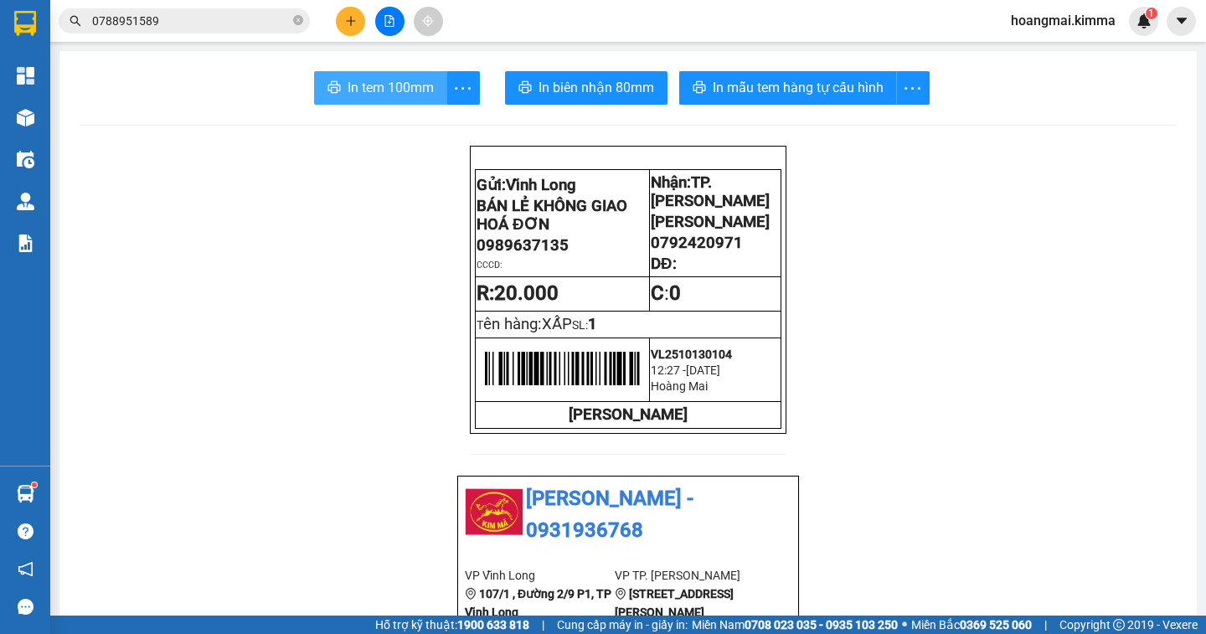
click at [357, 78] on span "In tem 100mm" at bounding box center [391, 87] width 86 height 21
click at [349, 21] on icon "plus" at bounding box center [350, 20] width 9 height 1
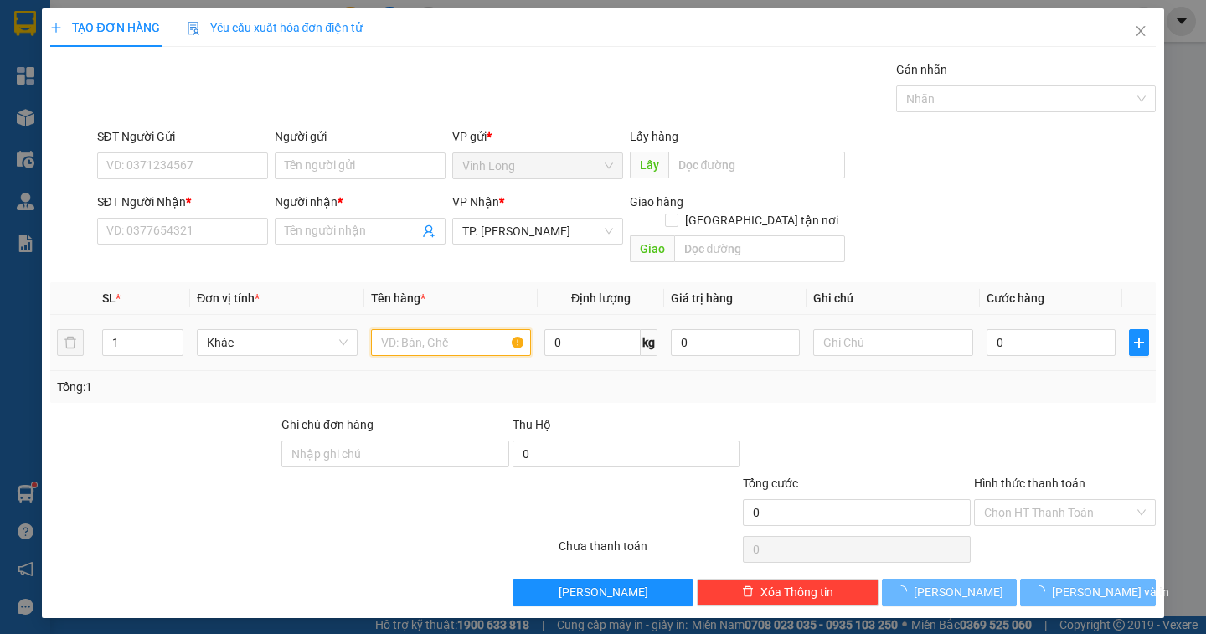
click at [453, 329] on input "text" at bounding box center [451, 342] width 160 height 27
drag, startPoint x: 453, startPoint y: 327, endPoint x: 453, endPoint y: 315, distance: 12.6
click at [453, 329] on input "text" at bounding box center [451, 342] width 160 height 27
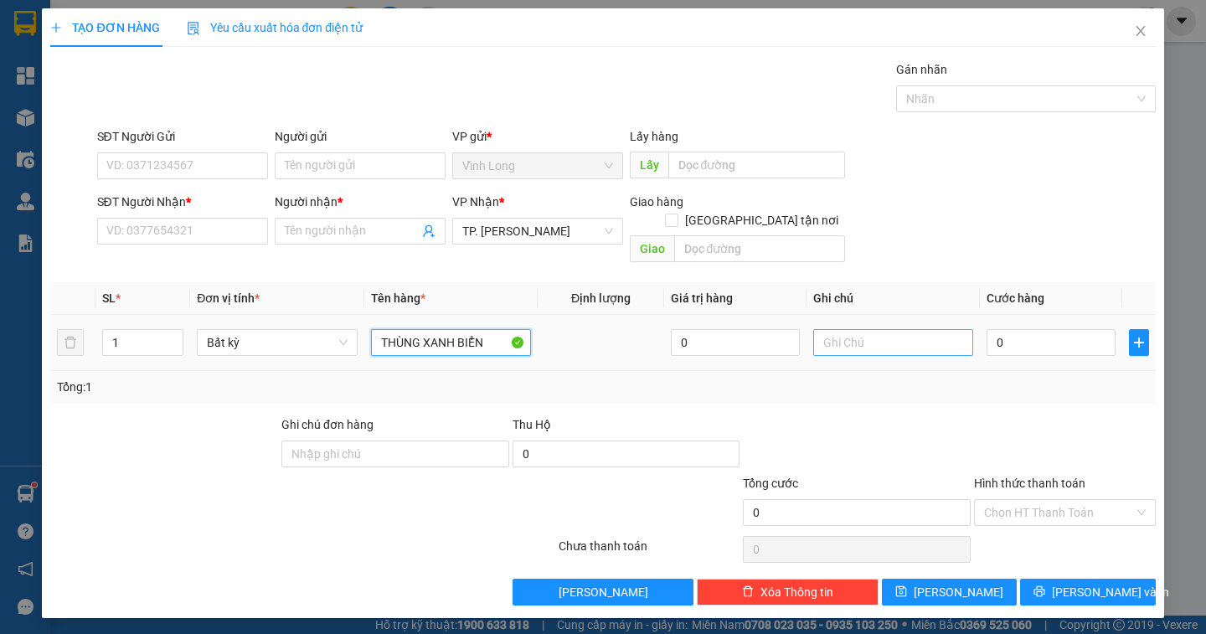
type input "THÙNG XANH BIỂN"
drag, startPoint x: 850, startPoint y: 330, endPoint x: 878, endPoint y: 265, distance: 70.2
click at [864, 291] on table "SL * Đơn vị tính * Tên hàng * Định lượng Giá trị hàng Ghi chú Cước hàng 1 Bất k…" at bounding box center [602, 326] width 1105 height 89
type input "NGÂN"
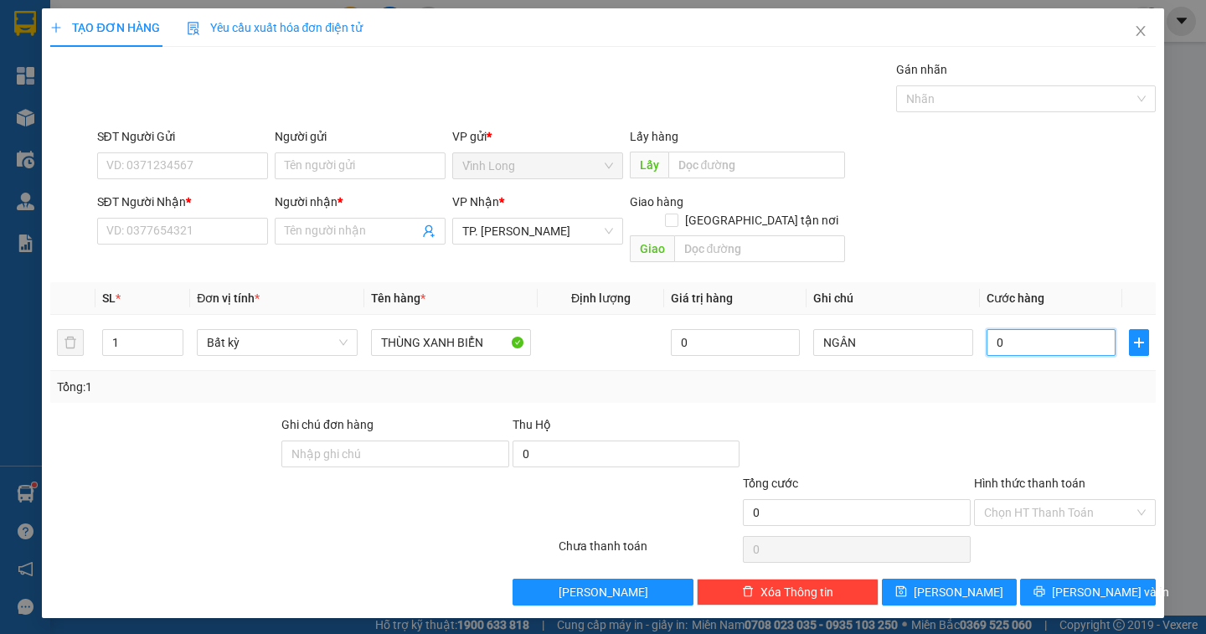
type input "3"
type input "30"
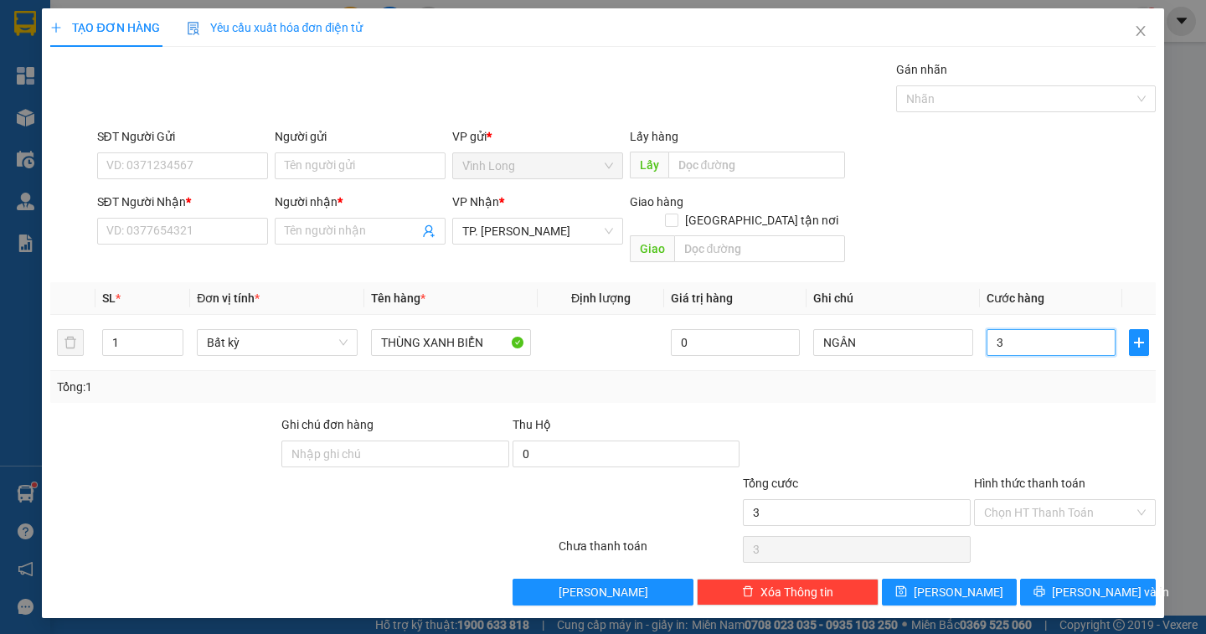
type input "30"
type input "30.000"
click at [312, 162] on input "Người gửi" at bounding box center [360, 165] width 171 height 27
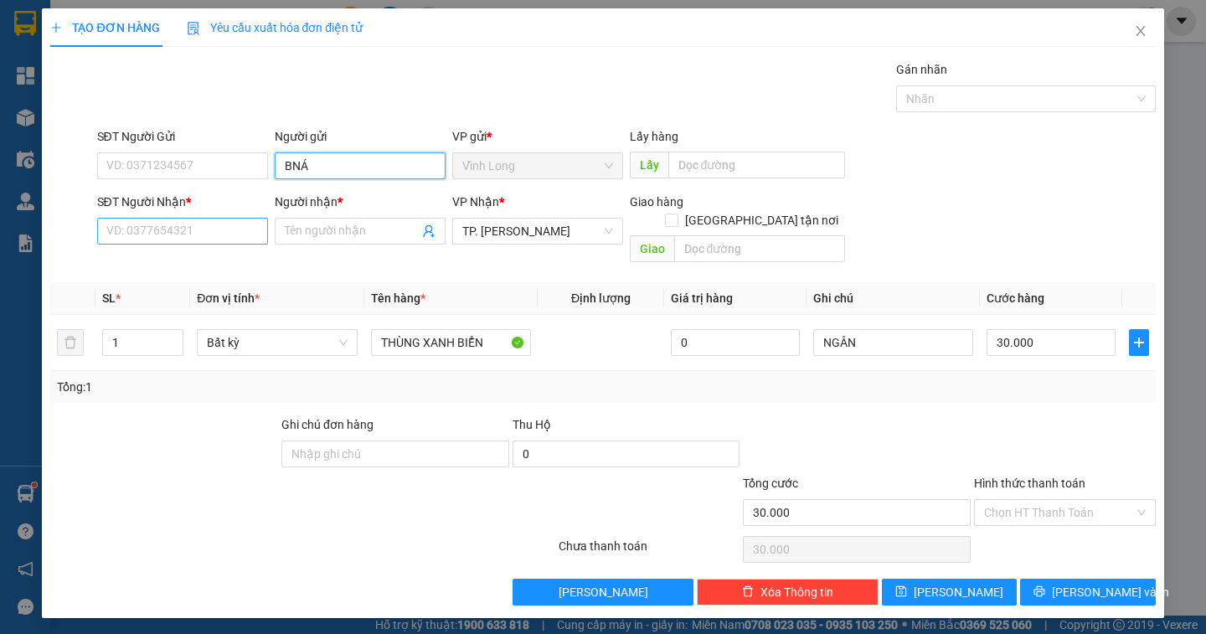
type input "BNÁ"
click at [183, 238] on input "SĐT Người Nhận *" at bounding box center [182, 231] width 171 height 27
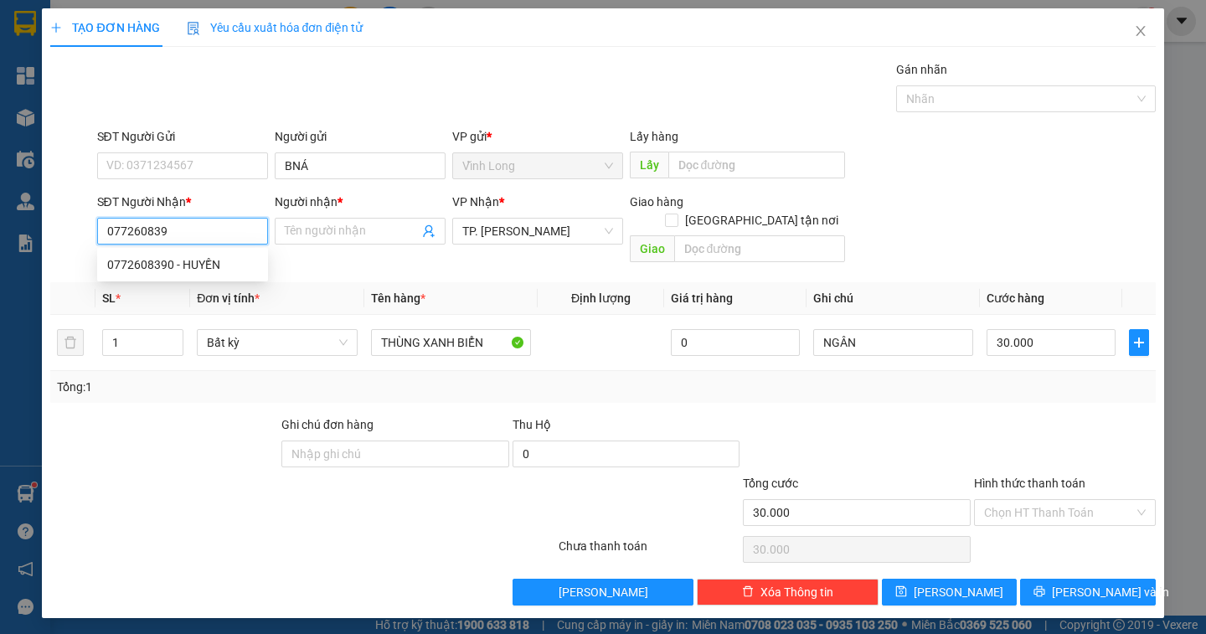
type input "0772608390"
click at [205, 263] on div "0772608390 - HUYỀN" at bounding box center [182, 264] width 151 height 18
type input "HUYỀN"
type input "0772608390"
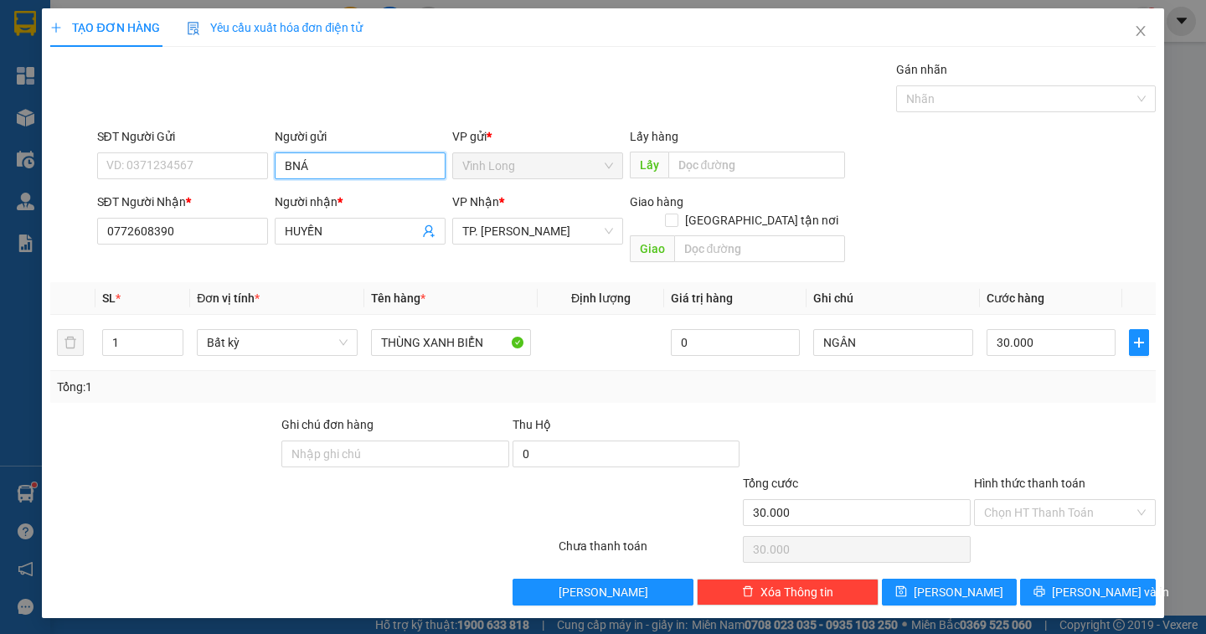
drag, startPoint x: 318, startPoint y: 171, endPoint x: 230, endPoint y: 152, distance: 90.0
click at [231, 158] on div "SĐT Người Gửi VD: 0371234567 Người gửi BNÁ BNÁ VP gửi * Vĩnh Long Lấy hàng Lấy" at bounding box center [626, 156] width 1065 height 59
type input "BÁN"
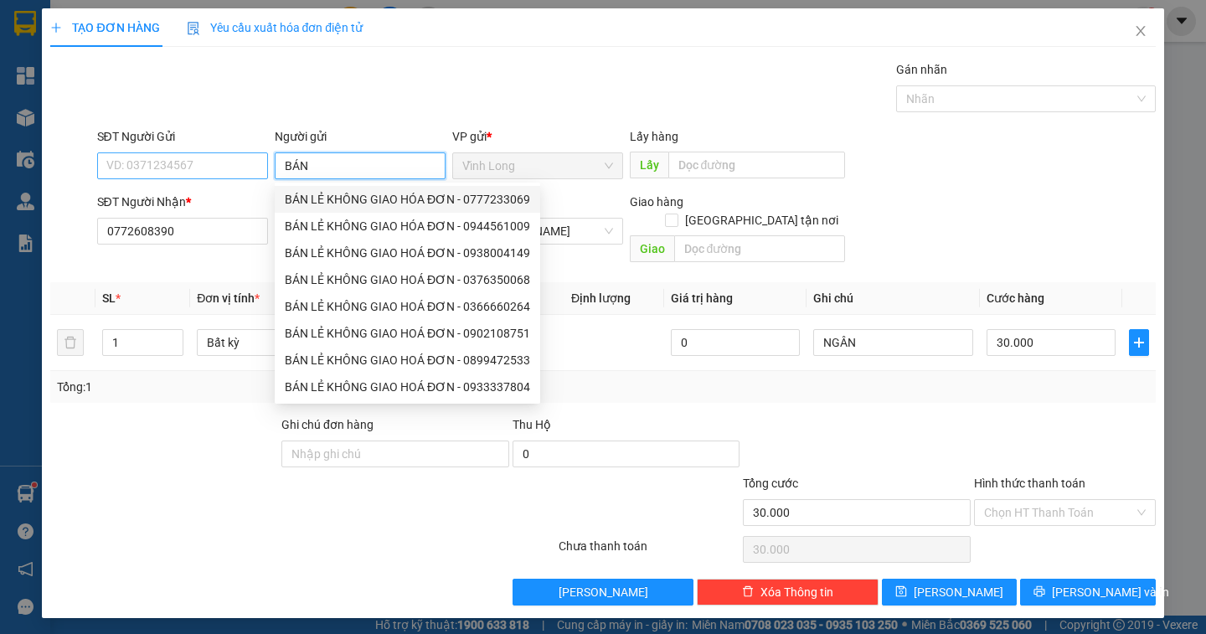
drag, startPoint x: 293, startPoint y: 198, endPoint x: 222, endPoint y: 178, distance: 73.7
click at [288, 193] on div "BÁN LẺ KHÔNG GIAO HÓA ĐƠN - 0777233069" at bounding box center [407, 199] width 245 height 18
type input "0777233069"
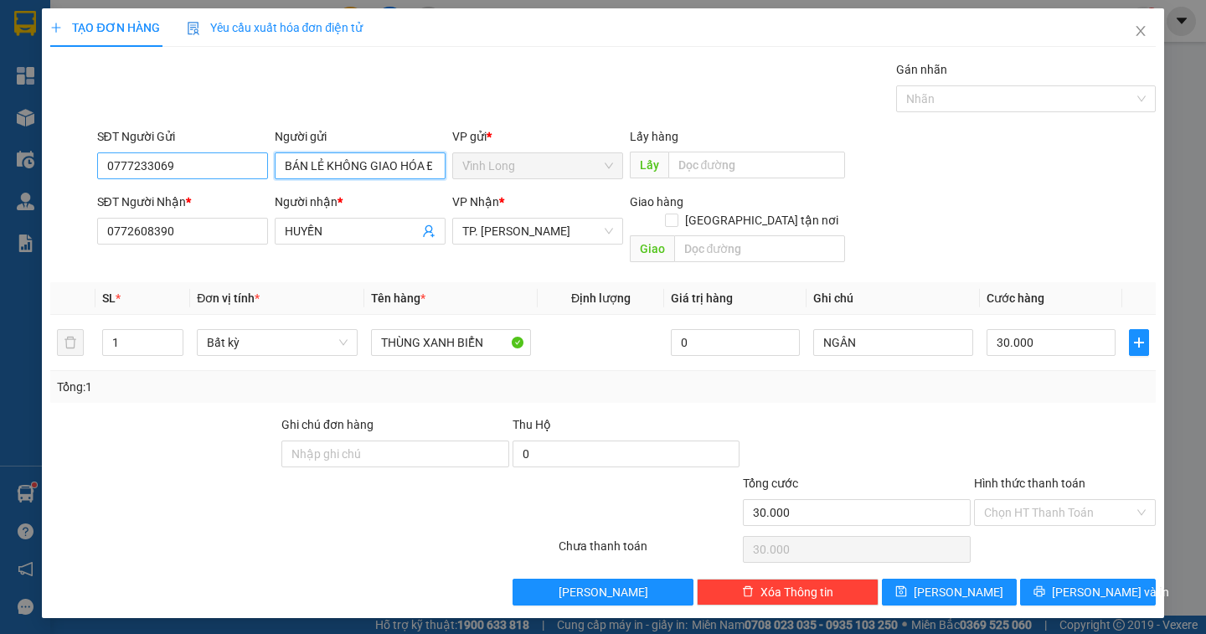
type input "BÁN LẺ KHÔNG GIAO HÓA ĐƠN"
drag, startPoint x: 198, startPoint y: 173, endPoint x: 33, endPoint y: 185, distance: 165.4
click at [33, 185] on div "TẠO ĐƠN HÀNG Yêu cầu xuất hóa đơn điện tử Transit Pickup Surcharge Ids Transit …" at bounding box center [603, 317] width 1206 height 634
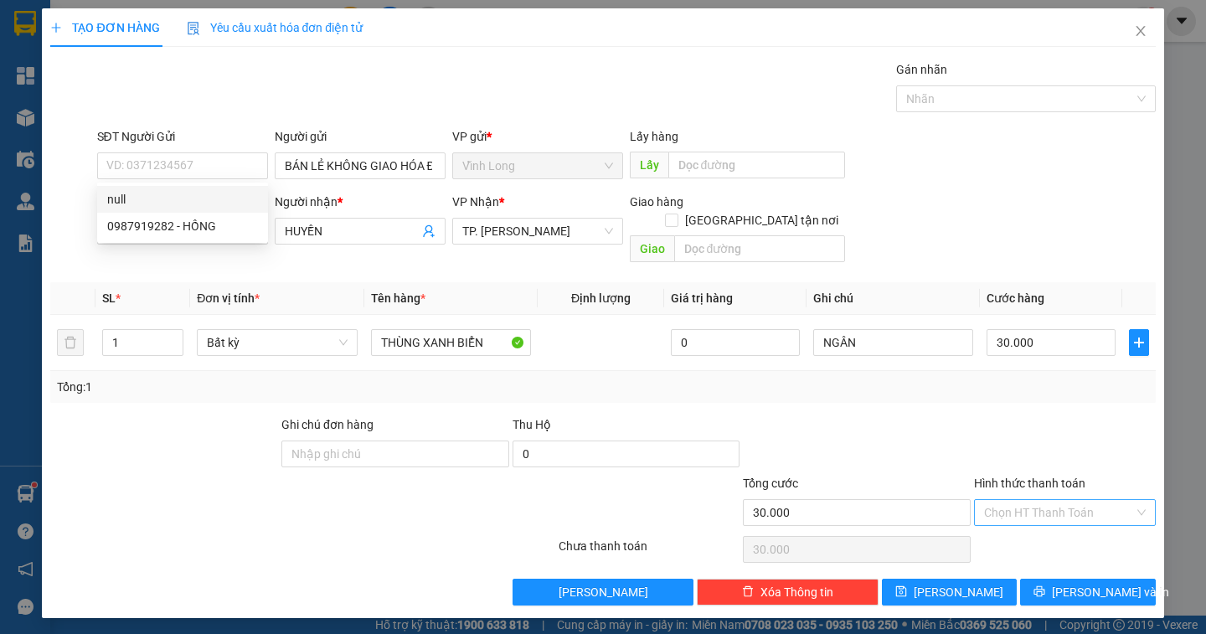
click at [1076, 500] on input "Hình thức thanh toán" at bounding box center [1059, 512] width 150 height 25
click at [1064, 531] on div "Tại văn phòng" at bounding box center [1065, 527] width 162 height 18
type input "0"
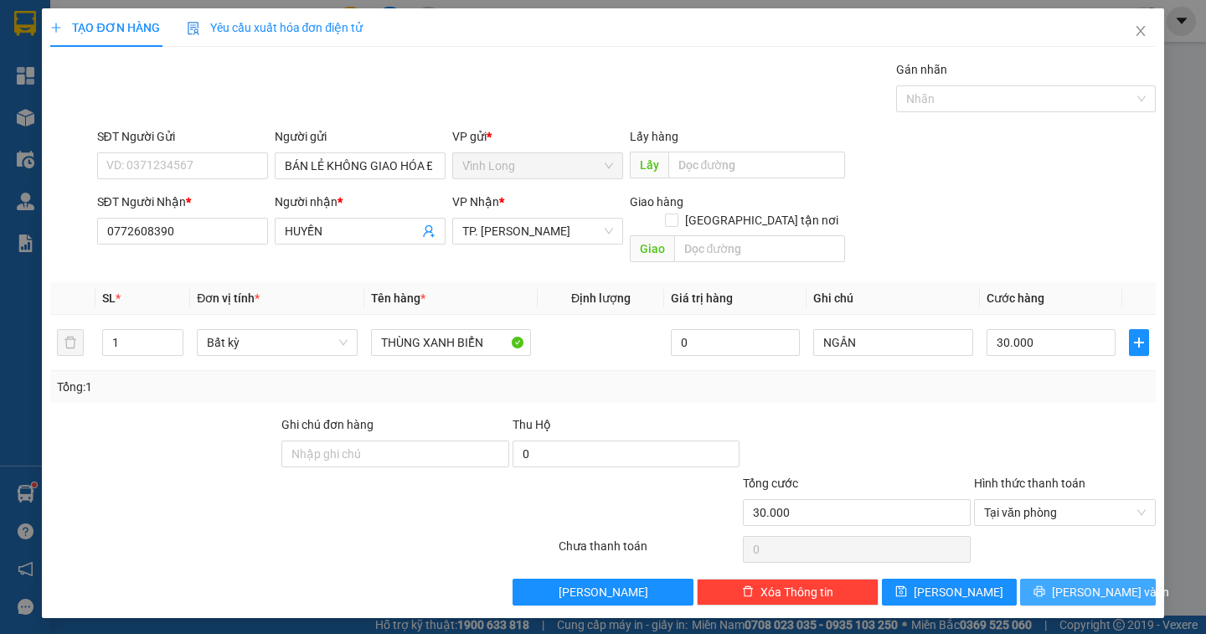
click at [1070, 579] on button "[PERSON_NAME] và In" at bounding box center [1087, 592] width 135 height 27
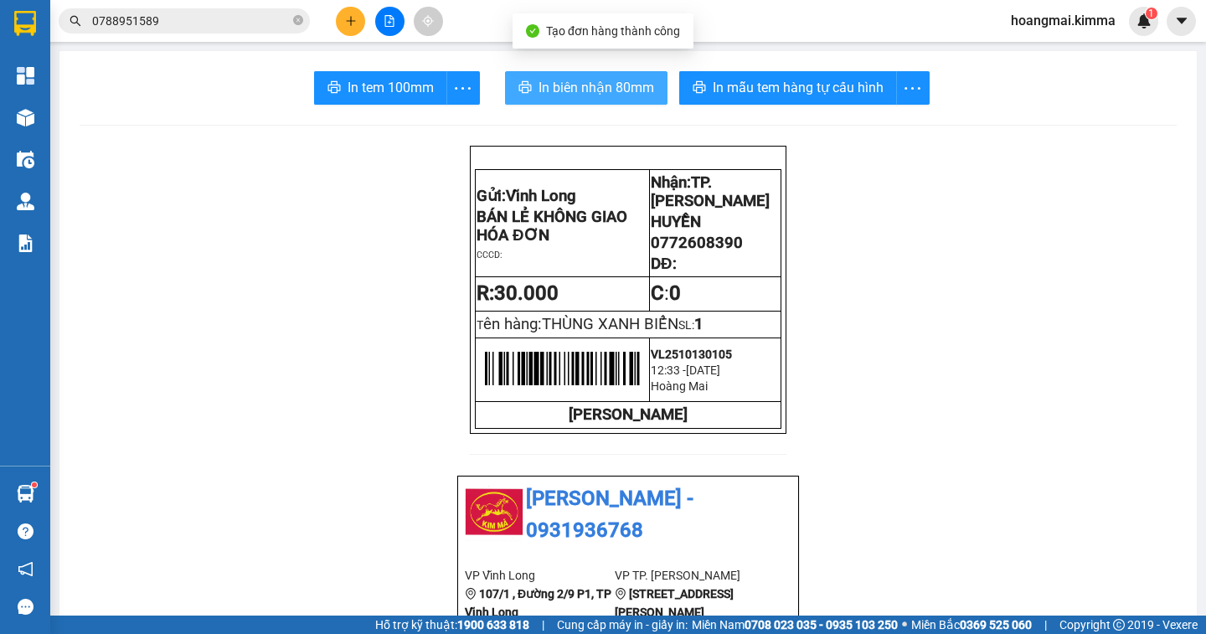
click at [568, 89] on span "In biên nhận 80mm" at bounding box center [596, 87] width 116 height 21
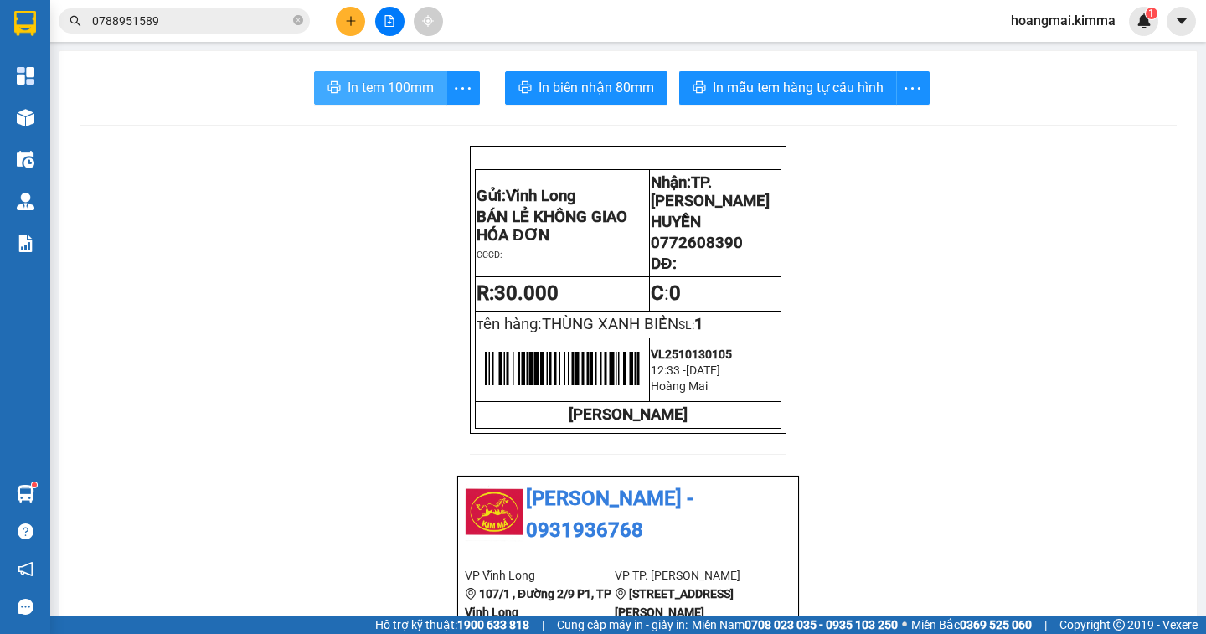
click at [405, 85] on span "In tem 100mm" at bounding box center [391, 87] width 86 height 21
drag, startPoint x: 734, startPoint y: 260, endPoint x: 652, endPoint y: 255, distance: 82.3
click at [651, 252] on p "0772608390" at bounding box center [715, 243] width 129 height 18
copy span "0772608390"
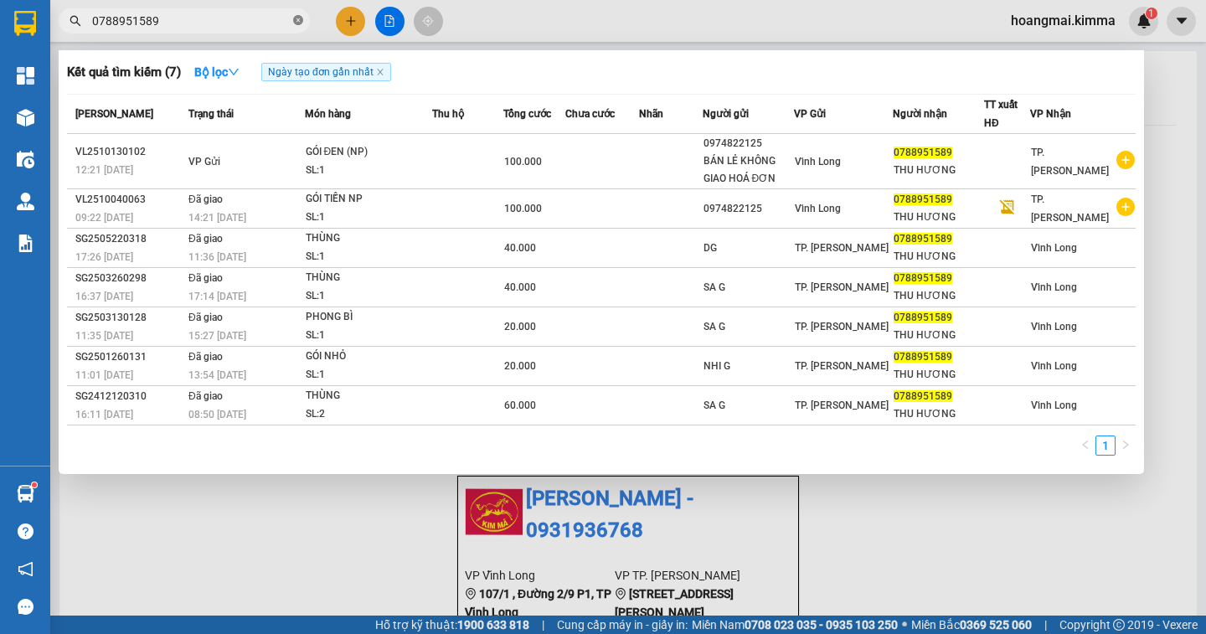
click at [296, 21] on icon "close-circle" at bounding box center [298, 20] width 10 height 10
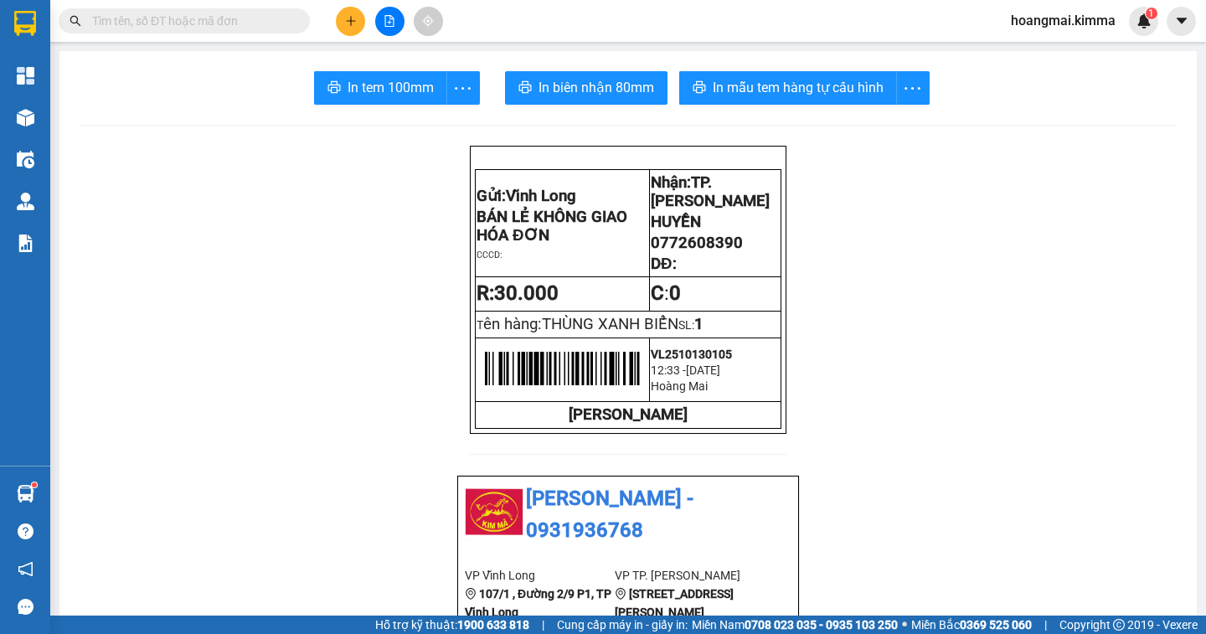
paste input "0772608390"
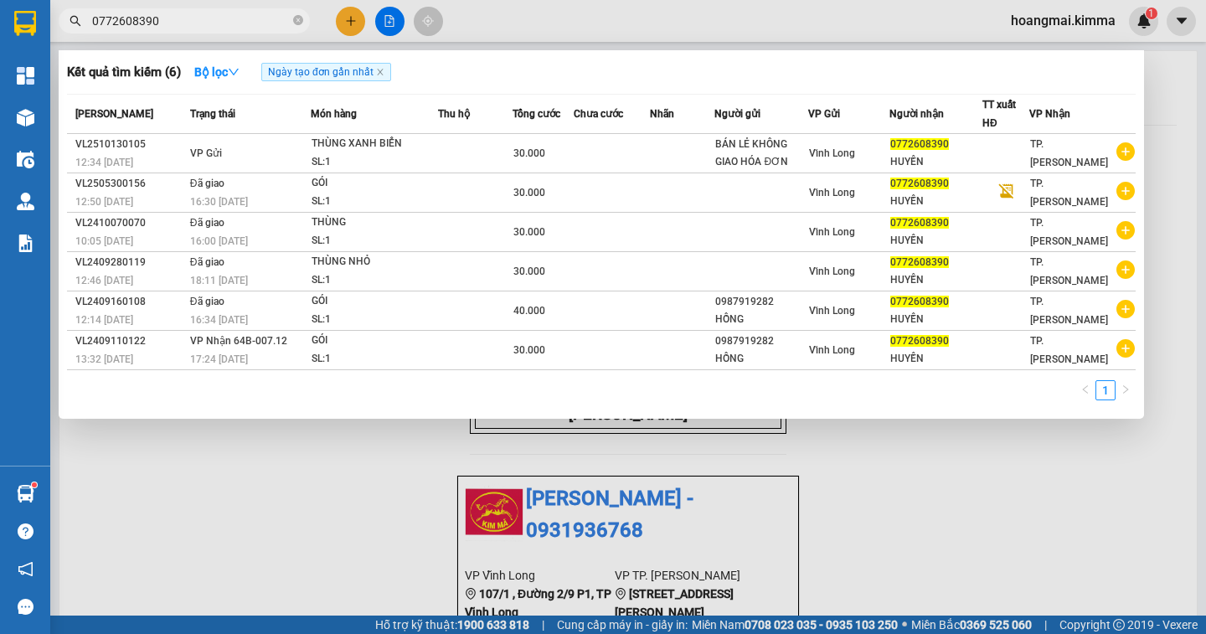
type input "0772608390"
click at [1007, 497] on div at bounding box center [603, 317] width 1206 height 634
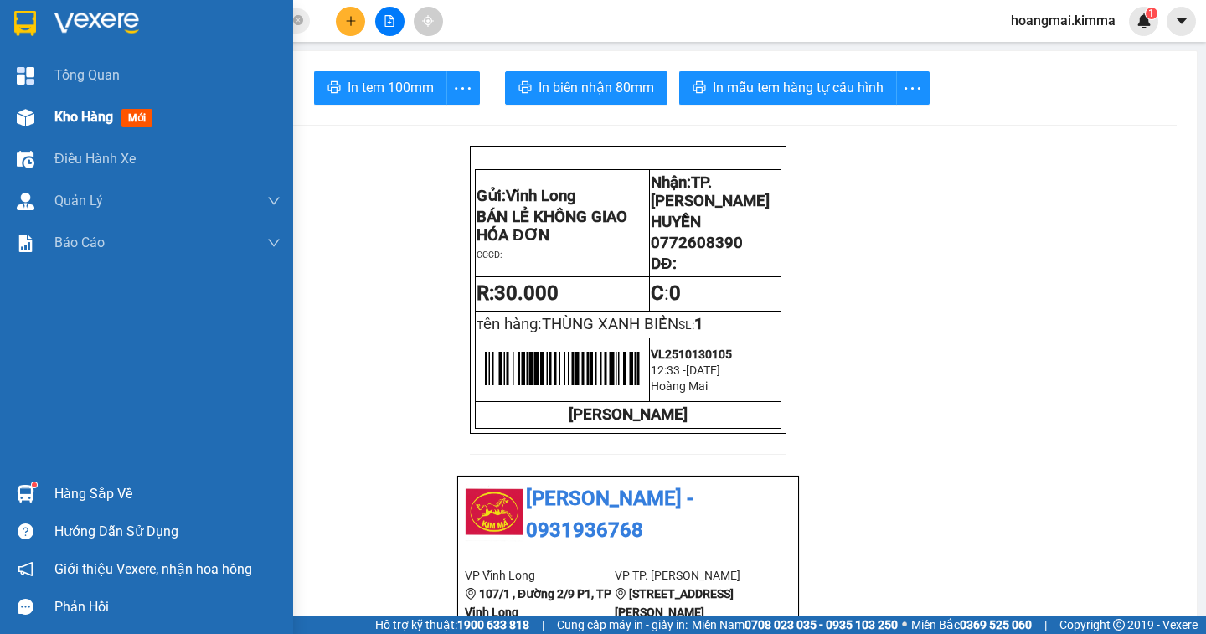
click at [34, 118] on div at bounding box center [25, 117] width 29 height 29
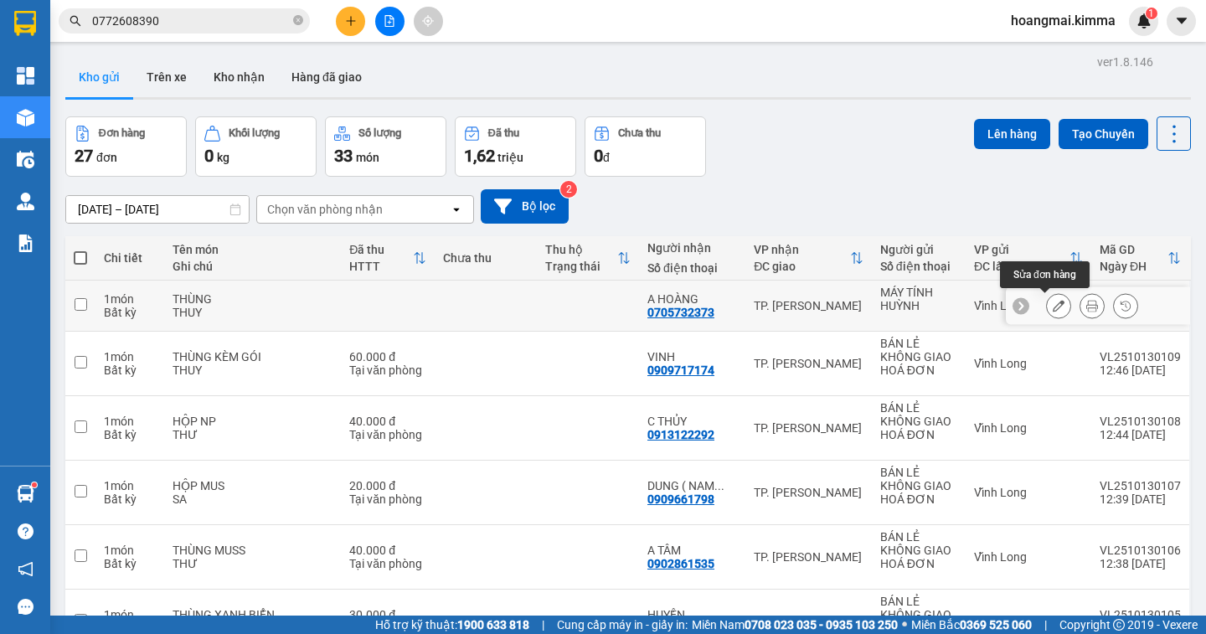
click at [1053, 308] on icon at bounding box center [1059, 306] width 12 height 12
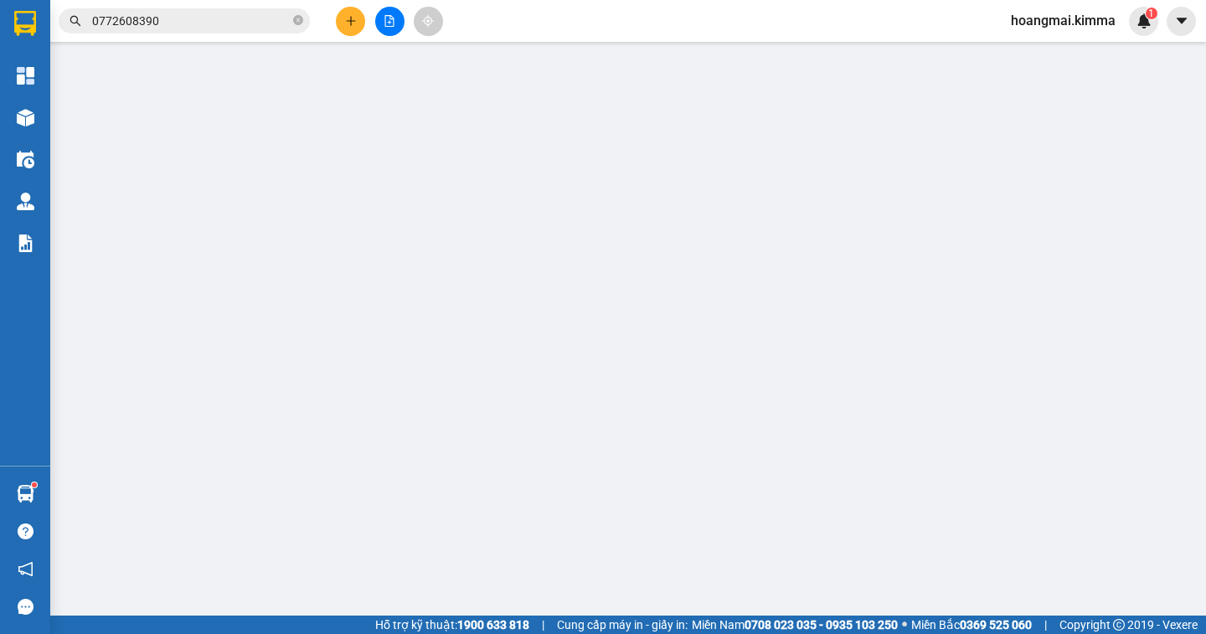
type input "MÁY TÍNH HUỲNH"
type input "0705732373"
type input "A HOÀNG"
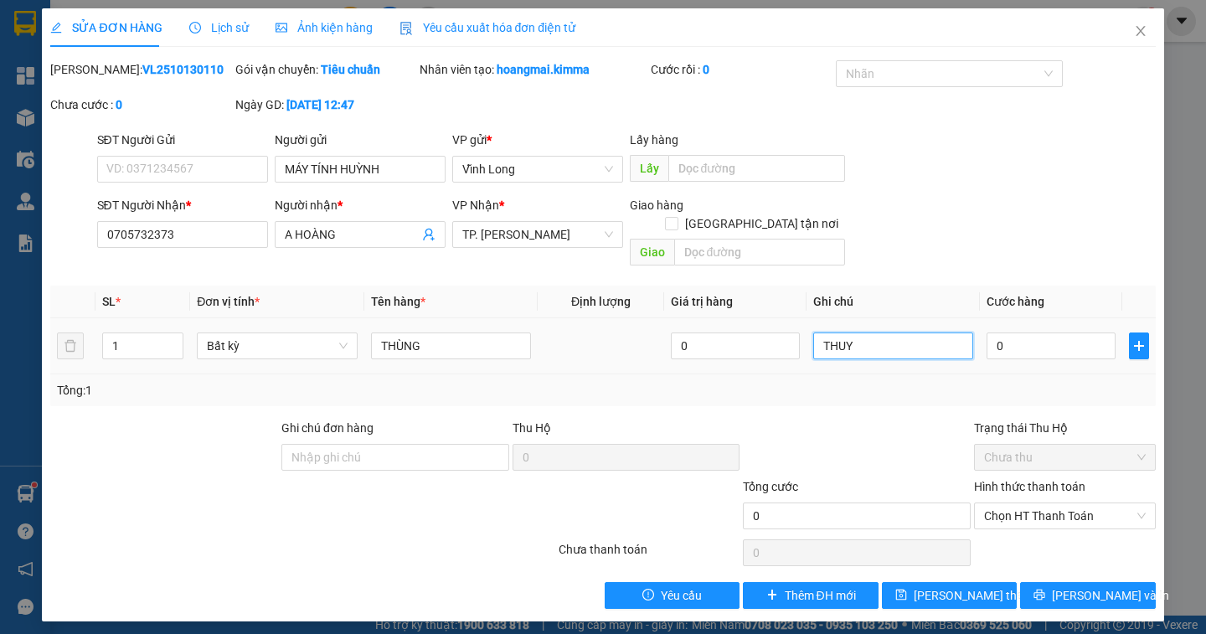
click at [868, 332] on input "THUY" at bounding box center [893, 345] width 160 height 27
type input "THUY( VL THU"
click at [1095, 586] on span "[PERSON_NAME] và In" at bounding box center [1110, 595] width 117 height 18
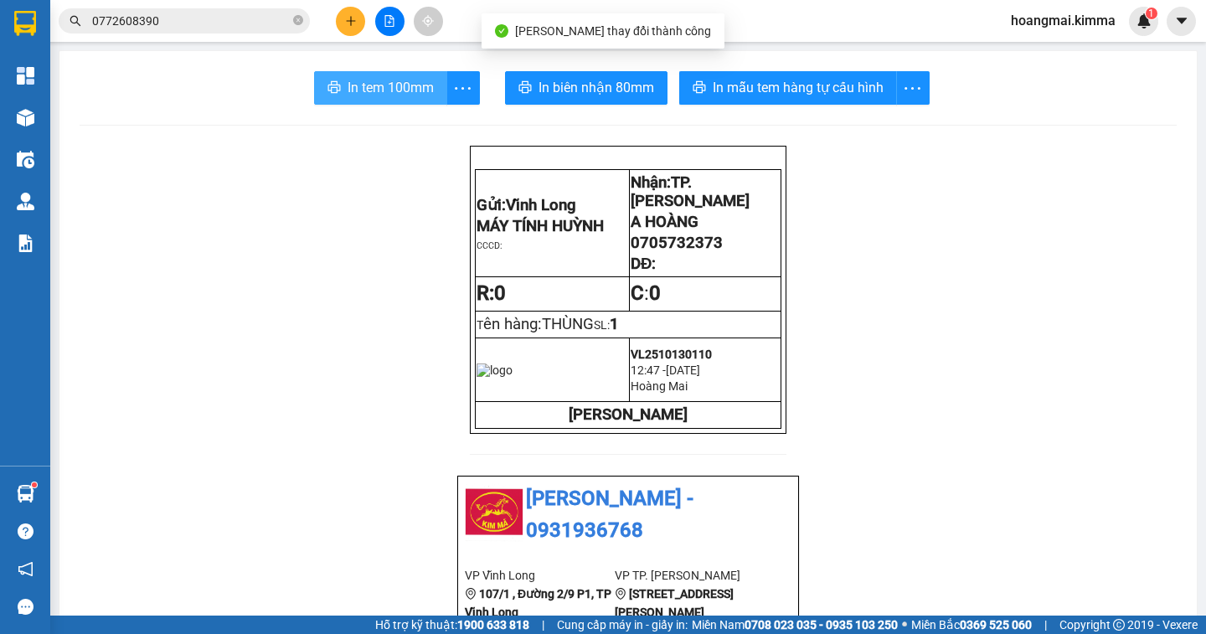
click at [381, 94] on span "In tem 100mm" at bounding box center [391, 87] width 86 height 21
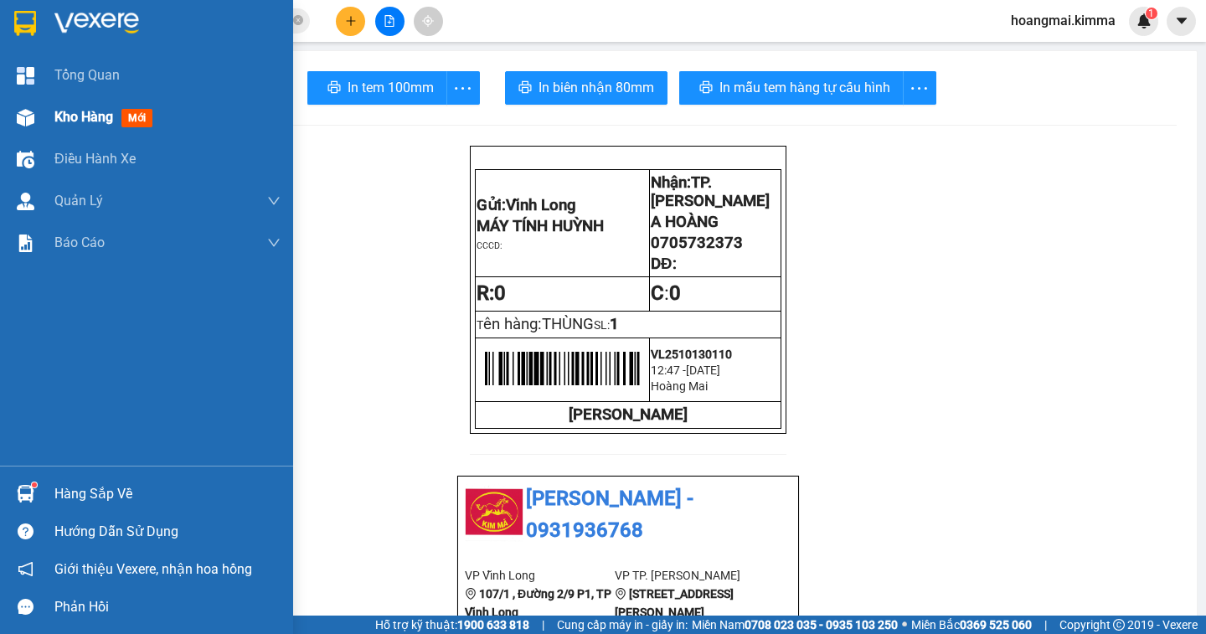
click at [32, 119] on img at bounding box center [26, 118] width 18 height 18
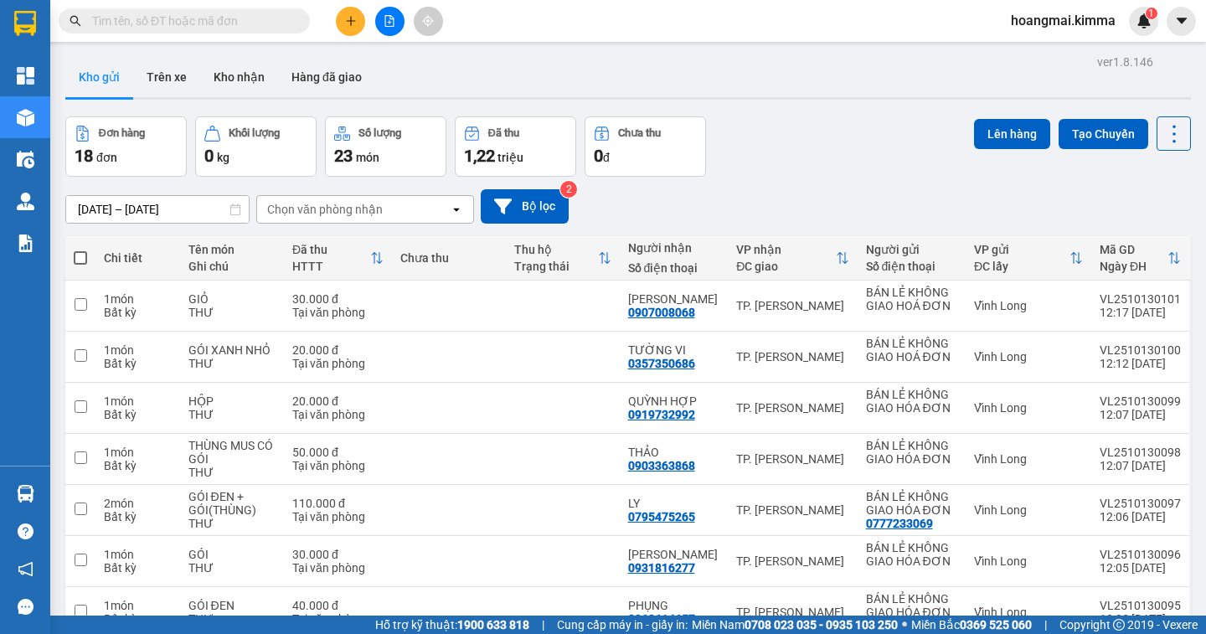
click at [193, 17] on input "text" at bounding box center [191, 21] width 198 height 18
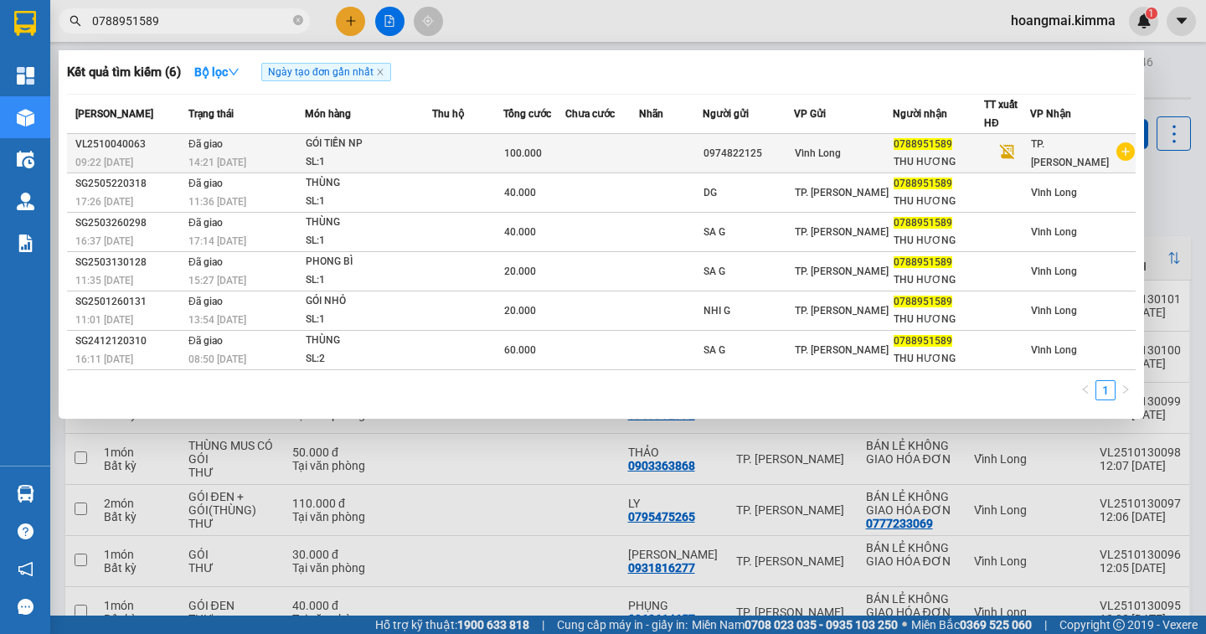
type input "0788951589"
click at [793, 152] on div "0974822125" at bounding box center [748, 154] width 90 height 18
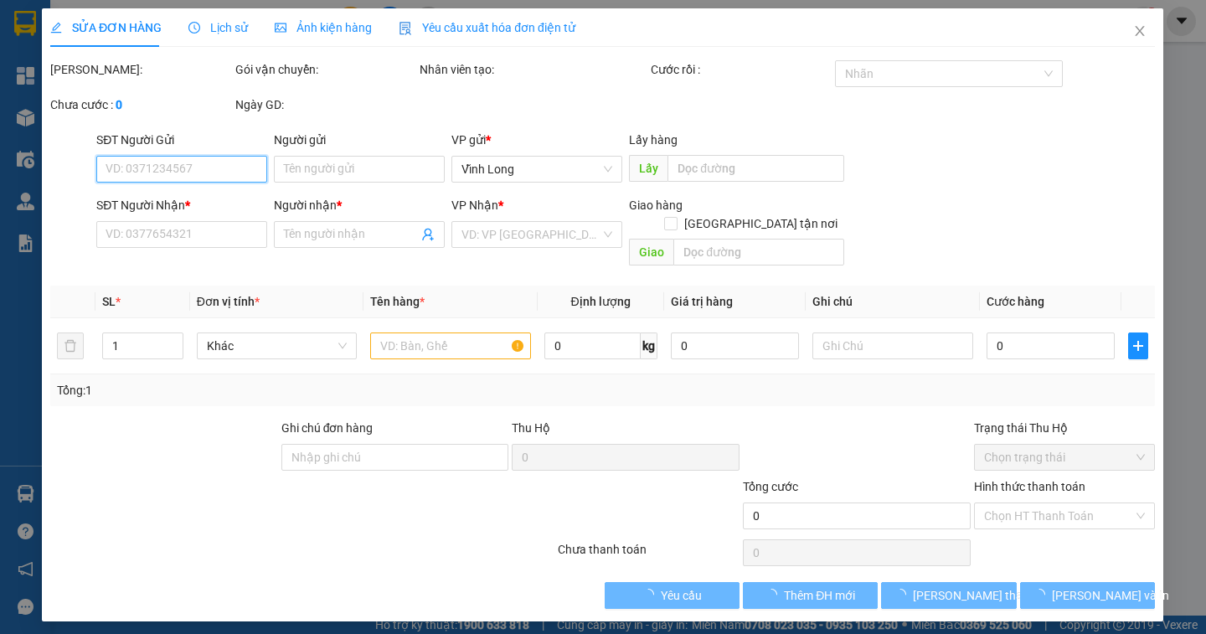
type input "0974822125"
type input "0788951589"
type input "THU HƯƠNG"
type input "100.000"
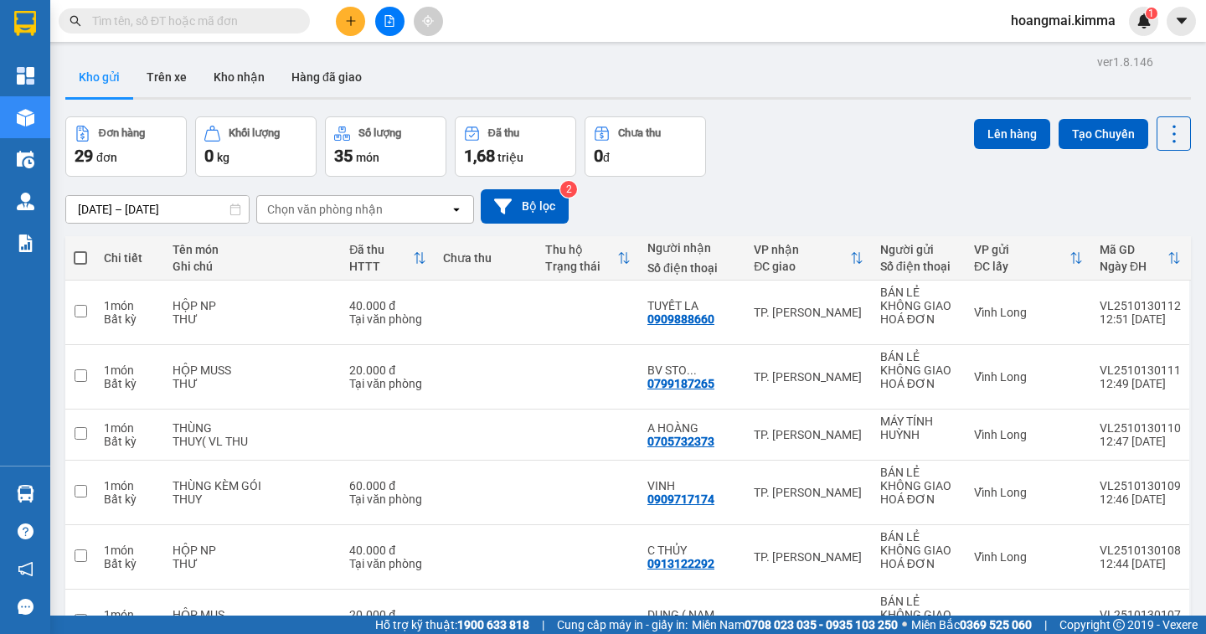
click at [354, 30] on button at bounding box center [350, 21] width 29 height 29
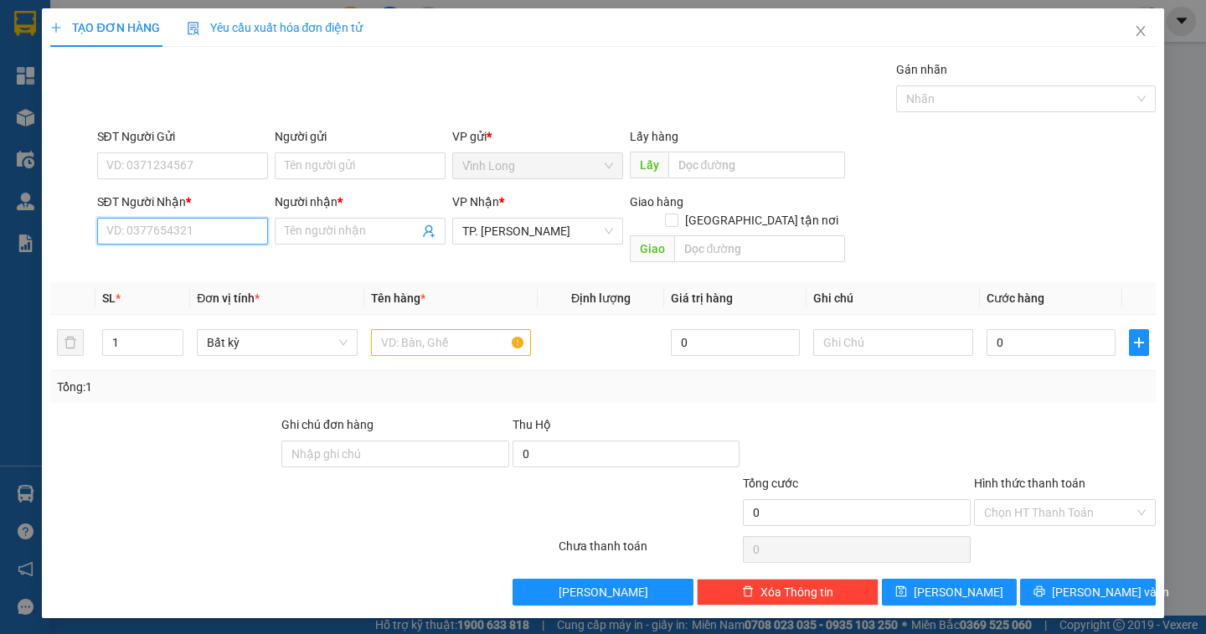
click at [203, 233] on input "SĐT Người Nhận *" at bounding box center [182, 231] width 171 height 27
type input "0939548595"
click at [199, 263] on div "0939548595 - LAN" at bounding box center [182, 264] width 151 height 18
type input "LAN"
type input "0939548595"
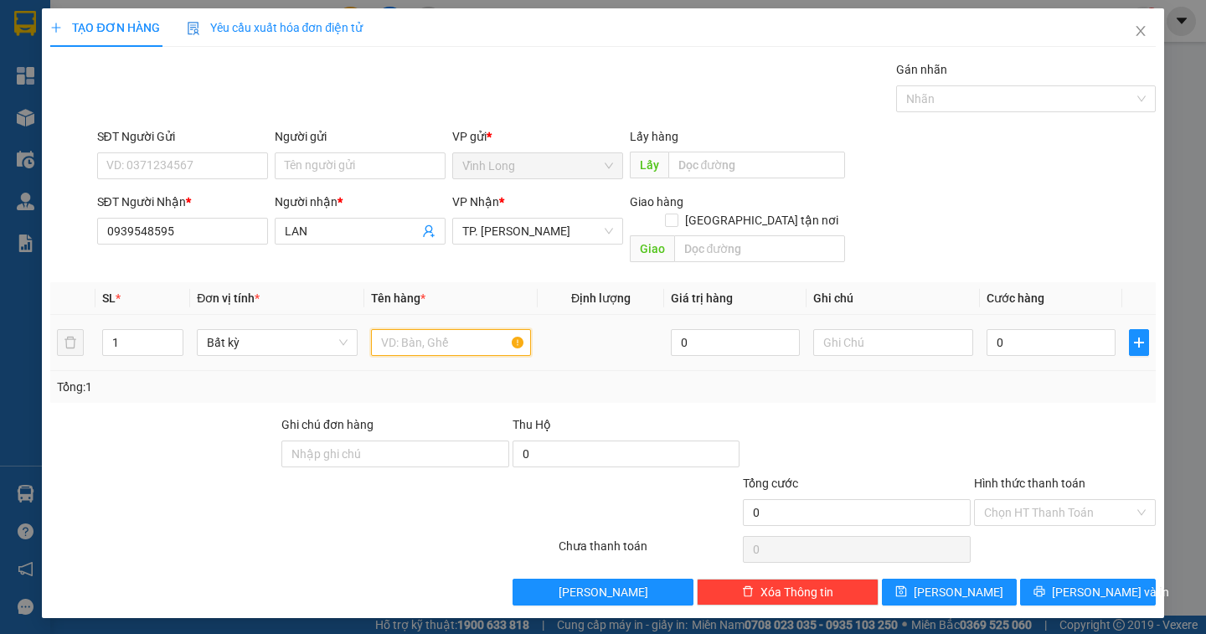
click at [445, 329] on input "text" at bounding box center [451, 342] width 160 height 27
click at [444, 329] on input "text" at bounding box center [451, 342] width 160 height 27
type input "HỘP CHIM"
click at [842, 334] on input "text" at bounding box center [893, 342] width 160 height 27
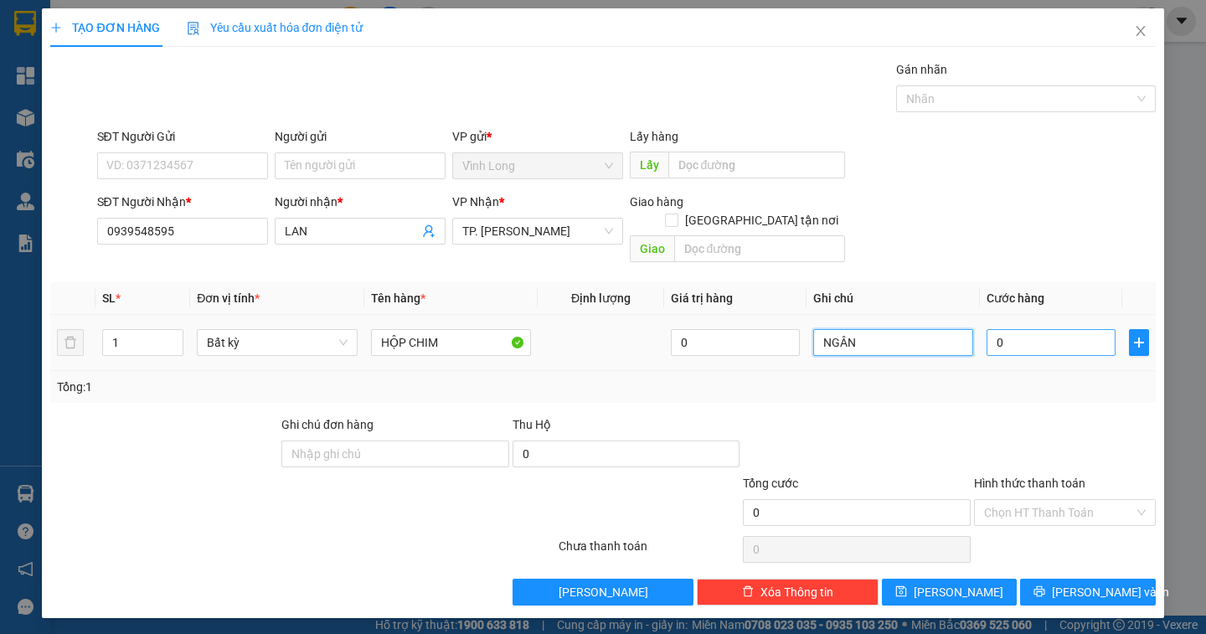
type input "NGÂN"
type input "3"
type input "30"
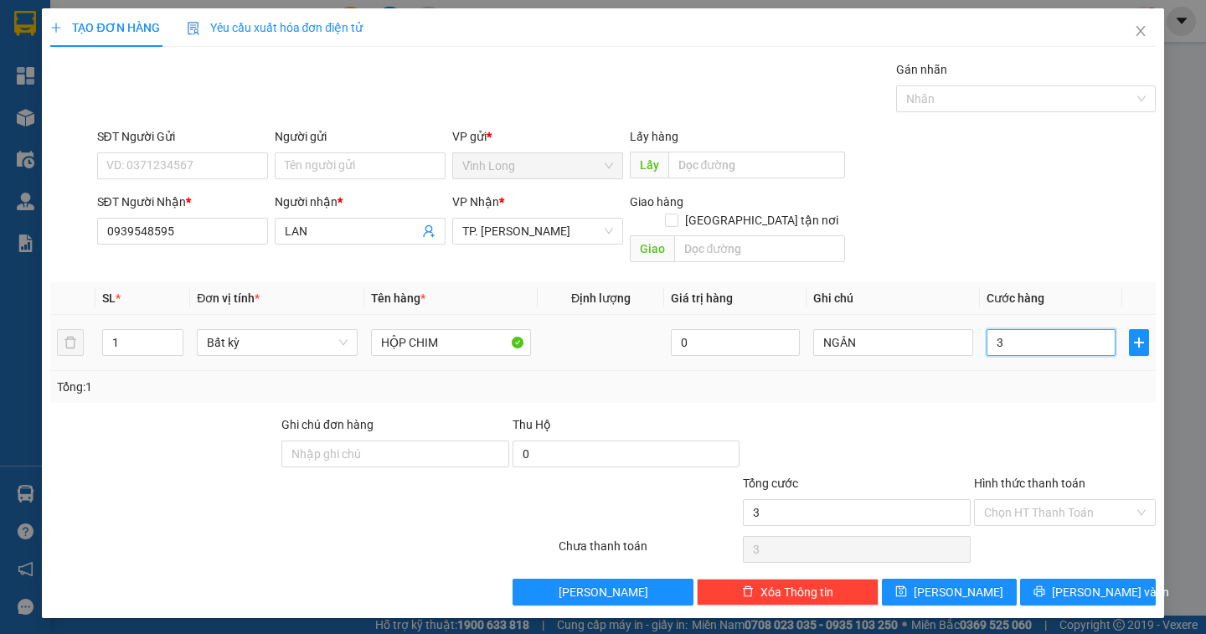
type input "30"
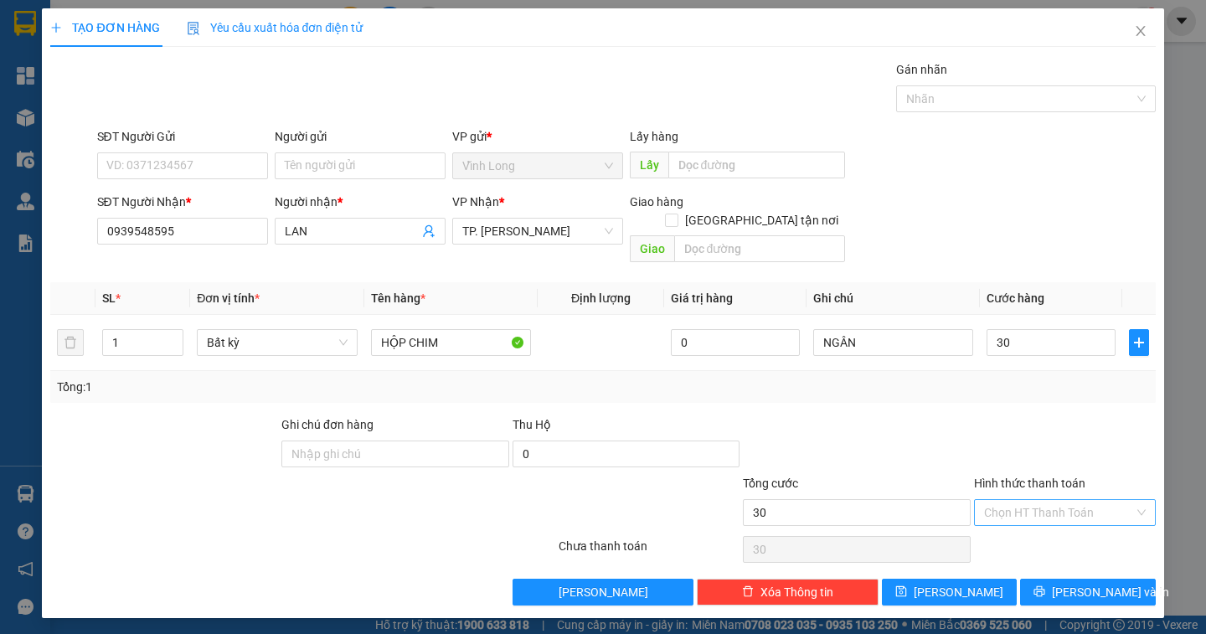
type input "30.000"
click at [1079, 500] on input "Hình thức thanh toán" at bounding box center [1059, 512] width 150 height 25
click at [1069, 533] on div "Tại văn phòng" at bounding box center [1065, 527] width 162 height 18
type input "0"
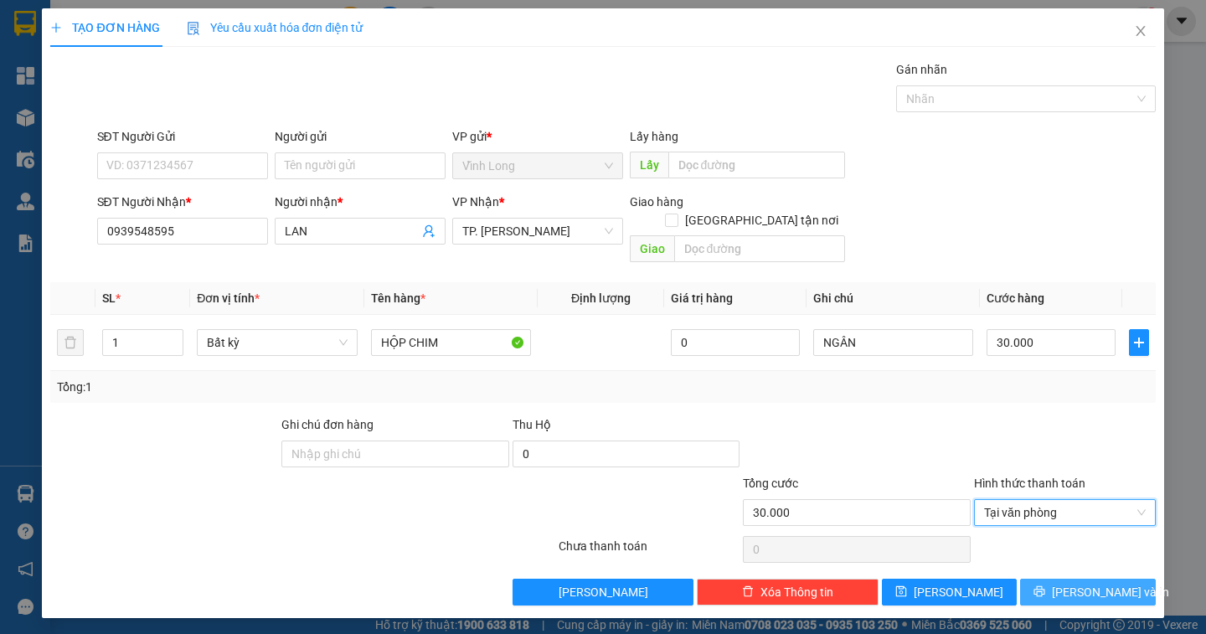
click at [1082, 583] on span "[PERSON_NAME] và In" at bounding box center [1110, 592] width 117 height 18
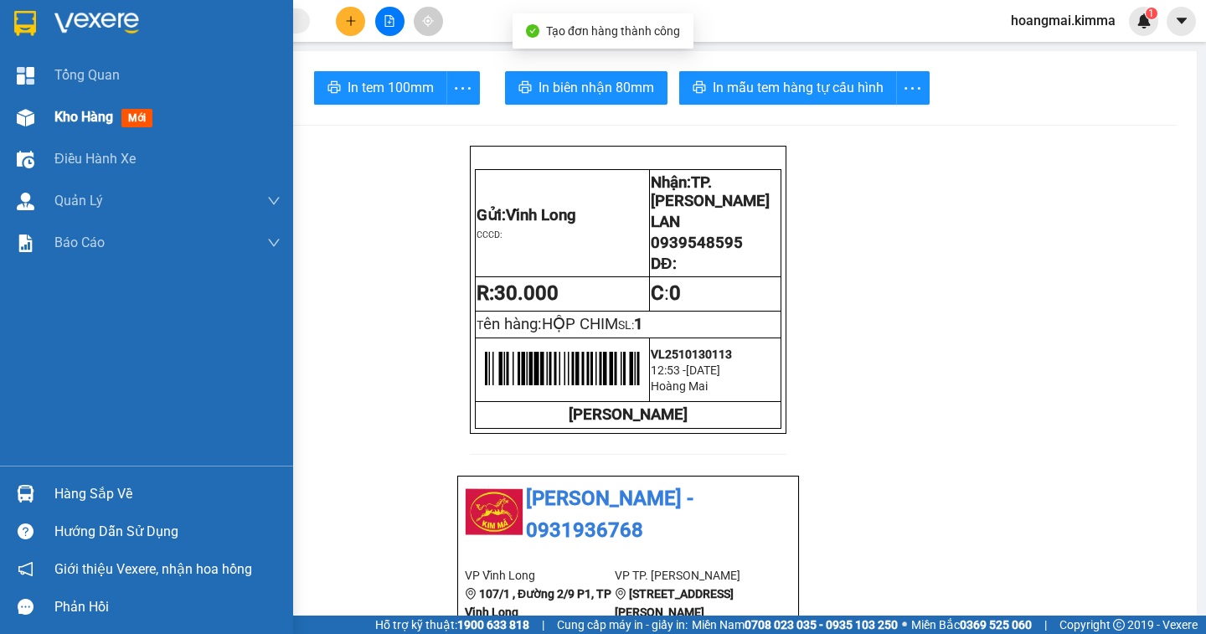
click at [106, 116] on span "Kho hàng" at bounding box center [83, 117] width 59 height 16
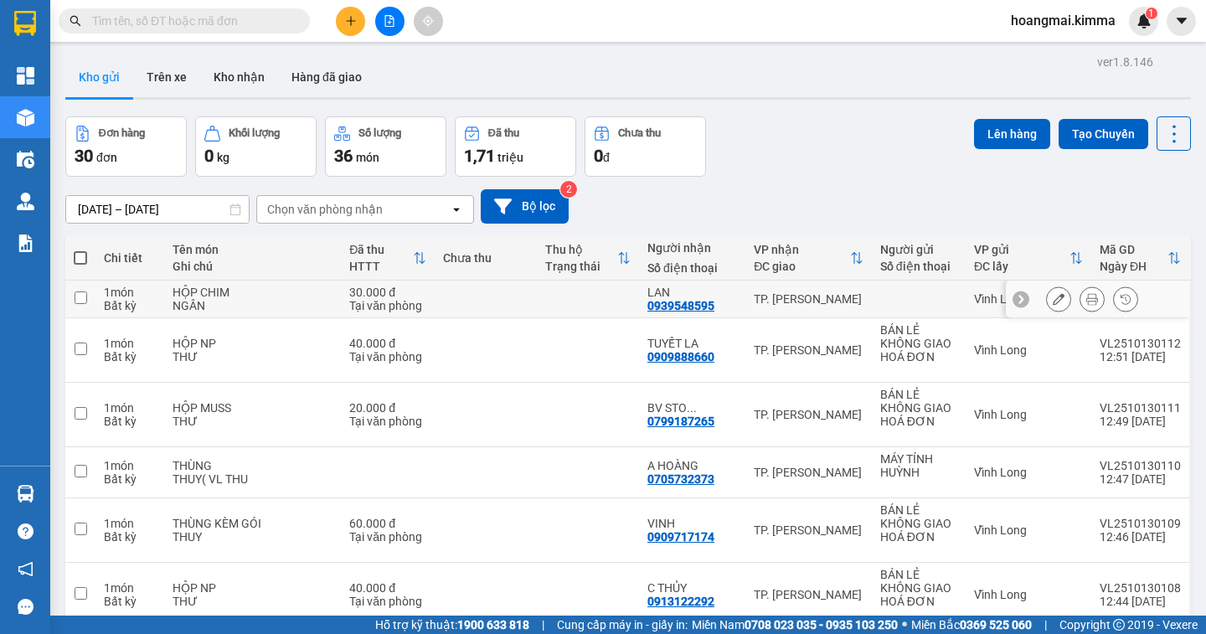
click at [1047, 302] on button at bounding box center [1058, 299] width 23 height 29
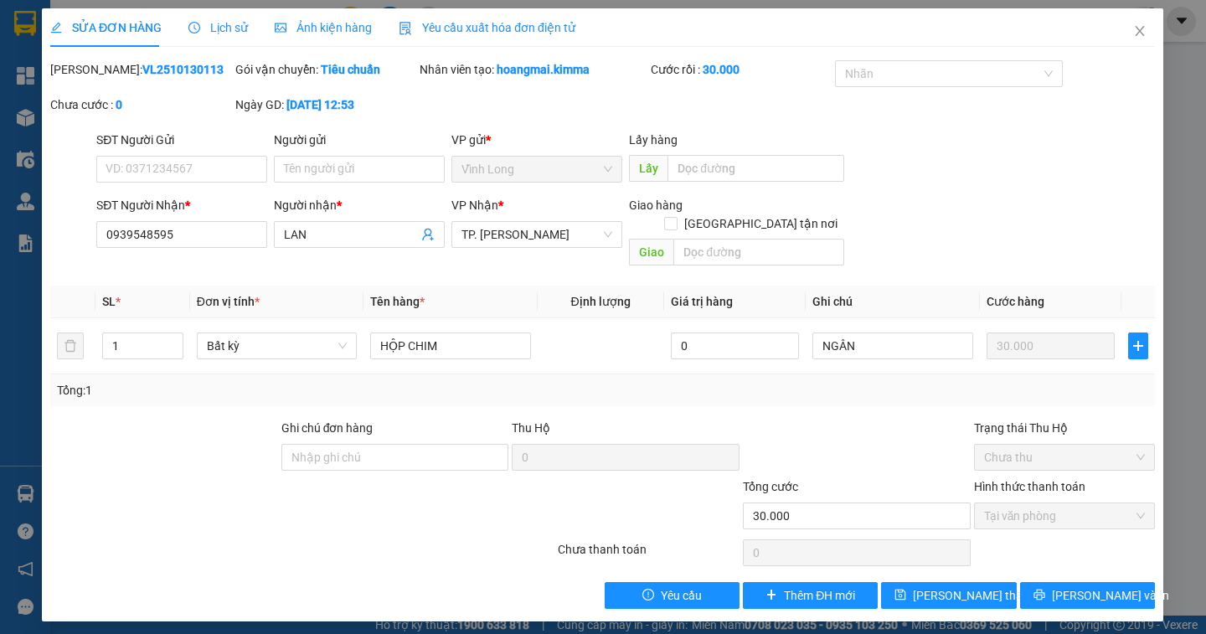
type input "0939548595"
type input "LAN"
type input "30.000"
click at [291, 173] on input "Người gửi" at bounding box center [360, 169] width 171 height 27
drag, startPoint x: 291, startPoint y: 173, endPoint x: 276, endPoint y: 163, distance: 18.1
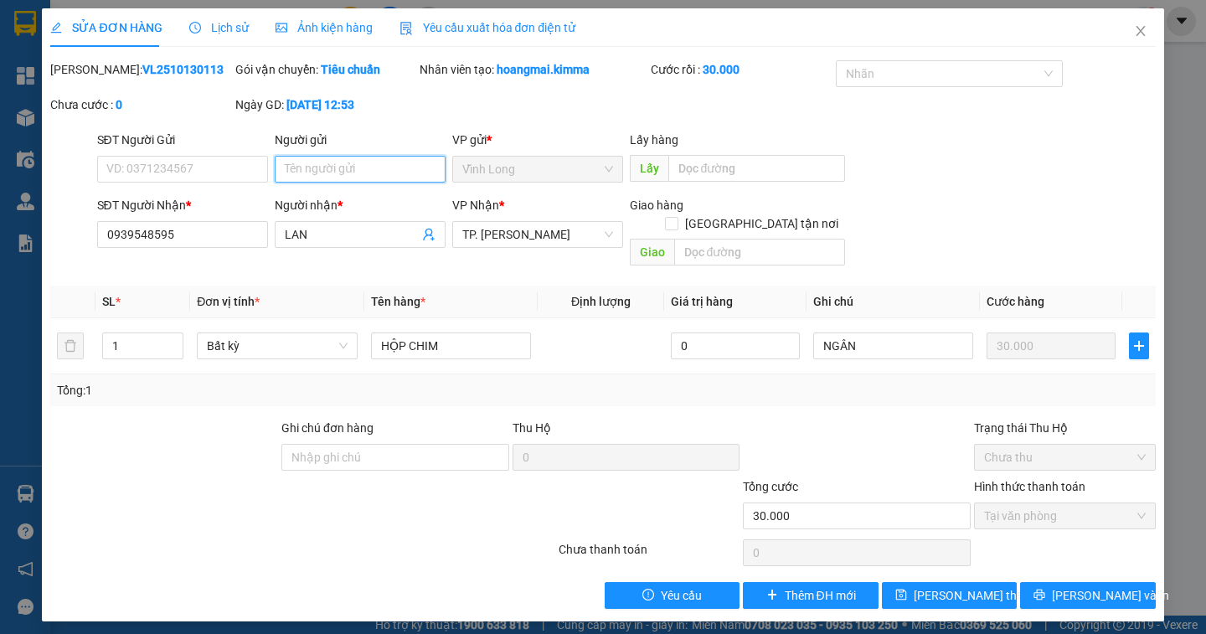
click at [289, 172] on input "Người gửi" at bounding box center [360, 169] width 171 height 27
type input "BÁN"
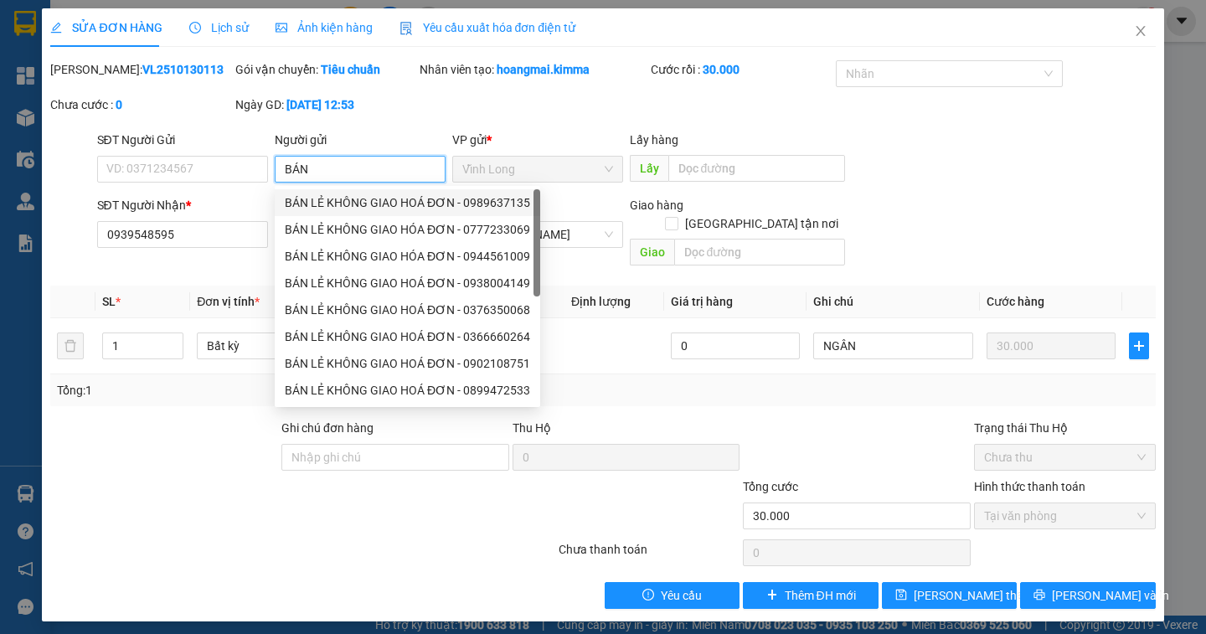
click at [391, 203] on div "BÁN LẺ KHÔNG GIAO HOÁ ĐƠN - 0989637135" at bounding box center [407, 202] width 245 height 18
type input "0989637135"
type input "BÁN LẺ KHÔNG GIAO HOÁ ĐƠN"
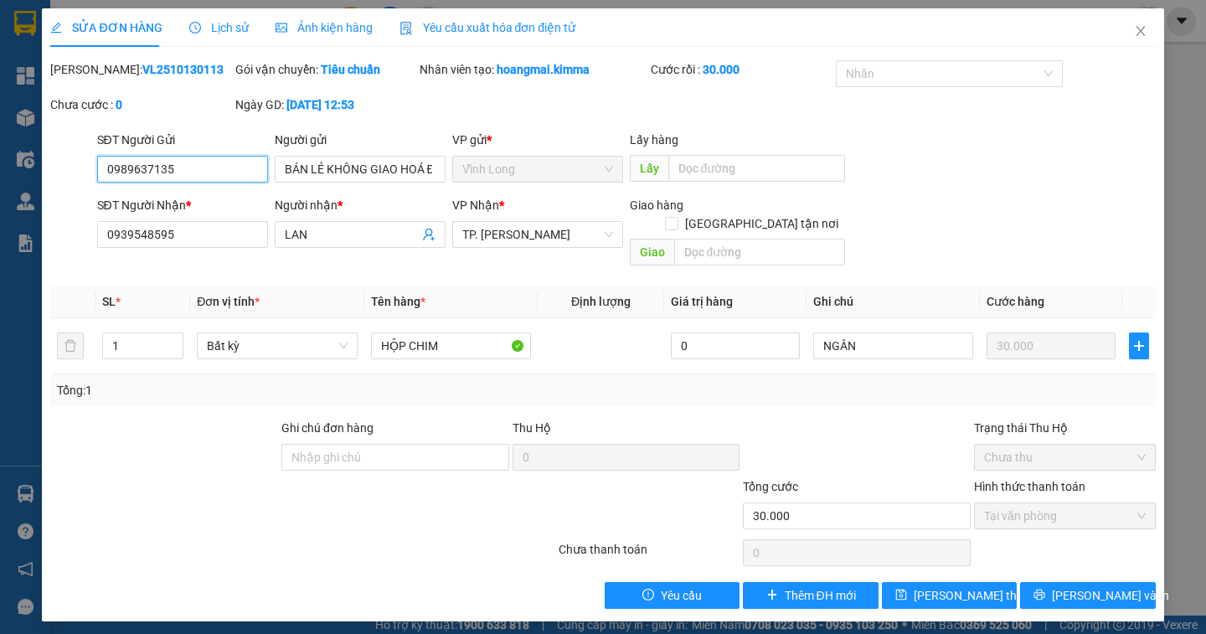
drag, startPoint x: 204, startPoint y: 175, endPoint x: 0, endPoint y: 158, distance: 205.0
click at [0, 178] on div "SỬA ĐƠN HÀNG Lịch sử Ảnh kiện hàng Yêu cầu xuất hóa đơn điện tử Total Paid Fee …" at bounding box center [603, 317] width 1206 height 634
click at [979, 586] on span "[PERSON_NAME] thay đổi" at bounding box center [981, 595] width 134 height 18
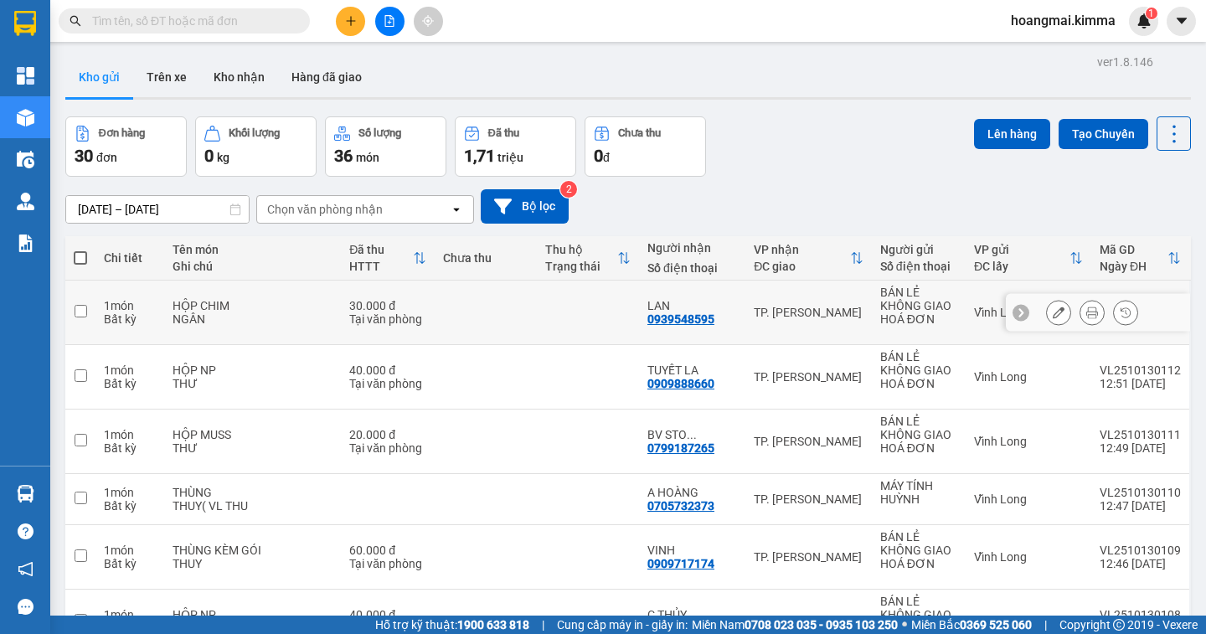
click at [1086, 309] on icon at bounding box center [1092, 313] width 12 height 12
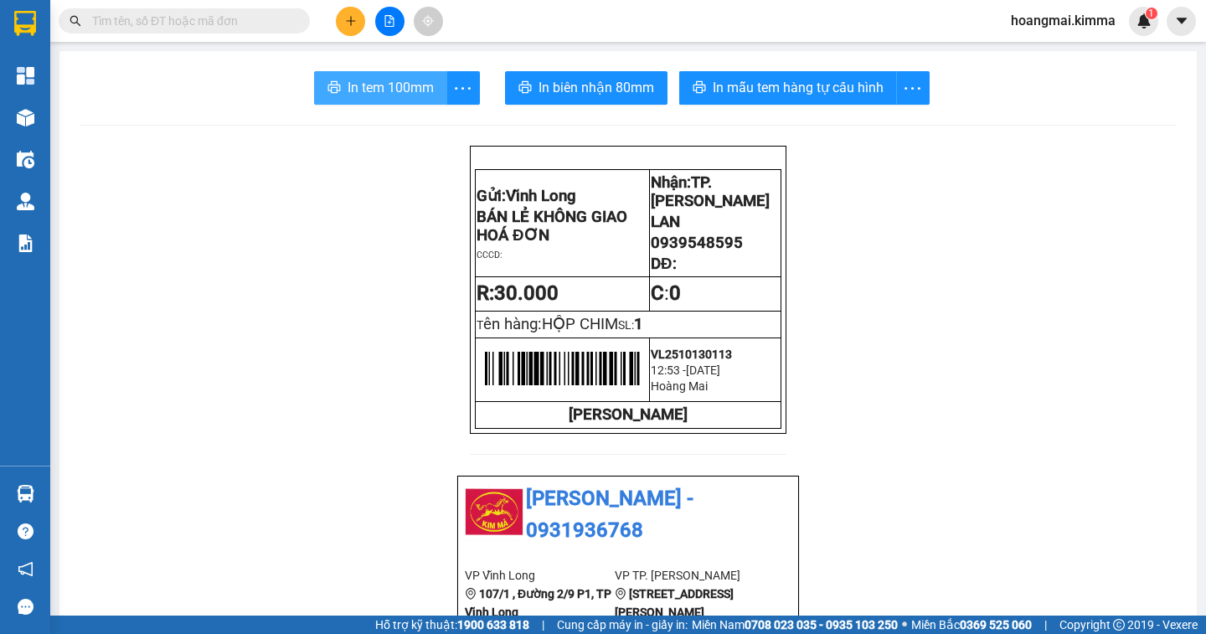
click at [391, 93] on span "In tem 100mm" at bounding box center [391, 87] width 86 height 21
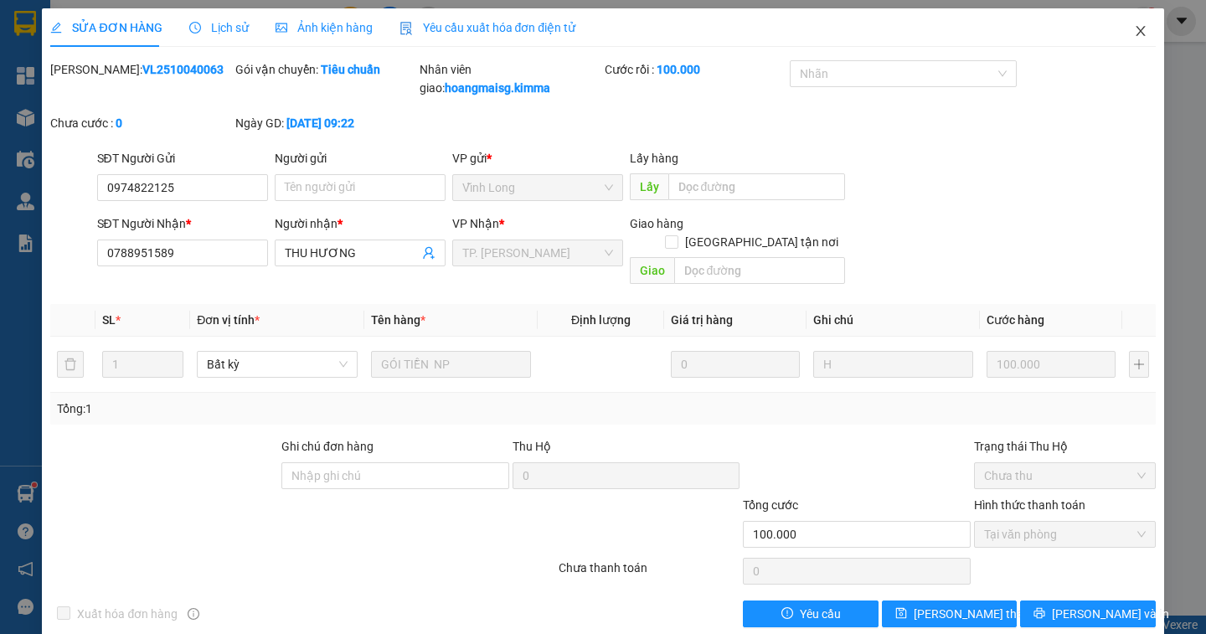
click at [1134, 28] on icon "close" at bounding box center [1140, 30] width 13 height 13
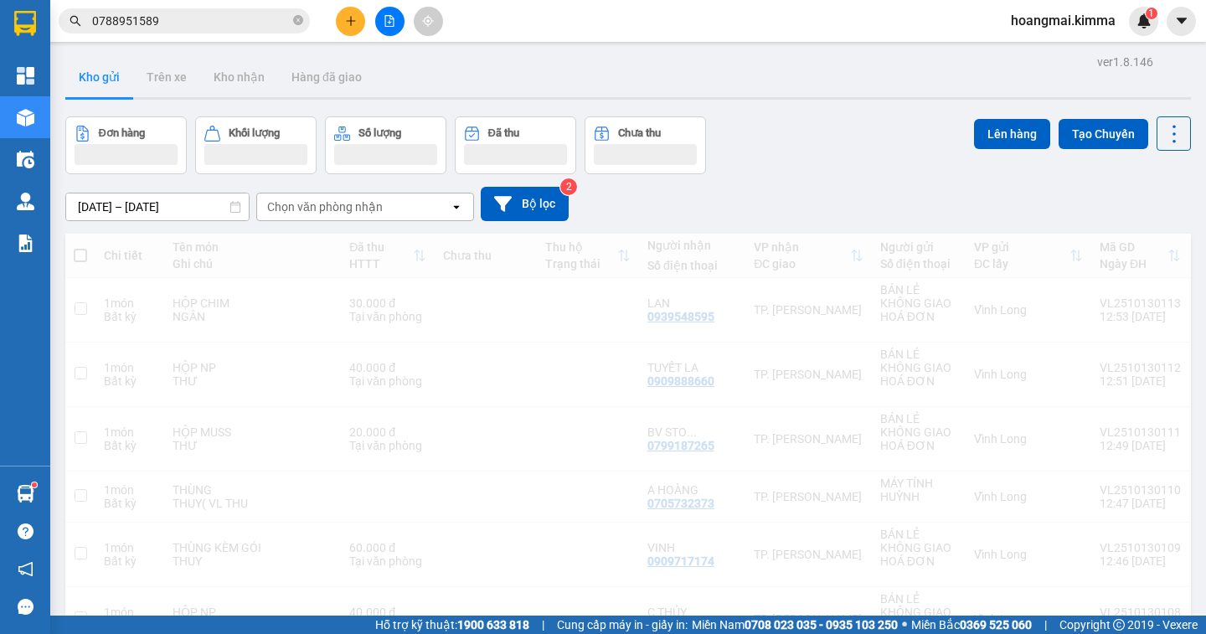
click at [391, 21] on icon "file-add" at bounding box center [390, 21] width 12 height 12
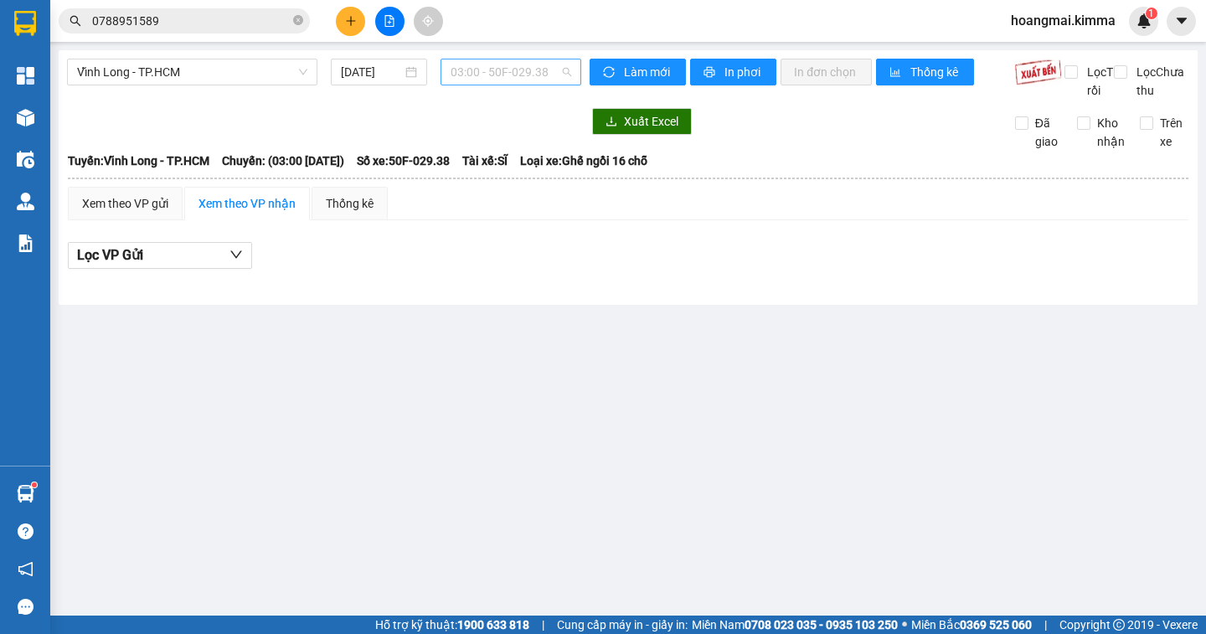
click at [556, 77] on span "03:00 - 50F-029.38" at bounding box center [511, 71] width 121 height 25
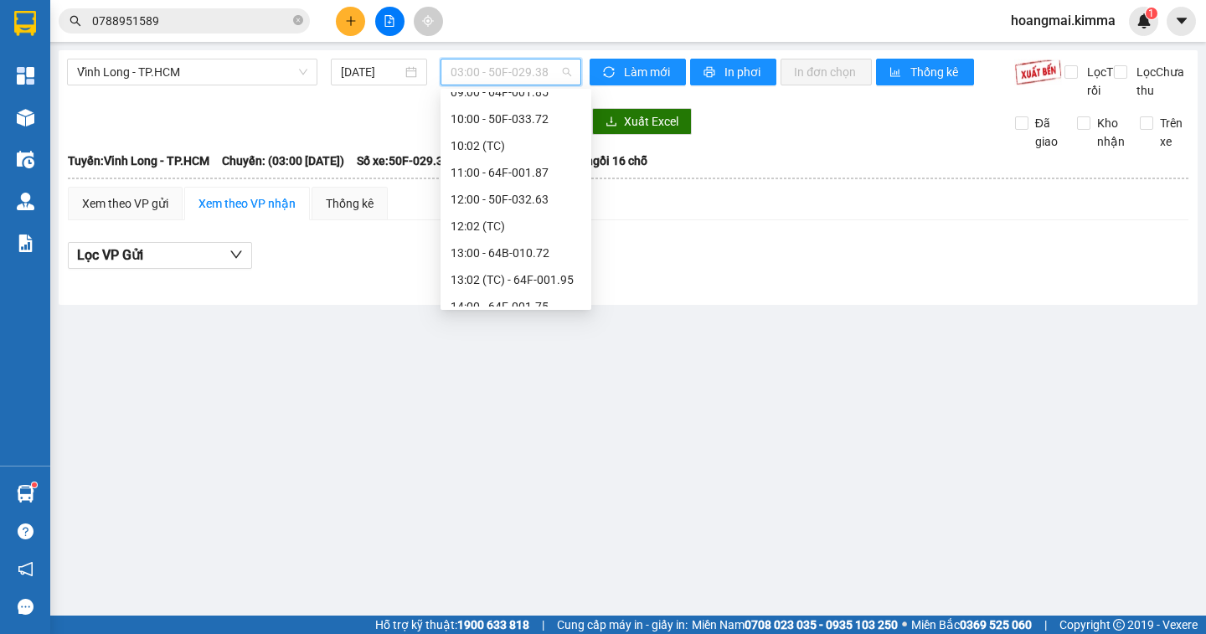
scroll to position [167, 0]
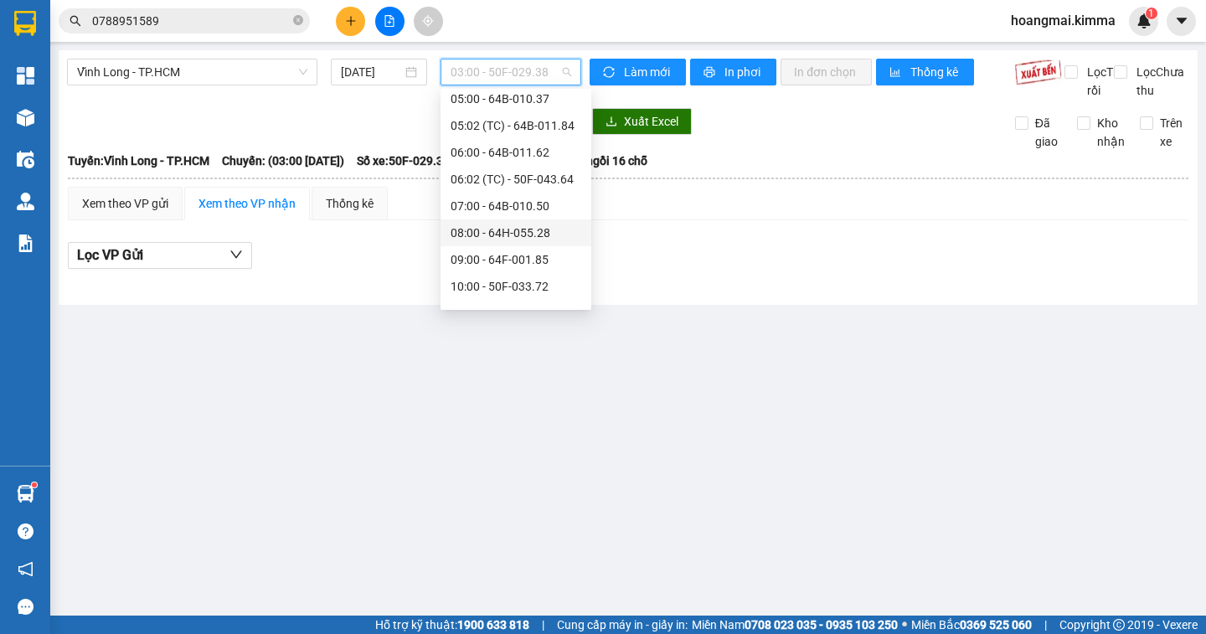
click at [558, 235] on div "08:00 - 64H-055.28" at bounding box center [516, 233] width 131 height 18
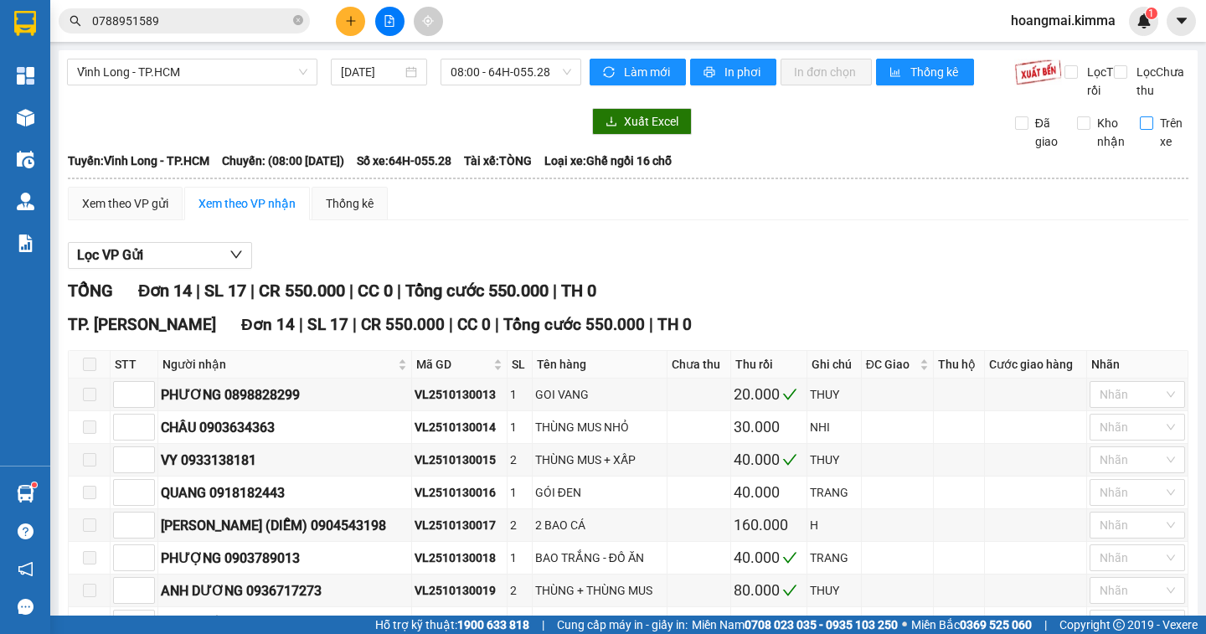
click at [1140, 130] on input "Trên xe" at bounding box center [1146, 122] width 13 height 13
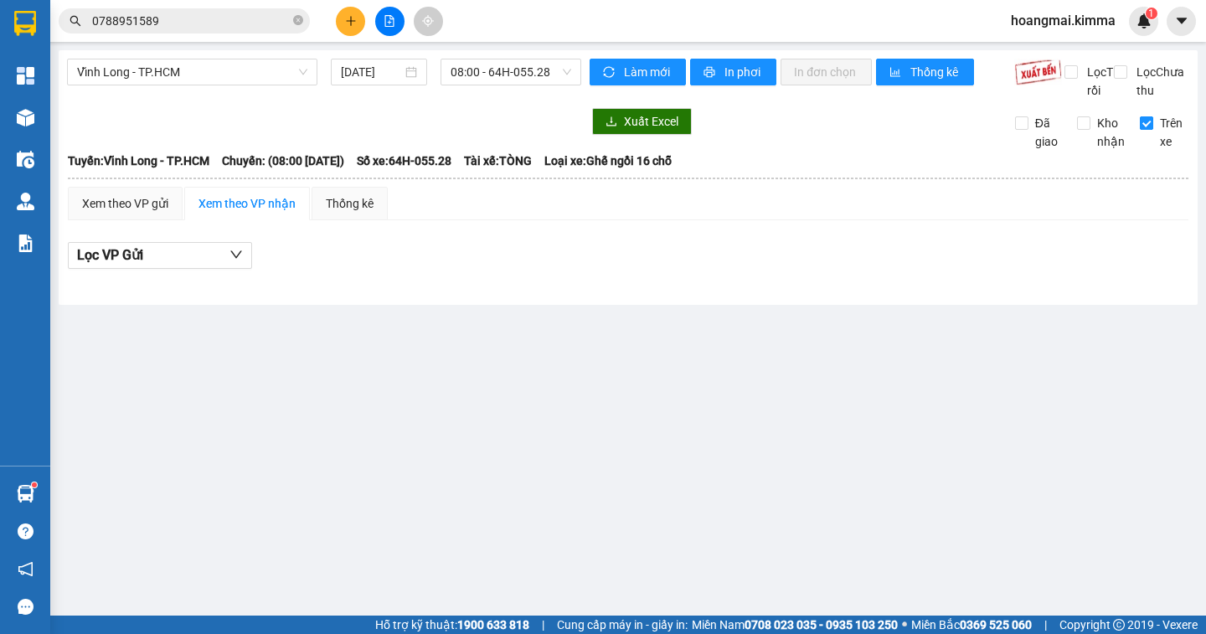
click at [1144, 130] on input "Trên xe" at bounding box center [1146, 122] width 13 height 13
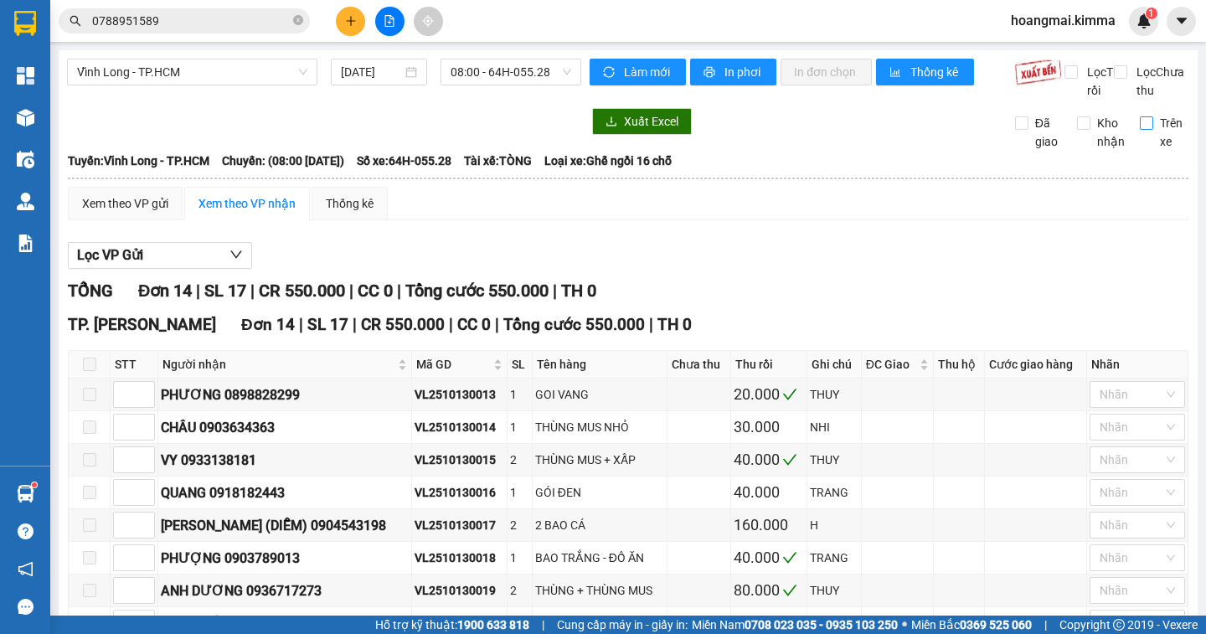
click at [1140, 130] on input "Trên xe" at bounding box center [1146, 122] width 13 height 13
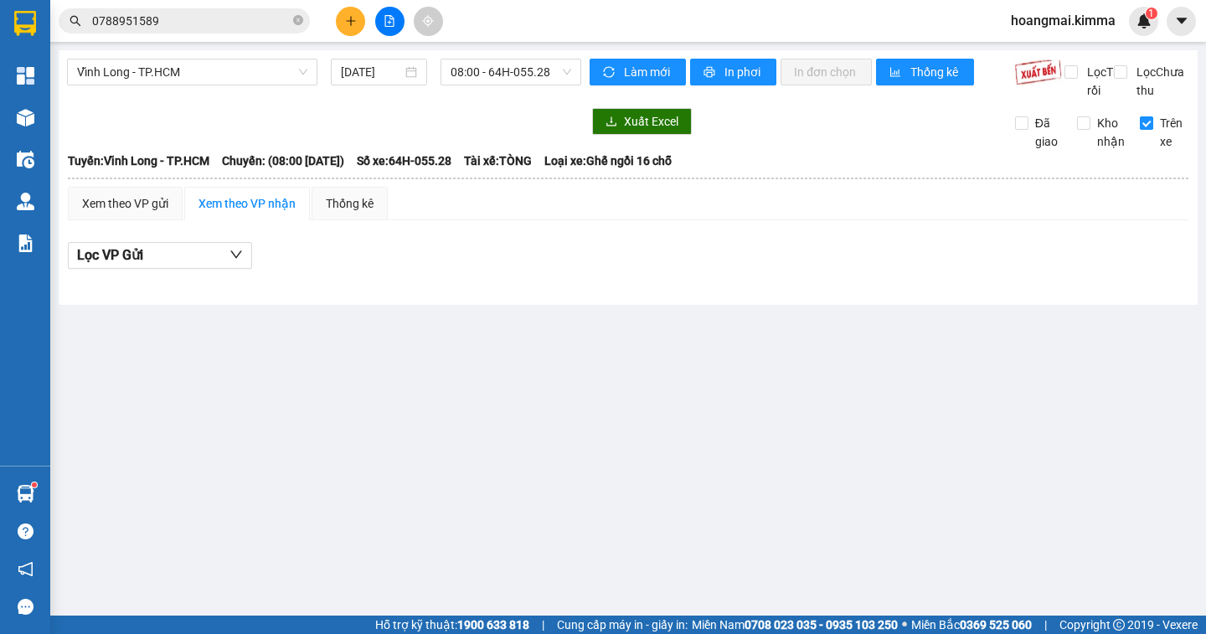
click at [1148, 130] on input "Trên xe" at bounding box center [1146, 122] width 13 height 13
checkbox input "false"
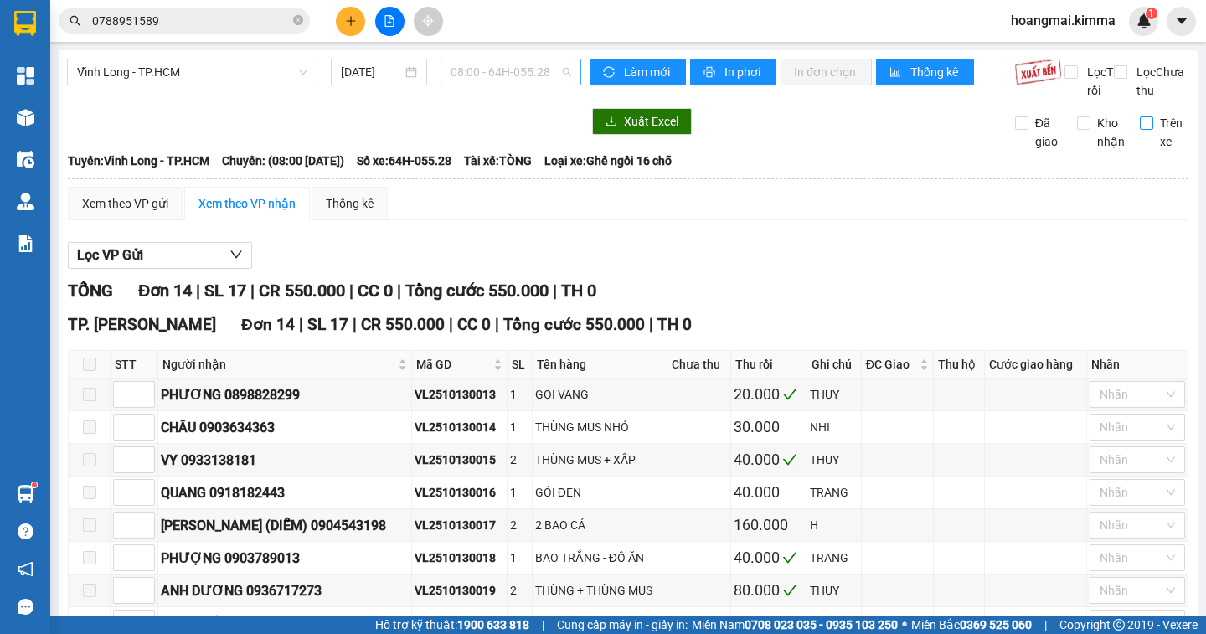
click at [550, 75] on span "08:00 - 64H-055.28" at bounding box center [511, 71] width 121 height 25
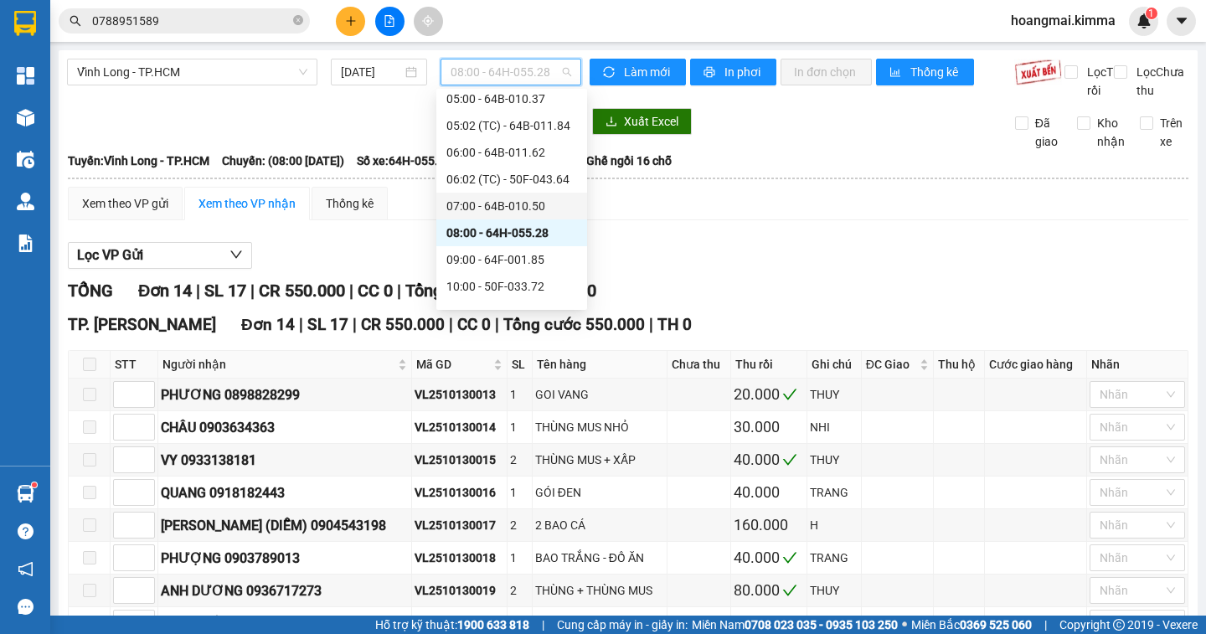
scroll to position [456, 0]
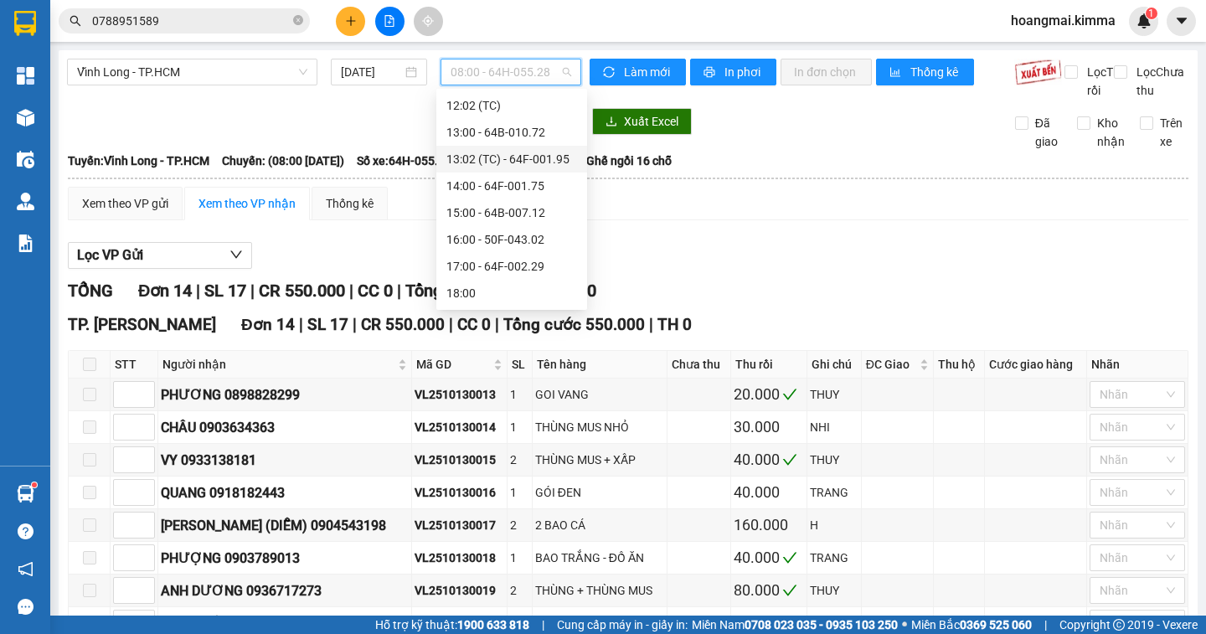
click at [198, 126] on div at bounding box center [324, 121] width 514 height 27
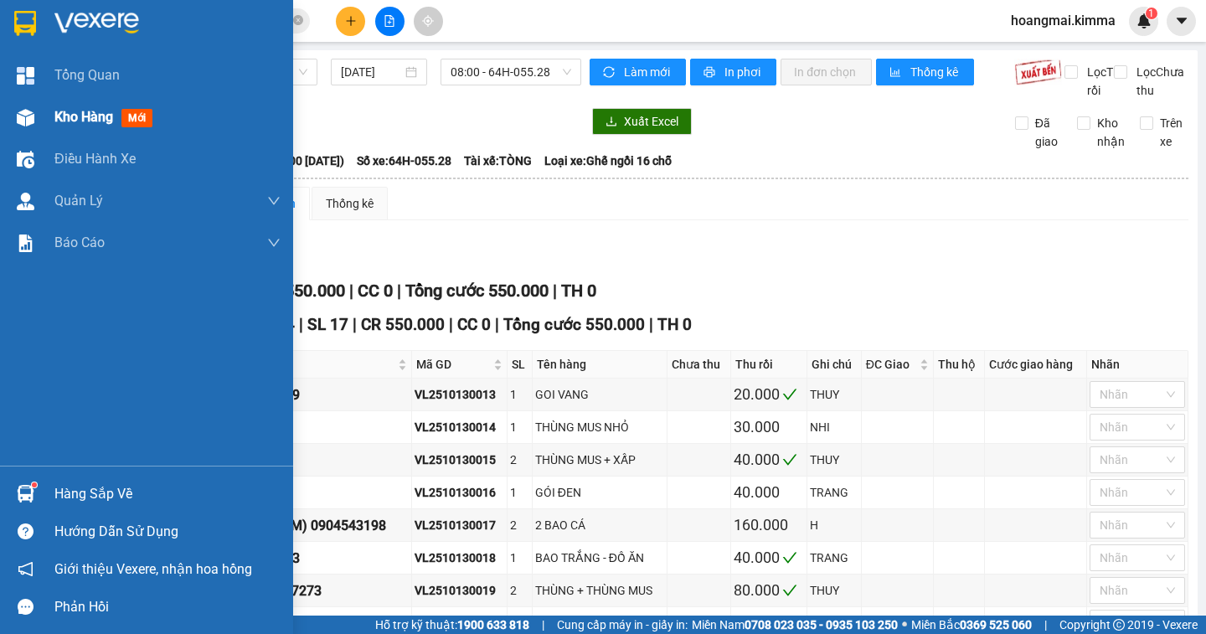
click at [76, 110] on span "Kho hàng" at bounding box center [83, 117] width 59 height 16
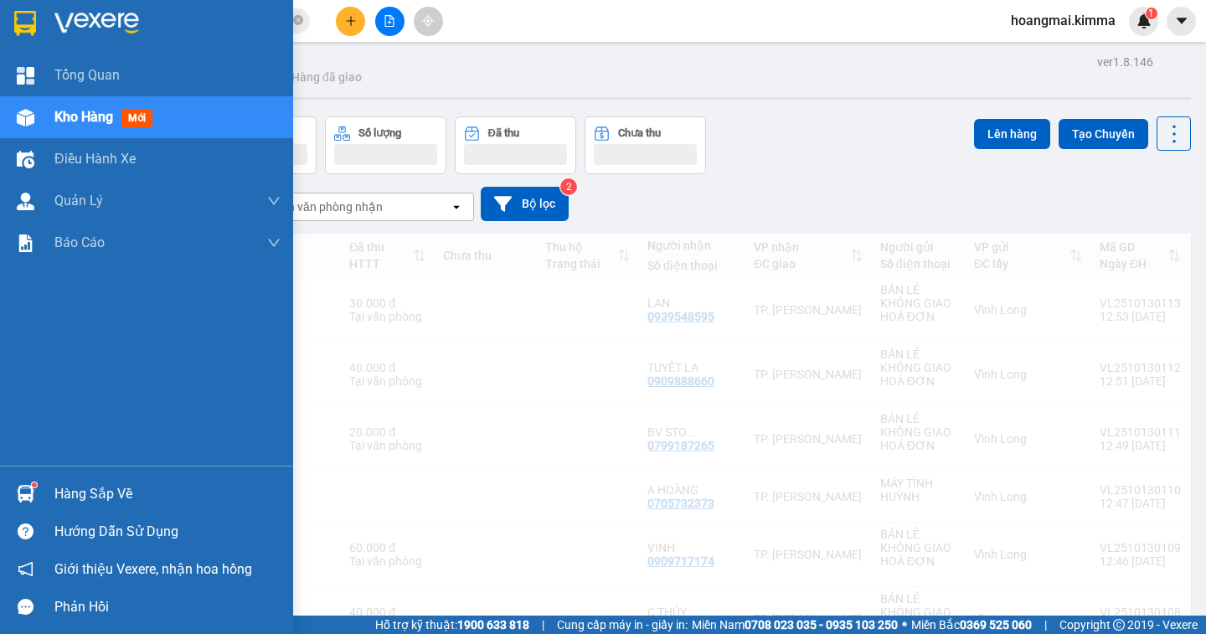
click at [106, 120] on span "Kho hàng" at bounding box center [83, 117] width 59 height 16
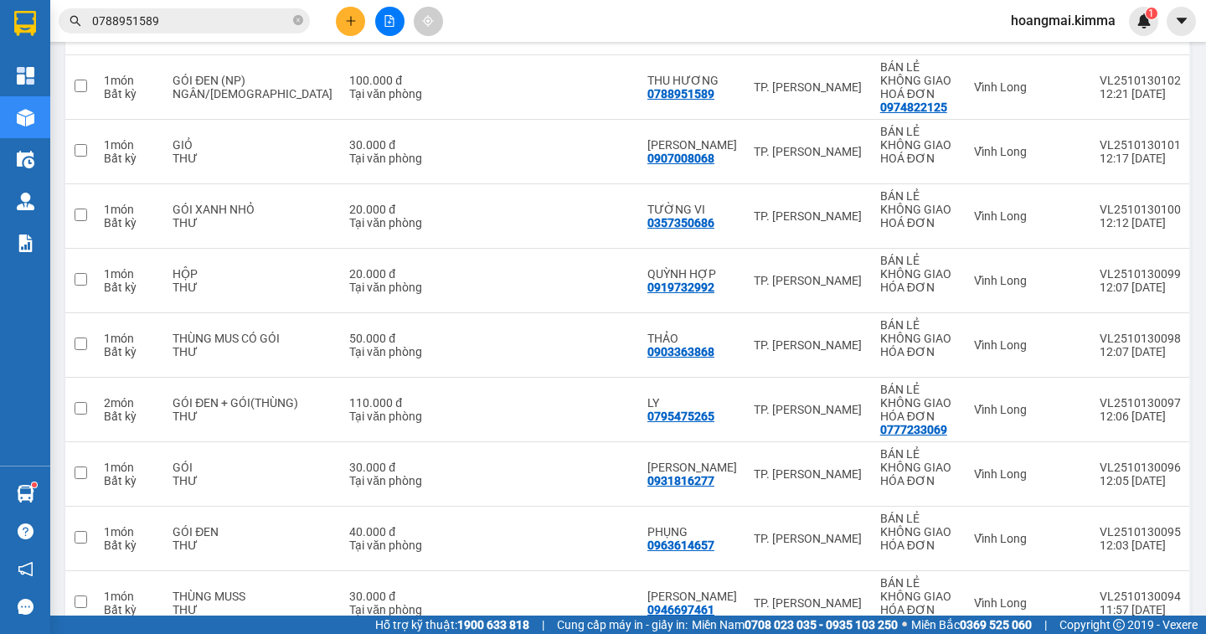
scroll to position [1253, 0]
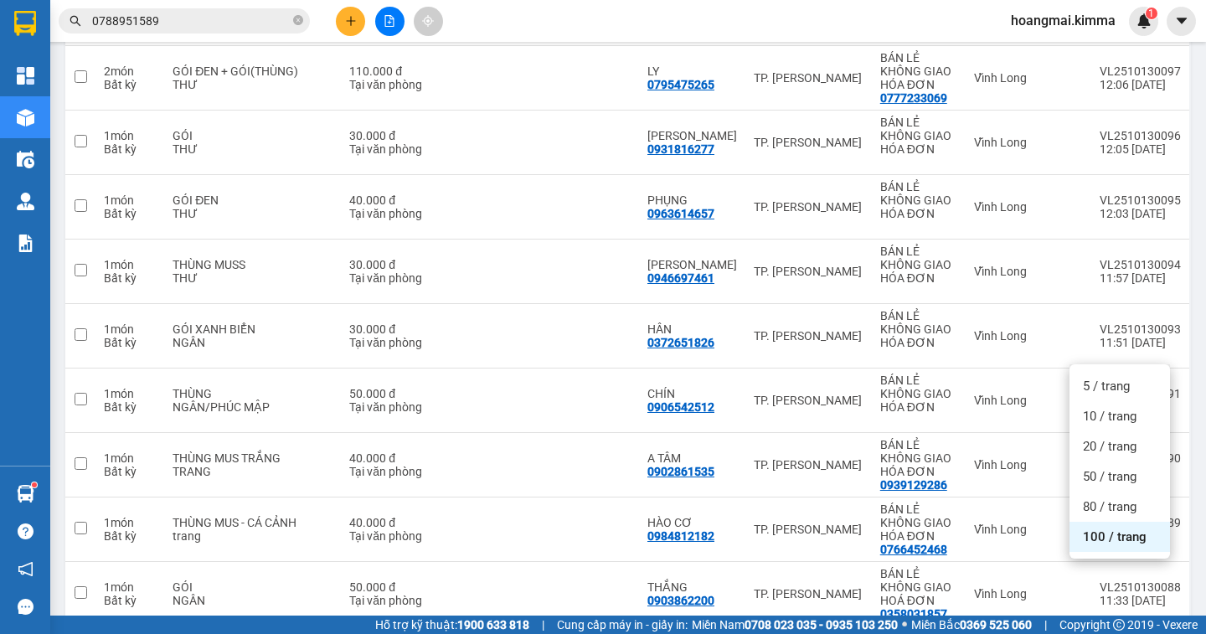
drag, startPoint x: 1120, startPoint y: 546, endPoint x: 983, endPoint y: 534, distance: 137.8
click at [1117, 546] on div "100 / trang" at bounding box center [1119, 537] width 100 height 30
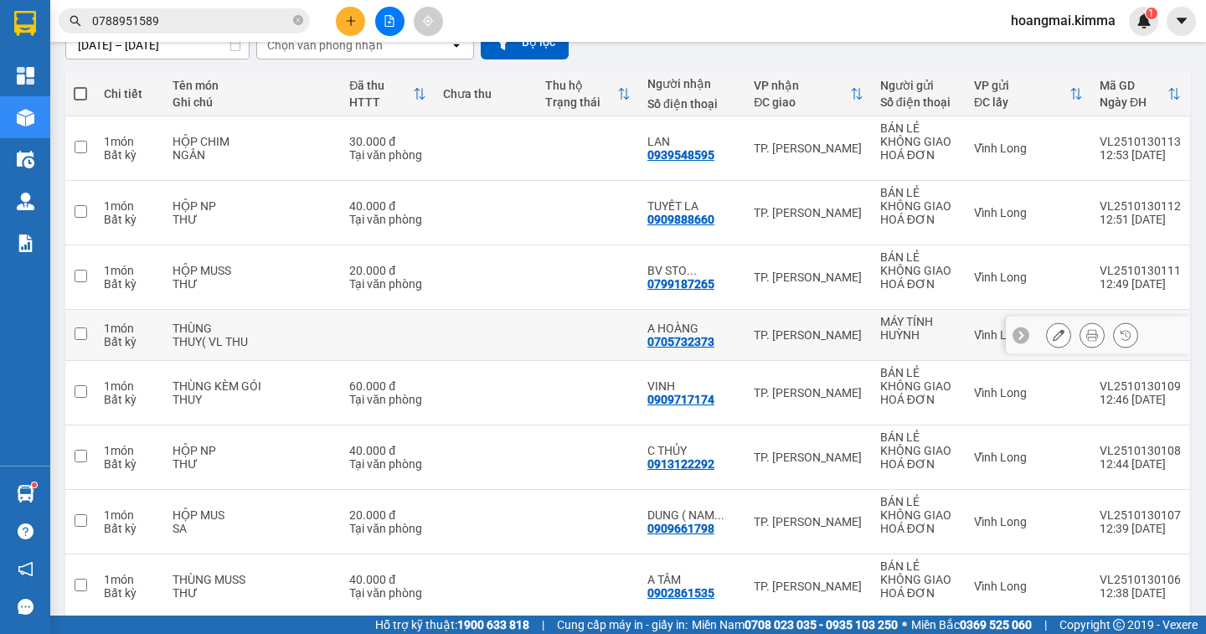
scroll to position [0, 0]
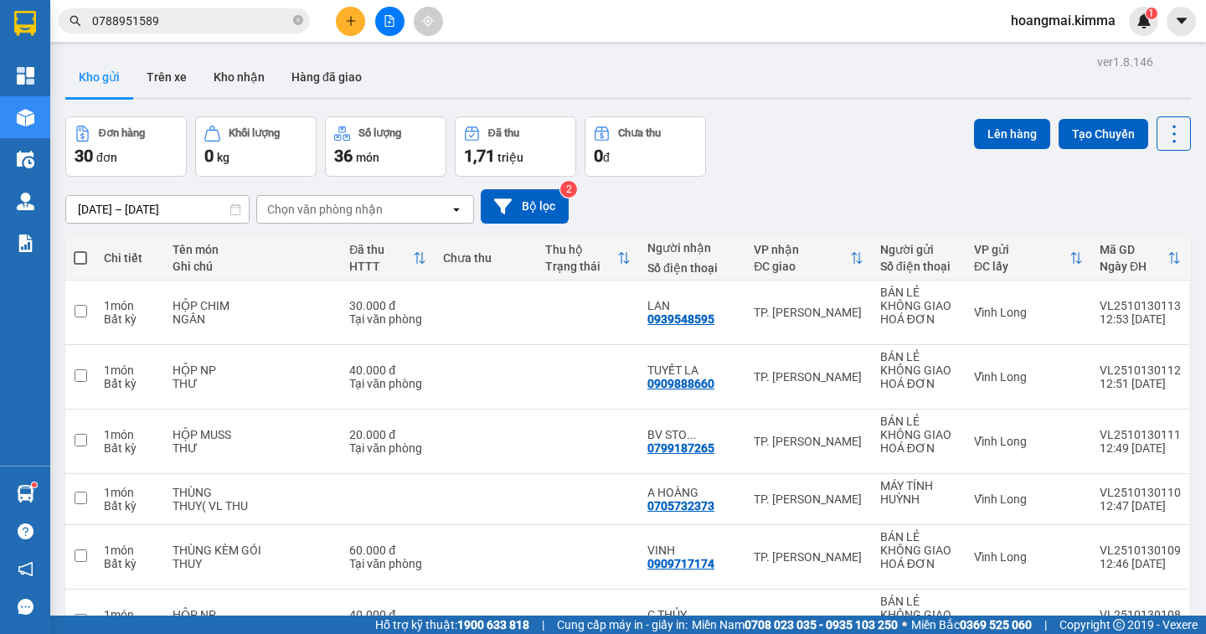
click at [75, 253] on span at bounding box center [80, 257] width 13 height 13
click at [80, 250] on input "checkbox" at bounding box center [80, 250] width 0 height 0
checkbox input "true"
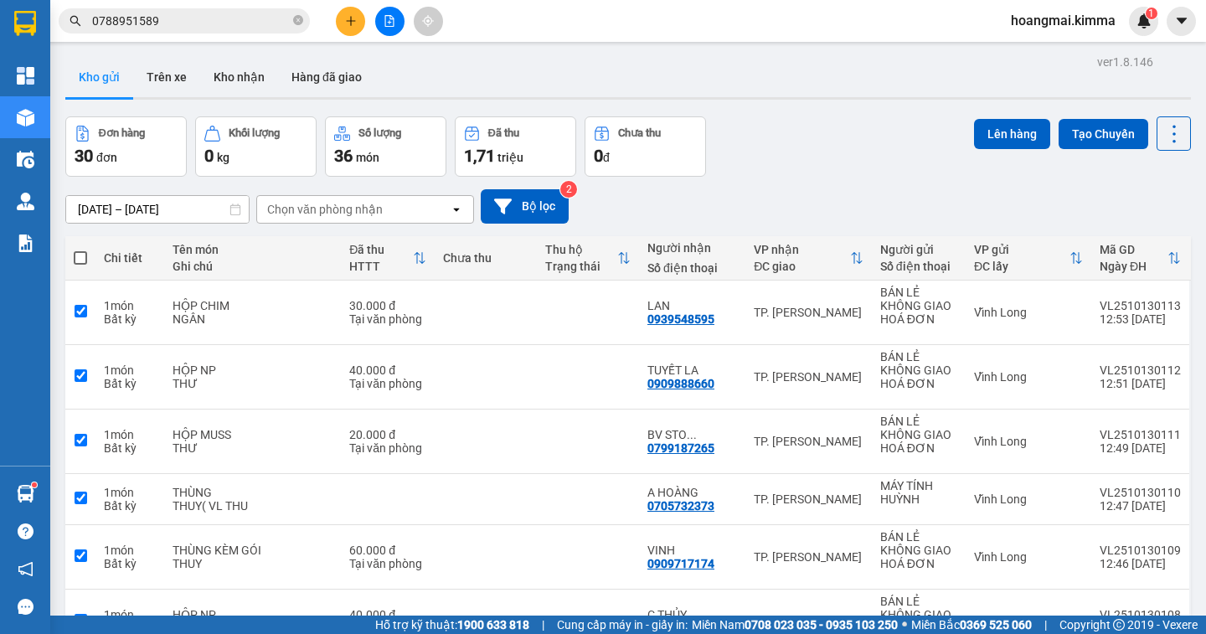
checkbox input "true"
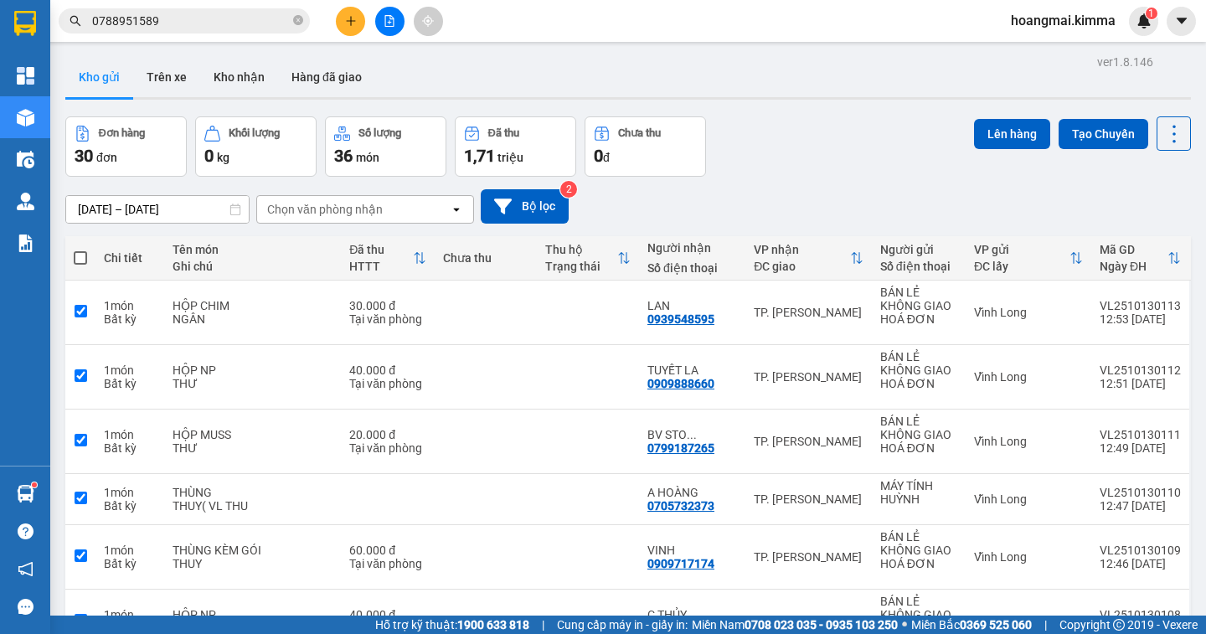
checkbox input "true"
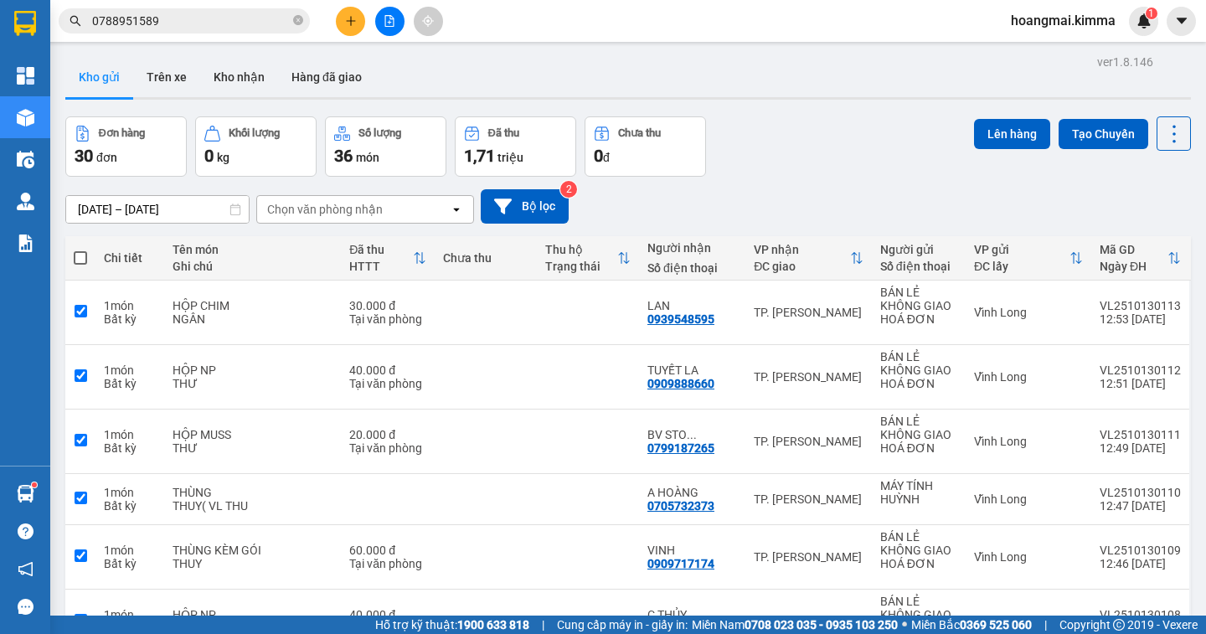
checkbox input "true"
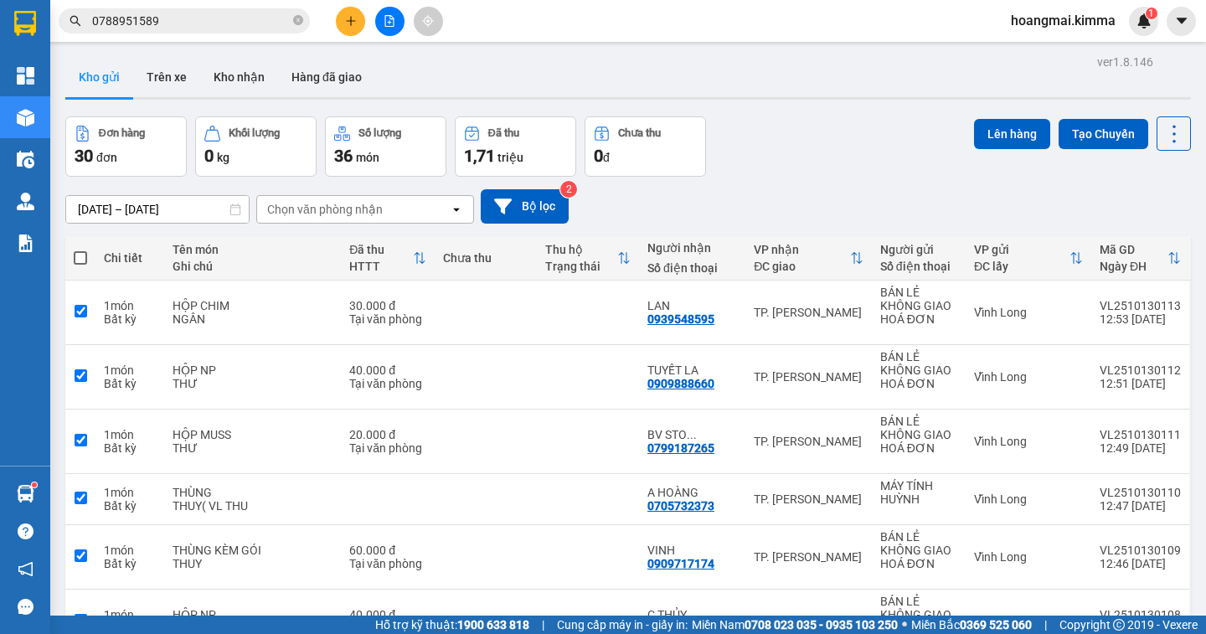
checkbox input "true"
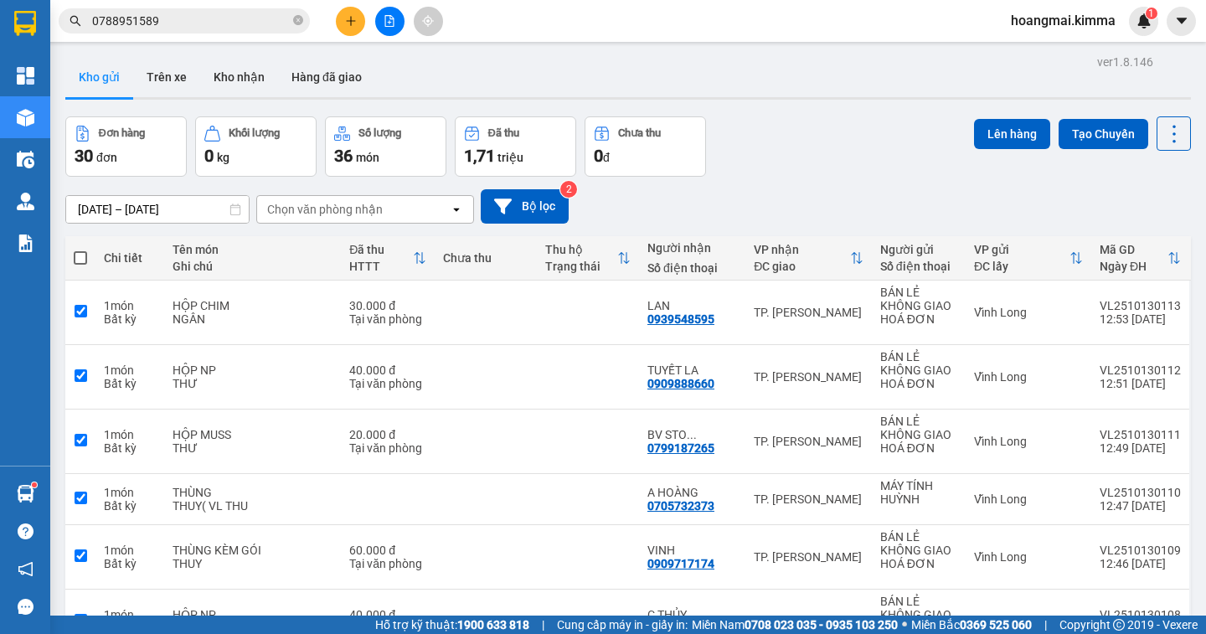
checkbox input "true"
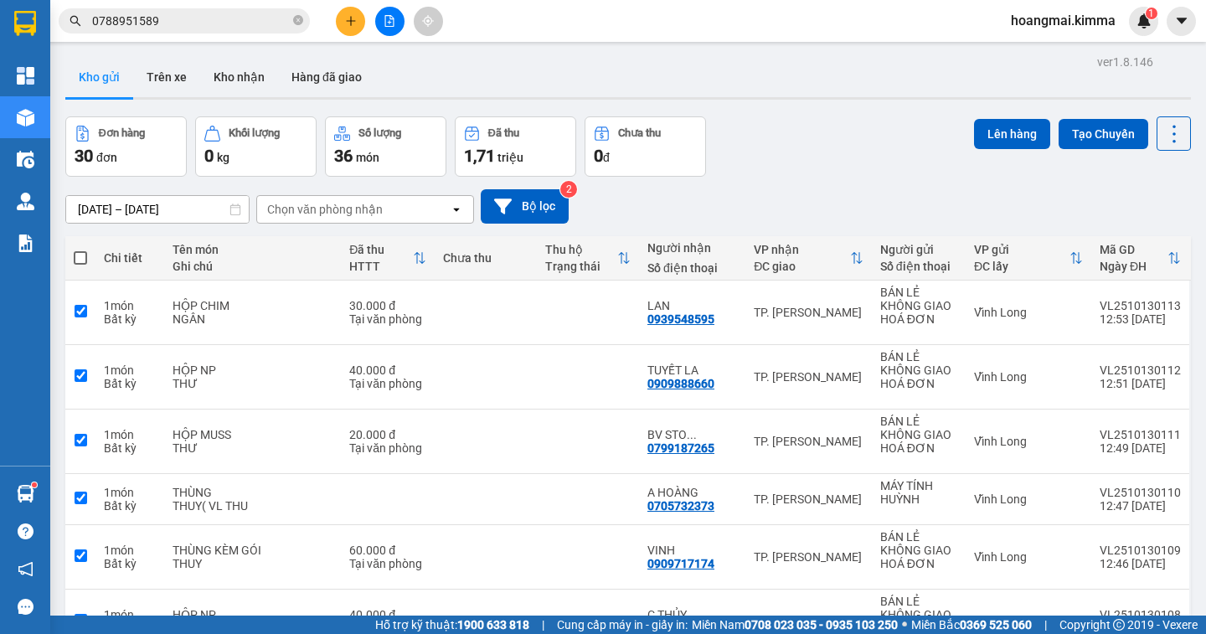
checkbox input "true"
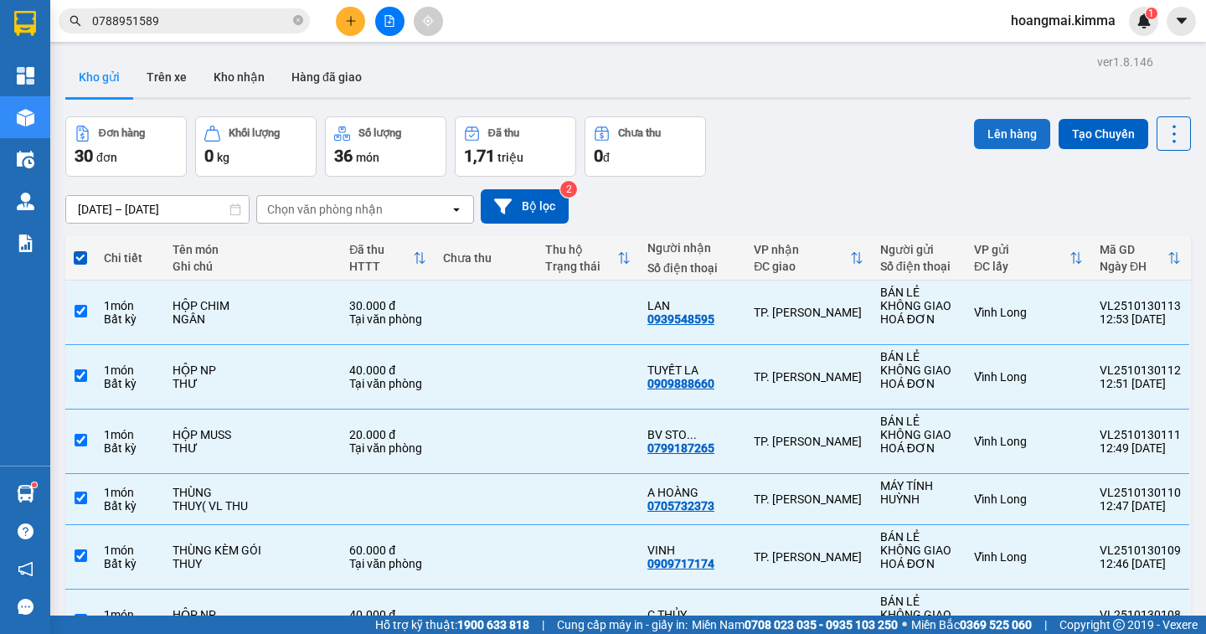
click at [991, 131] on button "Lên hàng" at bounding box center [1012, 134] width 76 height 30
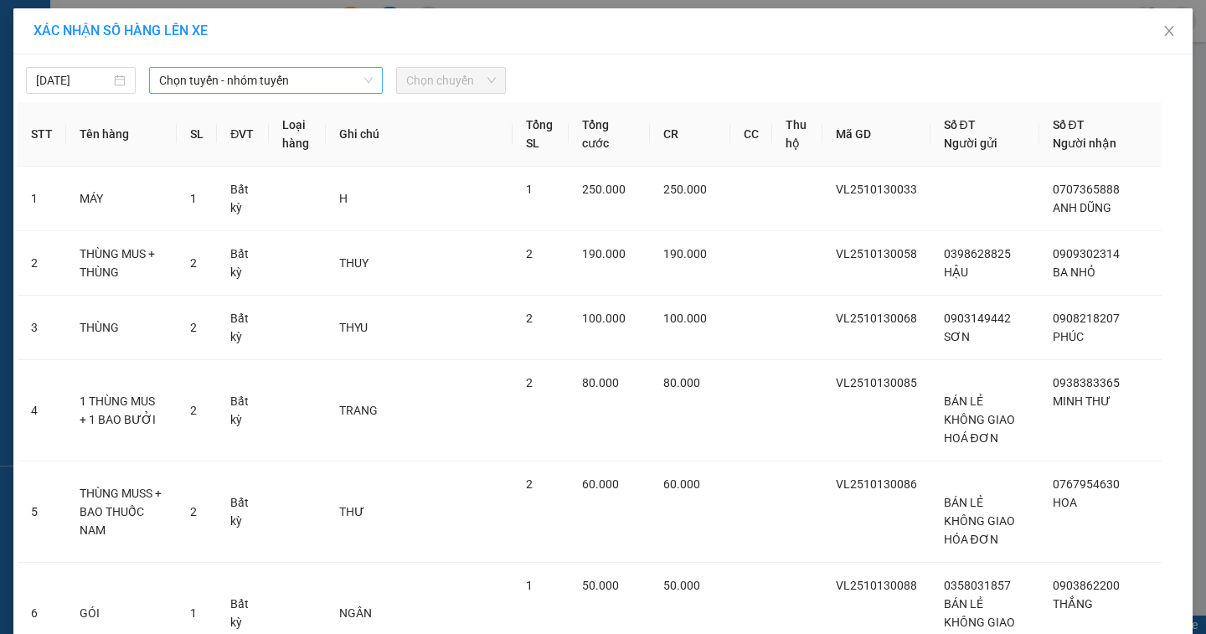
click at [291, 82] on span "Chọn tuyến - nhóm tuyến" at bounding box center [266, 80] width 214 height 25
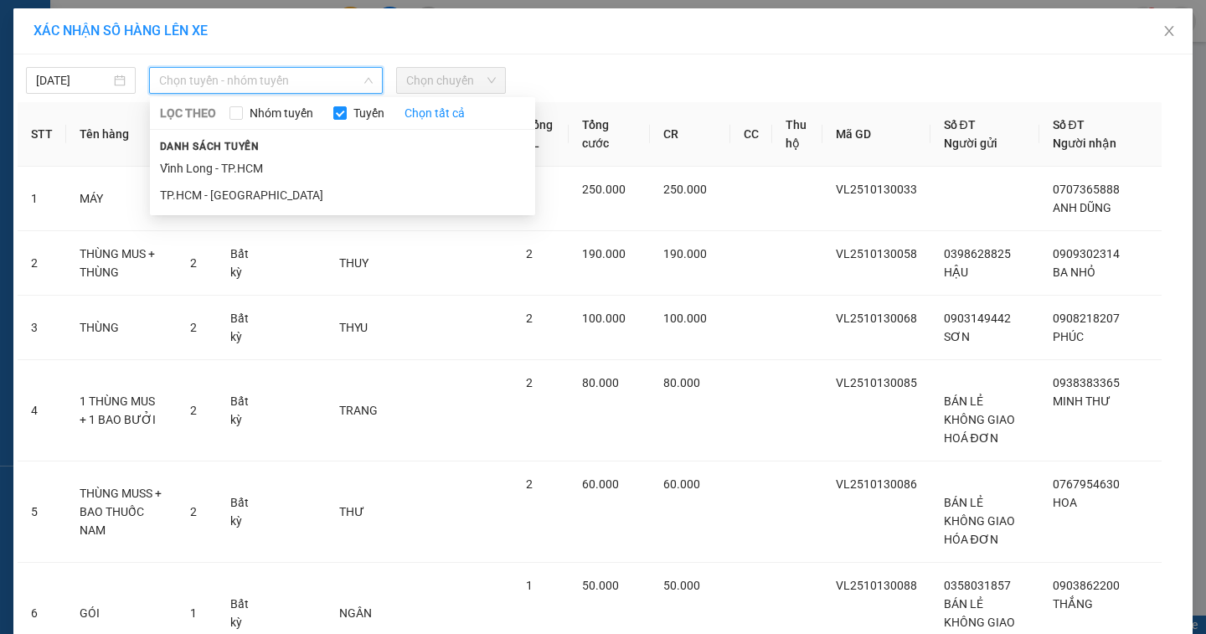
click at [246, 152] on span "Danh sách tuyến" at bounding box center [210, 146] width 120 height 15
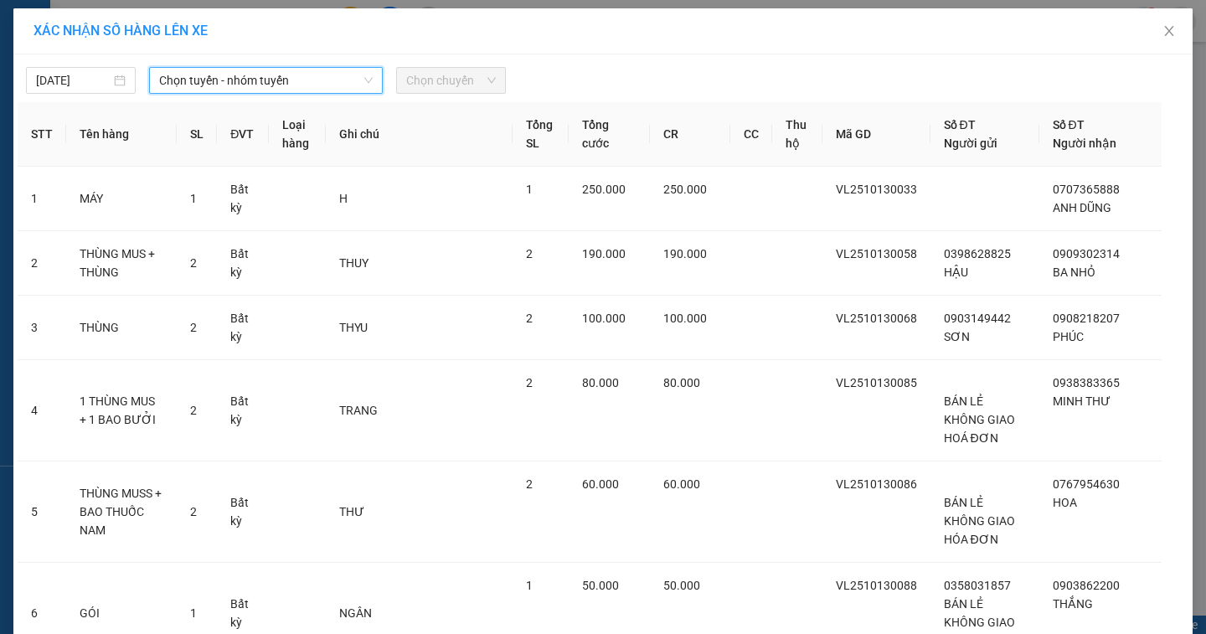
click at [291, 79] on span "Chọn tuyến - nhóm tuyến" at bounding box center [266, 80] width 214 height 25
click at [286, 63] on div "13/10/2025 Chọn tuyến - nhóm tuyến Chọn tuyến - nhóm tuyến LỌC THEO Nhóm tuyến …" at bounding box center [603, 76] width 1171 height 35
click at [281, 90] on span "Chọn tuyến - nhóm tuyến" at bounding box center [266, 80] width 214 height 25
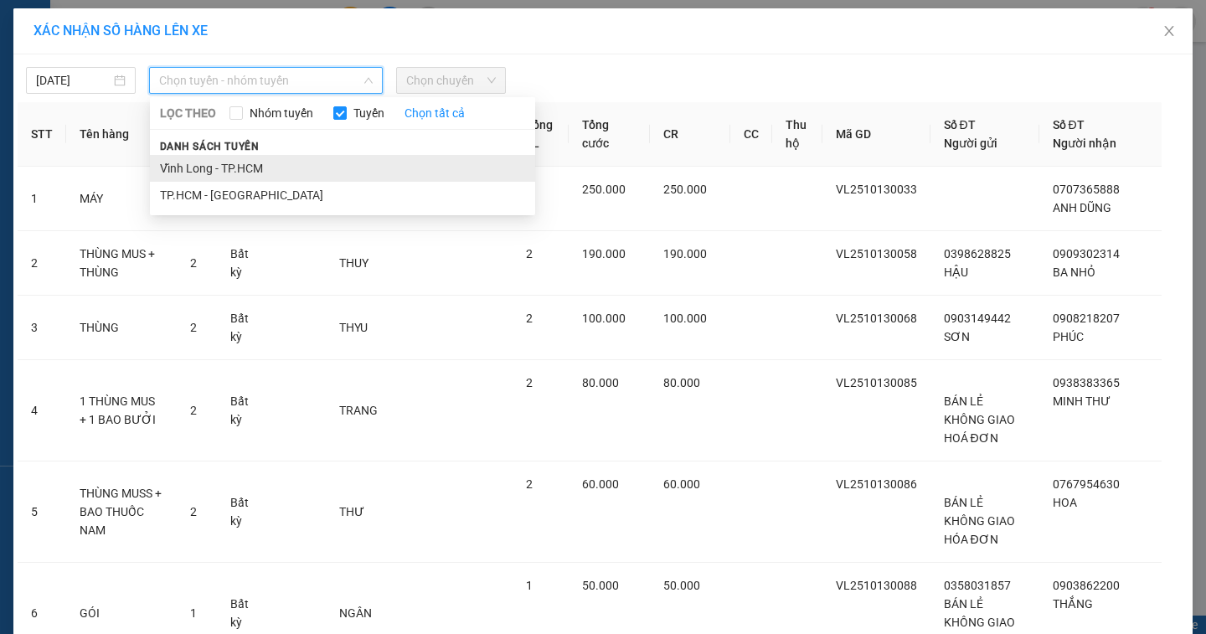
click at [260, 166] on li "Vĩnh Long - TP.HCM" at bounding box center [342, 168] width 385 height 27
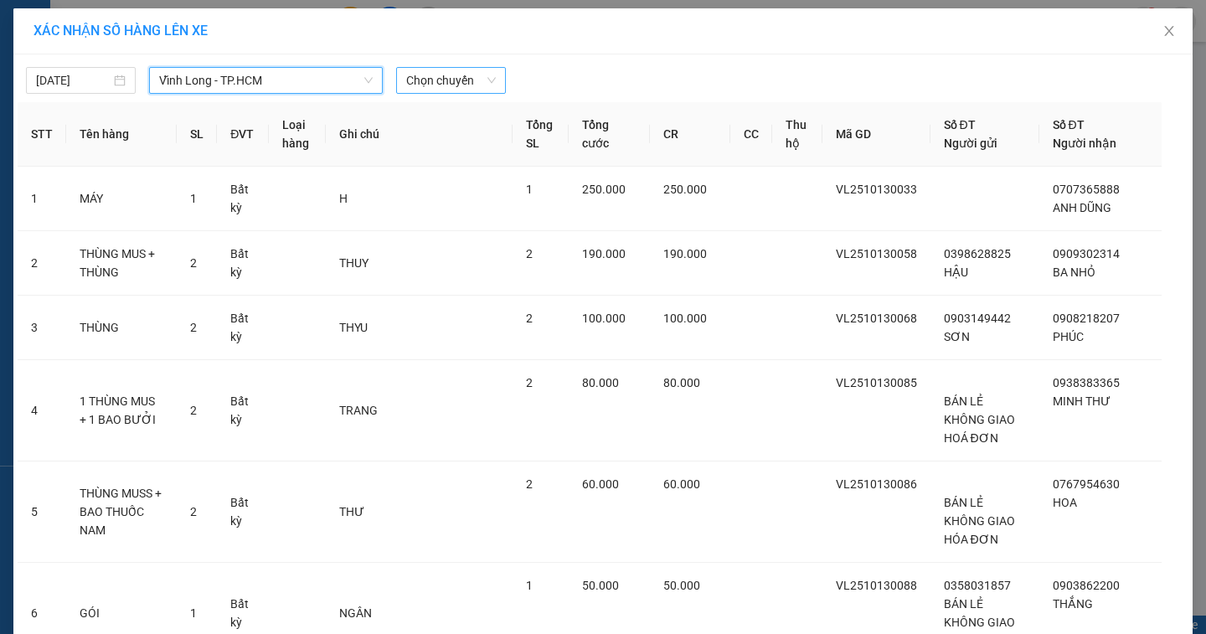
click at [456, 83] on span "Chọn chuyến" at bounding box center [451, 80] width 90 height 25
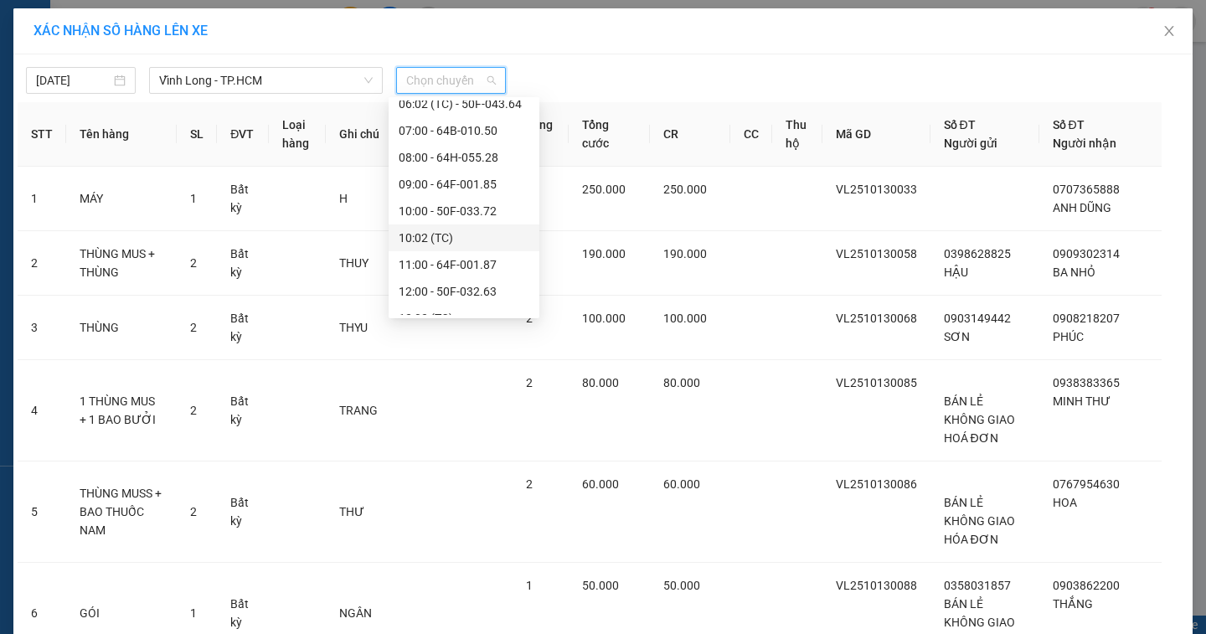
scroll to position [419, 0]
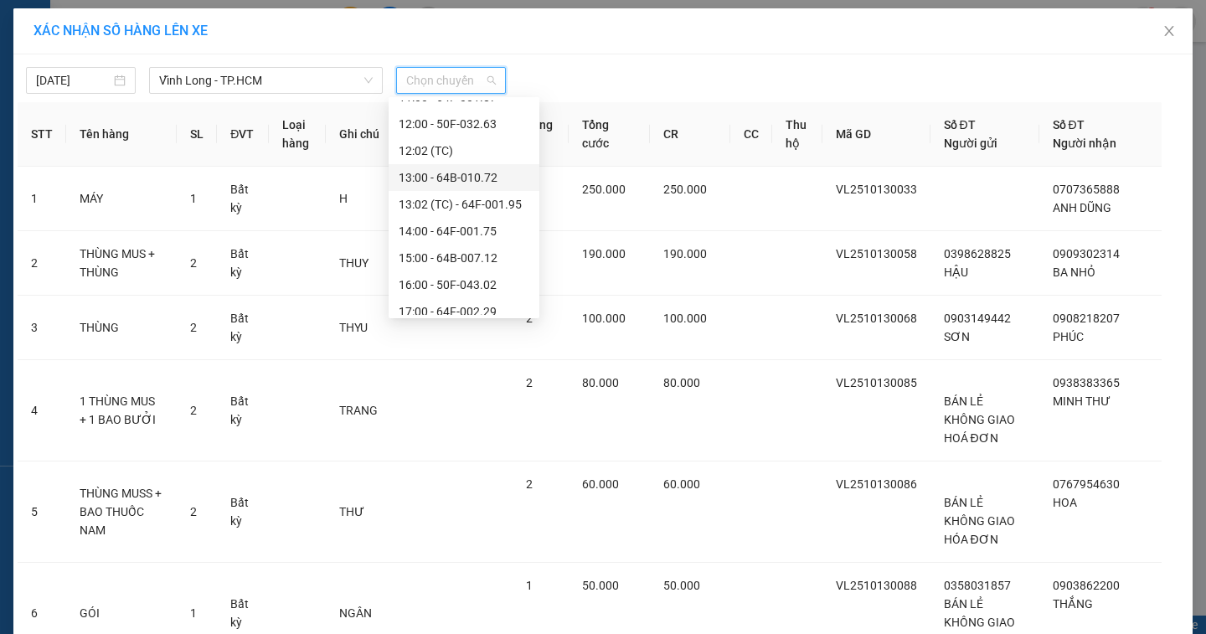
click at [495, 182] on div "13:00 - 64B-010.72" at bounding box center [464, 177] width 131 height 18
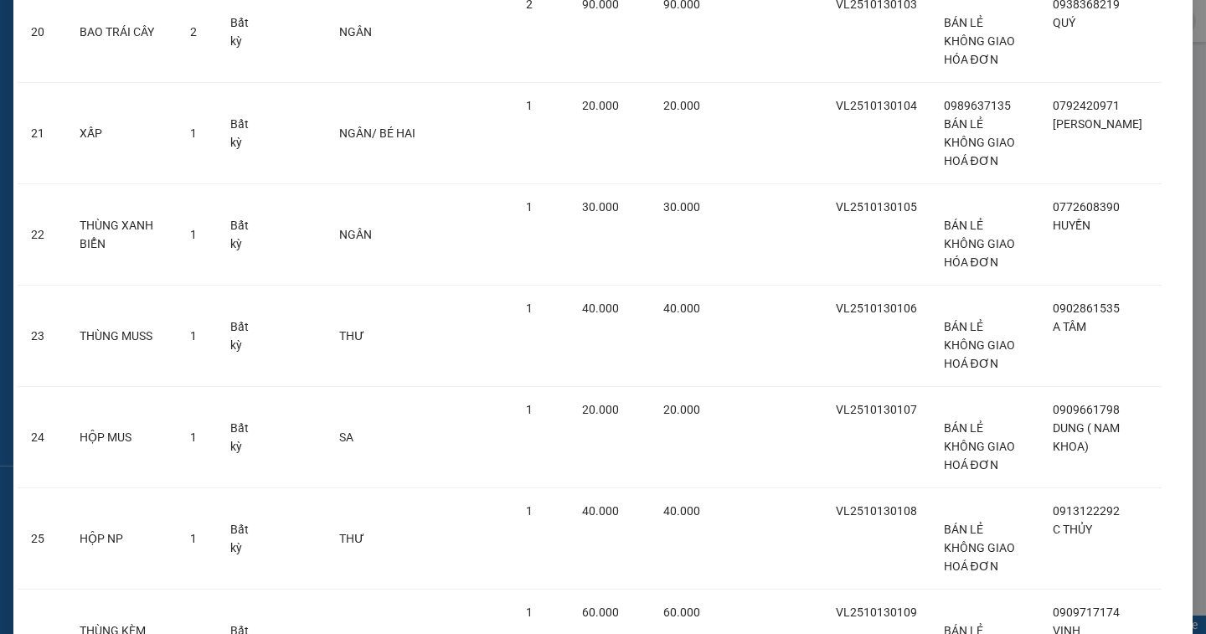
scroll to position [2079, 0]
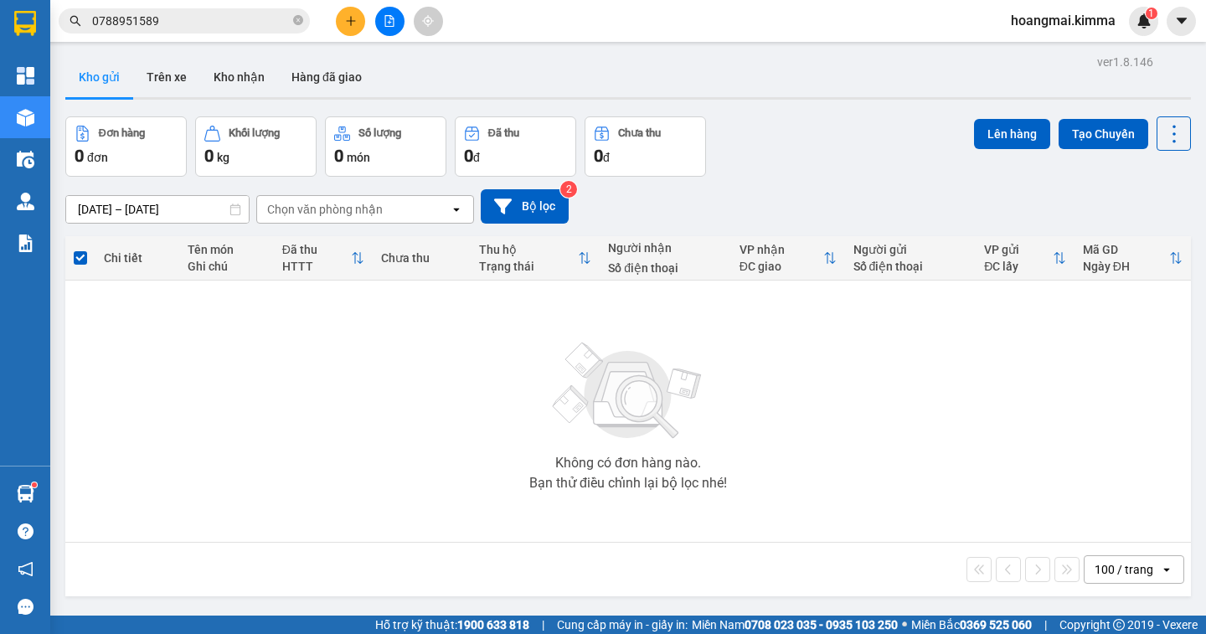
click at [388, 25] on icon "file-add" at bounding box center [390, 21] width 12 height 12
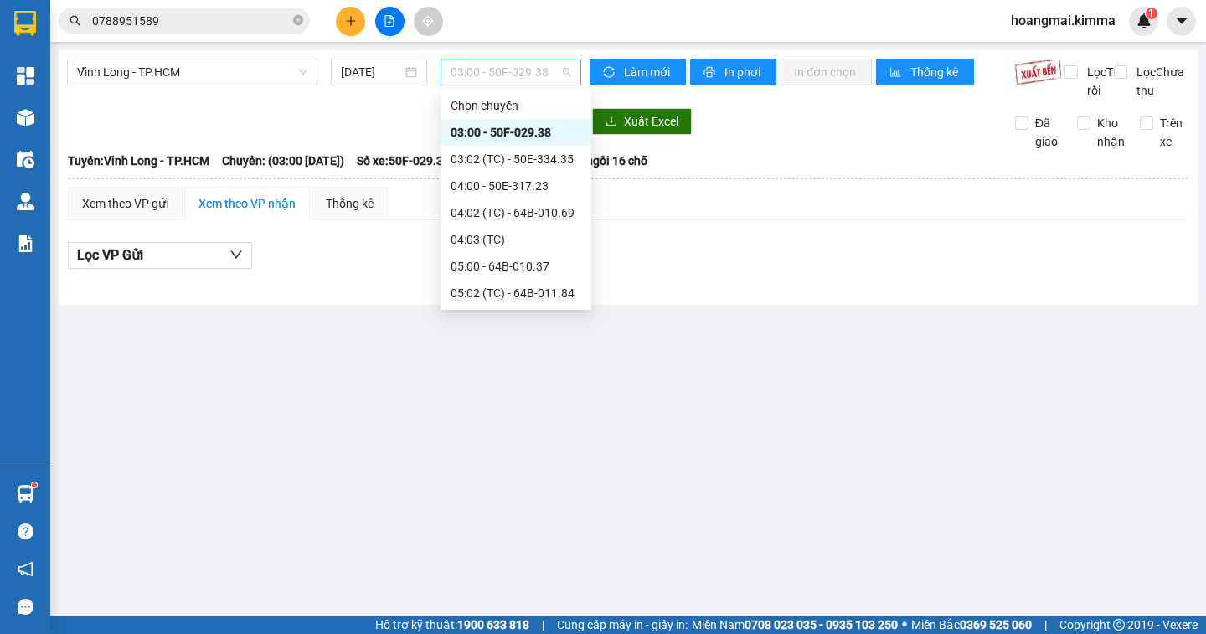
click at [542, 72] on span "03:00 - 50F-029.38" at bounding box center [511, 71] width 121 height 25
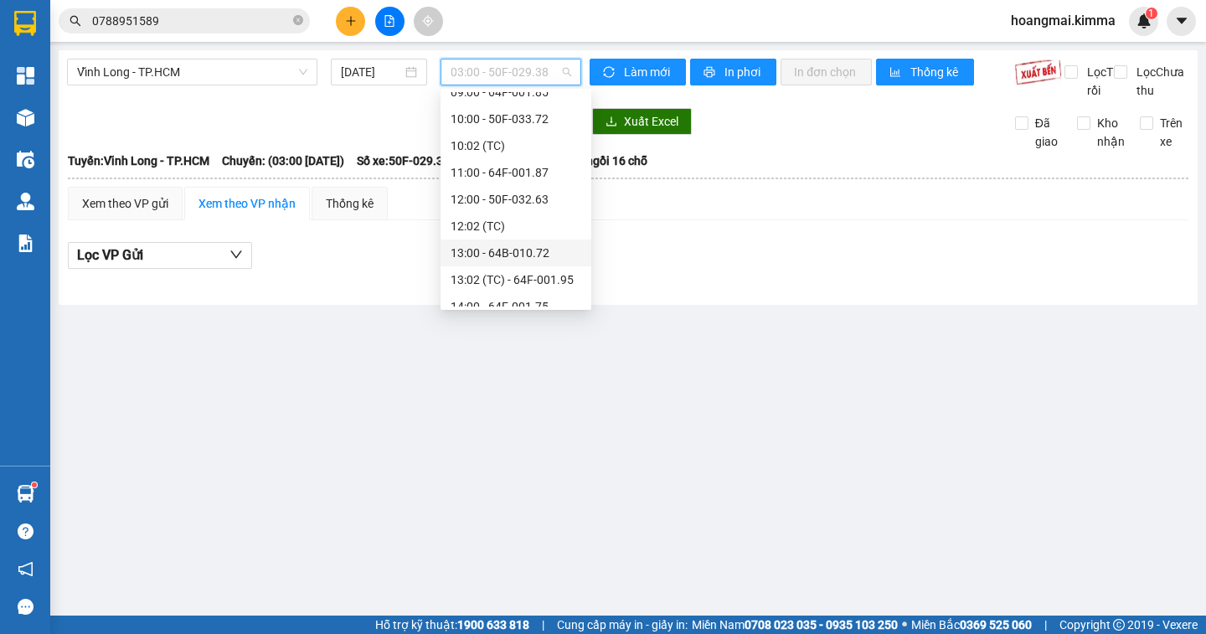
click at [539, 254] on div "13:00 - 64B-010.72" at bounding box center [516, 253] width 131 height 18
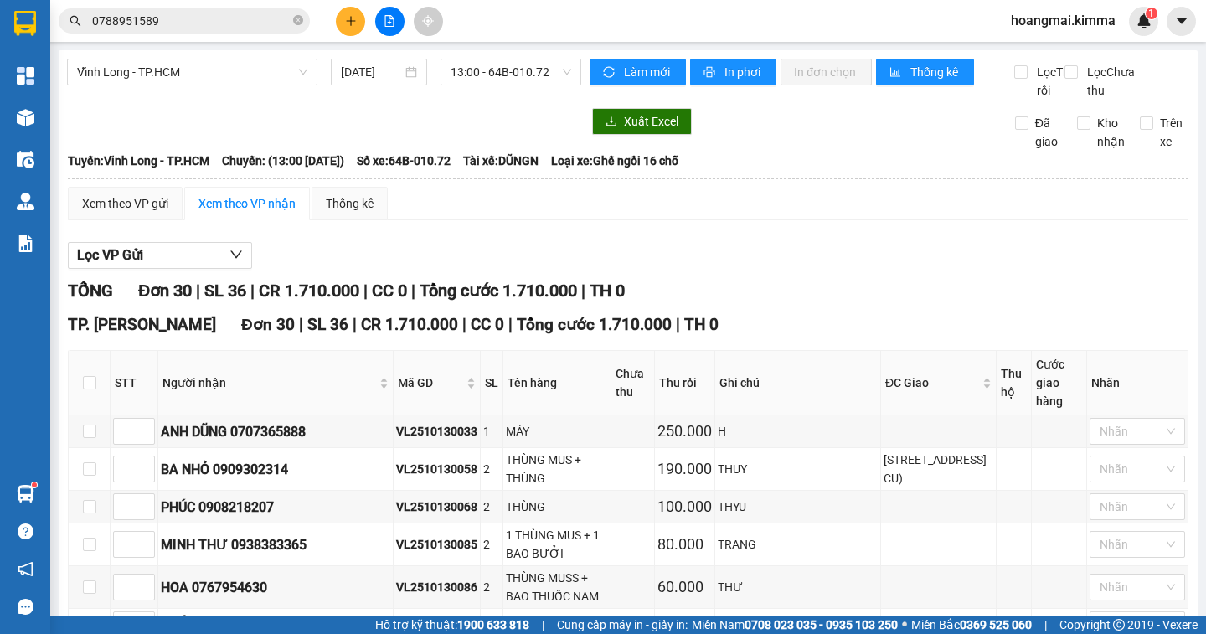
scroll to position [538, 0]
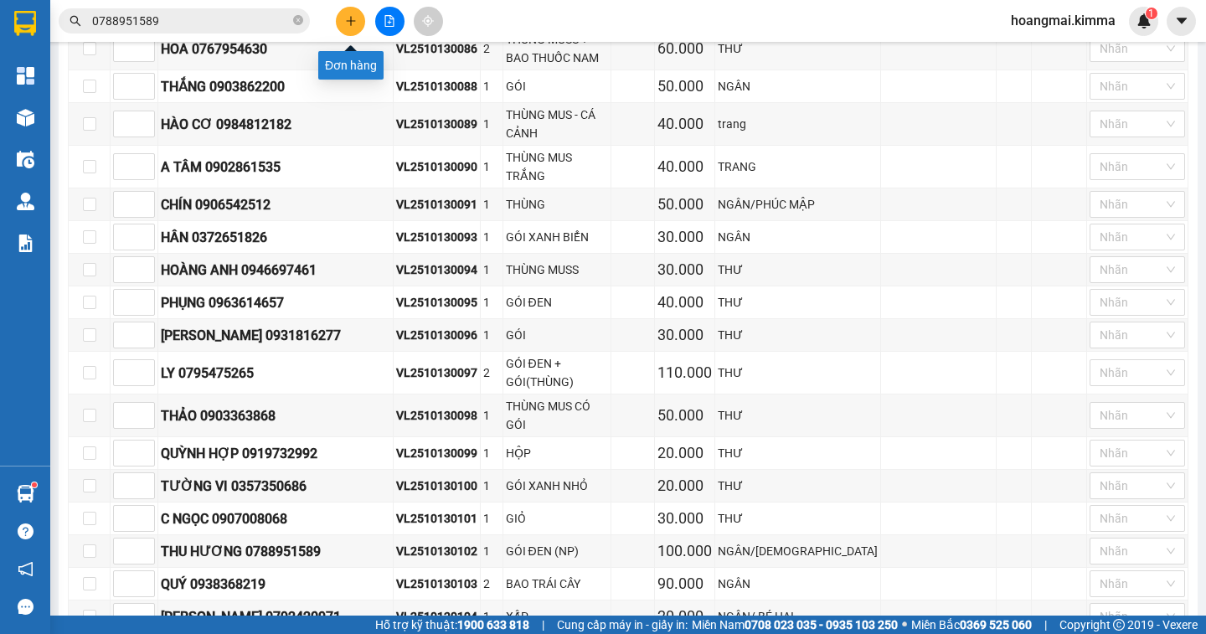
click at [343, 20] on button at bounding box center [350, 21] width 29 height 29
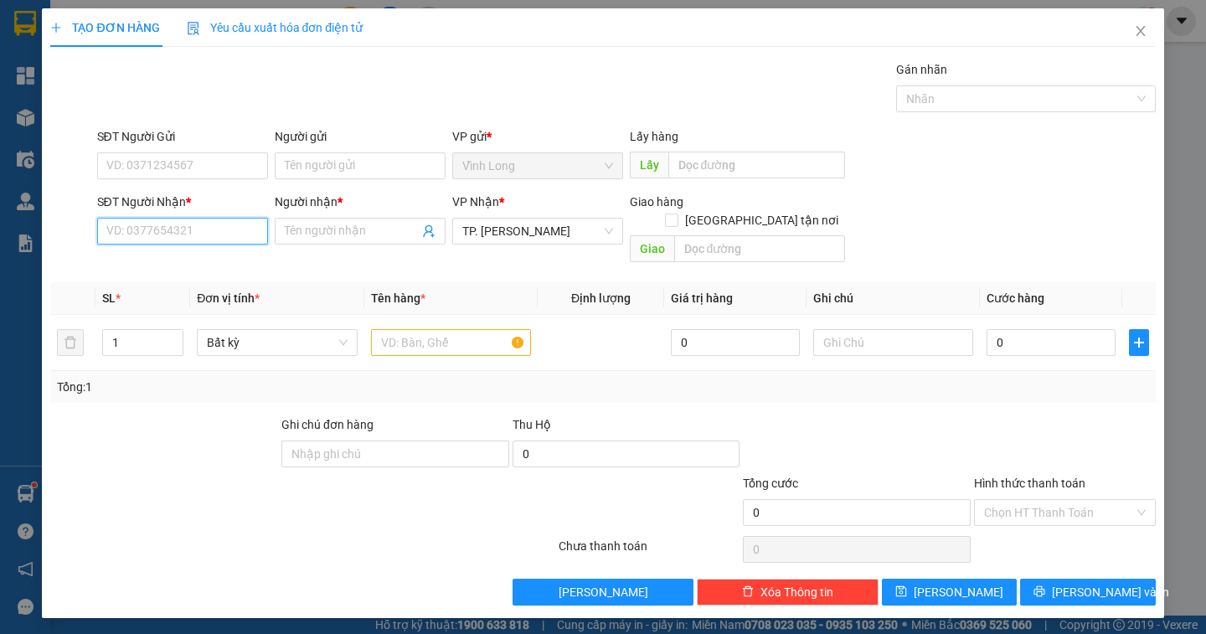
click at [188, 232] on input "SĐT Người Nhận *" at bounding box center [182, 231] width 171 height 27
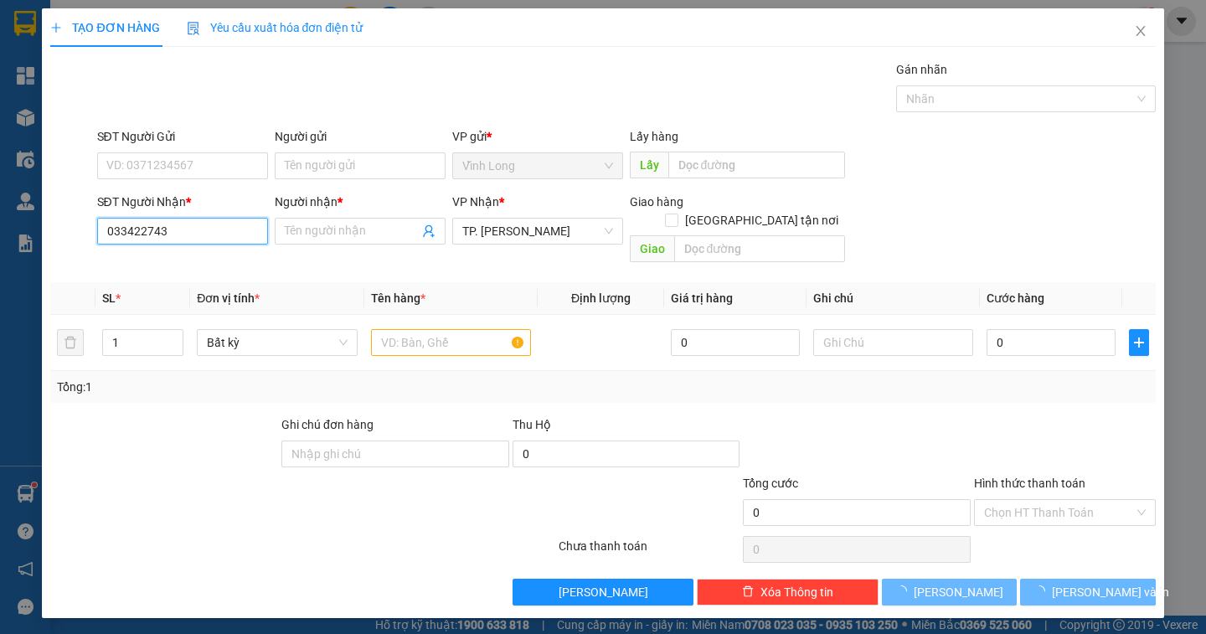
type input "0334227430"
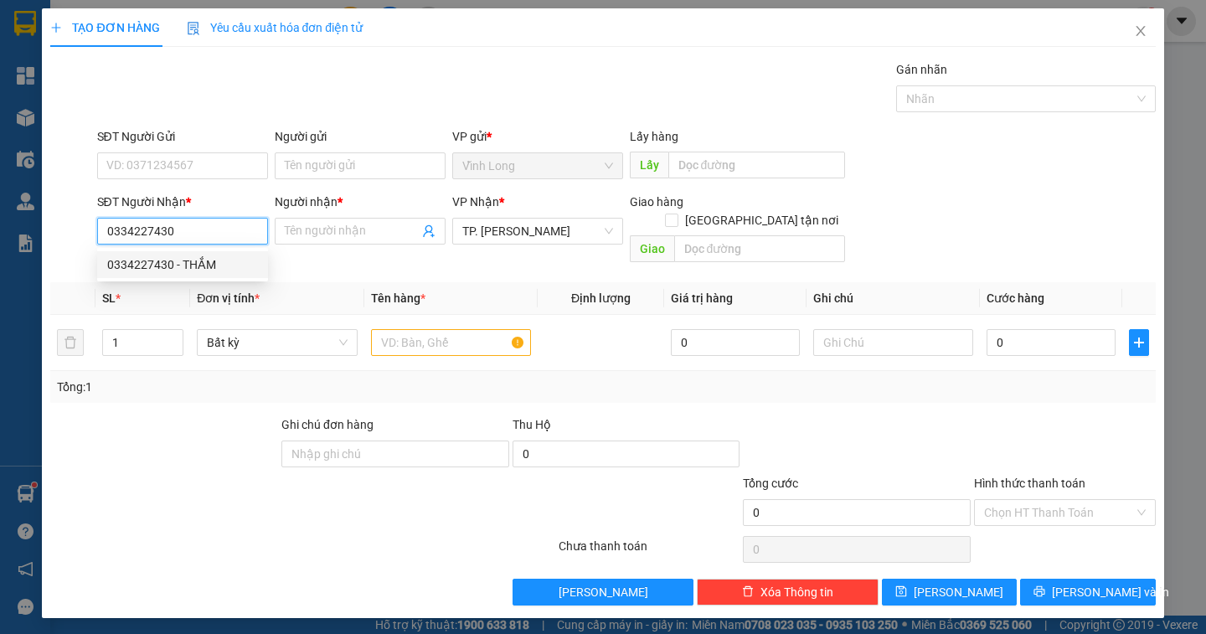
click at [199, 264] on div "0334227430 - THẮM" at bounding box center [182, 264] width 151 height 18
type input "THẮM"
type input "0334227430"
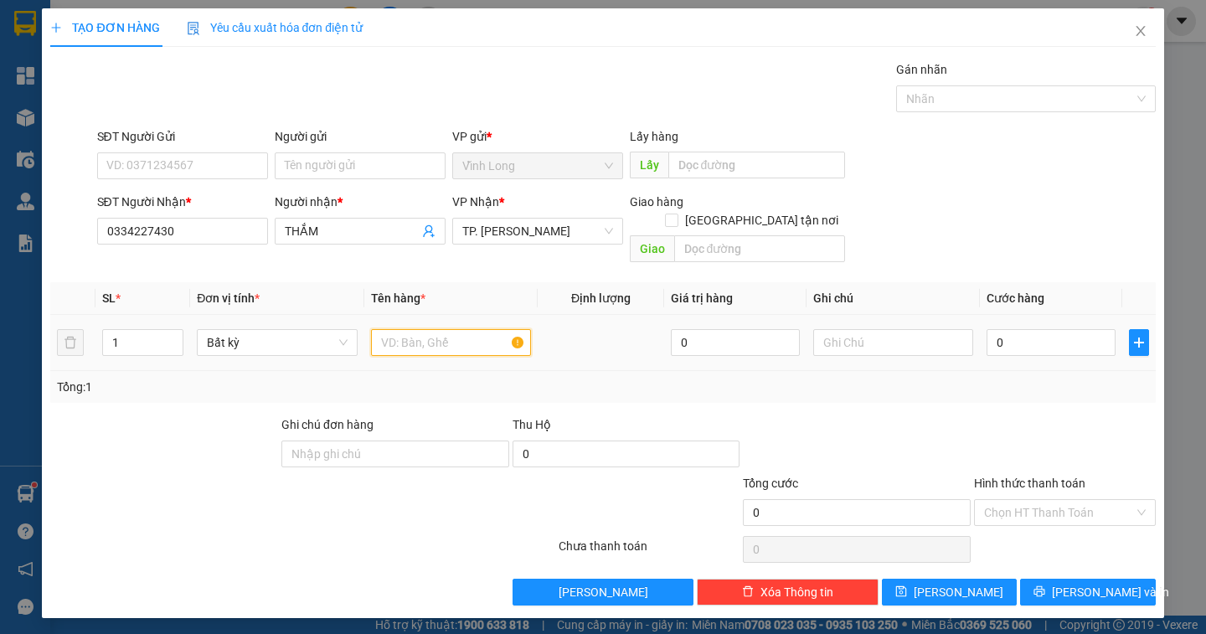
click at [451, 332] on input "text" at bounding box center [451, 342] width 160 height 27
type input "THÙNG NHỎ"
click at [856, 329] on input "text" at bounding box center [893, 342] width 160 height 27
type input "NGÂN"
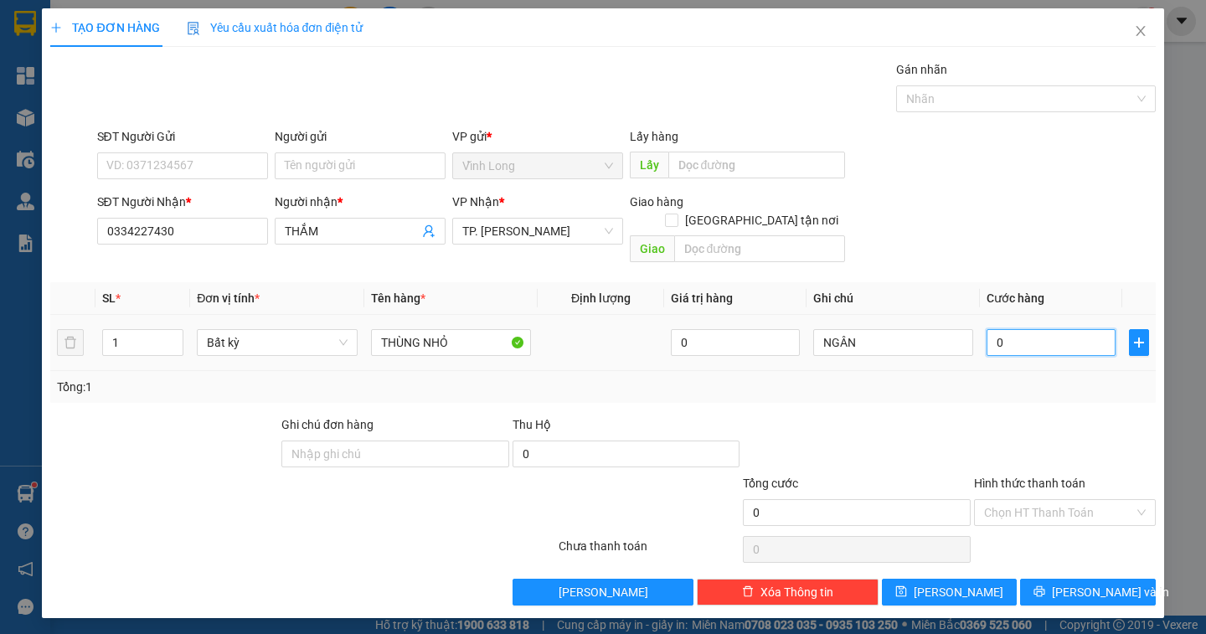
type input "3"
type input "30"
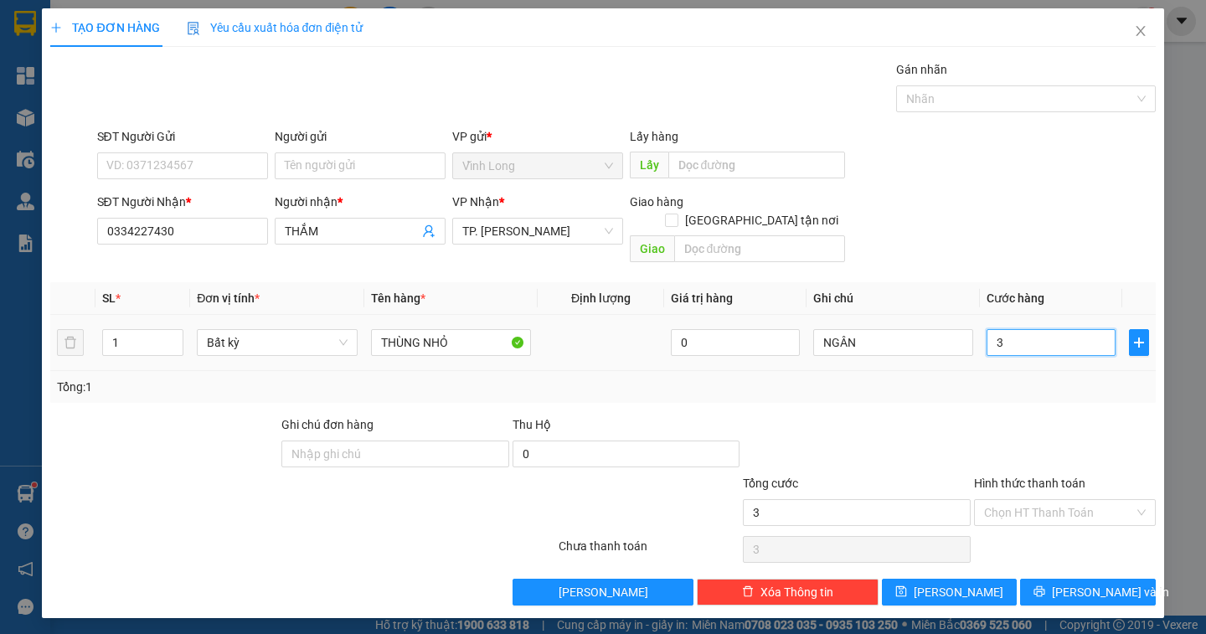
type input "30"
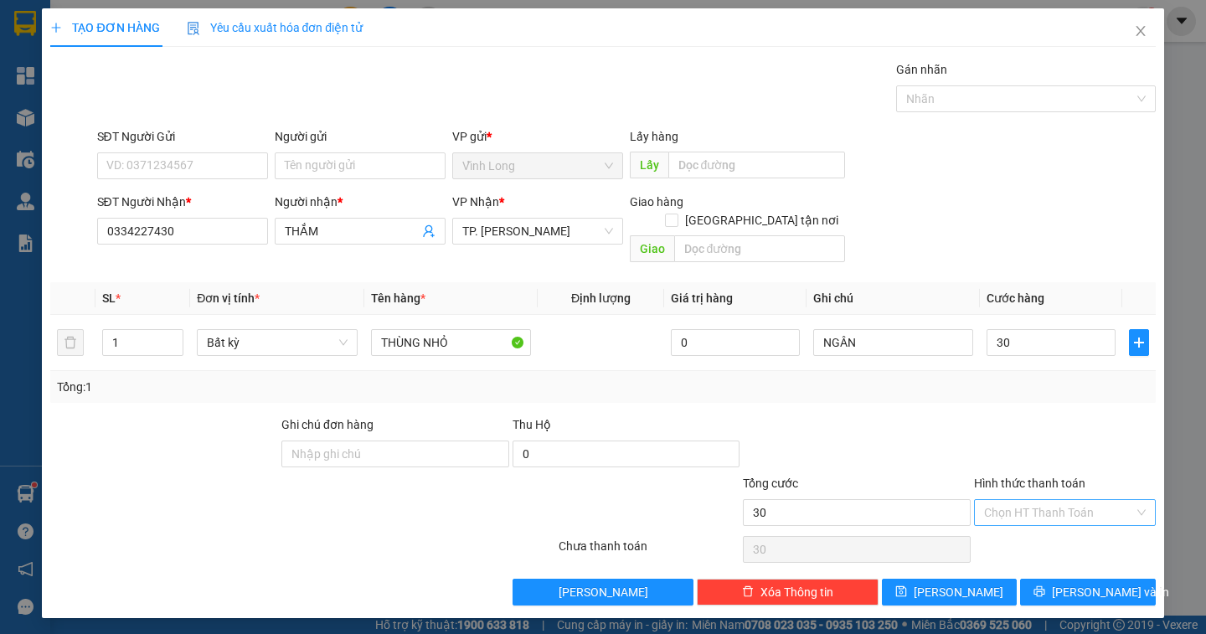
type input "30.000"
click at [1070, 500] on input "Hình thức thanh toán" at bounding box center [1059, 512] width 150 height 25
click at [1053, 531] on div "Tại văn phòng" at bounding box center [1065, 527] width 162 height 18
type input "0"
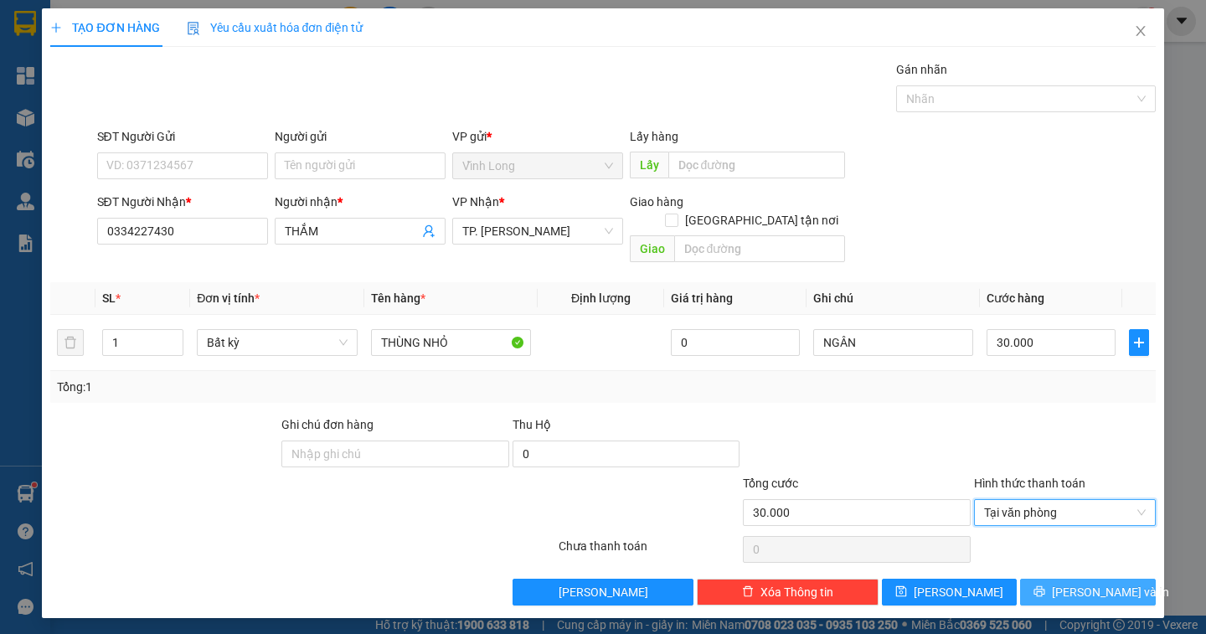
click at [1045, 585] on icon "printer" at bounding box center [1039, 591] width 12 height 12
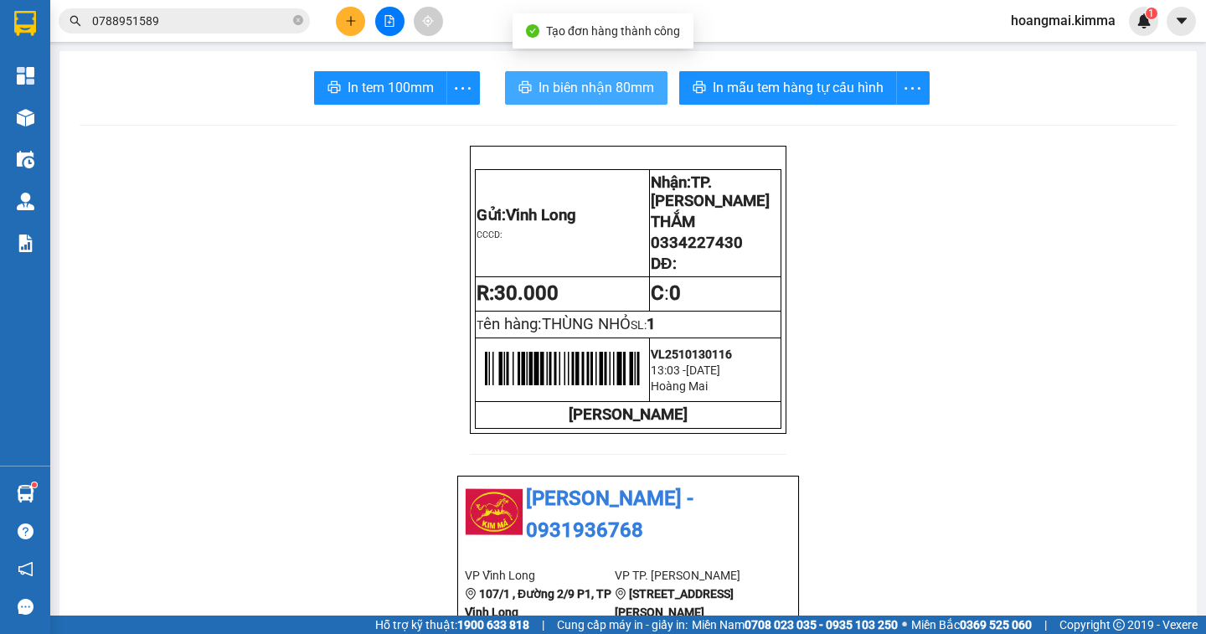
click at [573, 93] on span "In biên nhận 80mm" at bounding box center [596, 87] width 116 height 21
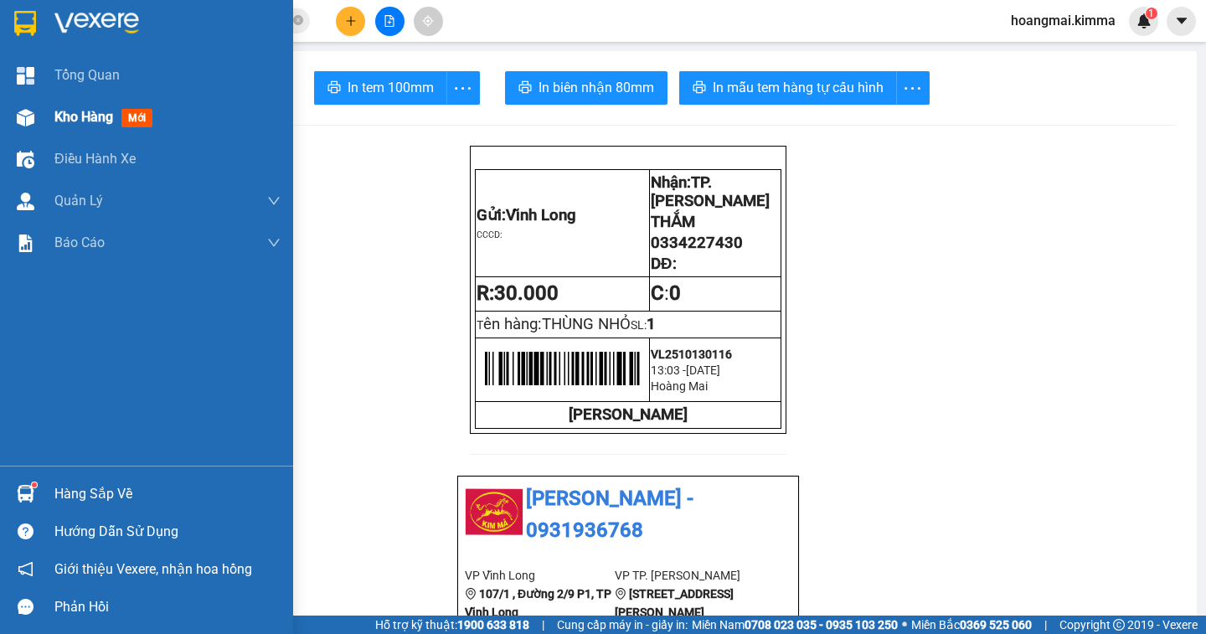
click at [75, 119] on span "Kho hàng" at bounding box center [83, 117] width 59 height 16
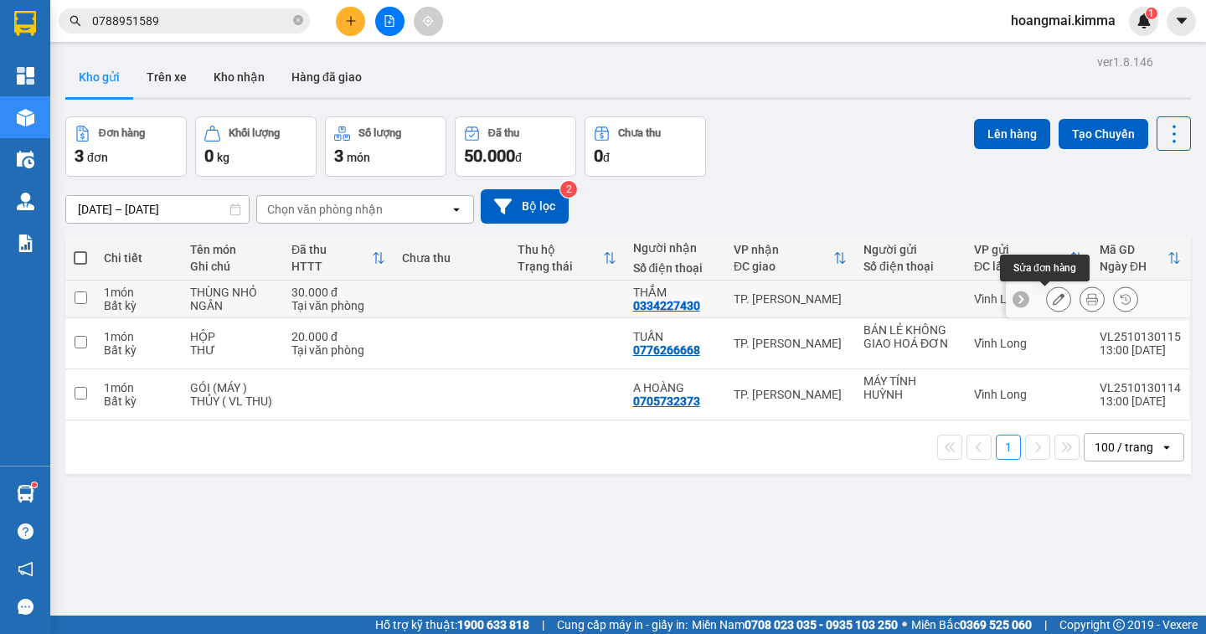
click at [1047, 302] on button at bounding box center [1058, 299] width 23 height 29
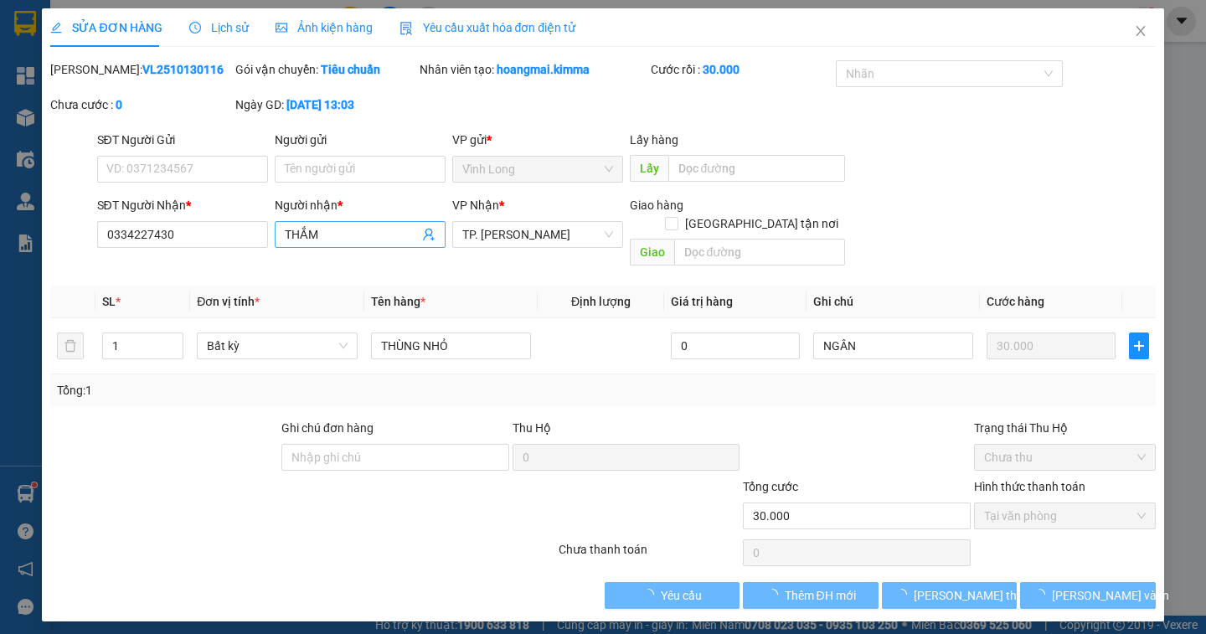
type input "0334227430"
type input "THẮM"
type input "30.000"
click at [289, 172] on input "Người gửi" at bounding box center [360, 169] width 171 height 27
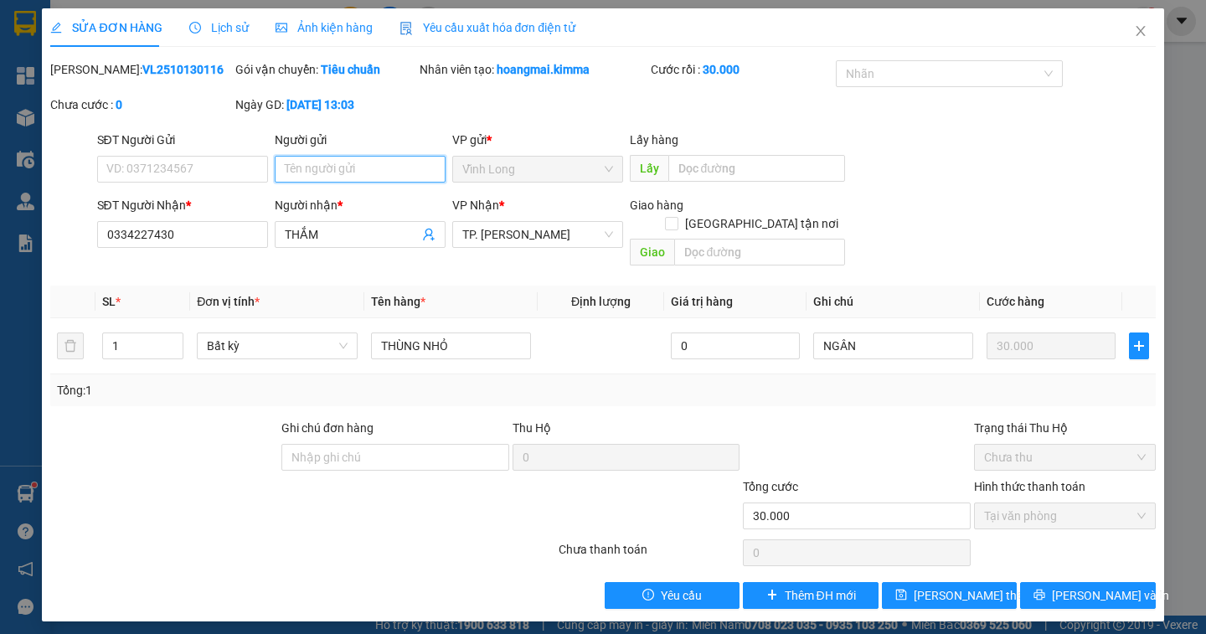
drag, startPoint x: 289, startPoint y: 172, endPoint x: 294, endPoint y: 149, distance: 23.2
click at [291, 157] on input "Người gửi" at bounding box center [360, 169] width 171 height 27
type input "BÁN"
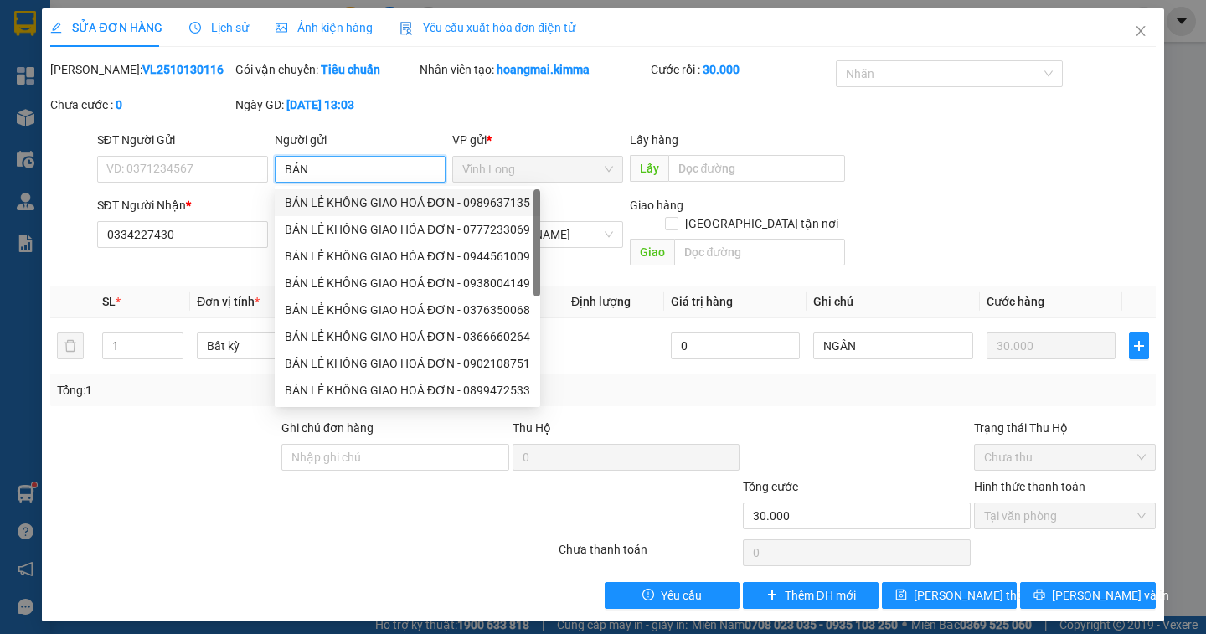
click at [356, 204] on div "BÁN LẺ KHÔNG GIAO HOÁ ĐƠN - 0989637135" at bounding box center [407, 202] width 245 height 18
type input "0989637135"
type input "BÁN LẺ KHÔNG GIAO HOÁ ĐƠN"
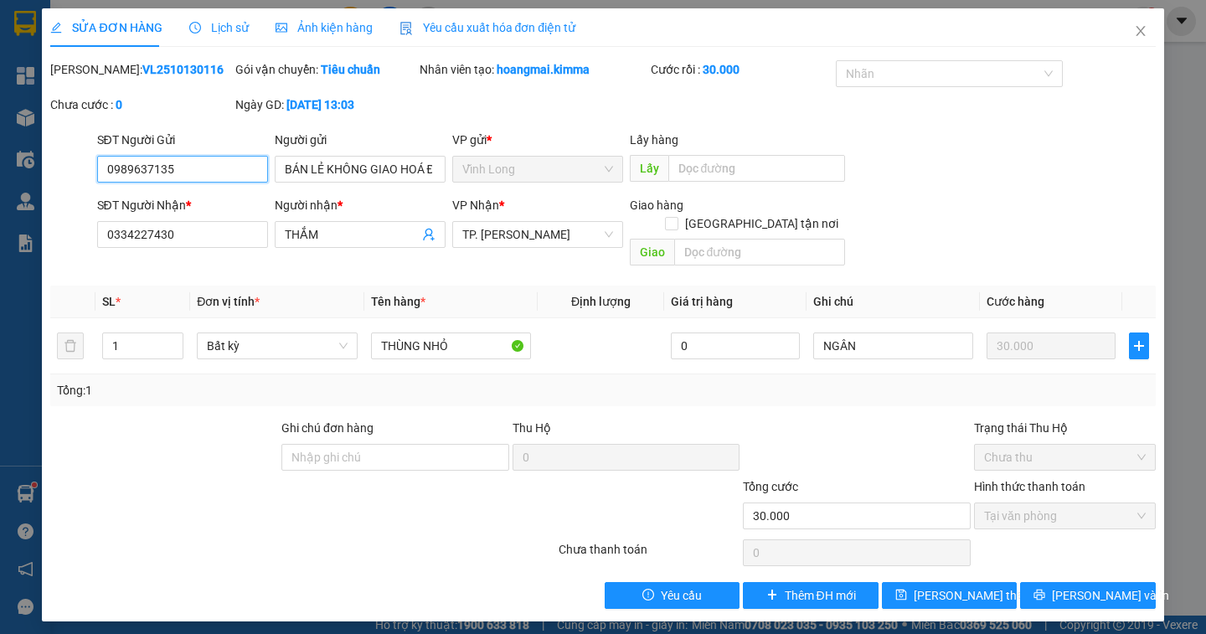
drag, startPoint x: 193, startPoint y: 166, endPoint x: 0, endPoint y: 166, distance: 193.4
click at [0, 166] on div "SỬA ĐƠN HÀNG Lịch sử Ảnh kiện hàng Yêu cầu xuất hóa đơn điện tử Total Paid Fee …" at bounding box center [603, 317] width 1206 height 634
click at [960, 586] on span "[PERSON_NAME] thay đổi" at bounding box center [981, 595] width 134 height 18
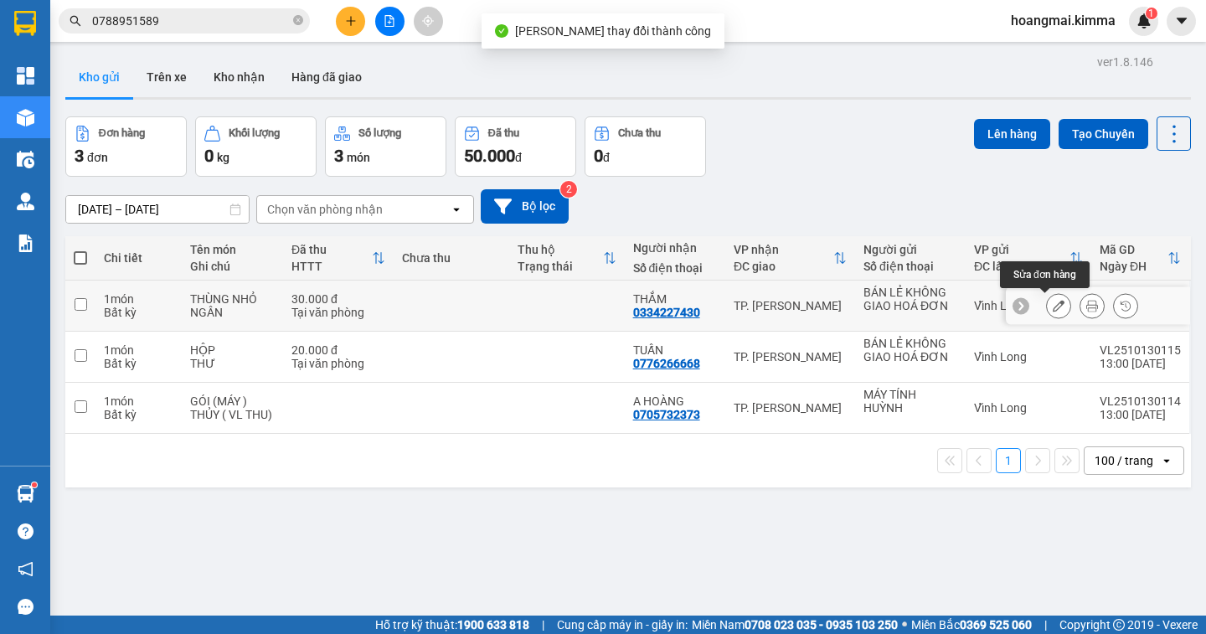
click at [1080, 305] on button at bounding box center [1091, 305] width 23 height 29
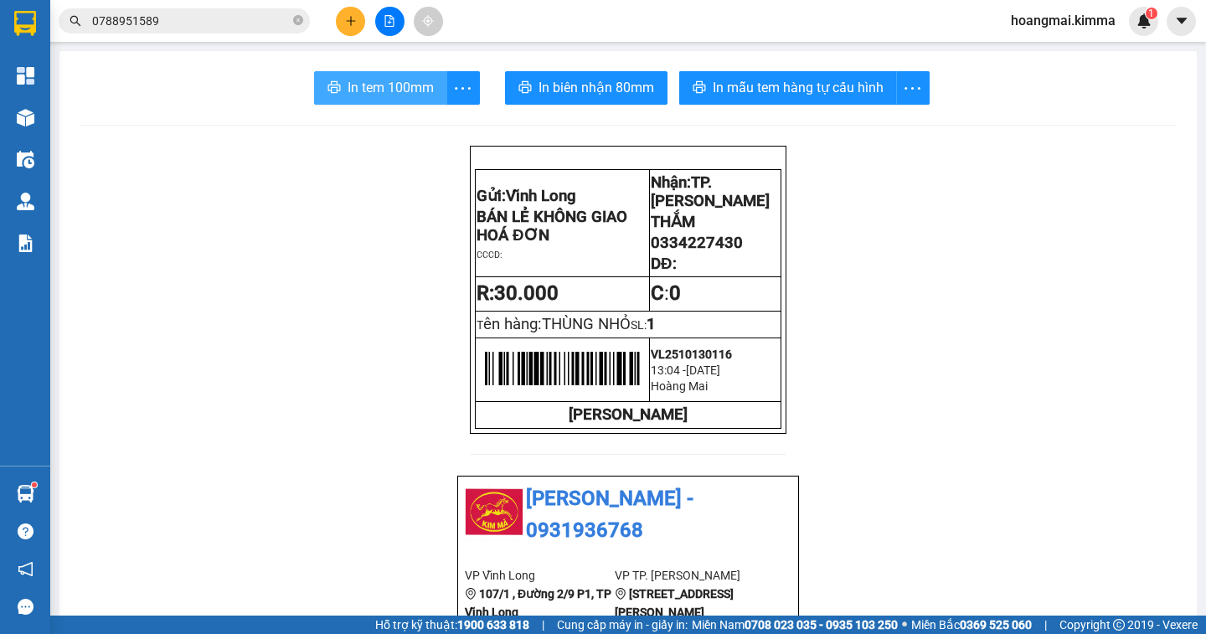
click at [358, 91] on span "In tem 100mm" at bounding box center [391, 87] width 86 height 21
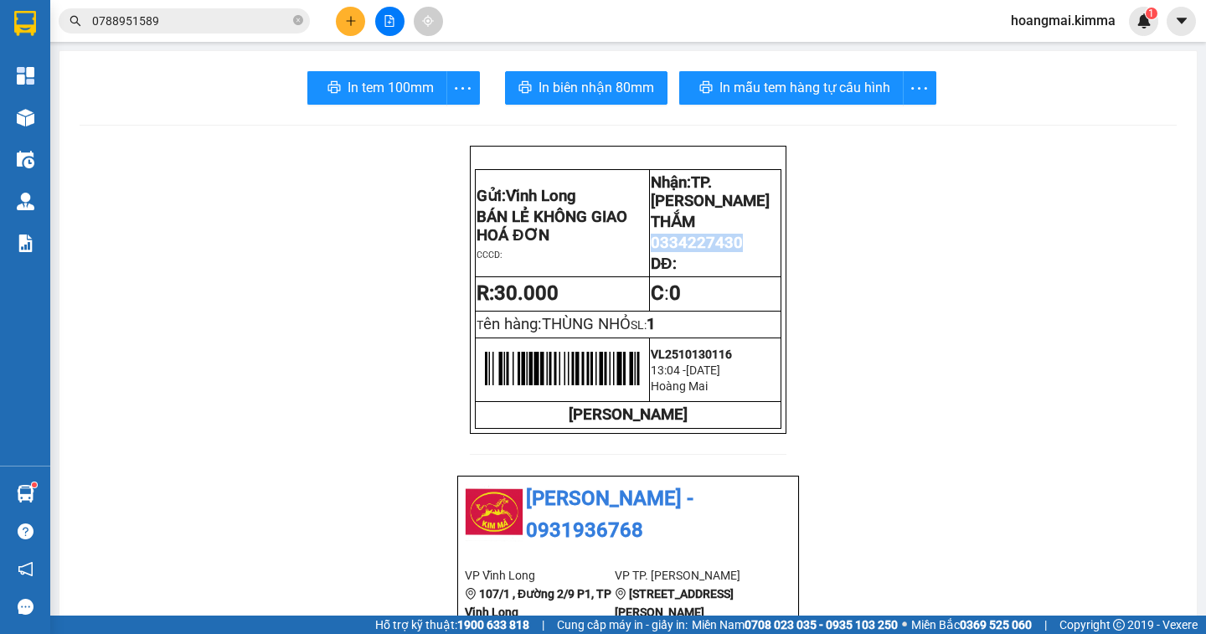
drag, startPoint x: 735, startPoint y: 257, endPoint x: 644, endPoint y: 256, distance: 91.3
click at [651, 252] on p "0334227430" at bounding box center [715, 243] width 129 height 18
copy span "0334227430"
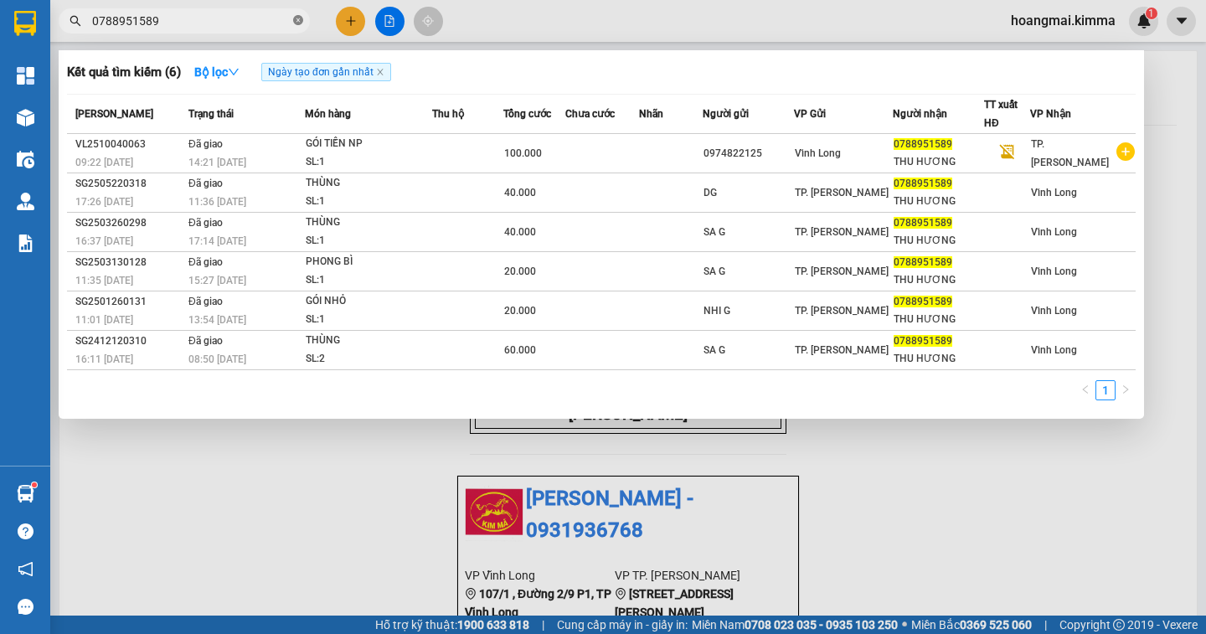
click at [296, 19] on icon "close-circle" at bounding box center [298, 20] width 10 height 10
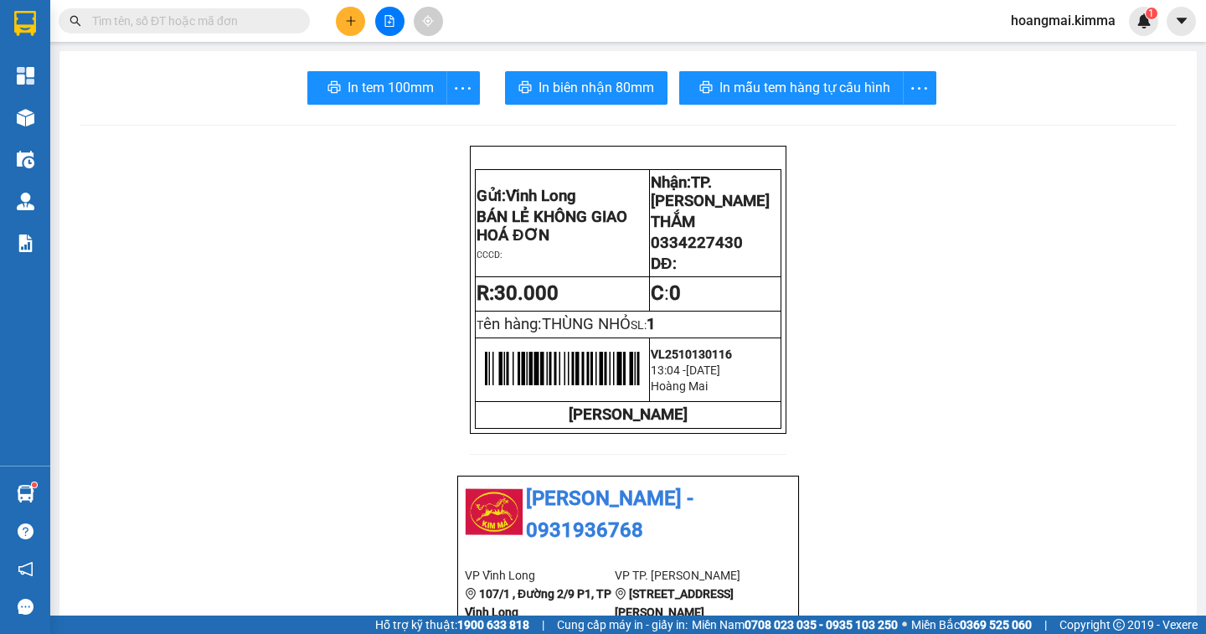
paste input "0334227430"
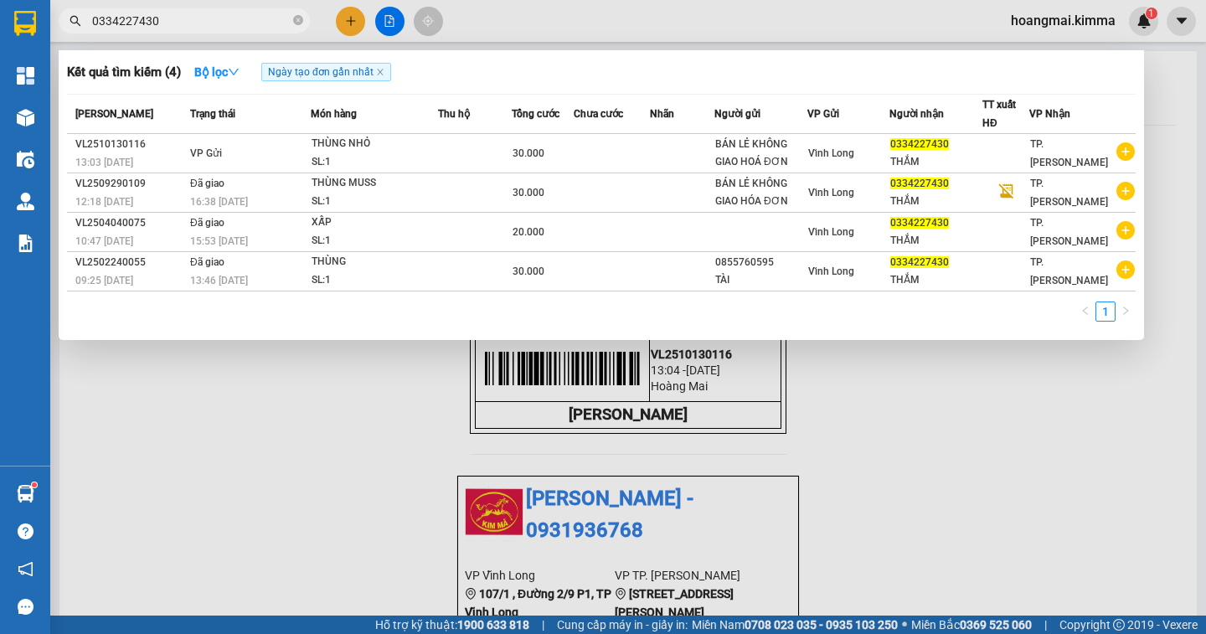
type input "0334227430"
click at [353, 24] on div at bounding box center [603, 317] width 1206 height 634
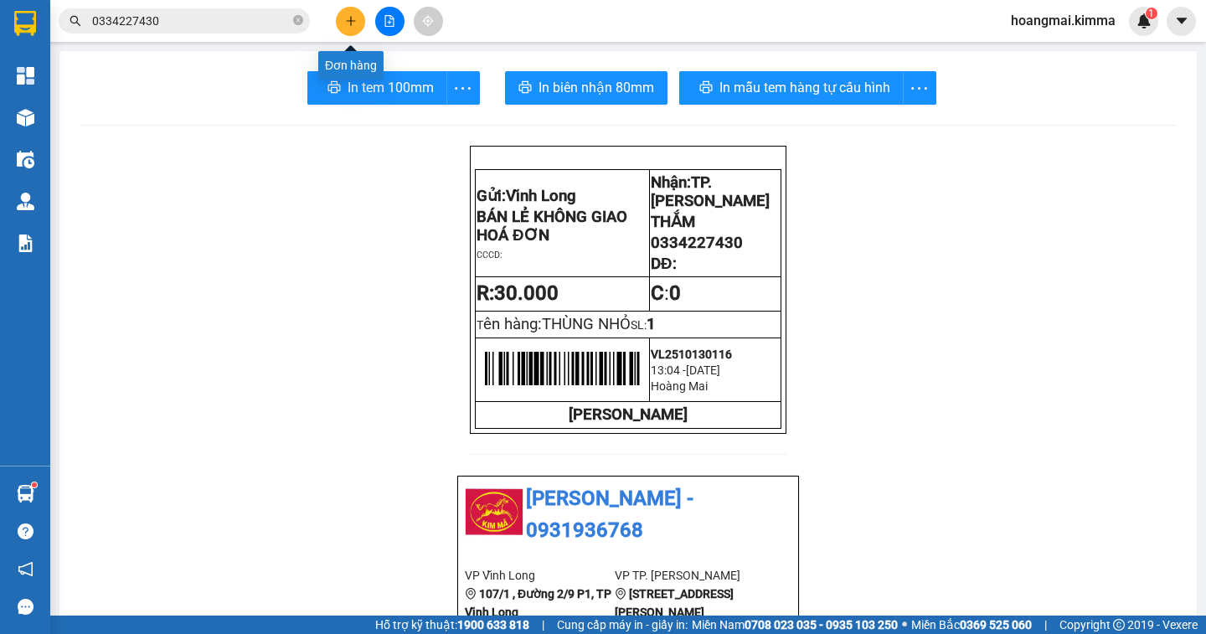
click at [348, 19] on icon "plus" at bounding box center [351, 21] width 12 height 12
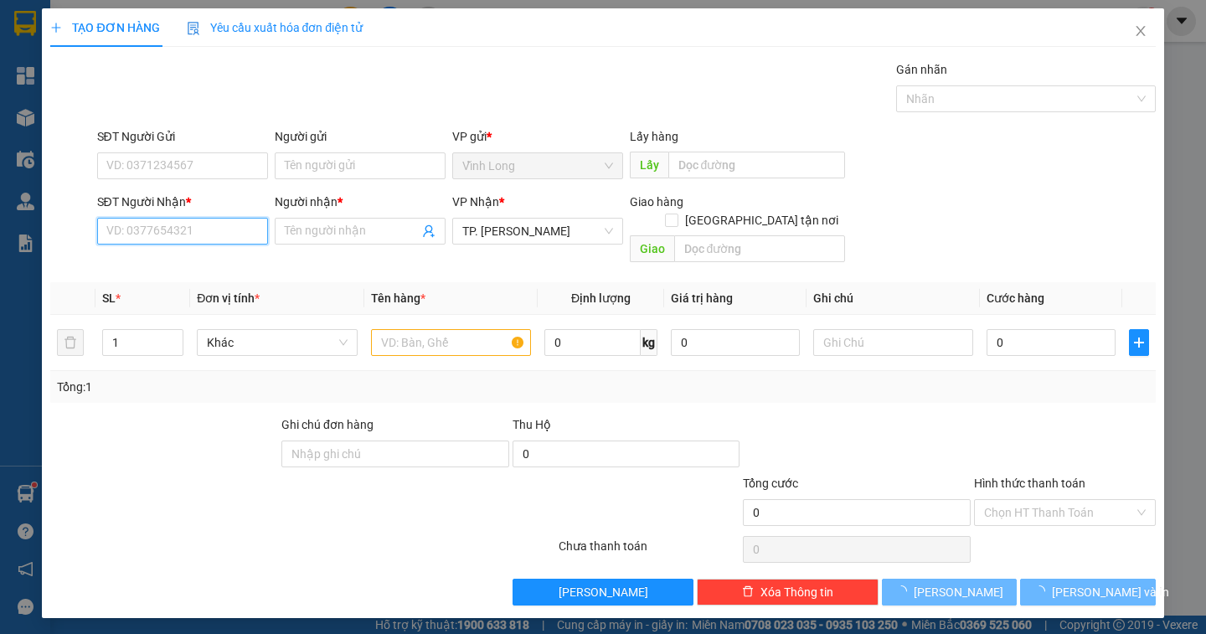
click at [199, 234] on input "SĐT Người Nhận *" at bounding box center [182, 231] width 171 height 27
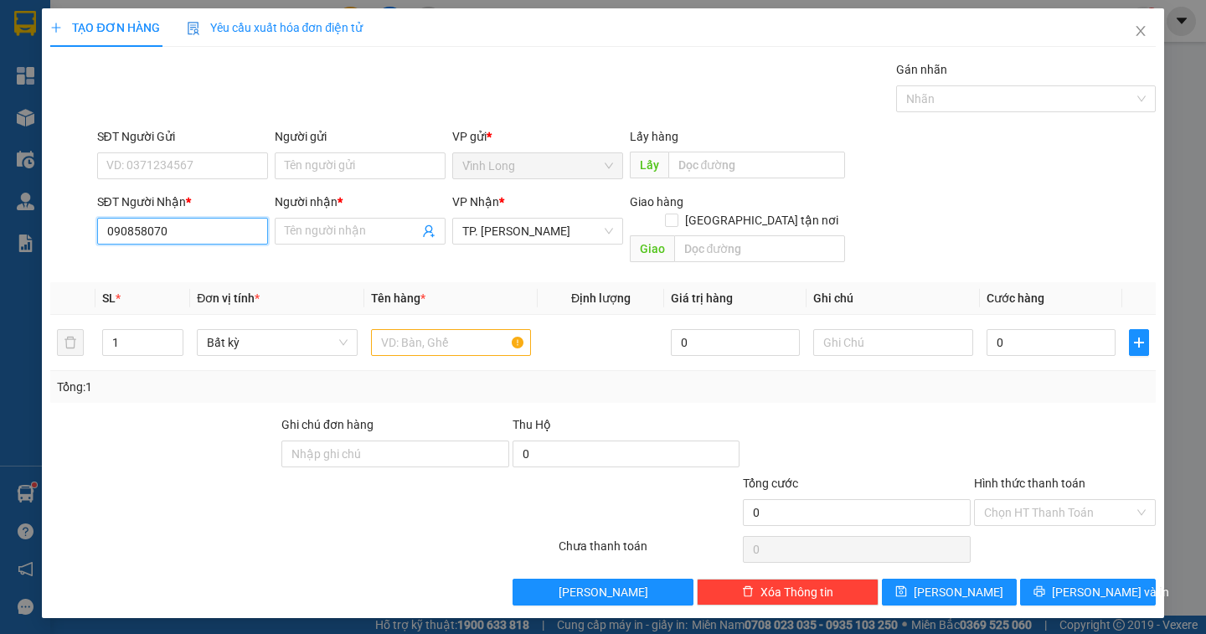
type input "0908580700"
click at [219, 262] on div "0908580700 - CHỊ SƯƠNG" at bounding box center [182, 264] width 151 height 18
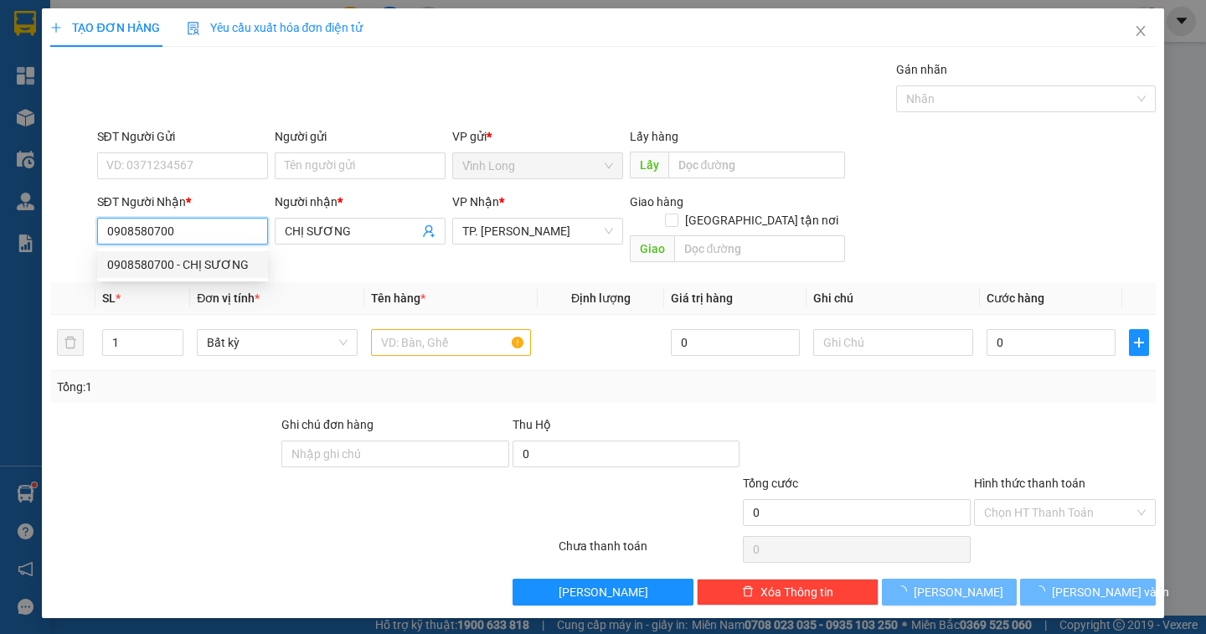
type input "CHỊ SƯƠNG"
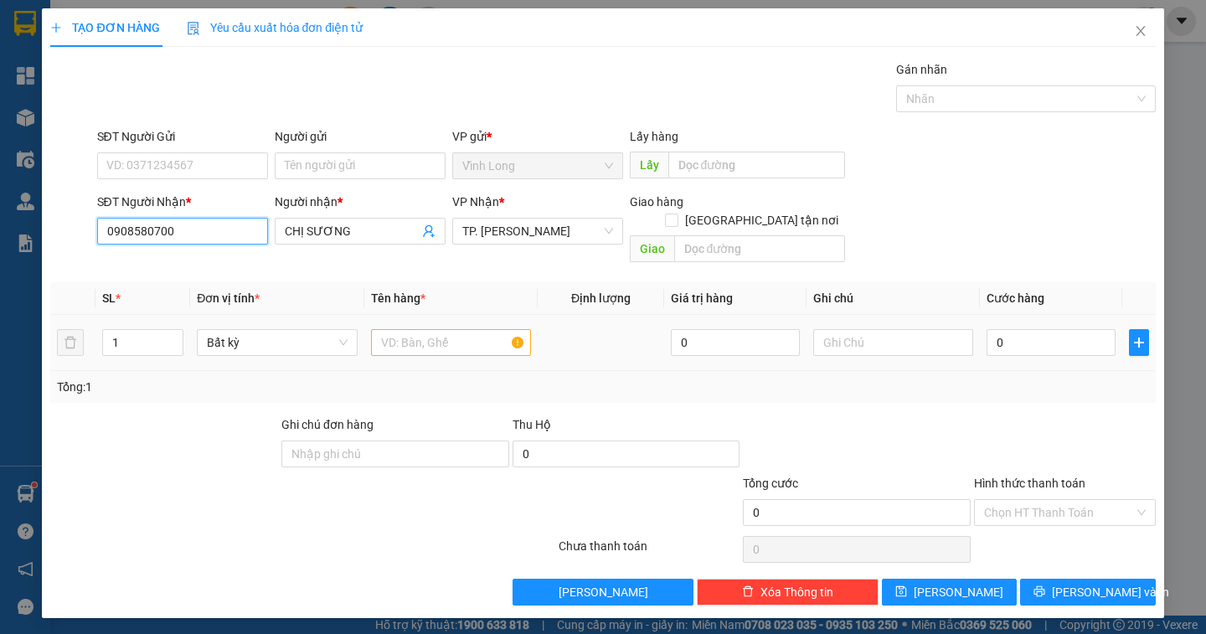
type input "0908580700"
click at [440, 329] on input "text" at bounding box center [451, 342] width 160 height 27
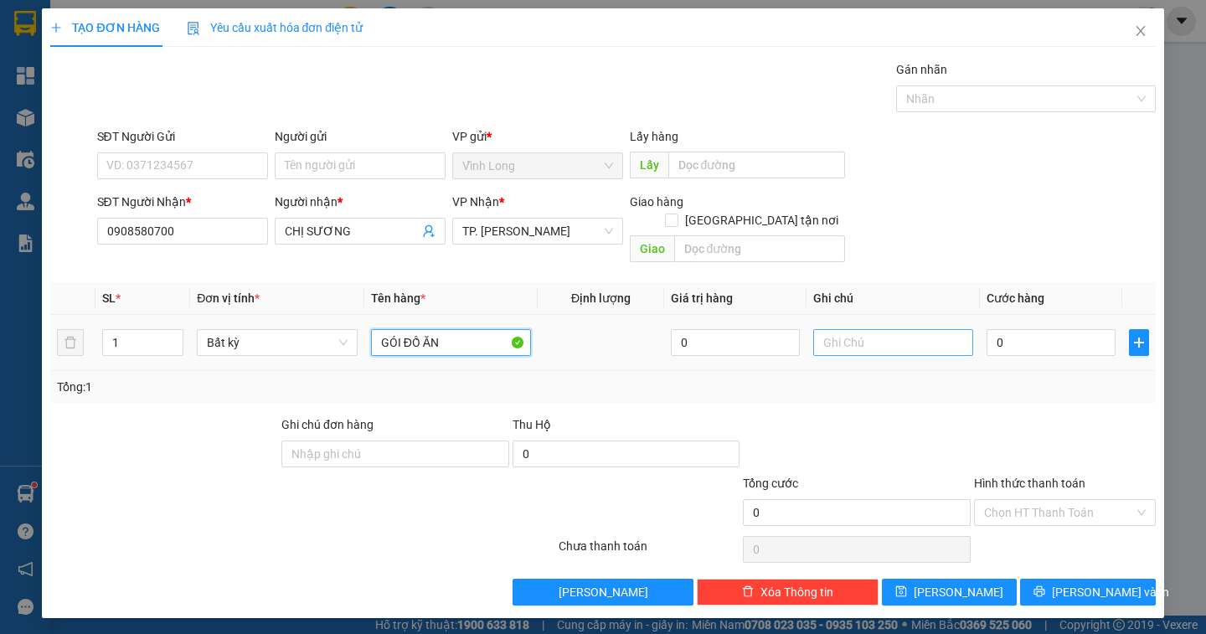
type input "GÓI ĐỒ ĂN"
click at [888, 331] on input "text" at bounding box center [893, 342] width 160 height 27
type input "NGÂN"
click at [1038, 330] on input "0" at bounding box center [1050, 342] width 129 height 27
type input "3"
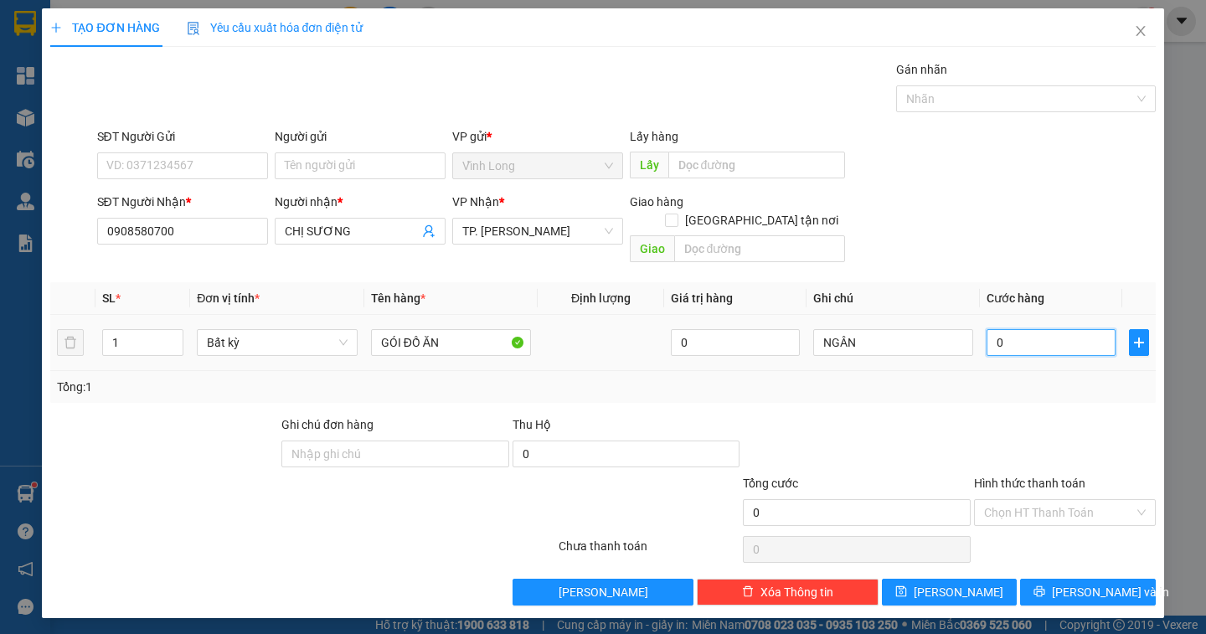
type input "3"
type input "30"
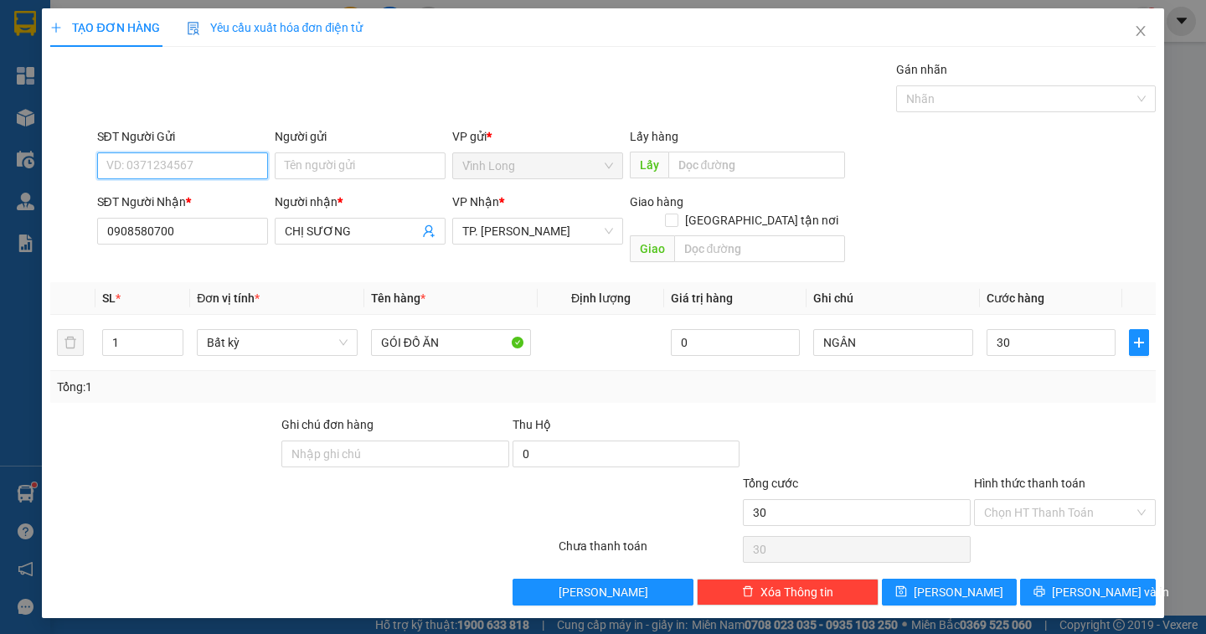
type input "30.000"
click at [190, 169] on input "SĐT Người Gửi" at bounding box center [182, 165] width 171 height 27
type input "0776511235"
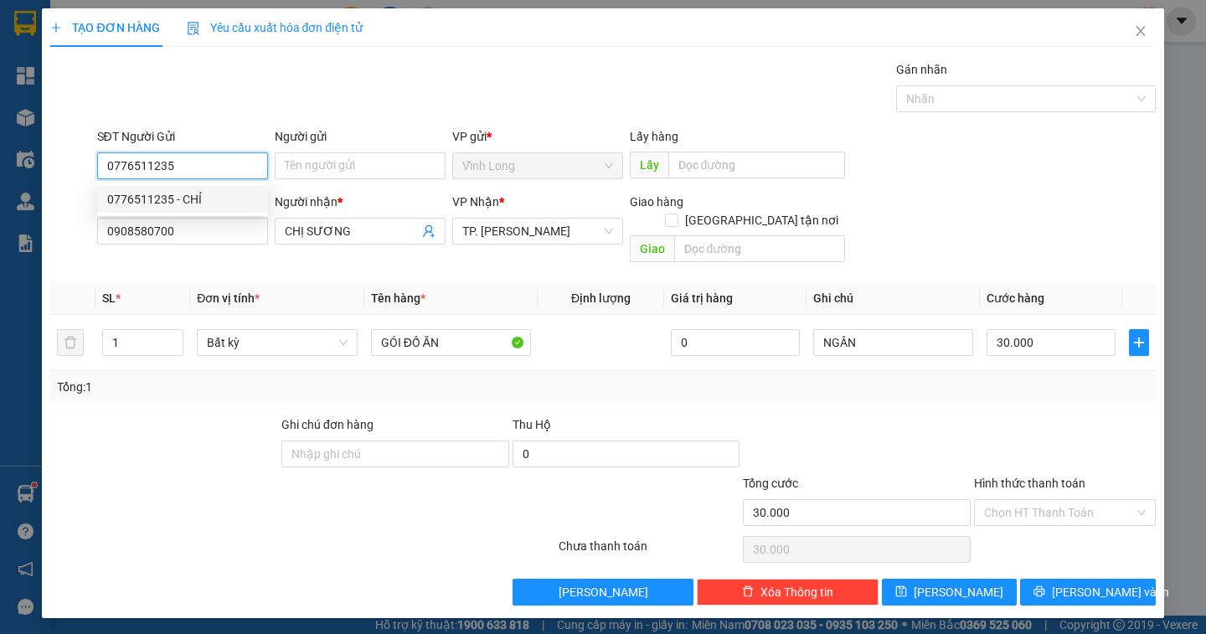
click at [183, 196] on div "0776511235 - CHỈ" at bounding box center [182, 199] width 151 height 18
type input "CHỈ"
type input "0776511235"
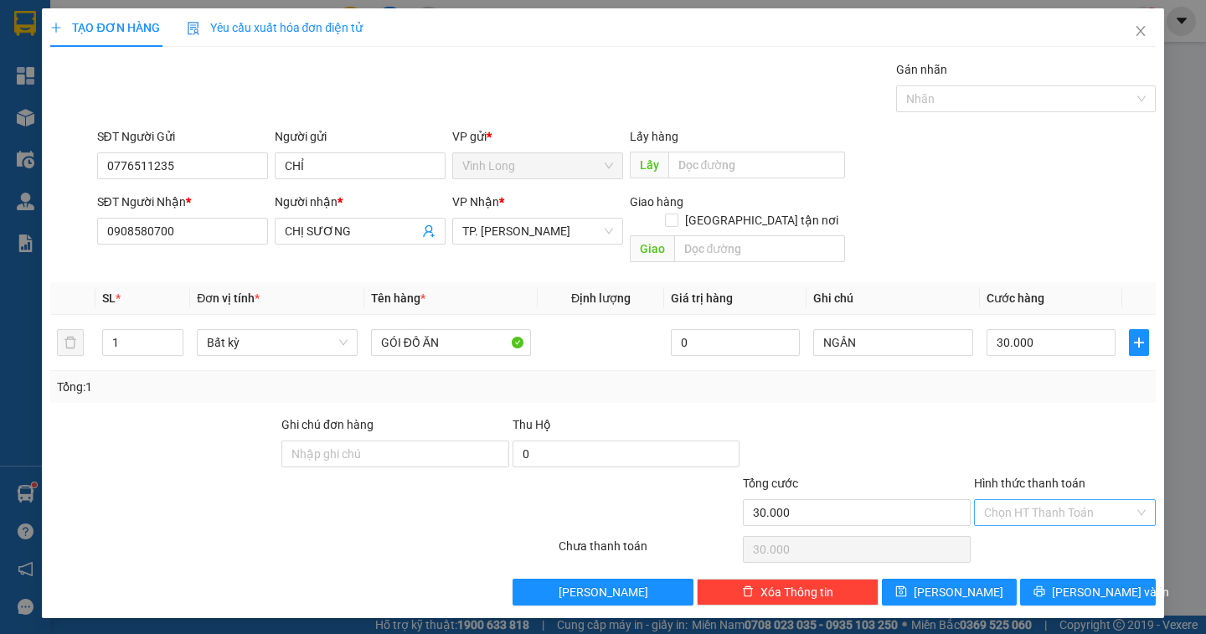
click at [1085, 500] on input "Hình thức thanh toán" at bounding box center [1059, 512] width 150 height 25
click at [1071, 527] on div "Tại văn phòng" at bounding box center [1065, 527] width 162 height 18
type input "0"
drag, startPoint x: 317, startPoint y: 166, endPoint x: 107, endPoint y: 182, distance: 210.0
click at [107, 182] on div "SĐT Người Gửi 0776511235 Người gửi CHỈ CHỈ VP gửi * Vĩnh Long Lấy hàng Lấy" at bounding box center [626, 156] width 1065 height 59
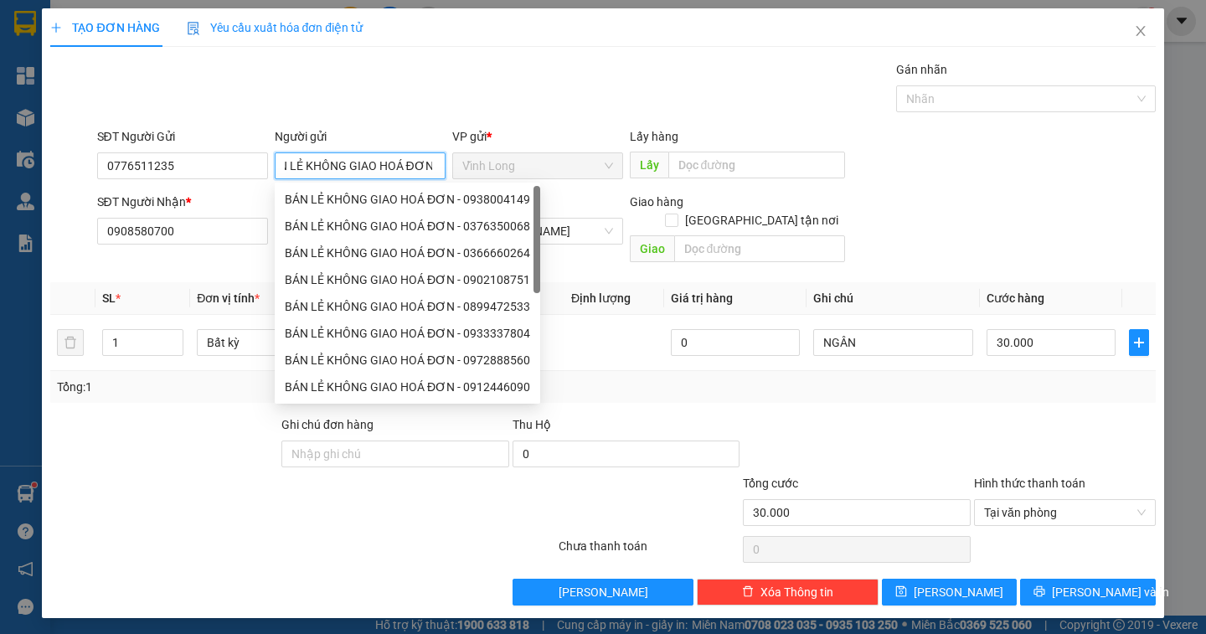
scroll to position [0, 22]
type input "BÁN LẺ KHÔNG GIAO HOÁ ĐƠN"
click at [1094, 583] on span "[PERSON_NAME] và In" at bounding box center [1110, 592] width 117 height 18
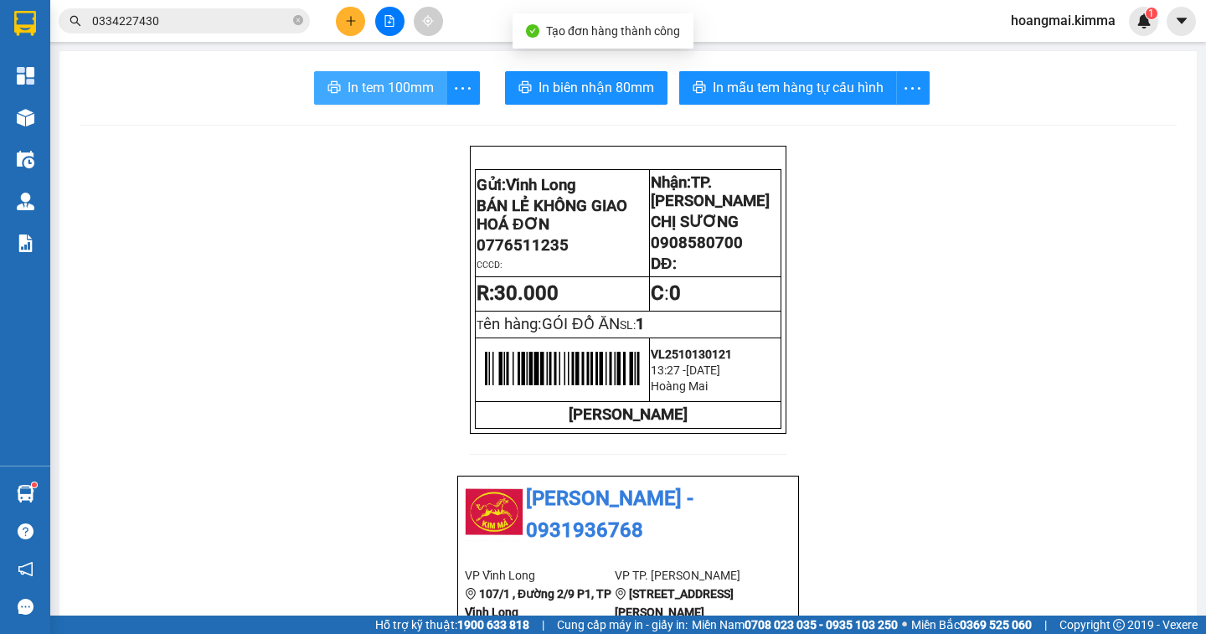
click at [385, 92] on span "In tem 100mm" at bounding box center [391, 87] width 86 height 21
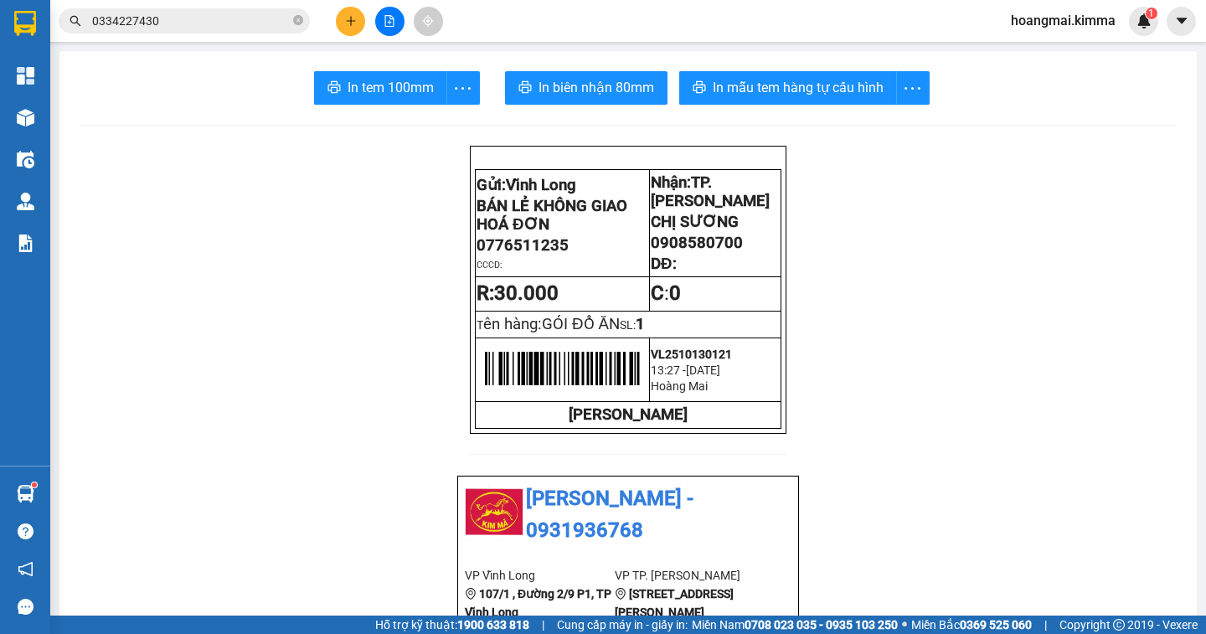
scroll to position [328, 0]
click at [355, 25] on icon "plus" at bounding box center [351, 21] width 12 height 12
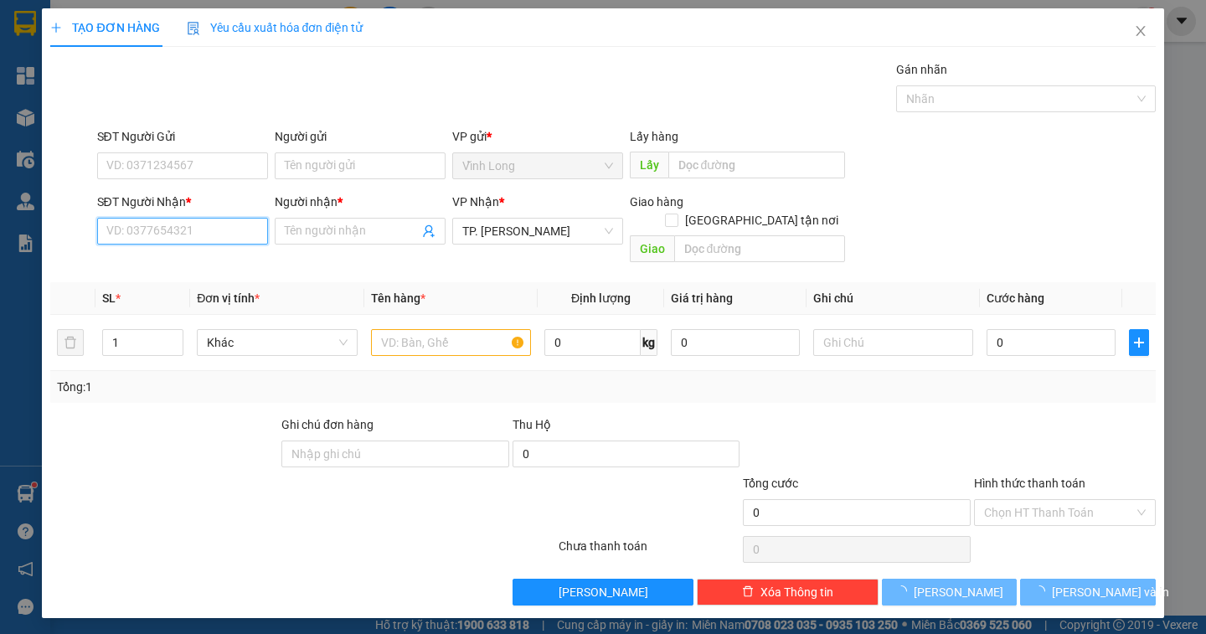
click at [209, 234] on input "SĐT Người Nhận *" at bounding box center [182, 231] width 171 height 27
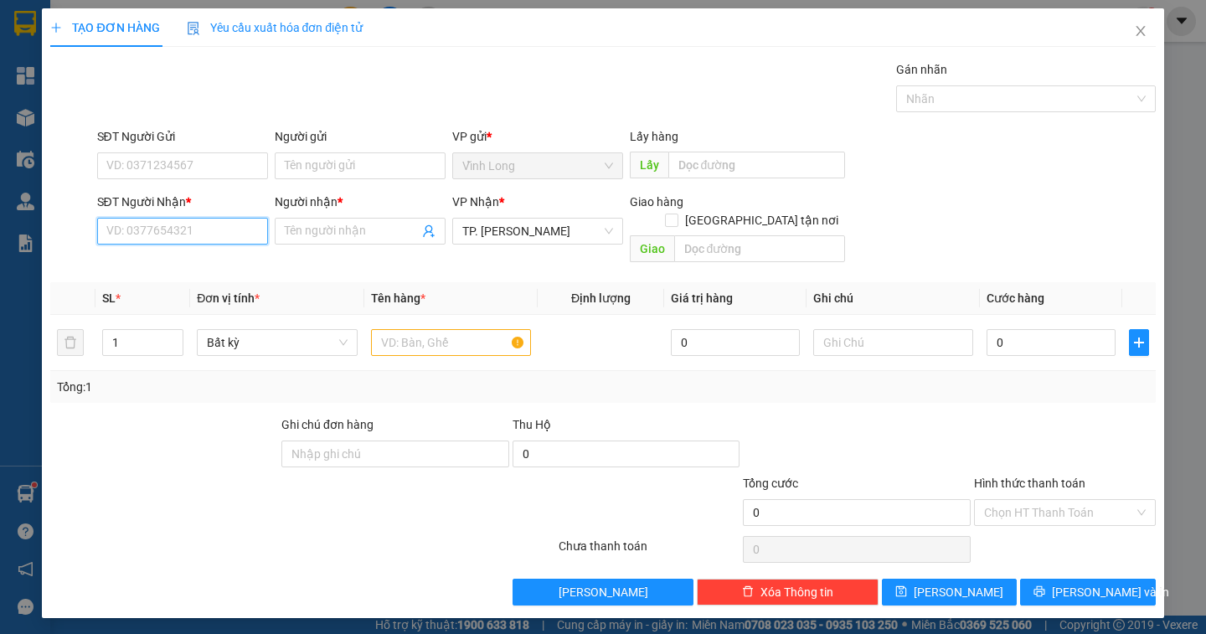
drag, startPoint x: 209, startPoint y: 234, endPoint x: 0, endPoint y: 48, distance: 279.9
click at [206, 234] on input "SĐT Người Nhận *" at bounding box center [182, 231] width 171 height 27
type input "0909599315"
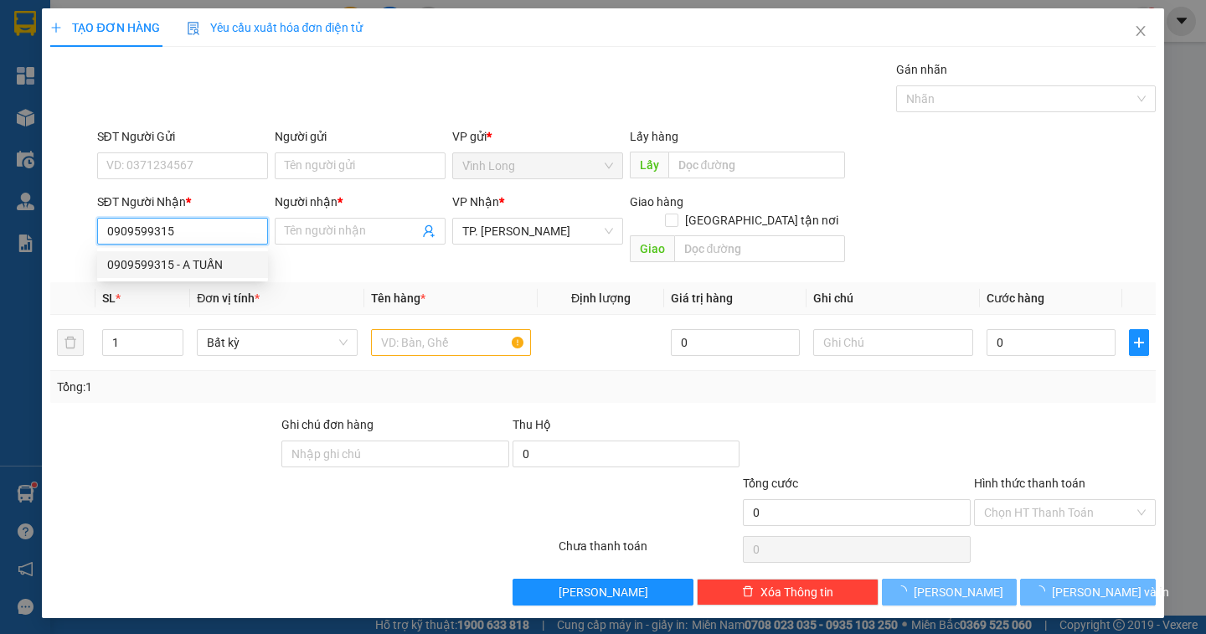
click at [203, 261] on div "0909599315 - A TUẤN" at bounding box center [182, 264] width 151 height 18
type input "A TUẤN"
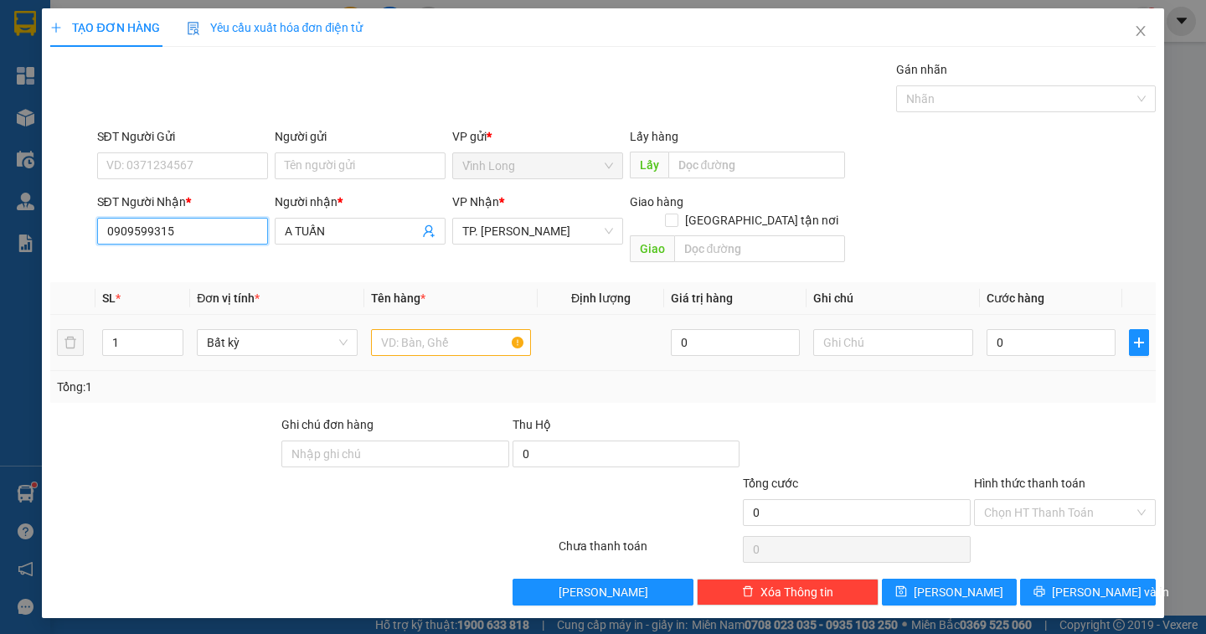
type input "0909599315"
click at [461, 330] on input "text" at bounding box center [451, 342] width 160 height 27
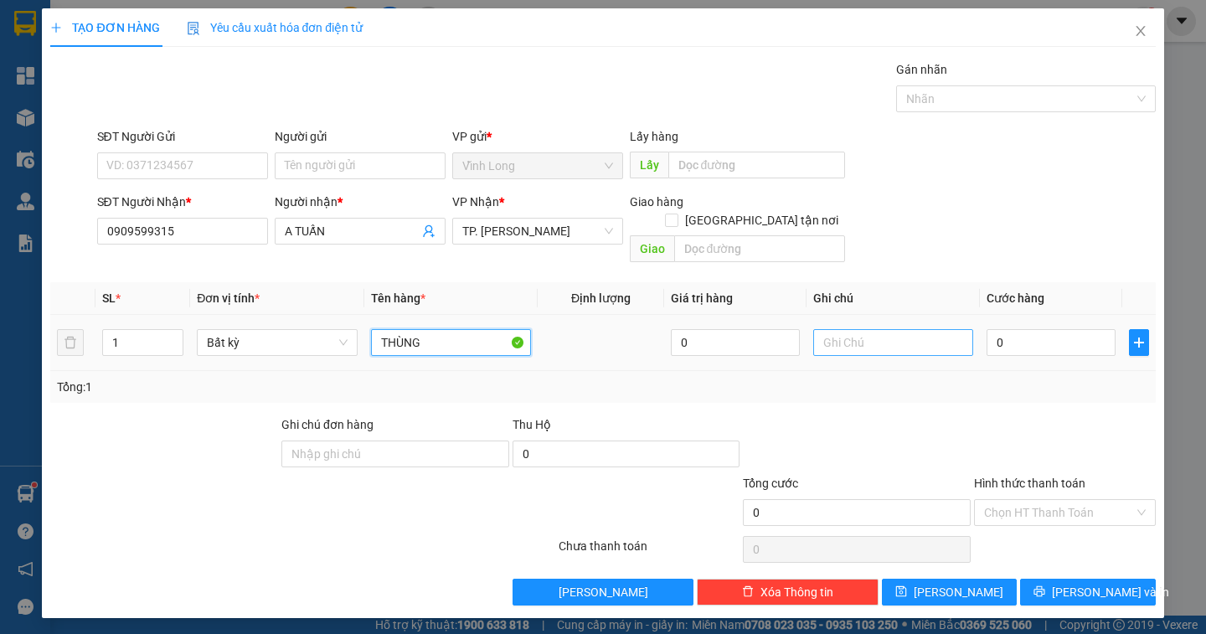
type input "THÙNG"
click at [882, 329] on input "text" at bounding box center [893, 342] width 160 height 27
type input "NGÂN"
click at [1048, 329] on input "0" at bounding box center [1050, 342] width 129 height 27
type input "3"
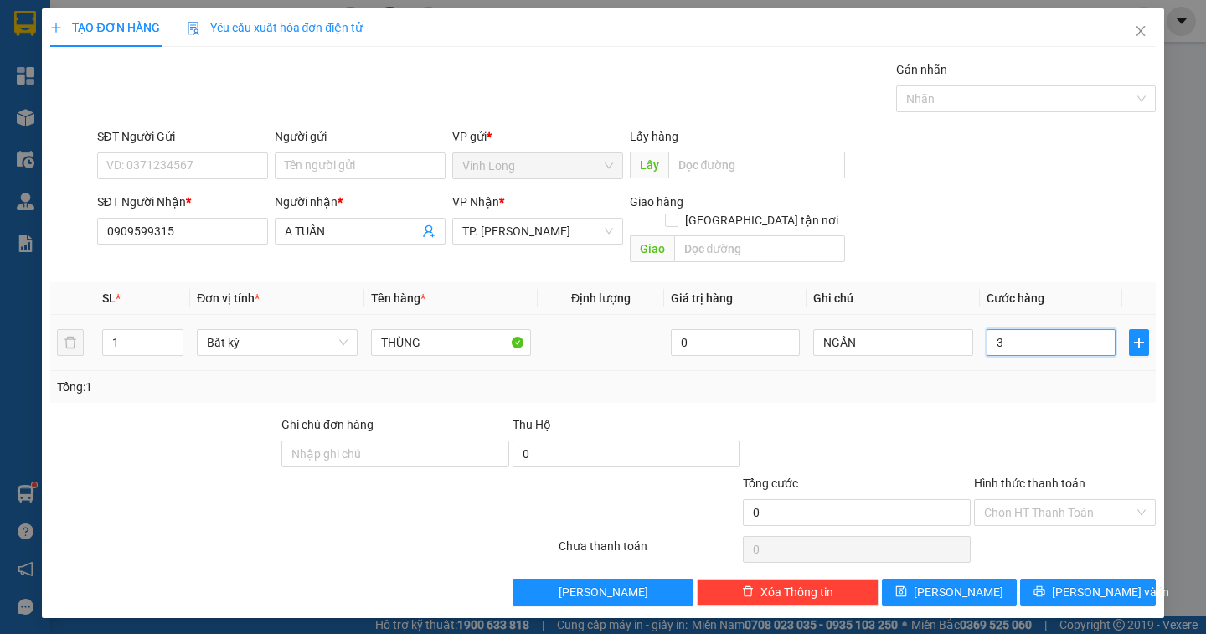
type input "3"
type input "30"
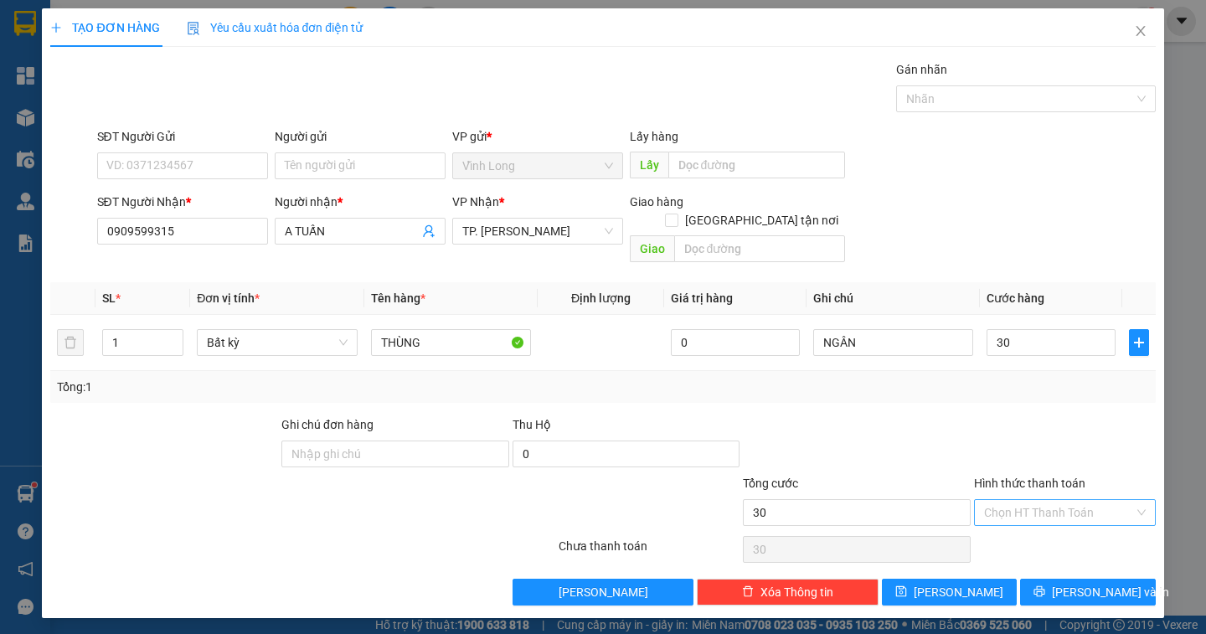
type input "30.000"
click at [1088, 500] on input "Hình thức thanh toán" at bounding box center [1059, 512] width 150 height 25
click at [1075, 526] on div "Tại văn phòng" at bounding box center [1065, 527] width 162 height 18
type input "0"
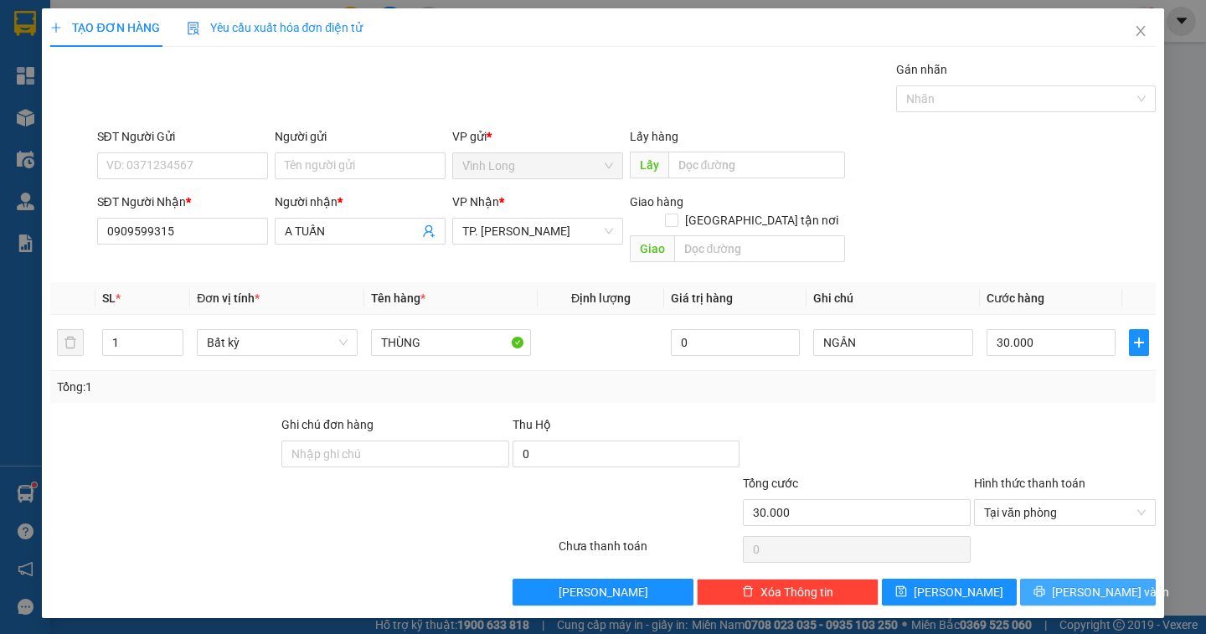
click at [1068, 579] on button "[PERSON_NAME] và In" at bounding box center [1087, 592] width 135 height 27
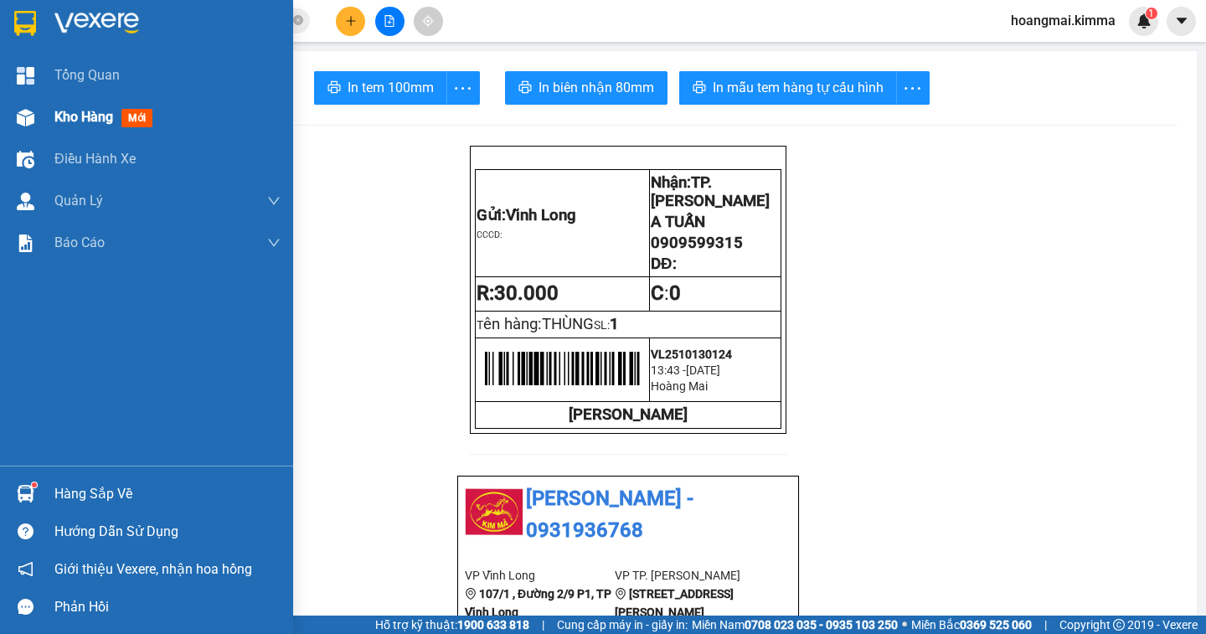
click at [85, 121] on span "Kho hàng" at bounding box center [83, 117] width 59 height 16
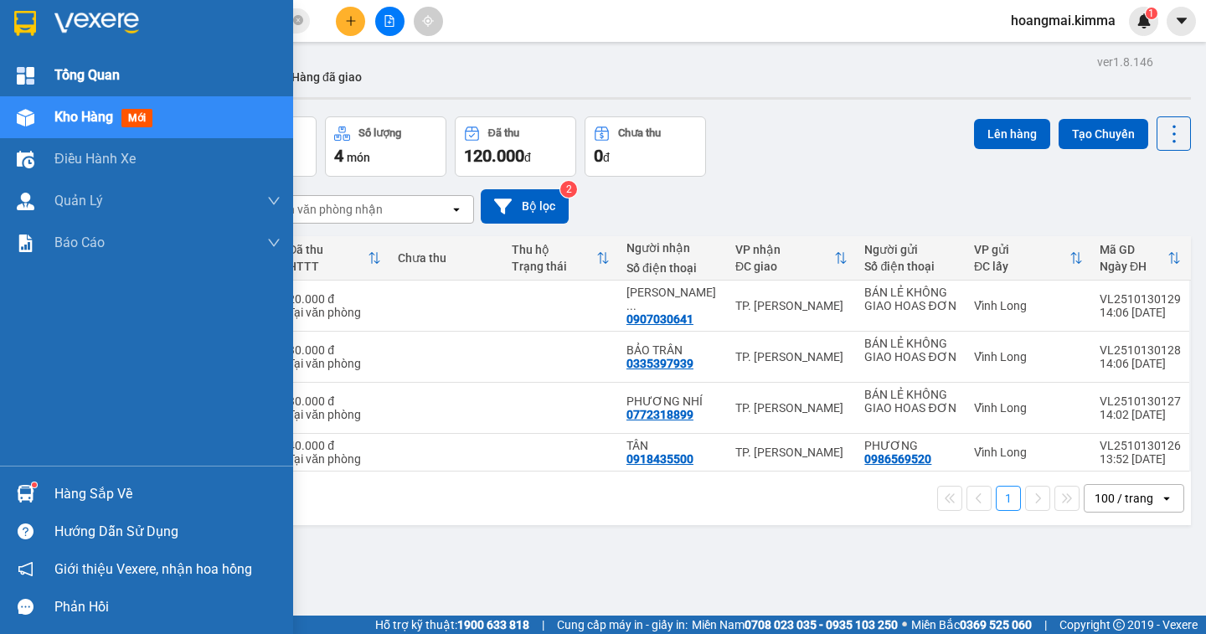
drag, startPoint x: 86, startPoint y: 118, endPoint x: 95, endPoint y: 82, distance: 37.0
click at [85, 102] on div "Kho hàng mới" at bounding box center [167, 117] width 226 height 42
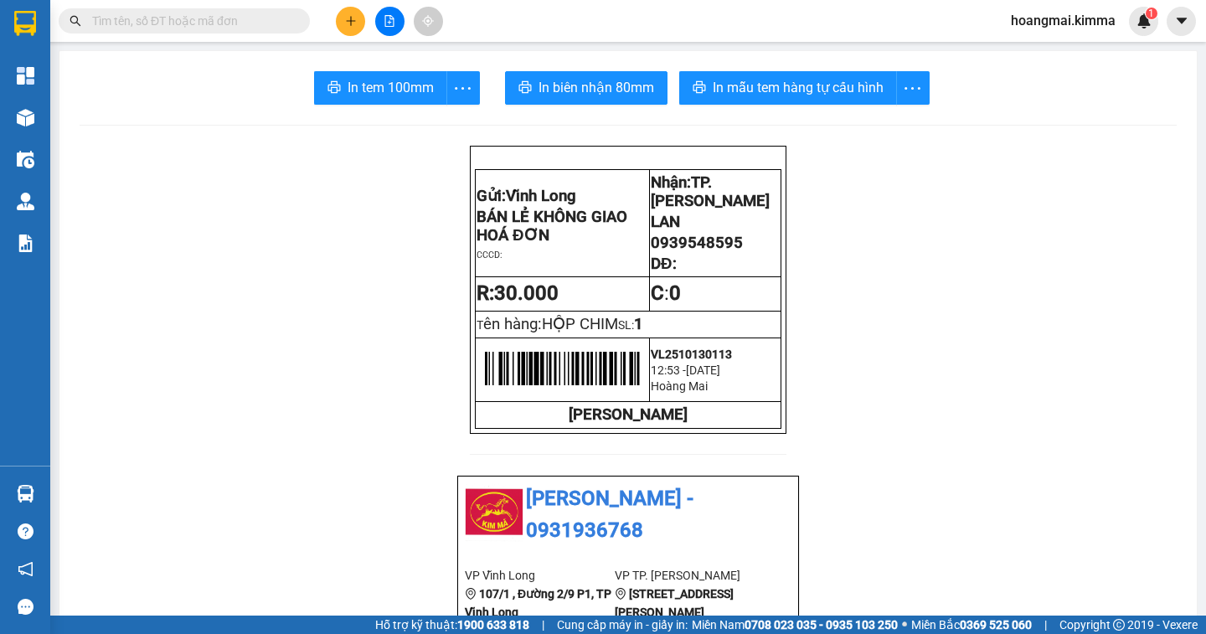
click at [250, 22] on input "text" at bounding box center [191, 21] width 198 height 18
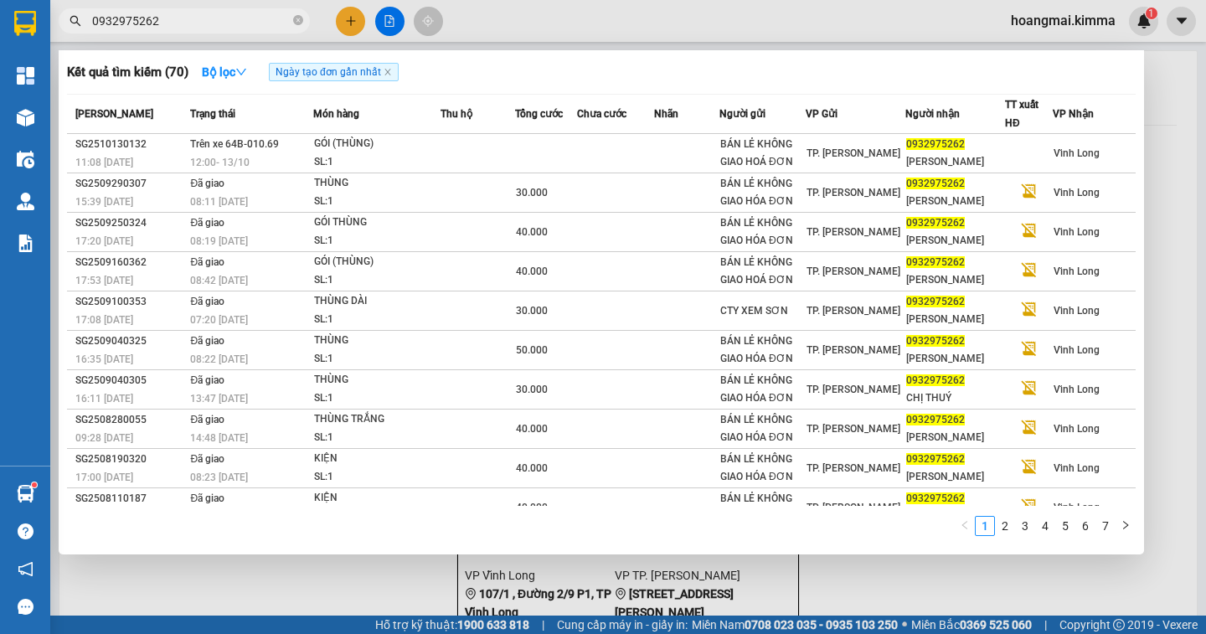
type input "0932975262"
click at [1152, 151] on div at bounding box center [603, 317] width 1206 height 634
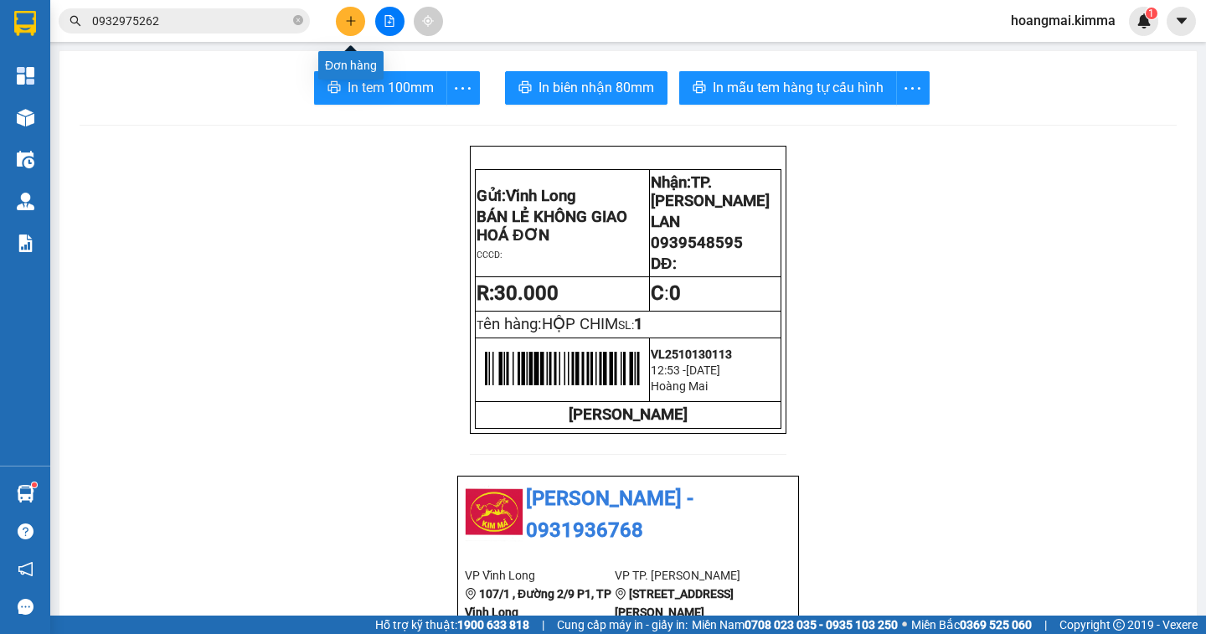
click at [346, 22] on icon "plus" at bounding box center [351, 21] width 12 height 12
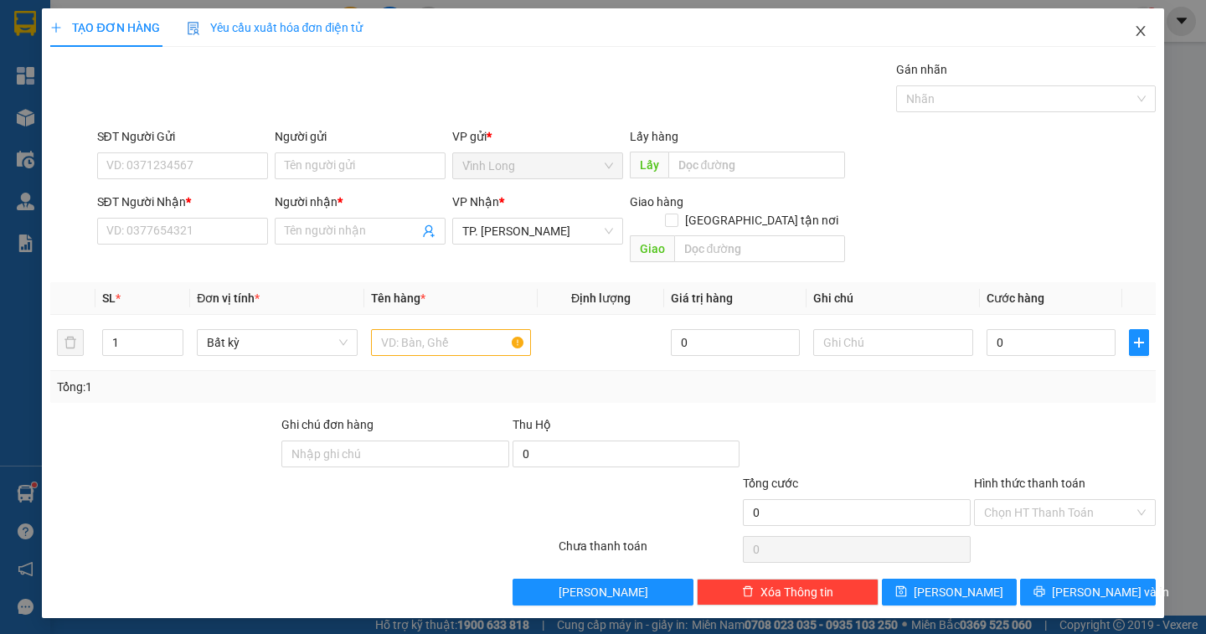
click at [1139, 36] on icon "close" at bounding box center [1140, 30] width 13 height 13
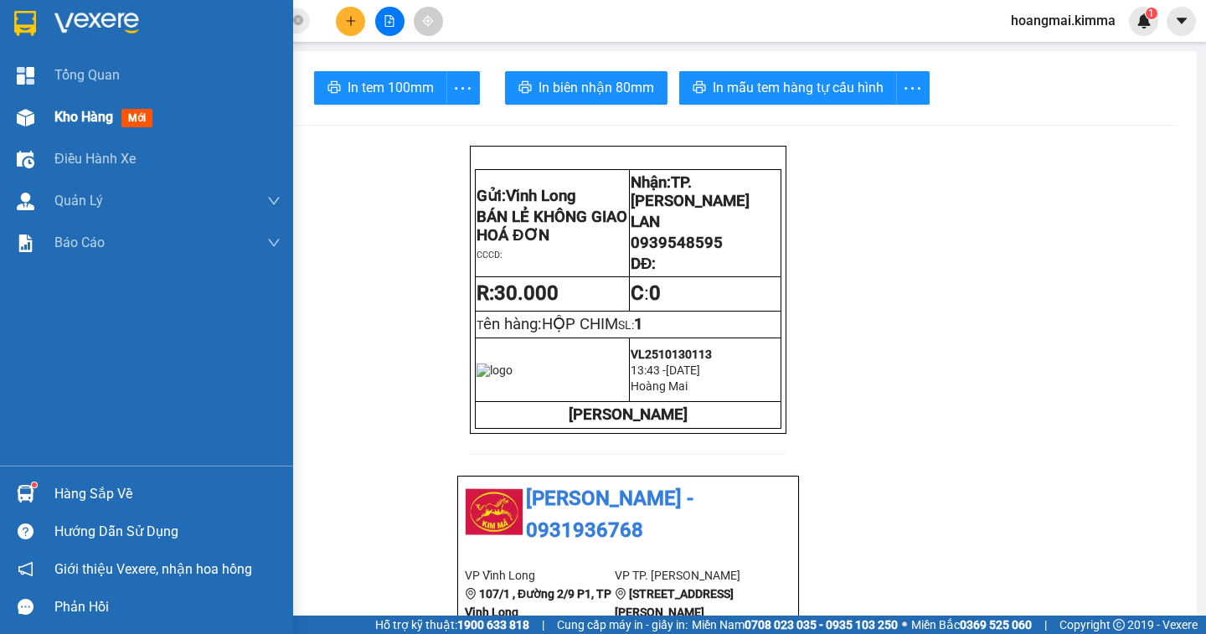
click at [54, 121] on span "Kho hàng" at bounding box center [83, 117] width 59 height 16
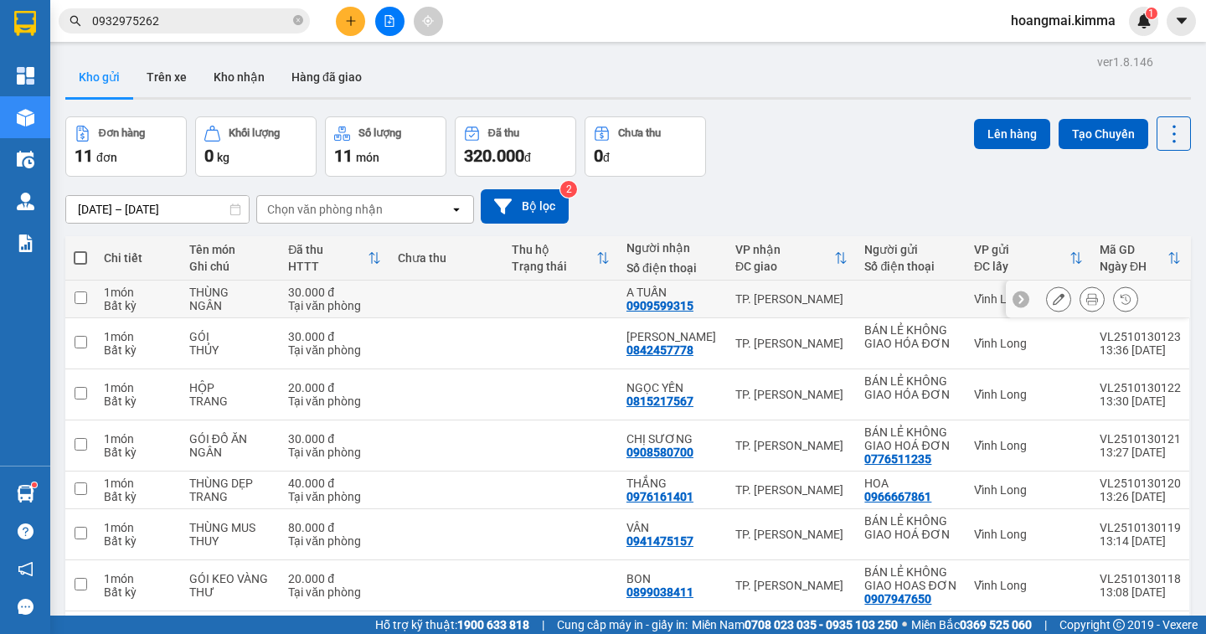
click at [1053, 304] on icon at bounding box center [1059, 299] width 12 height 12
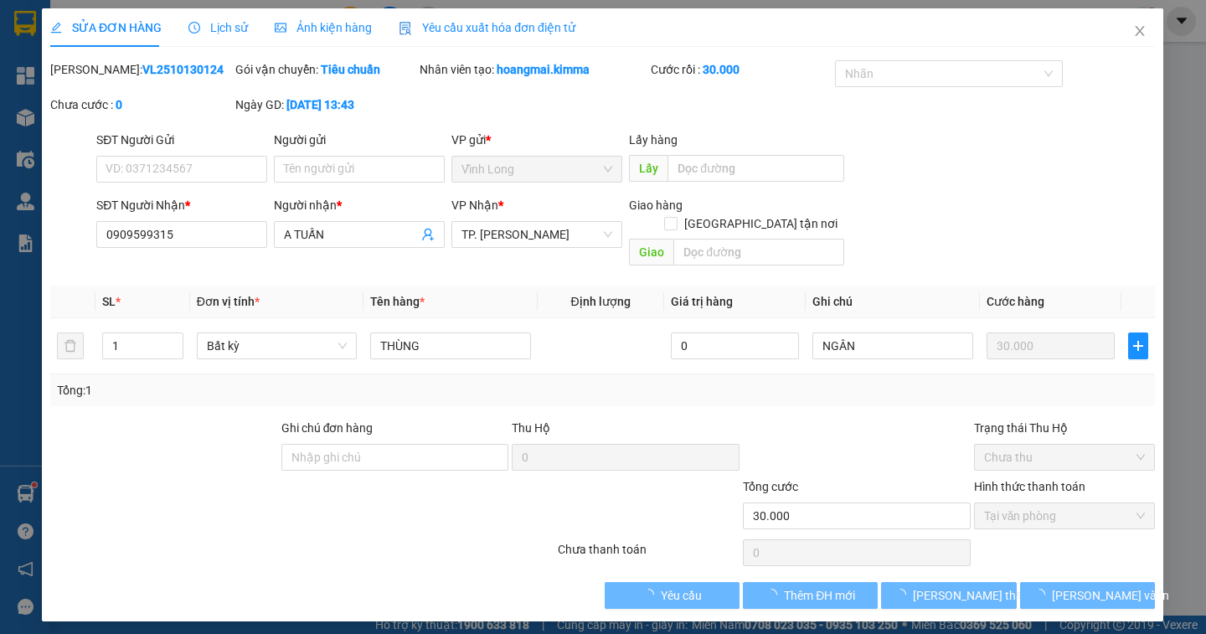
type input "0909599315"
type input "A TUẤN"
type input "30.000"
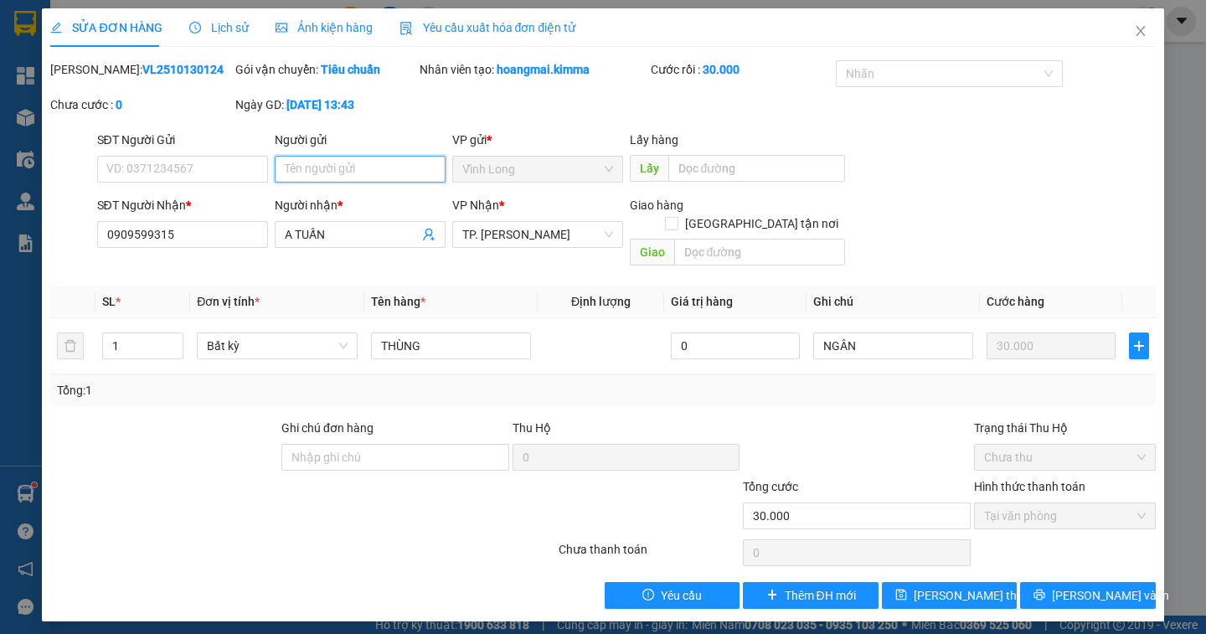
click at [282, 169] on input "Người gửi" at bounding box center [360, 169] width 171 height 27
type input "BÁN"
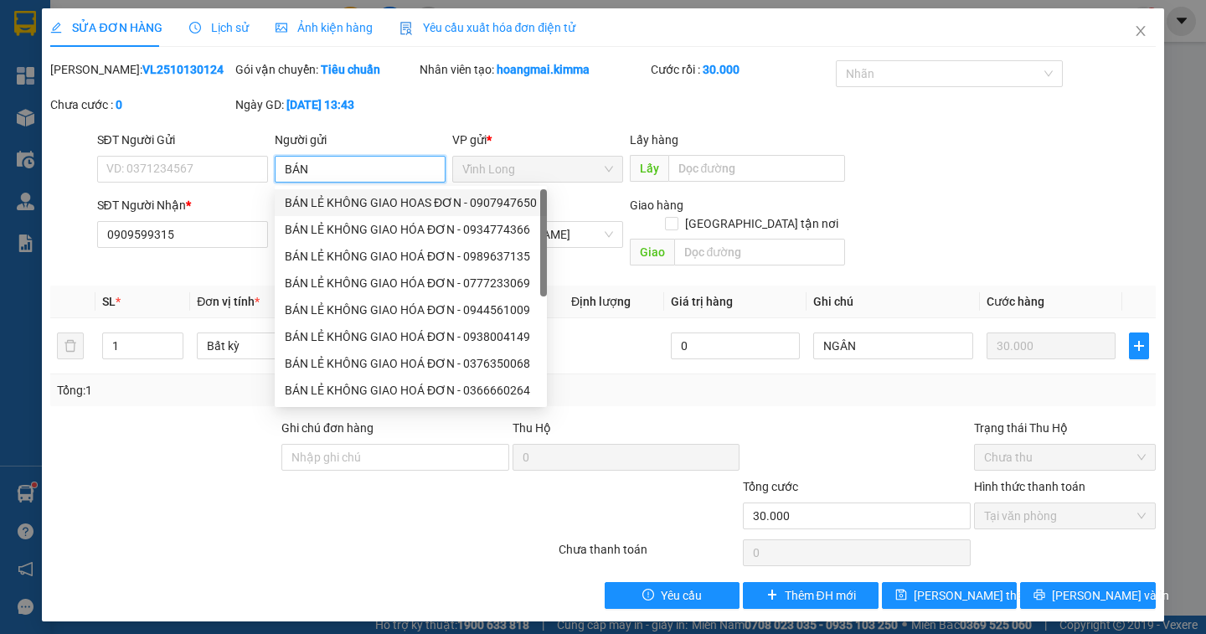
drag, startPoint x: 392, startPoint y: 204, endPoint x: 268, endPoint y: 184, distance: 125.6
click at [391, 204] on div "BÁN LẺ KHÔNG GIAO HOAS ĐƠN - 0907947650" at bounding box center [411, 202] width 252 height 18
type input "0907947650"
type input "BÁN LẺ KHÔNG GIAO HOAS ĐƠN"
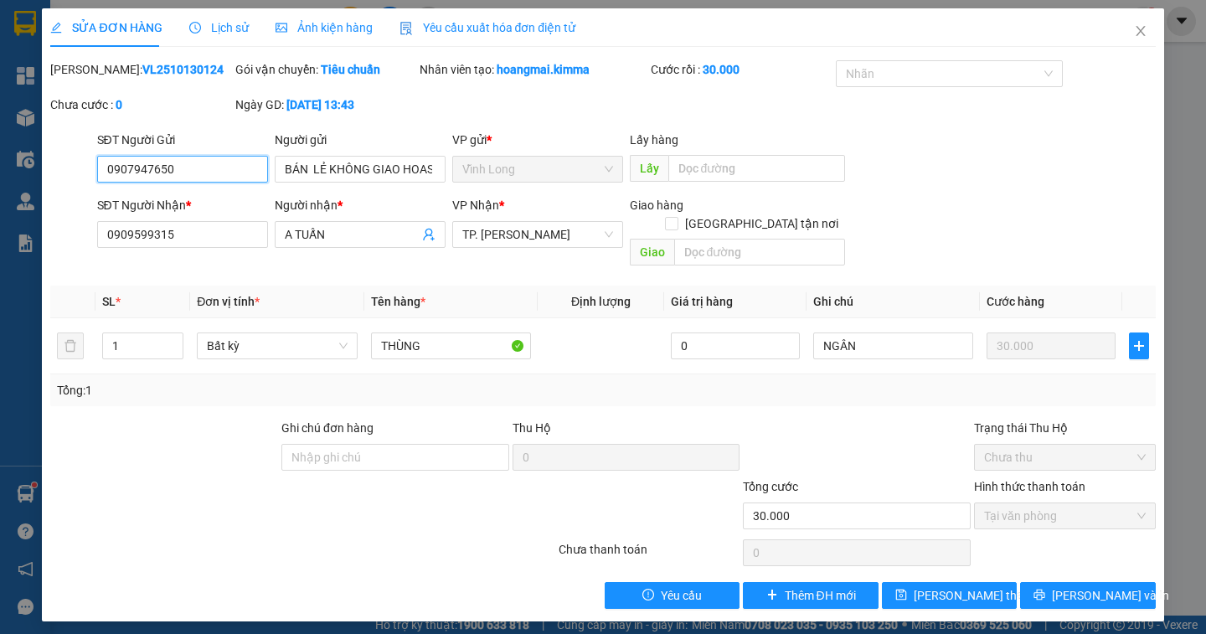
drag, startPoint x: 235, startPoint y: 178, endPoint x: 3, endPoint y: 178, distance: 232.8
click at [3, 178] on div "SỬA ĐƠN HÀNG Lịch sử Ảnh kiện hàng Yêu cầu xuất hóa đơn điện tử Total Paid Fee …" at bounding box center [603, 317] width 1206 height 634
click at [433, 168] on input "BÁN LẺ KHÔNG GIAO HOAS ĐƠN" at bounding box center [360, 169] width 171 height 27
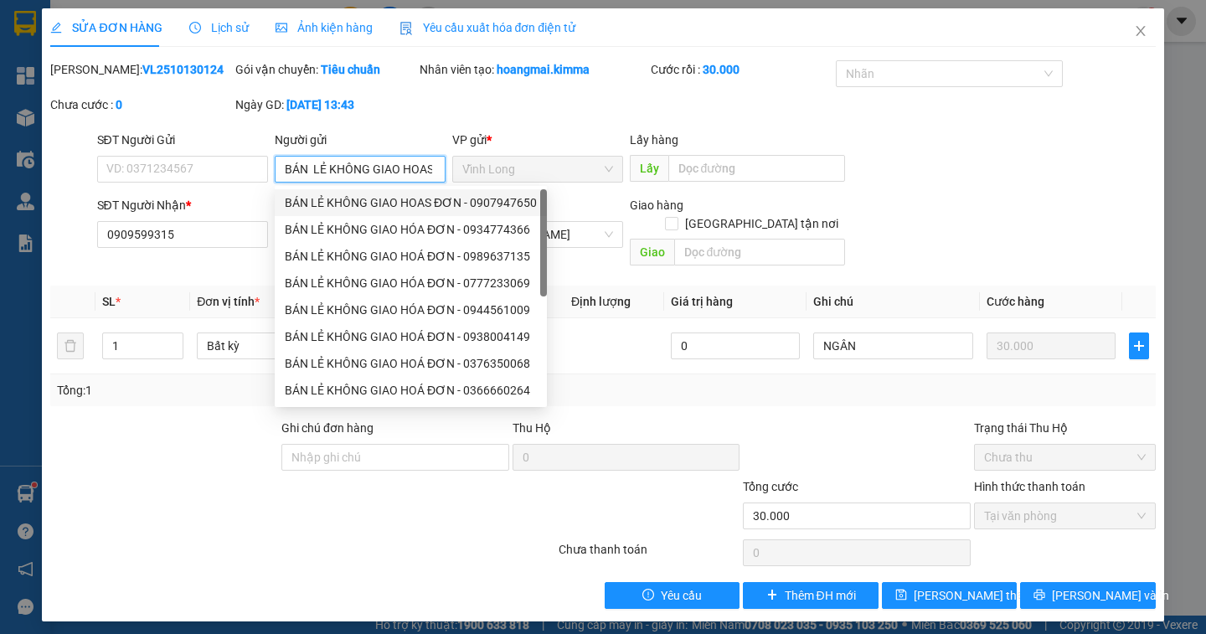
click at [433, 168] on input "BÁN LẺ KHÔNG GIAO HOAS ĐƠN" at bounding box center [360, 169] width 171 height 27
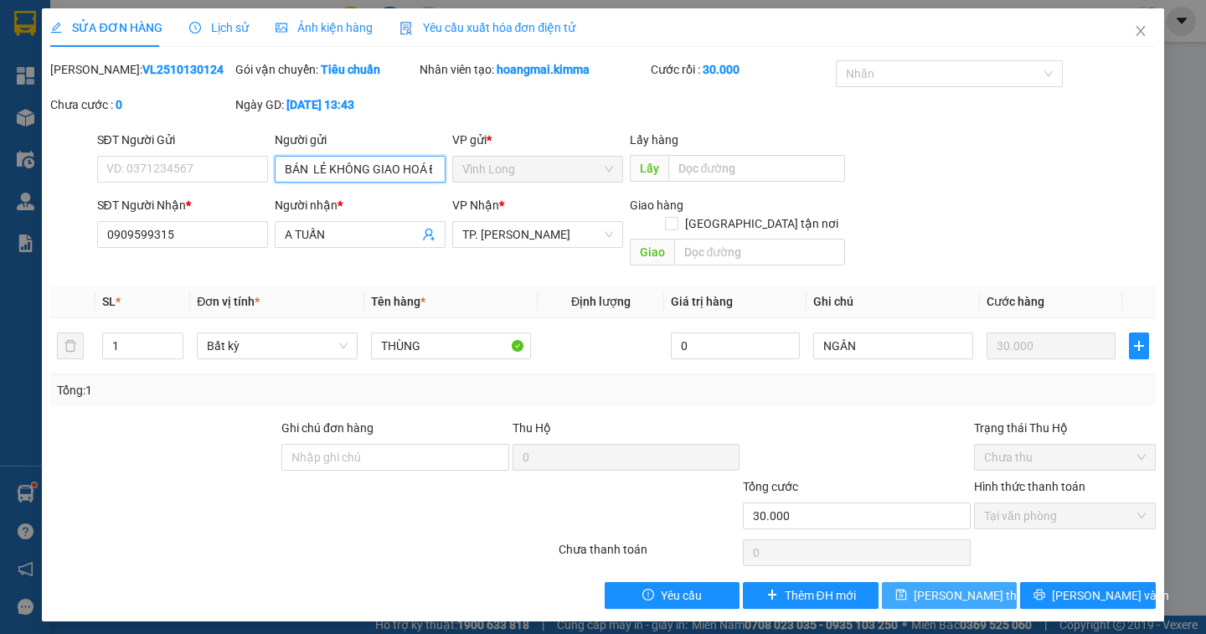
type input "BÁN LẺ KHÔNG GIAO HOÁ ĐƠN"
click at [966, 586] on span "[PERSON_NAME] thay đổi" at bounding box center [981, 595] width 134 height 18
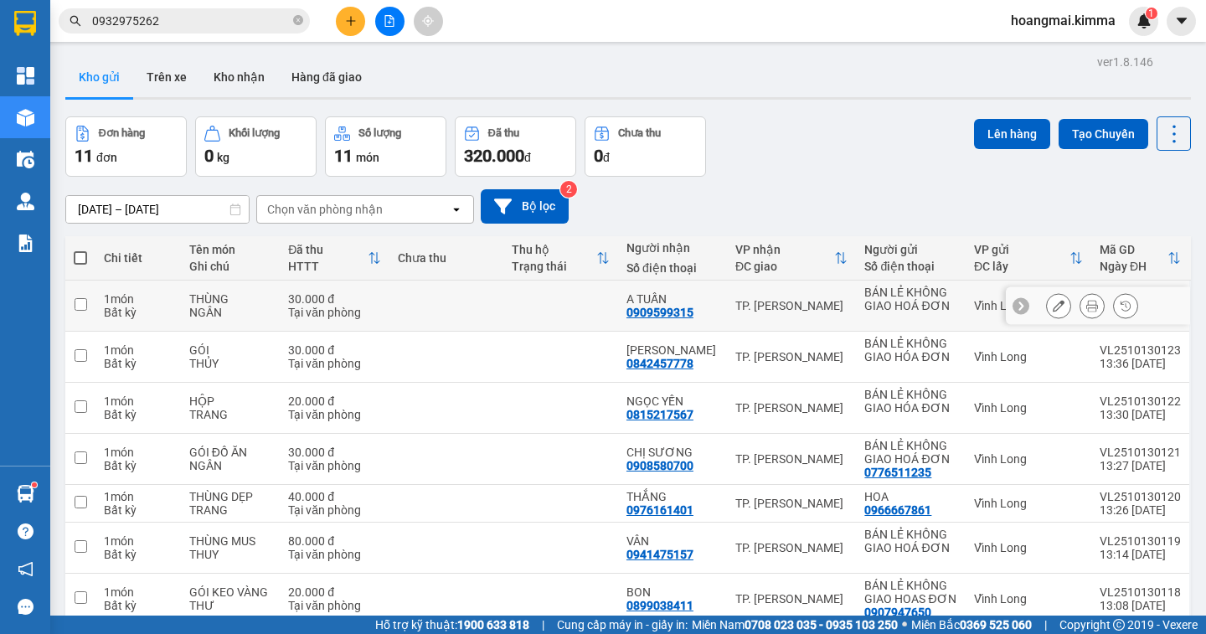
click at [1080, 307] on button at bounding box center [1091, 305] width 23 height 29
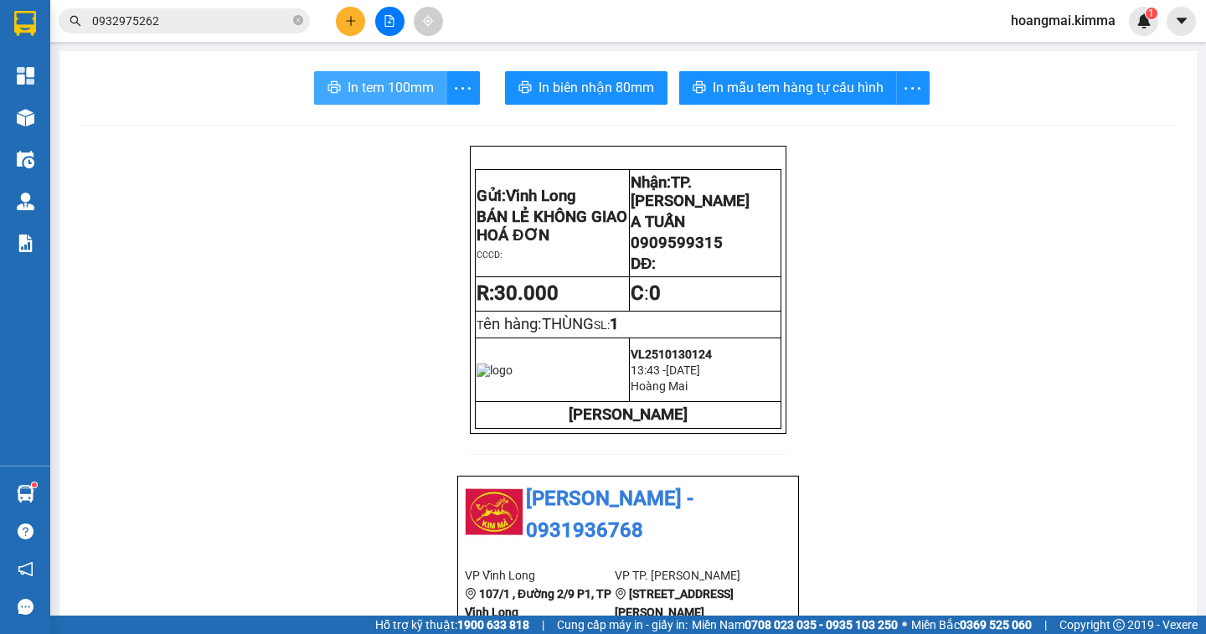
click at [387, 90] on span "In tem 100mm" at bounding box center [391, 87] width 86 height 21
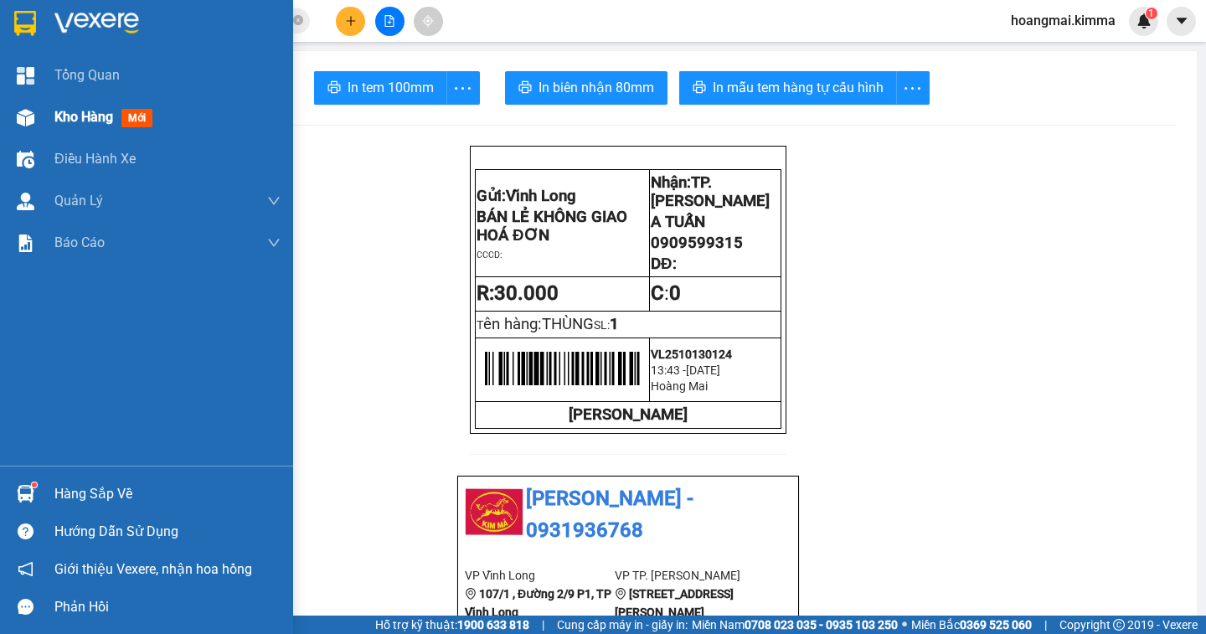
click at [75, 109] on span "Kho hàng" at bounding box center [83, 117] width 59 height 16
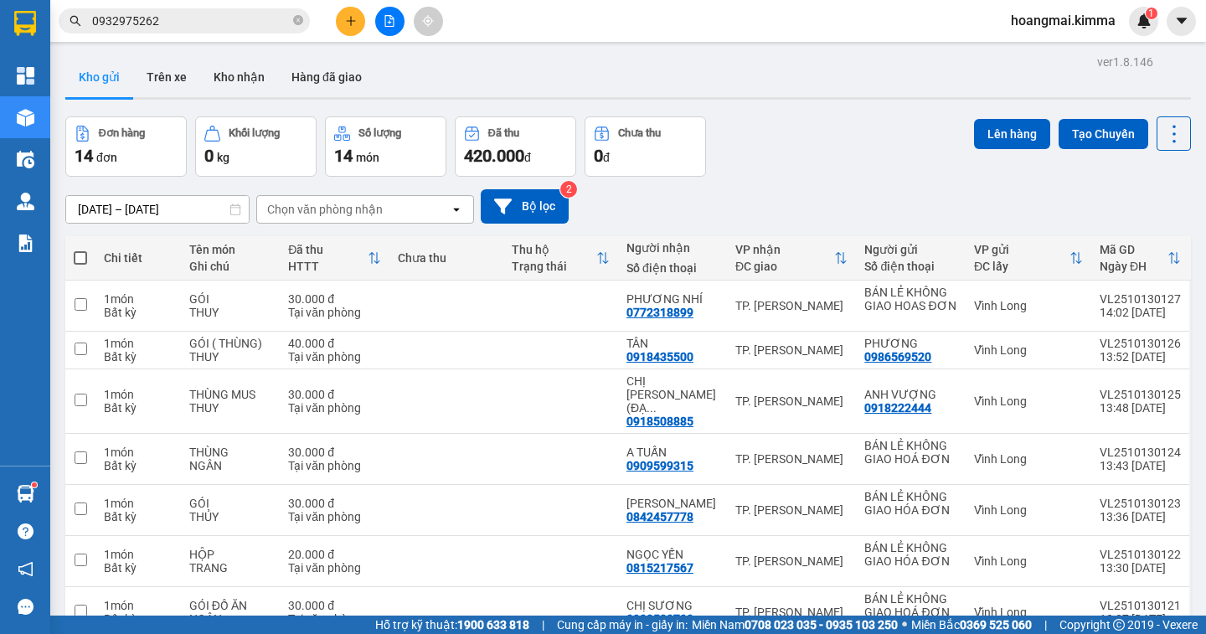
click at [83, 260] on span at bounding box center [80, 257] width 13 height 13
click at [80, 250] on input "checkbox" at bounding box center [80, 250] width 0 height 0
checkbox input "true"
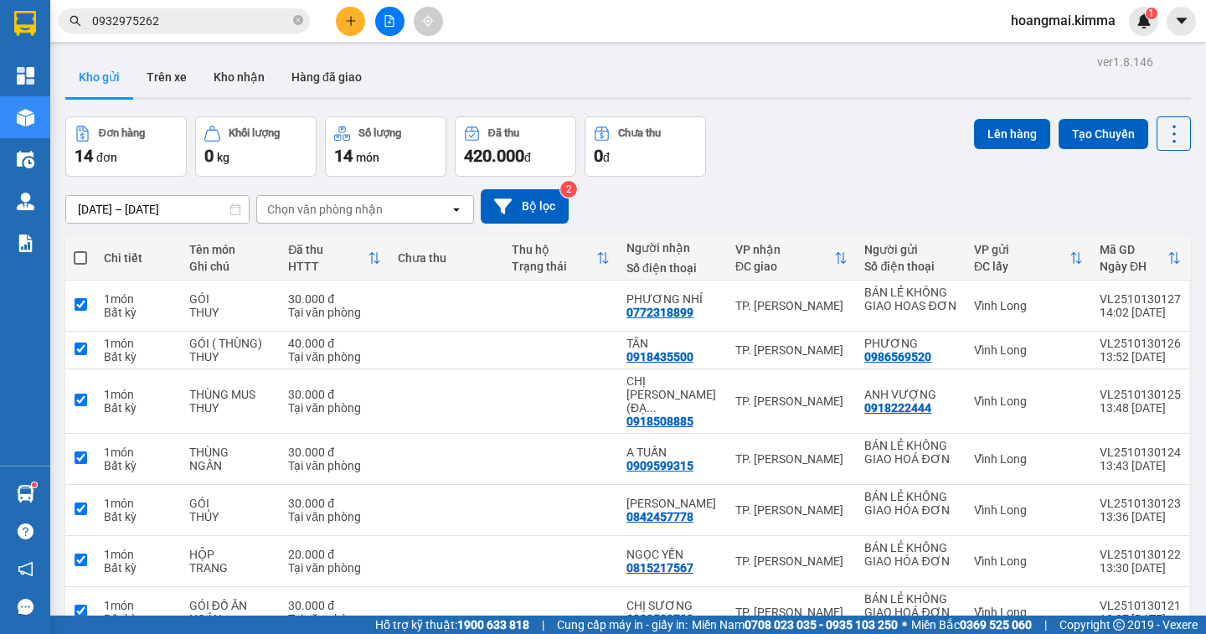
checkbox input "true"
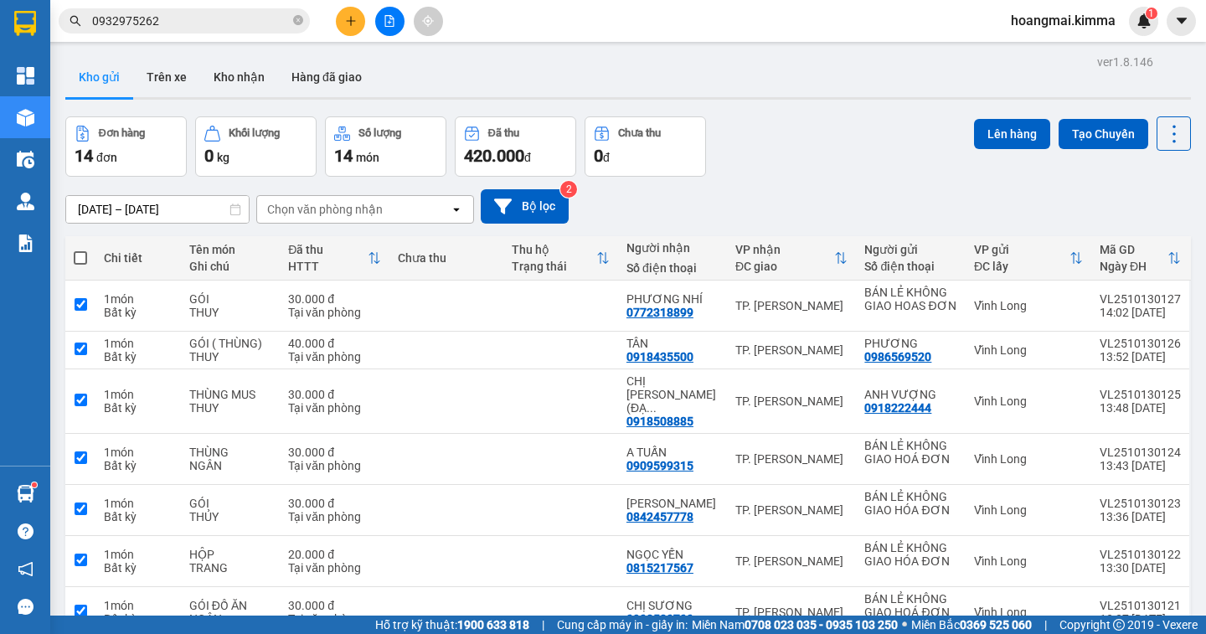
checkbox input "true"
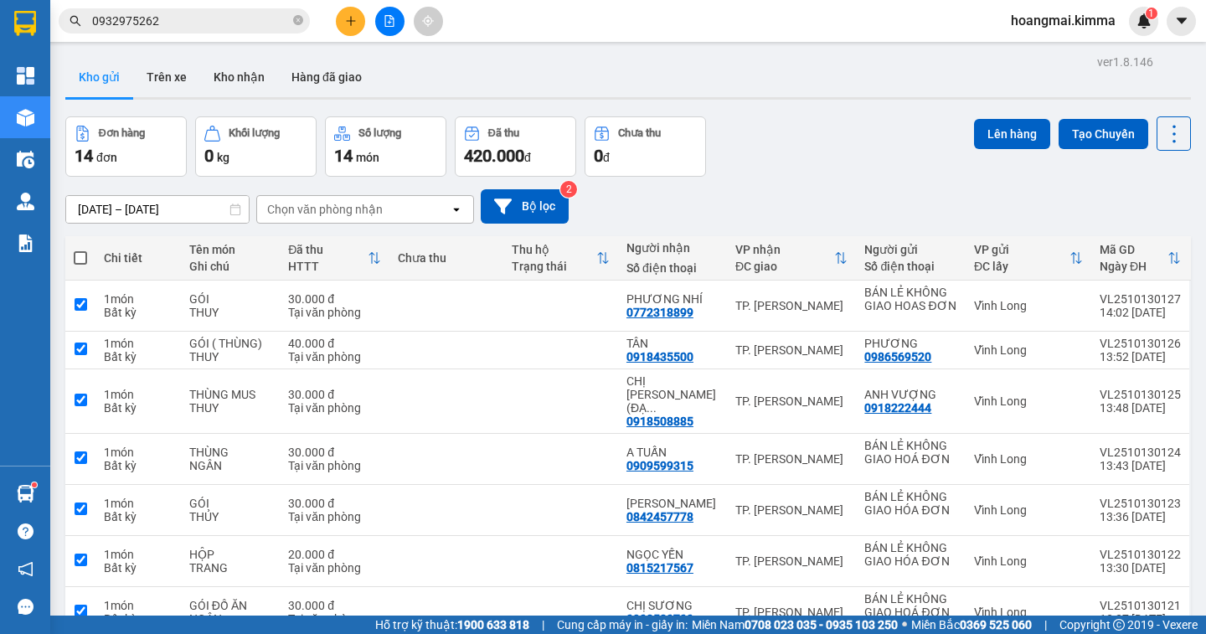
checkbox input "true"
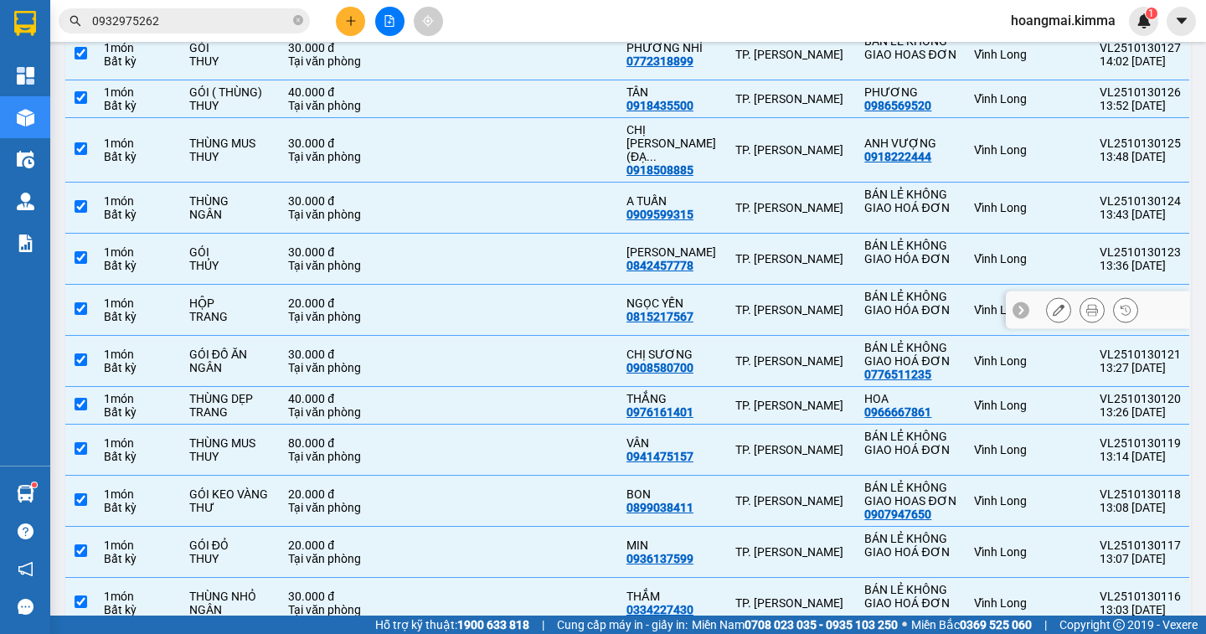
scroll to position [409, 0]
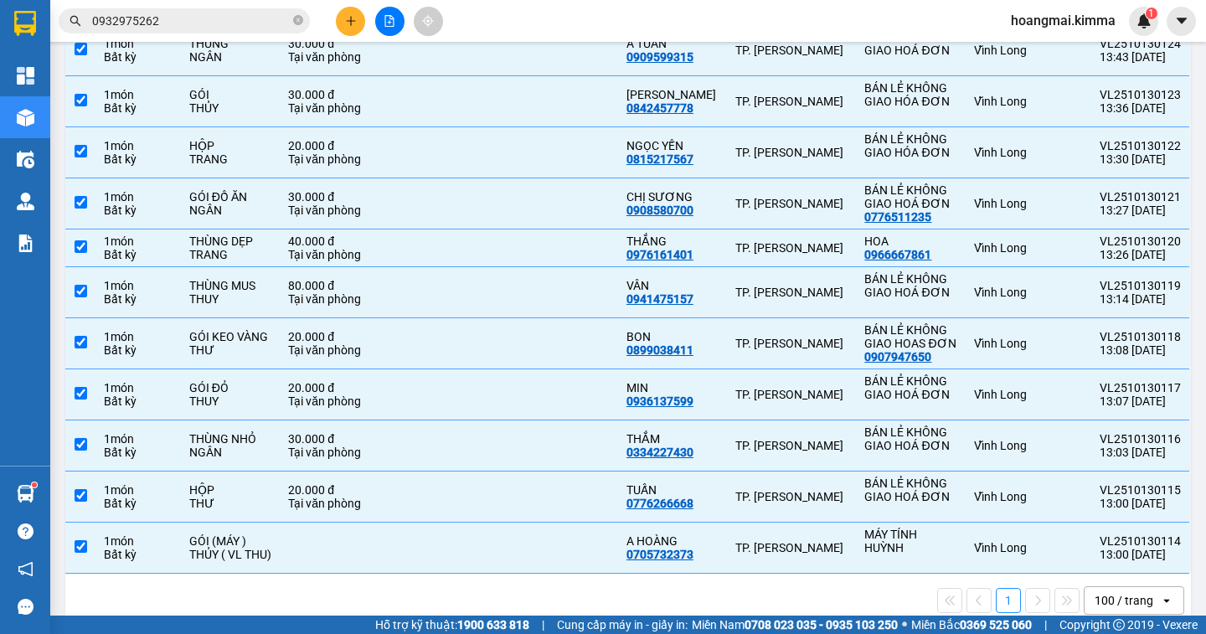
click at [1103, 592] on div "100 / trang" at bounding box center [1124, 600] width 59 height 17
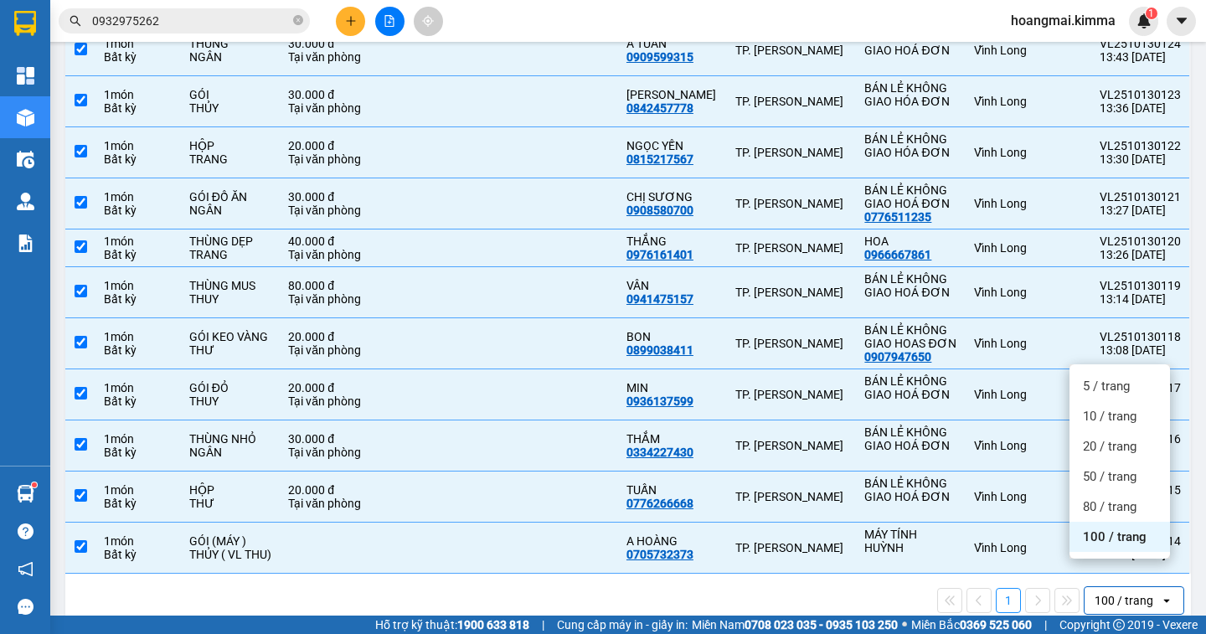
click at [1112, 540] on span "100 / trang" at bounding box center [1115, 536] width 64 height 17
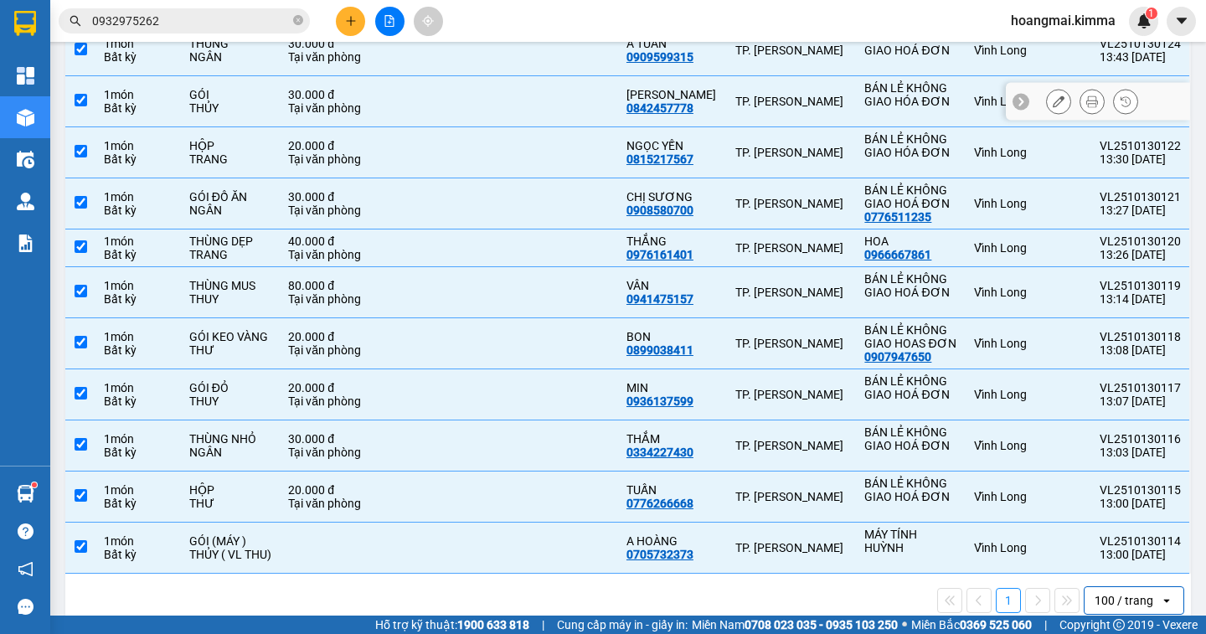
scroll to position [0, 0]
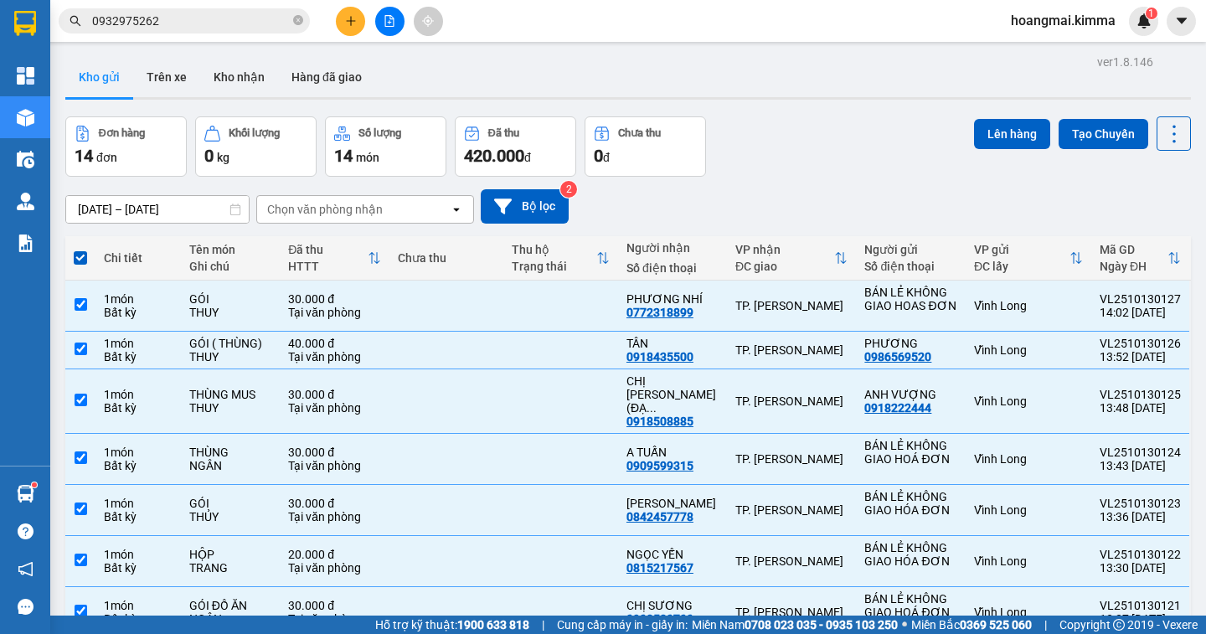
click at [80, 251] on span at bounding box center [80, 257] width 13 height 13
click at [80, 250] on input "checkbox" at bounding box center [80, 250] width 0 height 0
checkbox input "false"
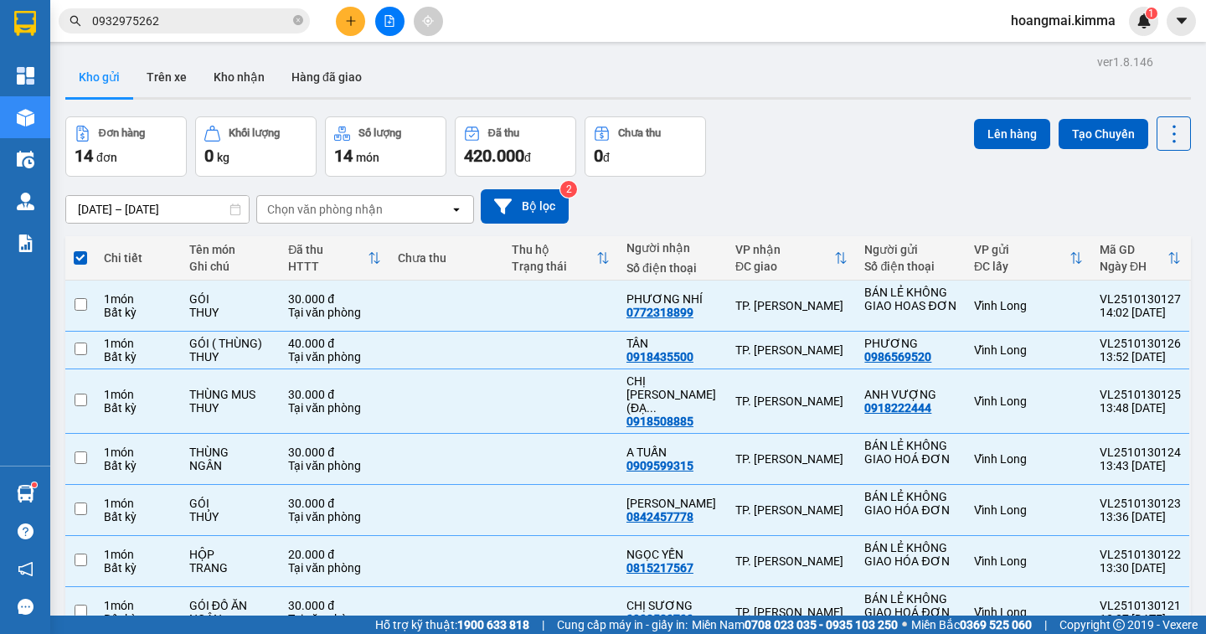
checkbox input "false"
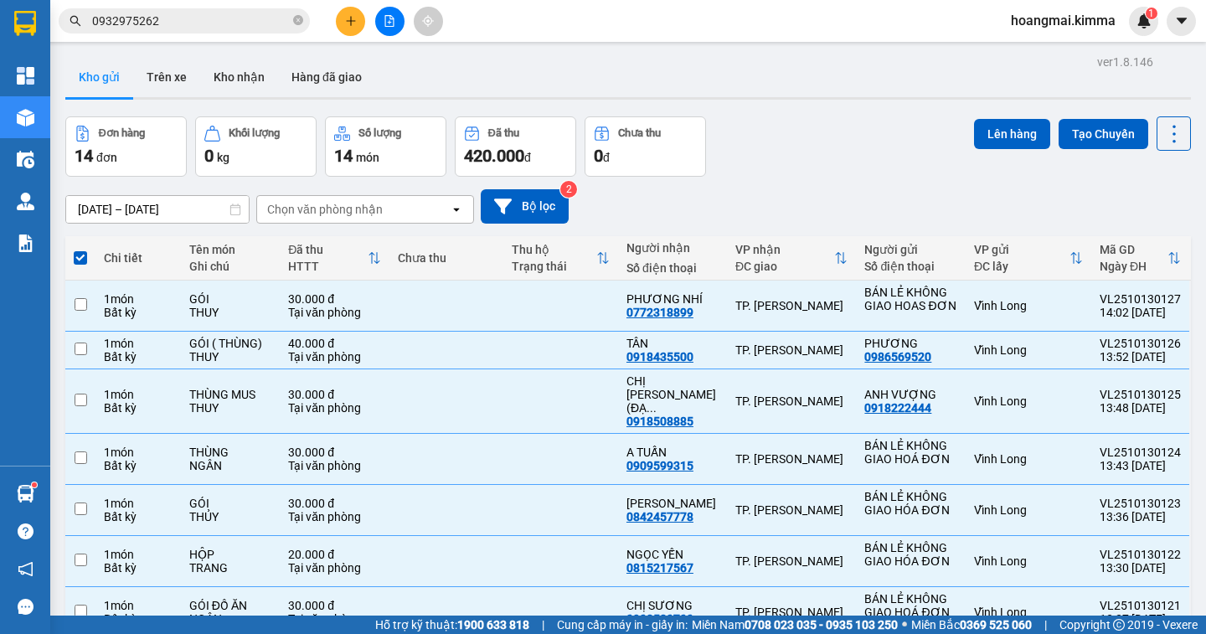
checkbox input "false"
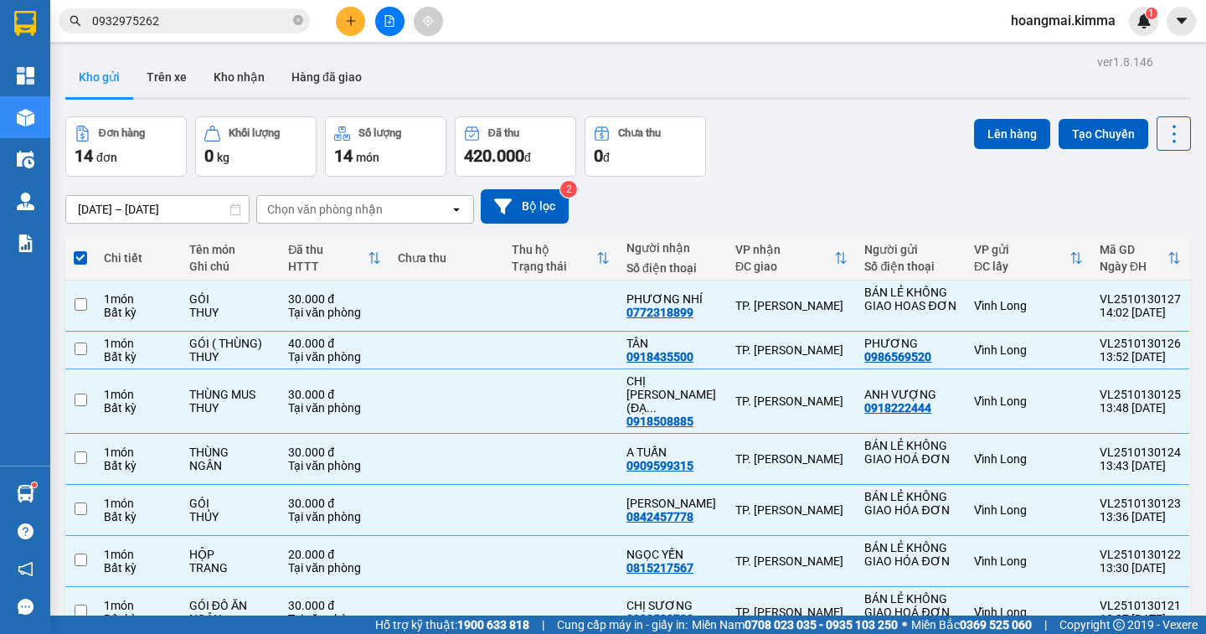
checkbox input "false"
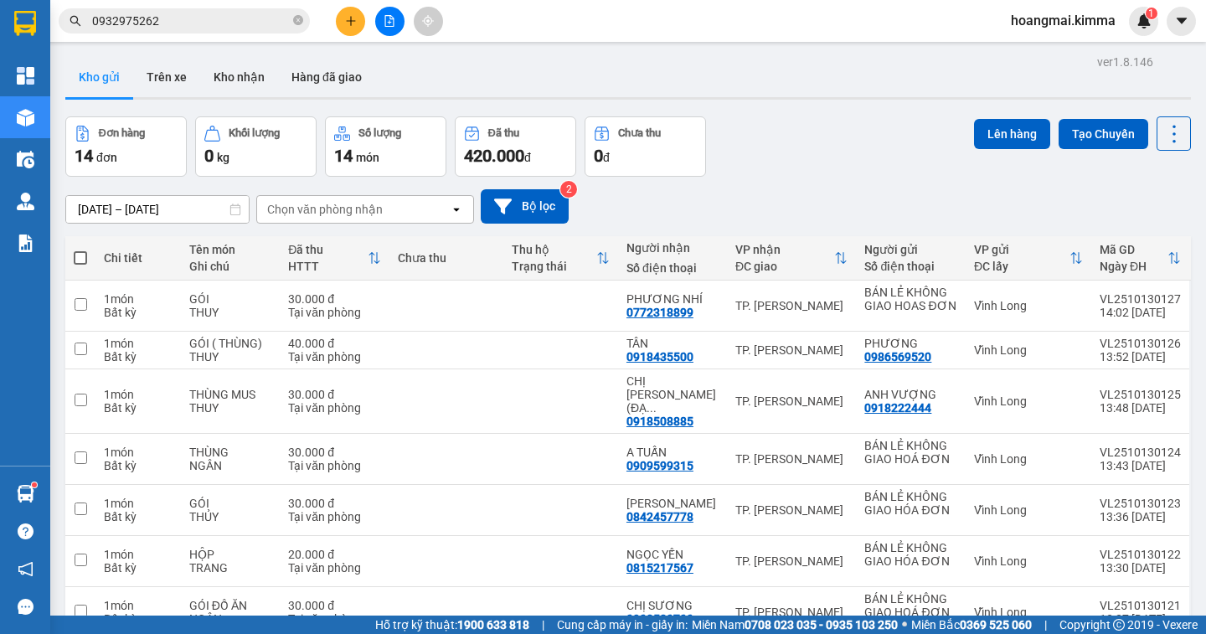
click at [84, 260] on span at bounding box center [80, 257] width 13 height 13
click at [80, 250] on input "checkbox" at bounding box center [80, 250] width 0 height 0
checkbox input "true"
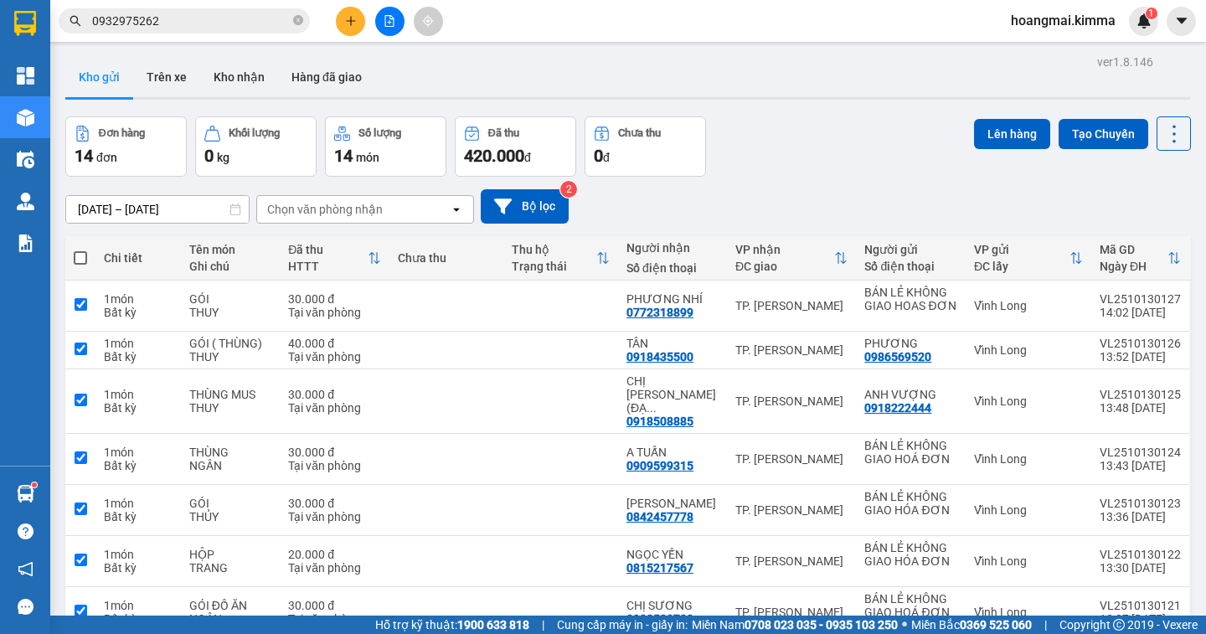
checkbox input "true"
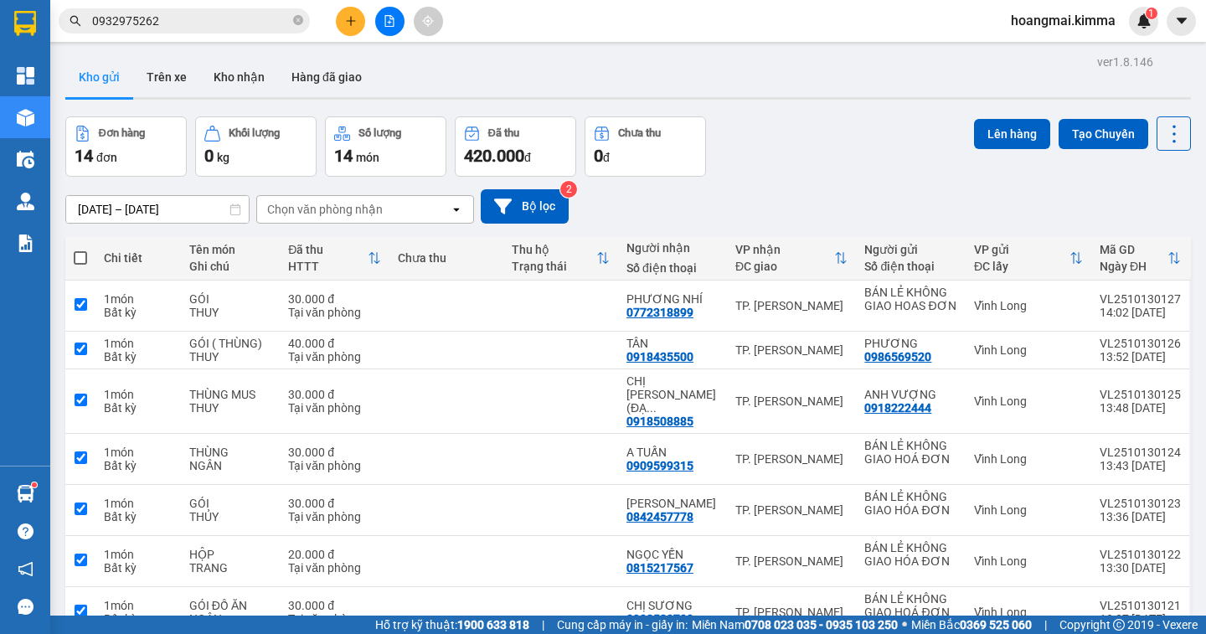
checkbox input "true"
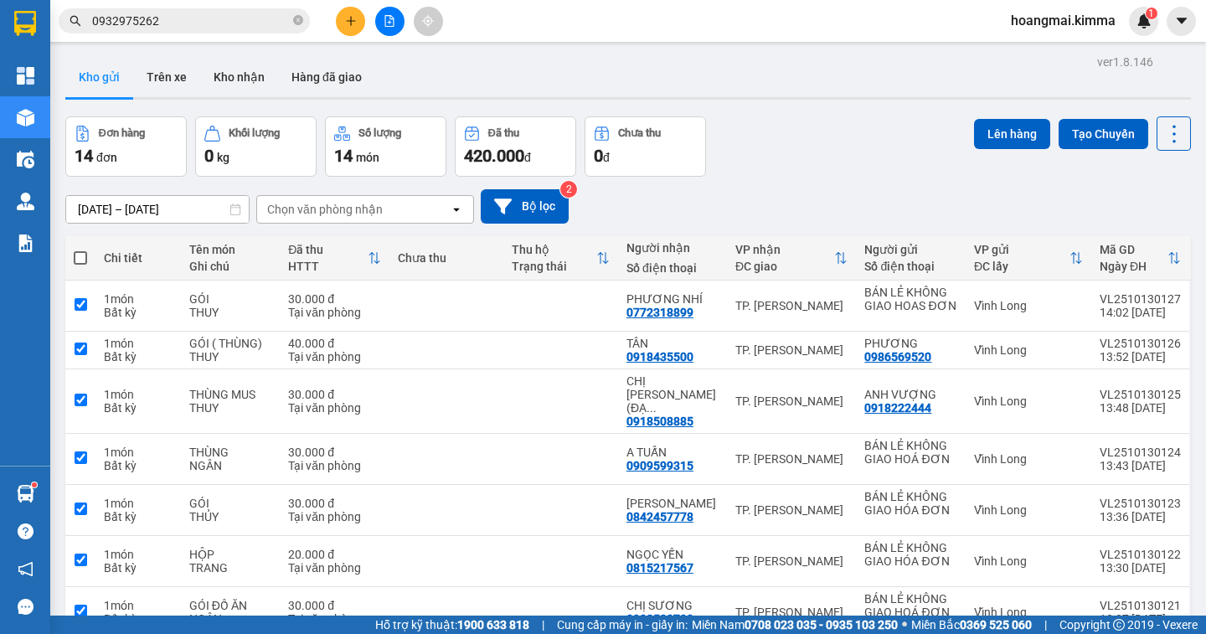
checkbox input "true"
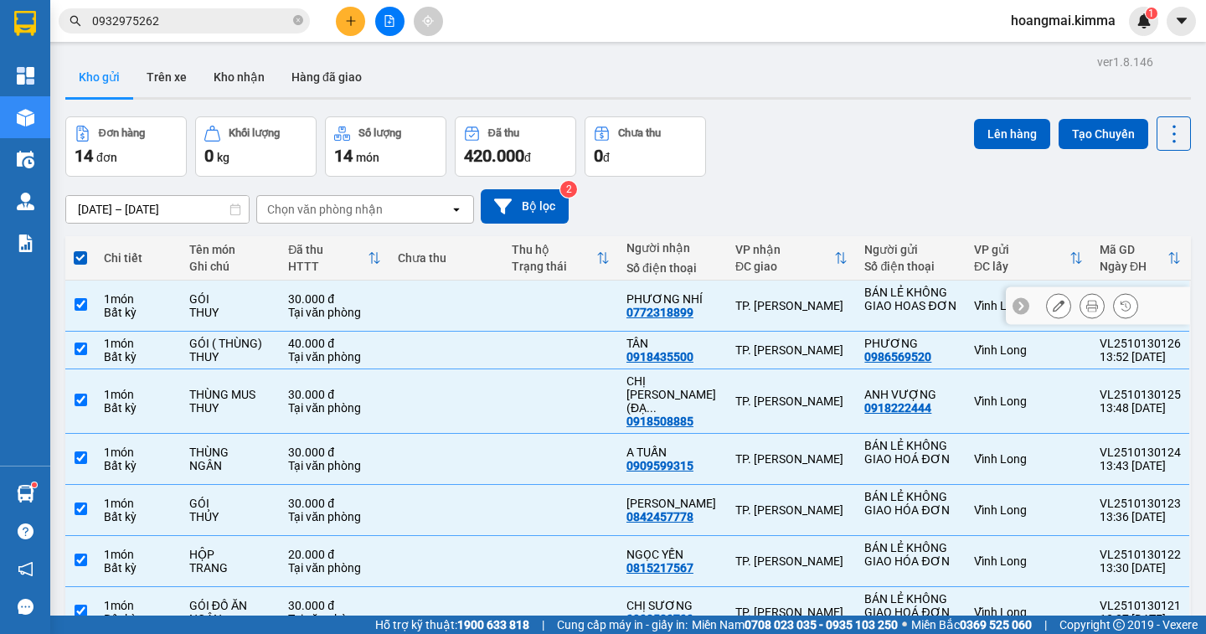
click at [77, 292] on td at bounding box center [80, 306] width 30 height 51
checkbox input "false"
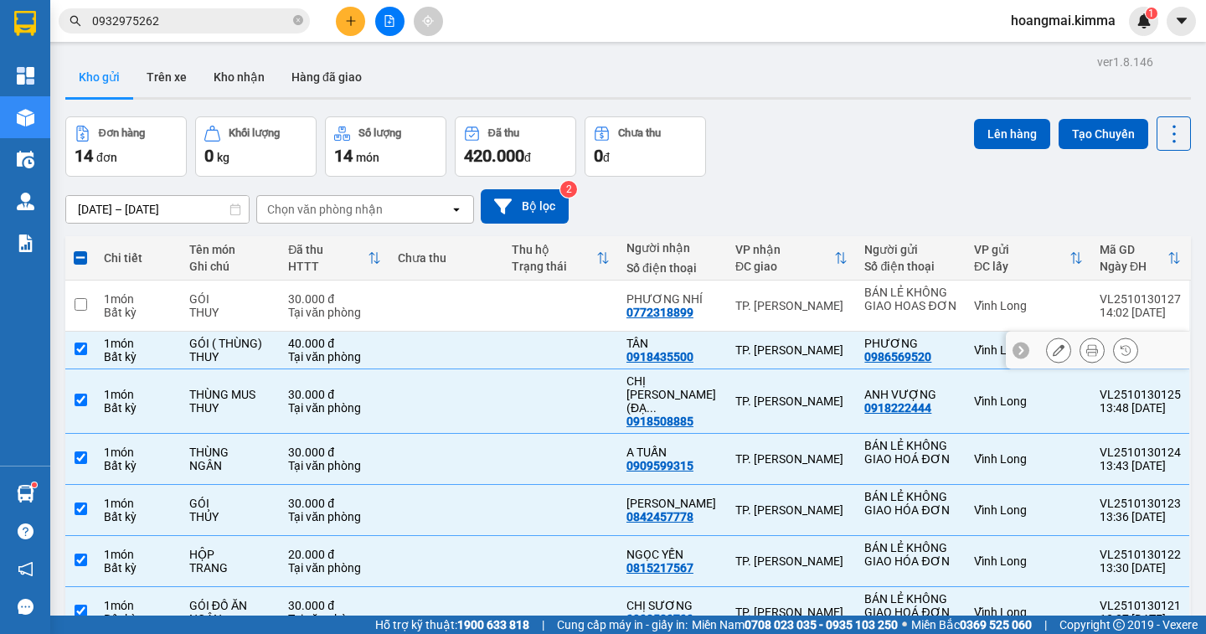
click at [80, 348] on input "checkbox" at bounding box center [81, 349] width 13 height 13
checkbox input "false"
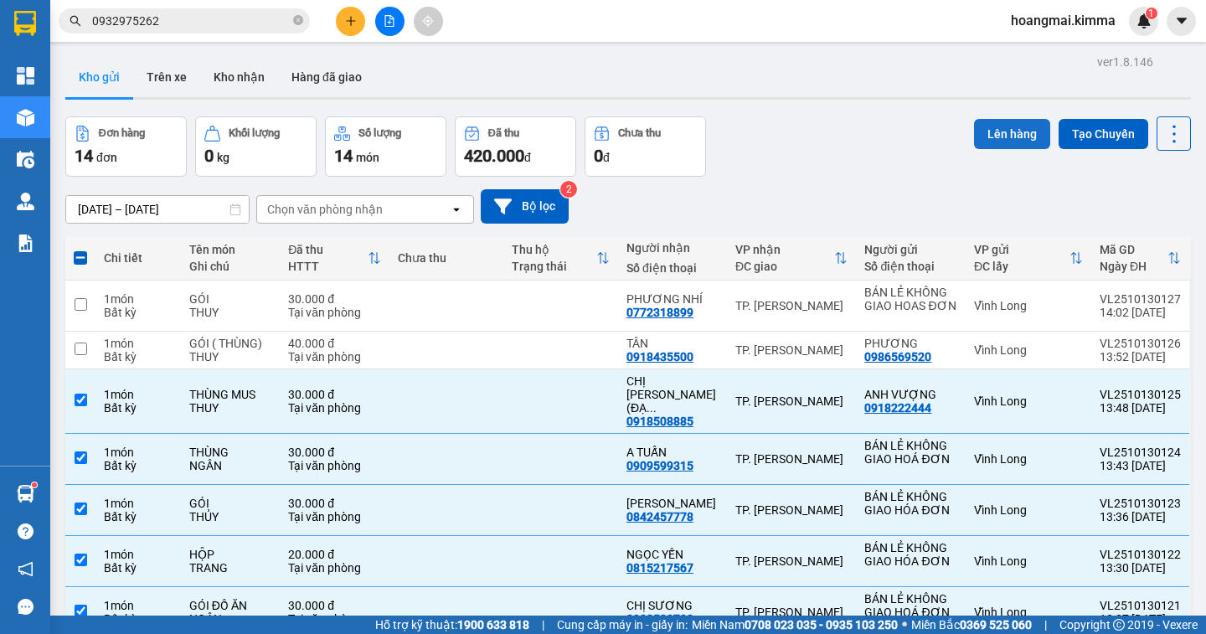
click at [980, 142] on button "Lên hàng" at bounding box center [1012, 134] width 76 height 30
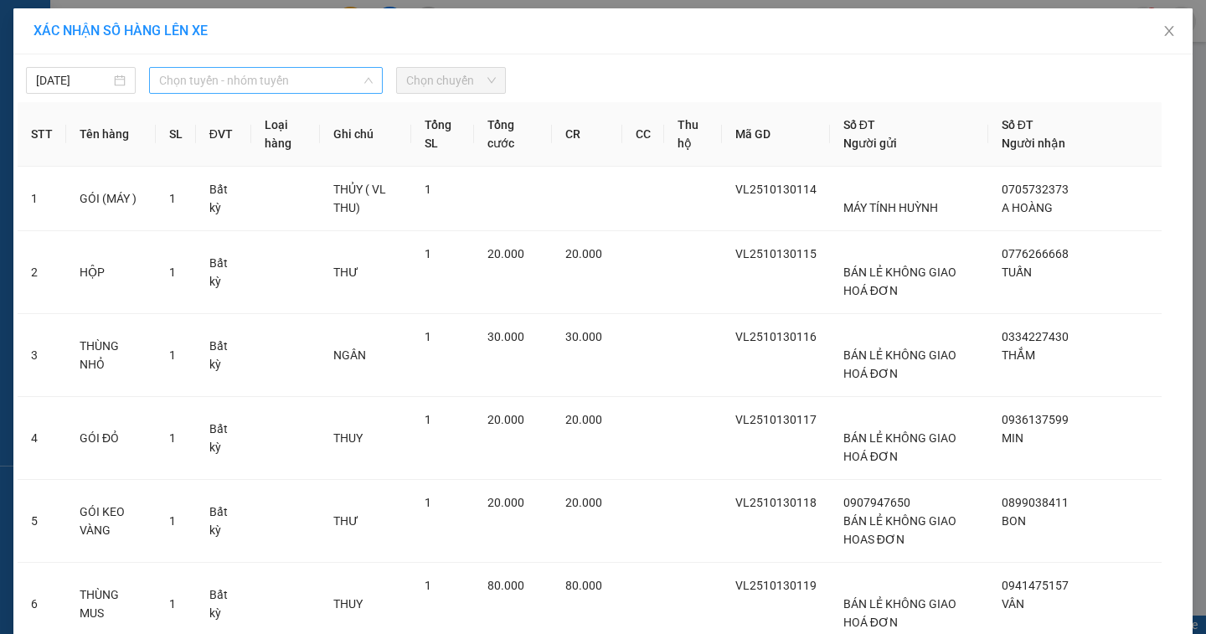
click at [289, 81] on span "Chọn tuyến - nhóm tuyến" at bounding box center [266, 80] width 214 height 25
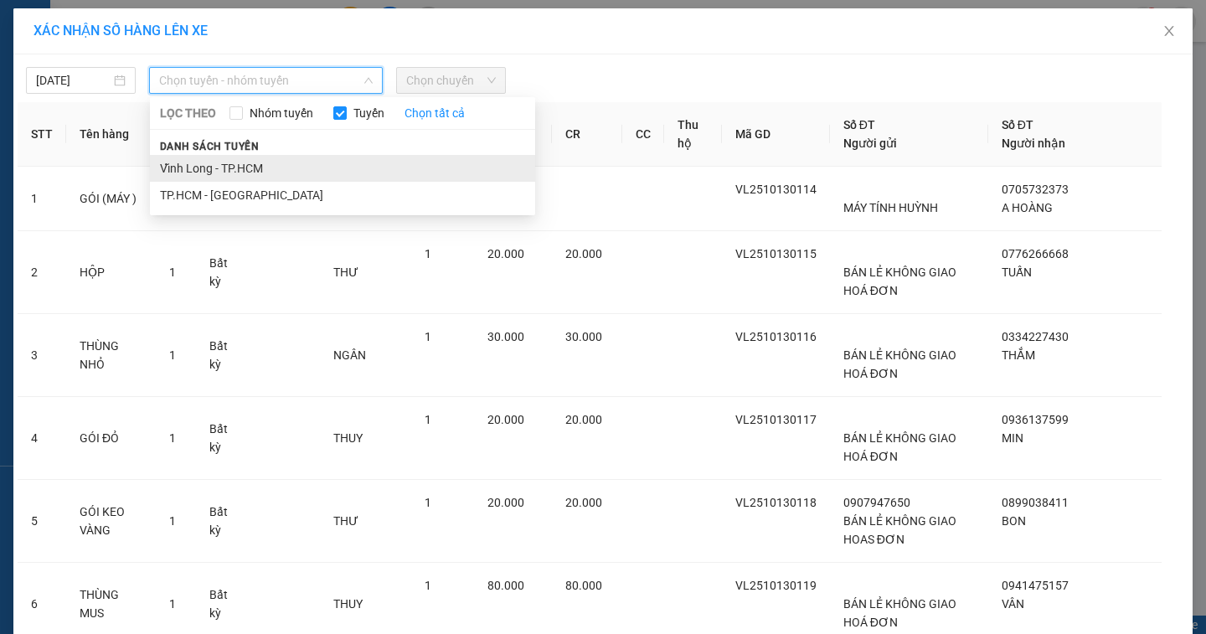
click at [253, 168] on li "Vĩnh Long - TP.HCM" at bounding box center [342, 168] width 385 height 27
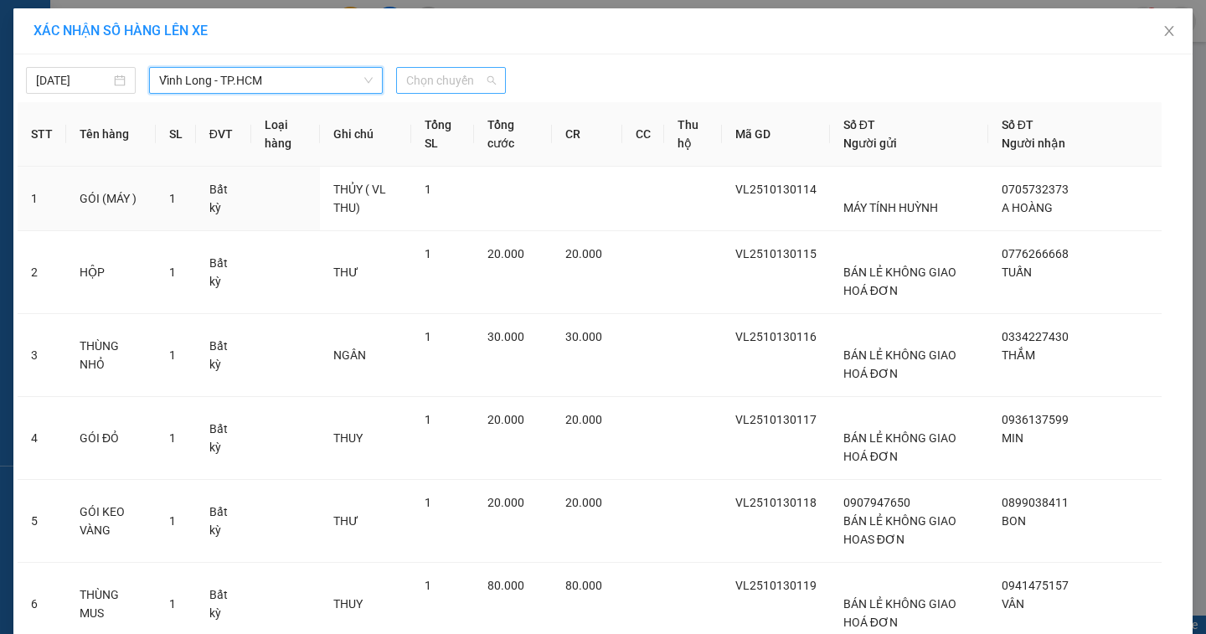
click at [484, 81] on span "Chọn chuyến" at bounding box center [451, 80] width 90 height 25
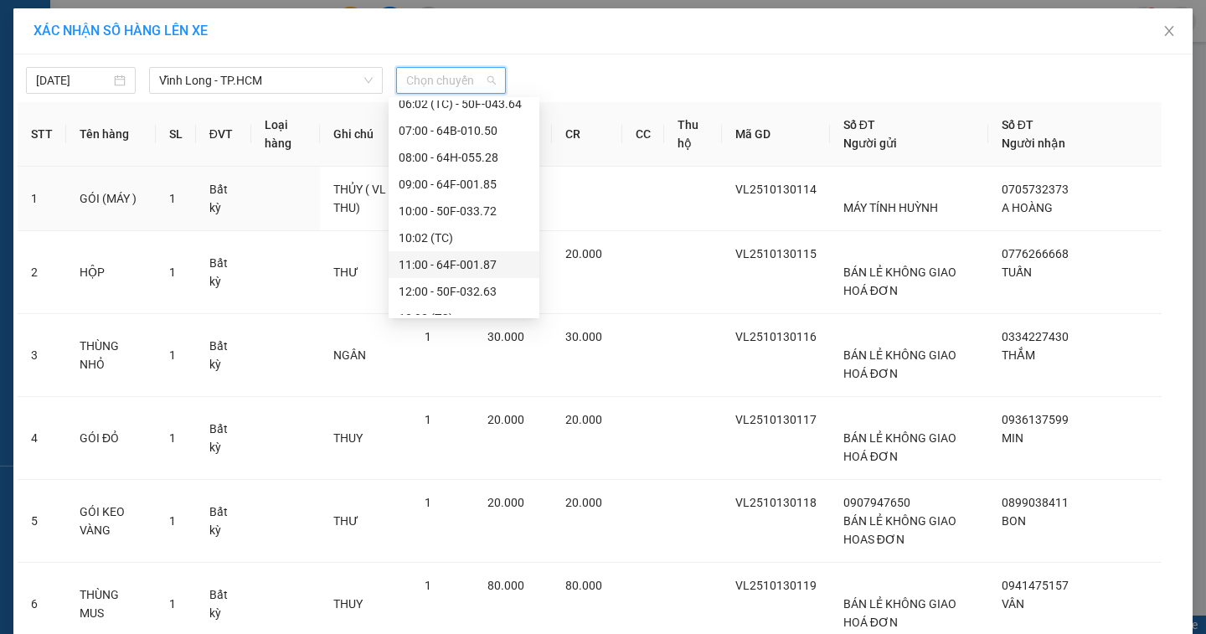
scroll to position [456, 0]
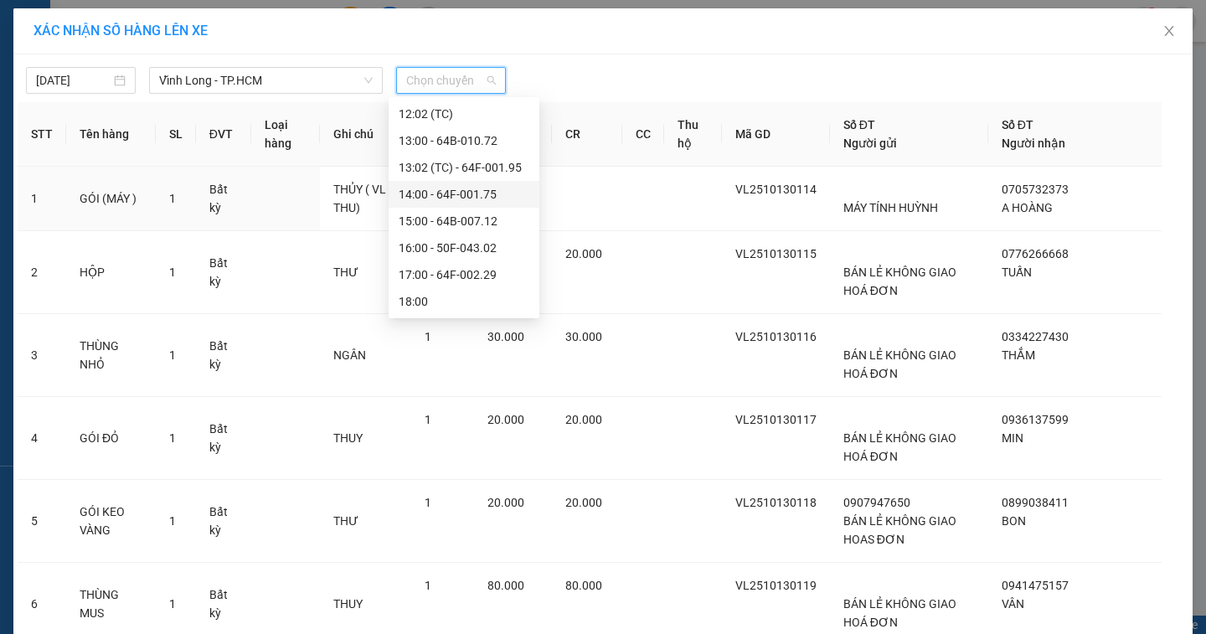
click at [493, 197] on div "14:00 - 64F-001.75" at bounding box center [464, 194] width 131 height 18
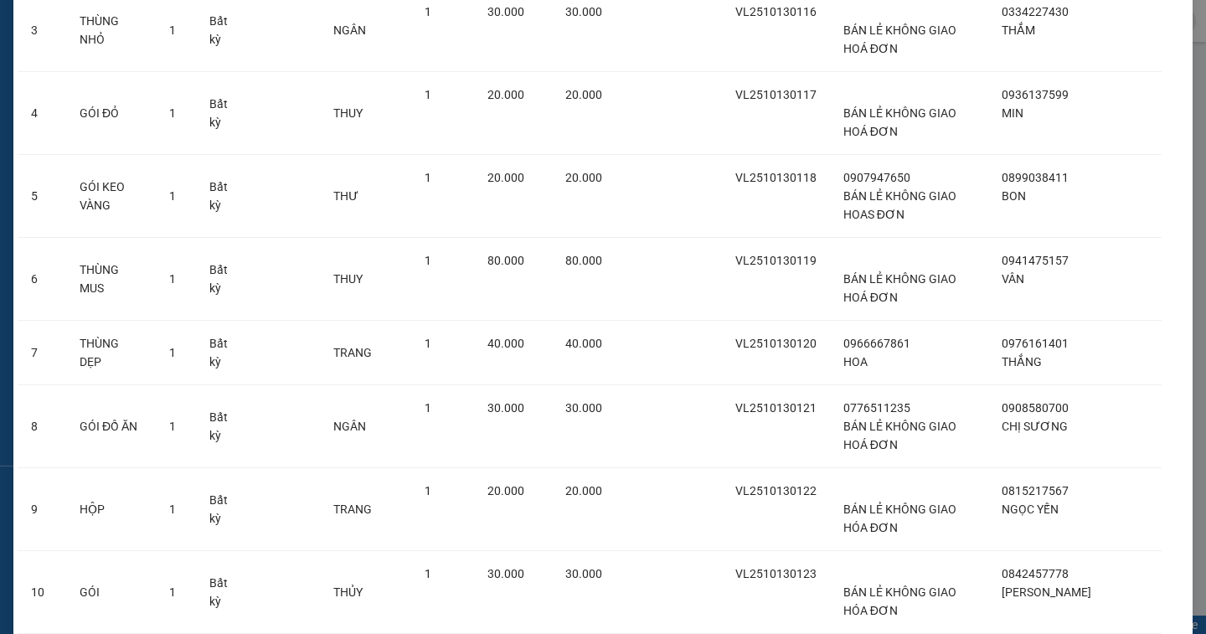
scroll to position [623, 0]
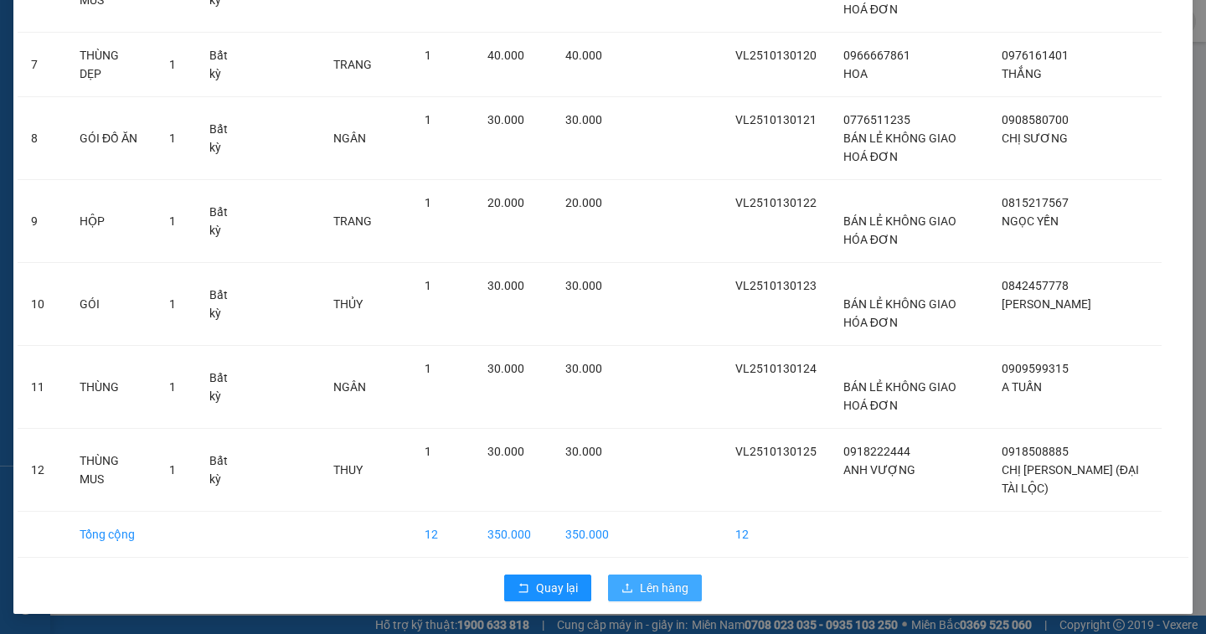
click at [666, 580] on span "Lên hàng" at bounding box center [664, 588] width 49 height 18
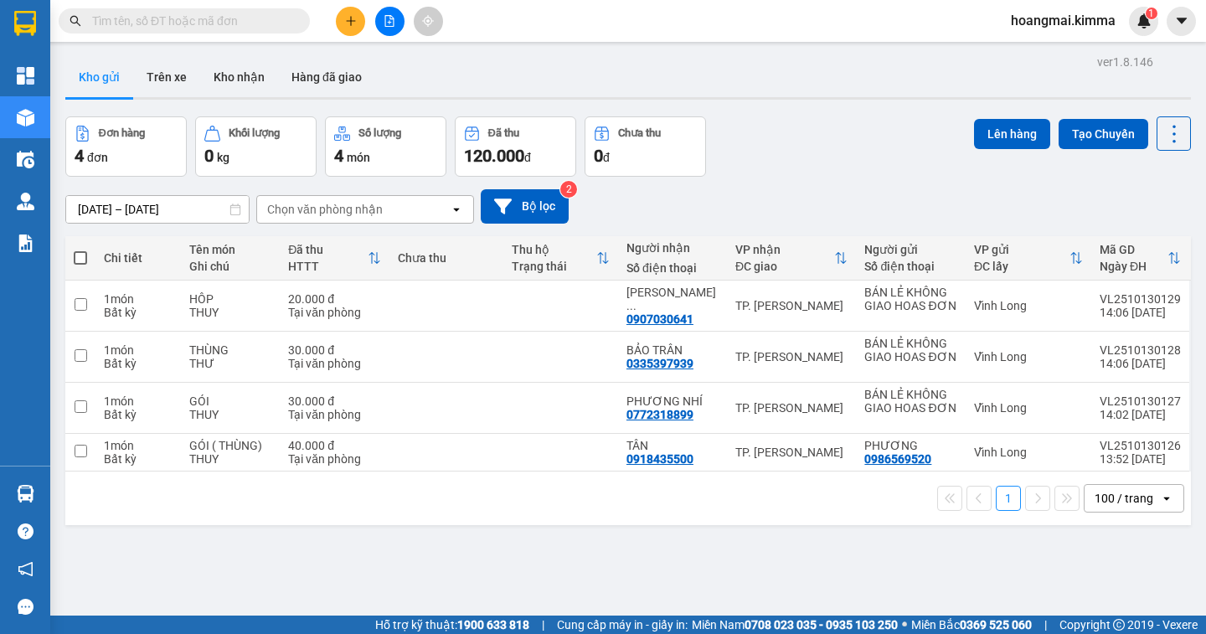
click at [83, 255] on span at bounding box center [80, 257] width 13 height 13
click at [80, 250] on input "checkbox" at bounding box center [80, 250] width 0 height 0
checkbox input "true"
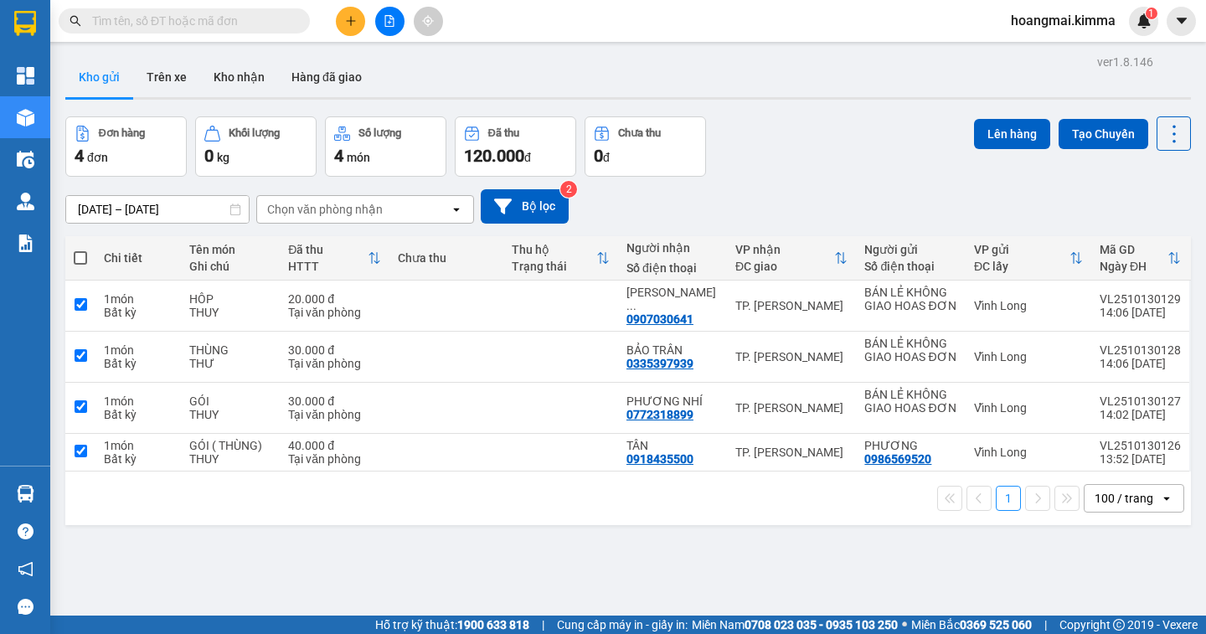
checkbox input "true"
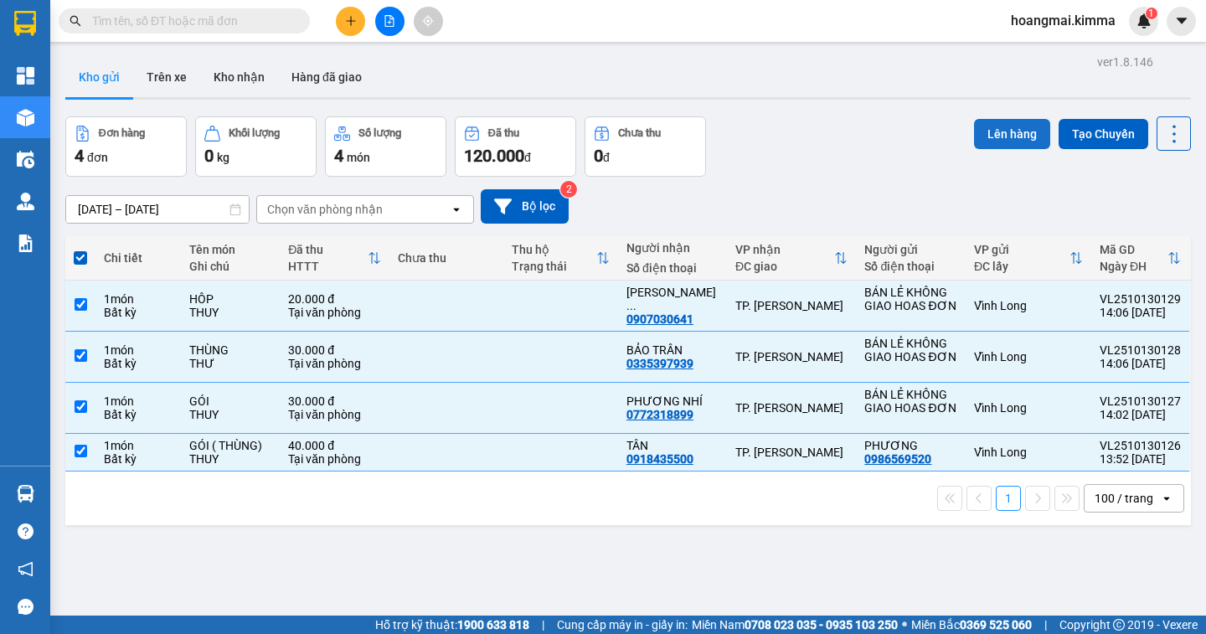
click at [998, 140] on button "Lên hàng" at bounding box center [1012, 134] width 76 height 30
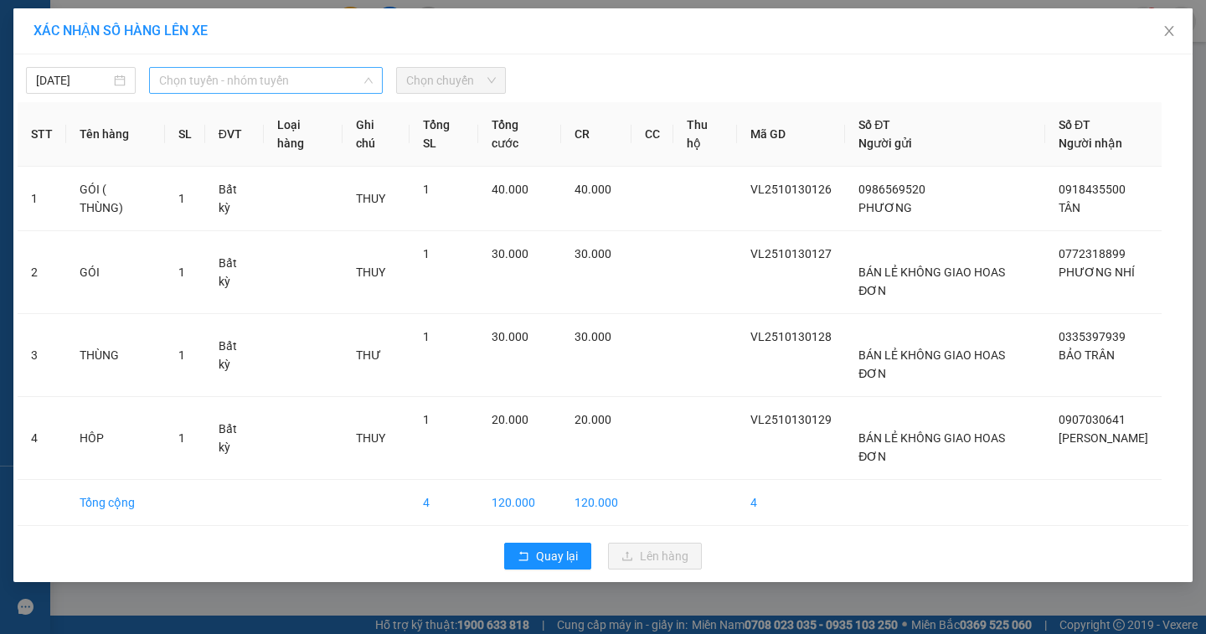
click at [281, 88] on span "Chọn tuyến - nhóm tuyến" at bounding box center [266, 80] width 214 height 25
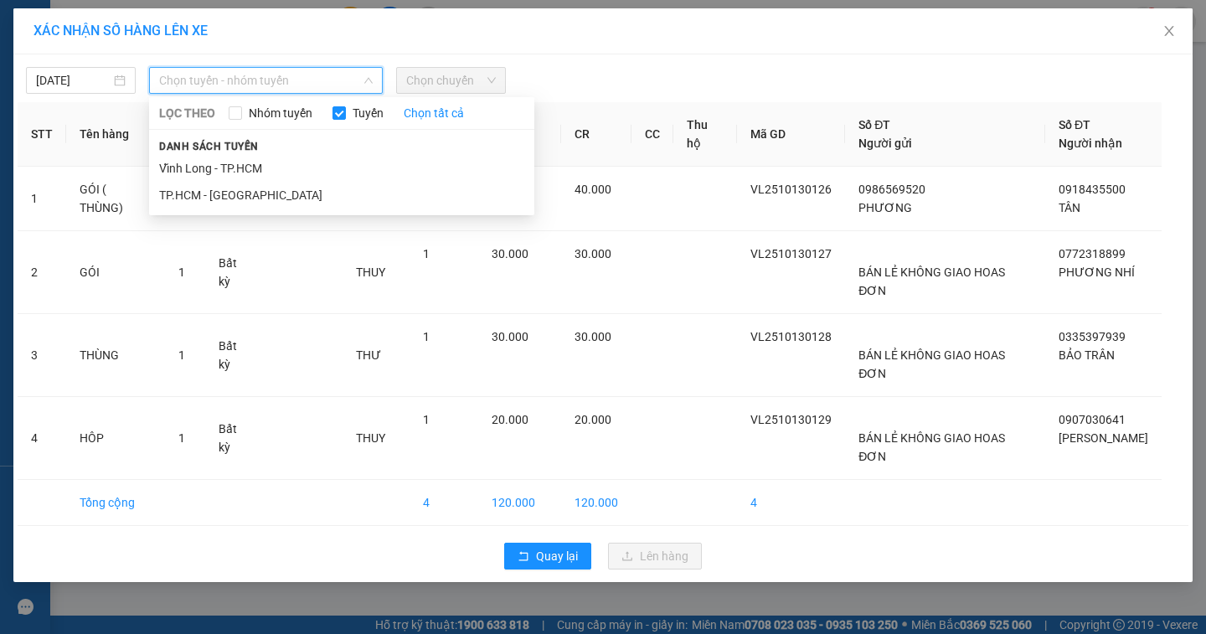
drag, startPoint x: 253, startPoint y: 173, endPoint x: 536, endPoint y: 73, distance: 300.1
click at [259, 162] on li "Vĩnh Long - TP.HCM" at bounding box center [341, 168] width 385 height 27
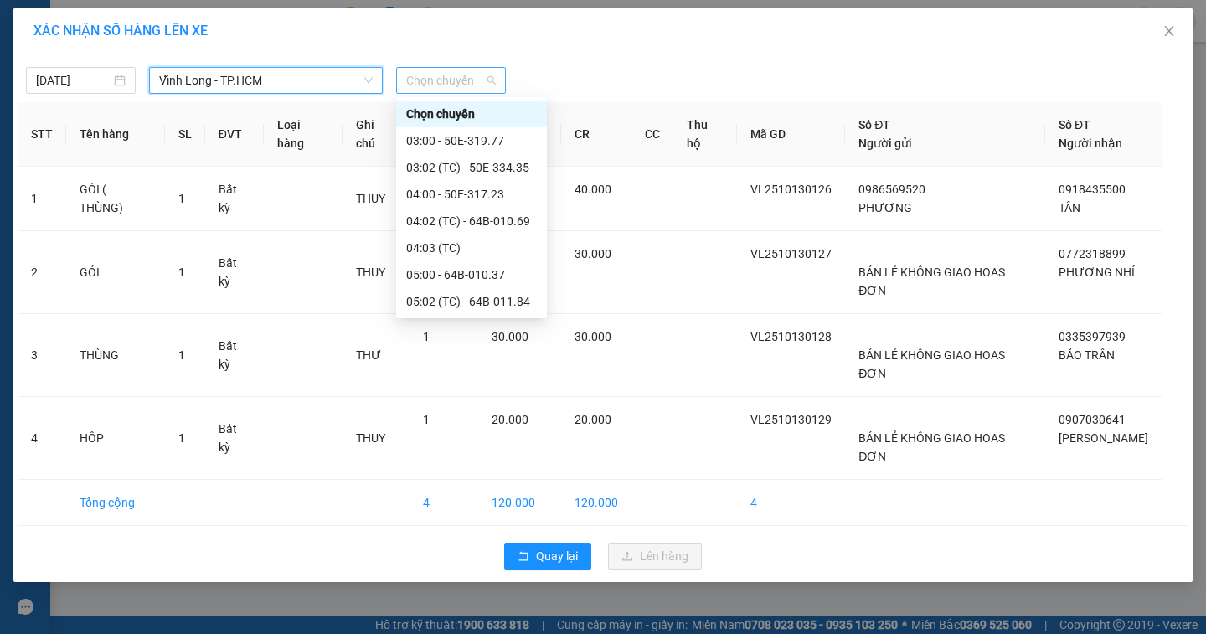
click at [473, 80] on span "Chọn chuyến" at bounding box center [451, 80] width 90 height 25
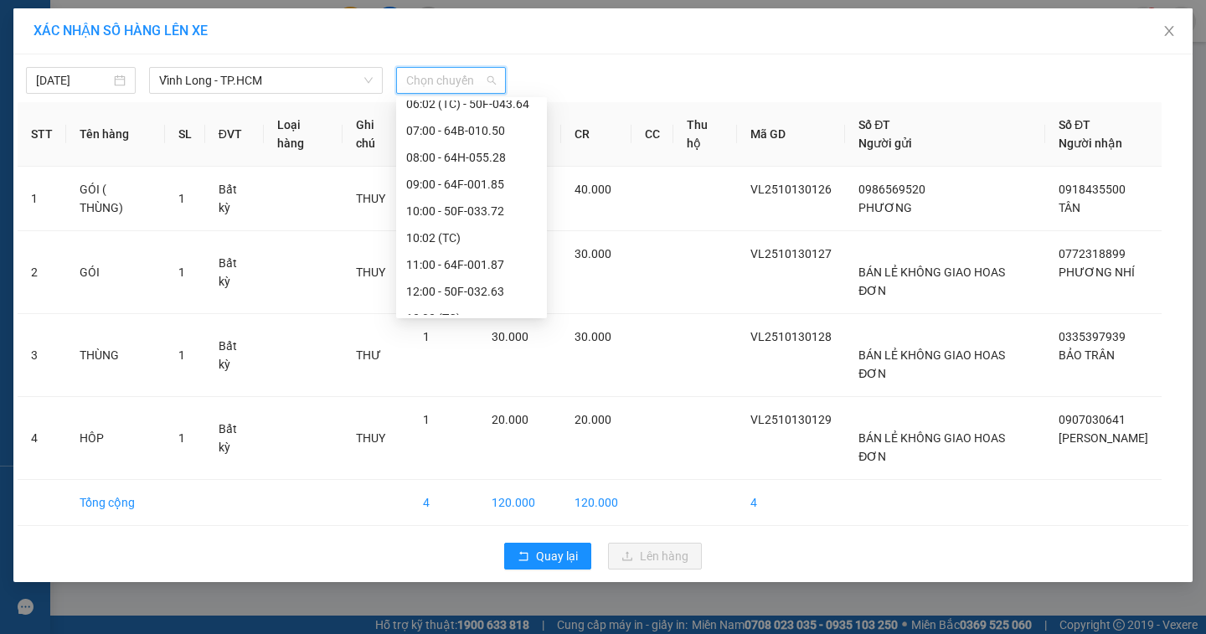
scroll to position [456, 0]
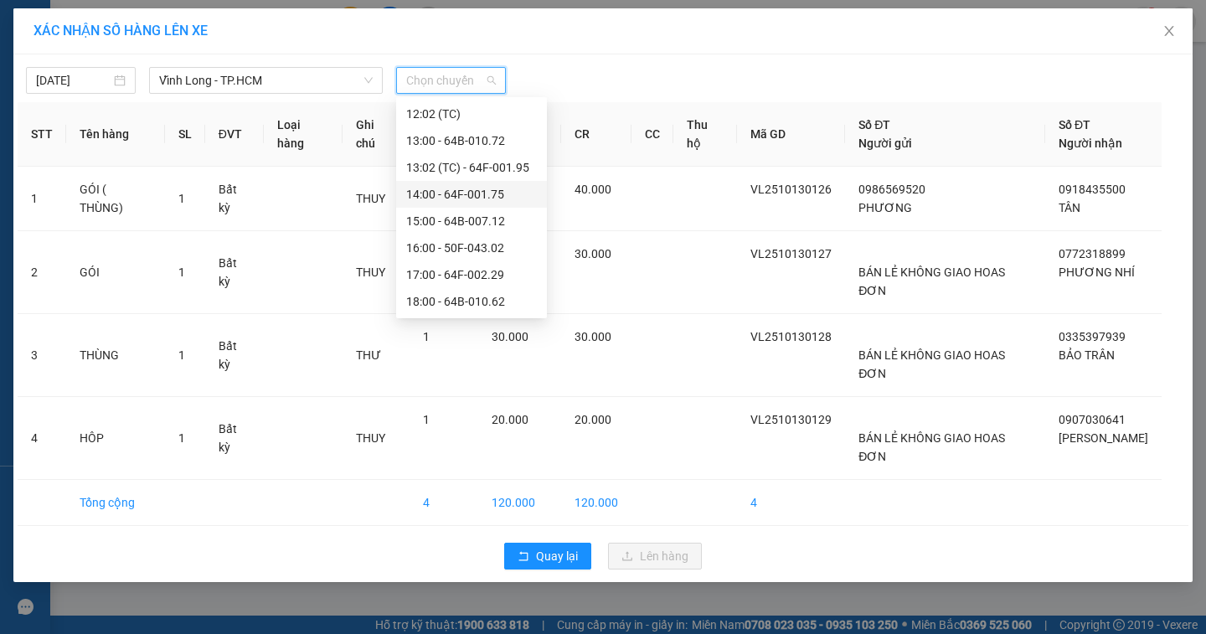
click at [510, 193] on div "14:00 - 64F-001.75" at bounding box center [471, 194] width 131 height 18
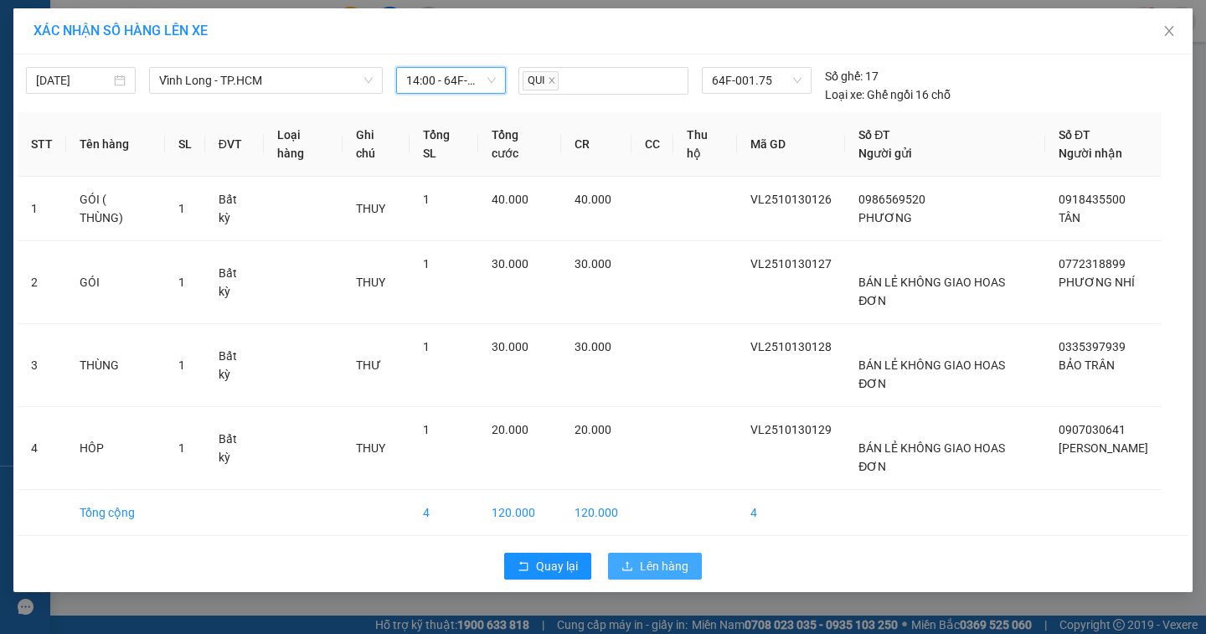
click at [672, 563] on span "Lên hàng" at bounding box center [664, 566] width 49 height 18
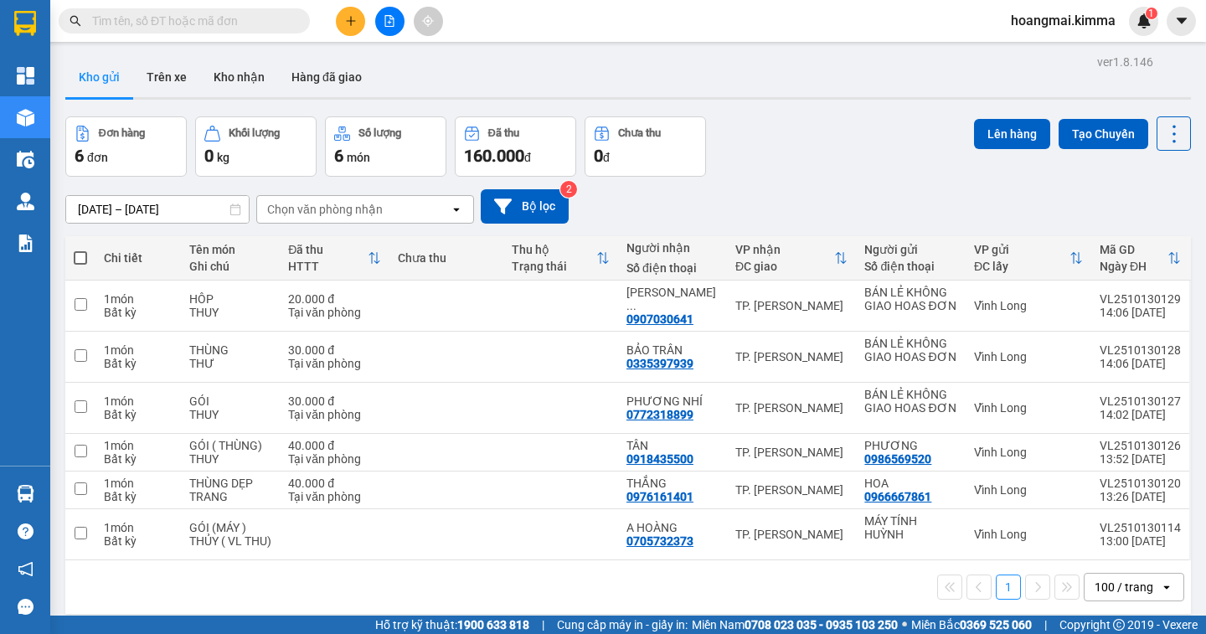
click at [389, 21] on icon "file-add" at bounding box center [389, 21] width 9 height 12
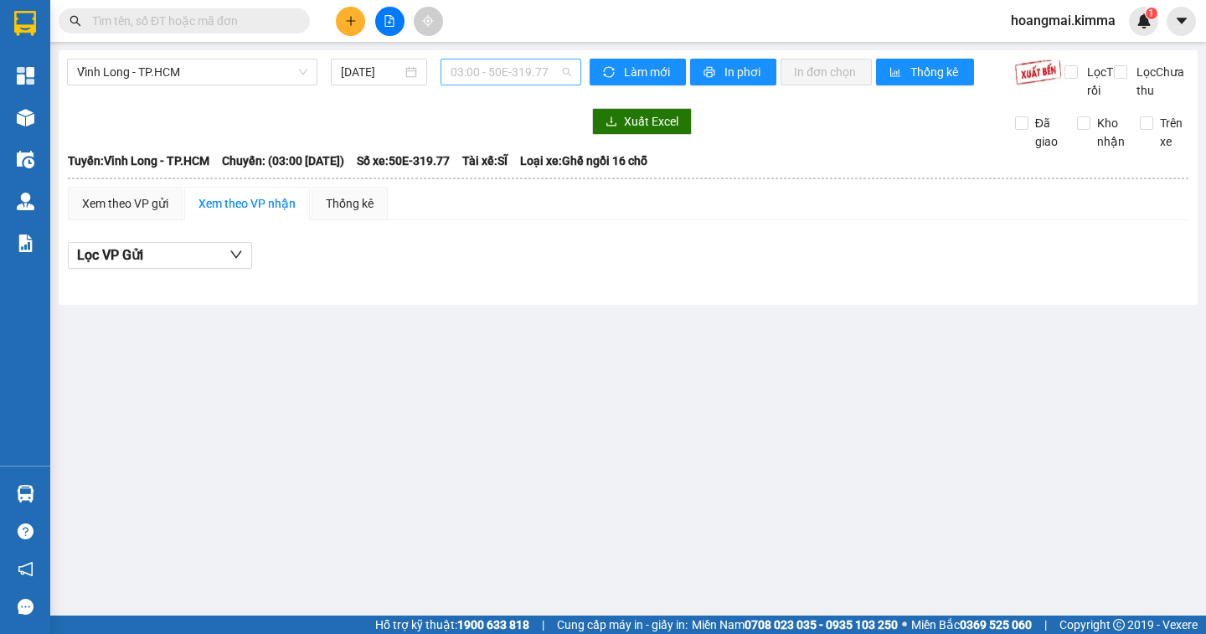
click at [563, 72] on span "03:00 - 50E-319.77" at bounding box center [511, 71] width 121 height 25
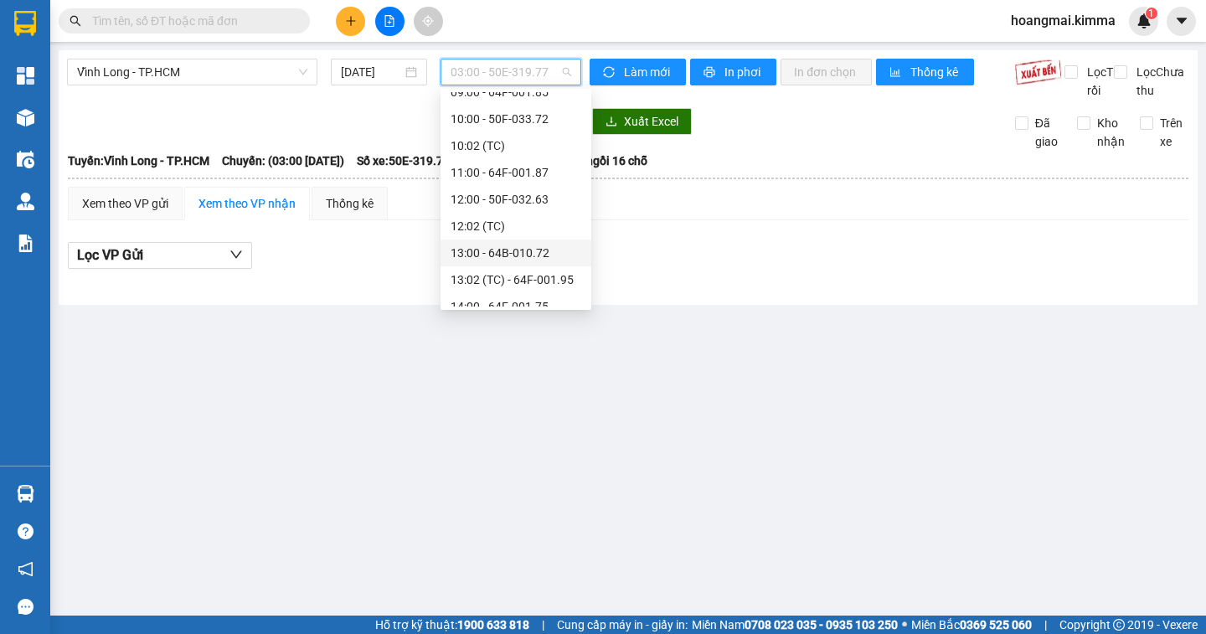
scroll to position [456, 0]
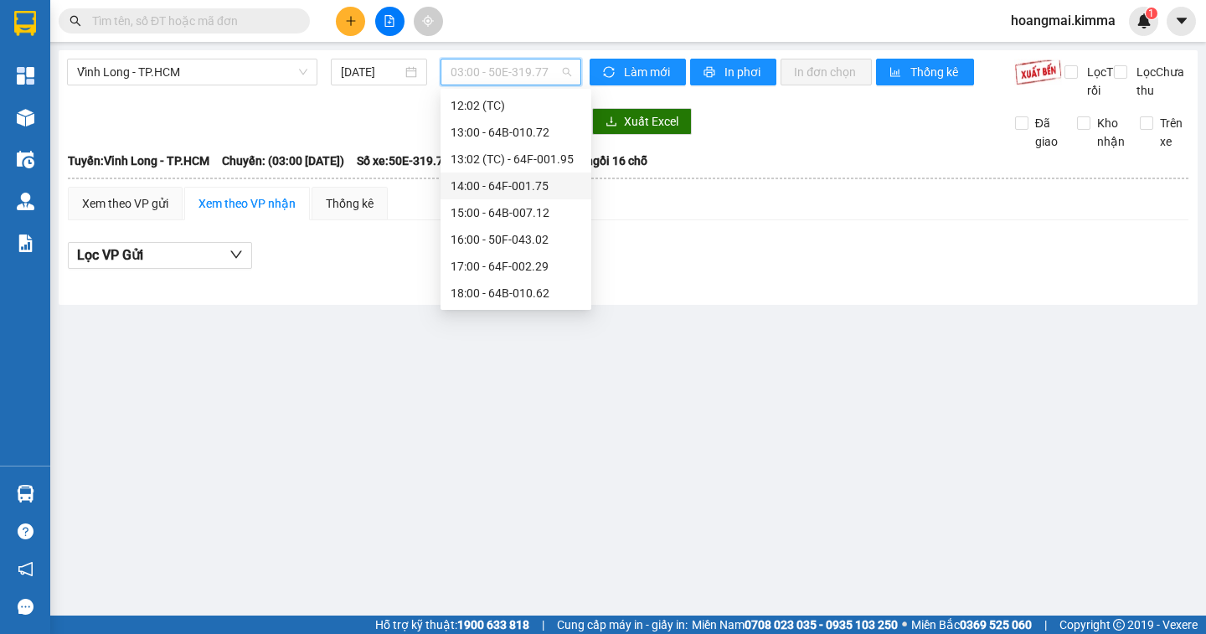
click at [557, 182] on div "14:00 - 64F-001.75" at bounding box center [516, 186] width 131 height 18
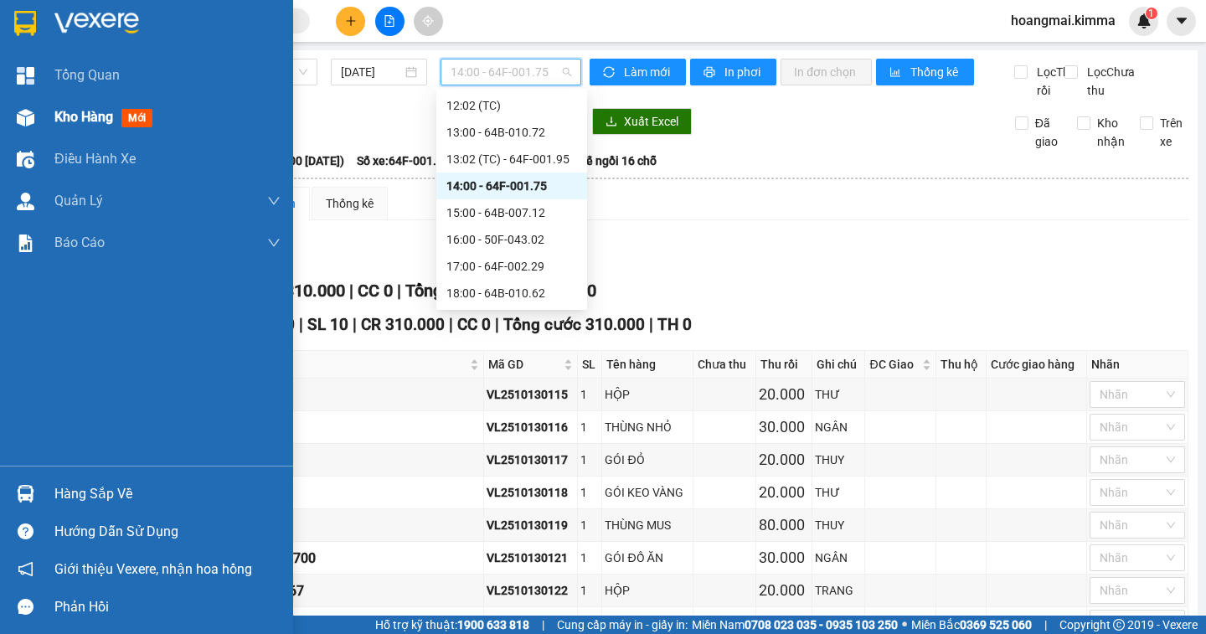
click at [85, 121] on span "Kho hàng" at bounding box center [83, 117] width 59 height 16
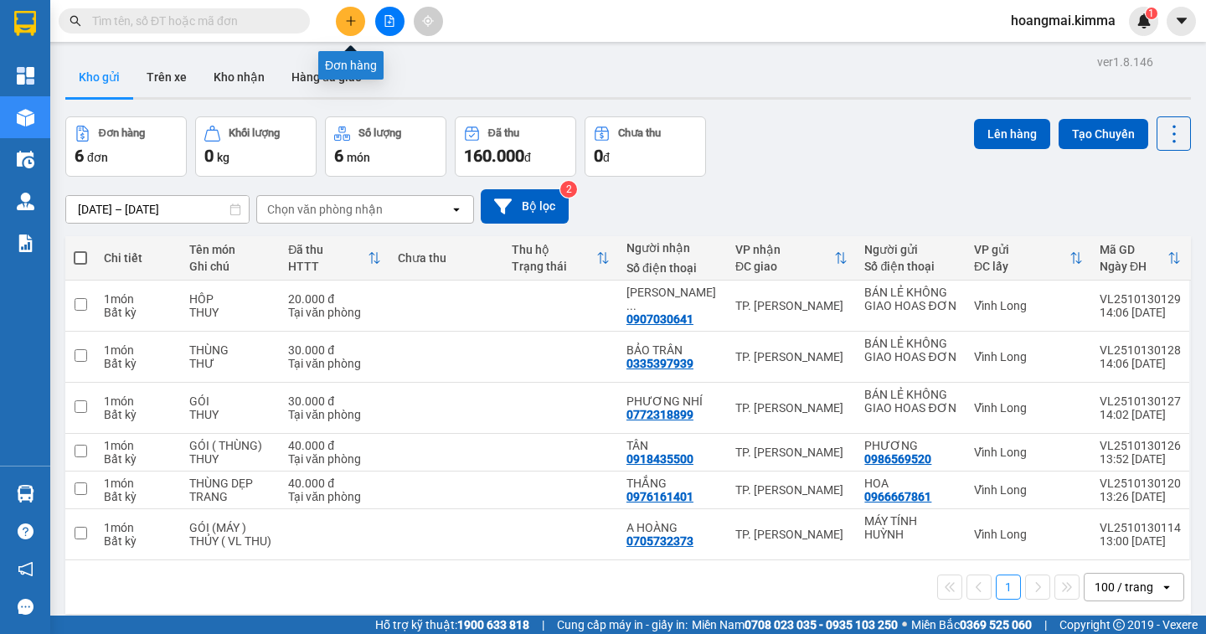
click at [348, 23] on icon "plus" at bounding box center [351, 21] width 12 height 12
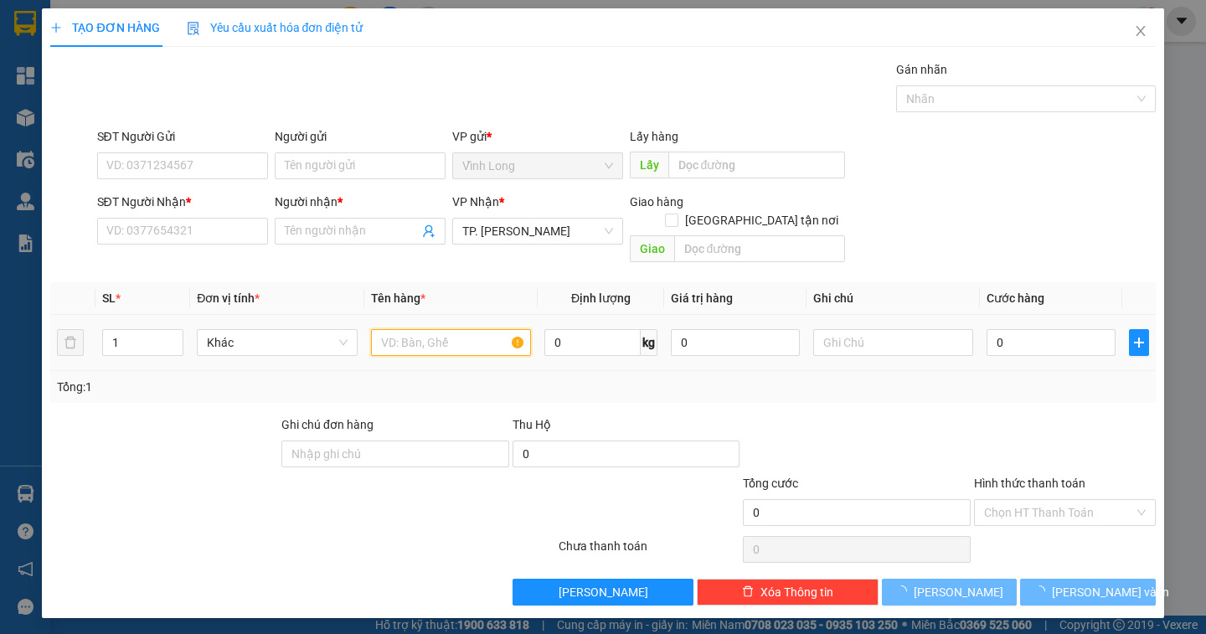
click at [454, 329] on input "text" at bounding box center [451, 342] width 160 height 27
drag, startPoint x: 454, startPoint y: 324, endPoint x: 462, endPoint y: 287, distance: 37.8
click at [454, 329] on input "text" at bounding box center [451, 342] width 160 height 27
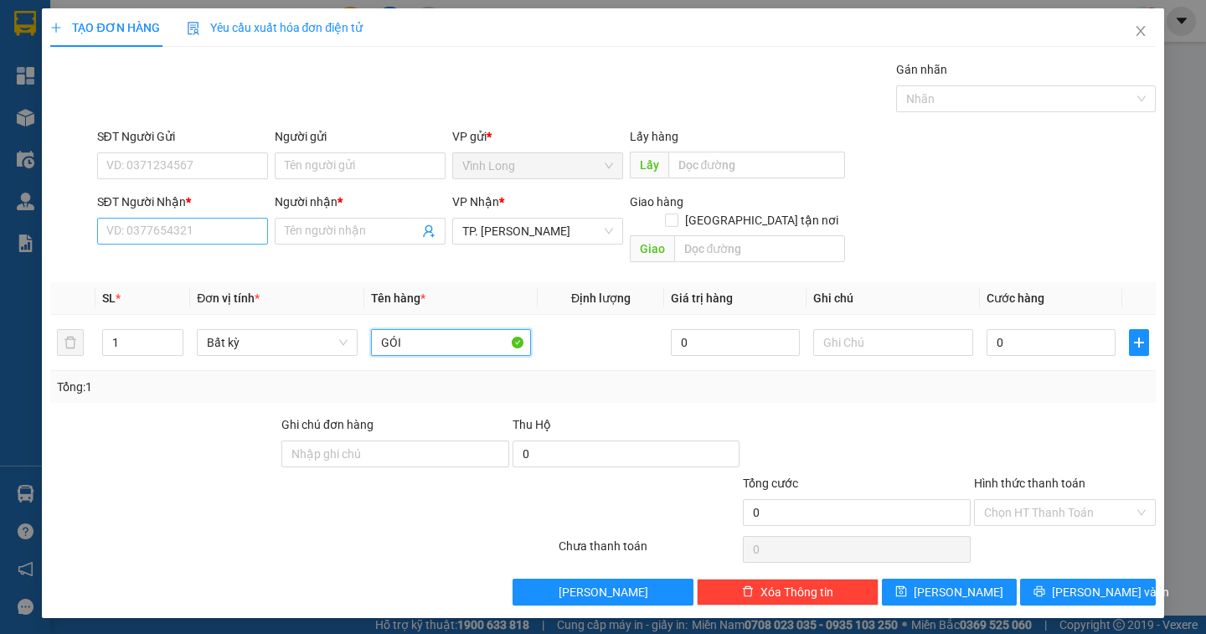
type input "GÓI"
click at [142, 229] on input "SĐT Người Nhận *" at bounding box center [182, 231] width 171 height 27
type input "0826689443"
click at [307, 232] on input "Người nhận *" at bounding box center [352, 231] width 134 height 18
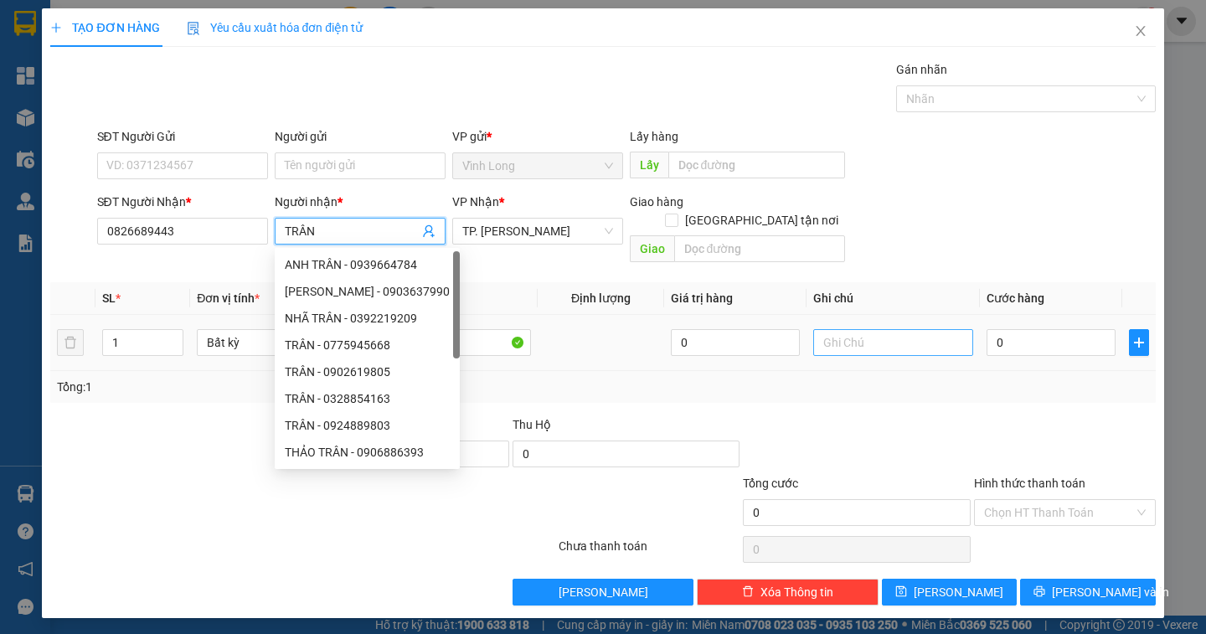
type input "TRÂN"
click at [872, 330] on input "text" at bounding box center [893, 342] width 160 height 27
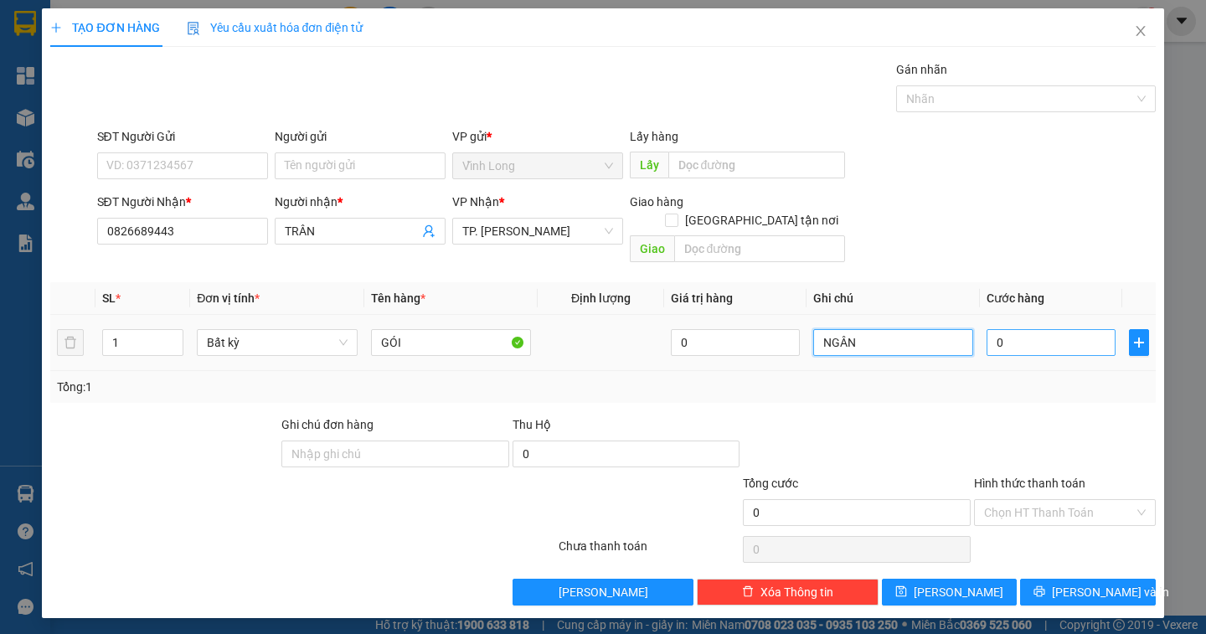
type input "NGÂN"
click at [1010, 332] on input "0" at bounding box center [1050, 342] width 129 height 27
type input "3"
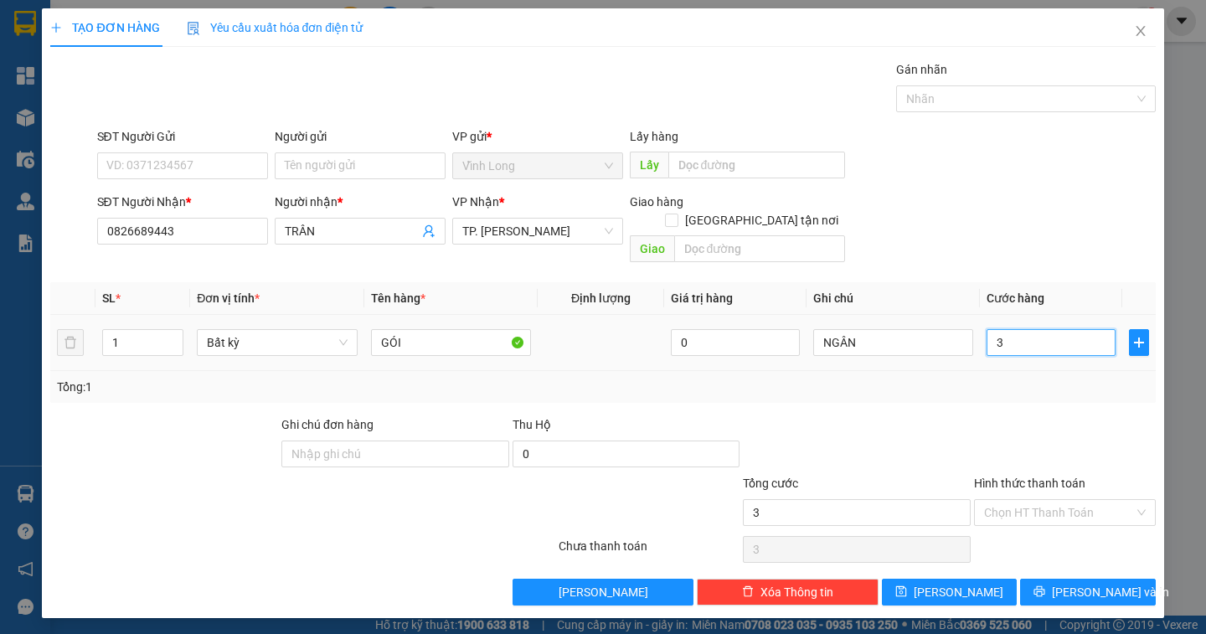
type input "30"
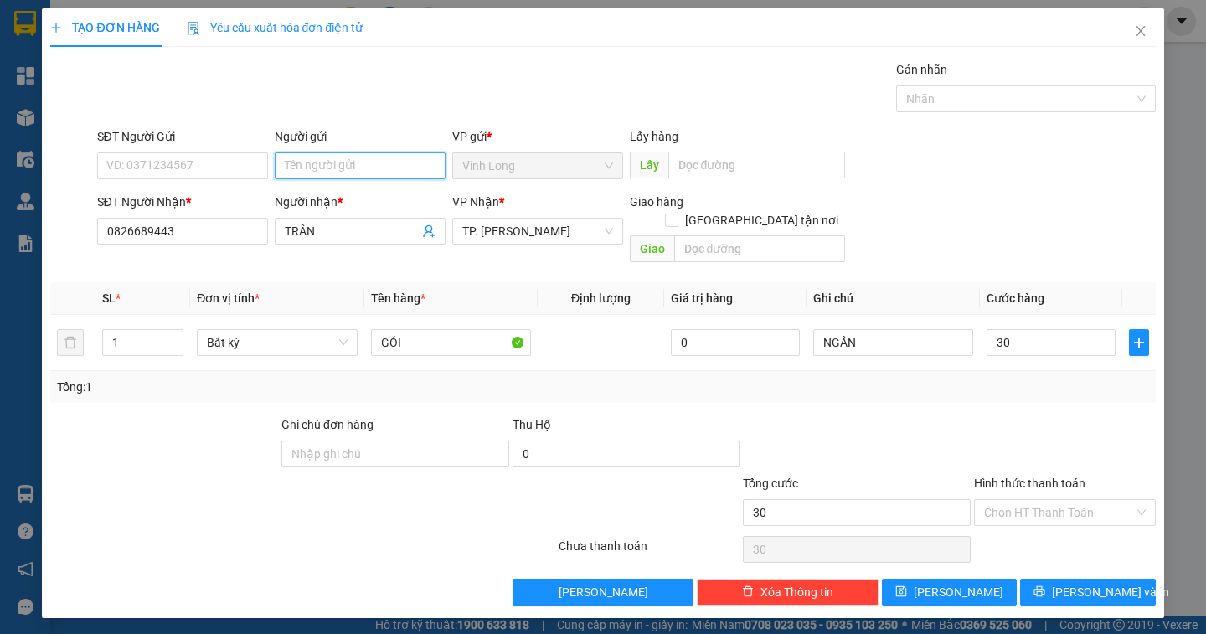
type input "30.000"
click at [317, 165] on input "Người gửi" at bounding box center [360, 165] width 171 height 27
type input "BÁN"
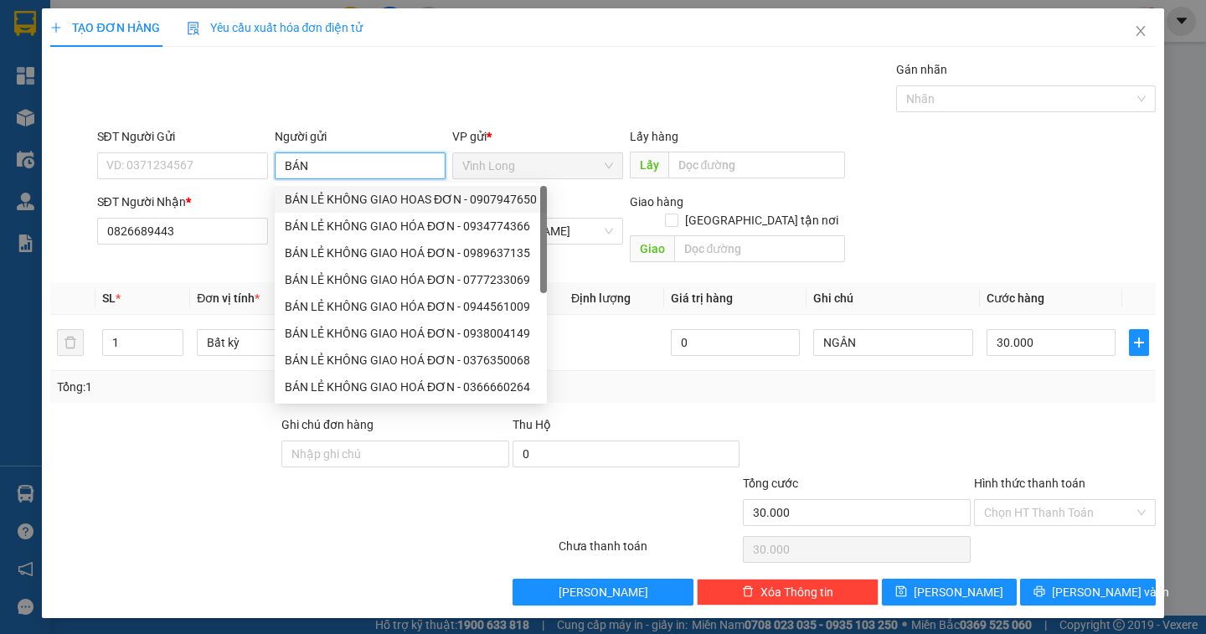
drag, startPoint x: 368, startPoint y: 193, endPoint x: 210, endPoint y: 174, distance: 159.4
click at [367, 193] on div "BÁN LẺ KHÔNG GIAO HOAS ĐƠN - 0907947650" at bounding box center [411, 199] width 252 height 18
type input "0907947650"
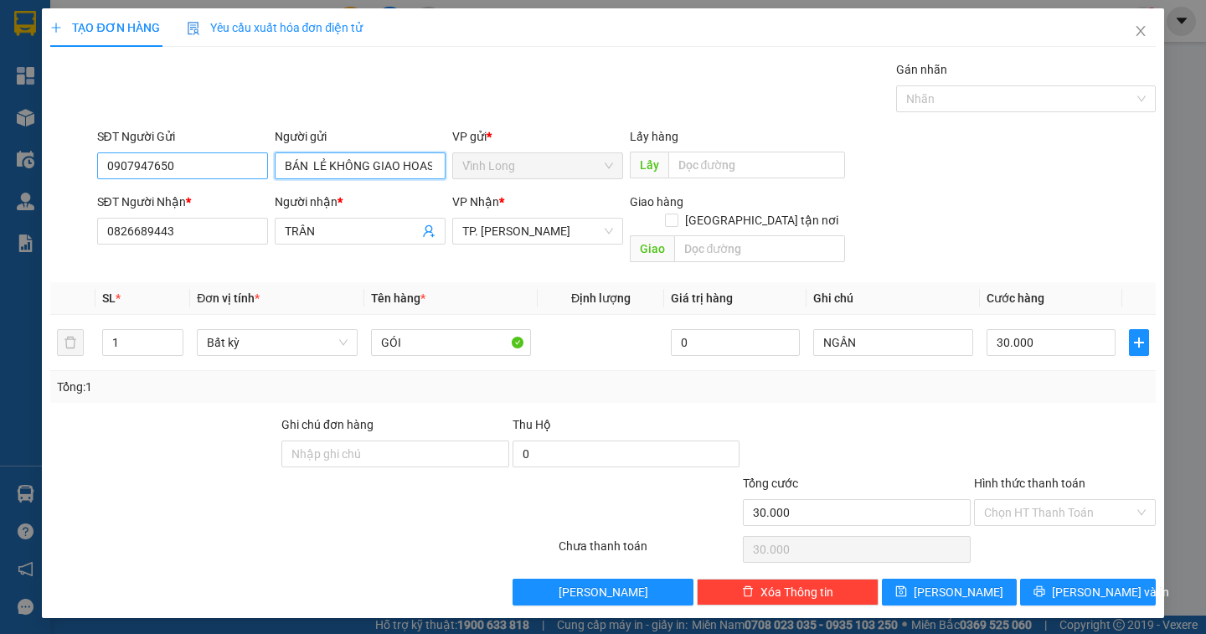
type input "BÁN LẺ KHÔNG GIAO HOAS ĐƠN"
drag, startPoint x: 184, startPoint y: 171, endPoint x: 22, endPoint y: 181, distance: 162.8
click at [22, 181] on div "TẠO ĐƠN HÀNG Yêu cầu xuất hóa đơn điện tử Transit Pickup Surcharge Ids Transit …" at bounding box center [603, 317] width 1206 height 634
type input "0979799489"
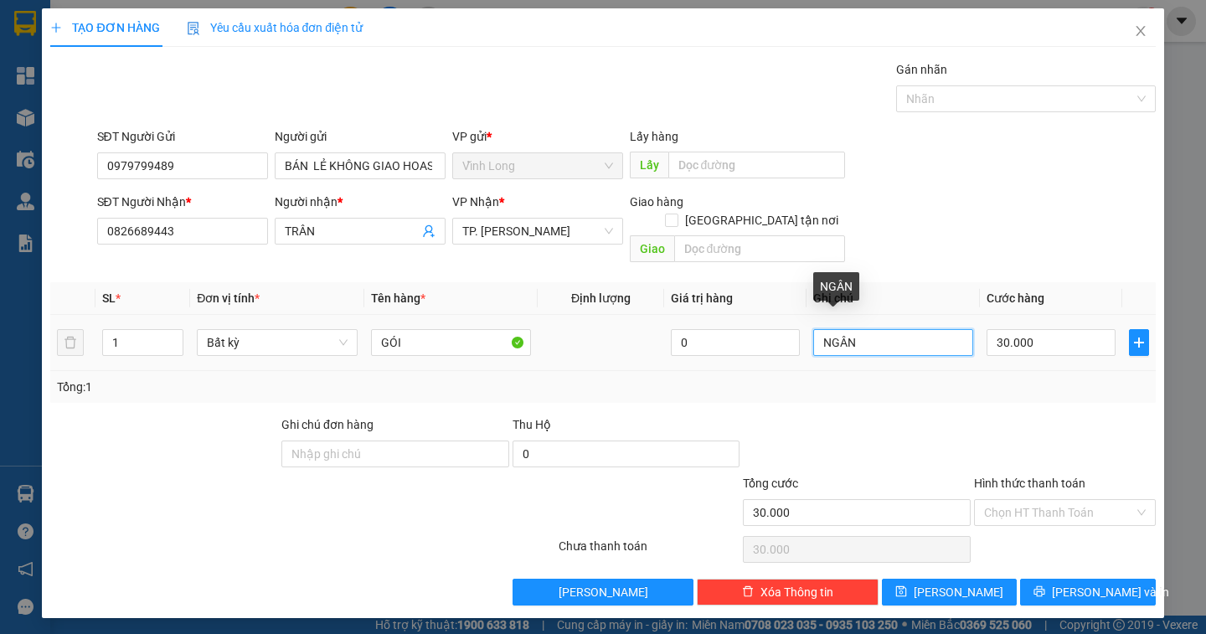
click at [883, 329] on input "NGÂN" at bounding box center [893, 342] width 160 height 27
type input "NGÂN/MAI"
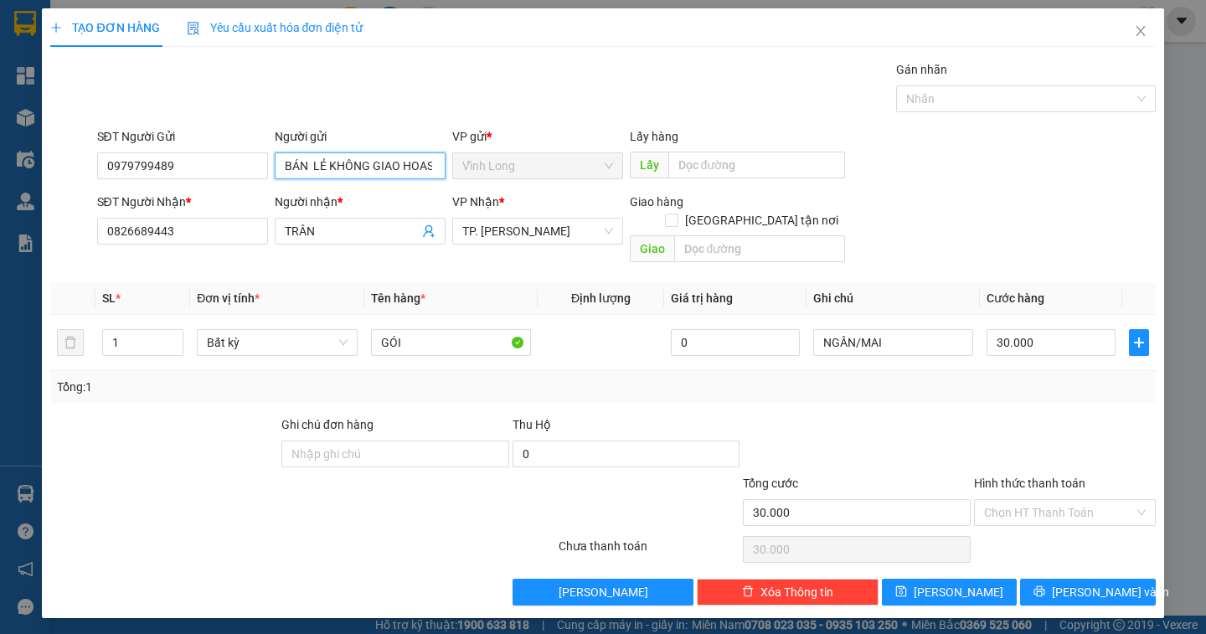
click at [430, 158] on input "BÁN LẺ KHÔNG GIAO HOAS ĐƠN" at bounding box center [360, 165] width 171 height 27
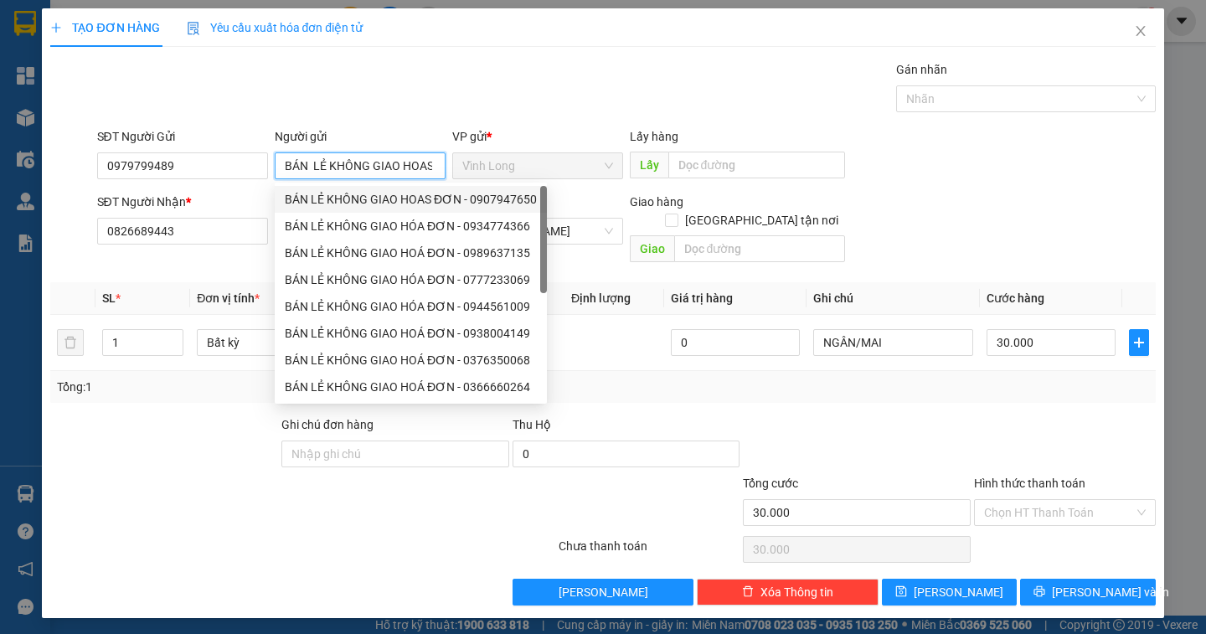
click at [434, 170] on input "BÁN LẺ KHÔNG GIAO HOAS ĐƠN" at bounding box center [360, 165] width 171 height 27
click at [432, 167] on input "BÁN LẺ KHÔNG GIAO HOAS ĐƠN" at bounding box center [360, 165] width 171 height 27
click at [432, 166] on input "BÁN LẺ KHÔNG GIAO HOAS ĐƠN" at bounding box center [360, 165] width 171 height 27
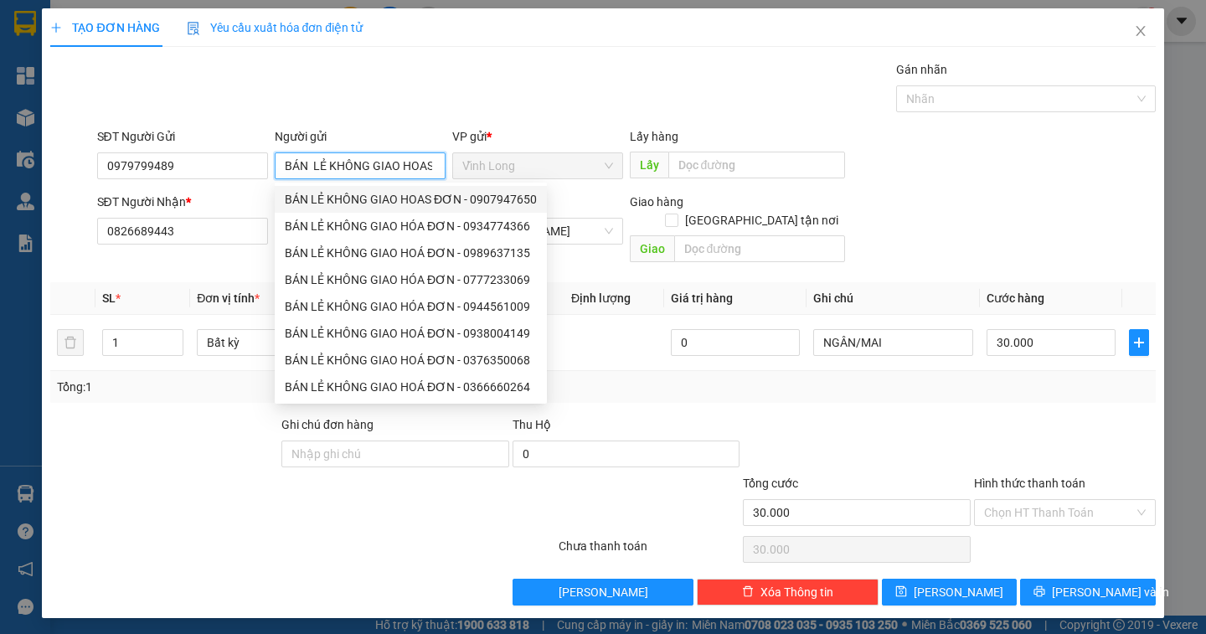
click at [432, 166] on input "BÁN LẺ KHÔNG GIAO HOAS ĐƠN" at bounding box center [360, 165] width 171 height 27
click at [396, 167] on input "BÁN LẺ KHÔNG GIAO HOAS ĐƠN" at bounding box center [360, 165] width 171 height 27
click at [431, 163] on input "BÁN LẺ KHÔNG GIAO HOAS ĐƠN" at bounding box center [360, 165] width 171 height 27
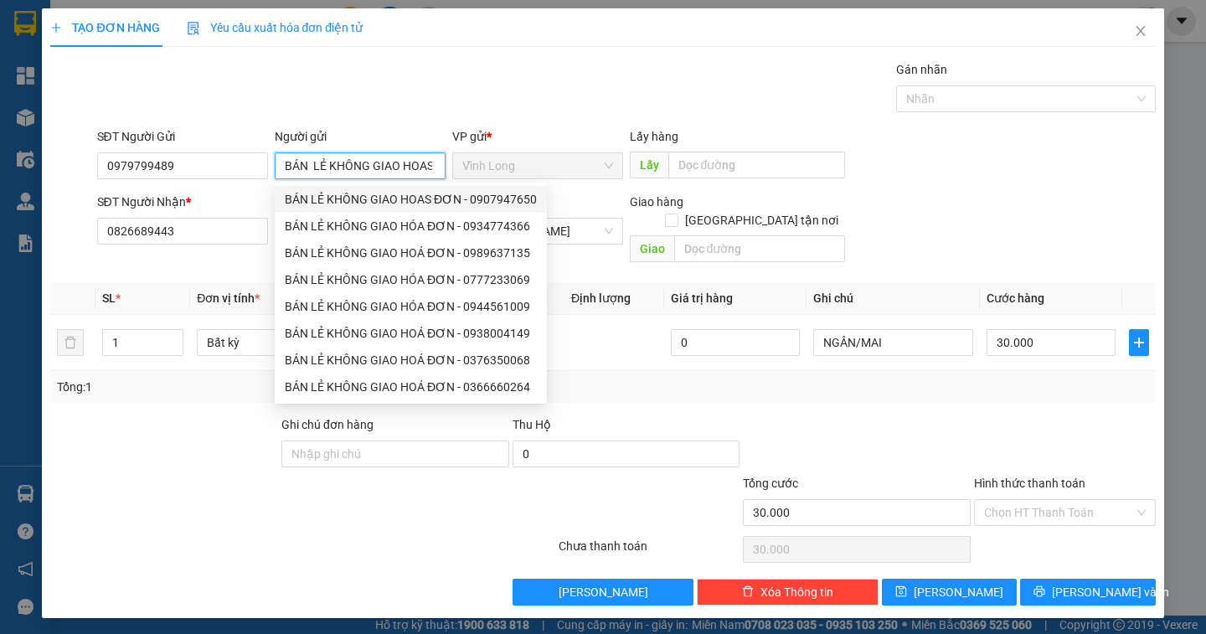
click at [403, 172] on input "BÁN LẺ KHÔNG GIAO HOAS ĐƠN" at bounding box center [360, 165] width 171 height 27
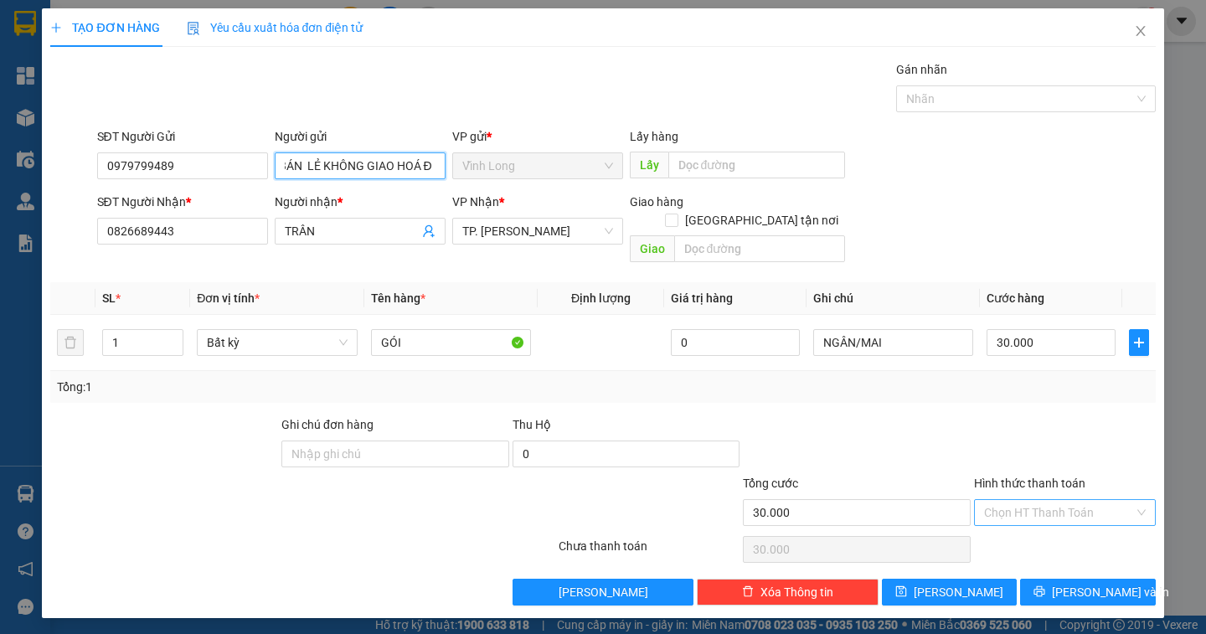
type input "BÁN LẺ KHÔNG GIAO HOÁ ĐƠN"
click at [1065, 500] on input "Hình thức thanh toán" at bounding box center [1059, 512] width 150 height 25
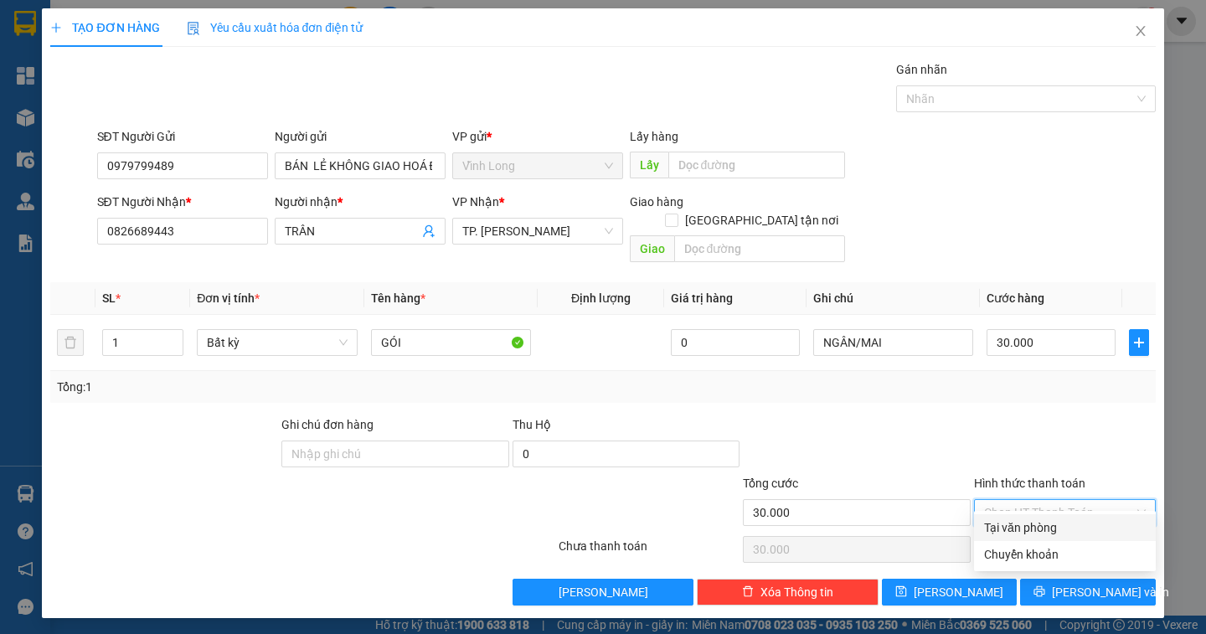
click at [1071, 525] on div "Tại văn phòng" at bounding box center [1065, 527] width 162 height 18
type input "0"
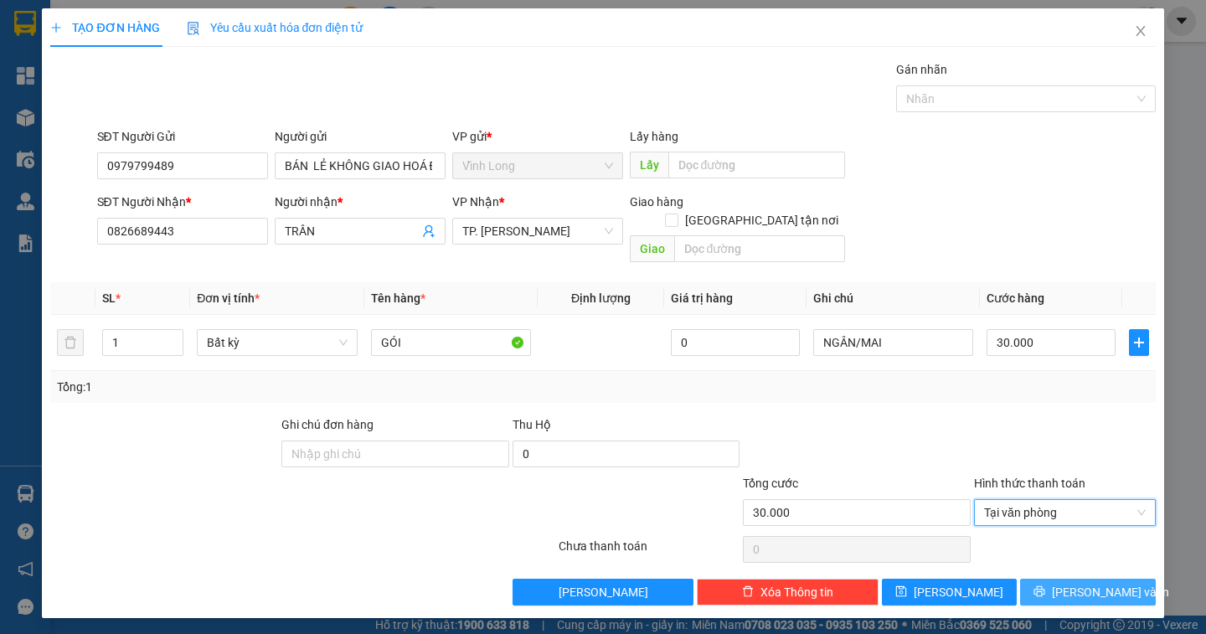
click at [1096, 583] on span "[PERSON_NAME] và In" at bounding box center [1110, 592] width 117 height 18
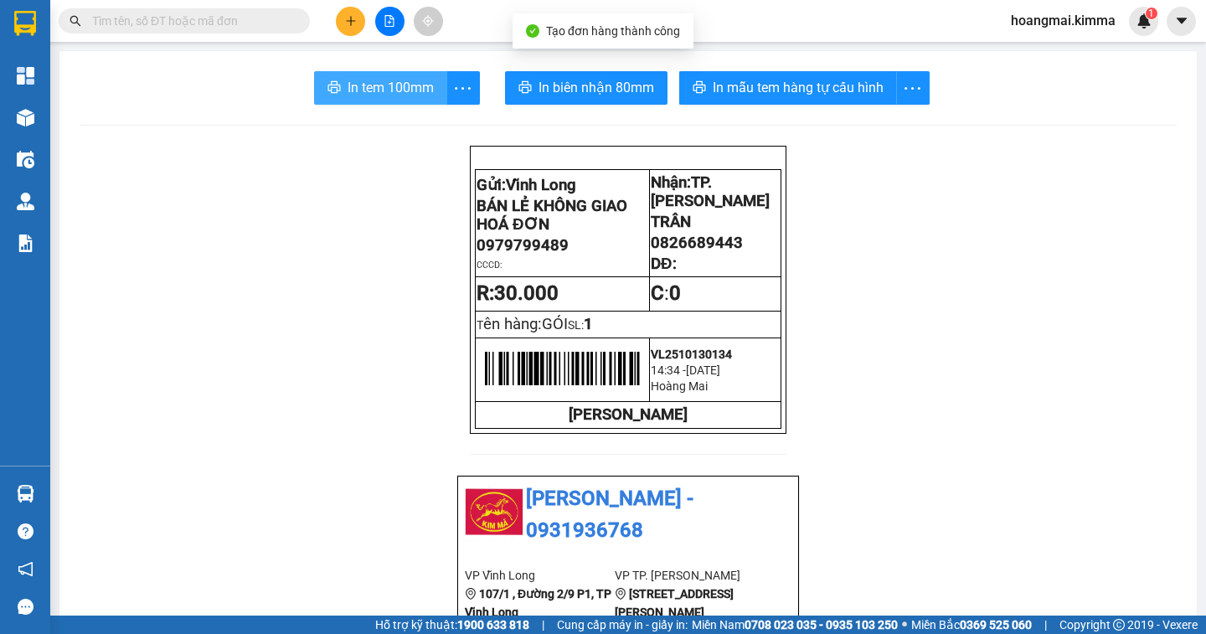
click at [379, 97] on span "In tem 100mm" at bounding box center [391, 87] width 86 height 21
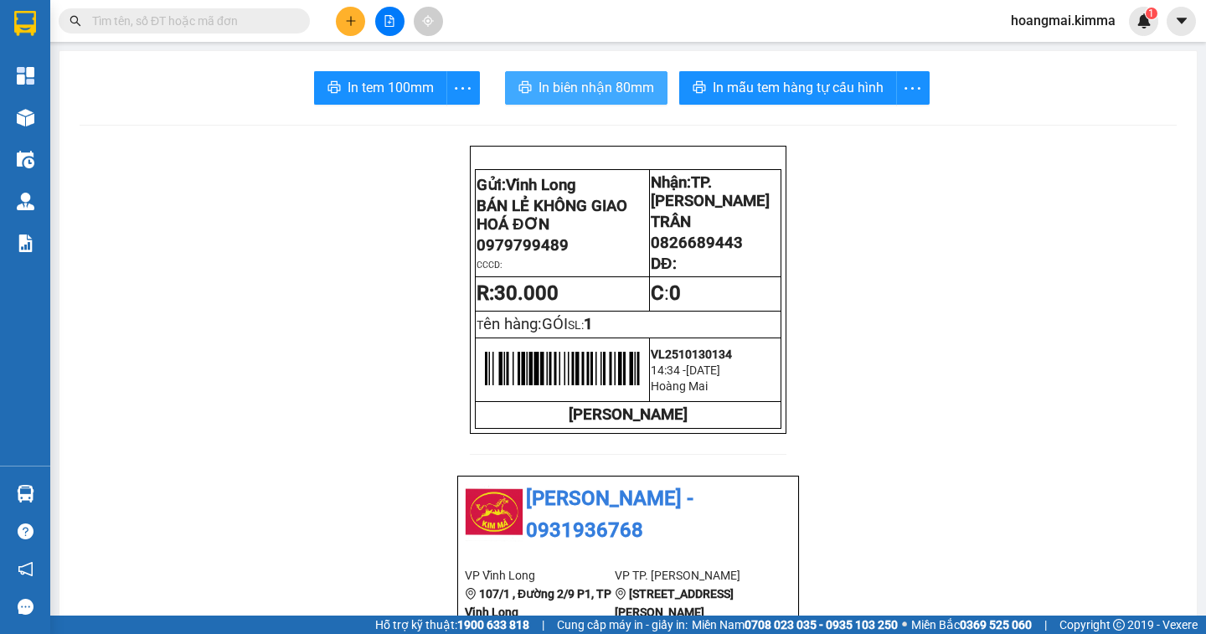
click at [570, 85] on span "In biên nhận 80mm" at bounding box center [596, 87] width 116 height 21
click at [559, 91] on span "In biên nhận 80mm" at bounding box center [596, 87] width 116 height 21
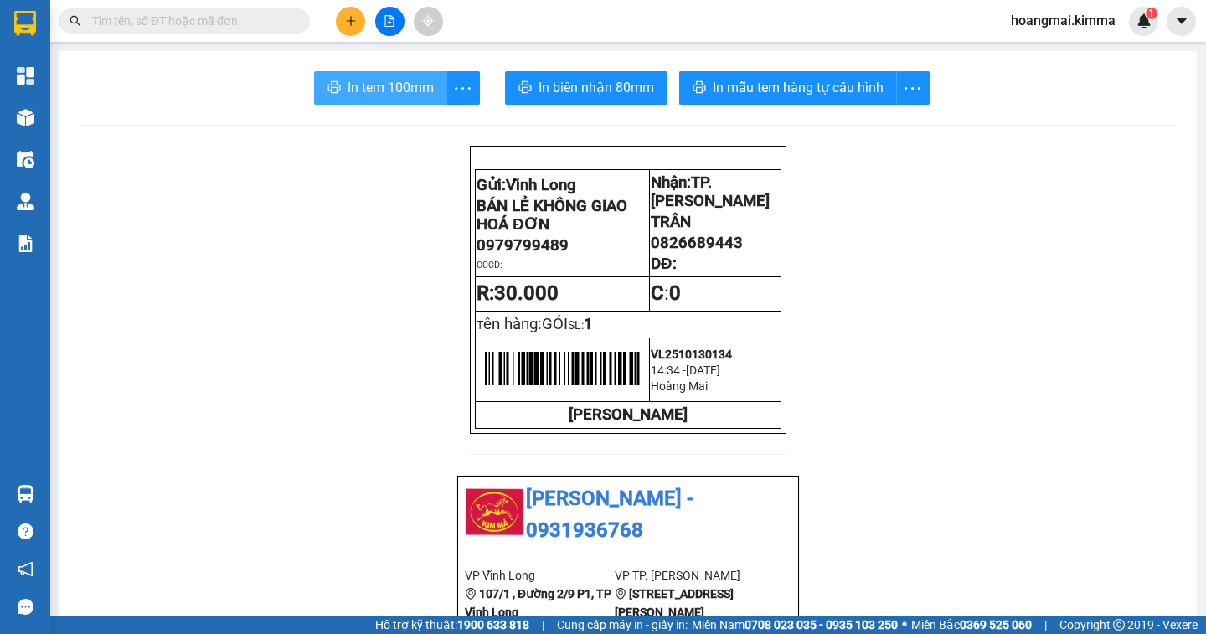
click at [348, 96] on span "In tem 100mm" at bounding box center [391, 87] width 86 height 21
click at [197, 23] on input "text" at bounding box center [191, 21] width 198 height 18
drag, startPoint x: 197, startPoint y: 23, endPoint x: 212, endPoint y: 11, distance: 19.6
click at [198, 23] on input "text" at bounding box center [191, 21] width 198 height 18
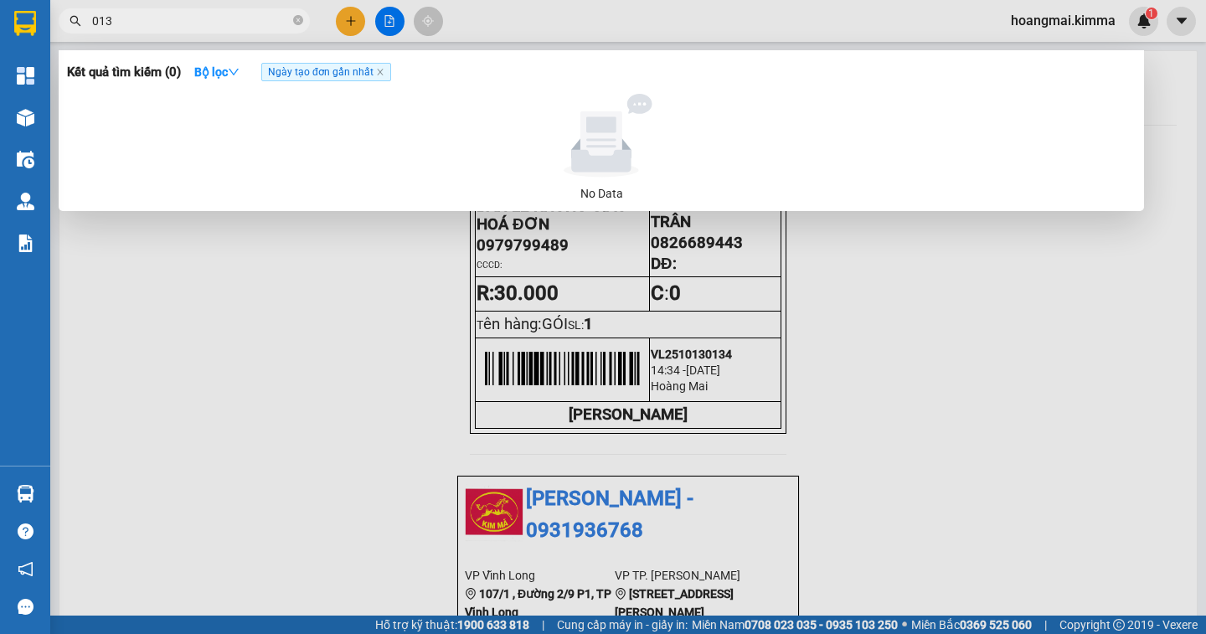
type input "0130"
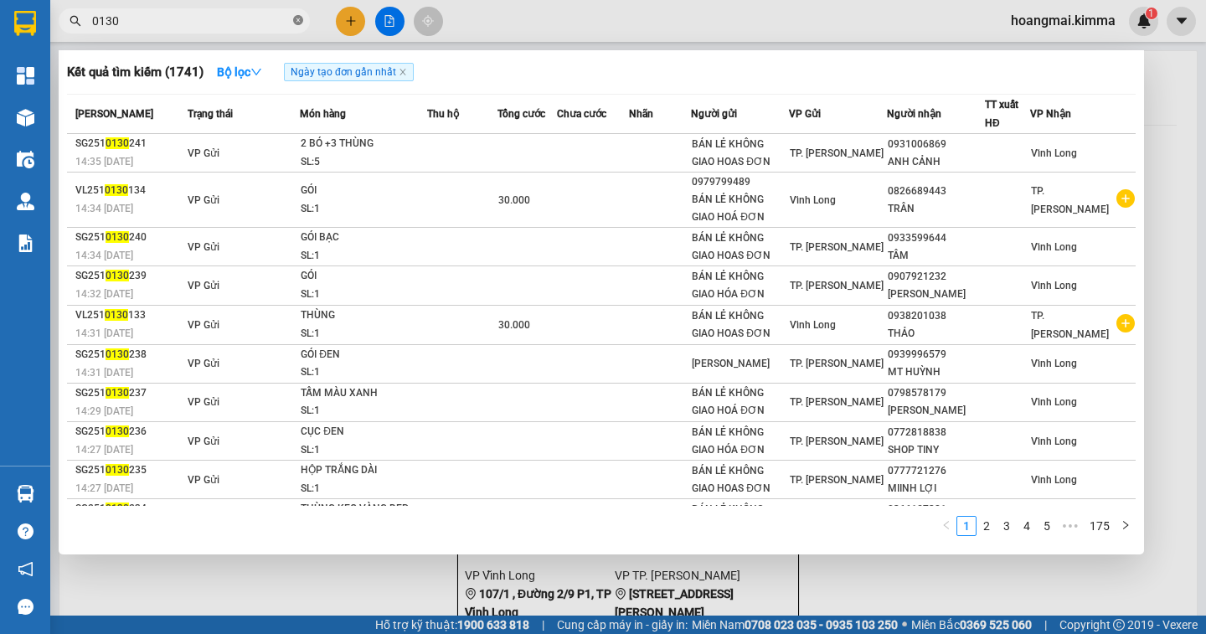
click at [300, 22] on icon "close-circle" at bounding box center [298, 20] width 10 height 10
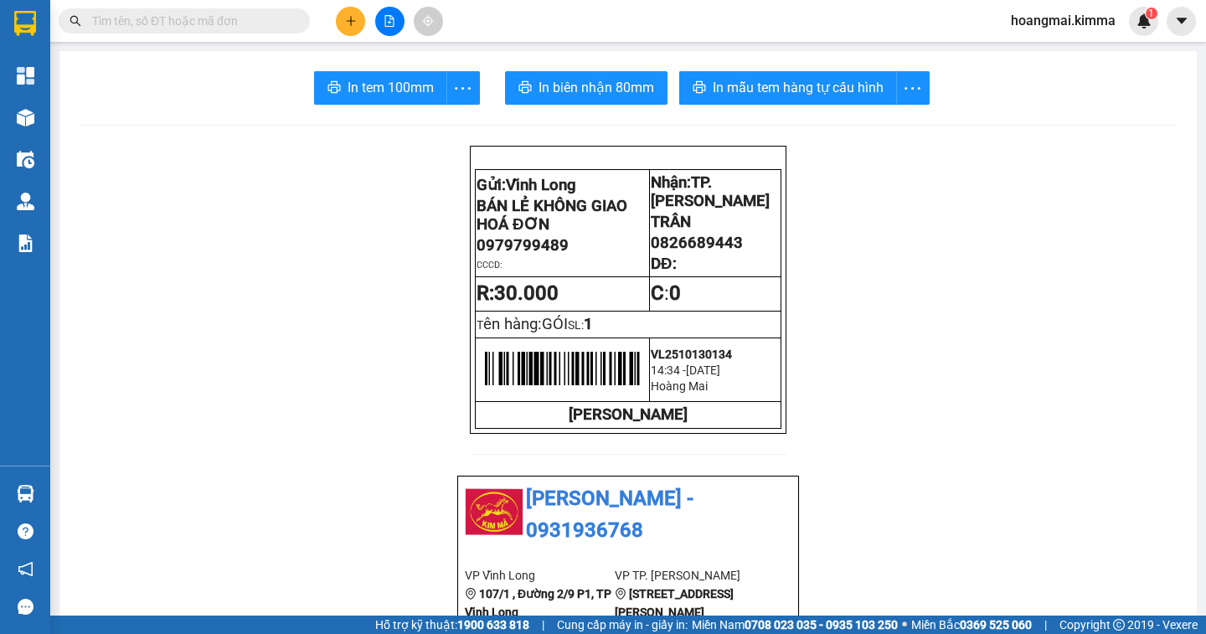
click at [251, 23] on input "text" at bounding box center [191, 21] width 198 height 18
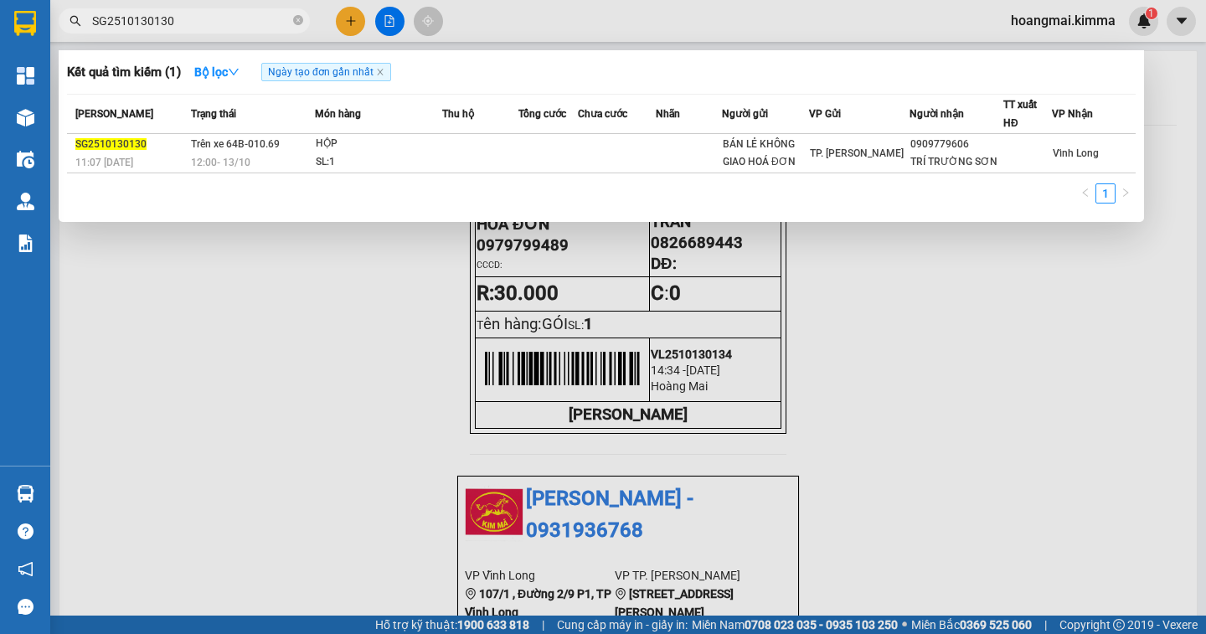
type input "SG2510130130"
click at [860, 317] on div at bounding box center [603, 317] width 1206 height 634
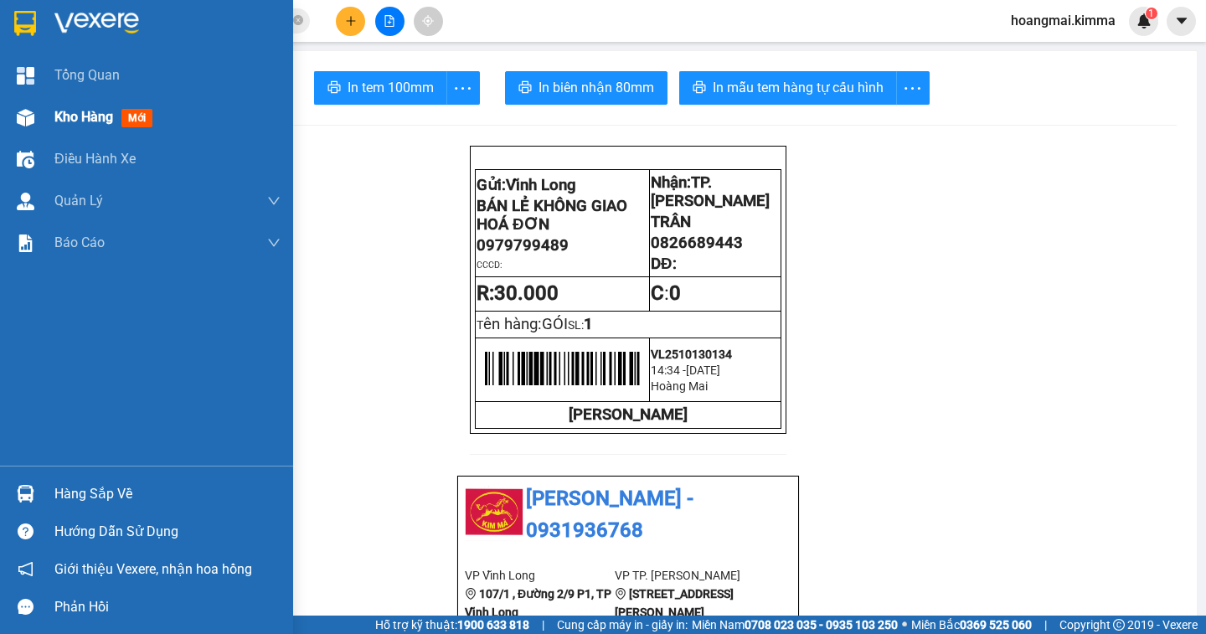
click at [97, 125] on span "Kho hàng" at bounding box center [83, 117] width 59 height 16
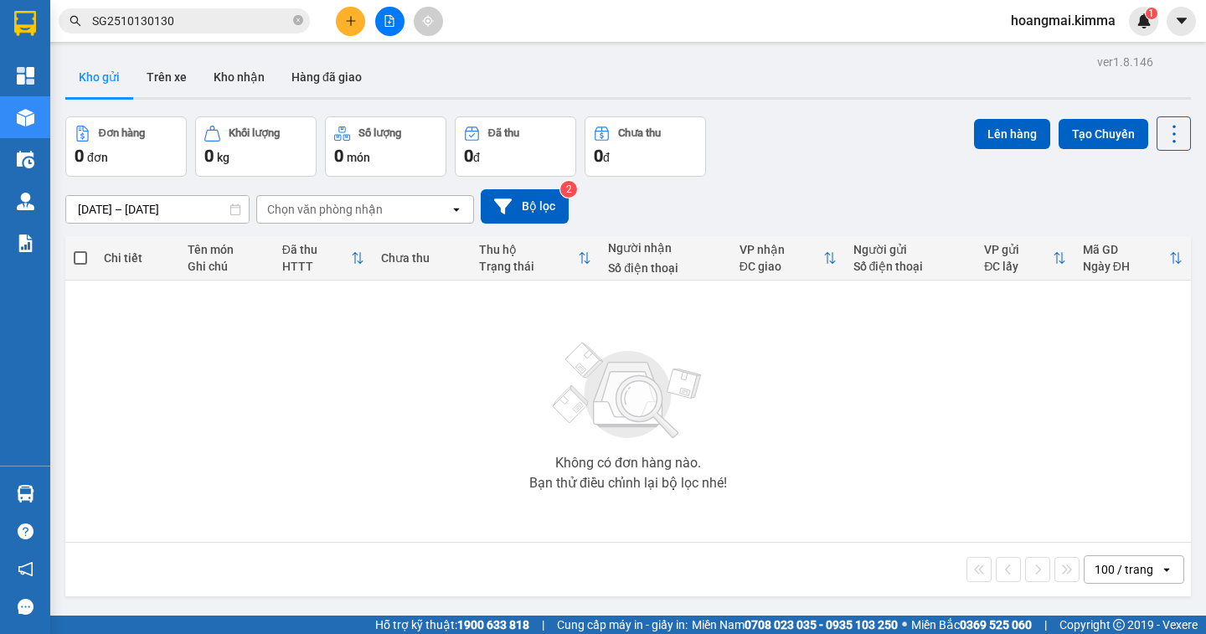
click at [387, 23] on icon "file-add" at bounding box center [390, 21] width 12 height 12
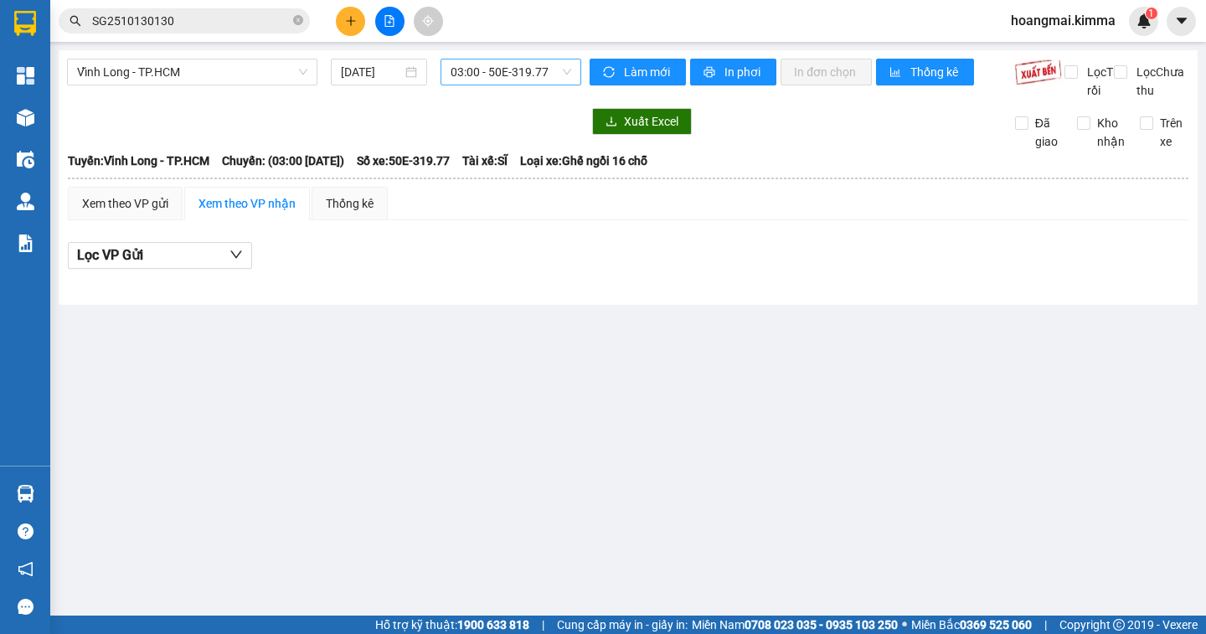
click at [554, 75] on span "03:00 - 50E-319.77" at bounding box center [511, 71] width 121 height 25
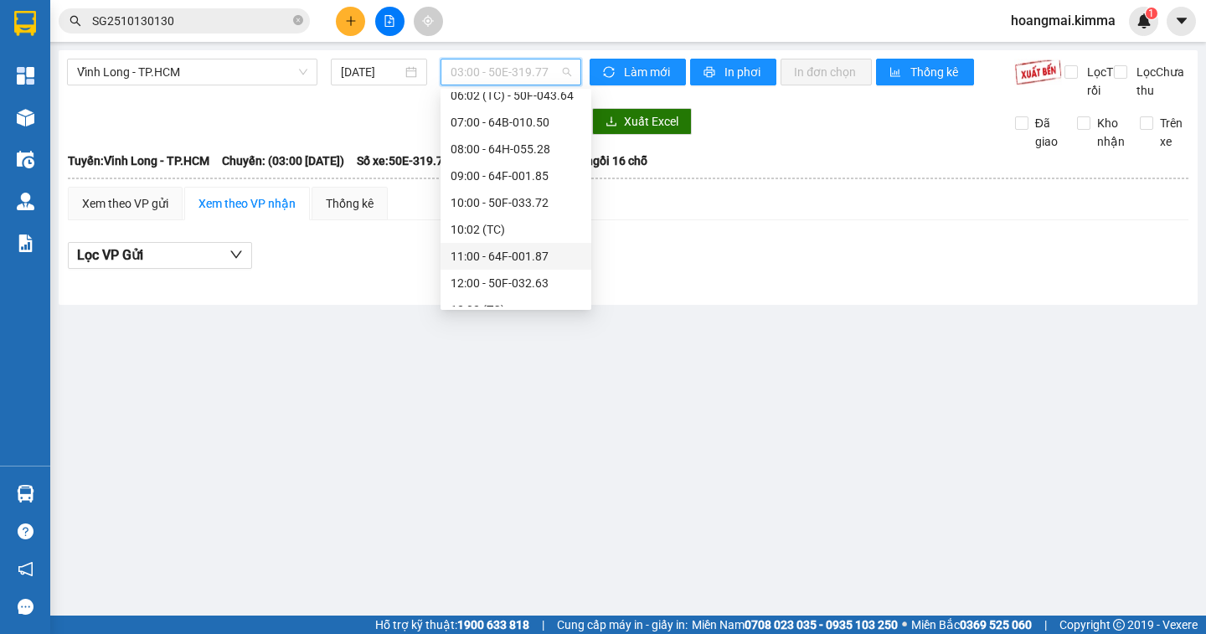
scroll to position [419, 0]
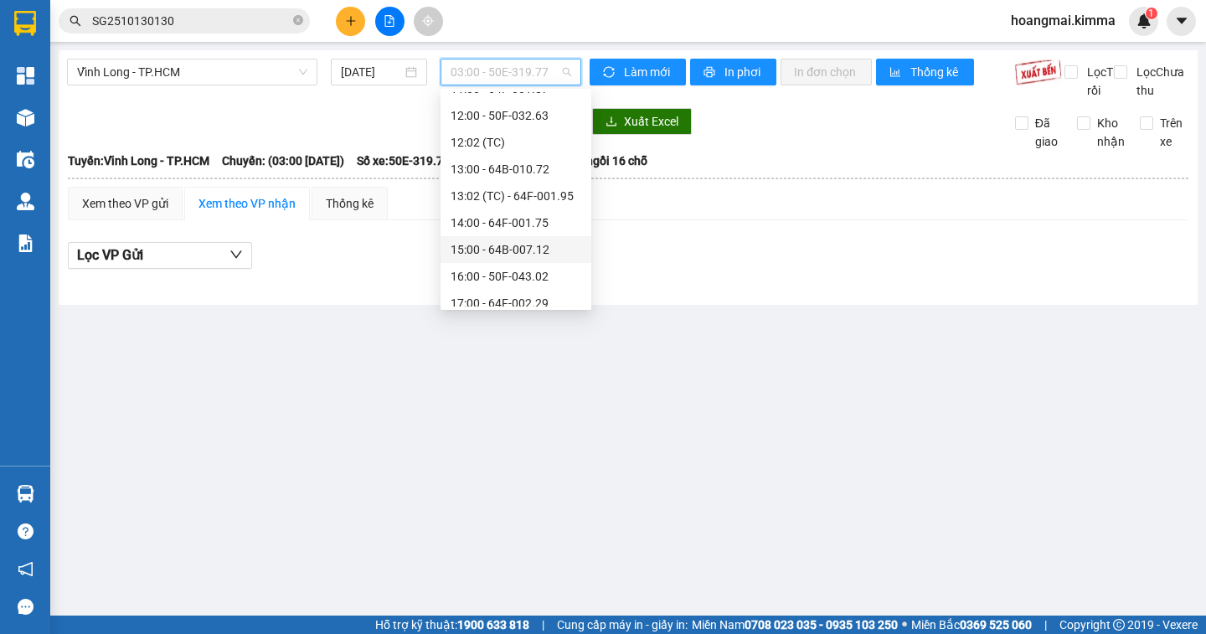
click at [548, 246] on div "15:00 - 64B-007.12" at bounding box center [516, 249] width 131 height 18
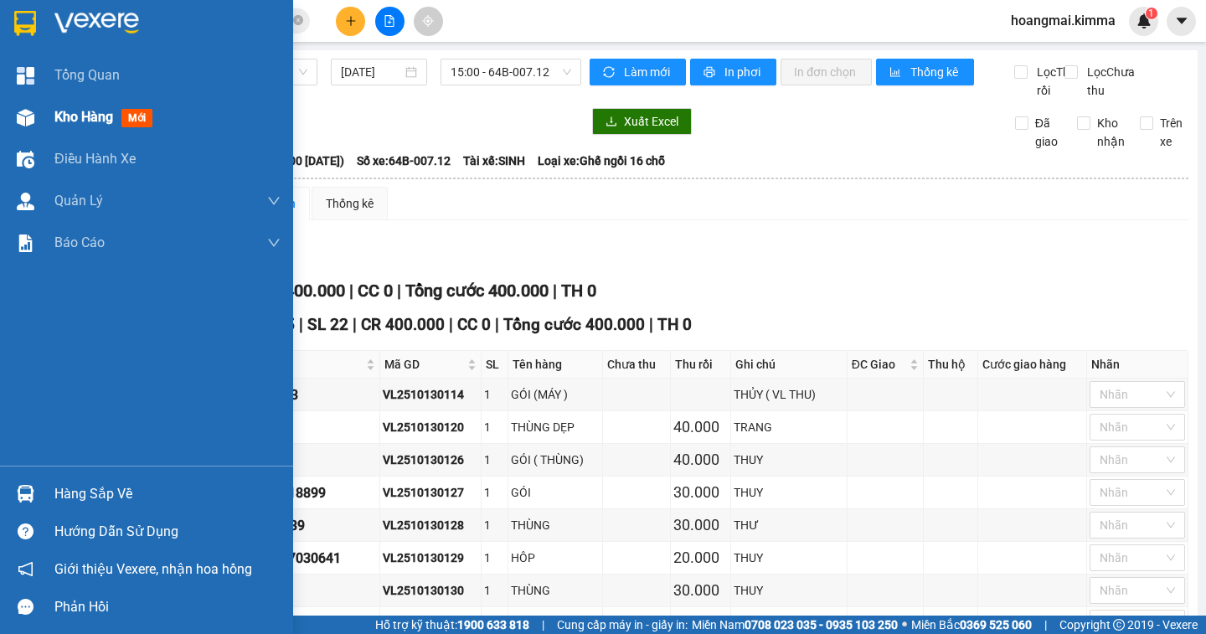
click at [80, 126] on div "Kho hàng mới" at bounding box center [106, 116] width 105 height 21
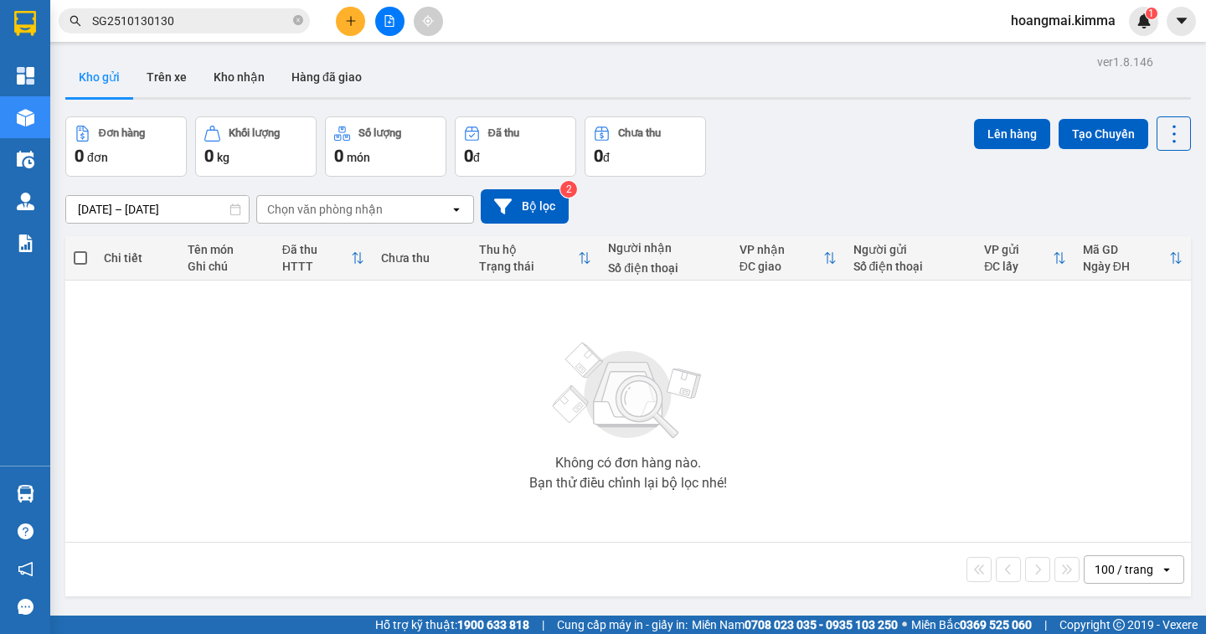
click at [389, 22] on icon "file-add" at bounding box center [389, 21] width 9 height 12
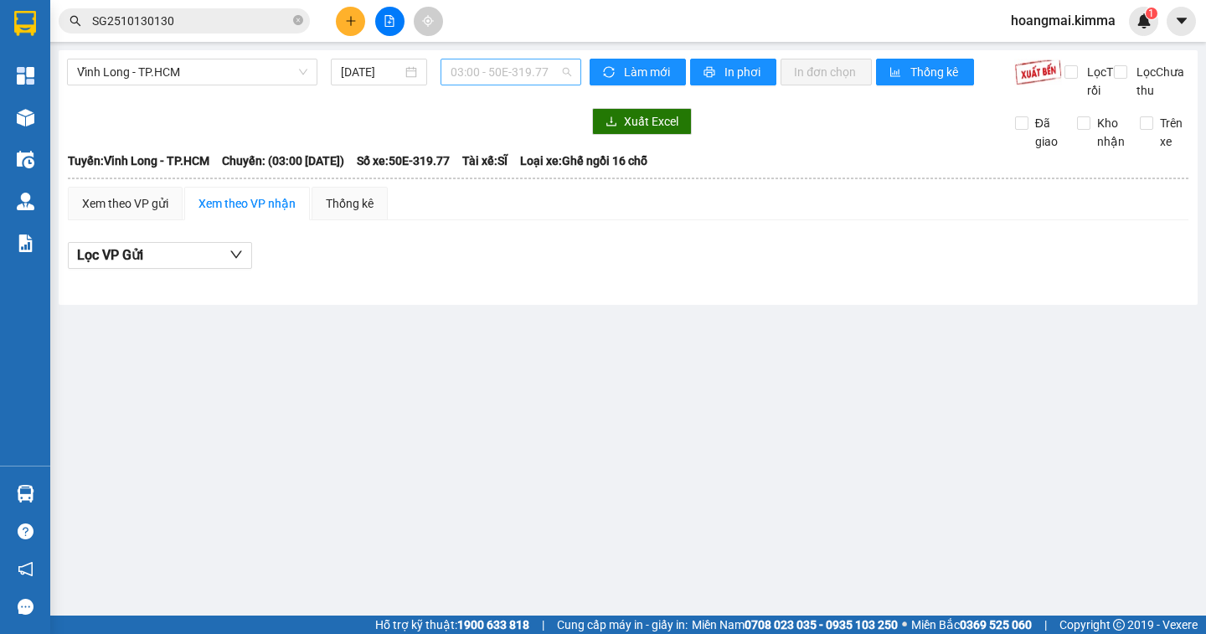
click at [538, 71] on span "03:00 - 50E-319.77" at bounding box center [511, 71] width 121 height 25
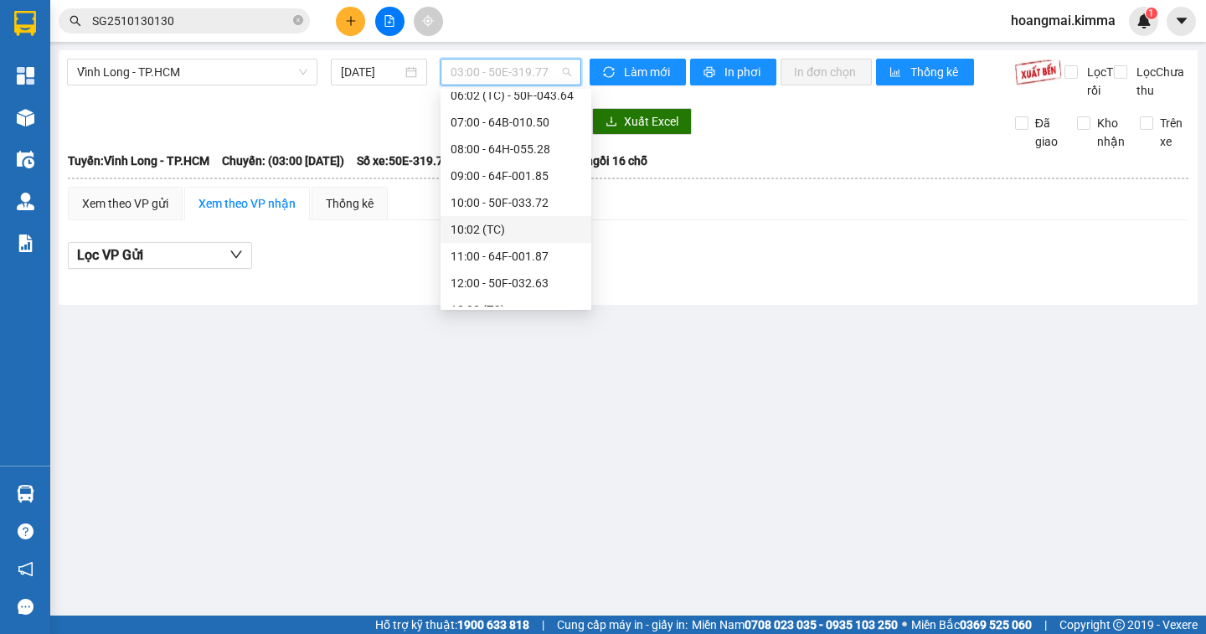
scroll to position [456, 0]
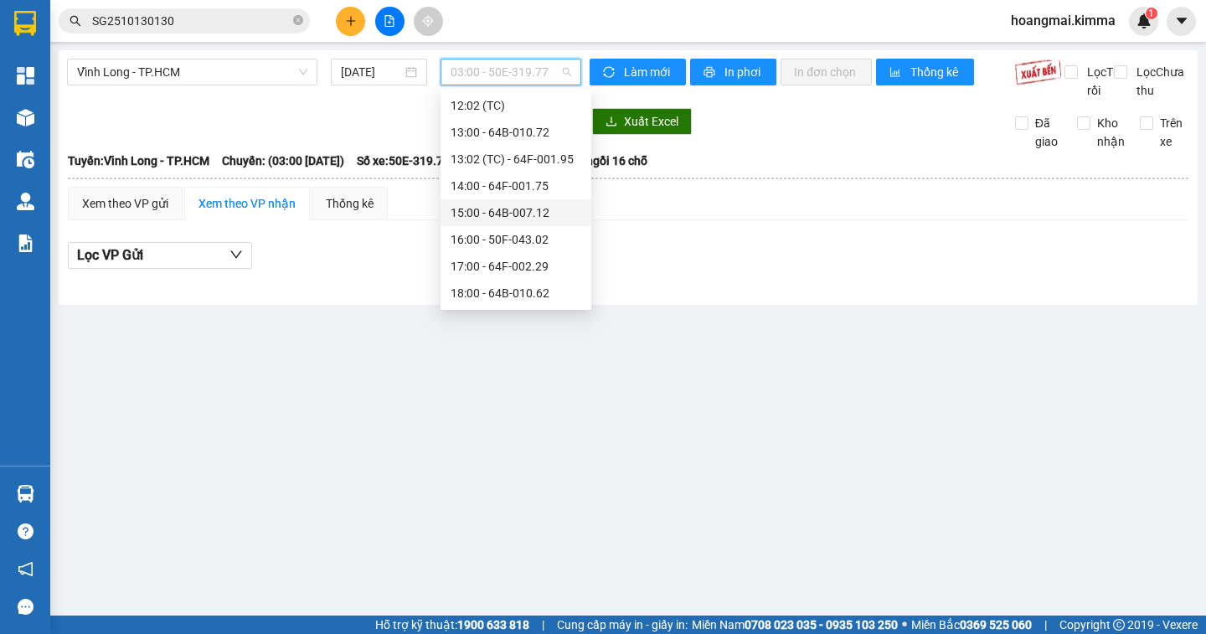
click at [543, 214] on div "15:00 - 64B-007.12" at bounding box center [516, 212] width 131 height 18
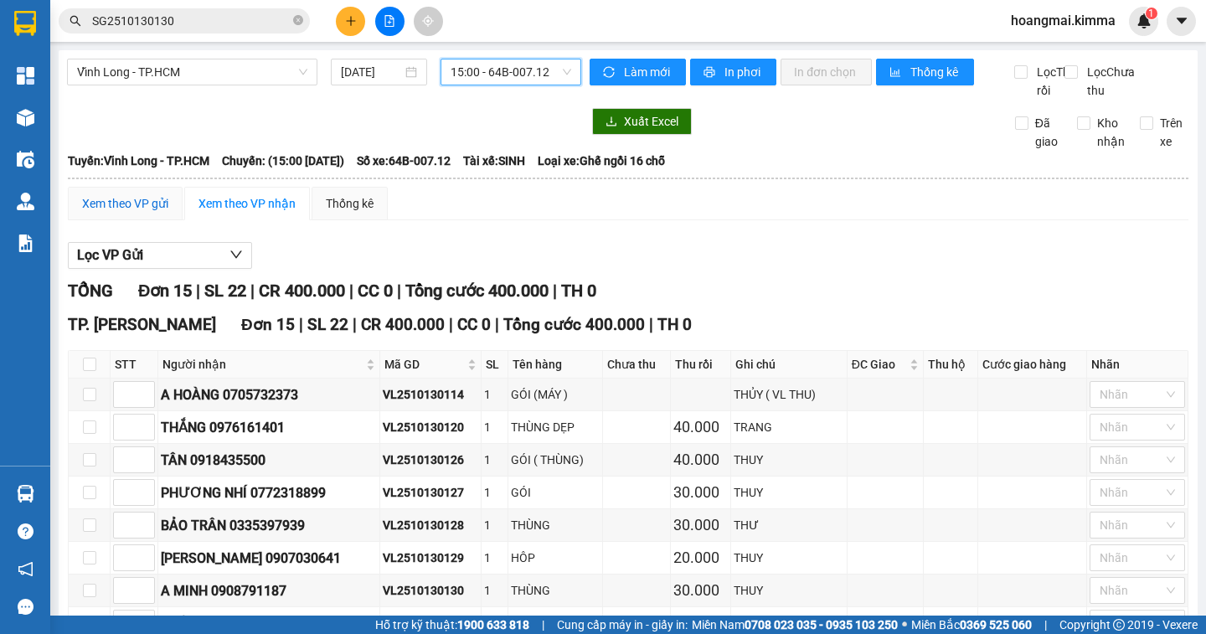
click at [131, 213] on div "Xem theo VP gửi" at bounding box center [125, 203] width 86 height 18
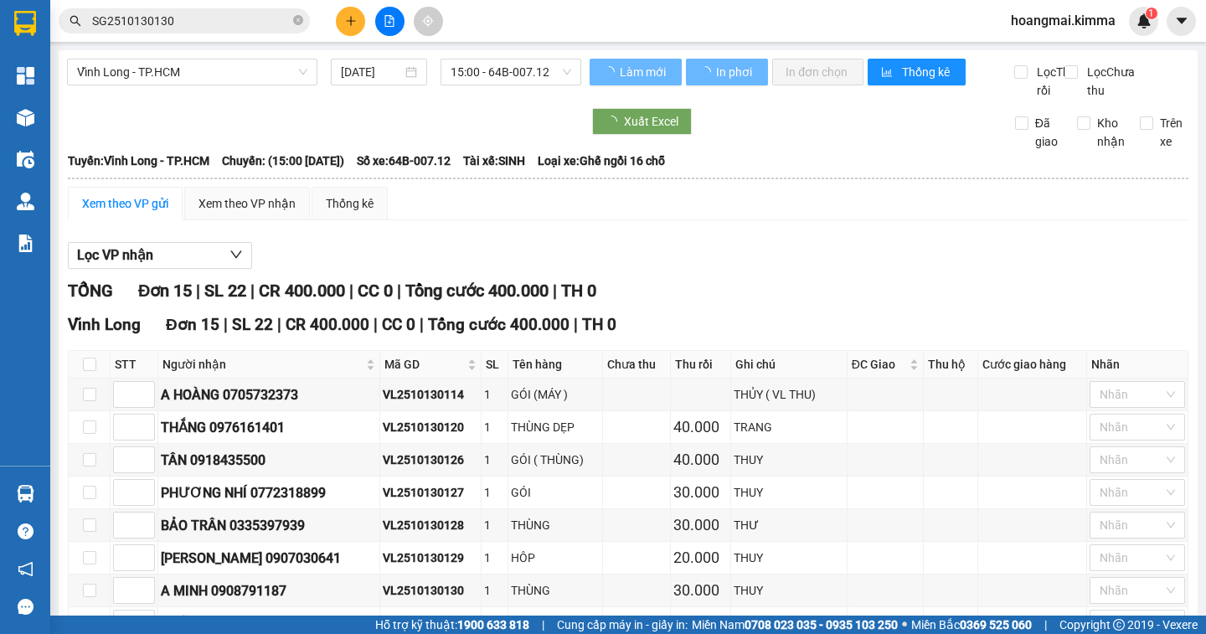
scroll to position [358, 0]
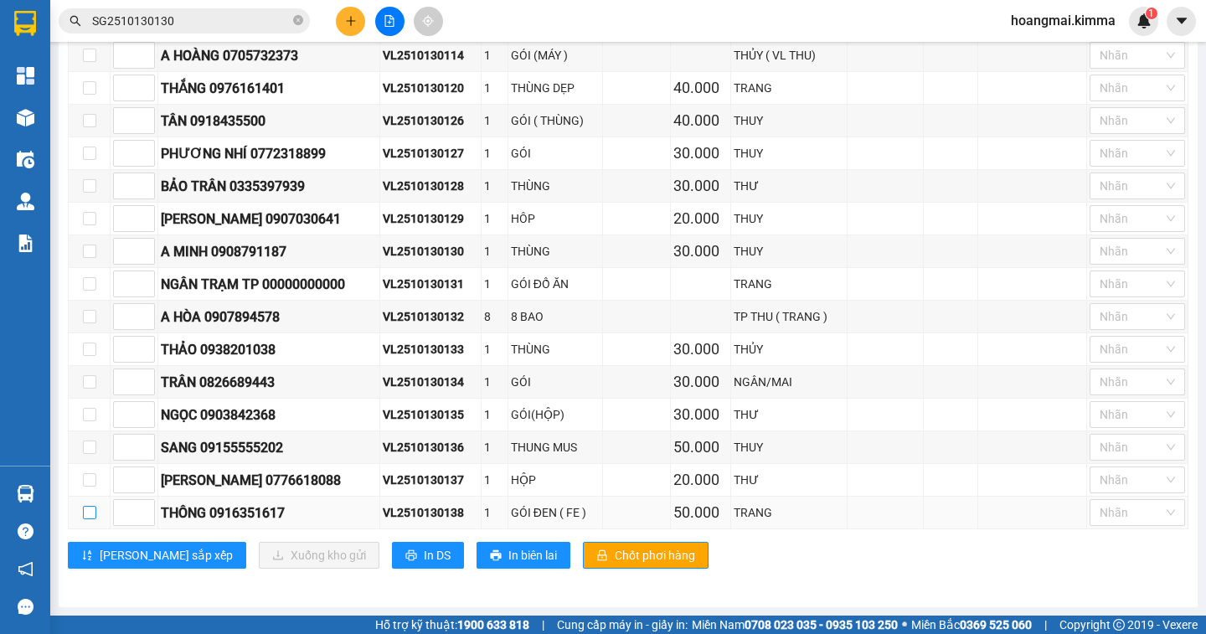
click at [90, 510] on input "checkbox" at bounding box center [89, 512] width 13 height 13
checkbox input "true"
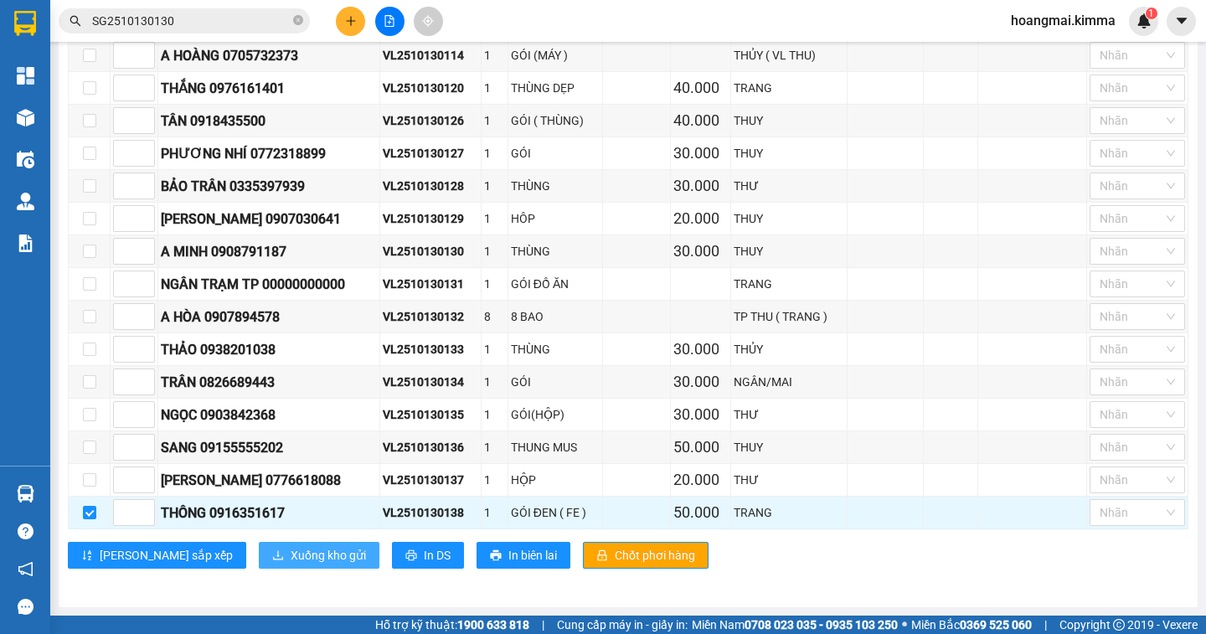
click at [291, 557] on span "Xuống kho gửi" at bounding box center [328, 555] width 75 height 18
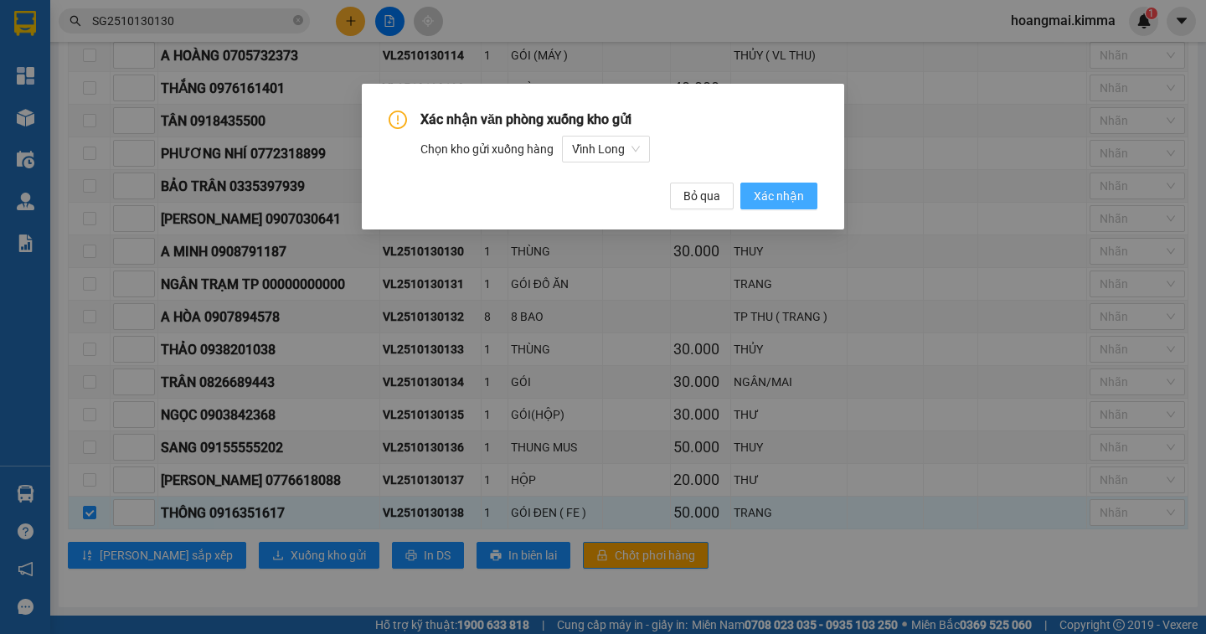
click at [787, 202] on span "Xác nhận" at bounding box center [779, 196] width 50 height 18
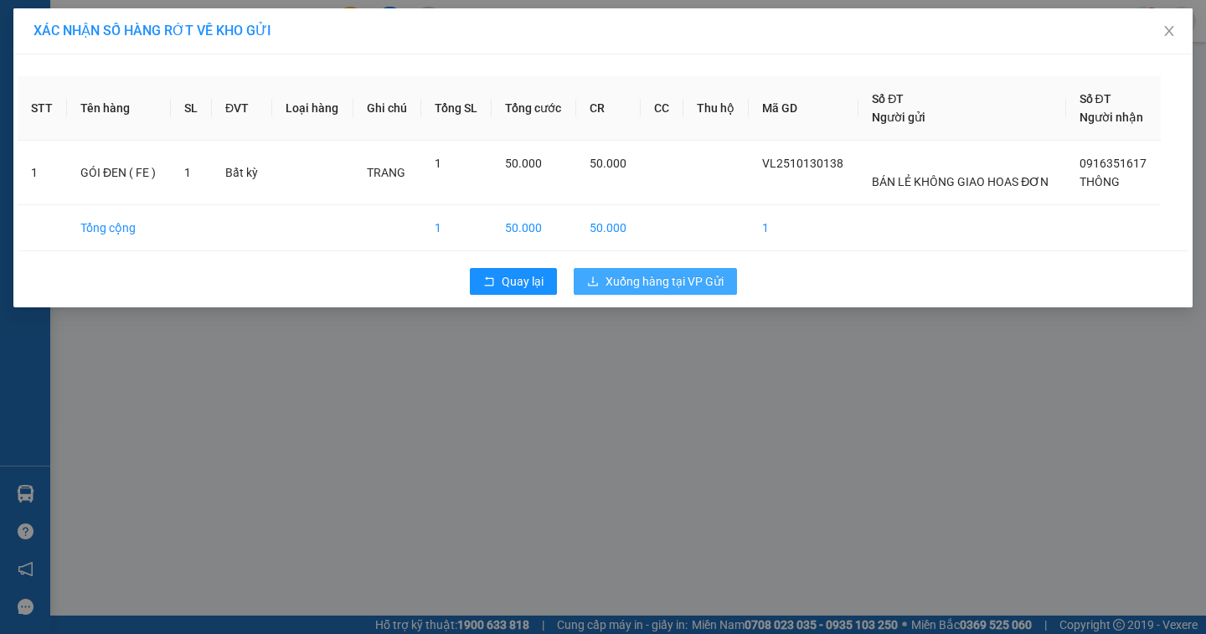
click at [694, 283] on span "Xuống hàng tại VP Gửi" at bounding box center [664, 281] width 118 height 18
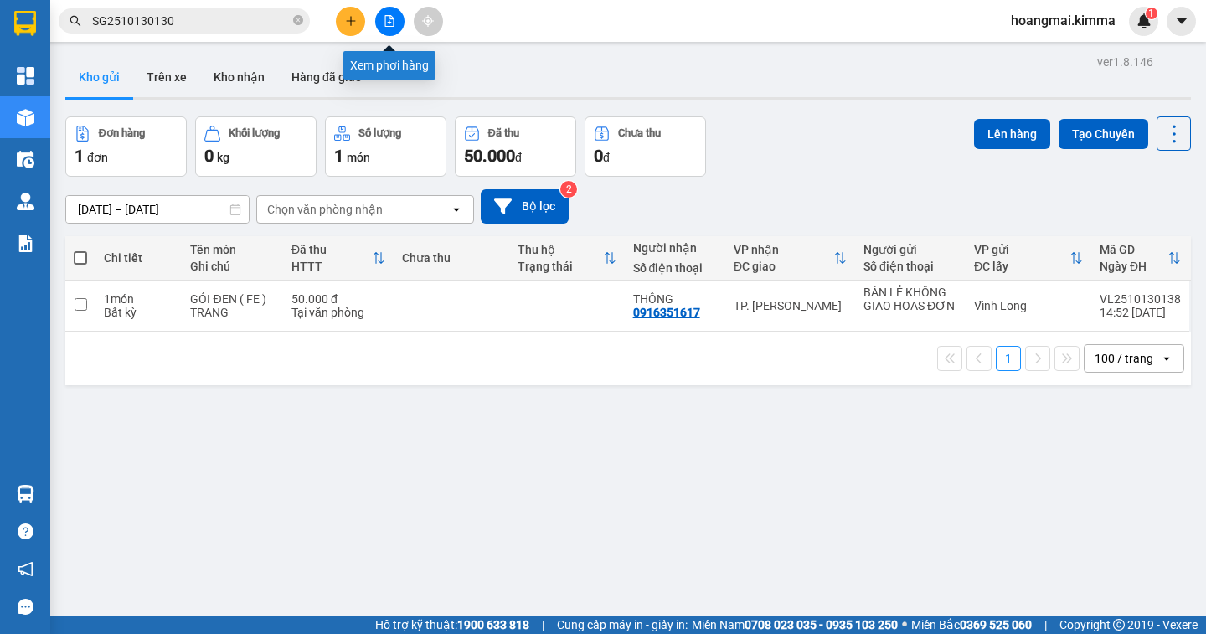
click at [390, 19] on icon "file-add" at bounding box center [389, 21] width 9 height 12
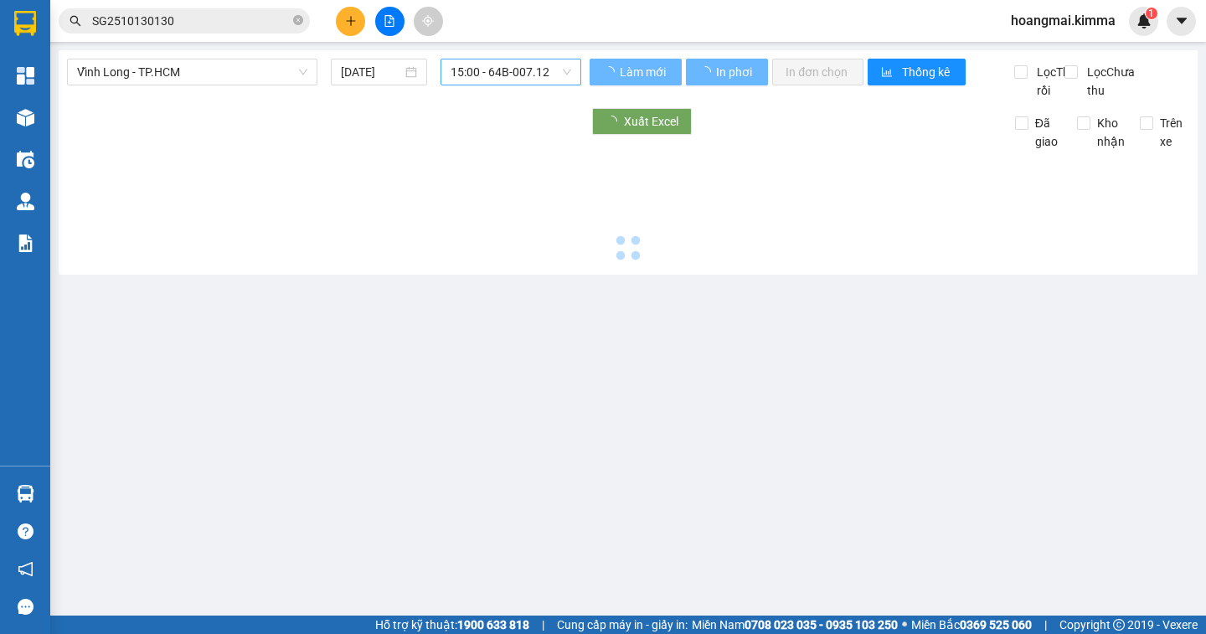
click at [554, 78] on span "15:00 - 64B-007.12" at bounding box center [511, 71] width 121 height 25
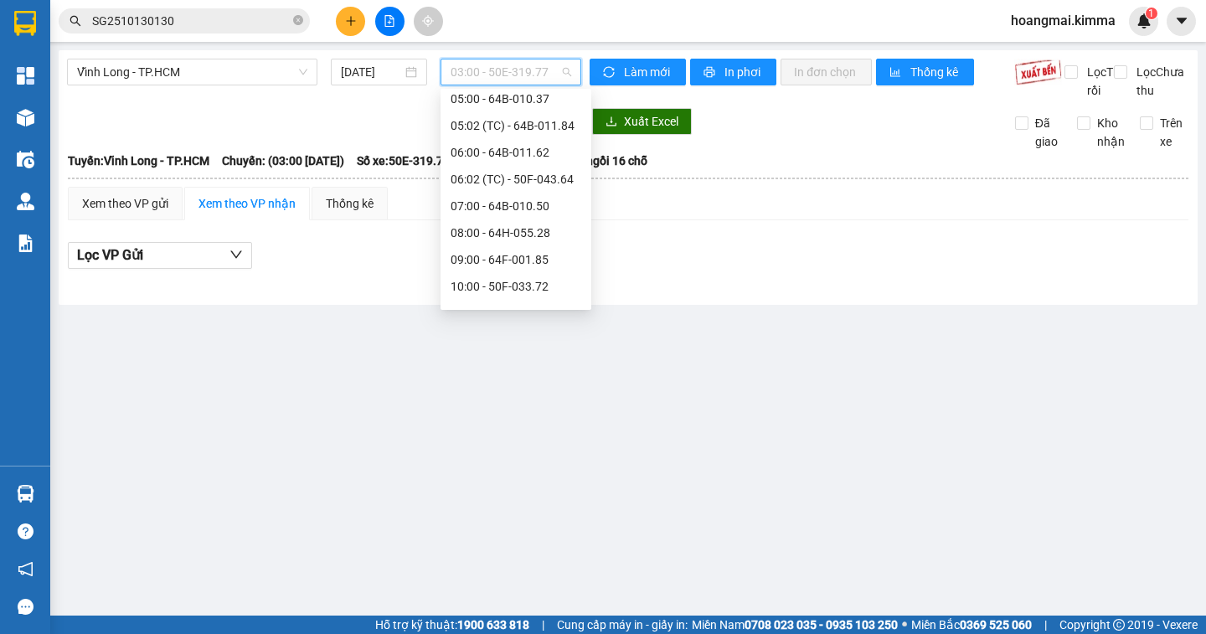
scroll to position [419, 0]
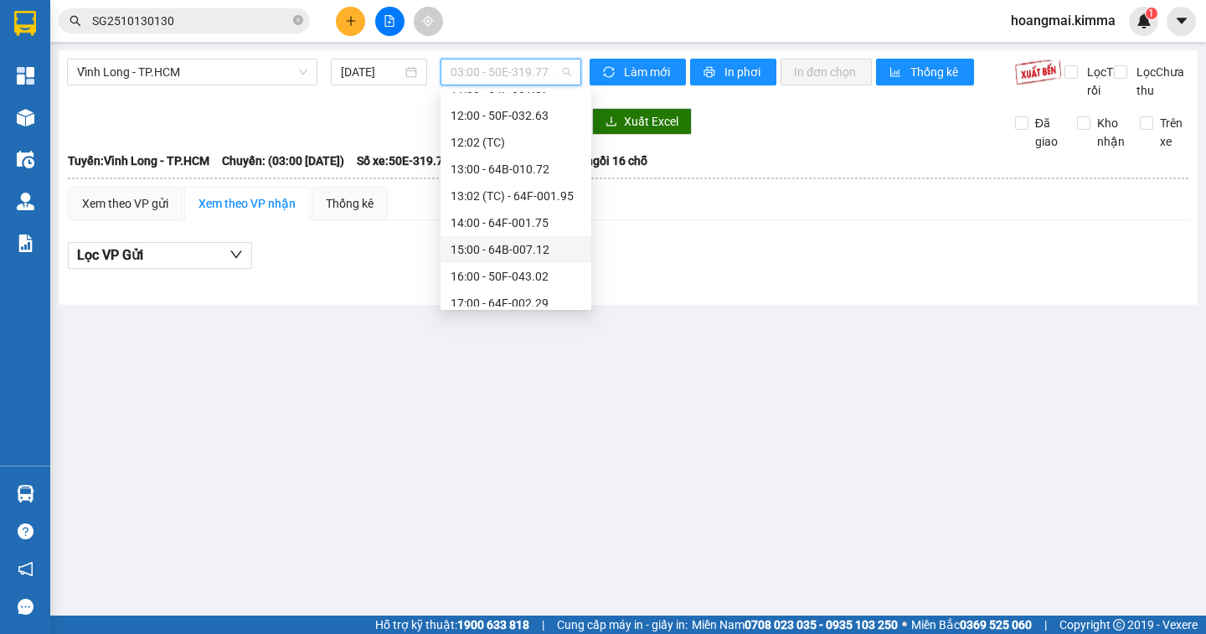
click at [543, 251] on div "15:00 - 64B-007.12" at bounding box center [516, 249] width 131 height 18
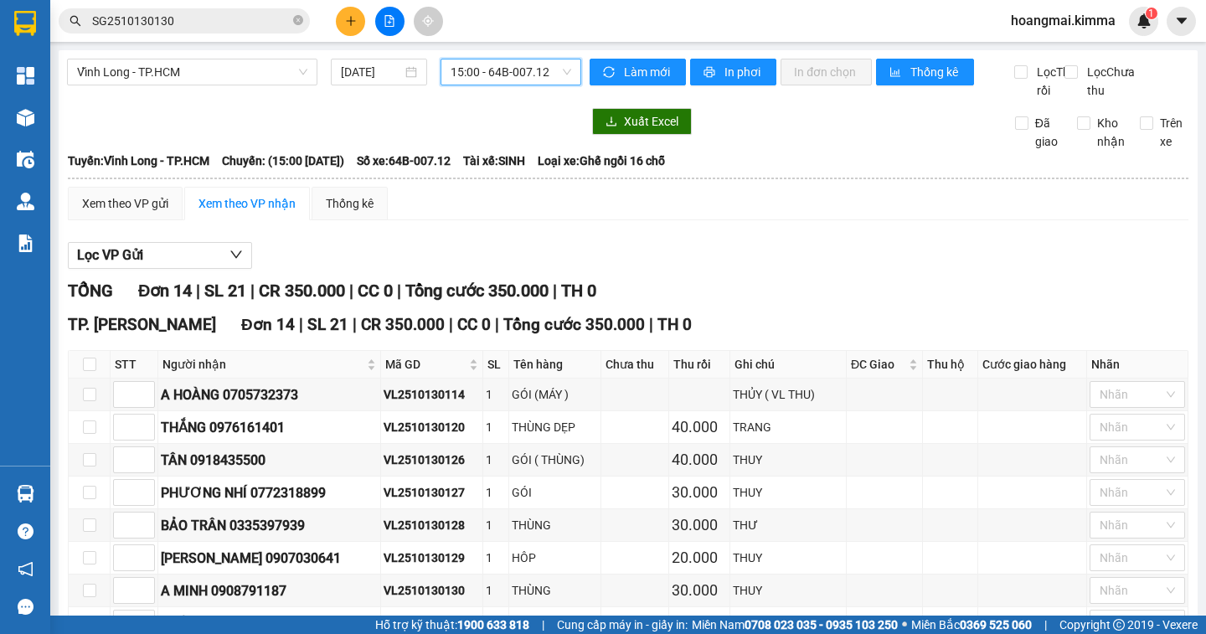
click at [537, 82] on span "15:00 - 64B-007.12" at bounding box center [511, 71] width 121 height 25
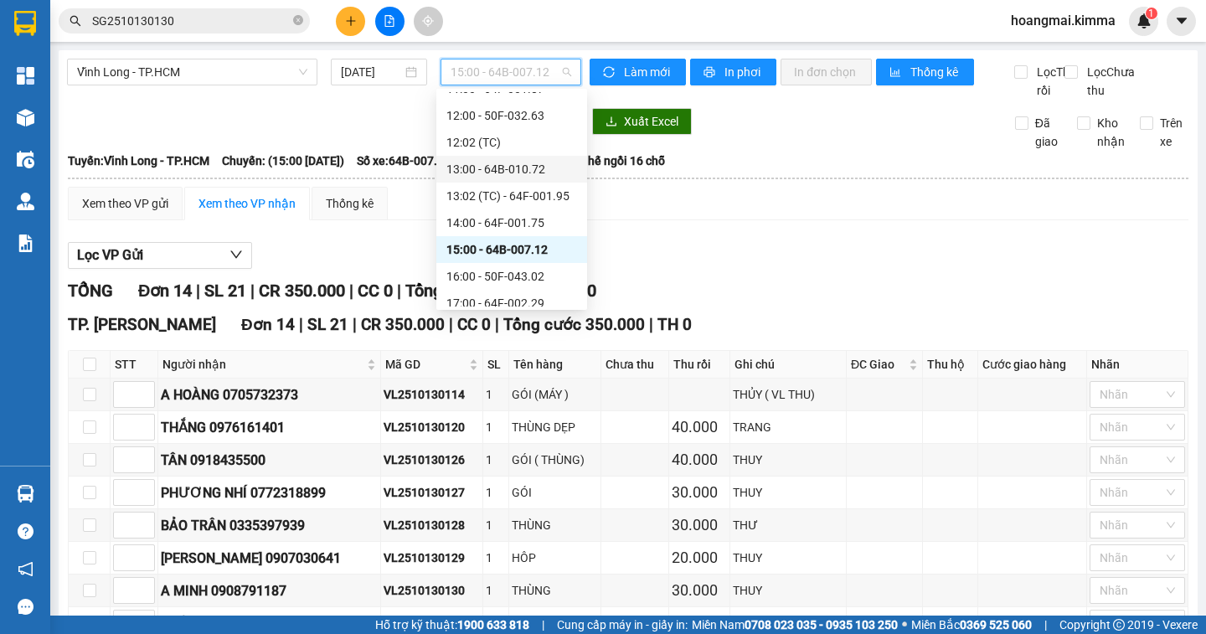
click at [538, 169] on div "13:00 - 64B-010.72" at bounding box center [511, 169] width 131 height 18
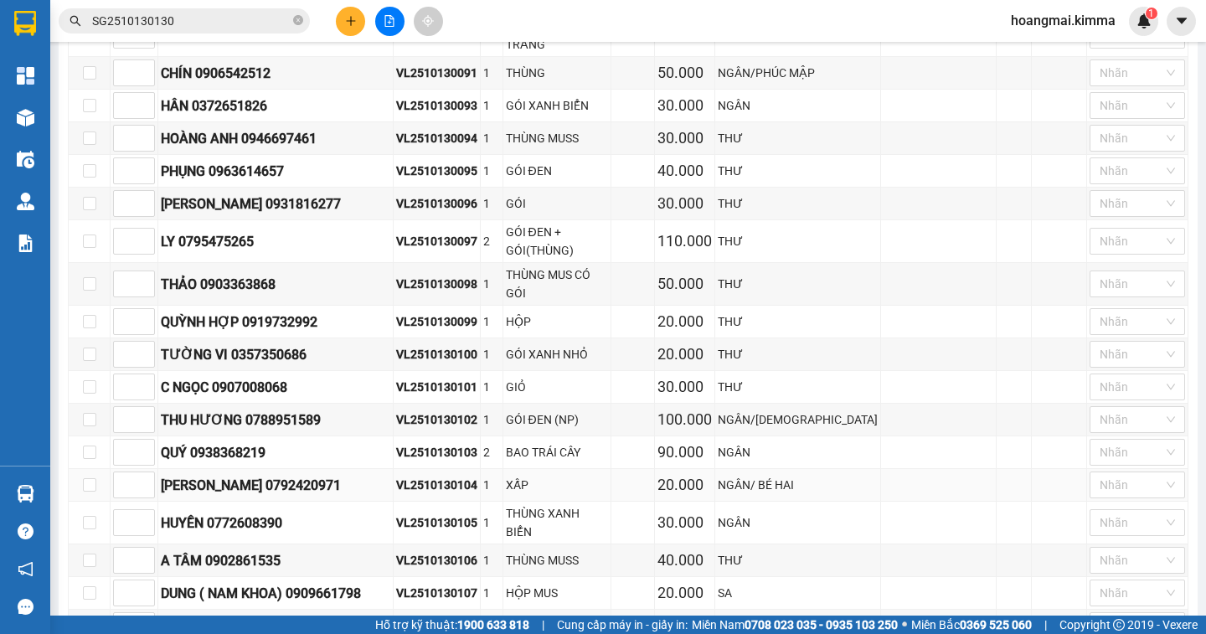
scroll to position [921, 0]
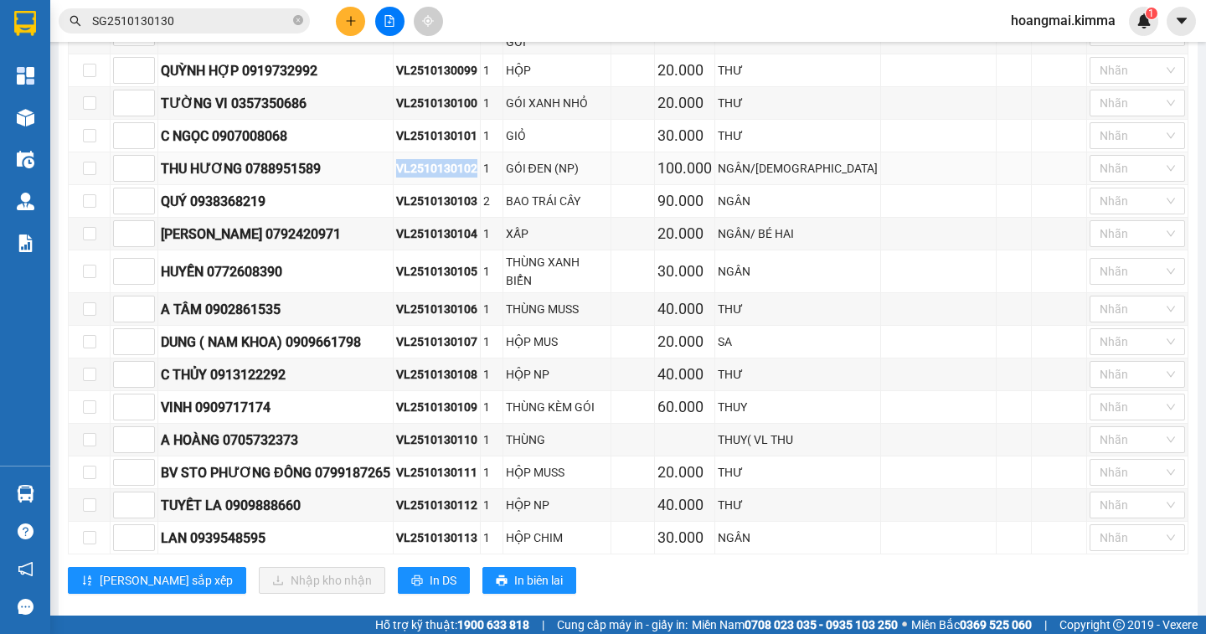
drag, startPoint x: 482, startPoint y: 196, endPoint x: 404, endPoint y: 198, distance: 78.7
click at [404, 185] on td "VL2510130102" at bounding box center [437, 168] width 87 height 33
copy div "VL2510130102"
click at [300, 19] on icon "close-circle" at bounding box center [298, 20] width 10 height 10
paste input "VL2510130102"
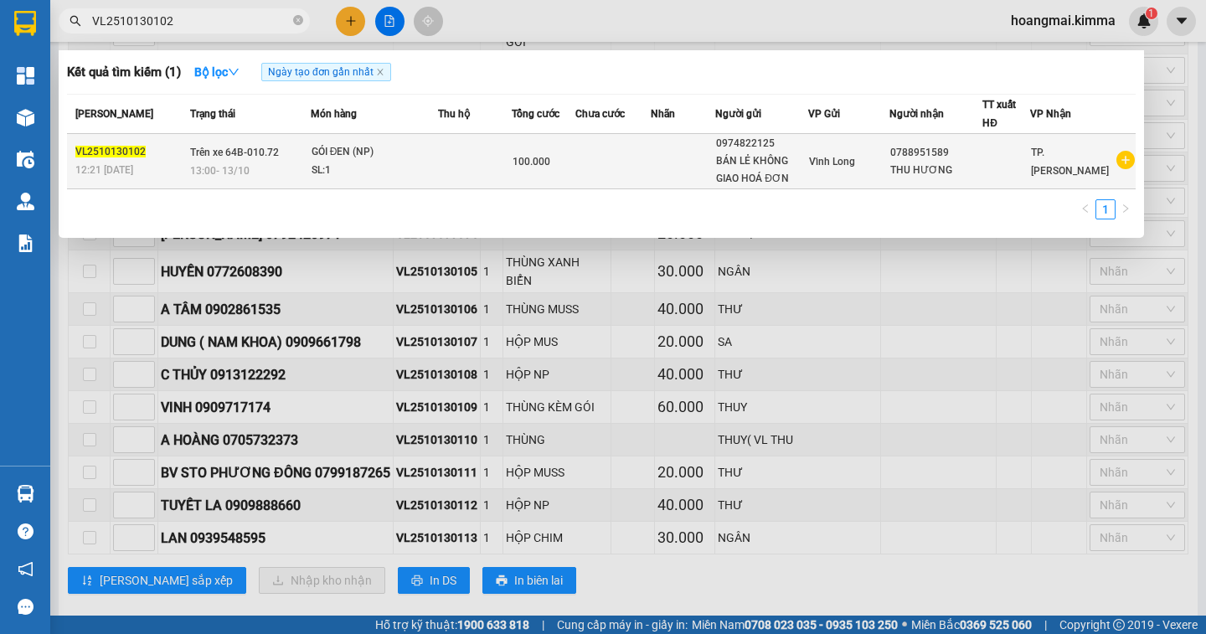
type input "VL2510130102"
click at [945, 166] on div "THU HƯƠNG" at bounding box center [935, 171] width 91 height 18
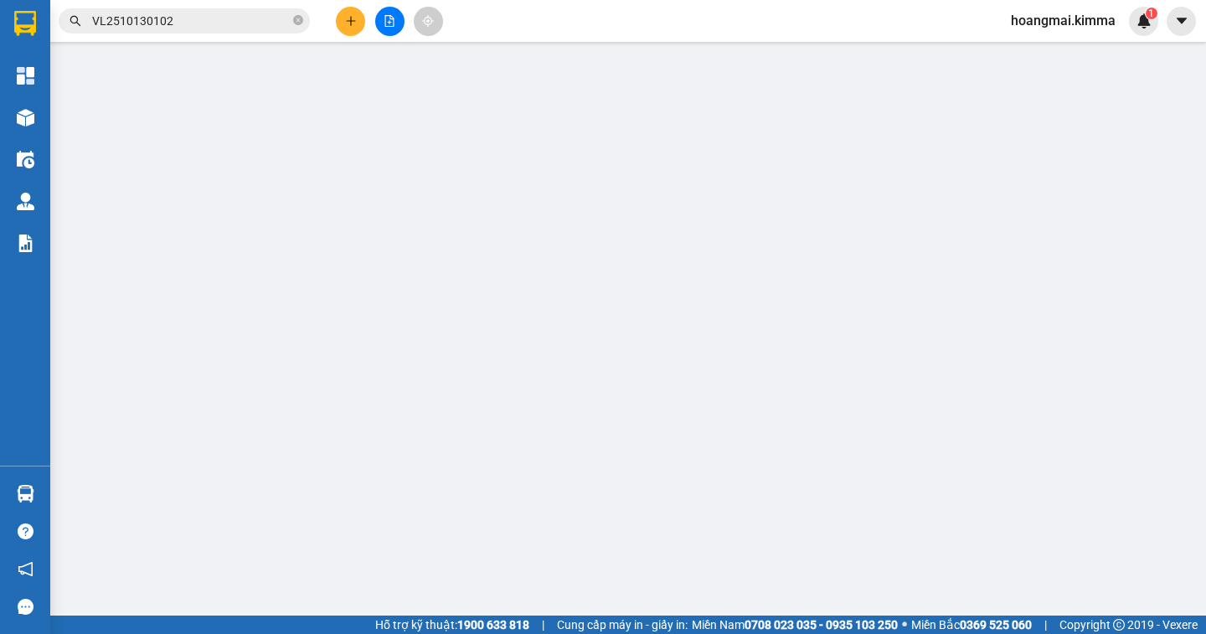
type input "0974822125"
type input "BÁN LẺ KHÔNG GIAO HOÁ ĐƠN"
type input "0788951589"
type input "THU HƯƠNG"
type input "100.000"
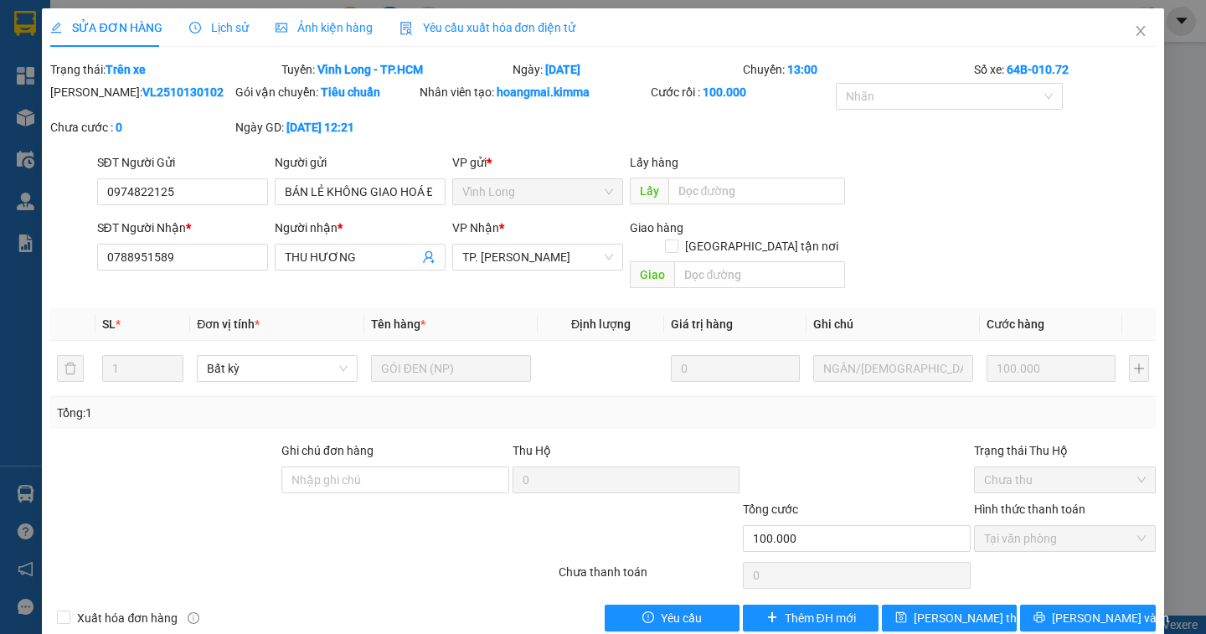
click at [224, 33] on span "Lịch sử" at bounding box center [218, 27] width 59 height 13
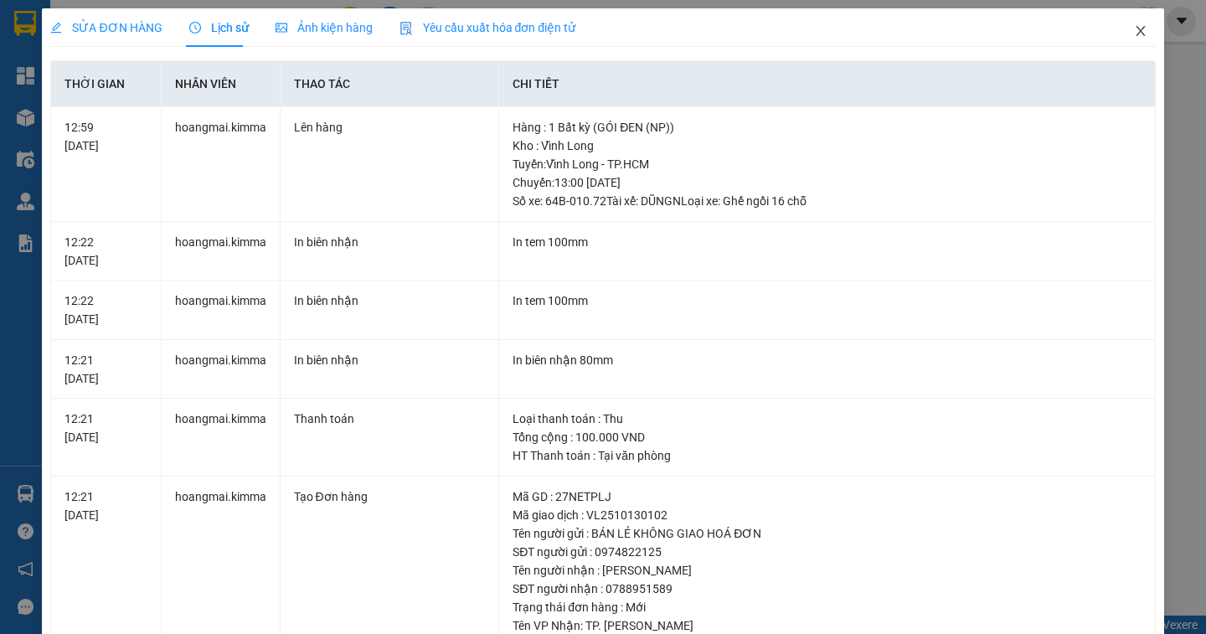
click at [1134, 29] on icon "close" at bounding box center [1140, 30] width 13 height 13
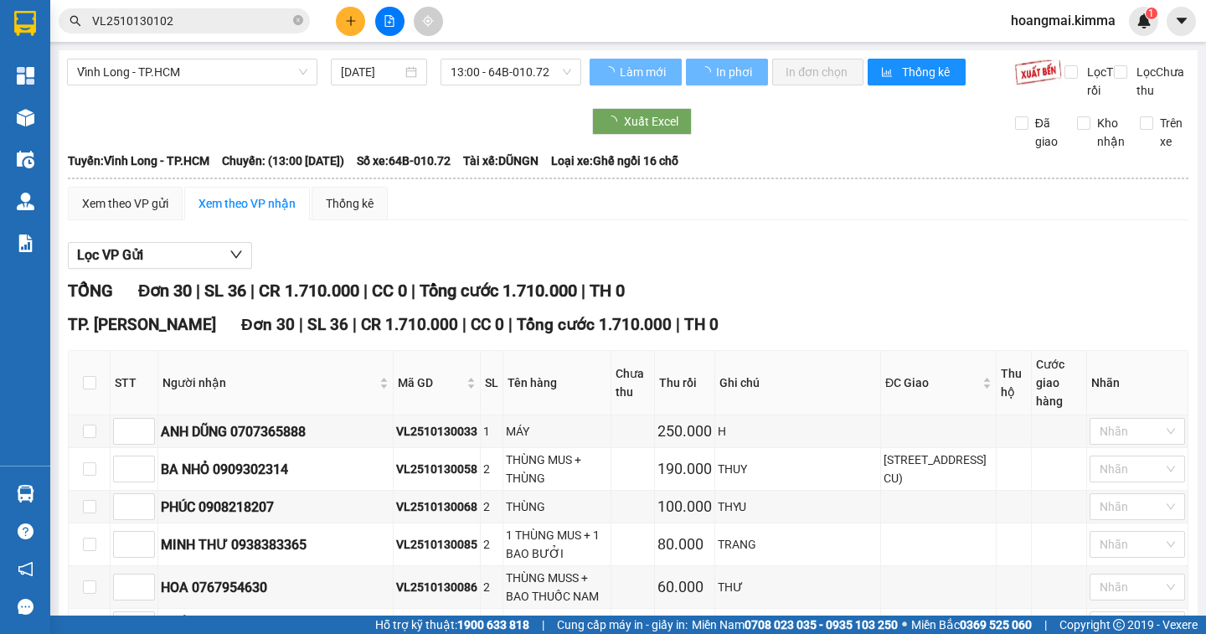
click at [218, 23] on input "VL2510130102" at bounding box center [191, 21] width 198 height 18
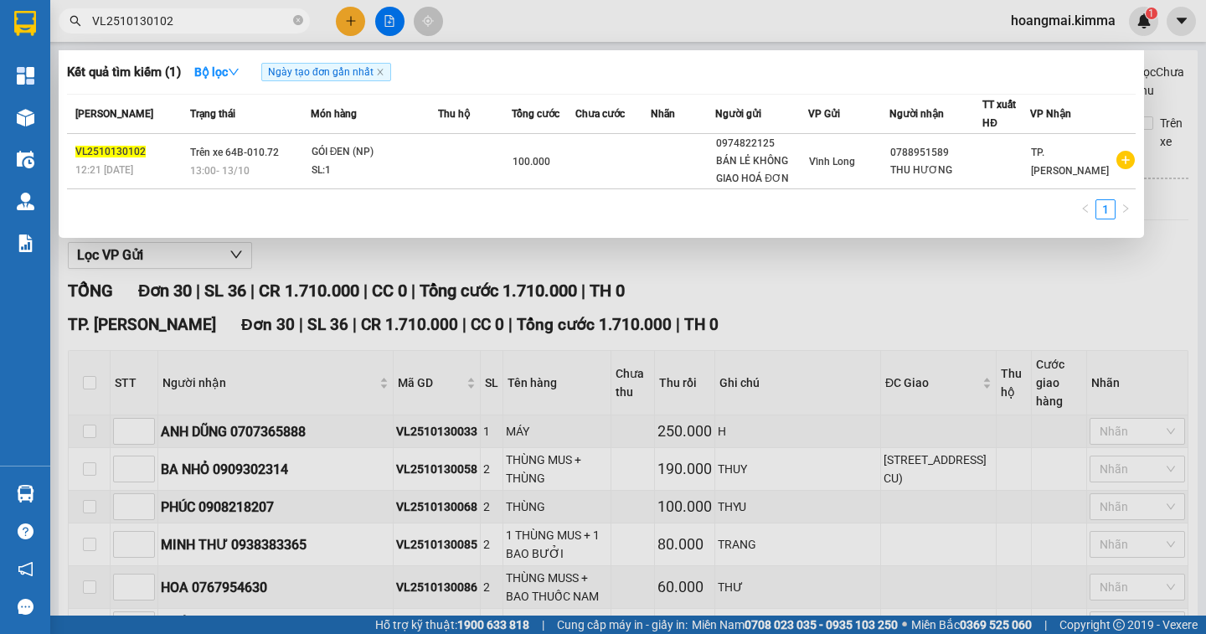
click at [1069, 311] on div at bounding box center [603, 317] width 1206 height 634
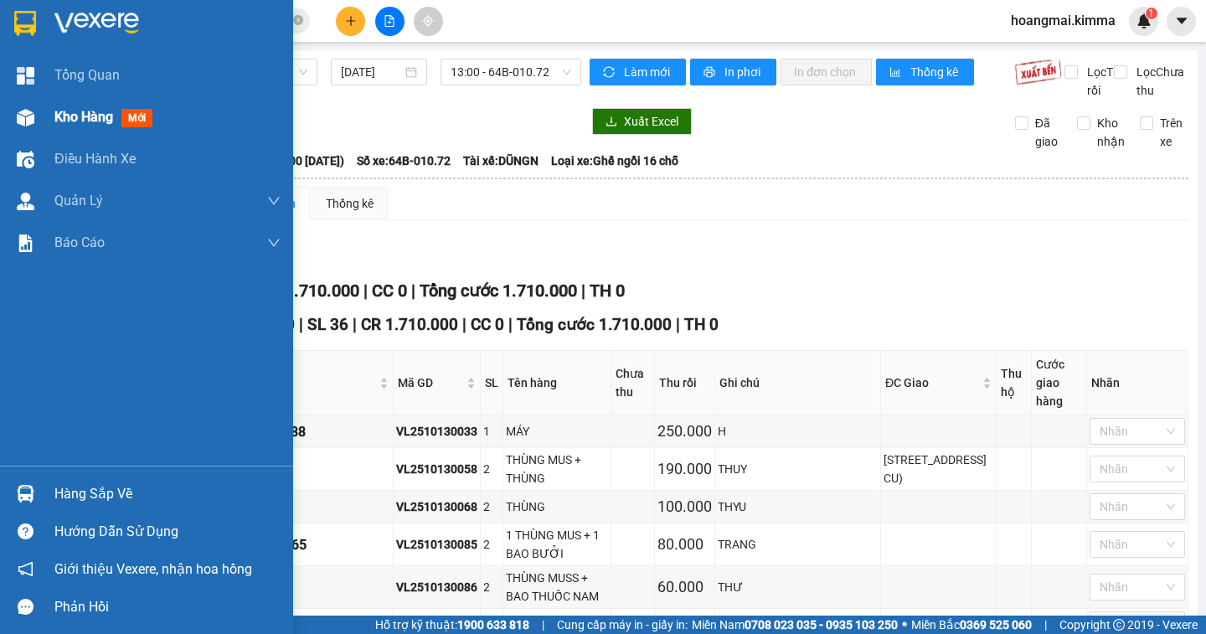
click at [90, 116] on span "Kho hàng" at bounding box center [83, 117] width 59 height 16
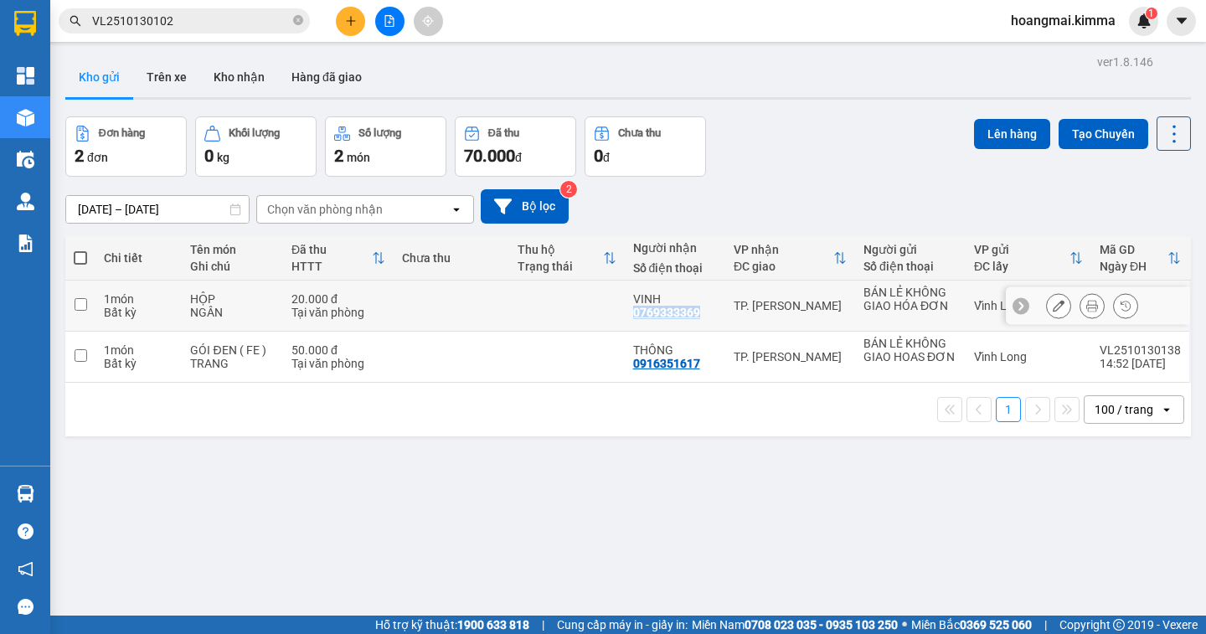
drag, startPoint x: 693, startPoint y: 312, endPoint x: 626, endPoint y: 316, distance: 67.1
click at [626, 316] on td "VINH 0769333369" at bounding box center [675, 306] width 100 height 51
checkbox input "true"
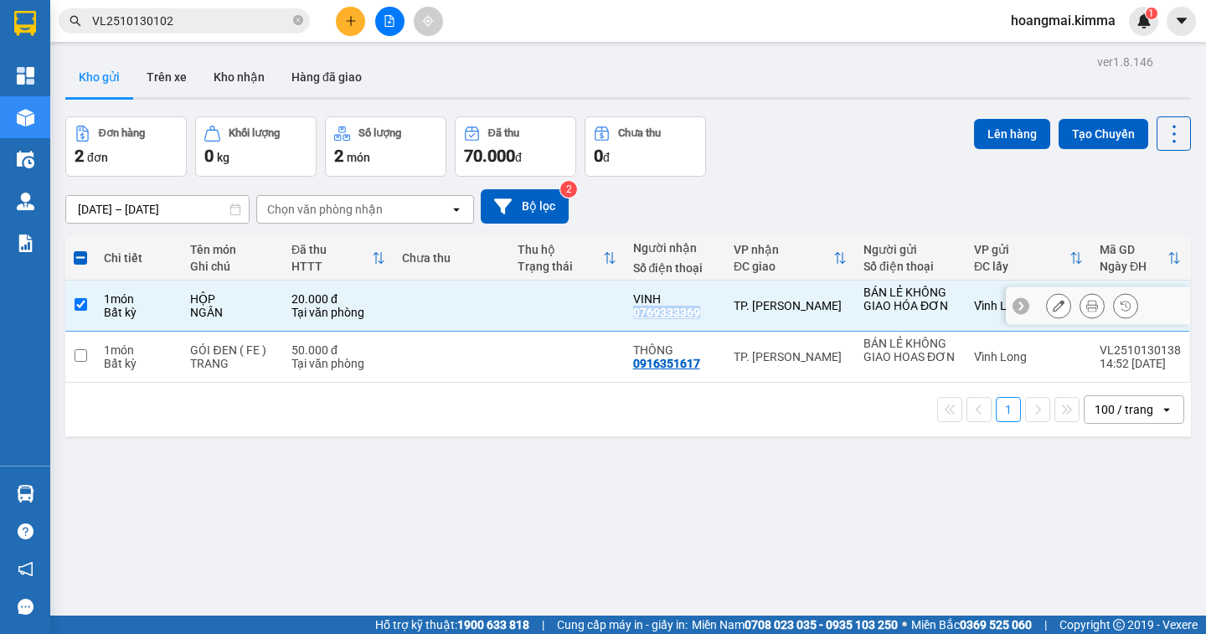
copy div "0769333369"
click at [296, 22] on icon "close-circle" at bounding box center [298, 20] width 10 height 10
paste input "0769333369"
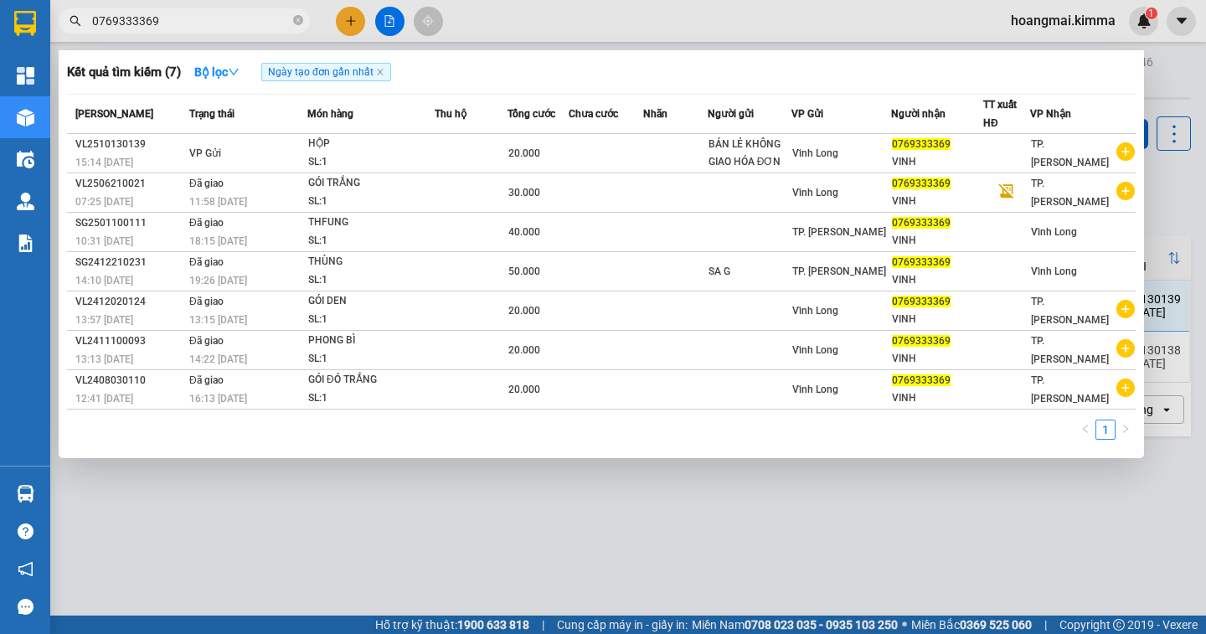
type input "0769333369"
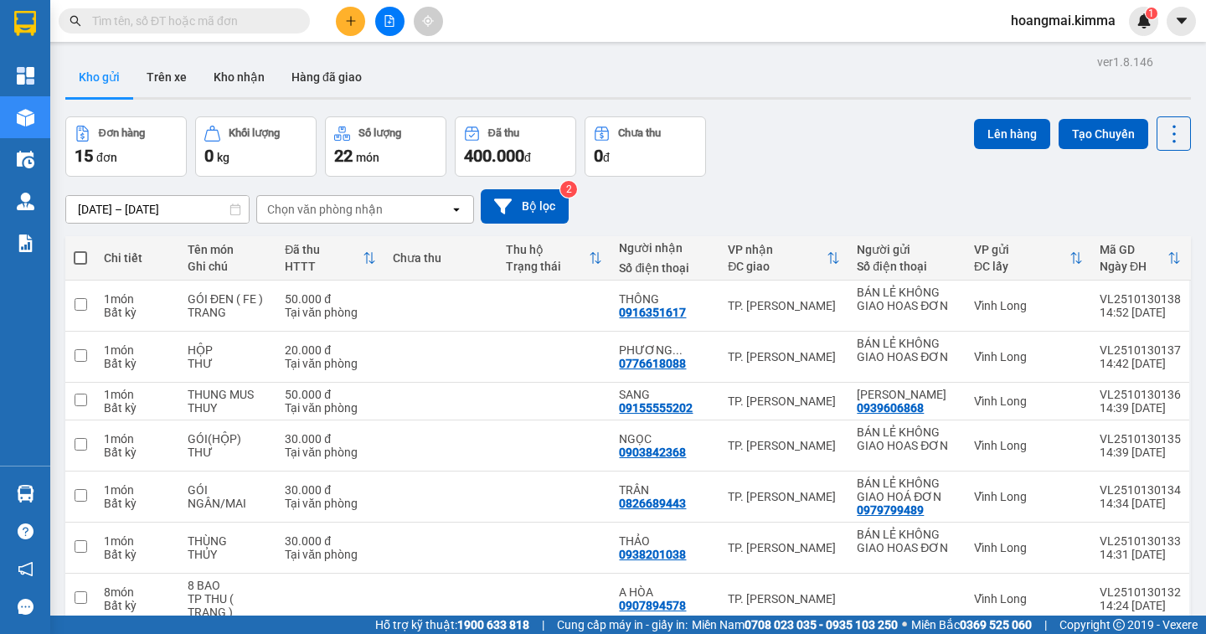
click at [83, 257] on span at bounding box center [80, 257] width 13 height 13
click at [80, 250] on input "checkbox" at bounding box center [80, 250] width 0 height 0
checkbox input "true"
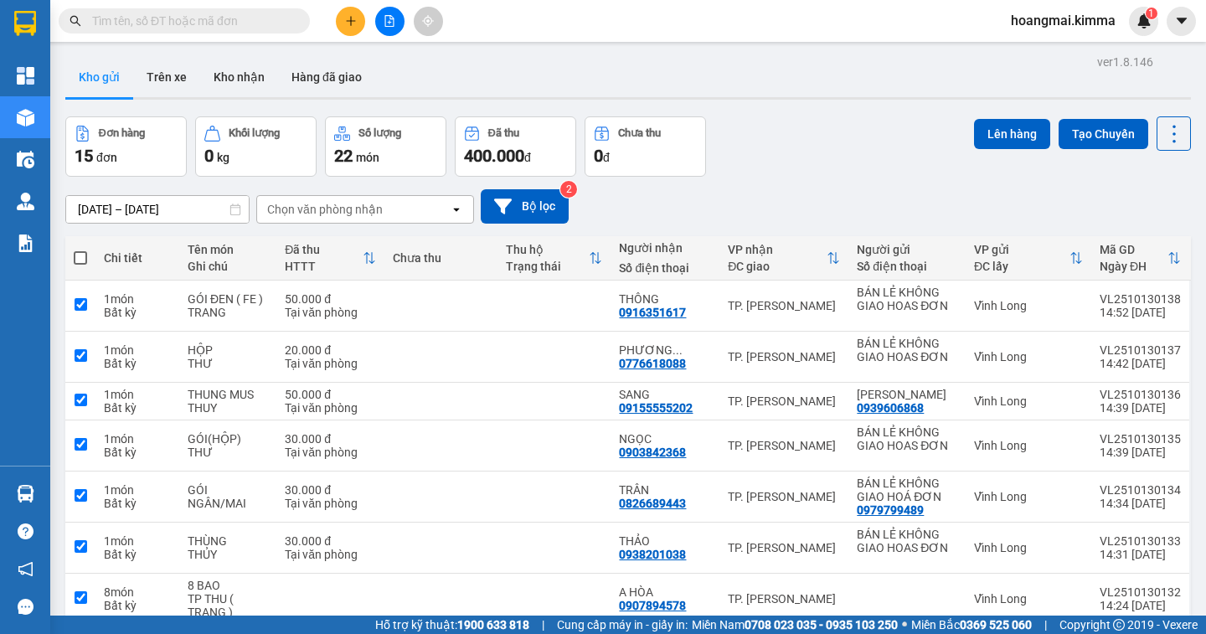
checkbox input "true"
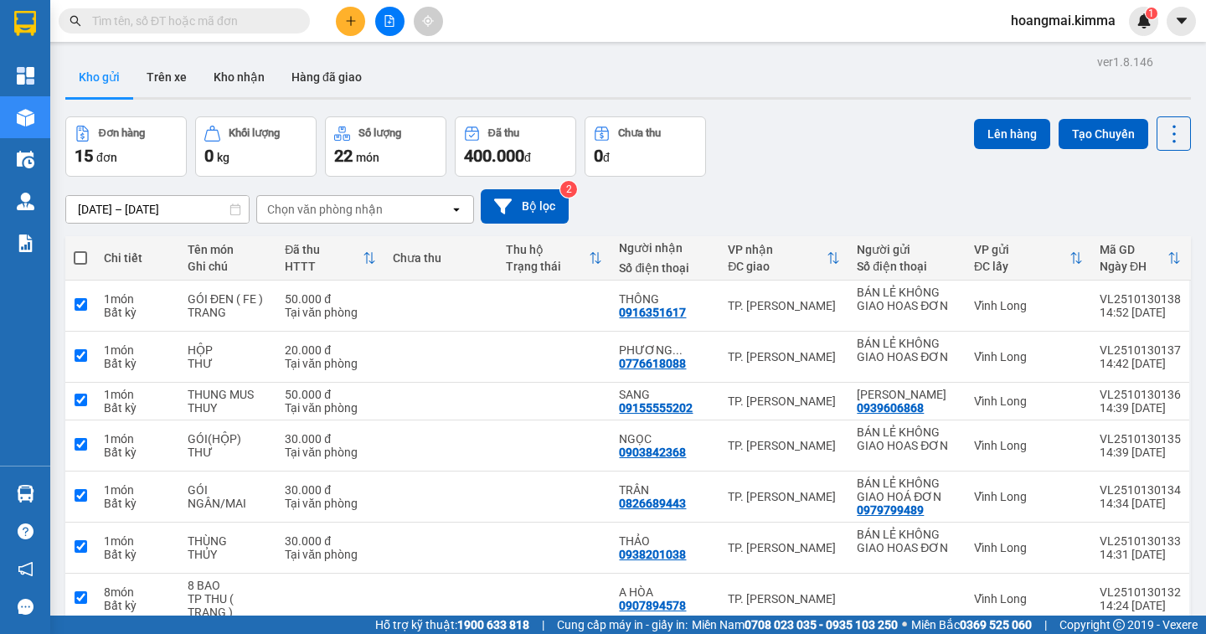
checkbox input "true"
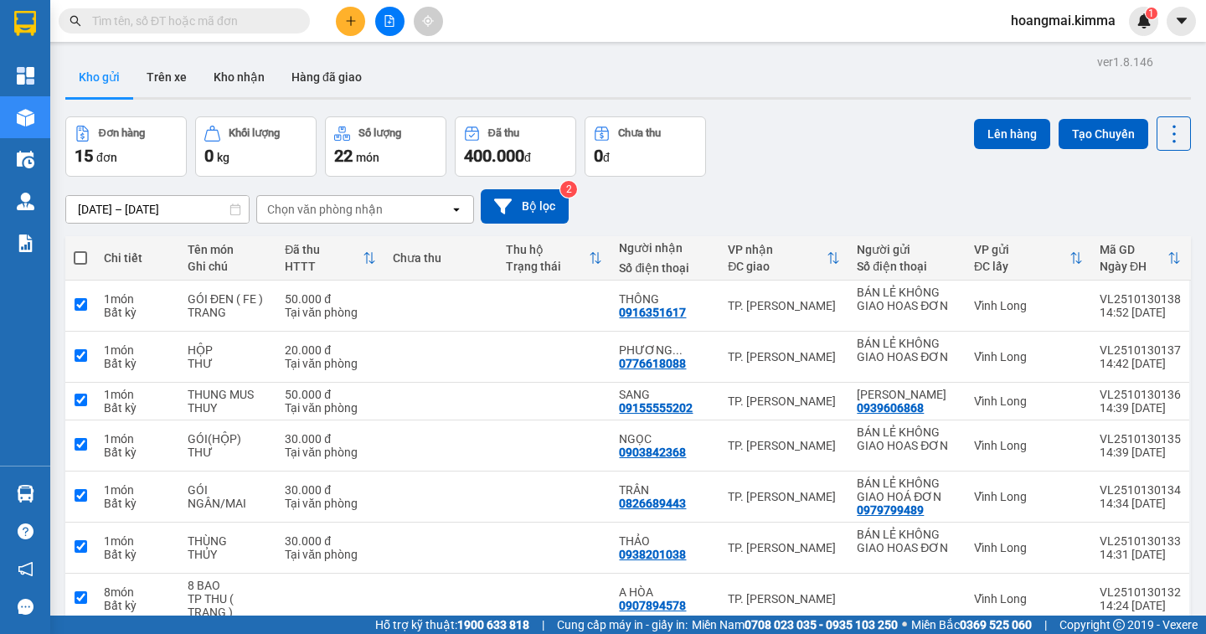
checkbox input "true"
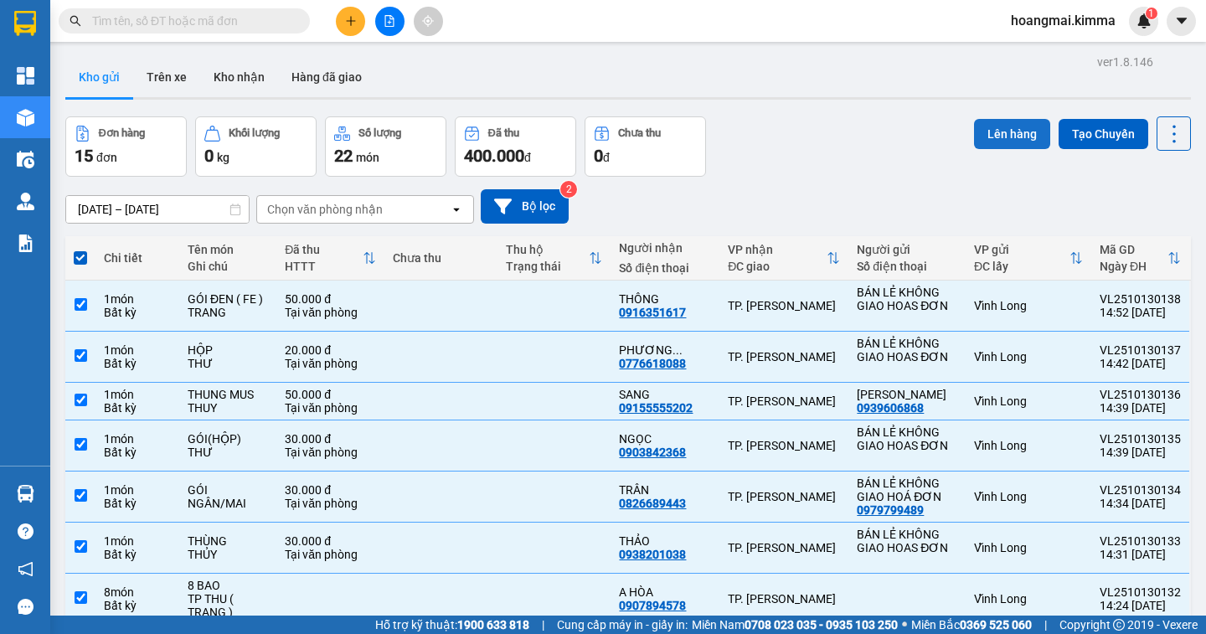
click at [974, 134] on button "Lên hàng" at bounding box center [1012, 134] width 76 height 30
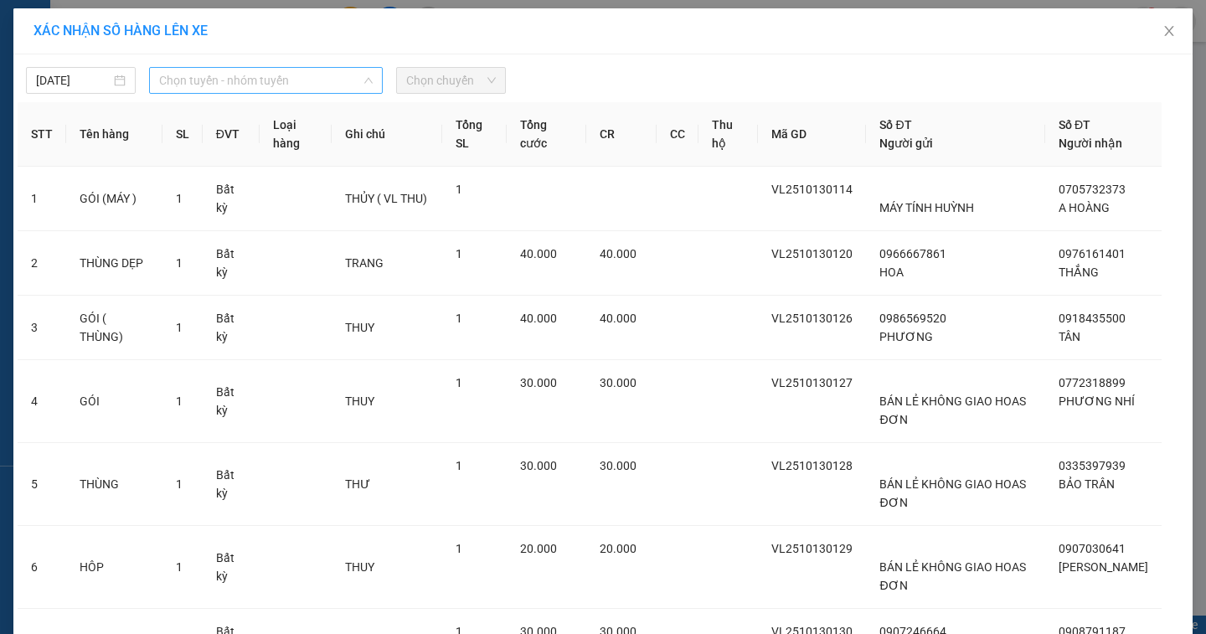
click at [239, 87] on span "Chọn tuyến - nhóm tuyến" at bounding box center [266, 80] width 214 height 25
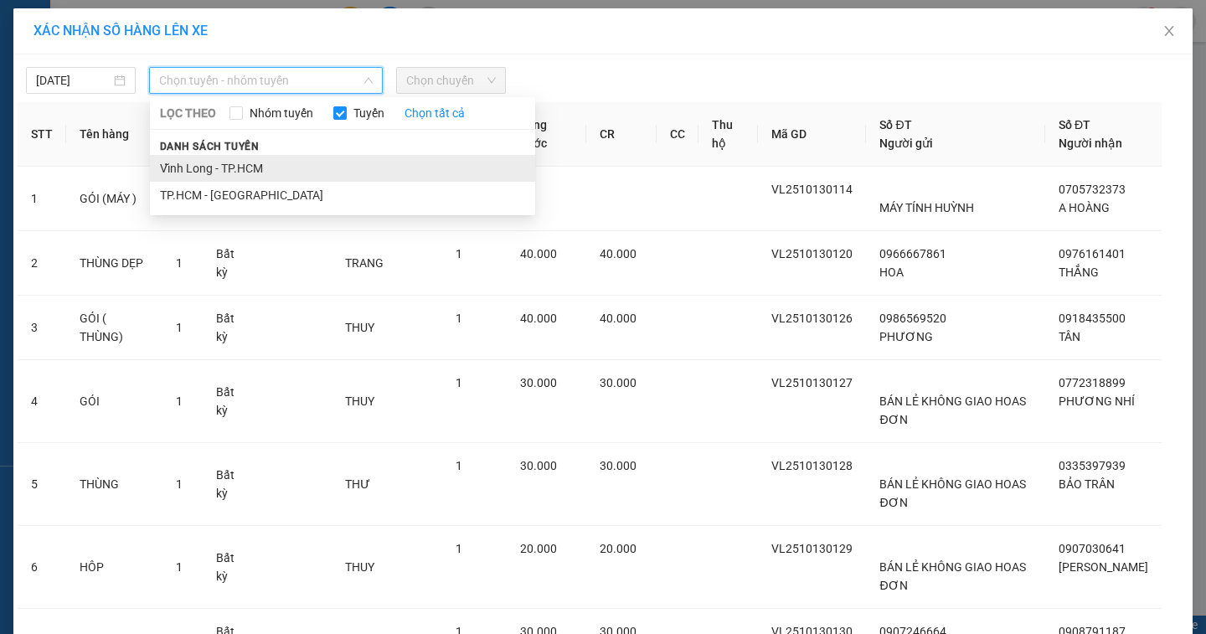
click at [249, 163] on li "Vĩnh Long - TP.HCM" at bounding box center [342, 168] width 385 height 27
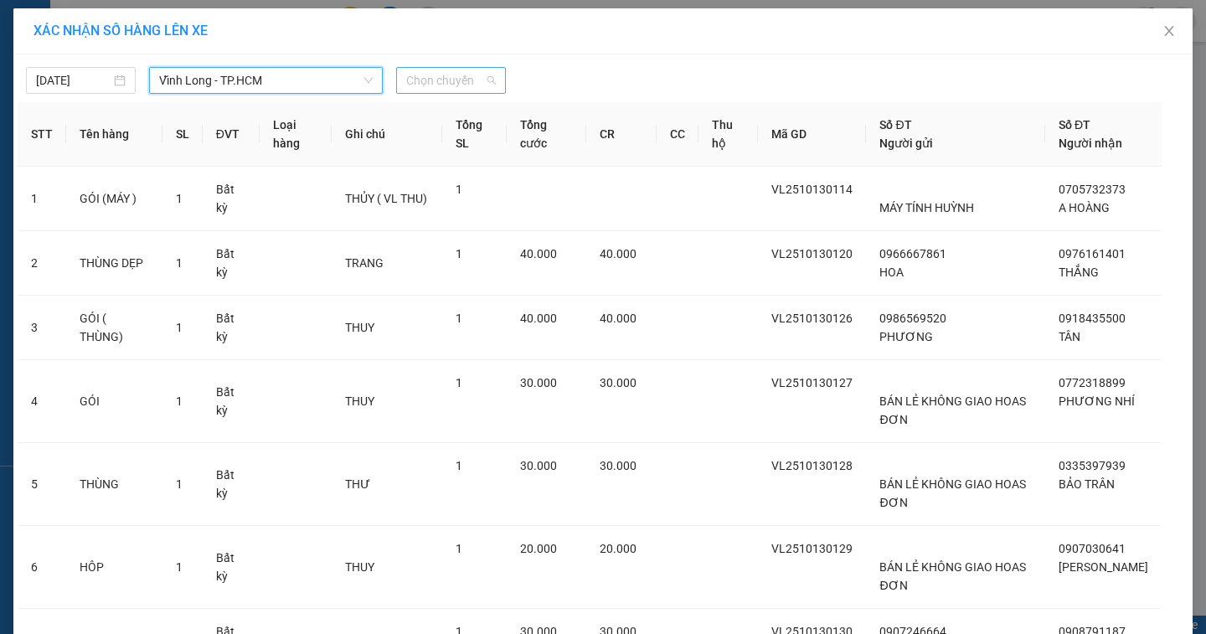
click at [458, 92] on span "Chọn chuyến" at bounding box center [451, 80] width 90 height 25
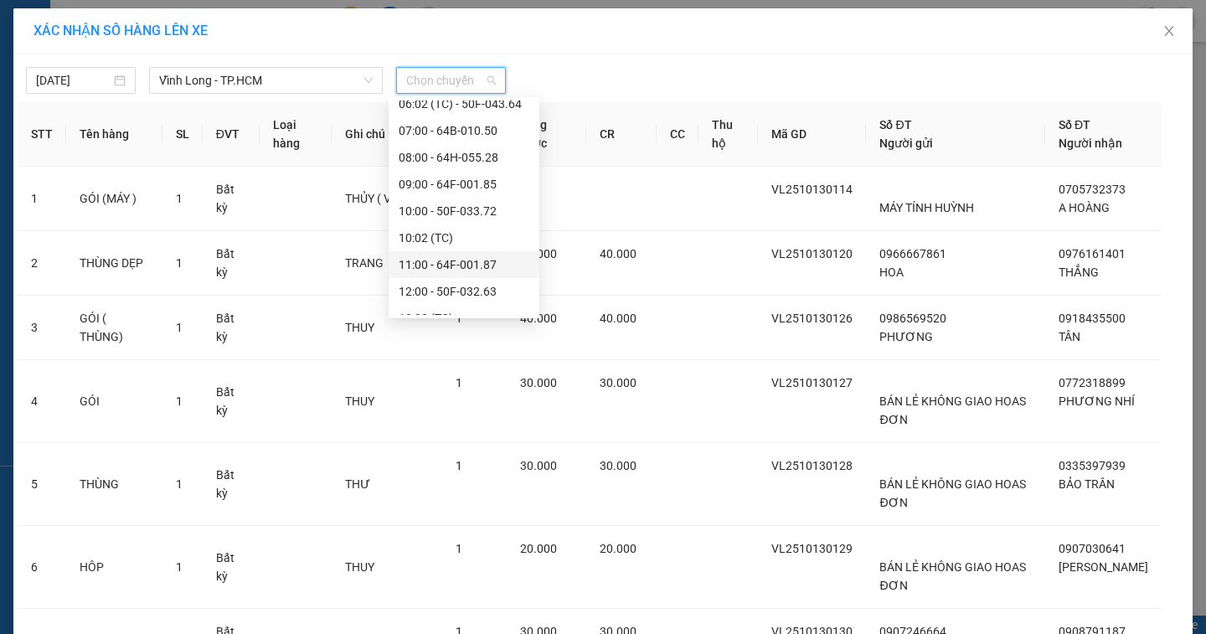
scroll to position [456, 0]
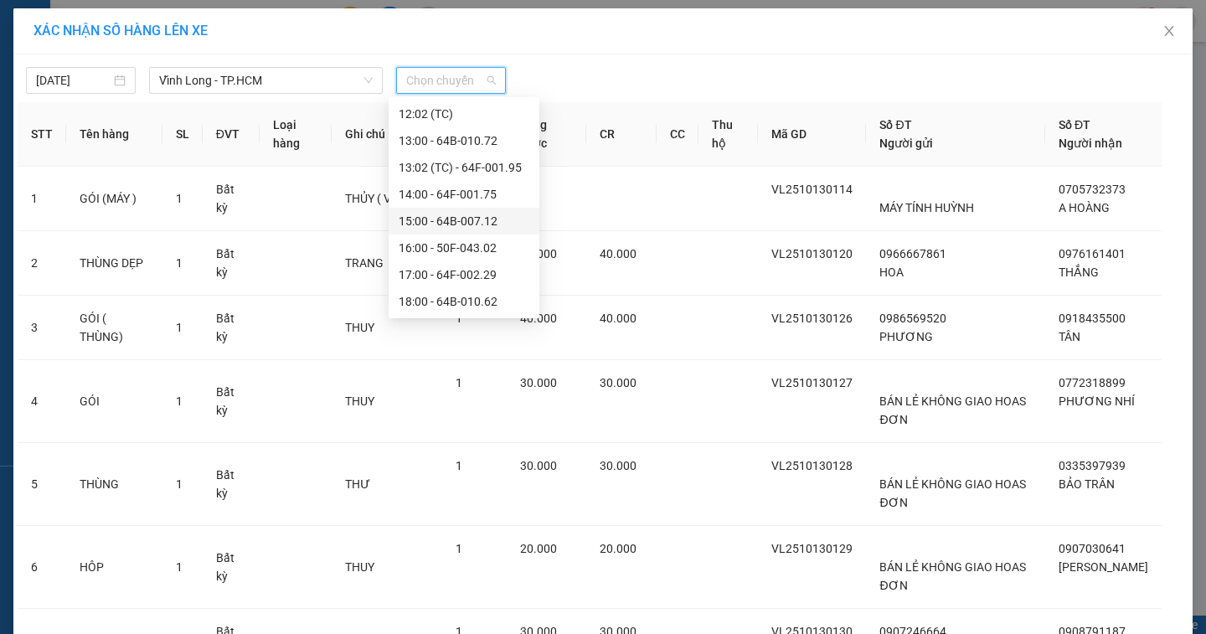
click at [504, 218] on div "15:00 - 64B-007.12" at bounding box center [464, 221] width 131 height 18
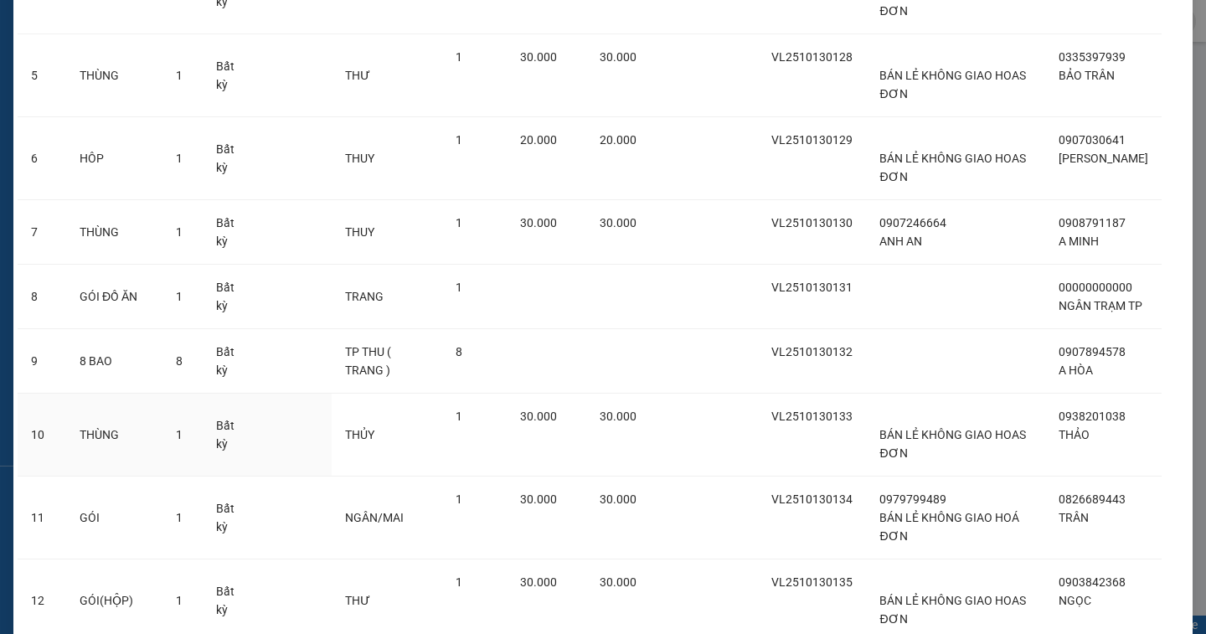
scroll to position [780, 0]
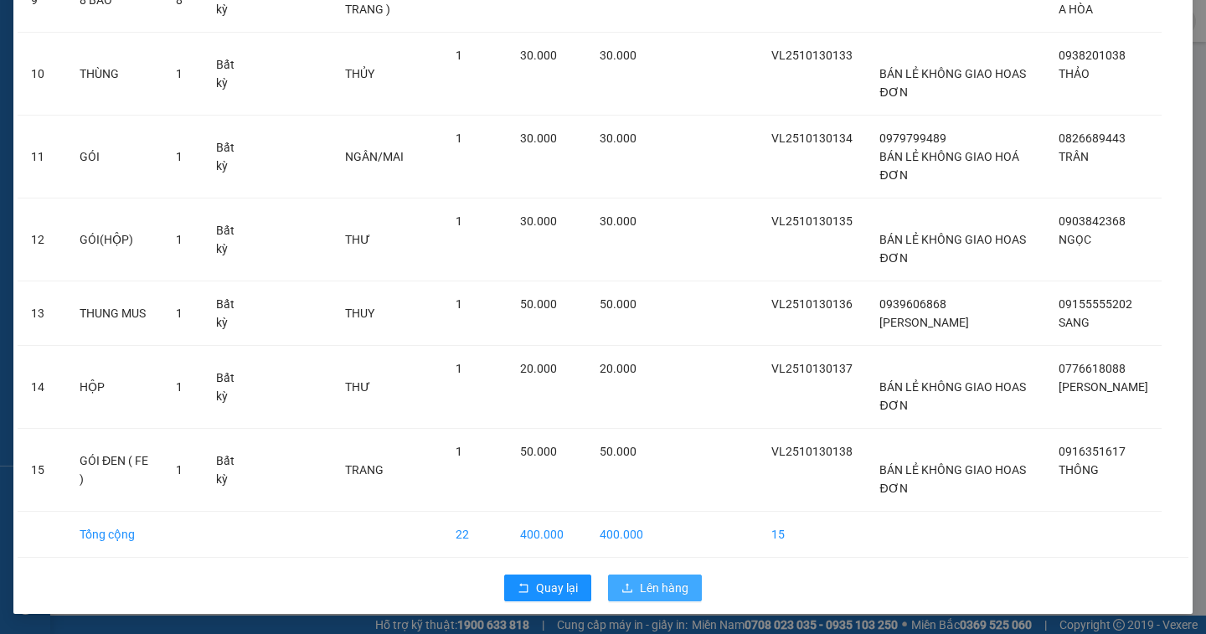
click at [662, 590] on span "Lên hàng" at bounding box center [664, 588] width 49 height 18
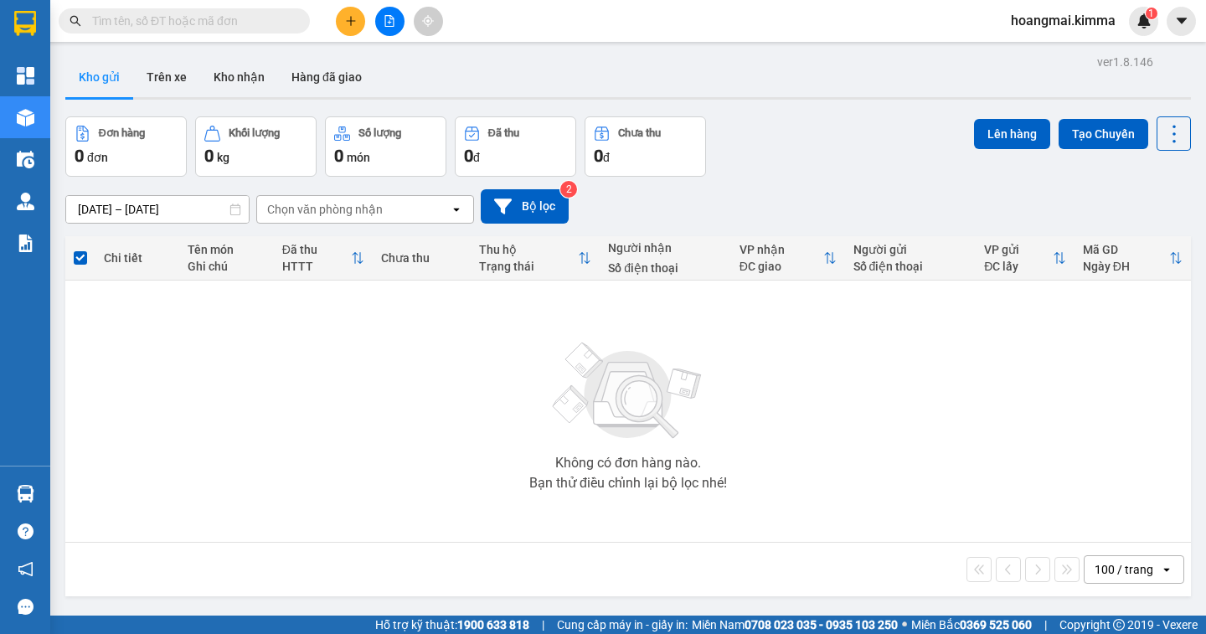
click at [385, 24] on icon "file-add" at bounding box center [389, 21] width 9 height 12
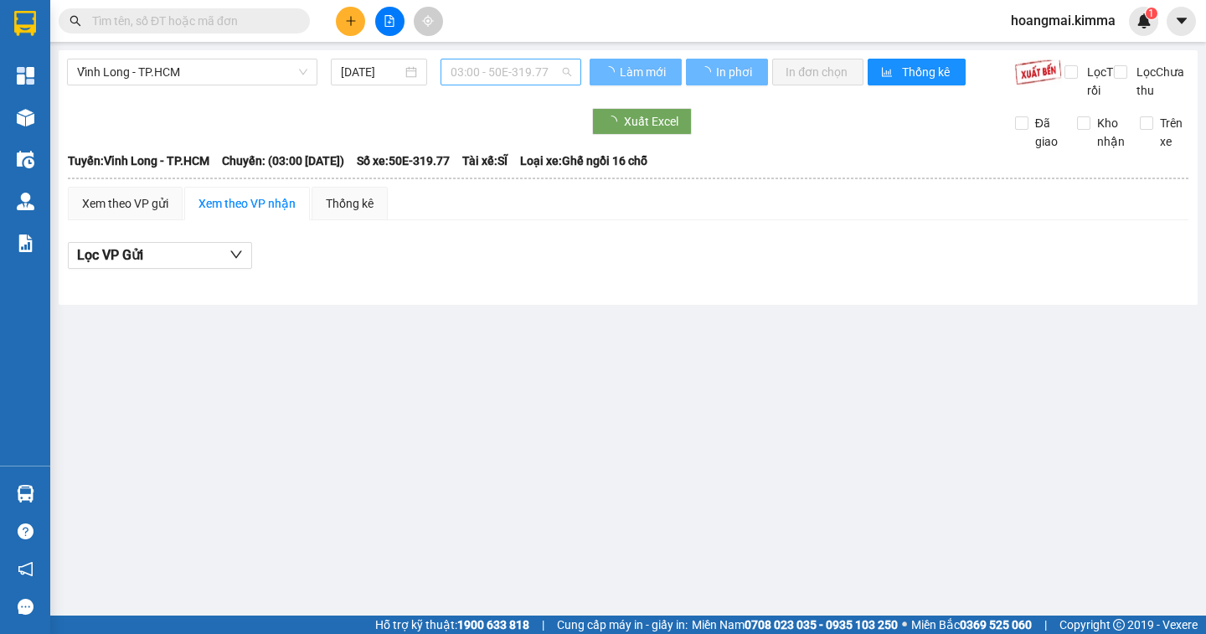
click at [552, 71] on span "03:00 - 50E-319.77" at bounding box center [511, 71] width 121 height 25
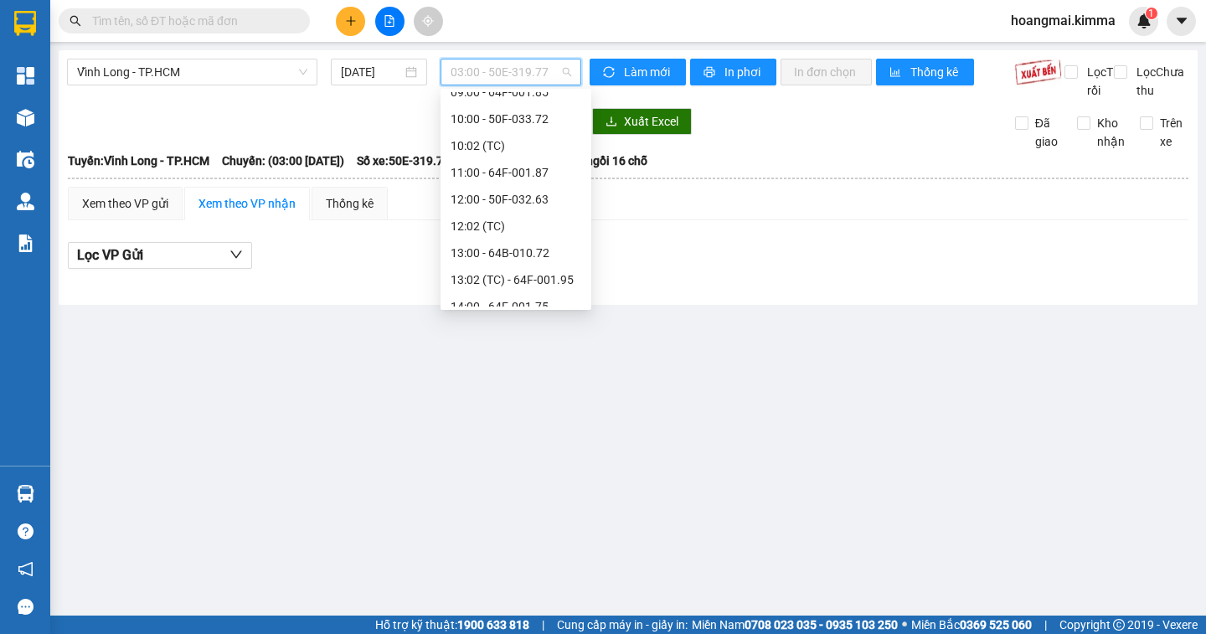
scroll to position [456, 0]
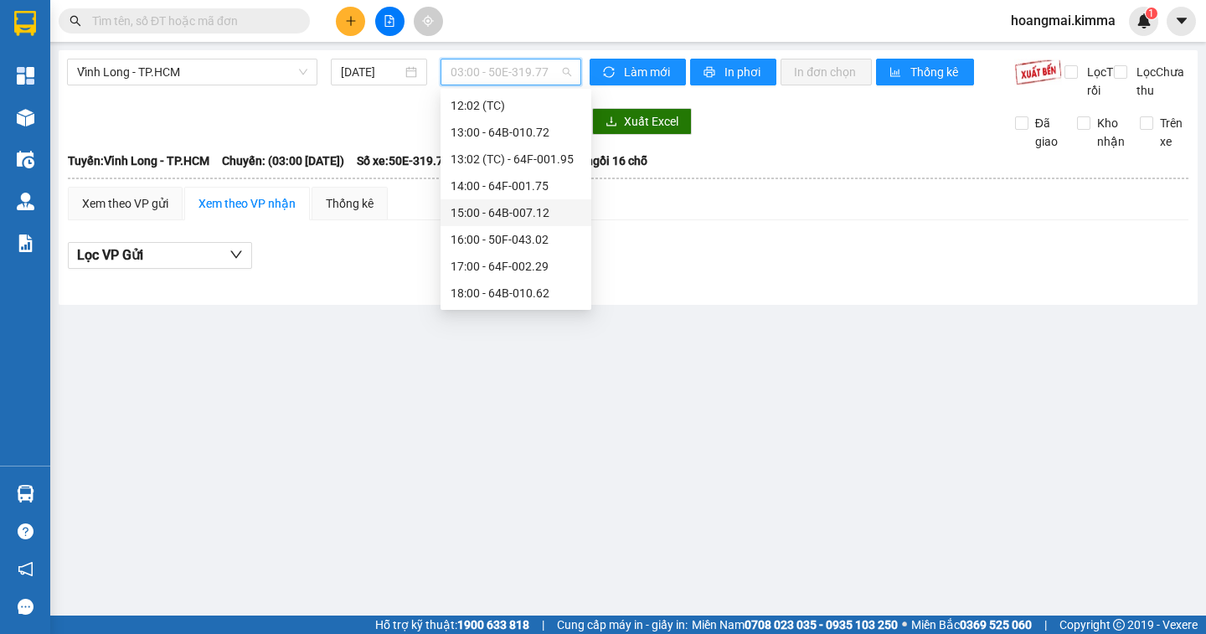
click at [551, 215] on div "15:00 - 64B-007.12" at bounding box center [516, 212] width 131 height 18
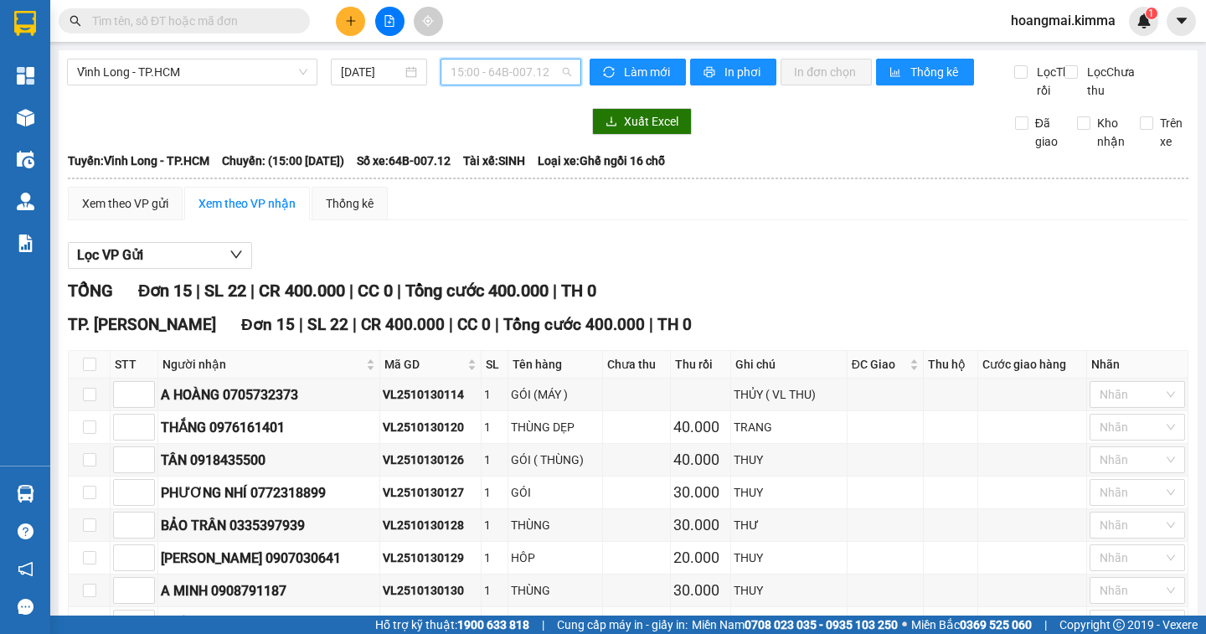
click at [564, 66] on span "15:00 - 64B-007.12" at bounding box center [511, 71] width 121 height 25
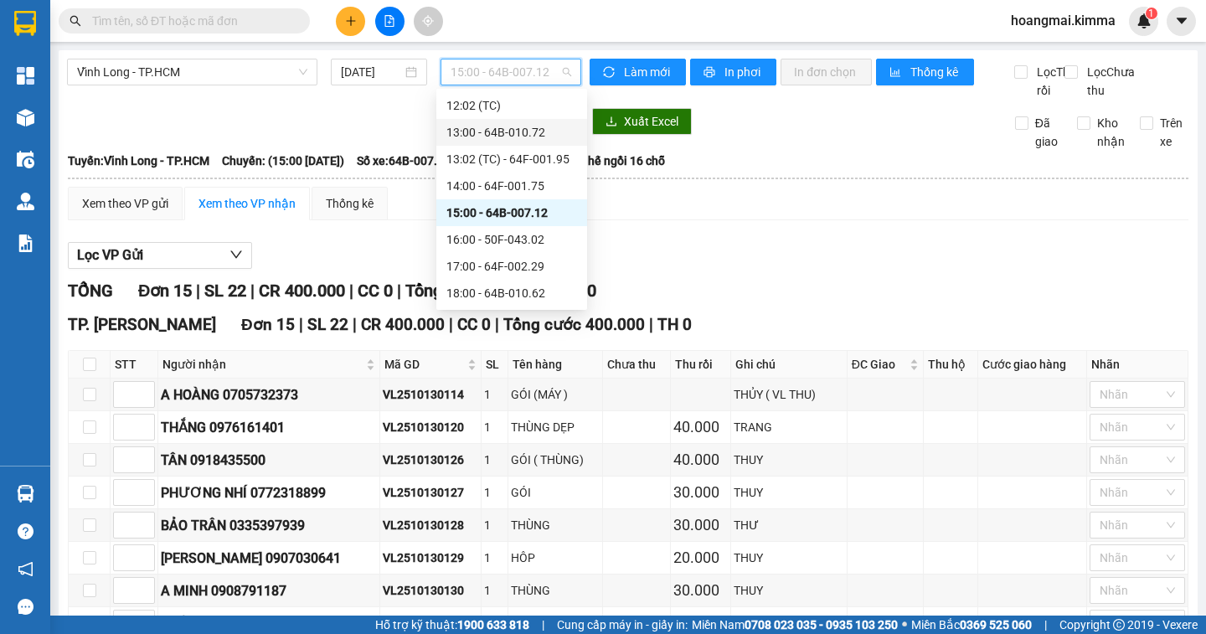
click at [534, 129] on div "13:00 - 64B-010.72" at bounding box center [511, 132] width 131 height 18
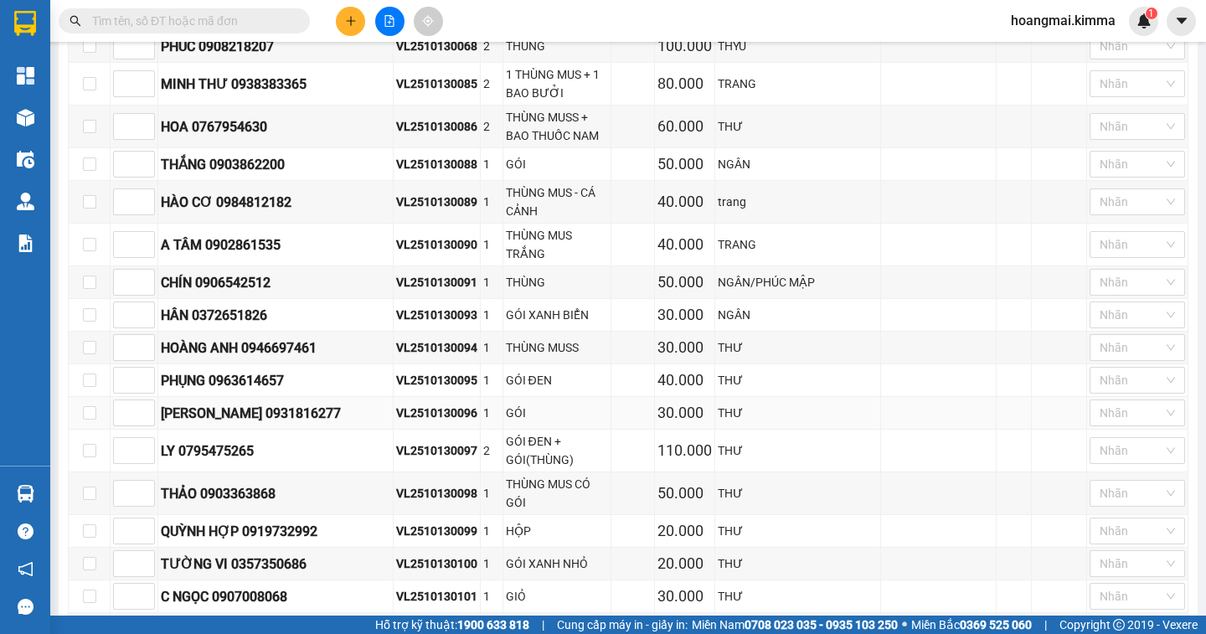
scroll to position [712, 0]
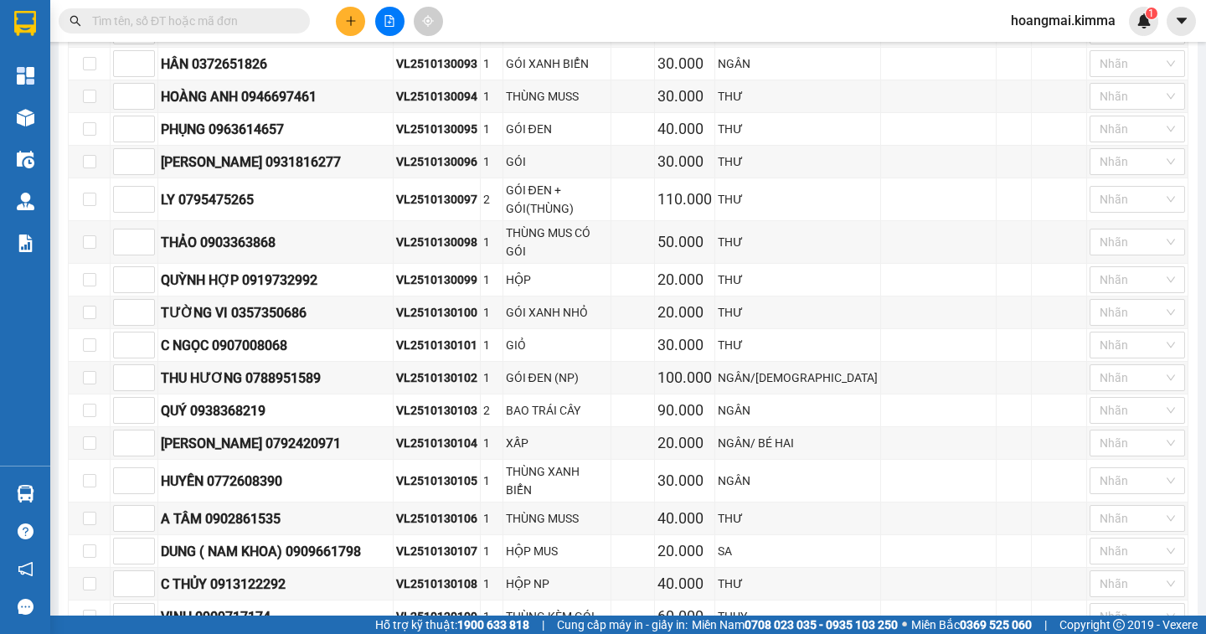
click at [356, 22] on icon "plus" at bounding box center [351, 21] width 12 height 12
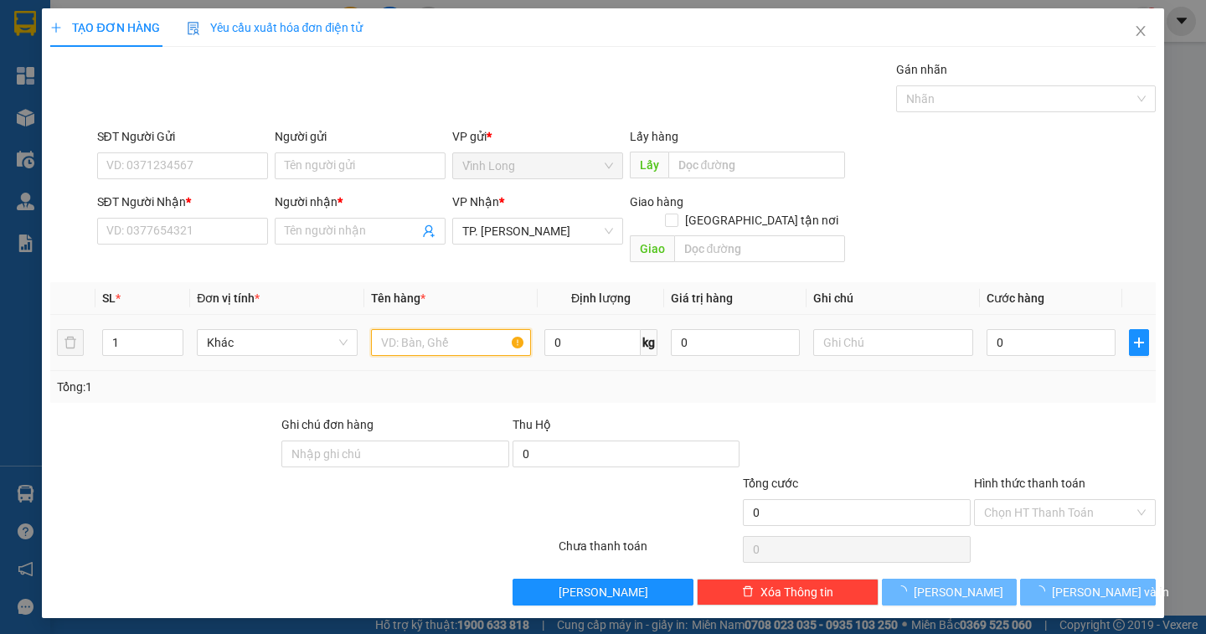
click at [415, 329] on input "text" at bounding box center [451, 342] width 160 height 27
drag, startPoint x: 415, startPoint y: 327, endPoint x: 424, endPoint y: 263, distance: 64.3
click at [420, 315] on td at bounding box center [450, 343] width 173 height 56
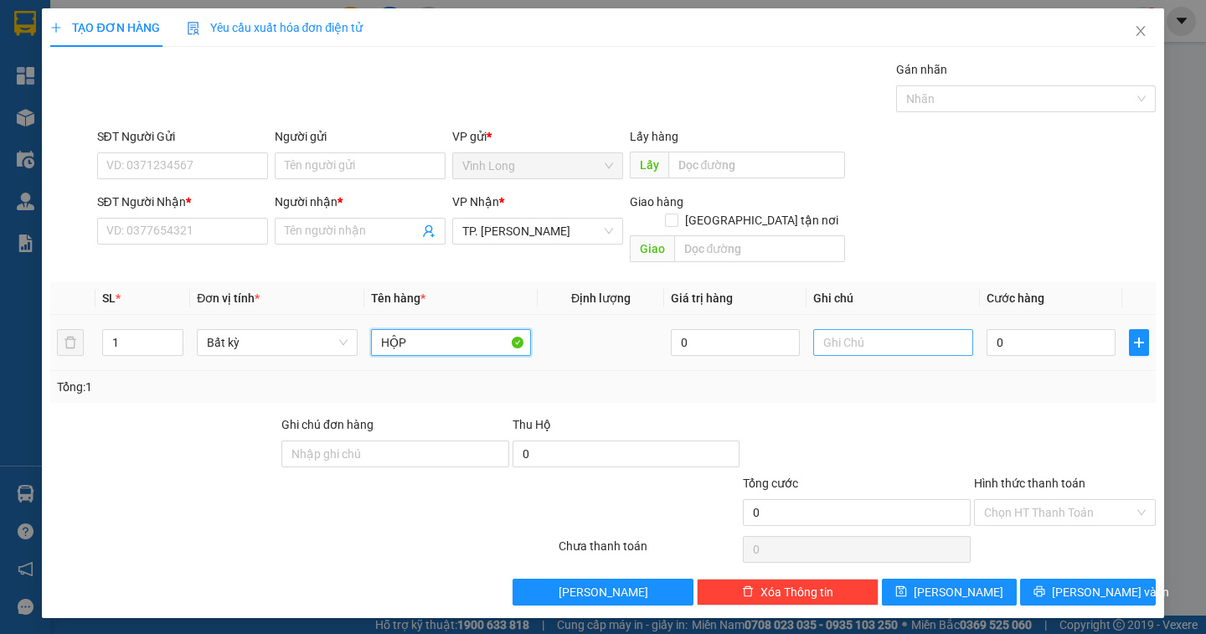
type input "HỘP"
drag, startPoint x: 827, startPoint y: 322, endPoint x: 878, endPoint y: 75, distance: 252.3
click at [850, 229] on div "Transit Pickup Surcharge Ids Transit Deliver Surcharge Ids Transit Deliver Surc…" at bounding box center [602, 332] width 1105 height 545
type input "NGÂN"
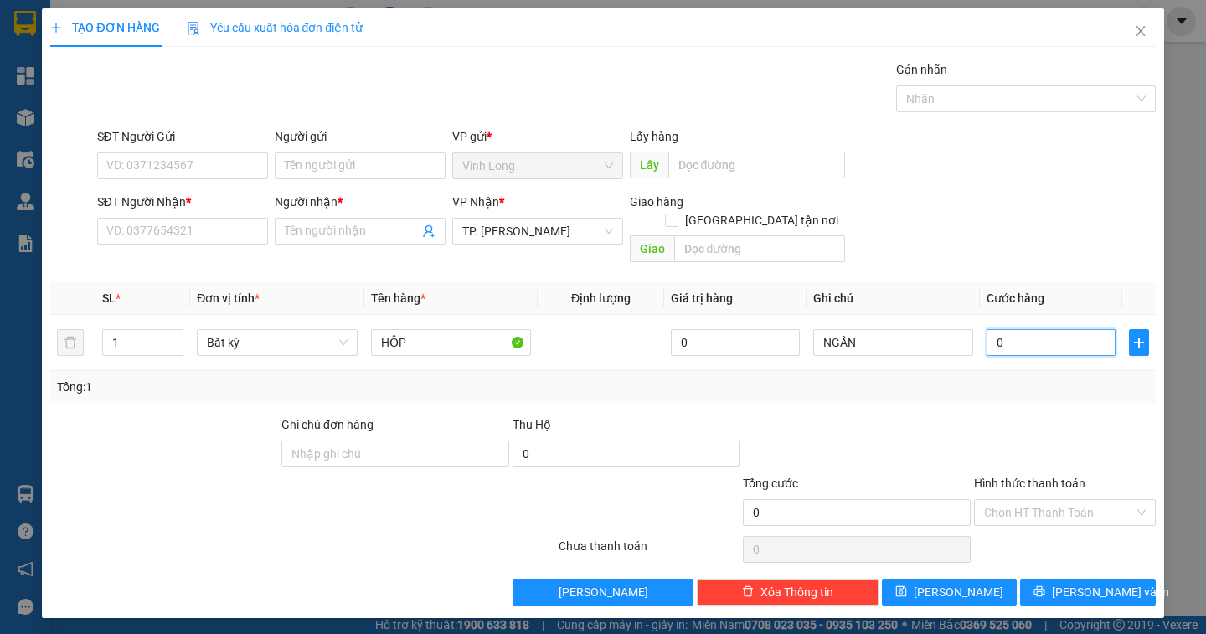
type input "2"
type input "20"
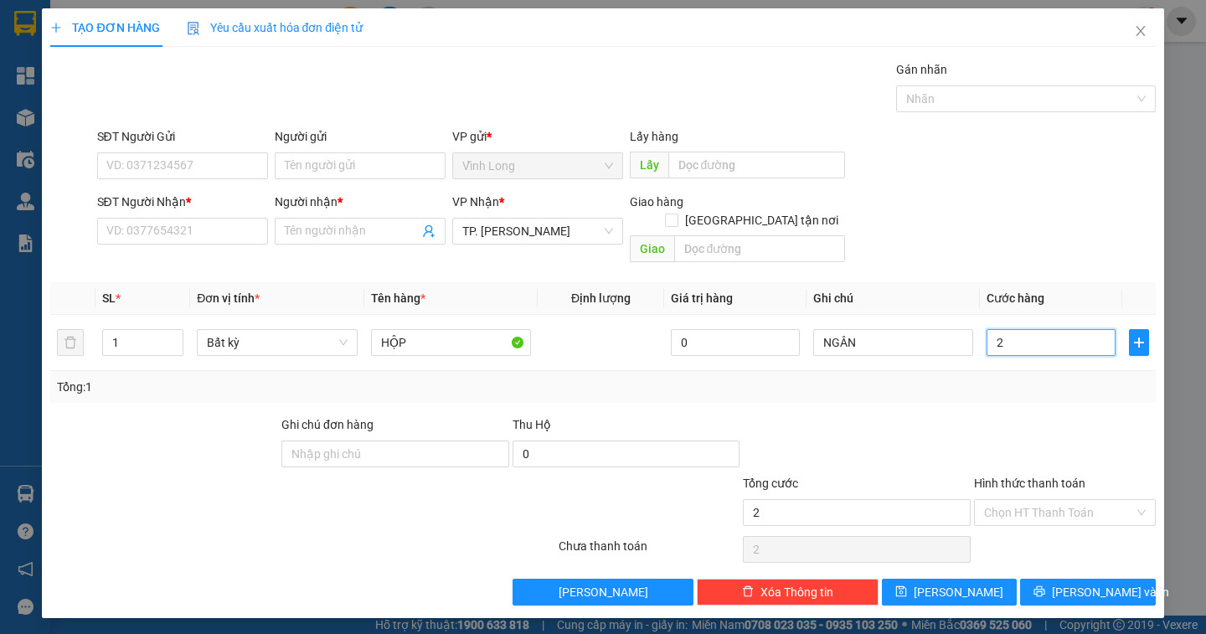
type input "20"
type input "200"
type input "2.007"
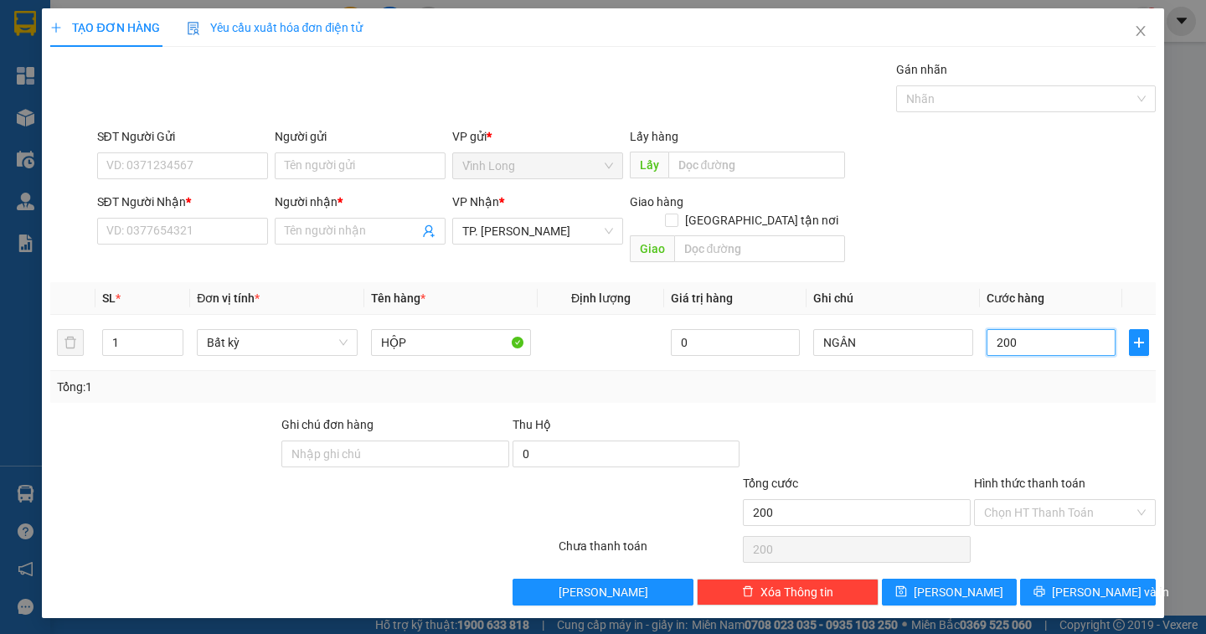
type input "2.007"
type input "20.076"
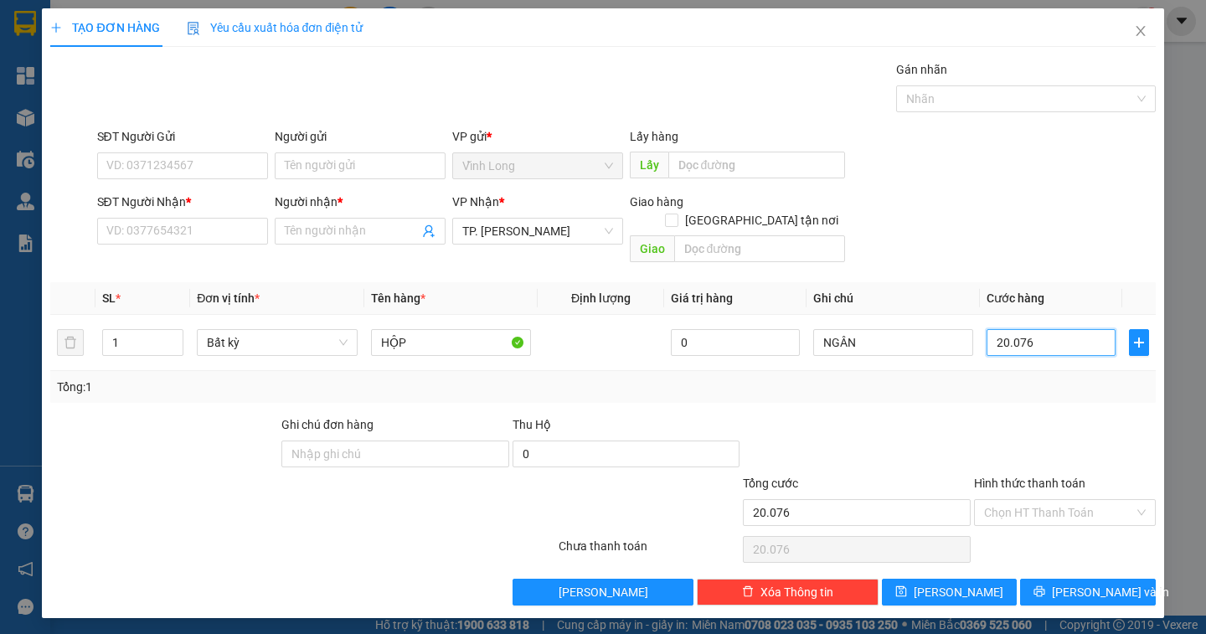
type input "200.769"
type input "20.076"
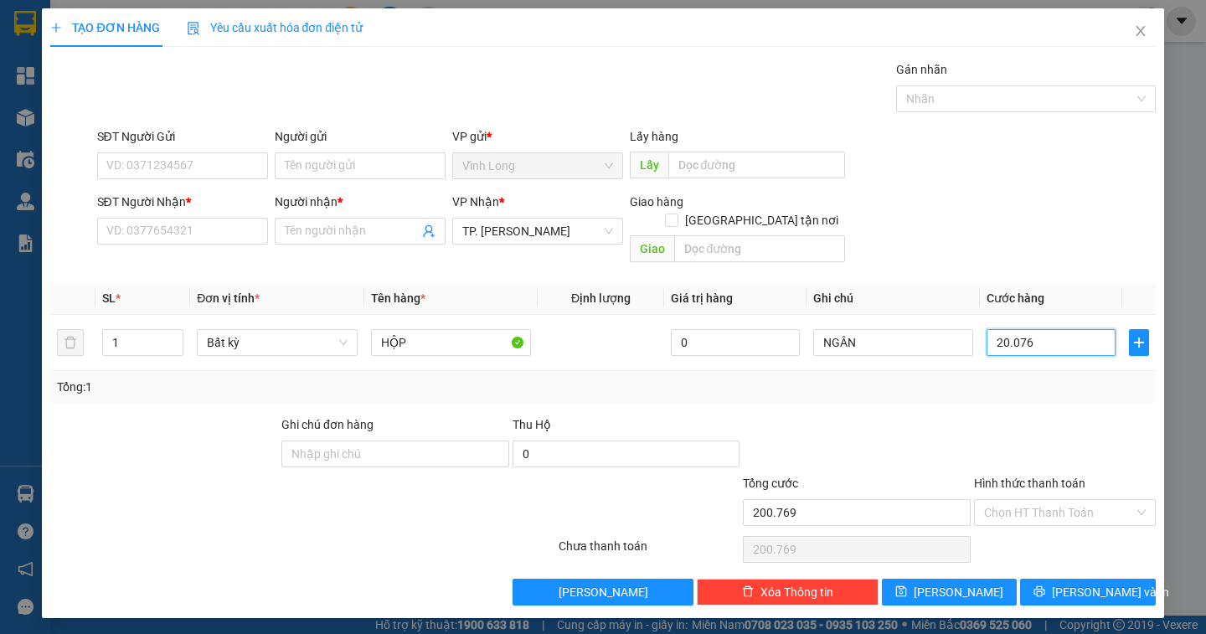
type input "20.076"
type input "2.007"
type input "200"
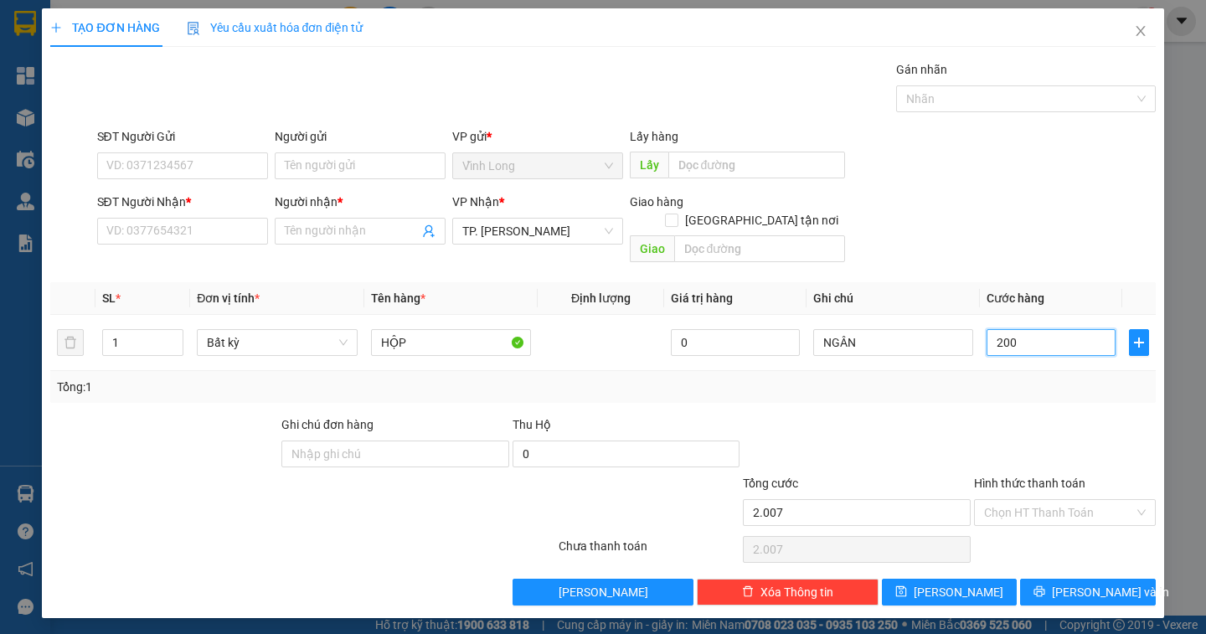
type input "200"
type input "20"
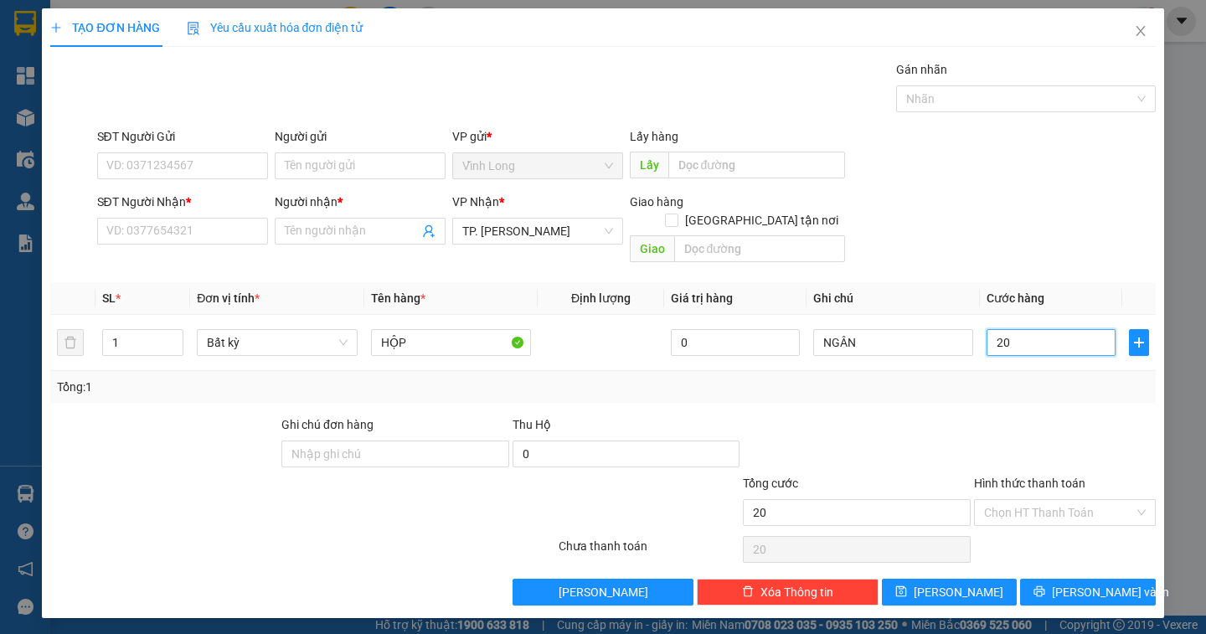
type input "2"
type input "20"
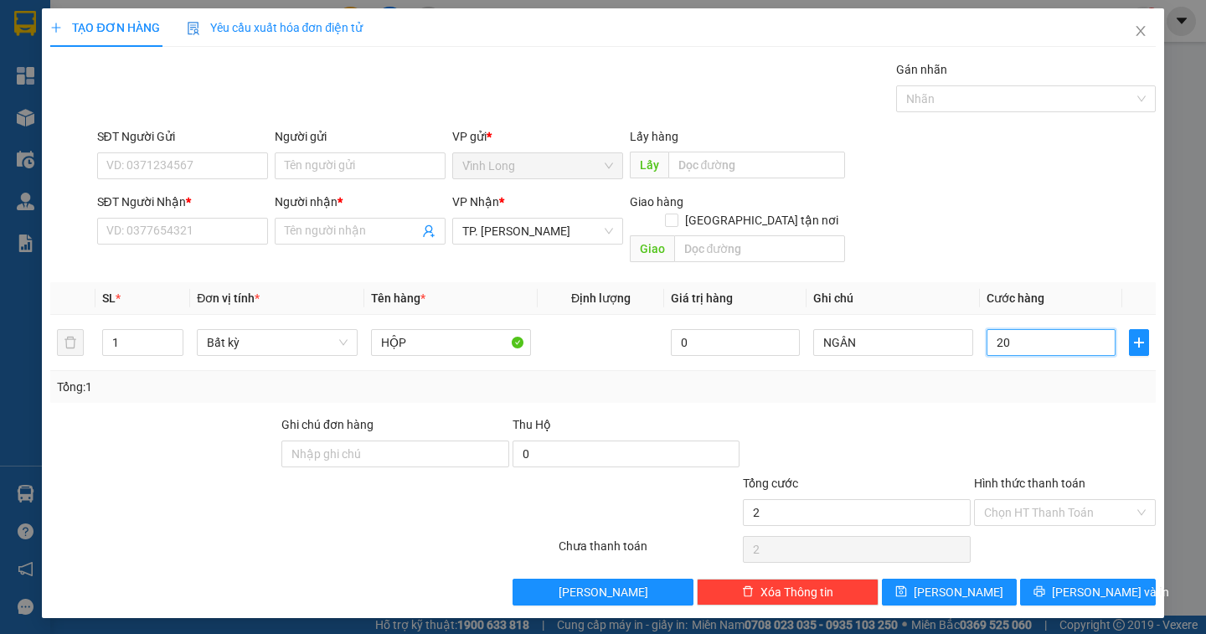
type input "20"
type input "20.000"
drag, startPoint x: 209, startPoint y: 241, endPoint x: 1205, endPoint y: 439, distance: 1016.0
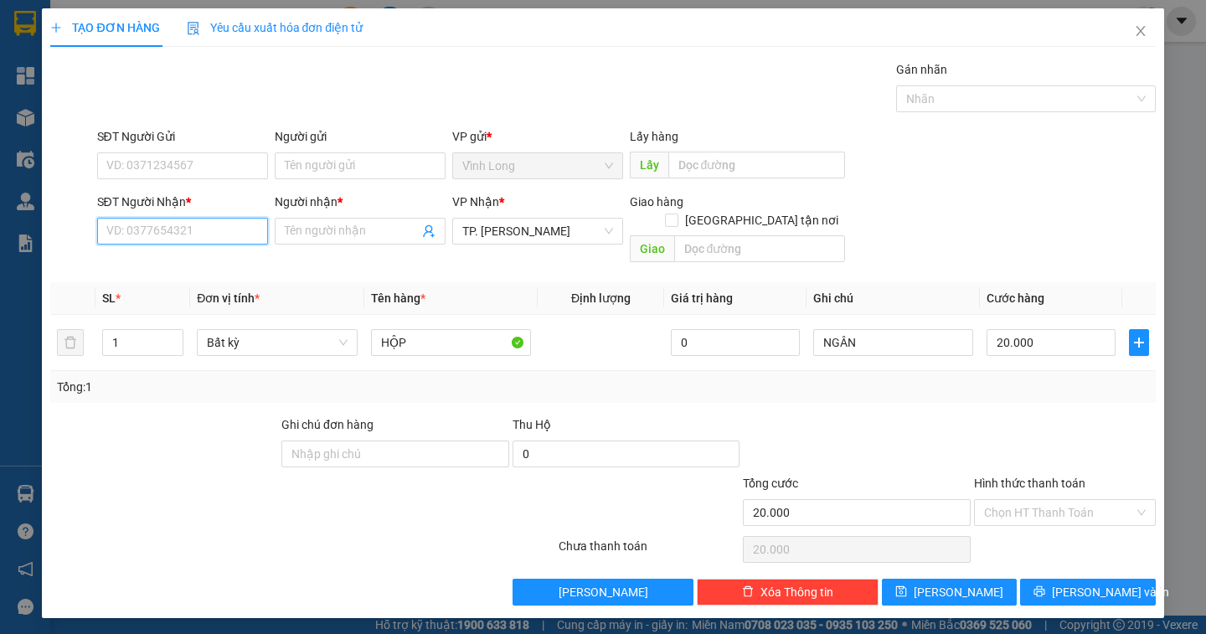
click at [216, 237] on input "SĐT Người Nhận *" at bounding box center [182, 231] width 171 height 27
type input "0769333369"
click at [192, 265] on div "0769333369 - VINH" at bounding box center [182, 264] width 151 height 18
type input "VINH"
type input "0769333369"
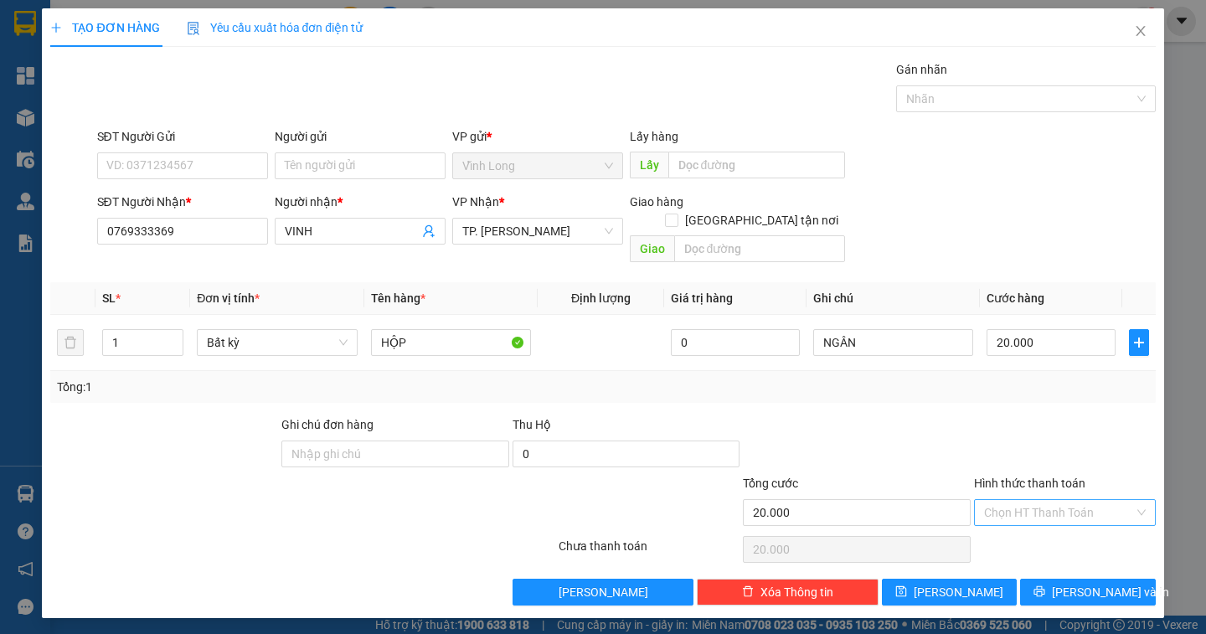
click at [1029, 500] on input "Hình thức thanh toán" at bounding box center [1059, 512] width 150 height 25
click at [1041, 538] on div "Tại văn phòng" at bounding box center [1065, 527] width 182 height 27
type input "0"
click at [1045, 585] on icon "printer" at bounding box center [1039, 591] width 12 height 12
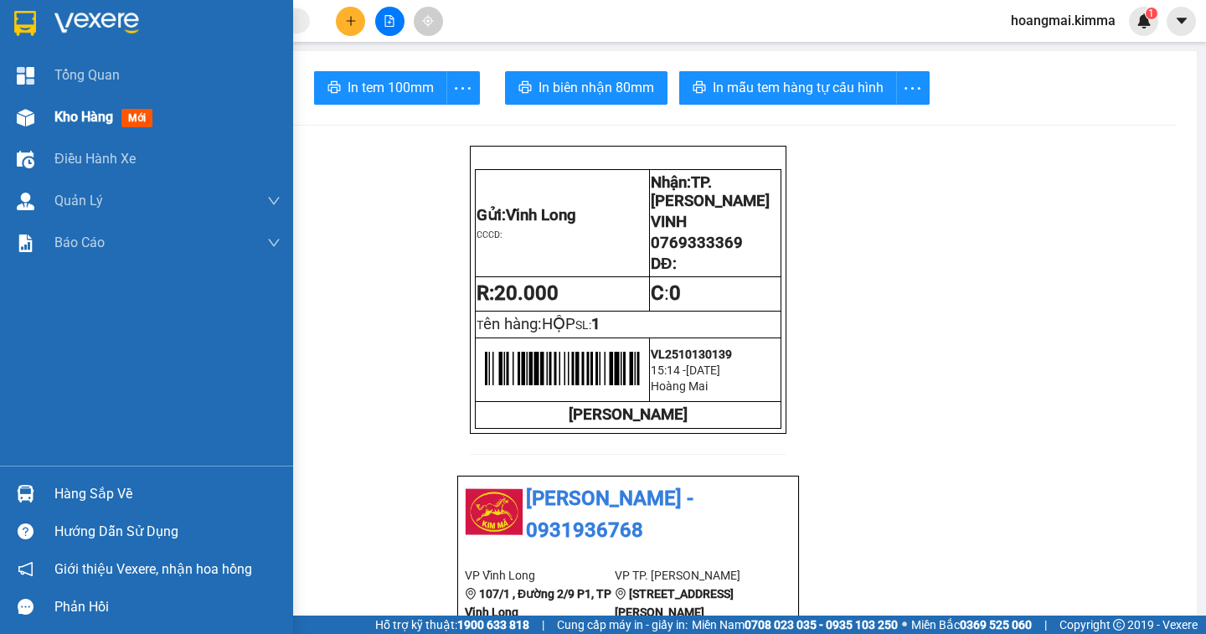
click at [108, 117] on span "Kho hàng" at bounding box center [83, 117] width 59 height 16
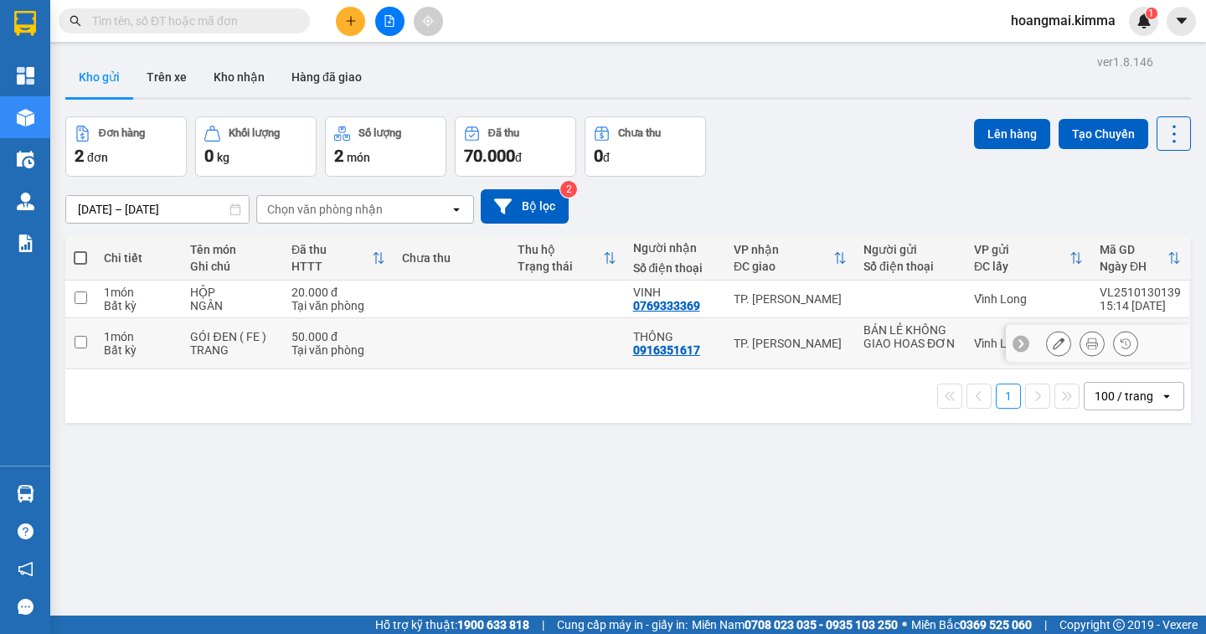
click at [1053, 339] on icon at bounding box center [1059, 343] width 12 height 12
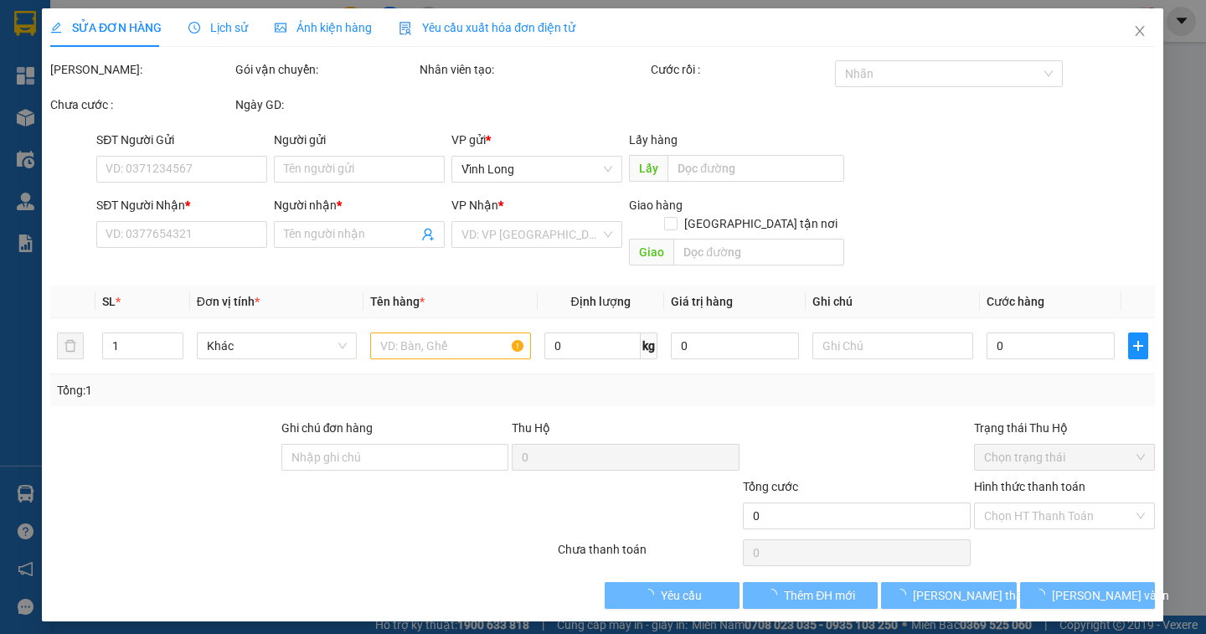
type input "BÁN LẺ KHÔNG GIAO HOAS ĐƠN"
type input "0916351617"
type input "THÔNG"
type input "50.000"
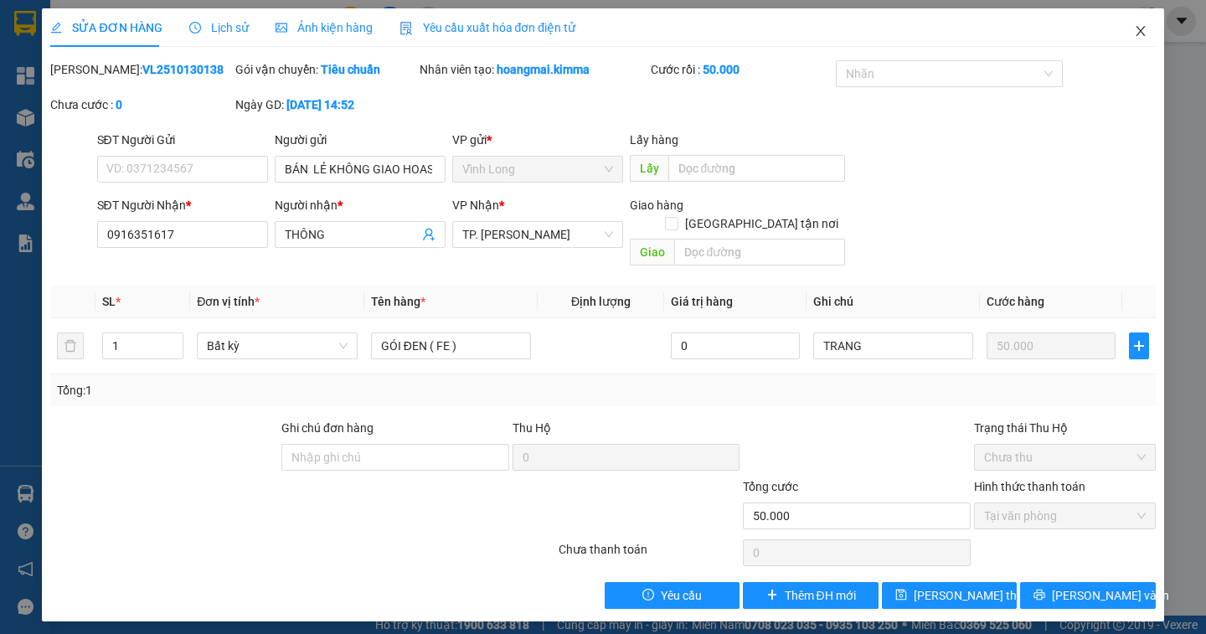
click at [1146, 32] on icon "close" at bounding box center [1140, 30] width 13 height 13
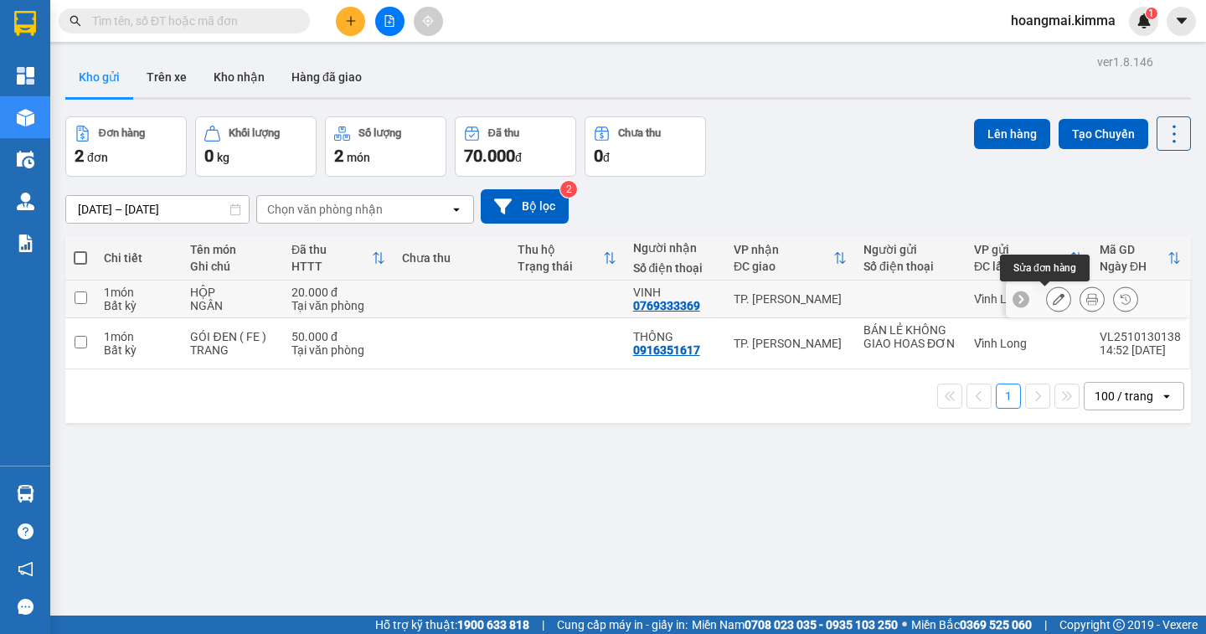
click at [1053, 301] on icon at bounding box center [1059, 299] width 12 height 12
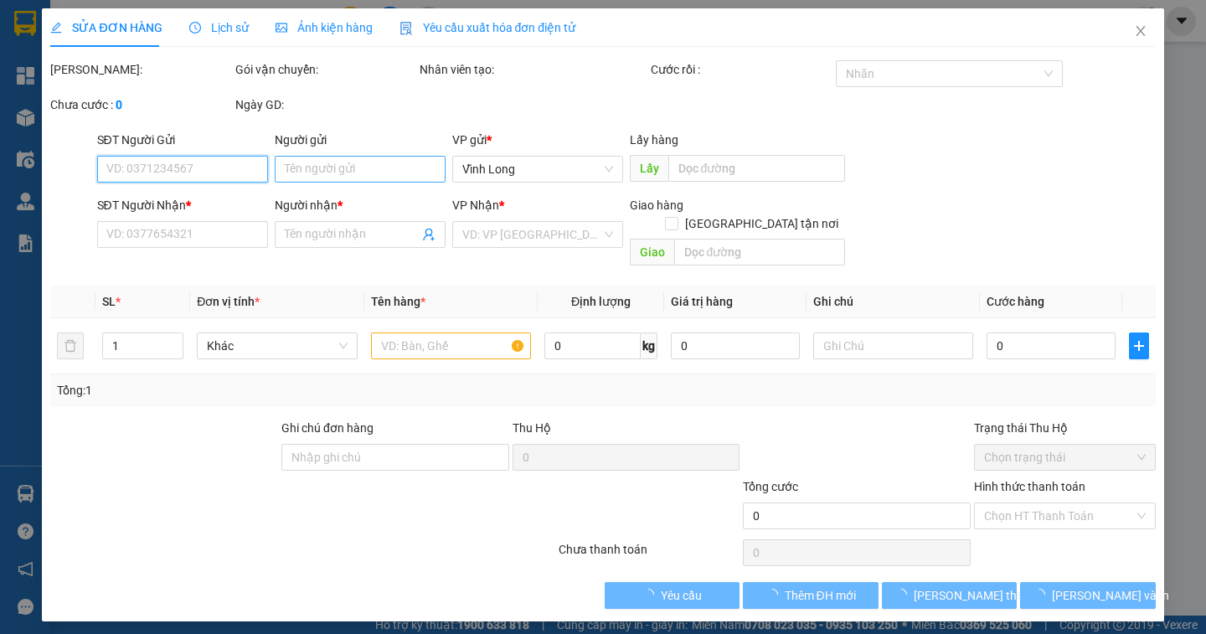
type input "0769333369"
type input "VINH"
type input "20.000"
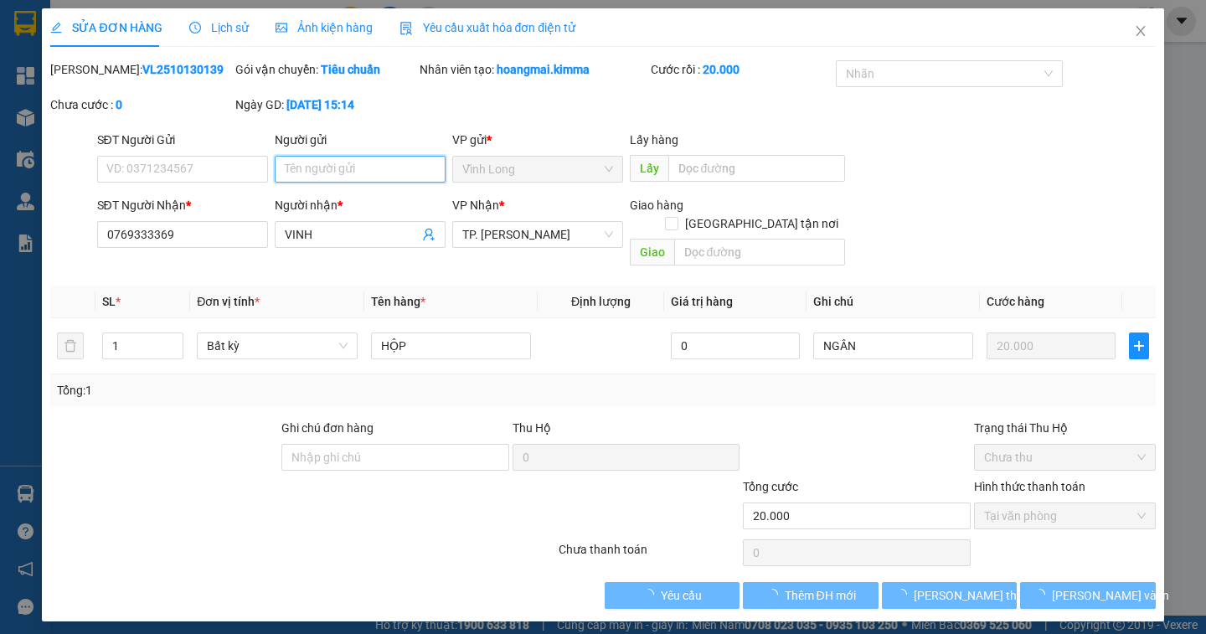
click at [281, 162] on input "Người gửi" at bounding box center [360, 169] width 171 height 27
click at [282, 162] on input "Người gửi" at bounding box center [360, 169] width 171 height 27
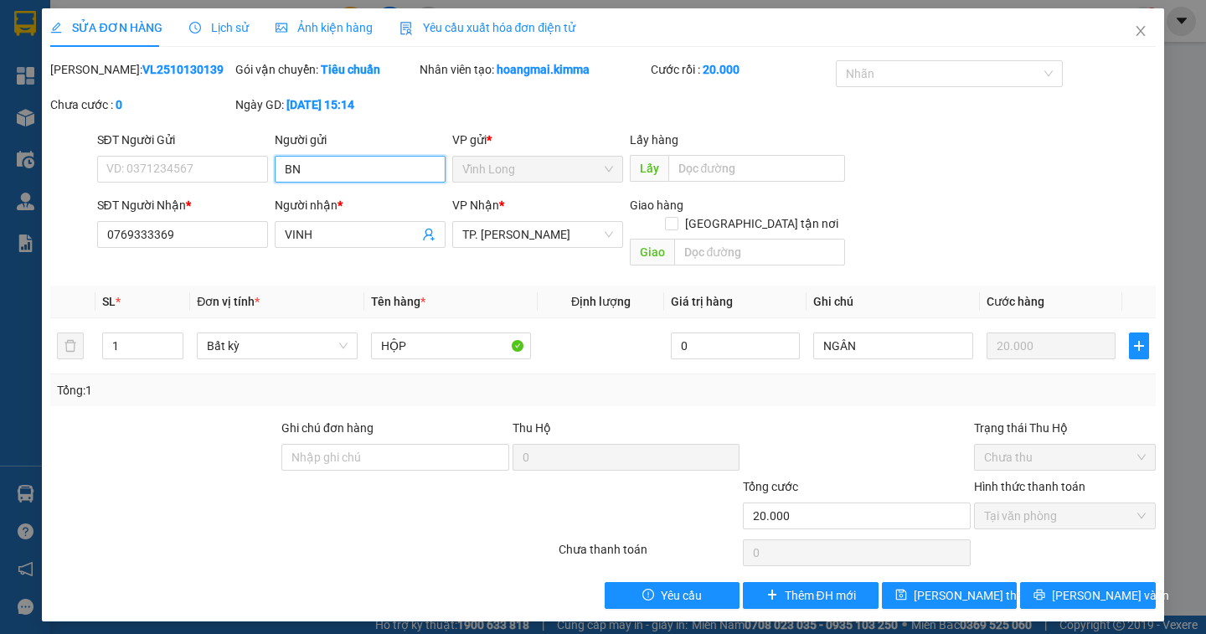
type input "B"
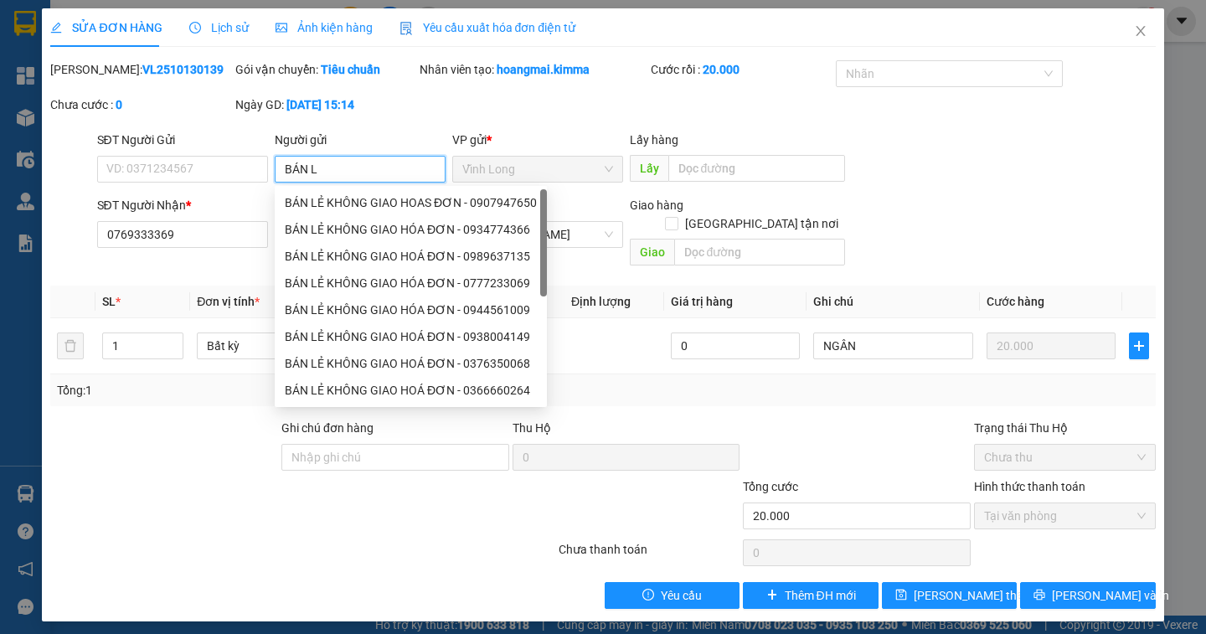
type input "BÁN LẺ"
click at [435, 206] on div "BÁN LẺ KHÔNG GIAO HÓA ĐƠN - 0944561009" at bounding box center [407, 202] width 245 height 18
type input "0944561009"
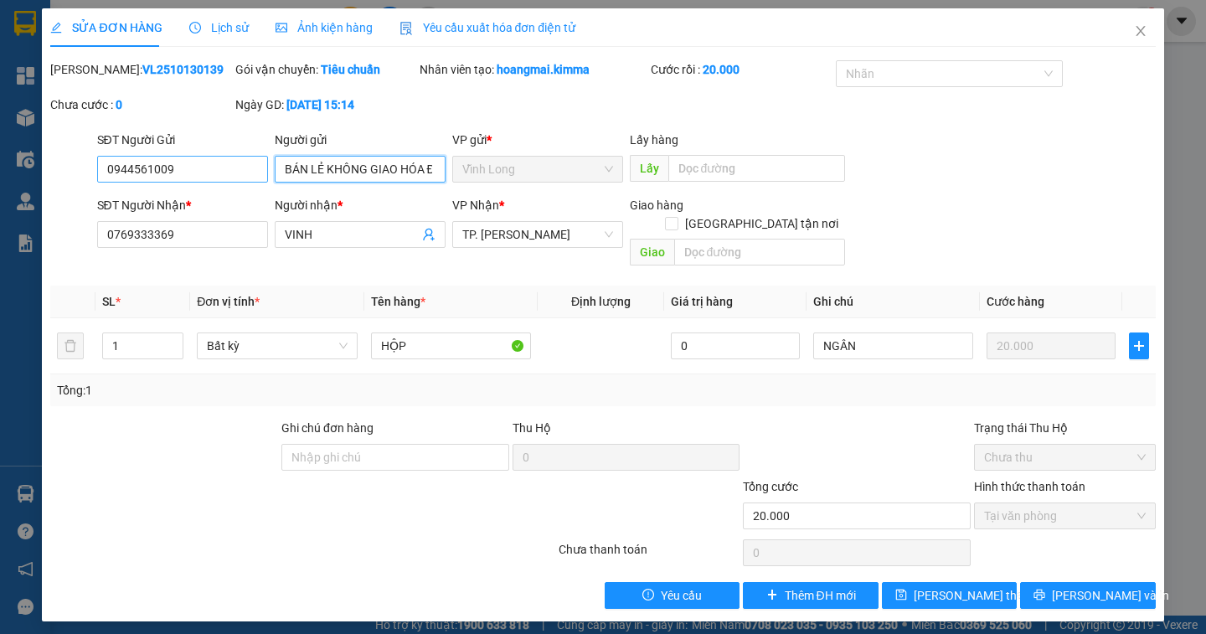
type input "BÁN LẺ KHÔNG GIAO HÓA ĐƠN"
drag, startPoint x: 183, startPoint y: 173, endPoint x: 1, endPoint y: 161, distance: 183.0
click at [3, 168] on div "SỬA ĐƠN HÀNG Lịch sử Ảnh kiện hàng Yêu cầu xuất hóa đơn điện tử Total Paid Fee …" at bounding box center [603, 317] width 1206 height 634
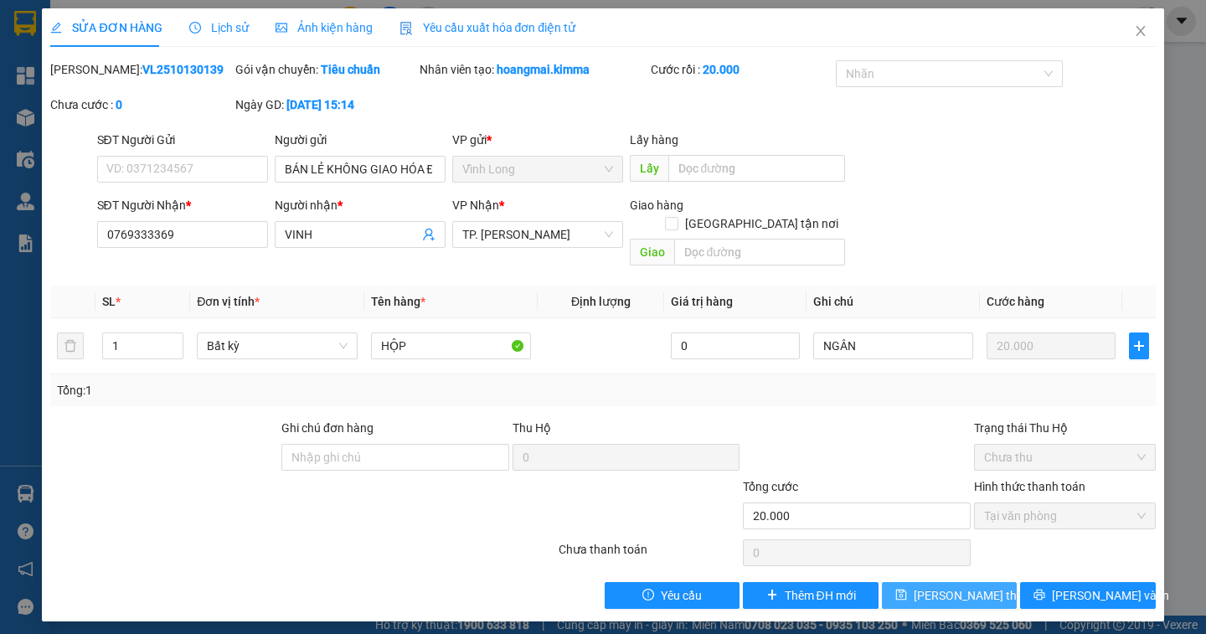
click at [946, 586] on span "[PERSON_NAME] thay đổi" at bounding box center [981, 595] width 134 height 18
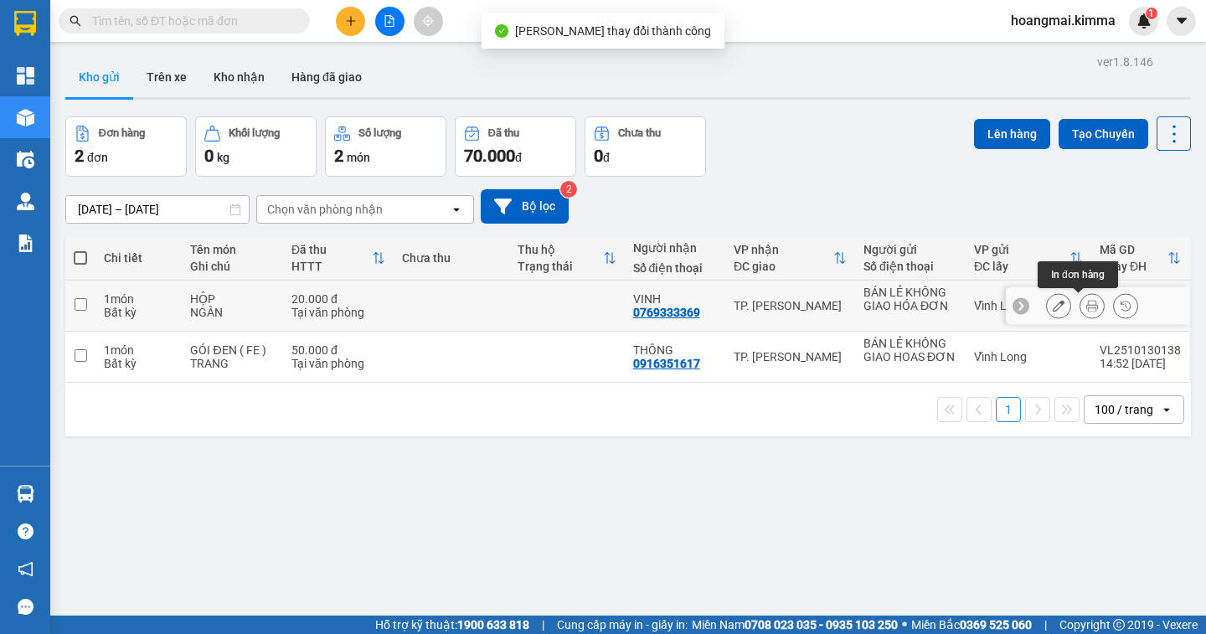
click at [1086, 307] on icon at bounding box center [1092, 306] width 12 height 12
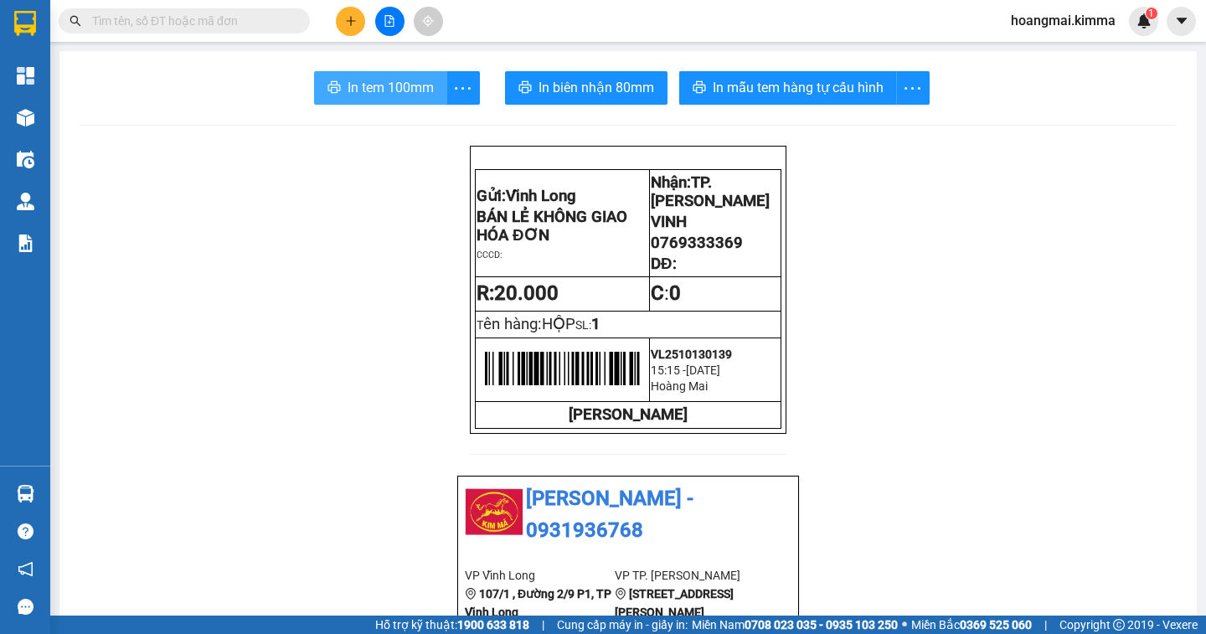
click at [363, 99] on button "In tem 100mm" at bounding box center [380, 87] width 133 height 33
click at [254, 27] on input "text" at bounding box center [191, 21] width 198 height 18
drag, startPoint x: 254, startPoint y: 27, endPoint x: 276, endPoint y: -13, distance: 45.0
click at [276, 0] on html "Kết quả tìm kiếm ( 0 ) Bộ lọc Ngày tạo đơn gần nhất No Data hoangmai.kimma 1 Tổ…" at bounding box center [603, 317] width 1206 height 634
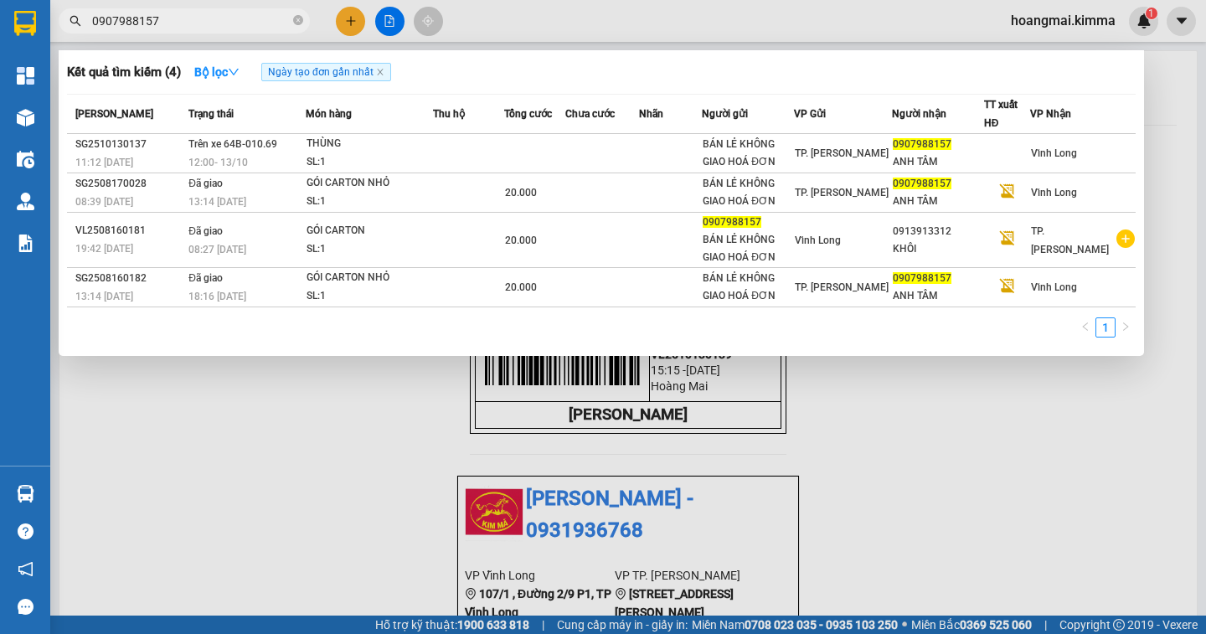
type input "0907988157"
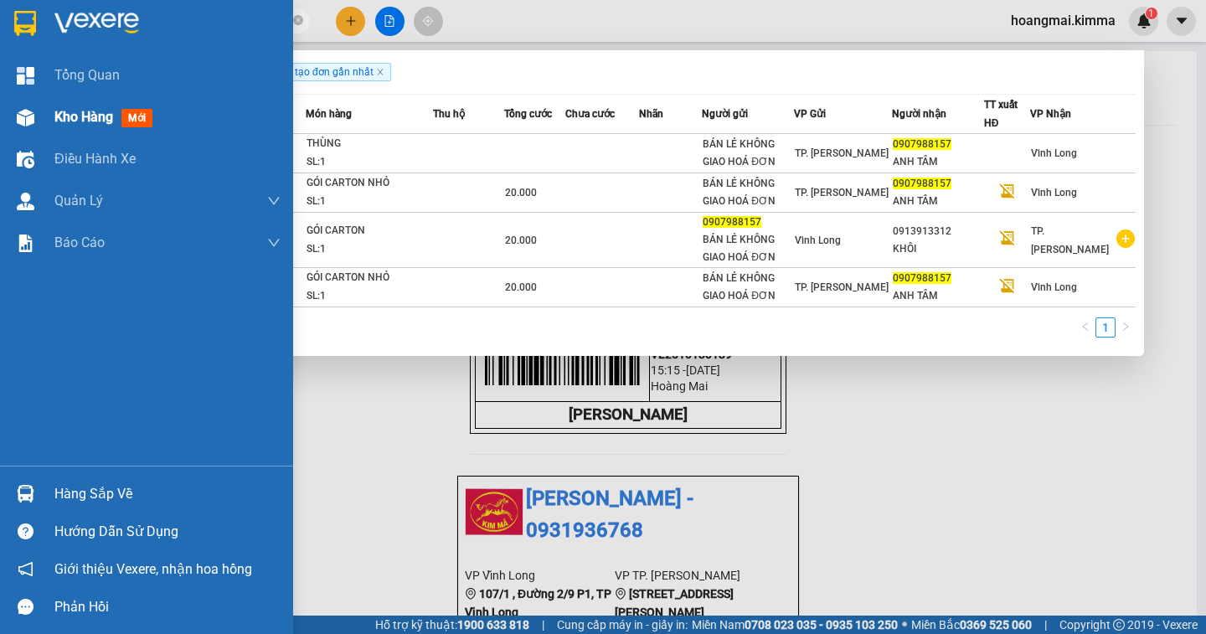
click at [98, 116] on span "Kho hàng" at bounding box center [83, 117] width 59 height 16
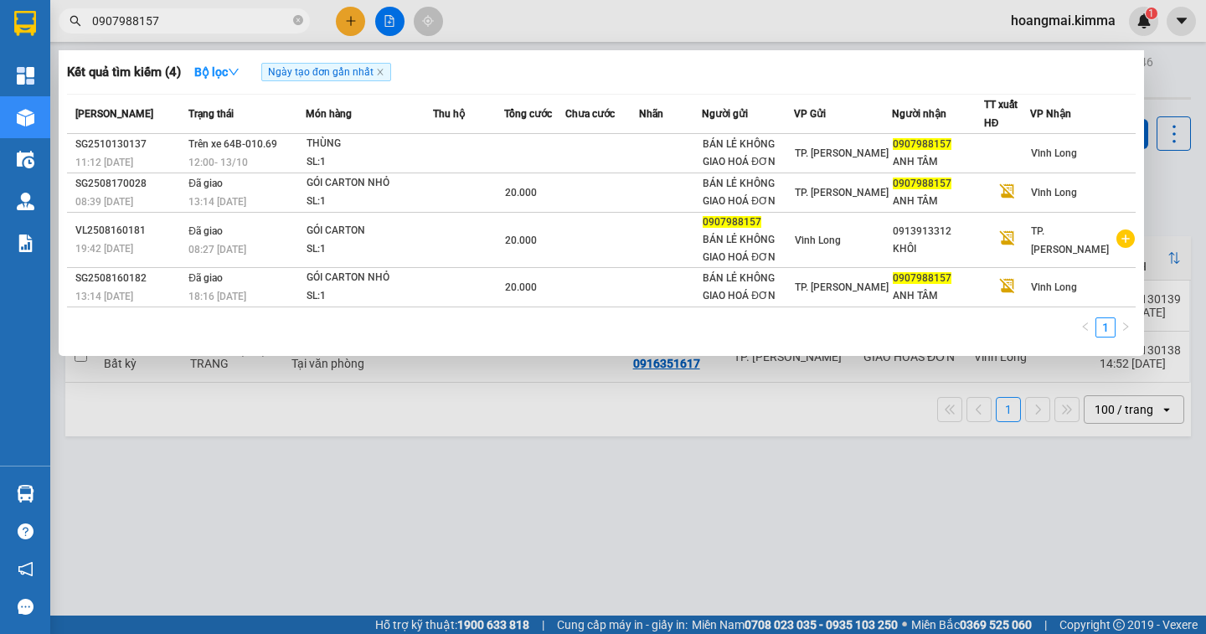
click at [1167, 187] on div at bounding box center [603, 317] width 1206 height 634
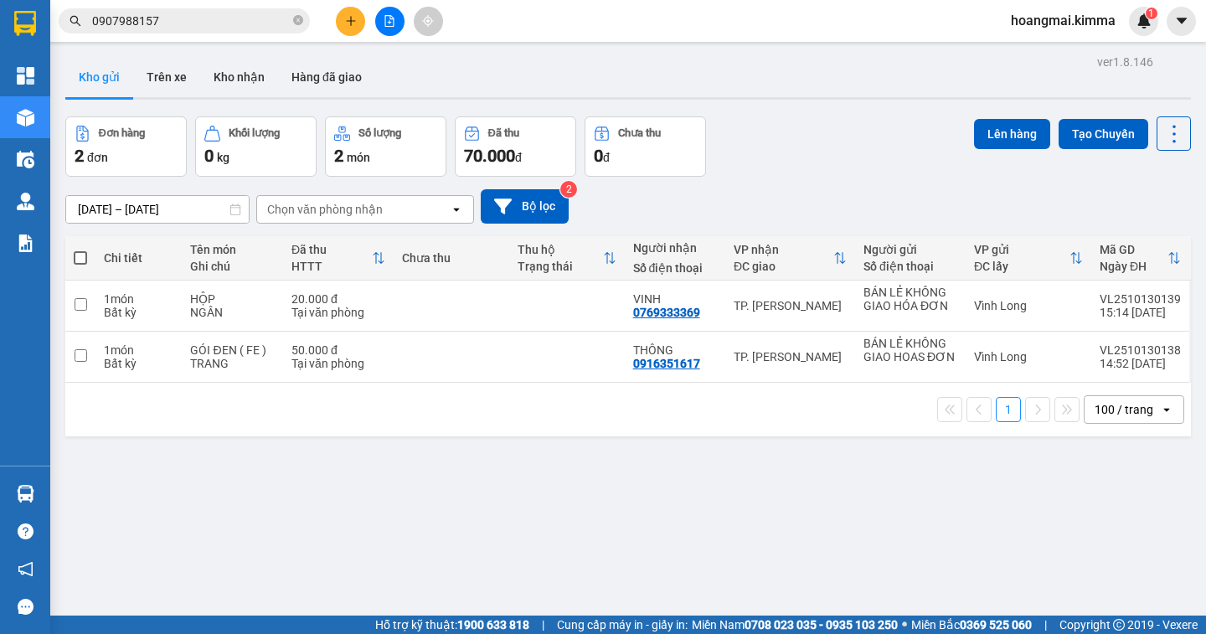
click at [358, 25] on button at bounding box center [350, 21] width 29 height 29
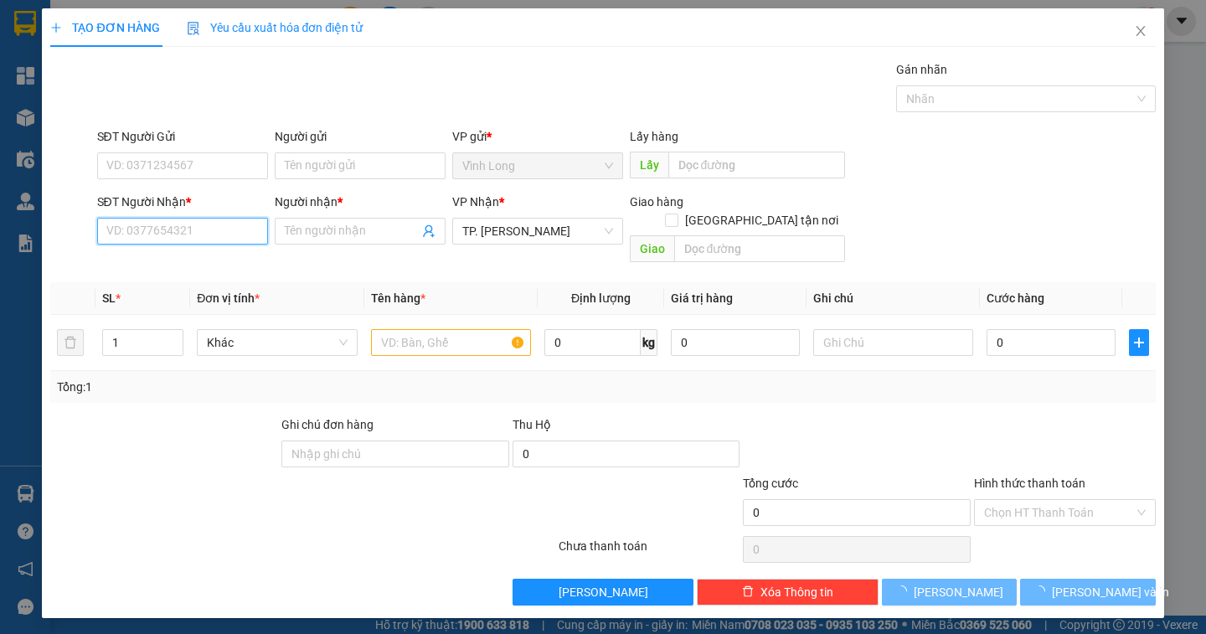
click at [204, 234] on input "SĐT Người Nhận *" at bounding box center [182, 231] width 171 height 27
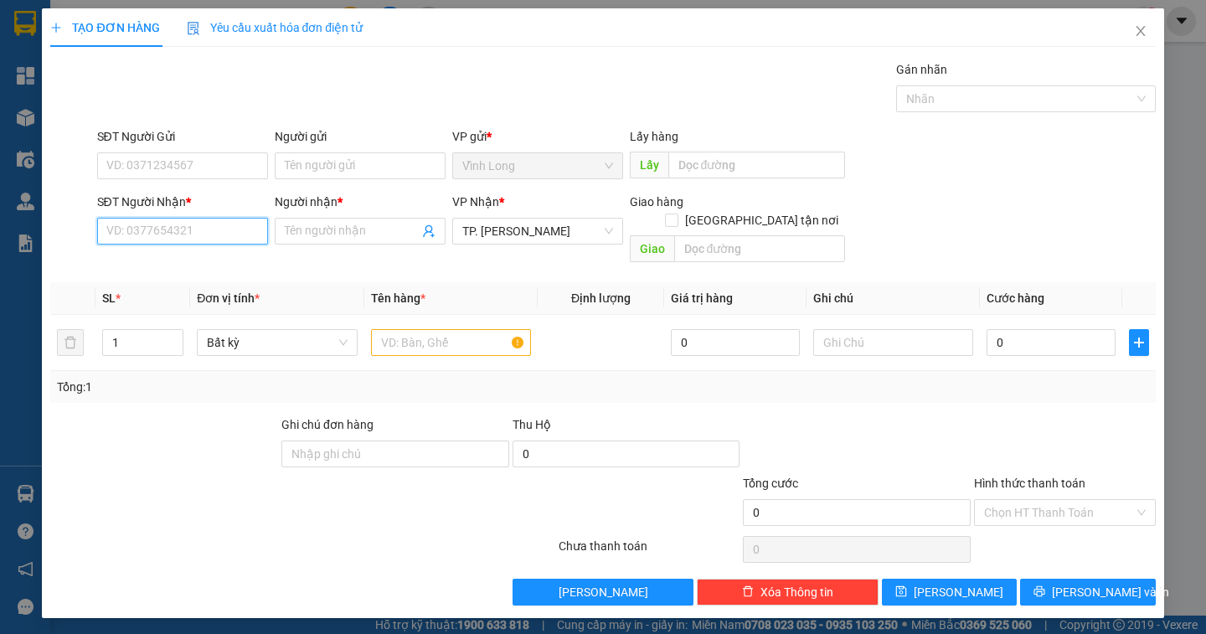
click at [204, 234] on input "SĐT Người Nhận *" at bounding box center [182, 231] width 171 height 27
type input "0909717174"
click at [191, 263] on div "0909717174 - [GEOGRAPHIC_DATA]" at bounding box center [201, 264] width 188 height 18
type input "VINH"
type input "0909717174"
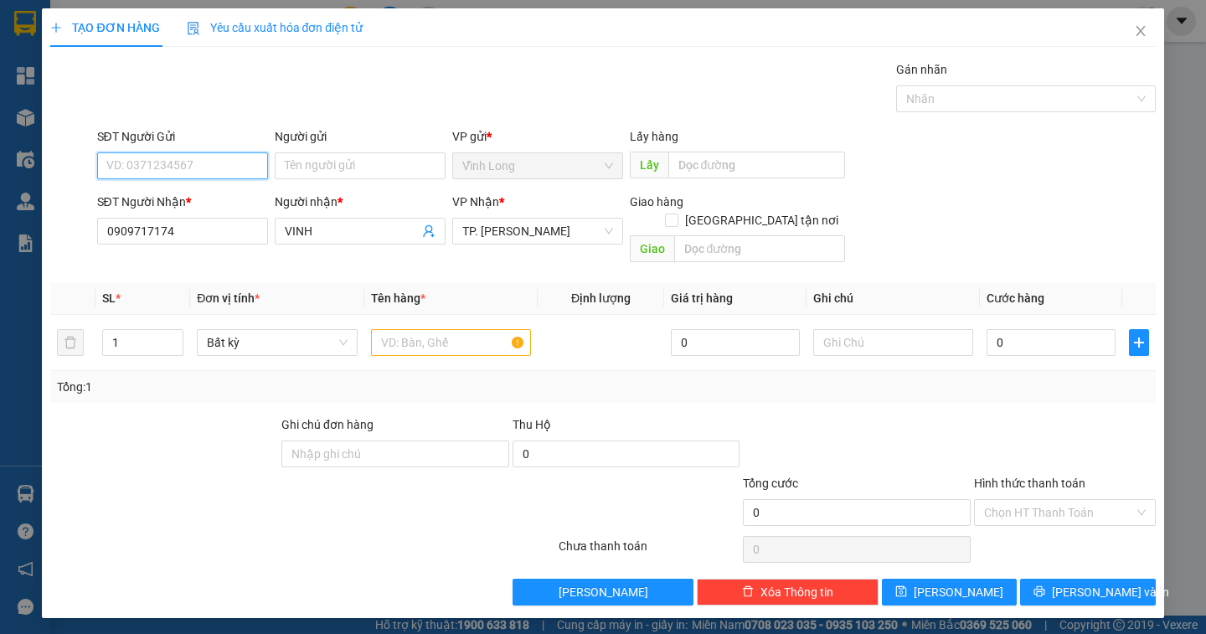
click at [196, 168] on input "SĐT Người Gửi" at bounding box center [182, 165] width 171 height 27
type input "0706350381"
click at [297, 200] on div "0706350381 - BÁN LẺ KHÔNG GIAO HOÁ ĐƠN" at bounding box center [229, 199] width 245 height 18
type input "BÁN LẺ KHÔNG GIAO HOÁ ĐƠN"
type input "0706350381"
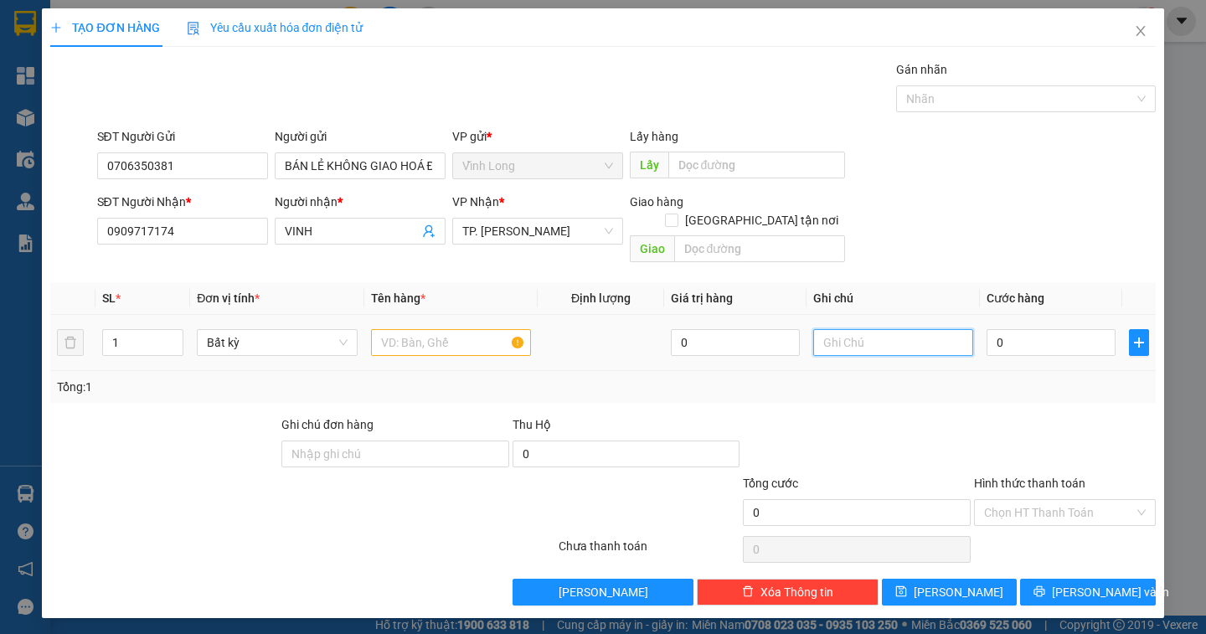
click at [845, 329] on input "text" at bounding box center [893, 342] width 160 height 27
type input "NGÂN"
click at [1029, 331] on input "0" at bounding box center [1050, 342] width 129 height 27
type input "2"
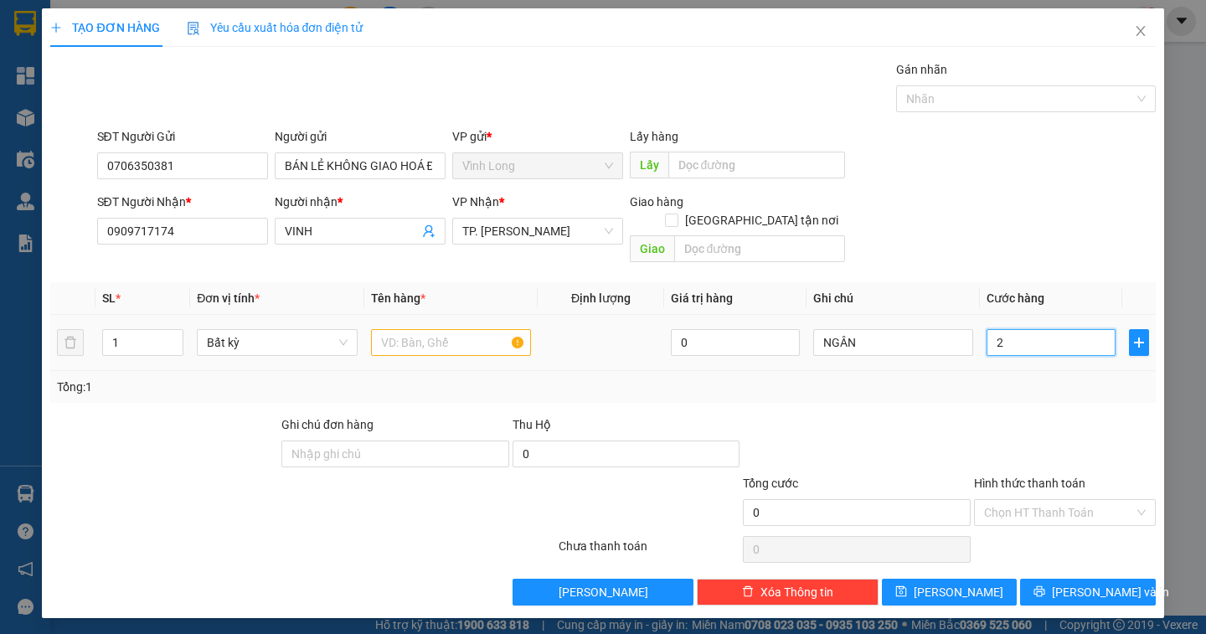
type input "2"
type input "20"
type input "20.000"
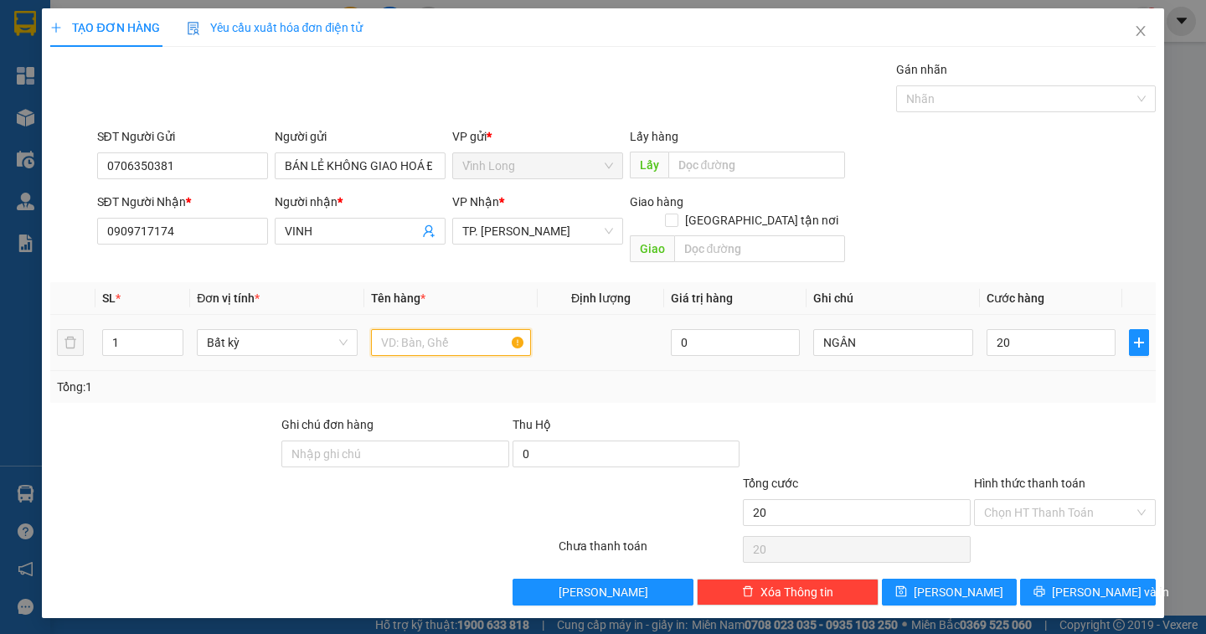
type input "20.000"
click at [451, 329] on input "text" at bounding box center [451, 342] width 160 height 27
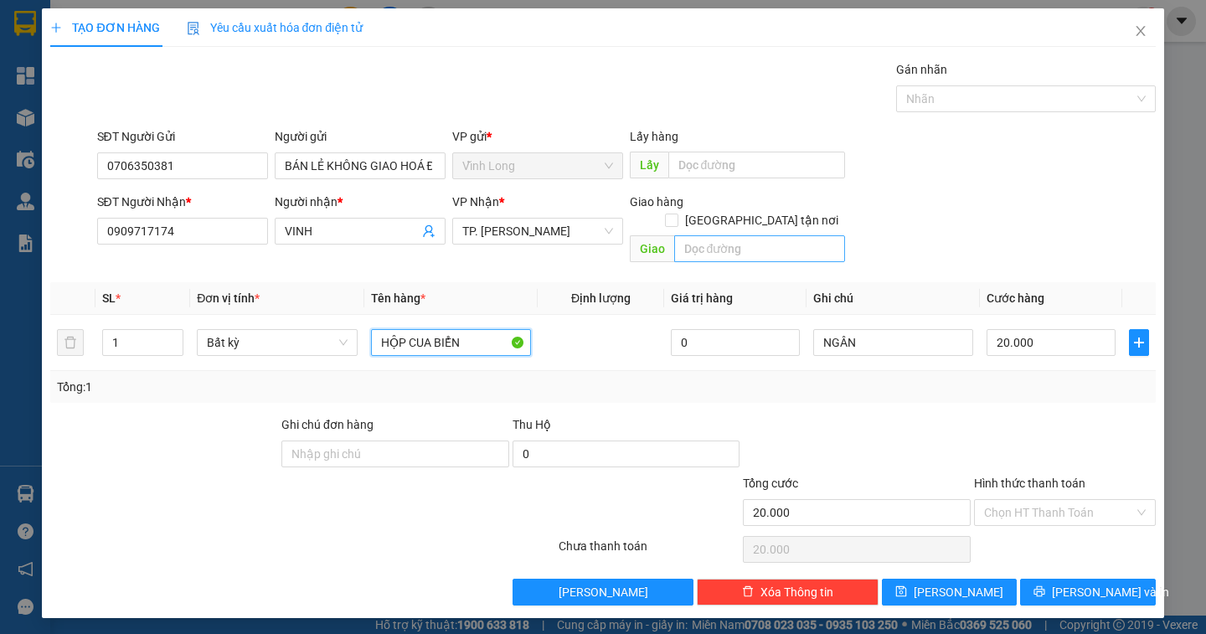
type input "HỘP CUA BIỂN"
click at [730, 235] on input "text" at bounding box center [759, 248] width 171 height 27
type input "TXG"
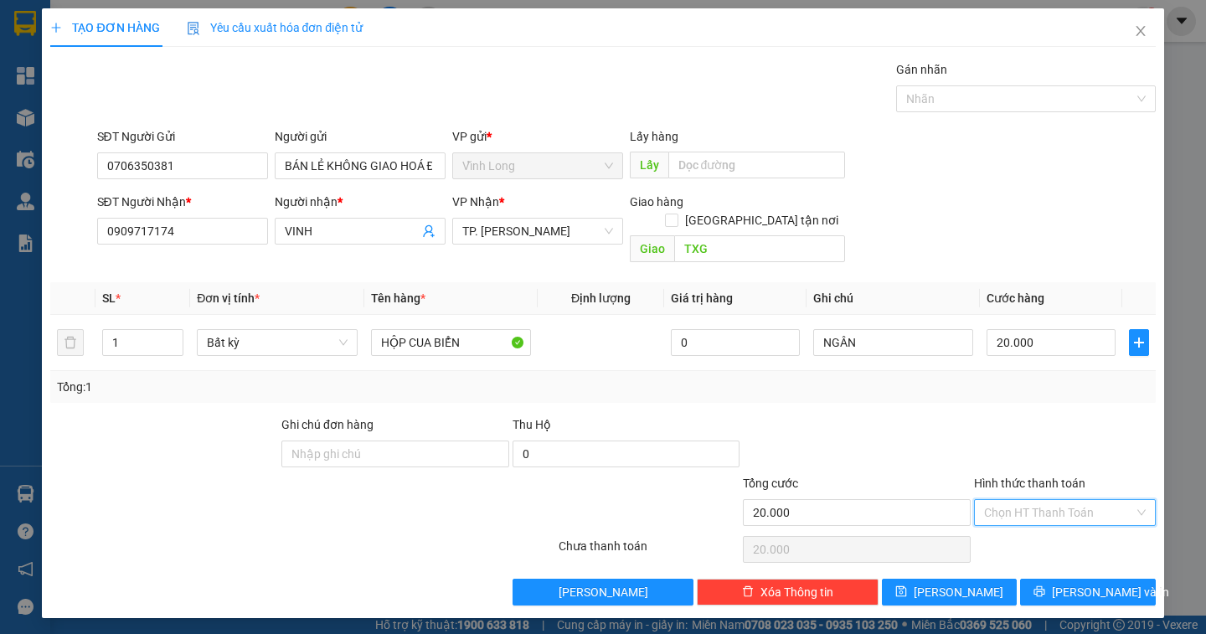
click at [1081, 500] on input "Hình thức thanh toán" at bounding box center [1059, 512] width 150 height 25
click at [1053, 524] on div "Tại văn phòng" at bounding box center [1065, 527] width 162 height 18
type input "0"
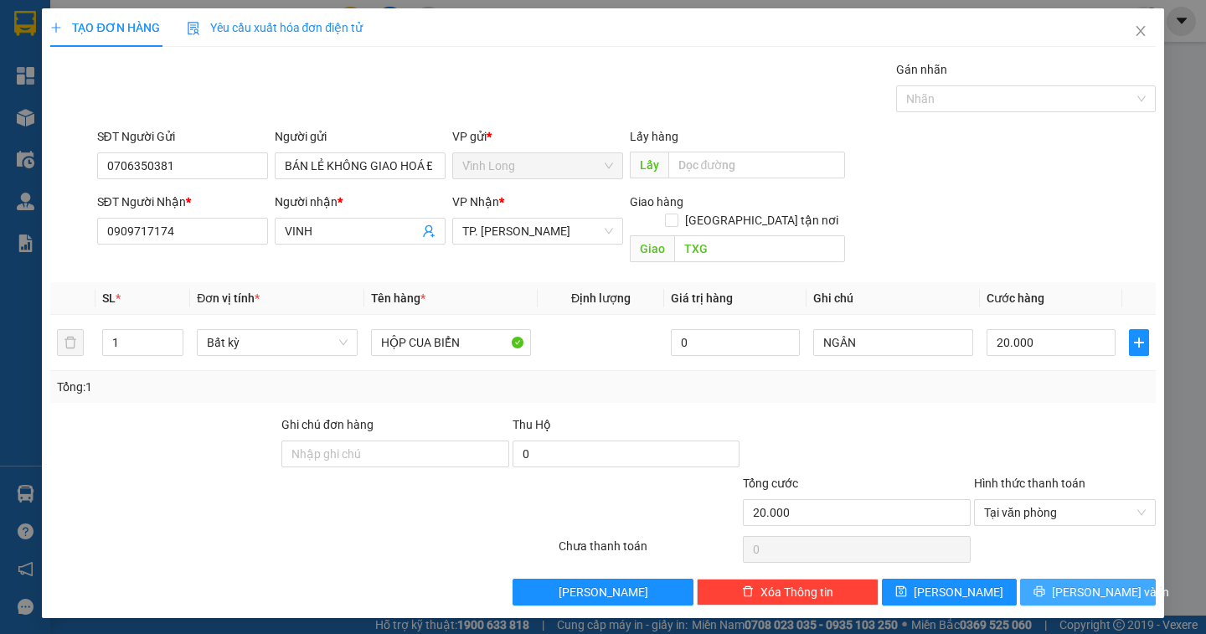
click at [1098, 583] on span "[PERSON_NAME] và In" at bounding box center [1110, 592] width 117 height 18
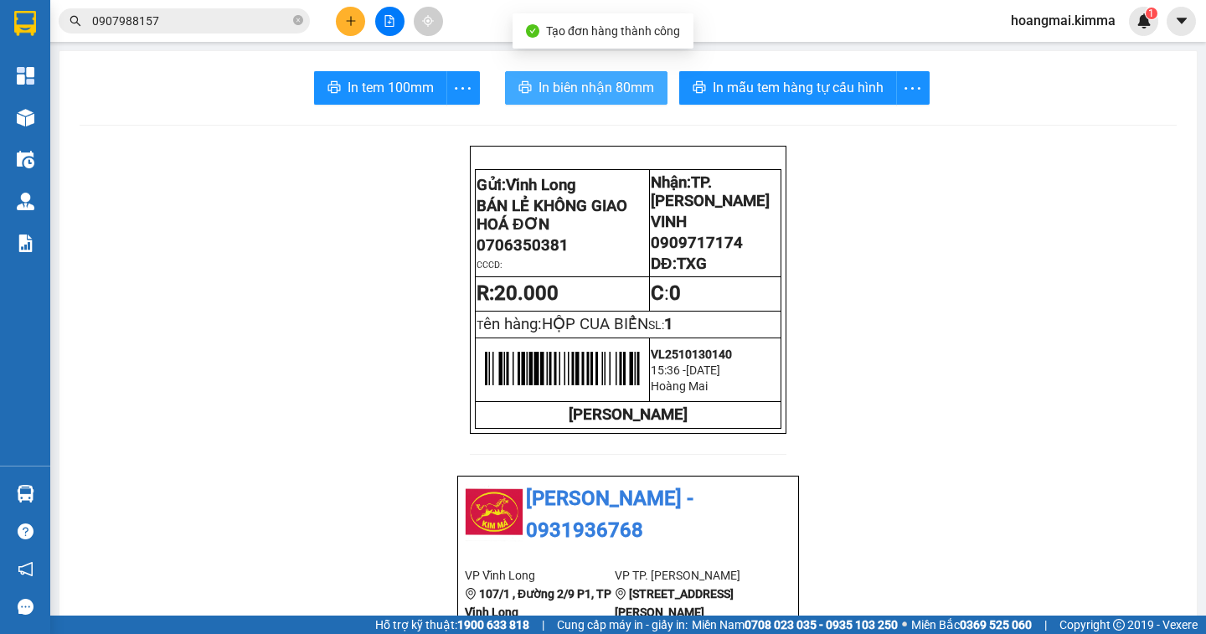
click at [600, 91] on span "In biên nhận 80mm" at bounding box center [596, 87] width 116 height 21
click at [610, 98] on span "In biên nhận 80mm" at bounding box center [596, 87] width 116 height 21
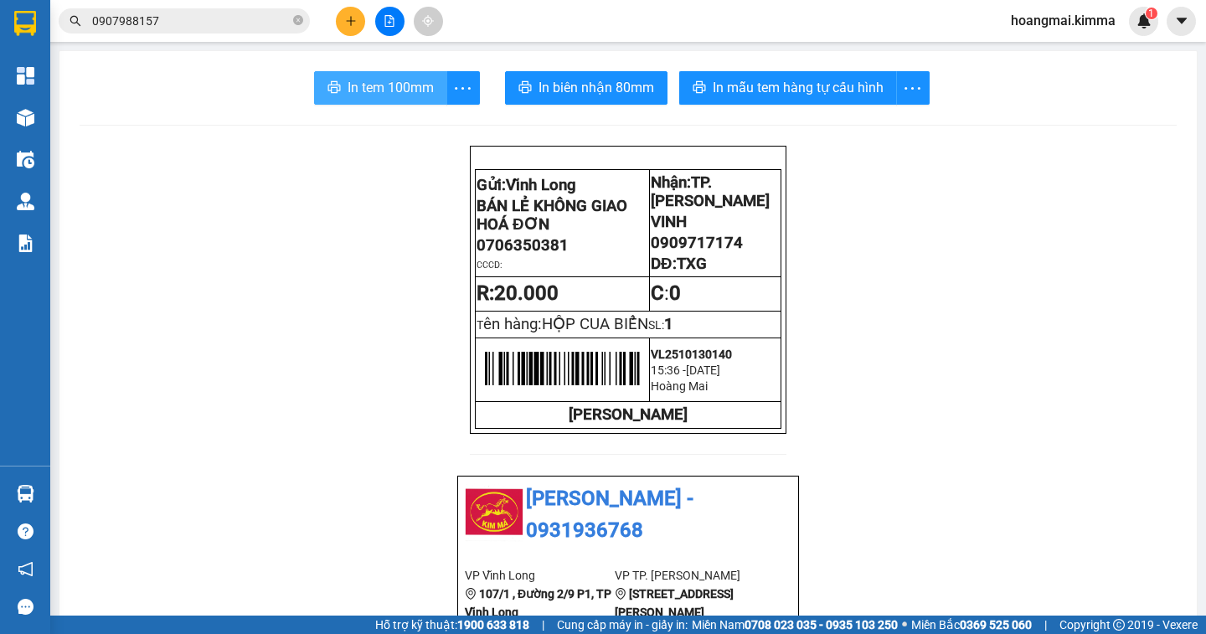
click at [371, 90] on span "In tem 100mm" at bounding box center [391, 87] width 86 height 21
drag, startPoint x: 737, startPoint y: 251, endPoint x: 644, endPoint y: 260, distance: 93.4
click at [651, 252] on p "0909717174" at bounding box center [715, 243] width 129 height 18
copy span "0909717174"
drag, startPoint x: 296, startPoint y: 20, endPoint x: 254, endPoint y: 25, distance: 43.0
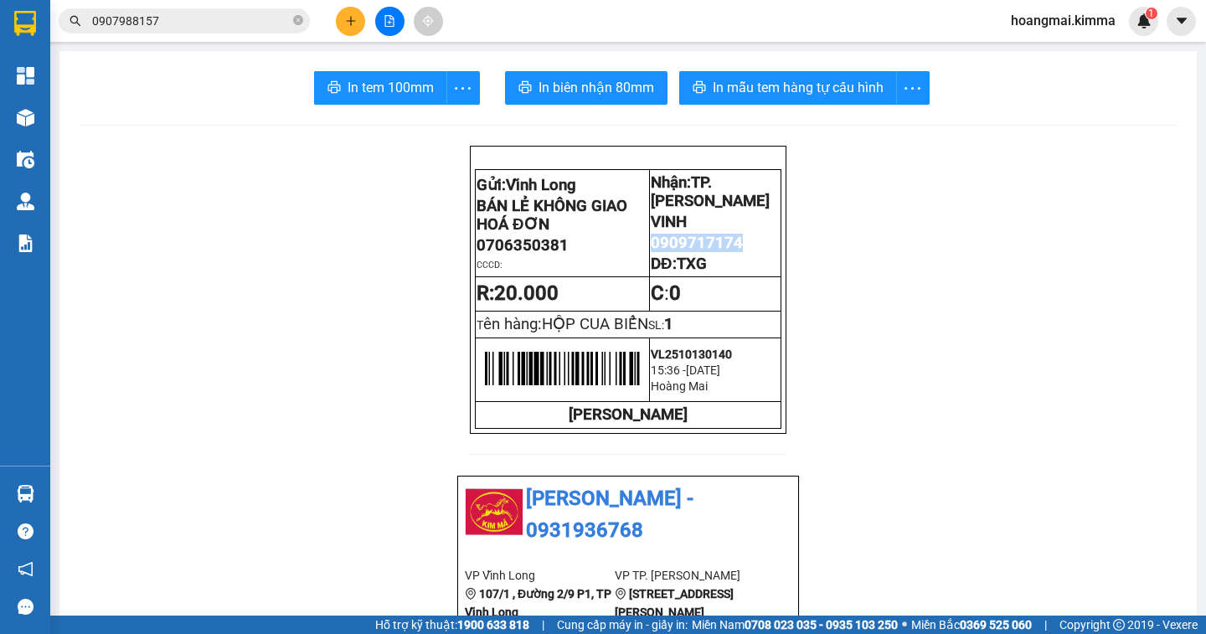
click at [295, 20] on icon "close-circle" at bounding box center [298, 20] width 10 height 10
paste input "0909717174"
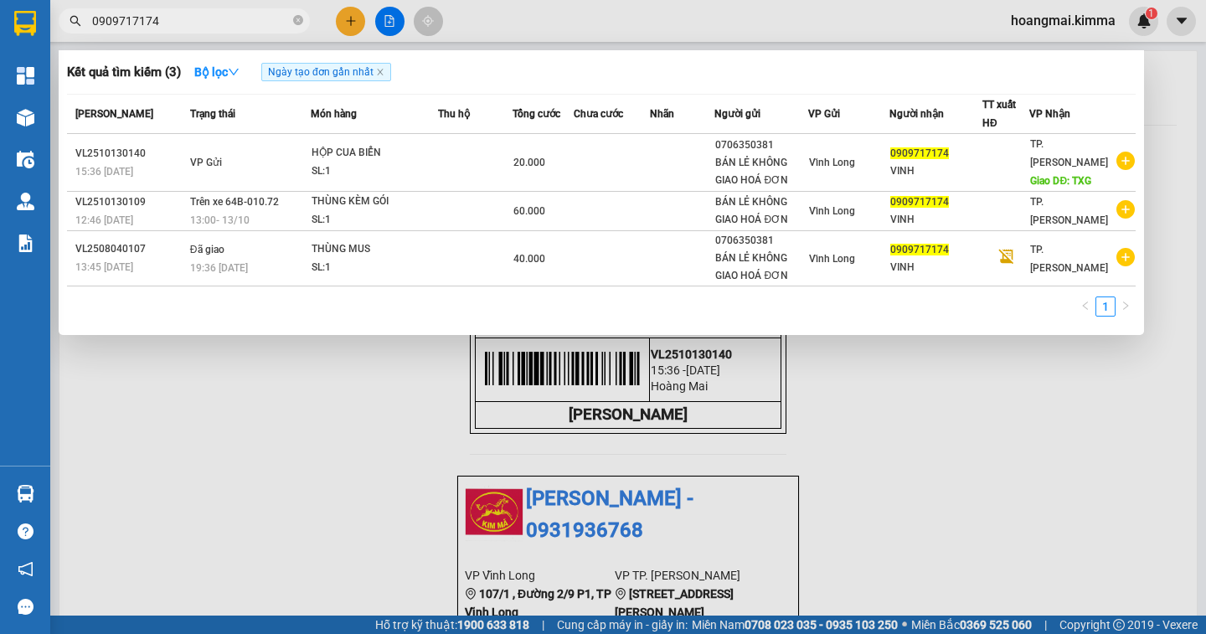
type input "0909717174"
click at [349, 28] on div at bounding box center [603, 317] width 1206 height 634
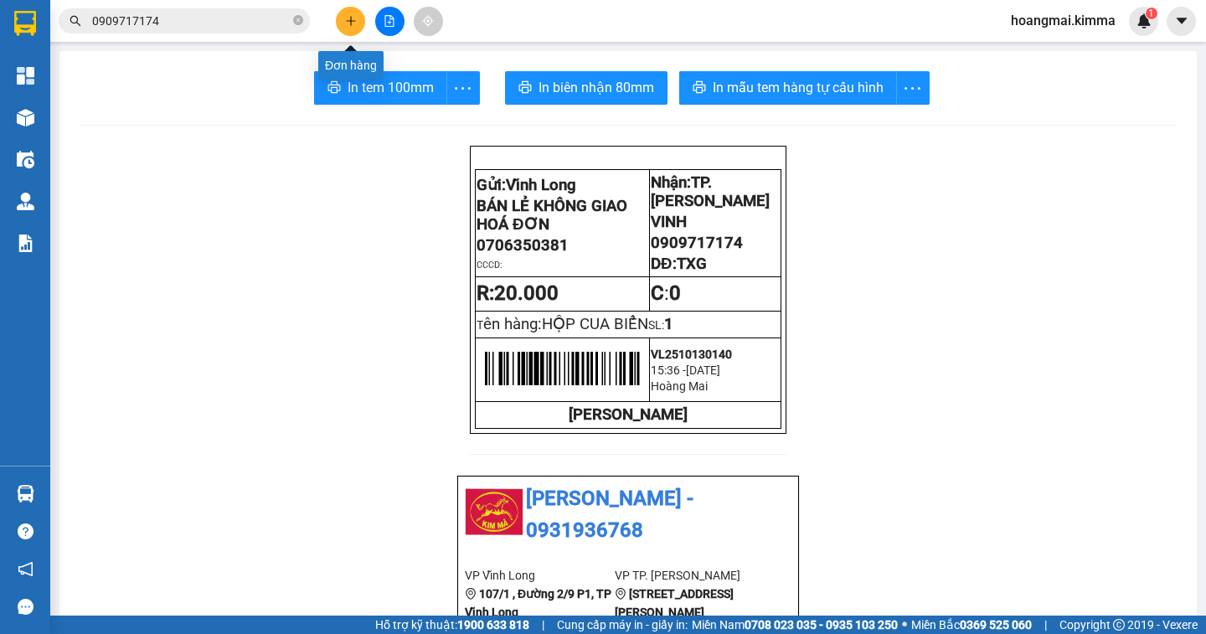
click at [343, 21] on button at bounding box center [350, 21] width 29 height 29
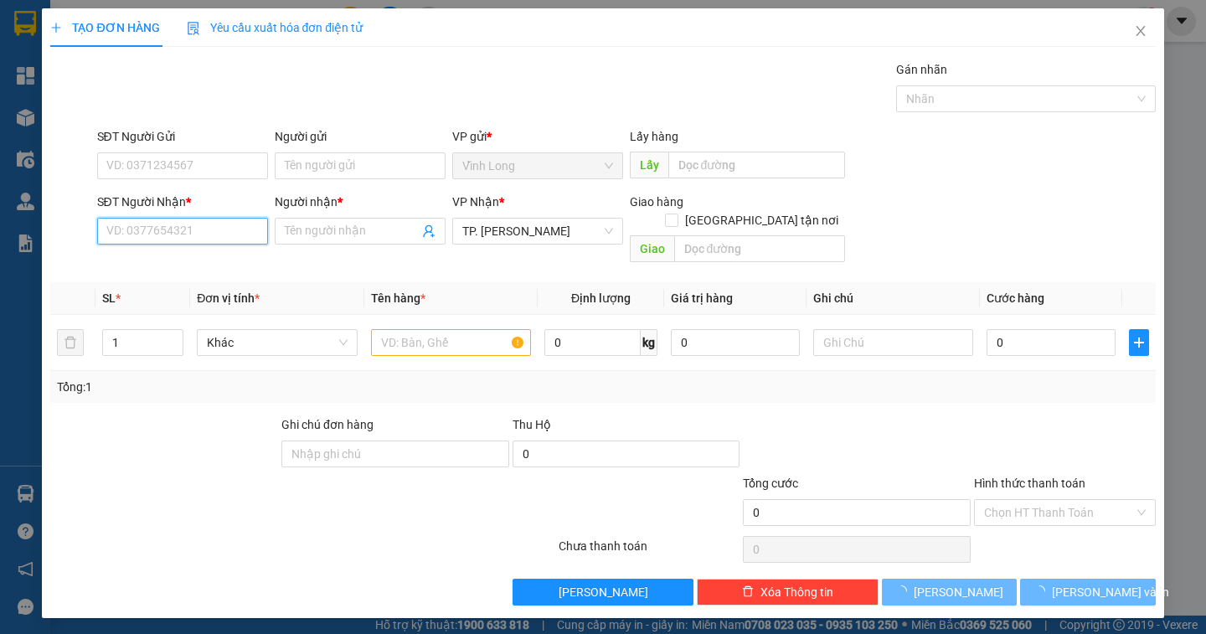
click at [190, 231] on input "SĐT Người Nhận *" at bounding box center [182, 231] width 171 height 27
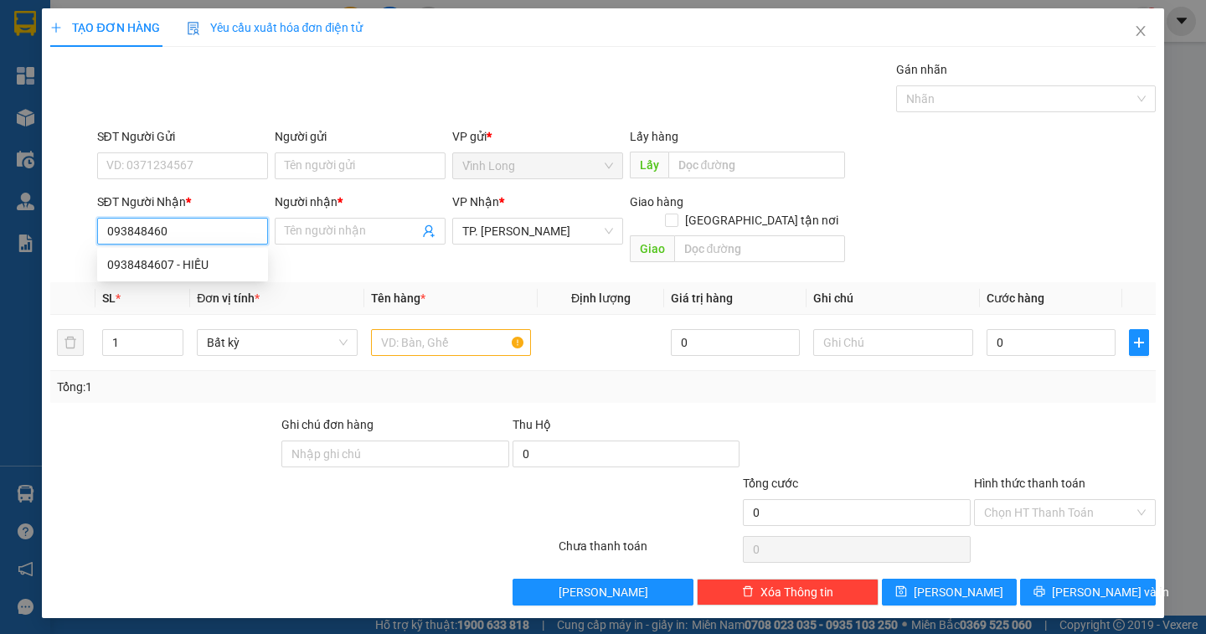
type input "0938484607"
click at [190, 263] on div "0938484607 - HIẾU" at bounding box center [182, 264] width 151 height 18
type input "HIẾU"
type input "0938484607"
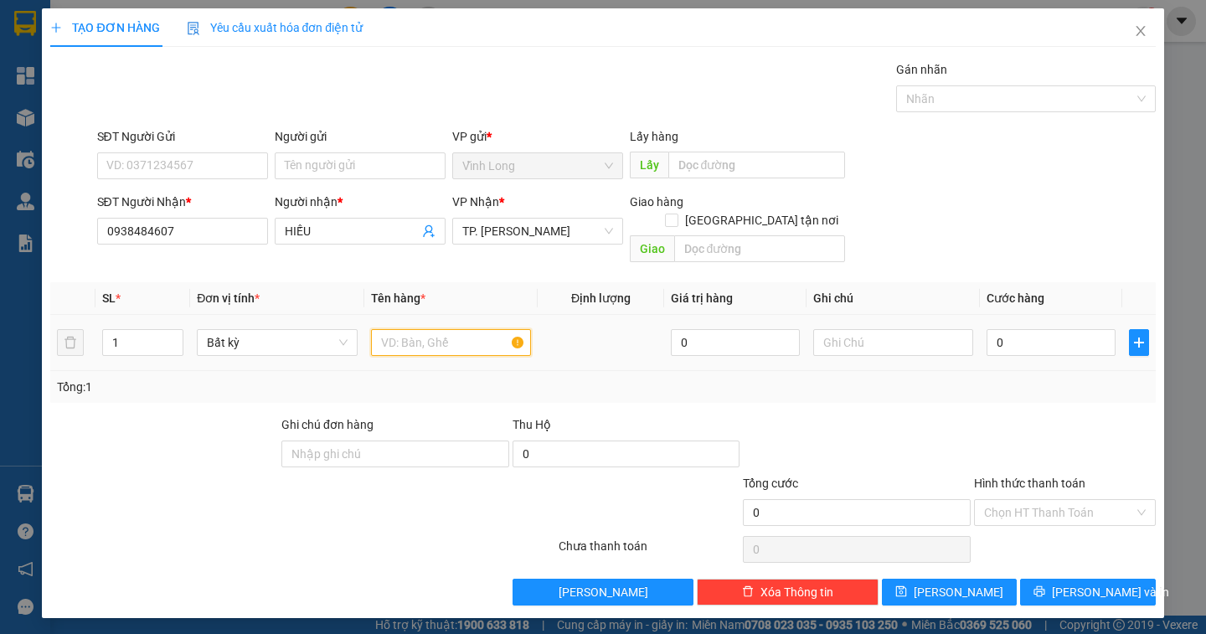
click at [403, 329] on input "text" at bounding box center [451, 342] width 160 height 27
type input "GIỎ FE NHỎ"
click at [891, 329] on input "text" at bounding box center [893, 342] width 160 height 27
type input "NGÂN"
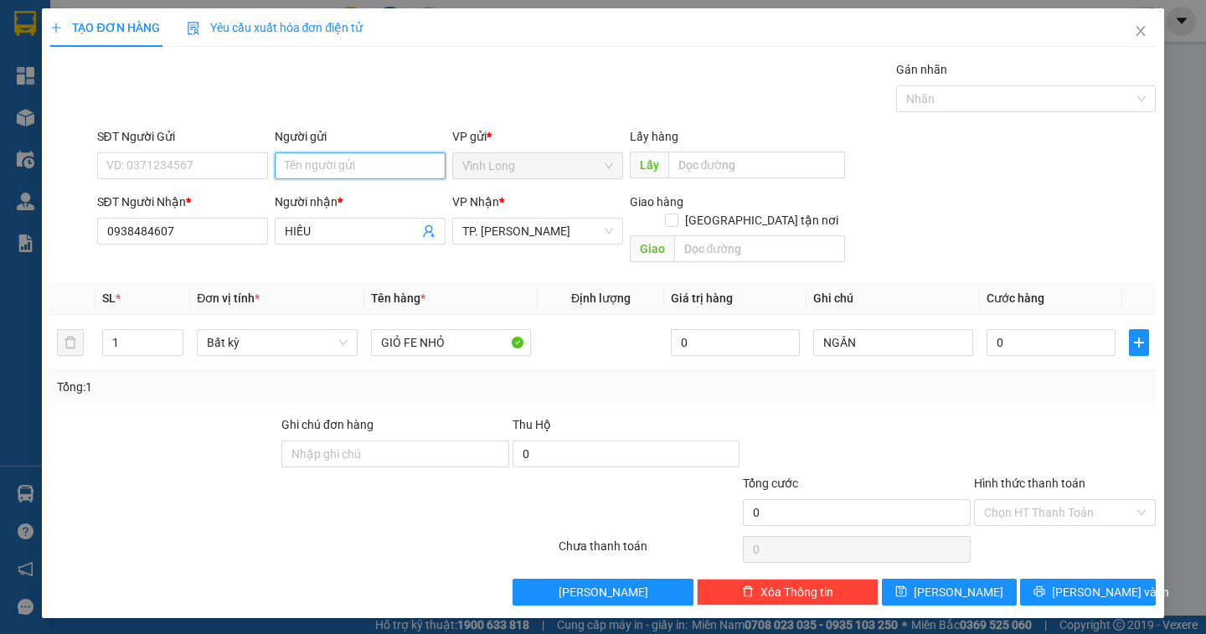
click at [327, 173] on input "Người gửi" at bounding box center [360, 165] width 171 height 27
type input "BÁN"
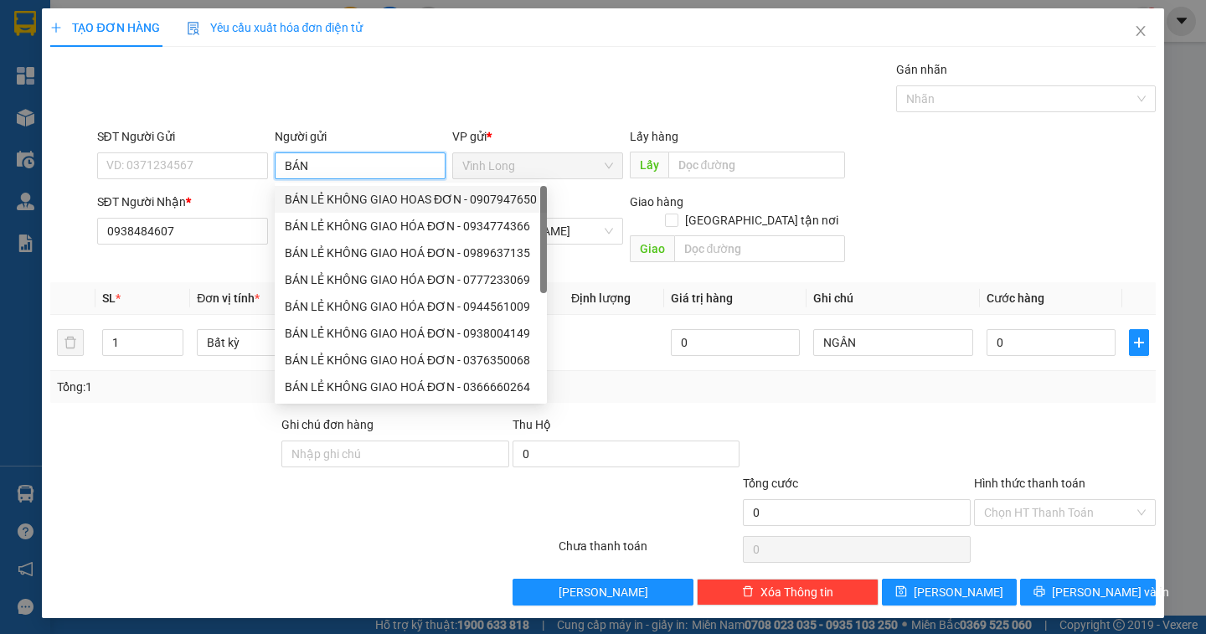
click at [386, 205] on div "BÁN LẺ KHÔNG GIAO HOAS ĐƠN - 0907947650" at bounding box center [411, 199] width 252 height 18
type input "0907947650"
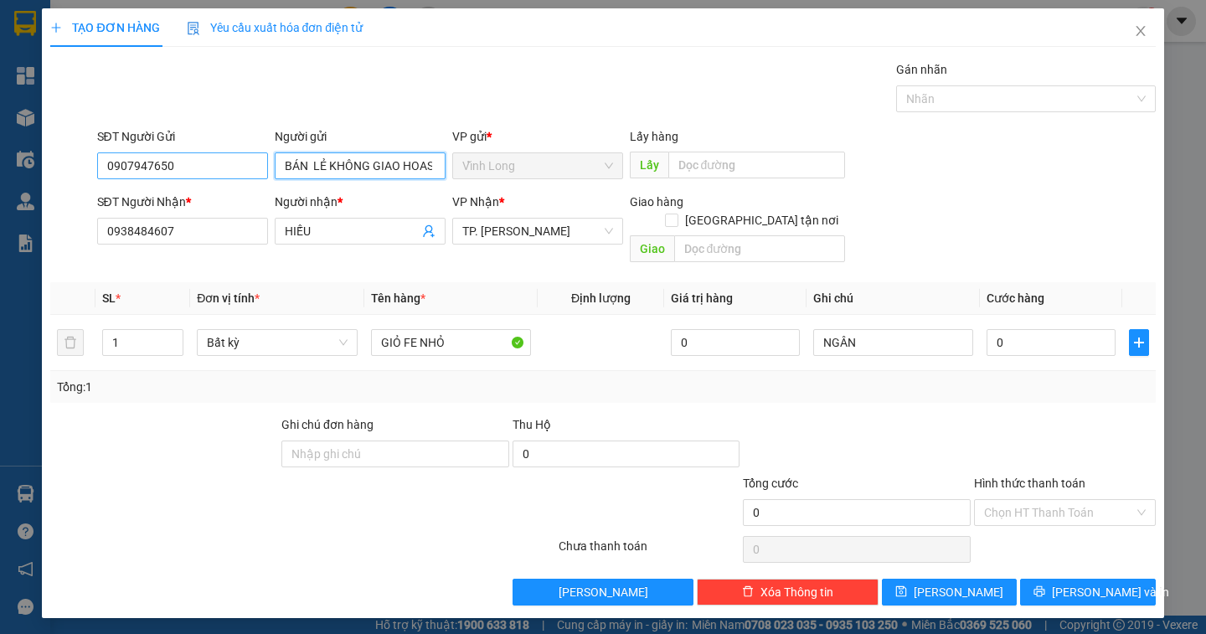
type input "BÁN LẺ KHÔNG GIAO HOAS ĐƠN"
drag, startPoint x: 228, startPoint y: 162, endPoint x: 20, endPoint y: 162, distance: 207.7
click at [20, 162] on div "TẠO ĐƠN HÀNG Yêu cầu xuất hóa đơn điện tử Transit Pickup Surcharge Ids Transit …" at bounding box center [603, 317] width 1206 height 634
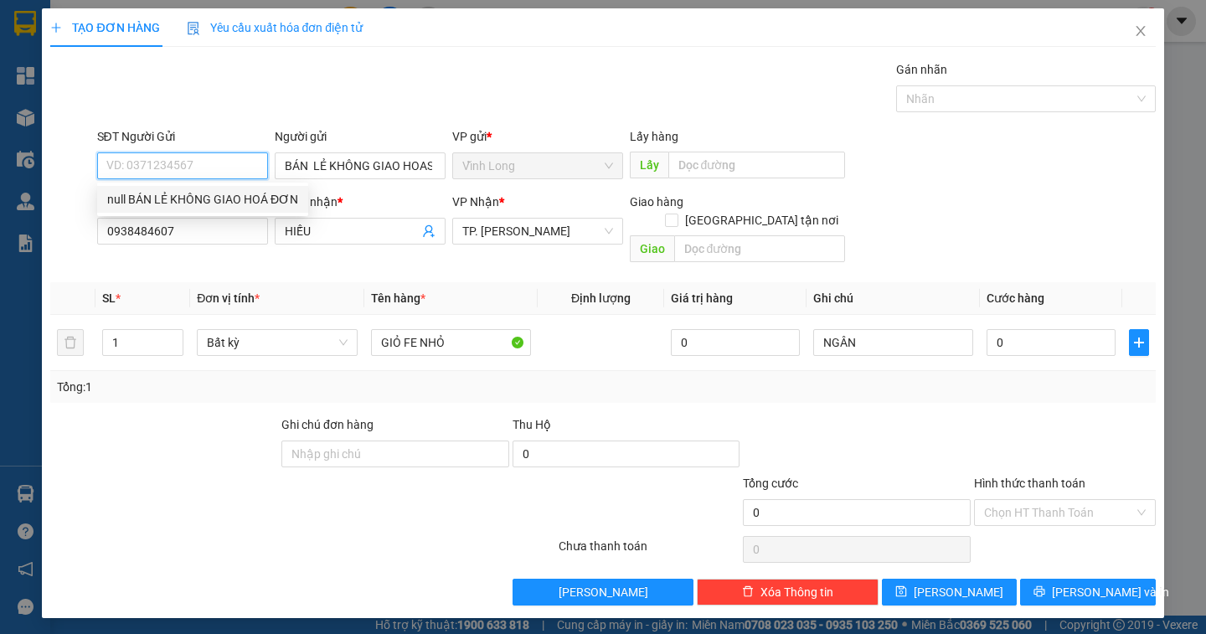
click at [255, 195] on div "null BÁN LẺ KHÔNG GIAO HOÁ ĐƠN" at bounding box center [202, 199] width 191 height 18
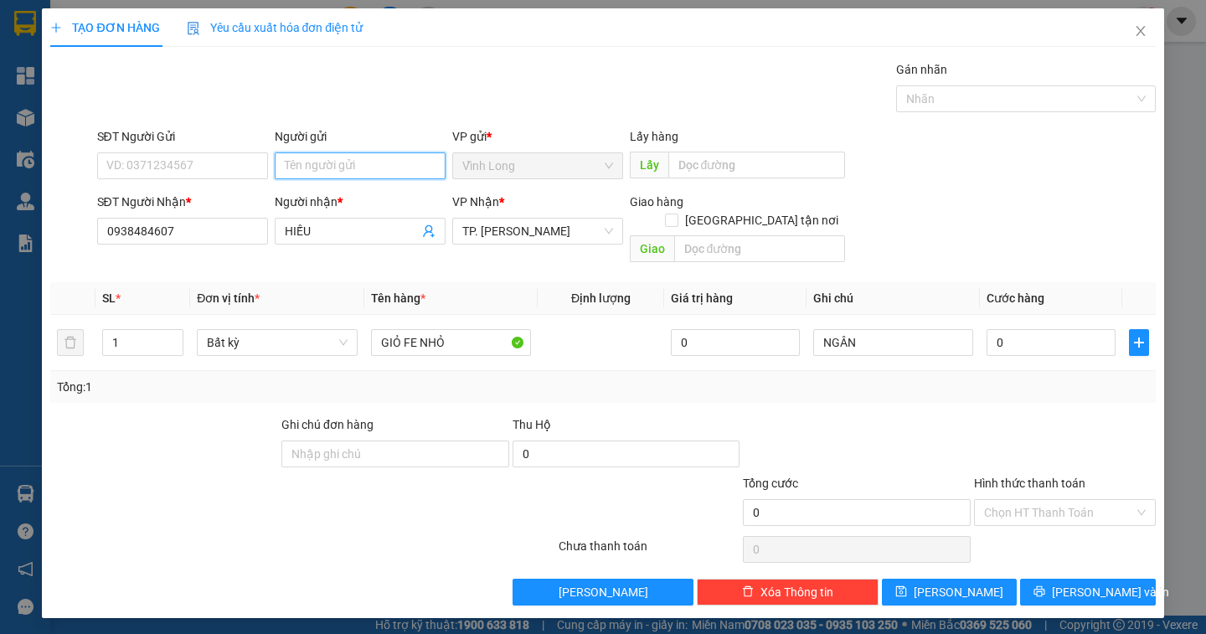
click at [323, 168] on input "Người gửi" at bounding box center [360, 165] width 171 height 27
type input "BÁN"
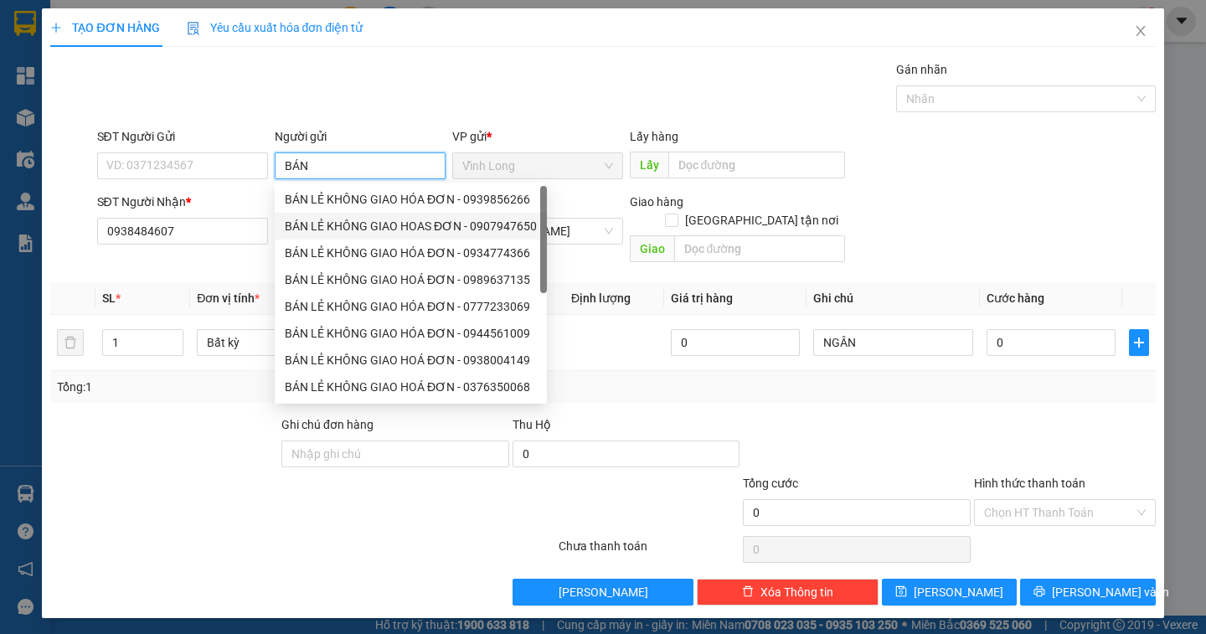
click at [405, 219] on div "BÁN LẺ KHÔNG GIAO HOAS ĐƠN - 0907947650" at bounding box center [411, 226] width 252 height 18
type input "0907947650"
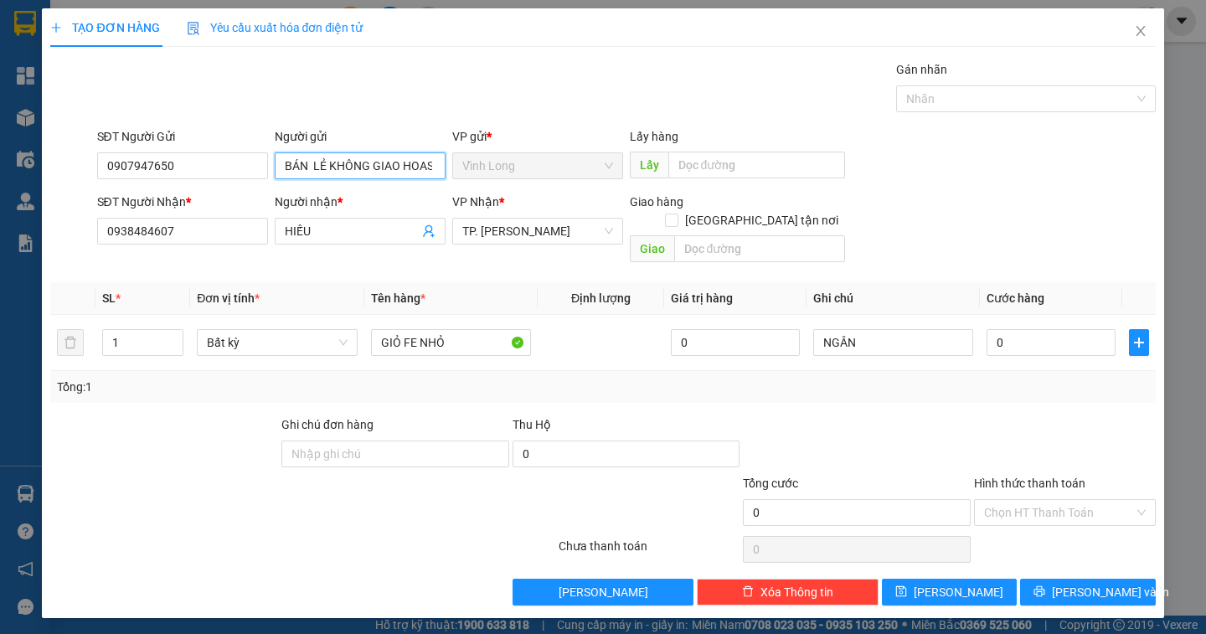
type input "BÁN LẺ KHÔNG GIAO HOAS ĐƠN"
click at [386, 196] on div "Người nhận *" at bounding box center [360, 202] width 171 height 18
click at [386, 222] on input "HIẾU" at bounding box center [352, 231] width 134 height 18
drag, startPoint x: 170, startPoint y: 161, endPoint x: 87, endPoint y: 162, distance: 82.9
click at [87, 162] on div "SĐT Người Gửi 0907947650 0907947650 Người gửi BÁN LẺ KHÔNG GIAO HOAS ĐƠN VP gửi…" at bounding box center [603, 156] width 1108 height 59
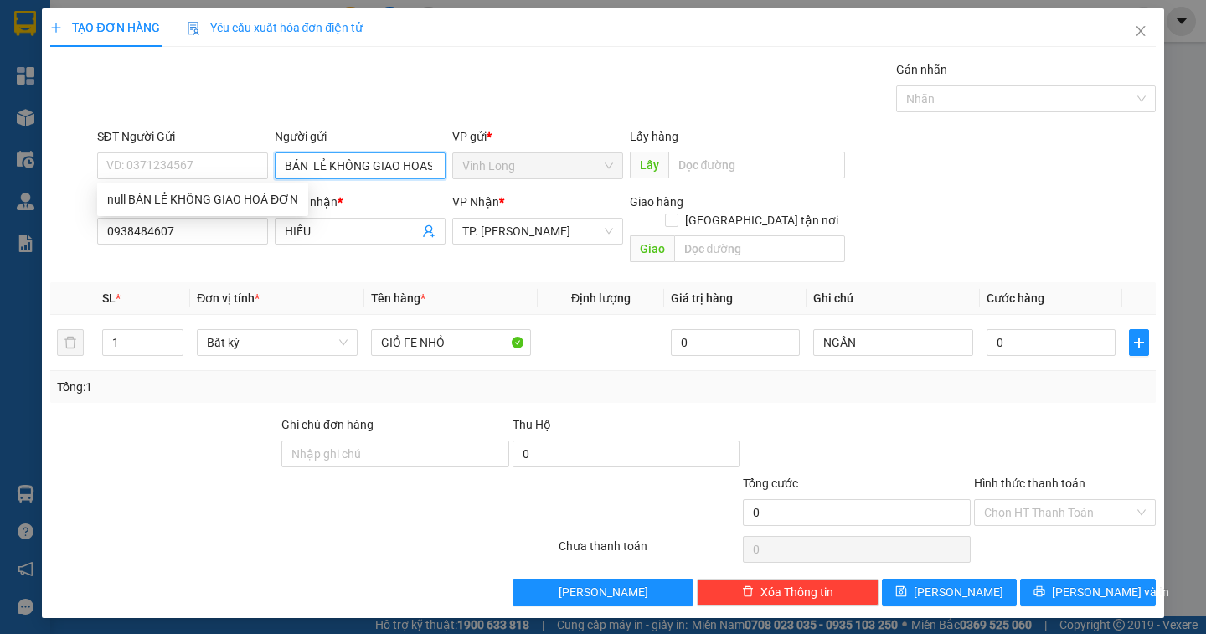
scroll to position [0, 31]
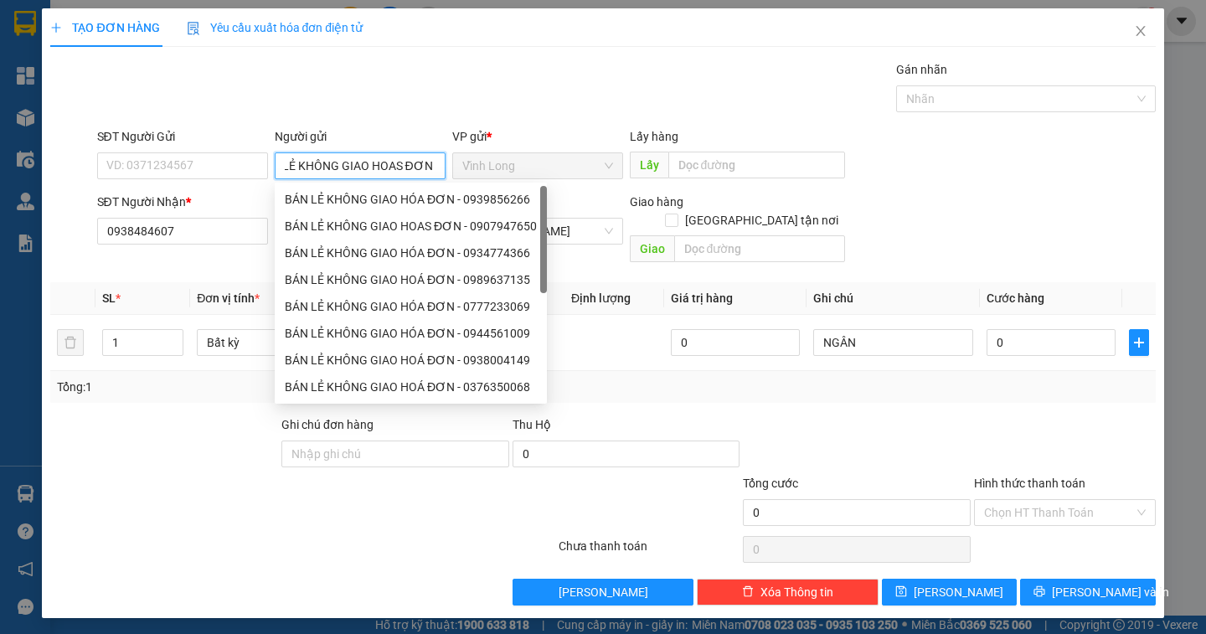
drag, startPoint x: 279, startPoint y: 163, endPoint x: 479, endPoint y: 169, distance: 200.2
click at [479, 169] on div "SĐT Người Gửi VD: 0371234567 Người gửi BÁN LẺ KHÔNG GIAO HOAS ĐƠN VP gửi * Vĩn…" at bounding box center [626, 156] width 1065 height 59
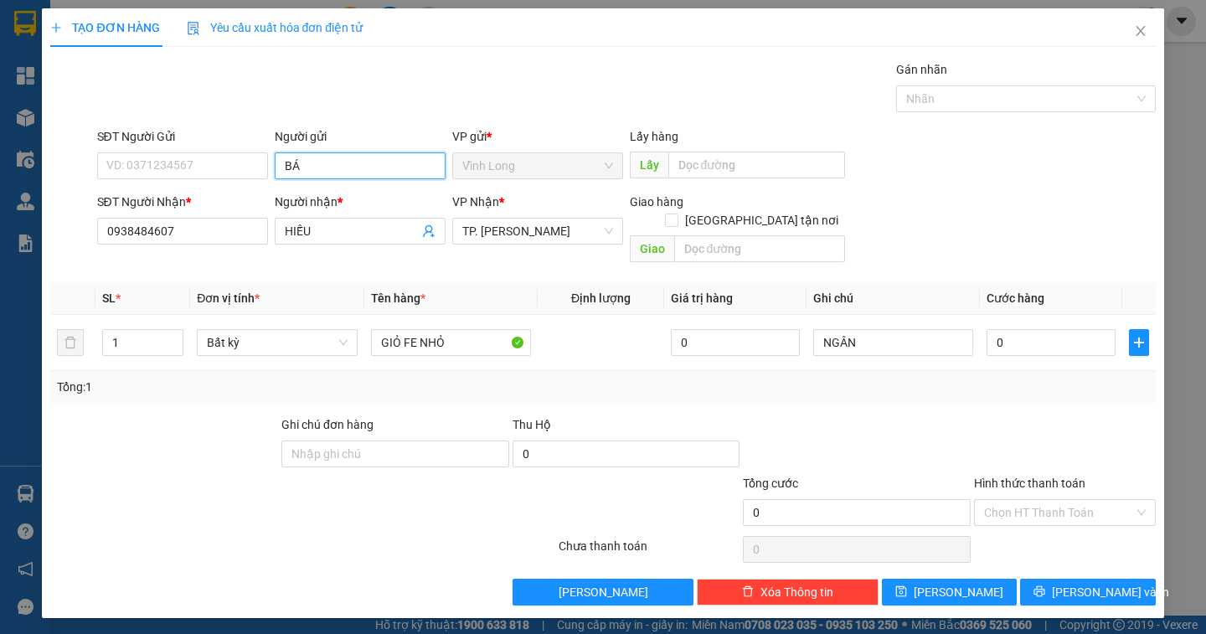
type input "BÁN"
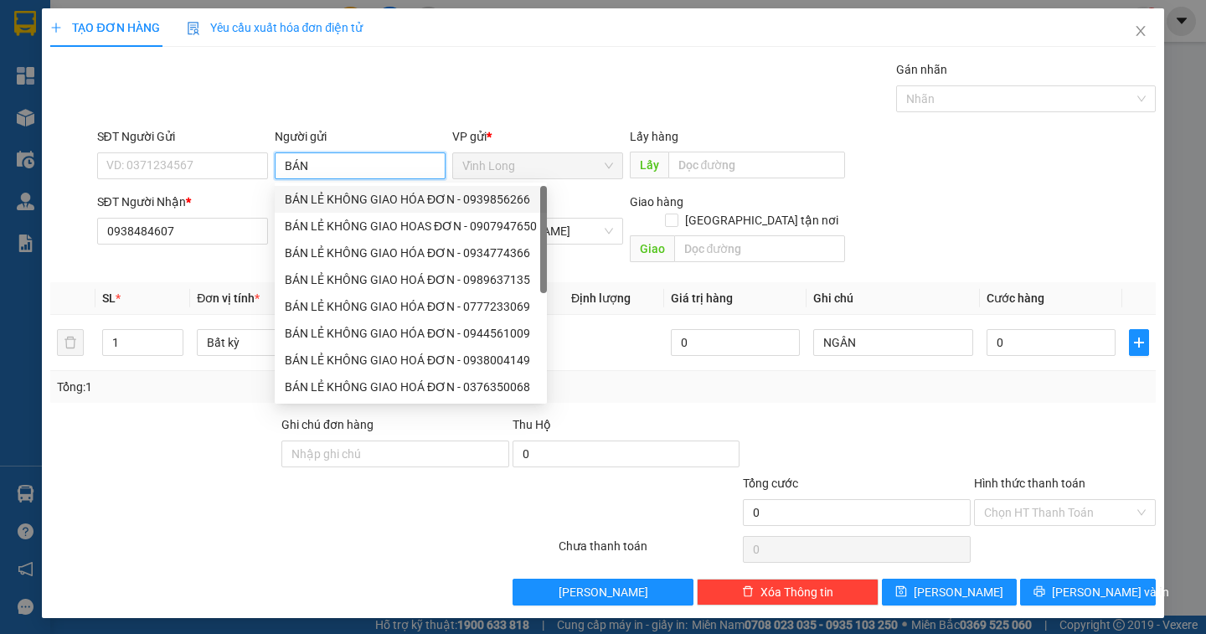
click at [394, 197] on div "BÁN LẺ KHÔNG GIAO HÓA ĐƠN - 0939856266" at bounding box center [411, 199] width 252 height 18
type input "0939856266"
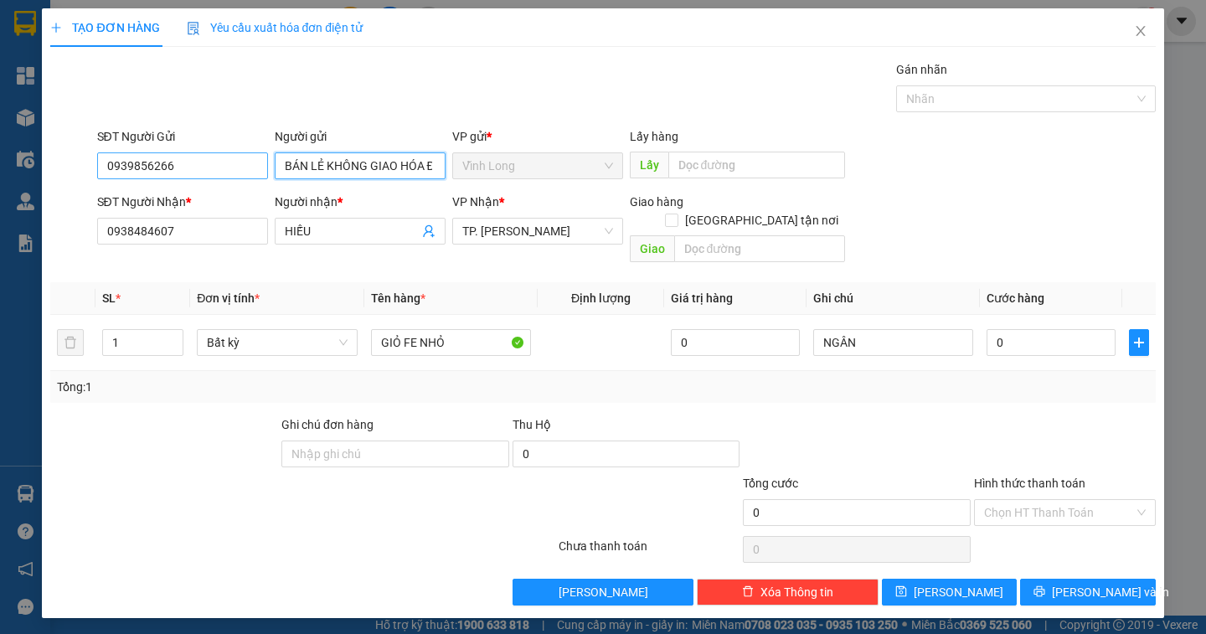
type input "BÁN LẺ KHÔNG GIAO HÓA ĐƠN"
drag, startPoint x: 182, startPoint y: 163, endPoint x: 0, endPoint y: 163, distance: 181.7
click at [0, 163] on div "TẠO ĐƠN HÀNG Yêu cầu xuất hóa đơn điện tử Transit Pickup Surcharge Ids Transit …" at bounding box center [603, 317] width 1206 height 634
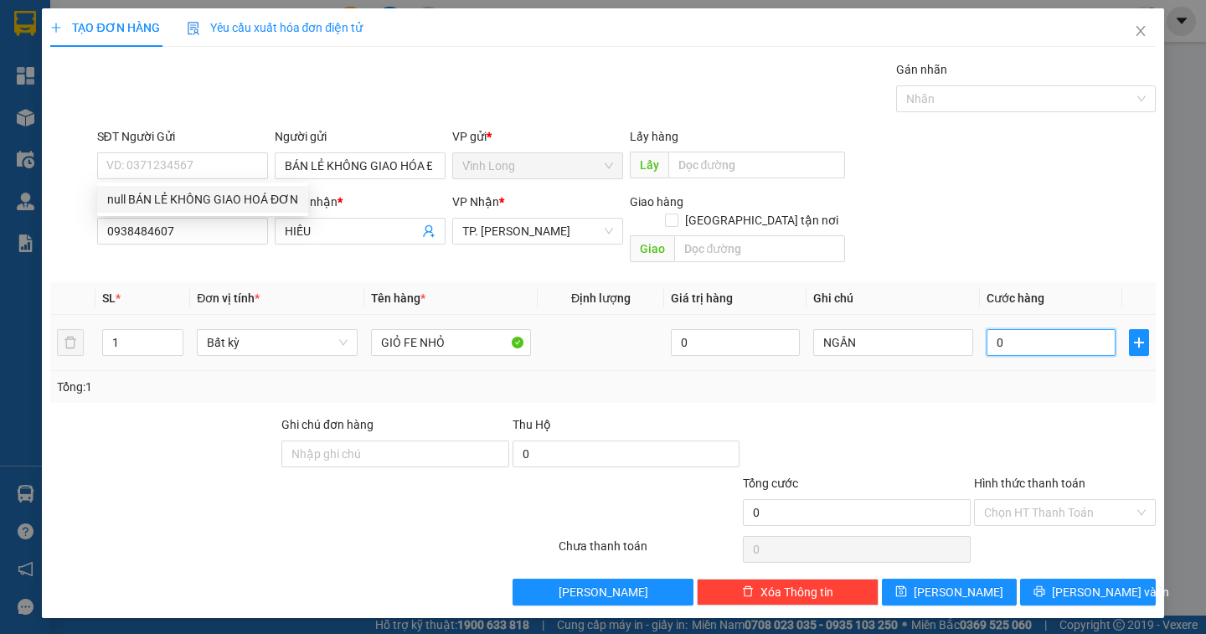
click at [1020, 332] on input "0" at bounding box center [1050, 342] width 129 height 27
type input "2"
type input "20"
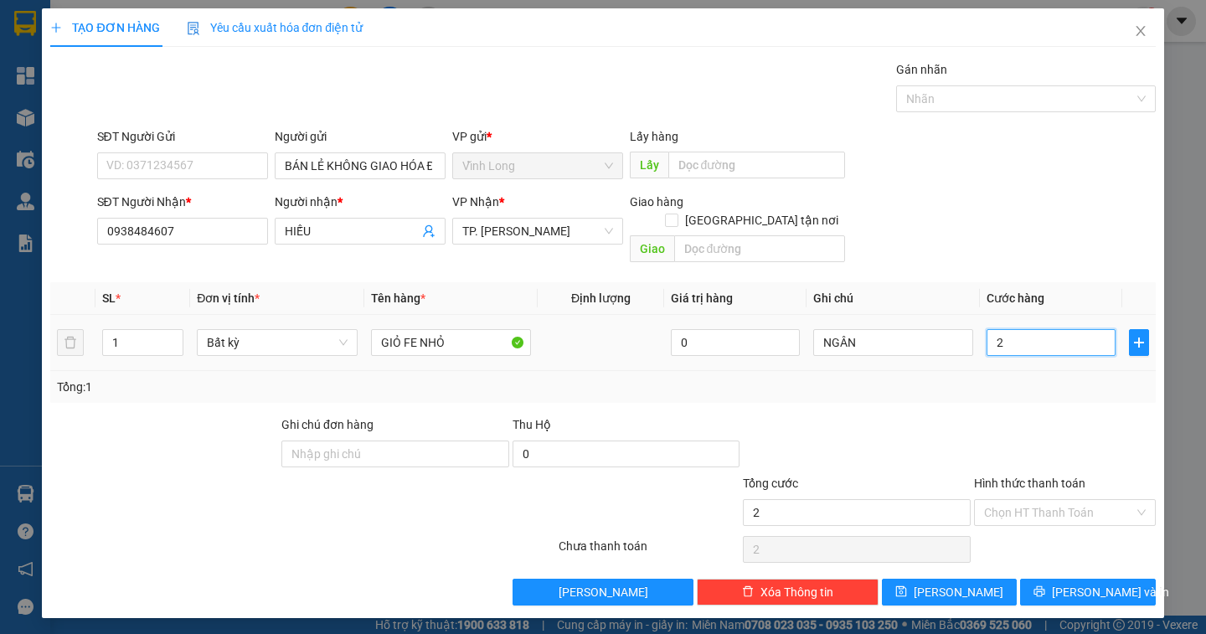
type input "20"
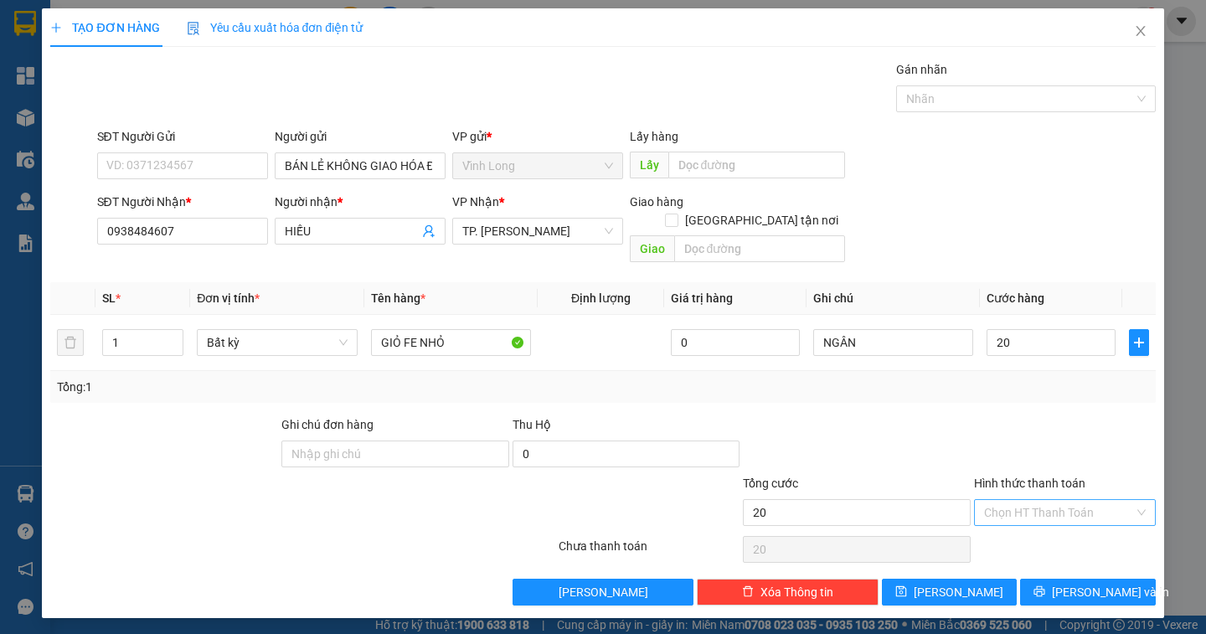
click at [1075, 500] on input "Hình thức thanh toán" at bounding box center [1059, 512] width 150 height 25
type input "20.000"
click at [1077, 529] on div "Tại văn phòng" at bounding box center [1065, 527] width 162 height 18
type input "0"
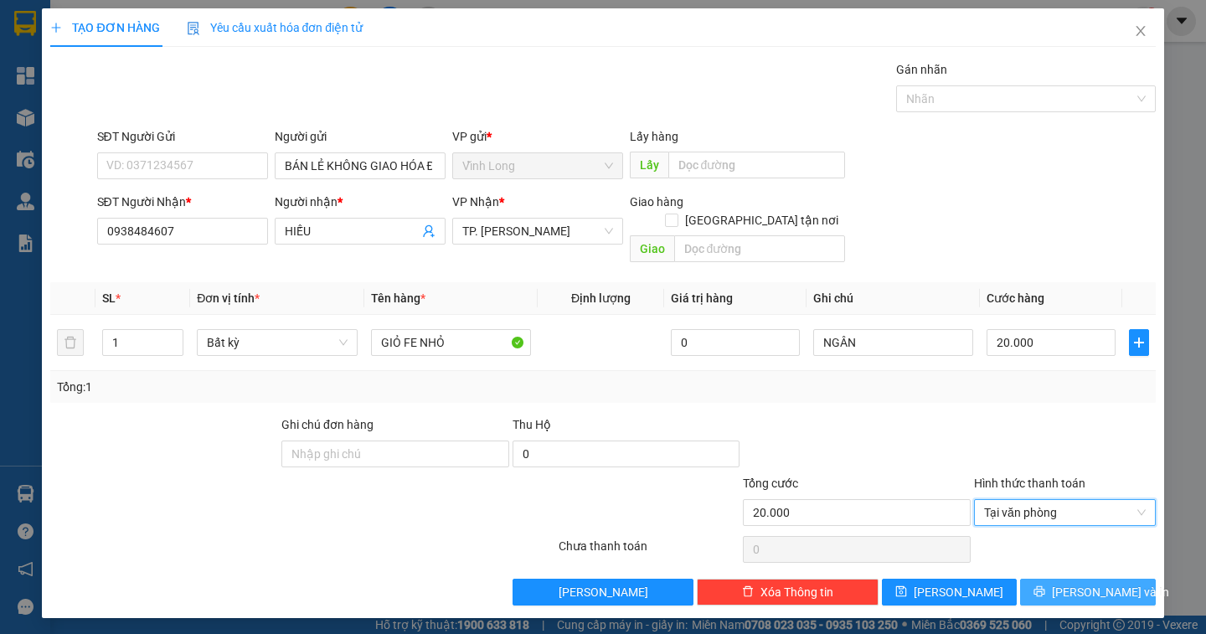
click at [1107, 583] on span "[PERSON_NAME] và In" at bounding box center [1110, 592] width 117 height 18
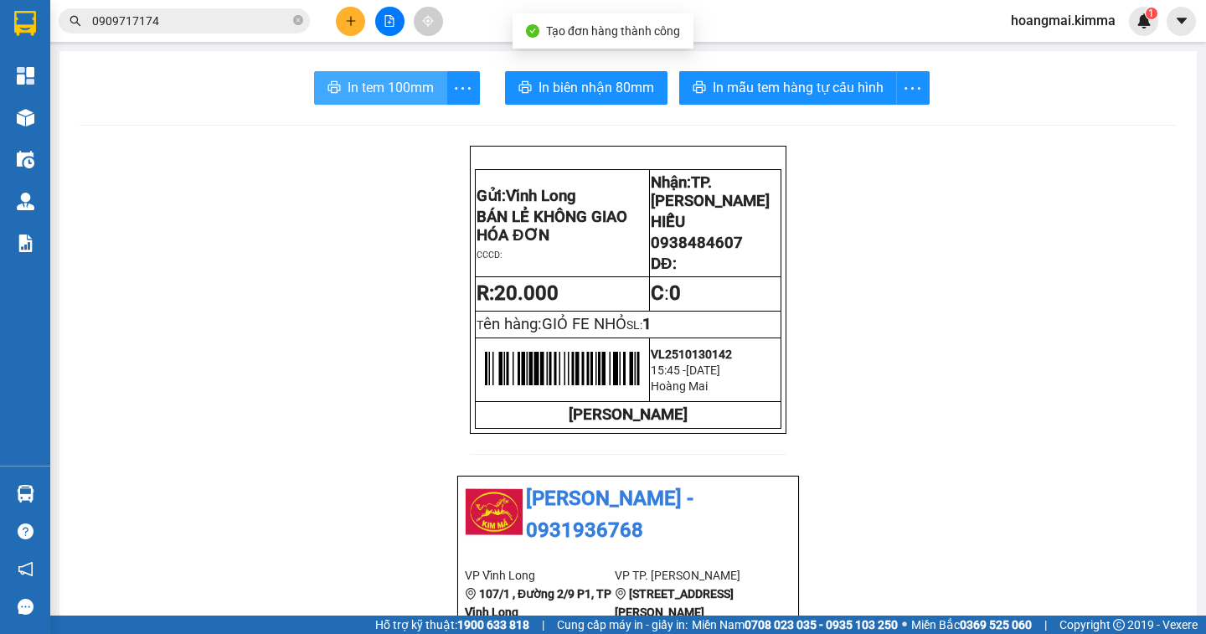
click at [378, 91] on span "In tem 100mm" at bounding box center [391, 87] width 86 height 21
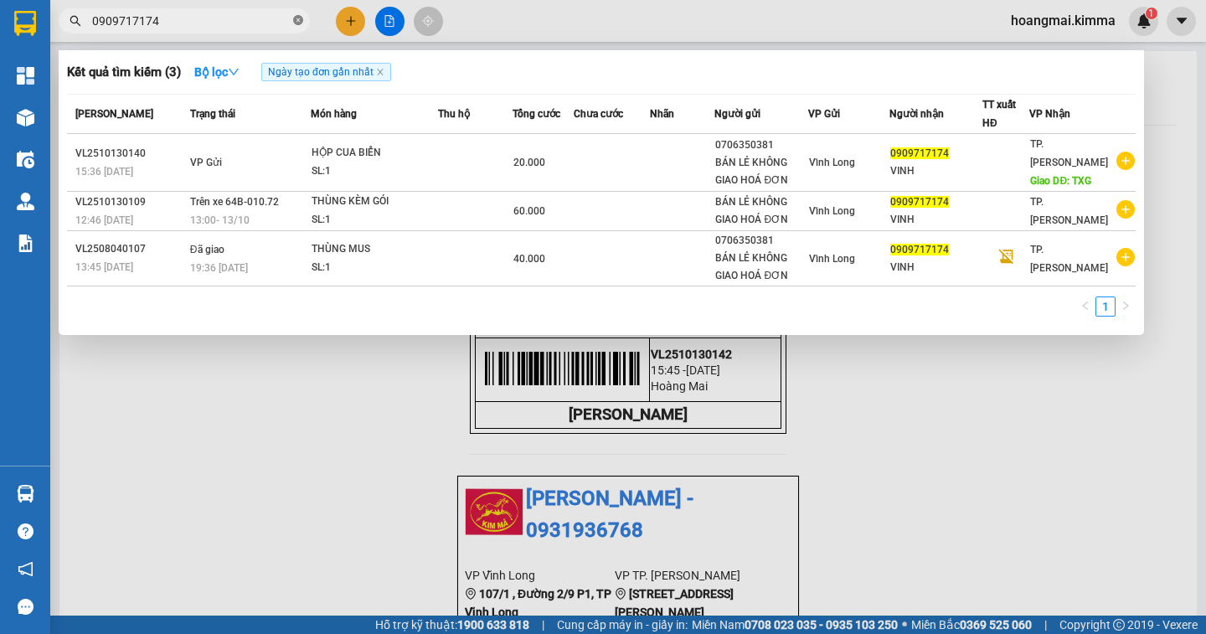
click at [298, 20] on icon "close-circle" at bounding box center [298, 20] width 10 height 10
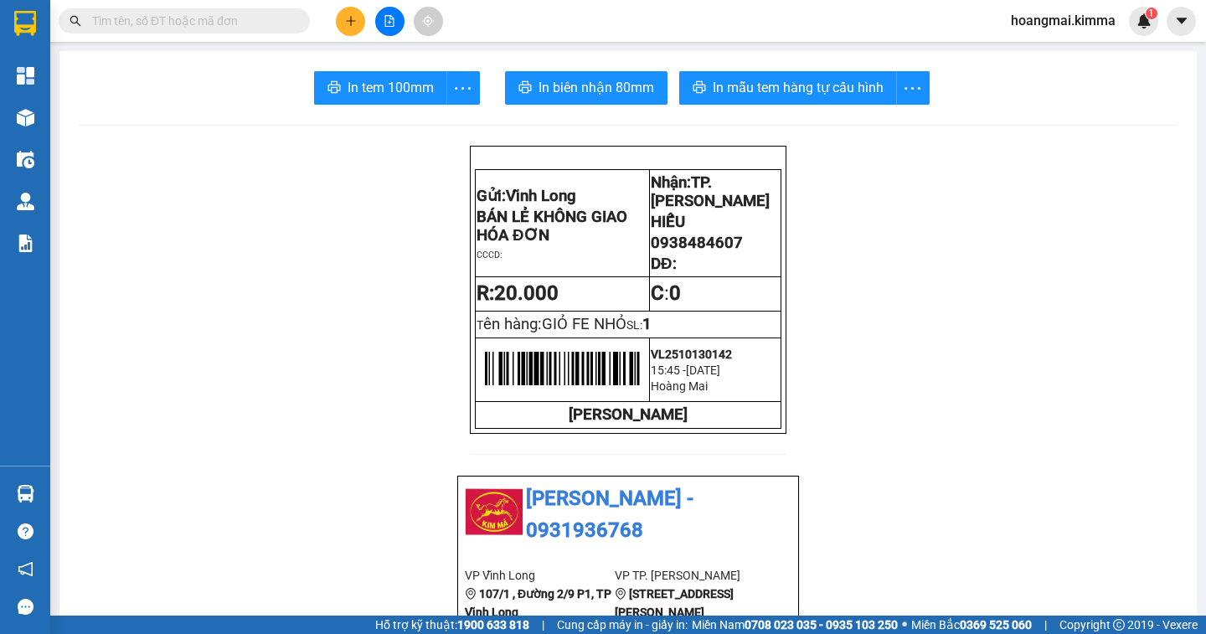
click at [261, 26] on input "text" at bounding box center [191, 21] width 198 height 18
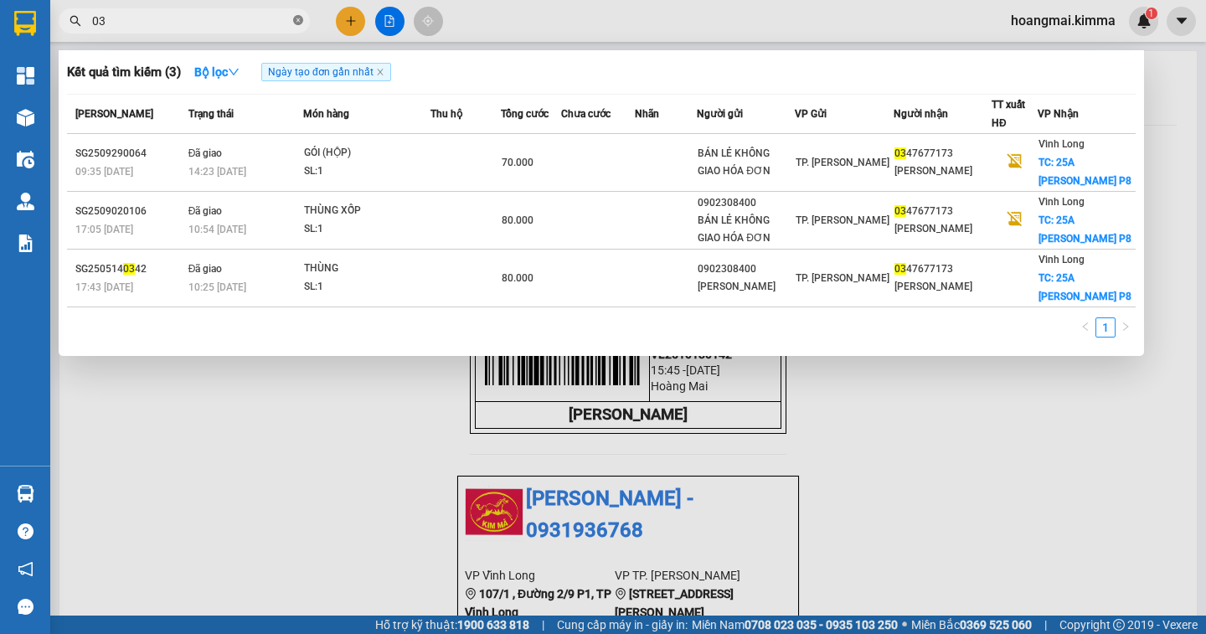
type input "0"
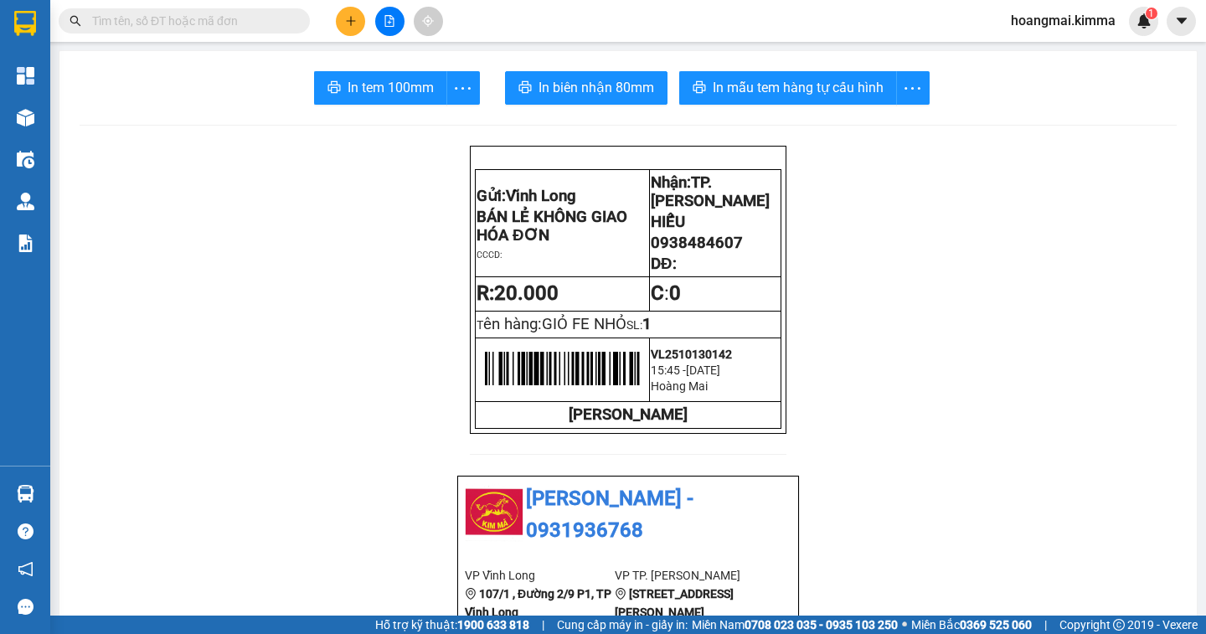
click at [148, 24] on input "text" at bounding box center [191, 21] width 198 height 18
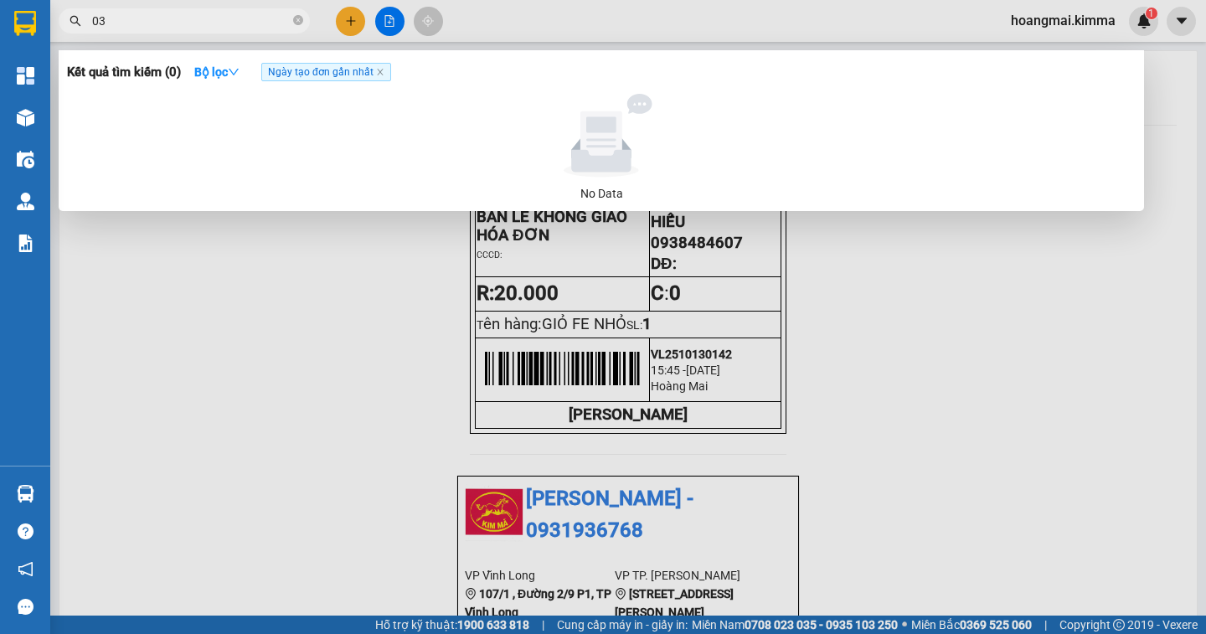
type input "0"
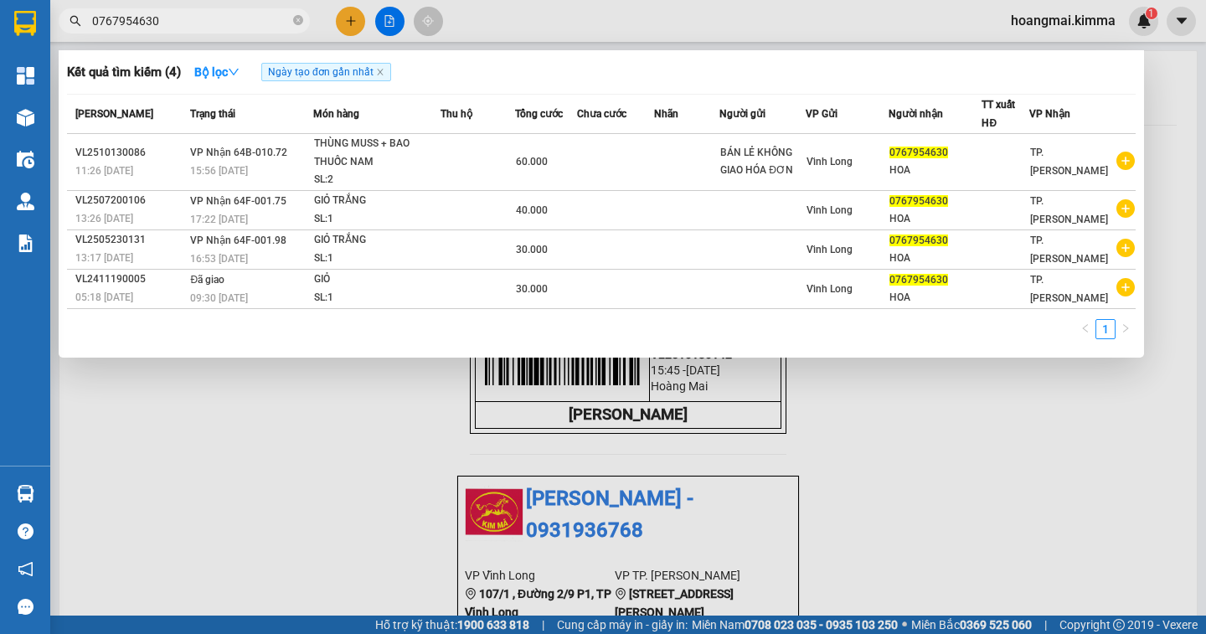
type input "0767954630"
